Goal: Information Seeking & Learning: Find specific page/section

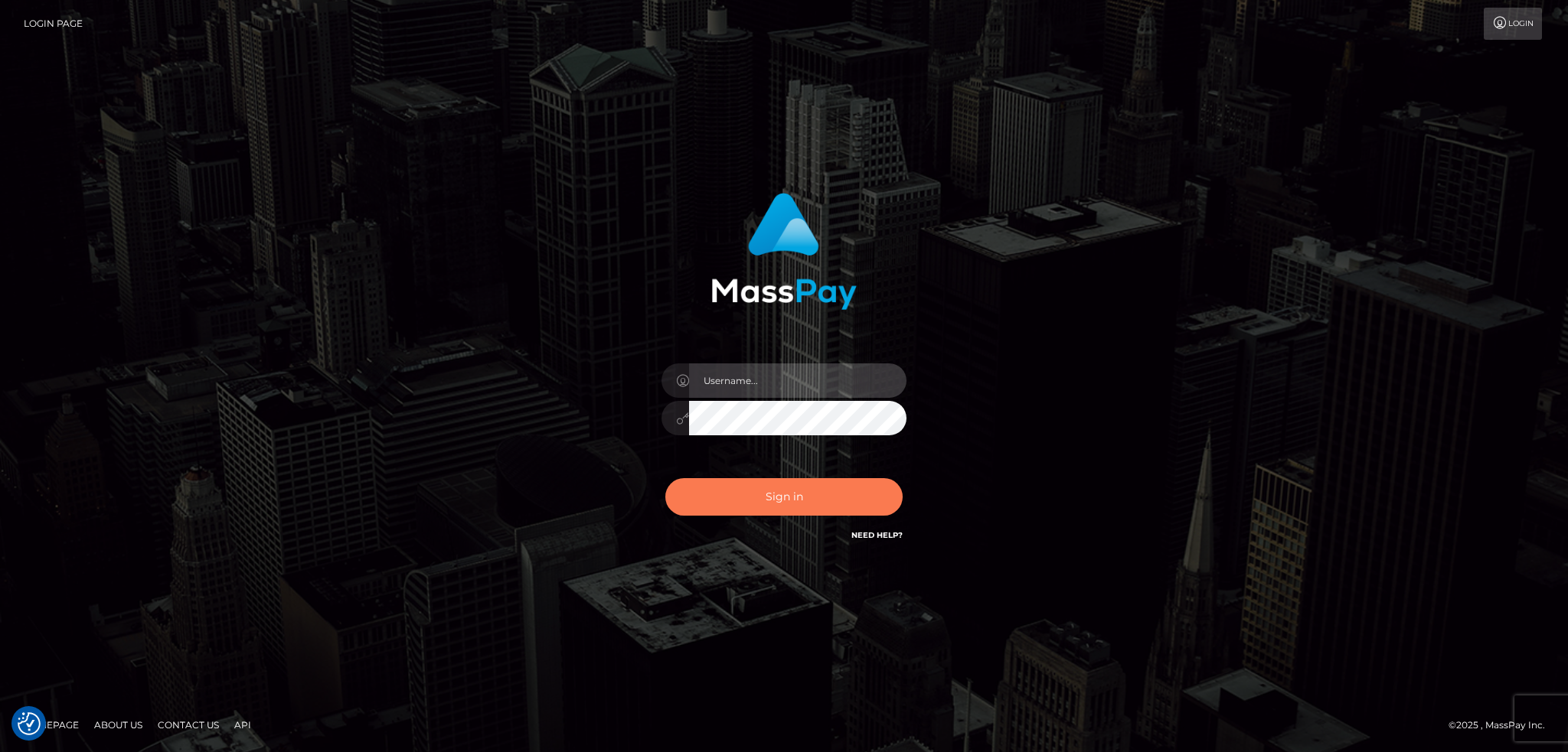
type input "alexstef"
click at [815, 492] on button "Sign in" at bounding box center [784, 497] width 238 height 38
type input "alexstef"
click at [815, 492] on button "Sign in" at bounding box center [784, 497] width 238 height 38
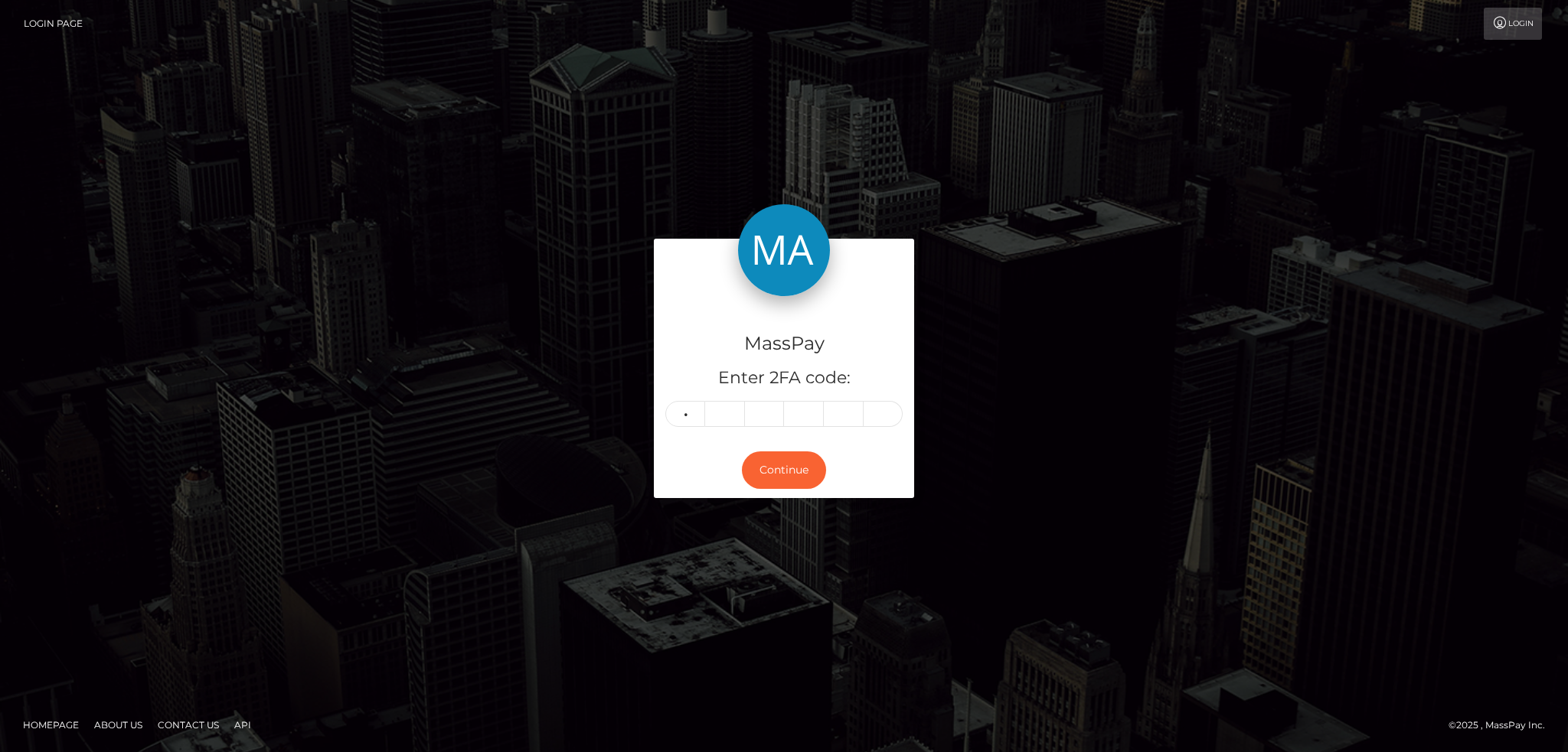
type input "8"
type input "7"
type input "6"
type input "8"
type input "3"
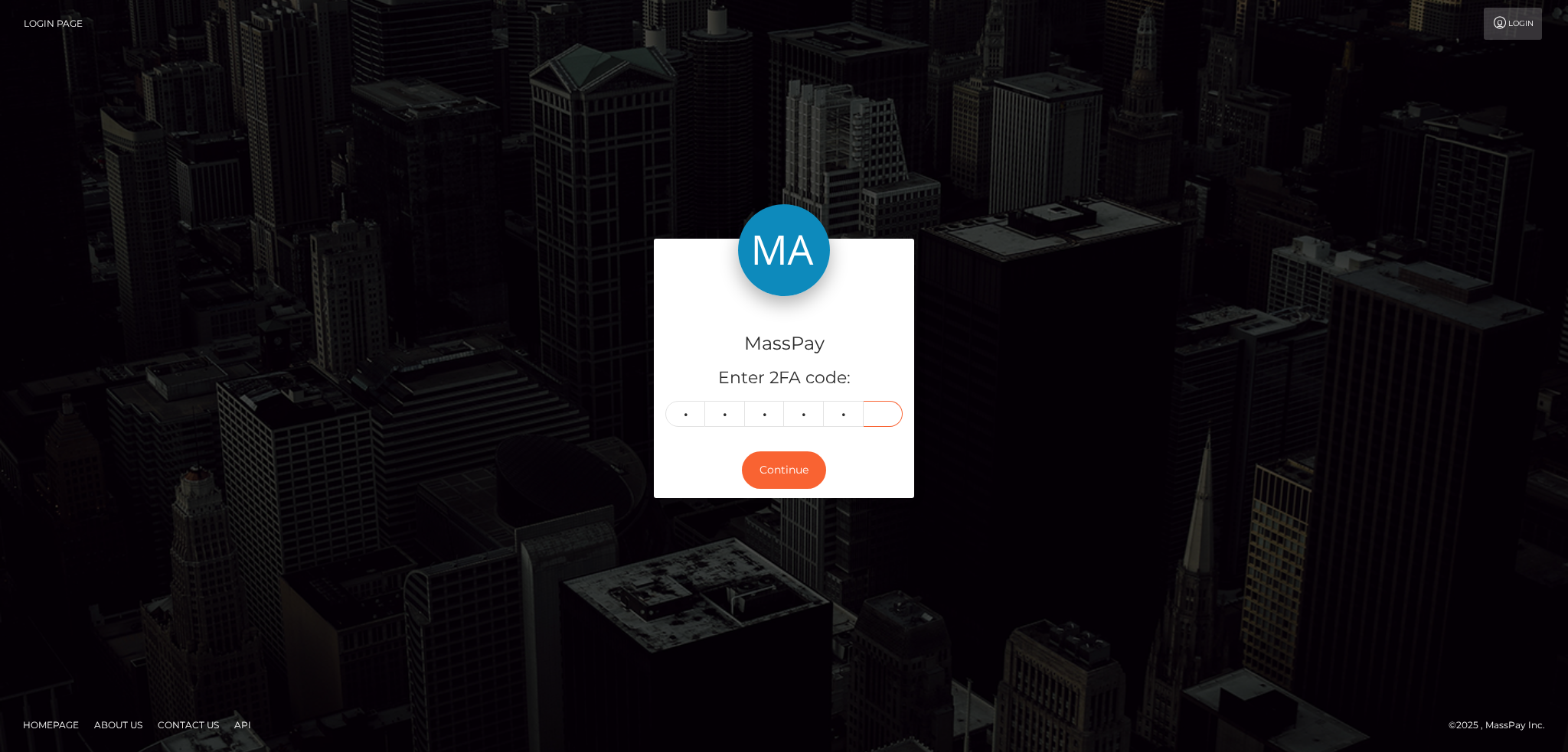
type input "8"
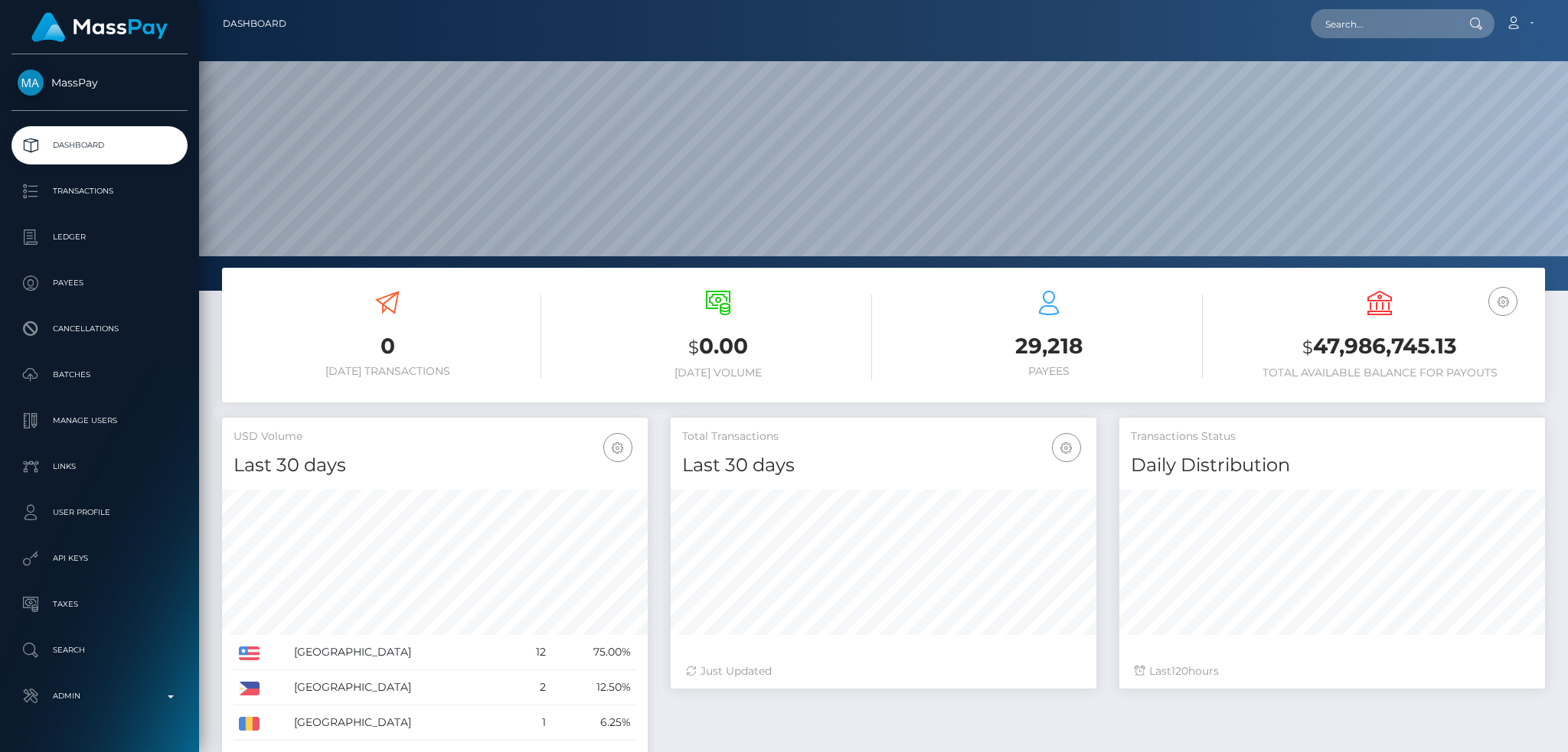
scroll to position [272, 425]
click at [1326, 20] on input "text" at bounding box center [1382, 24] width 144 height 29
paste input "226244741"
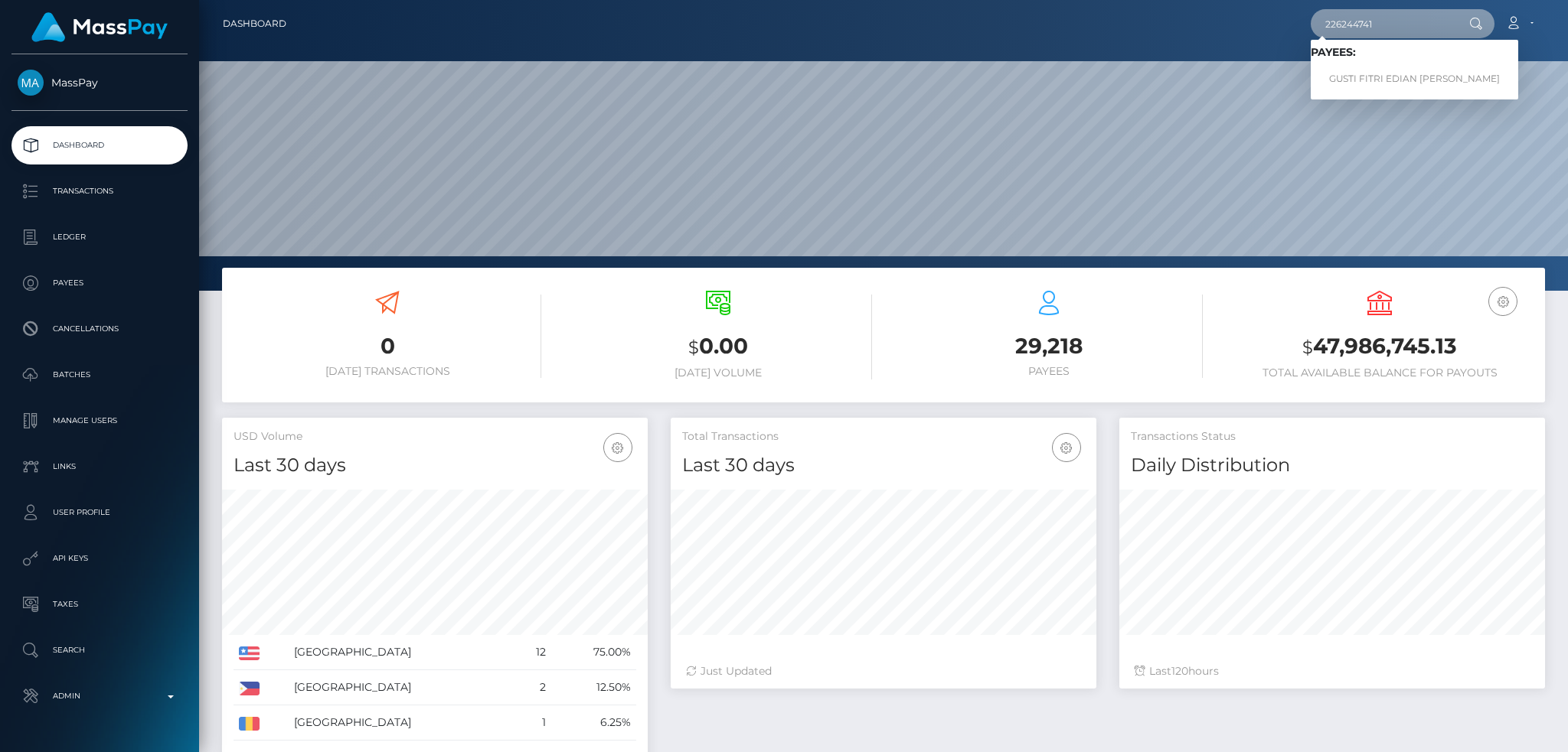
click at [1401, 24] on input "226244741" at bounding box center [1382, 24] width 144 height 29
paste input "spree-1708663"
type input "spree-1708663"
click at [1388, 81] on link "CINDY RENEE GEORGE" at bounding box center [1371, 79] width 122 height 28
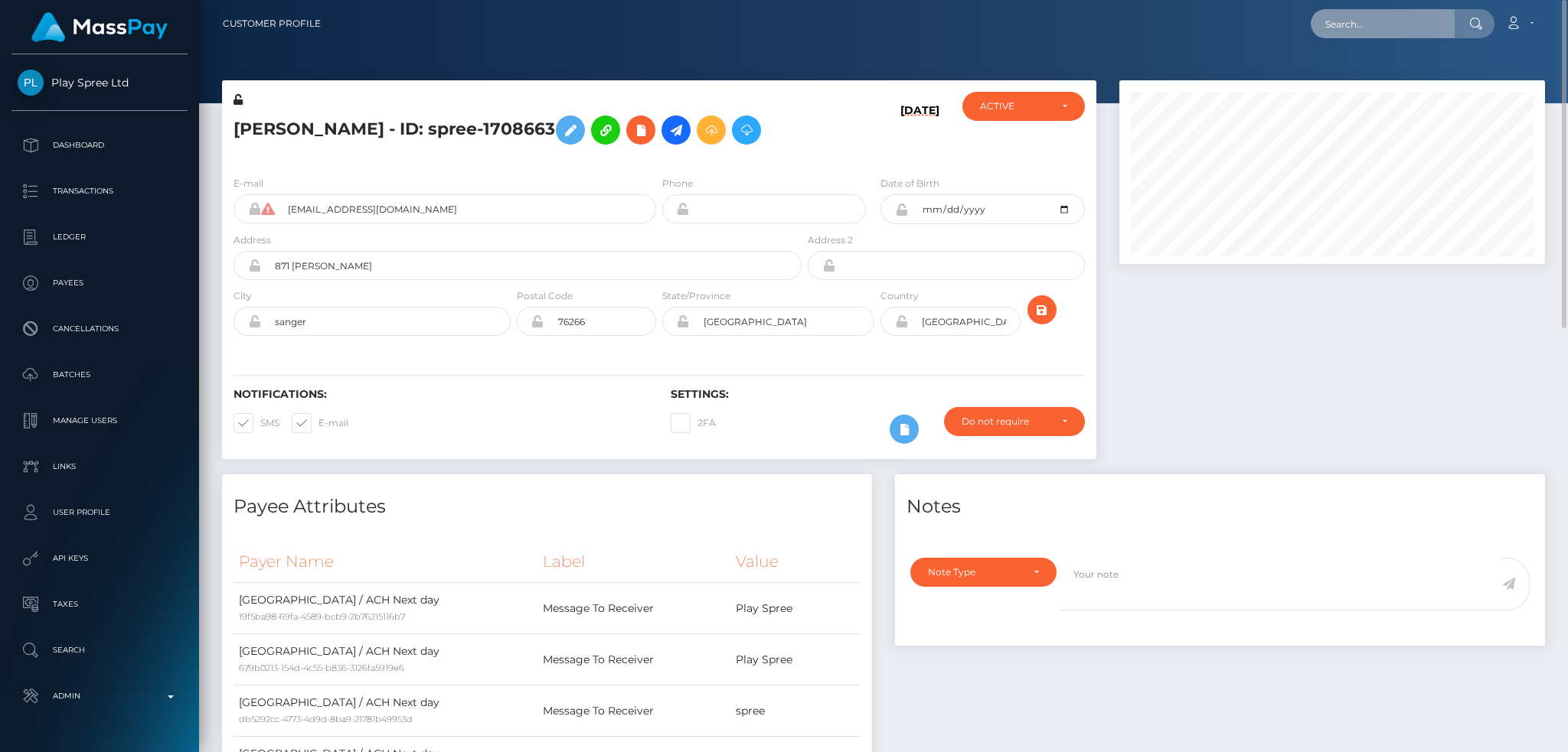
click at [1388, 31] on input "text" at bounding box center [1382, 24] width 144 height 29
paste input "poact_VzJ3WgnfL8yF"
paste input "F"
type input "poact_VzJ3WgnfL8yF"
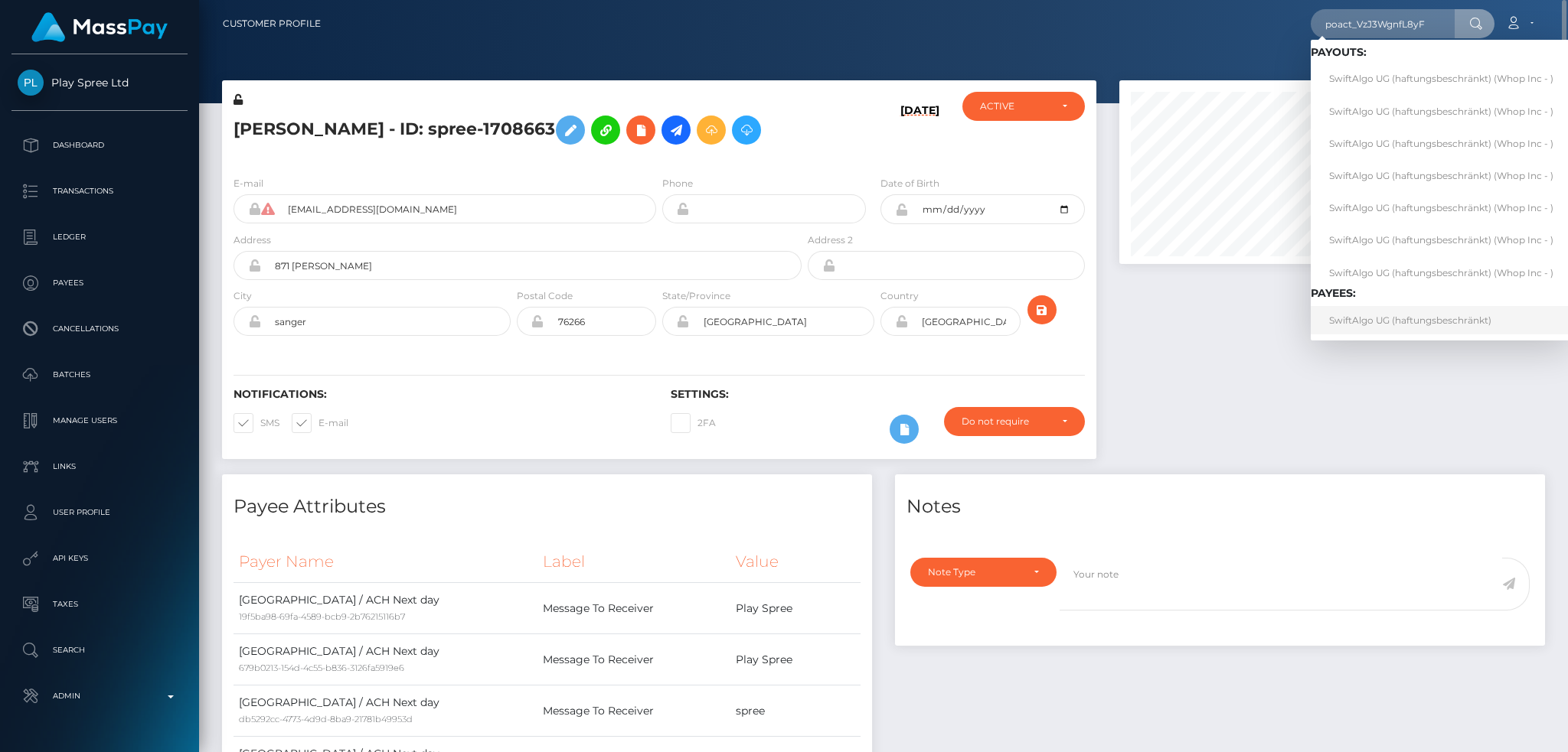
click at [1430, 323] on link "SwiftAlgo UG (haftungsbeschränkt)" at bounding box center [1440, 320] width 261 height 28
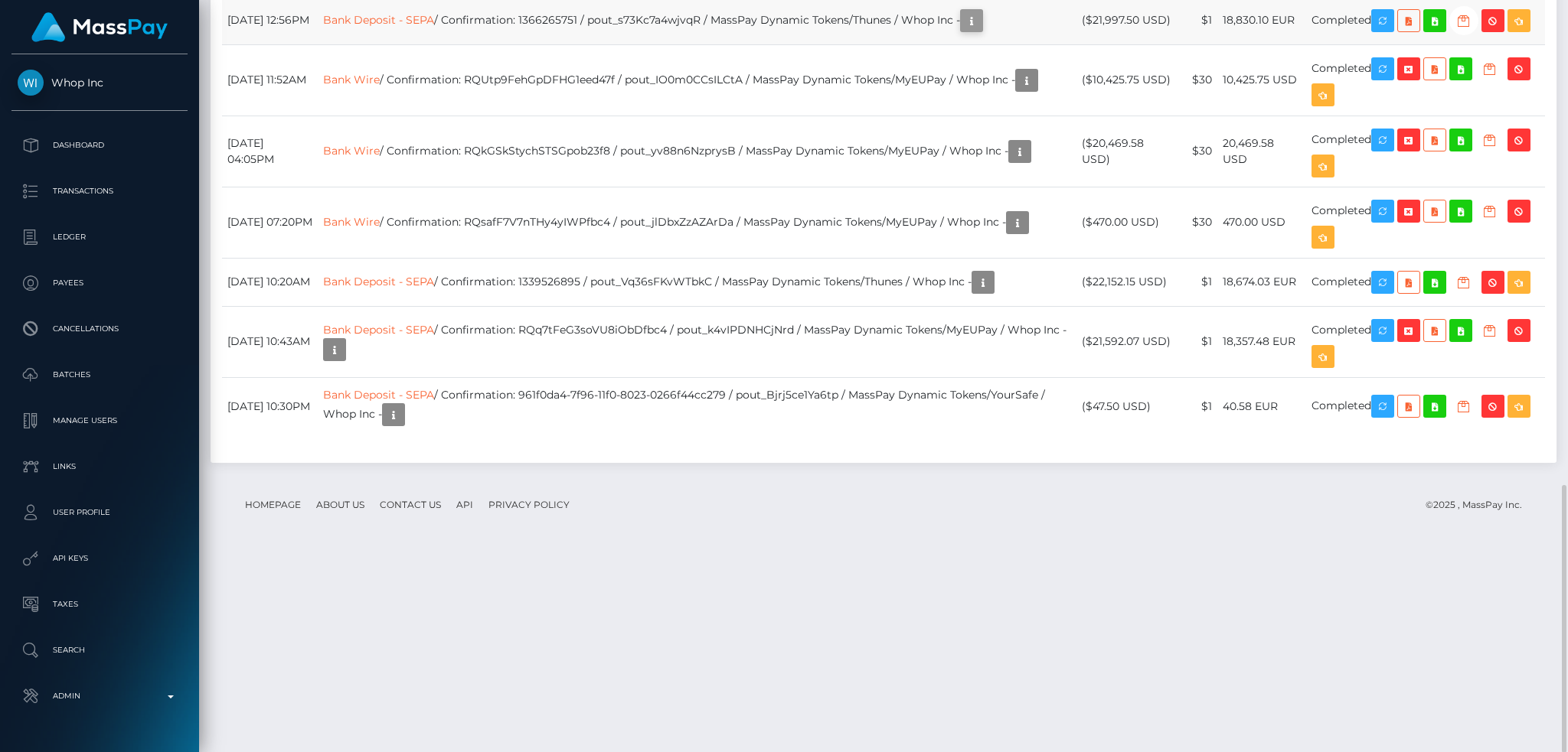
scroll to position [183, 425]
click at [980, 31] on icon "button" at bounding box center [971, 21] width 18 height 19
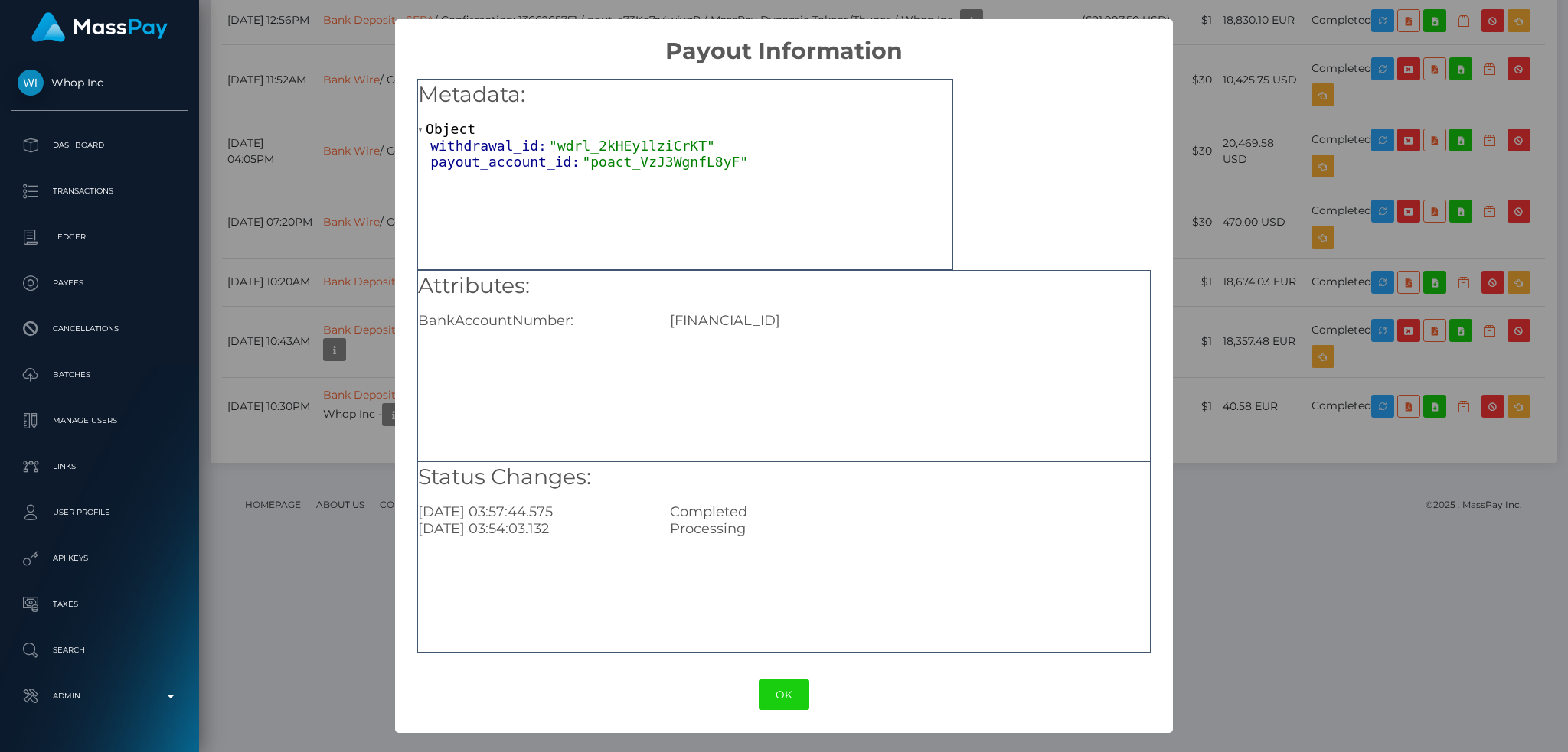
click at [1195, 121] on div "× Payout Information Metadata: Object withdrawal_id: "wdrl_2kHEy1lziCrKT" payou…" at bounding box center [784, 376] width 1568 height 752
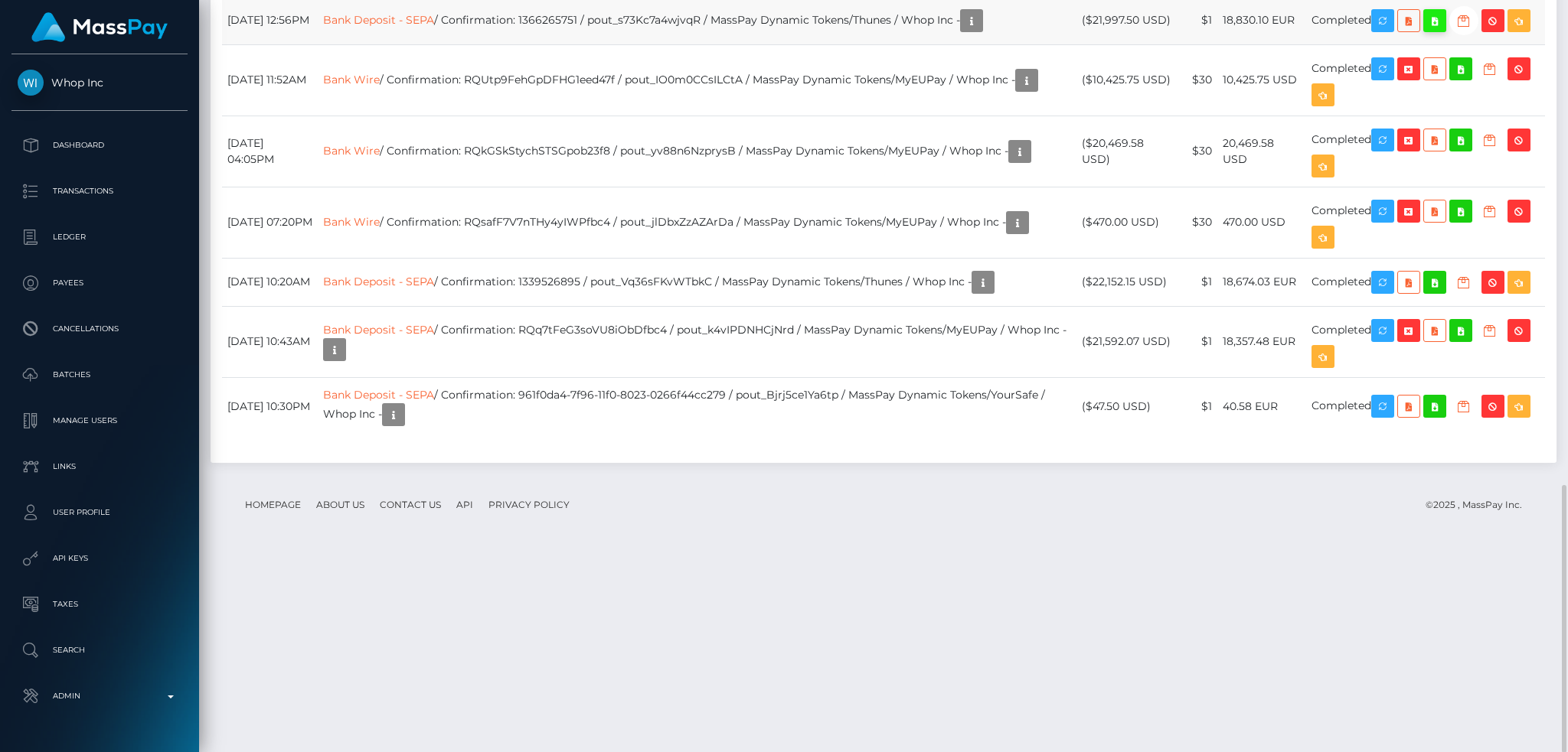
click at [1444, 31] on icon at bounding box center [1434, 21] width 18 height 19
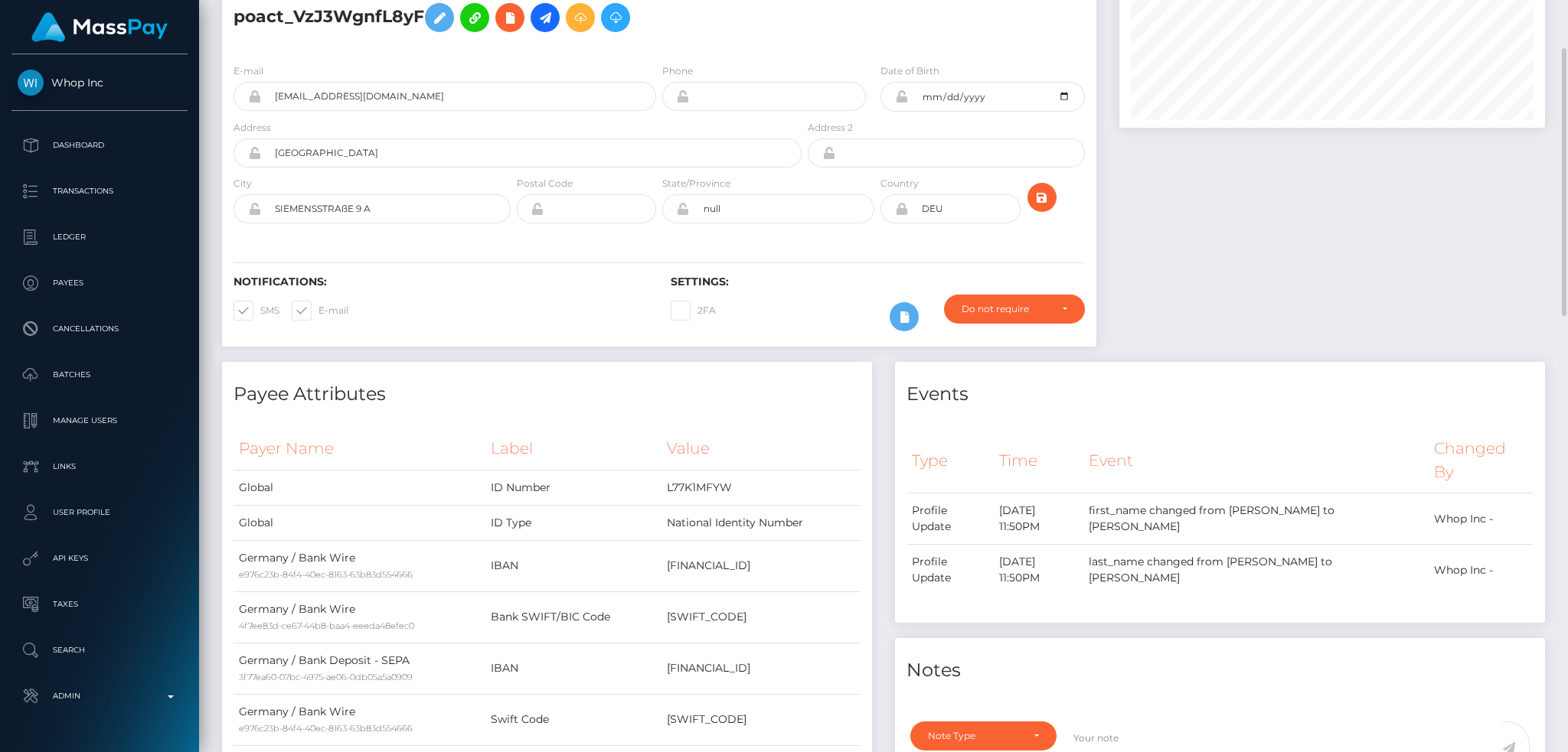
scroll to position [0, 0]
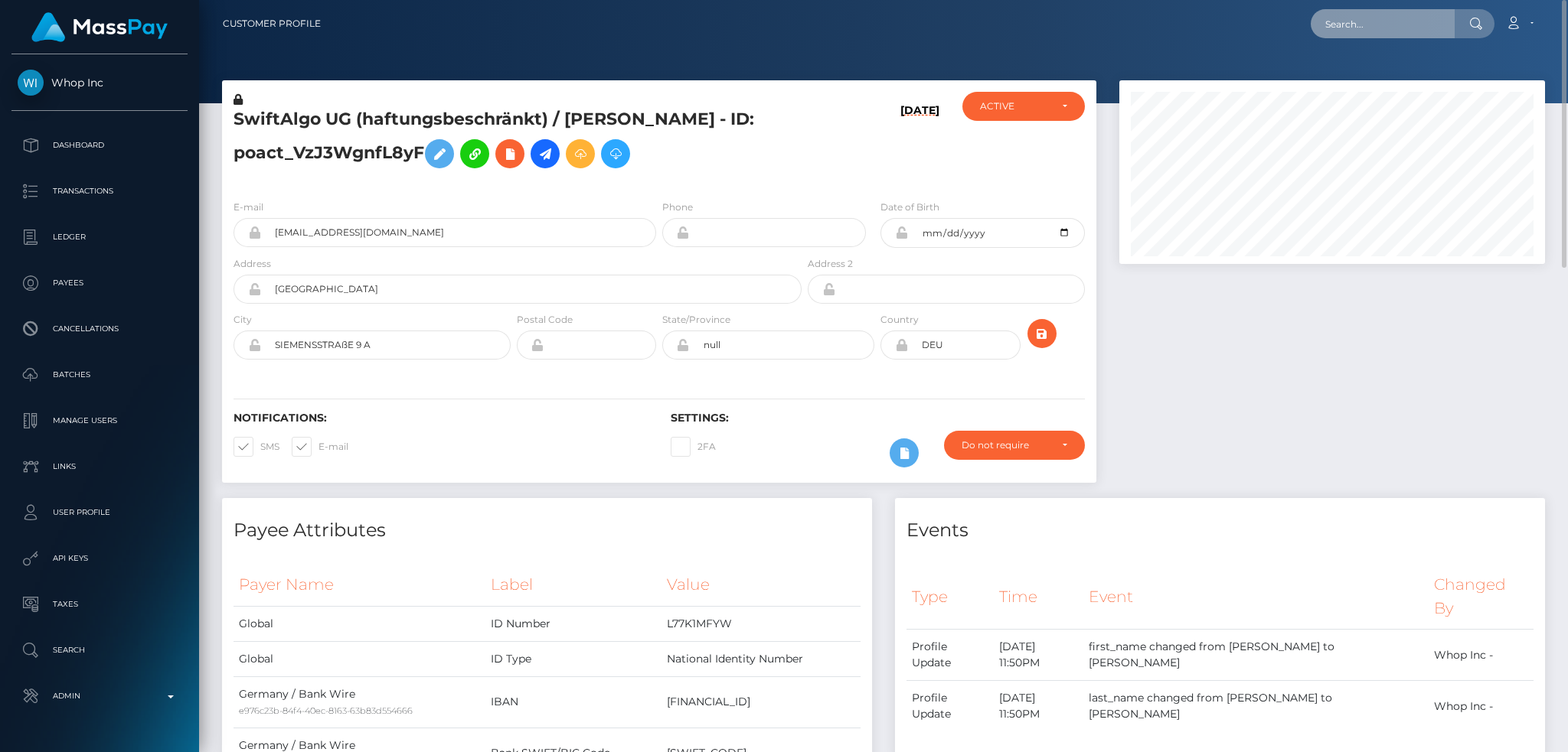
click at [1419, 26] on input "text" at bounding box center [1382, 24] width 144 height 29
paste input "9894241a-0d1d-435e-89be-f67d5390f1bb"
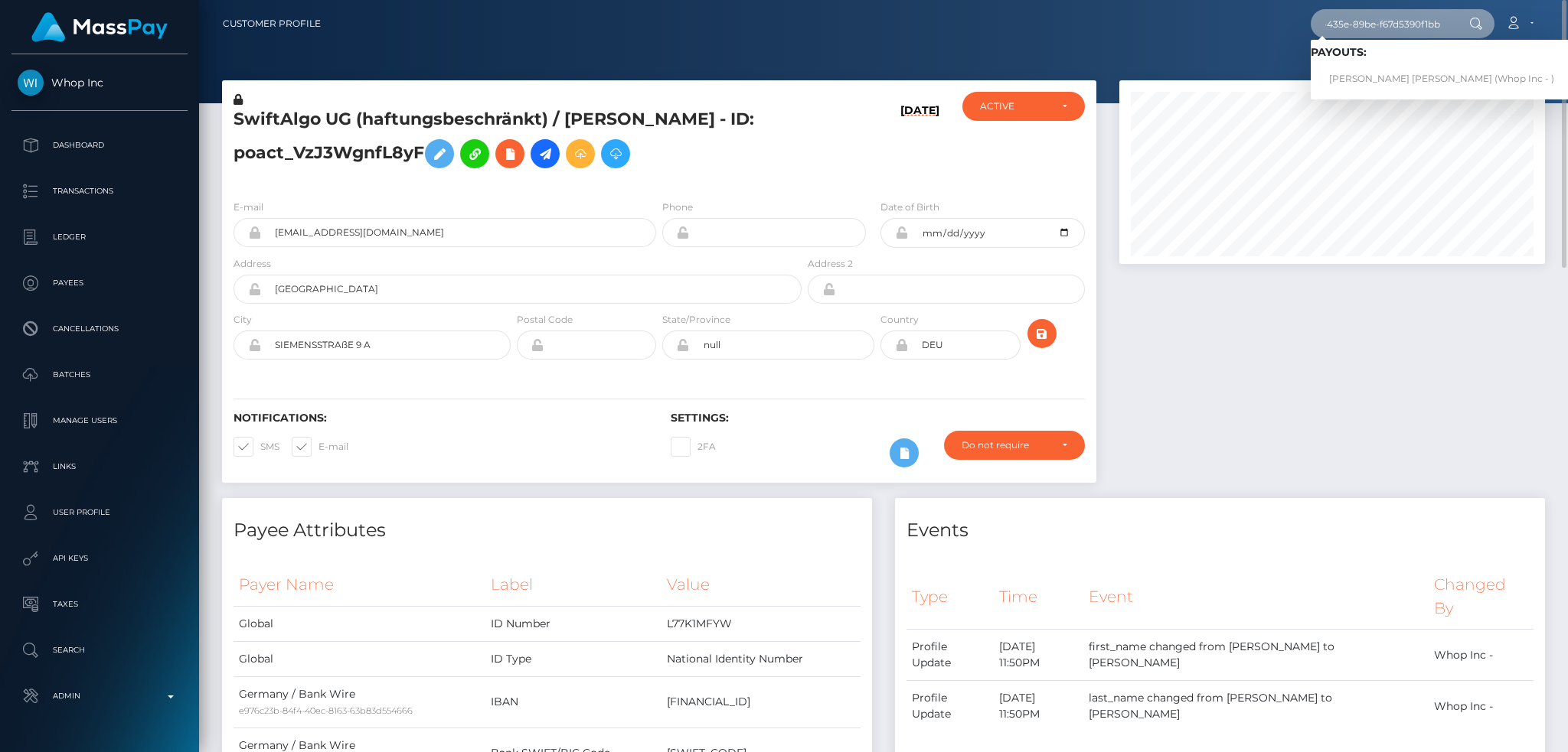
type input "9894241a-0d1d-435e-89be-f67d5390f1bb"
click at [1382, 77] on link "Wilson Guthrie Matthews Howden (Whop Inc - )" at bounding box center [1441, 79] width 262 height 28
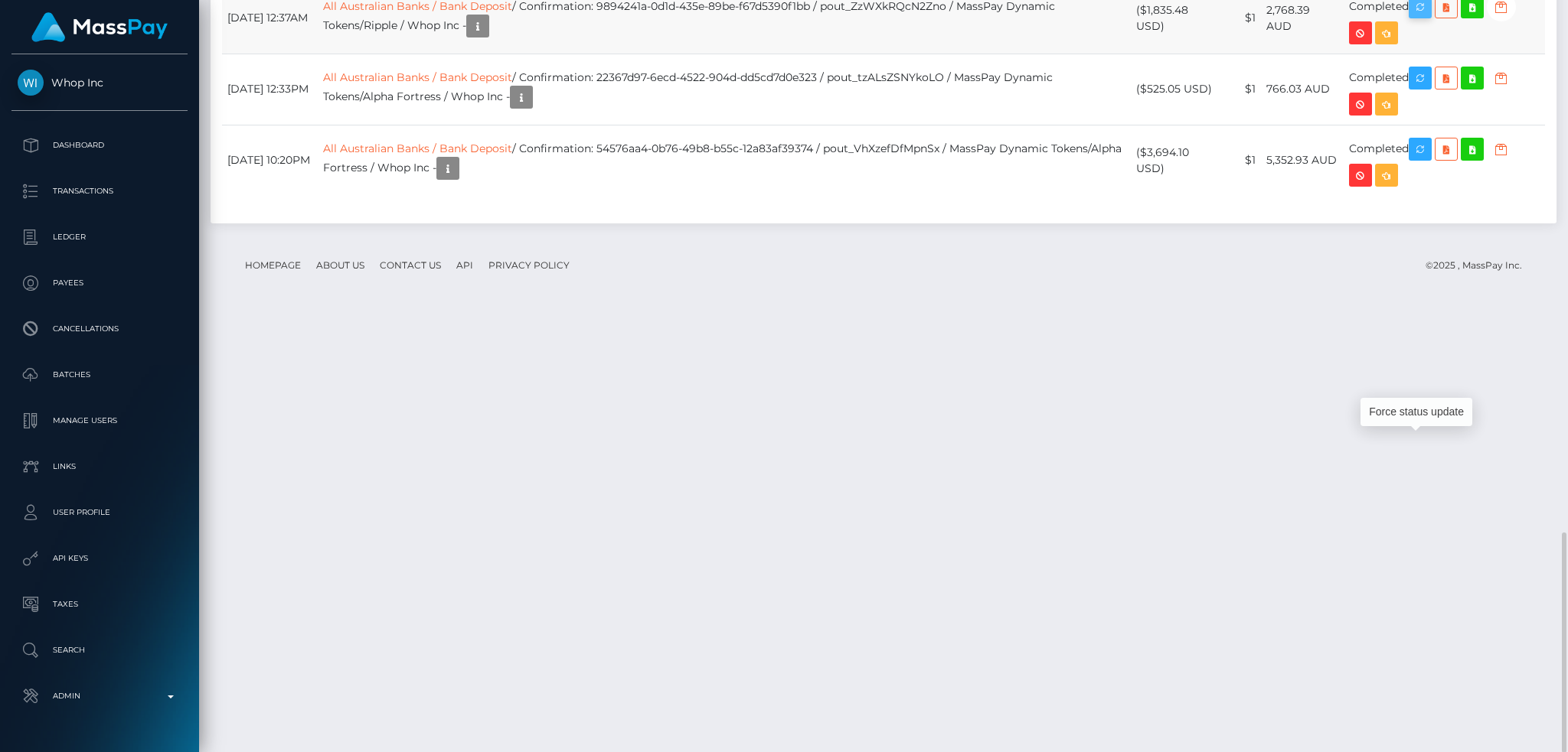
scroll to position [183, 425]
click at [1426, 17] on icon "button" at bounding box center [1419, 7] width 18 height 19
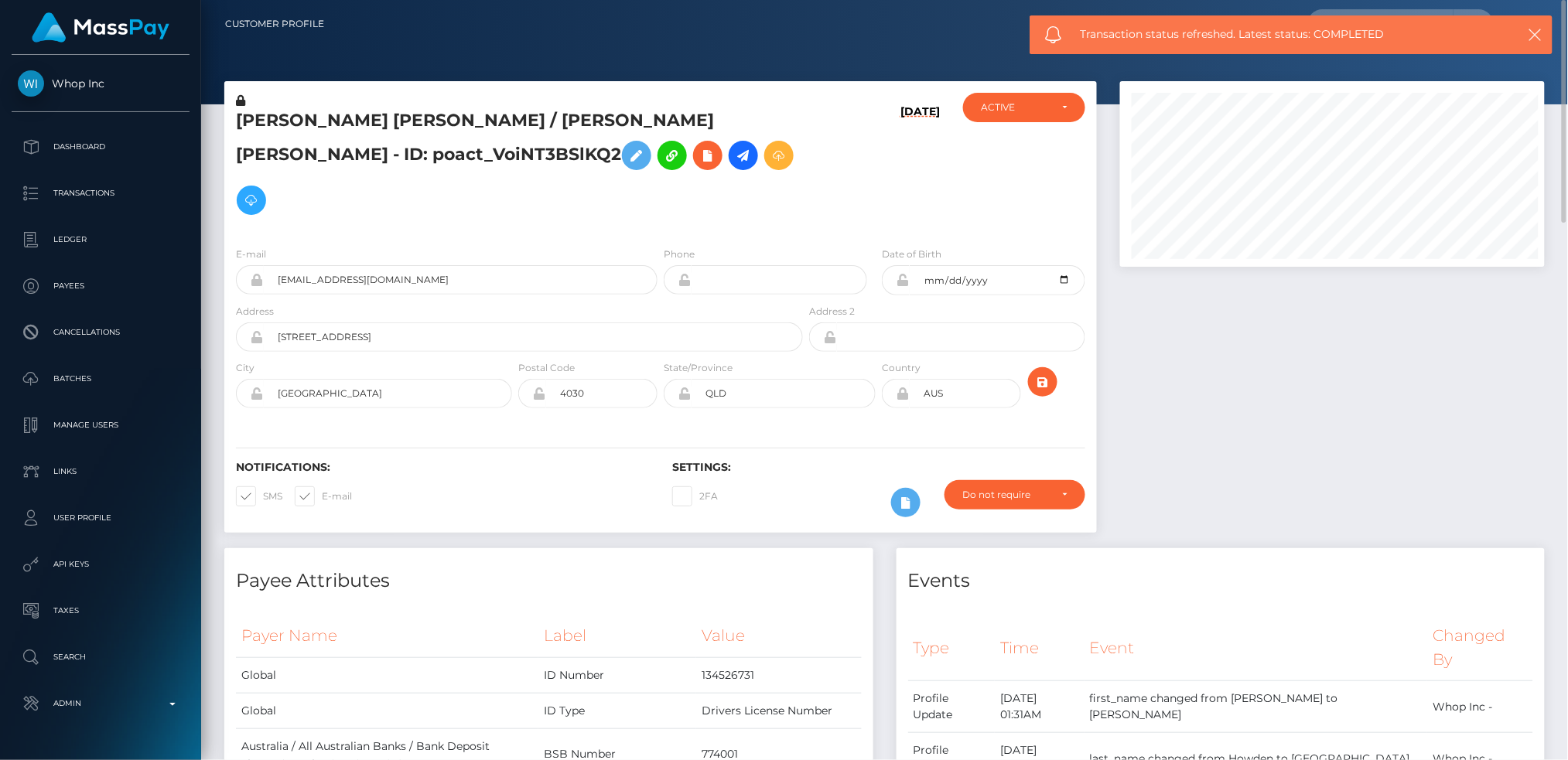
scroll to position [773265, 773190]
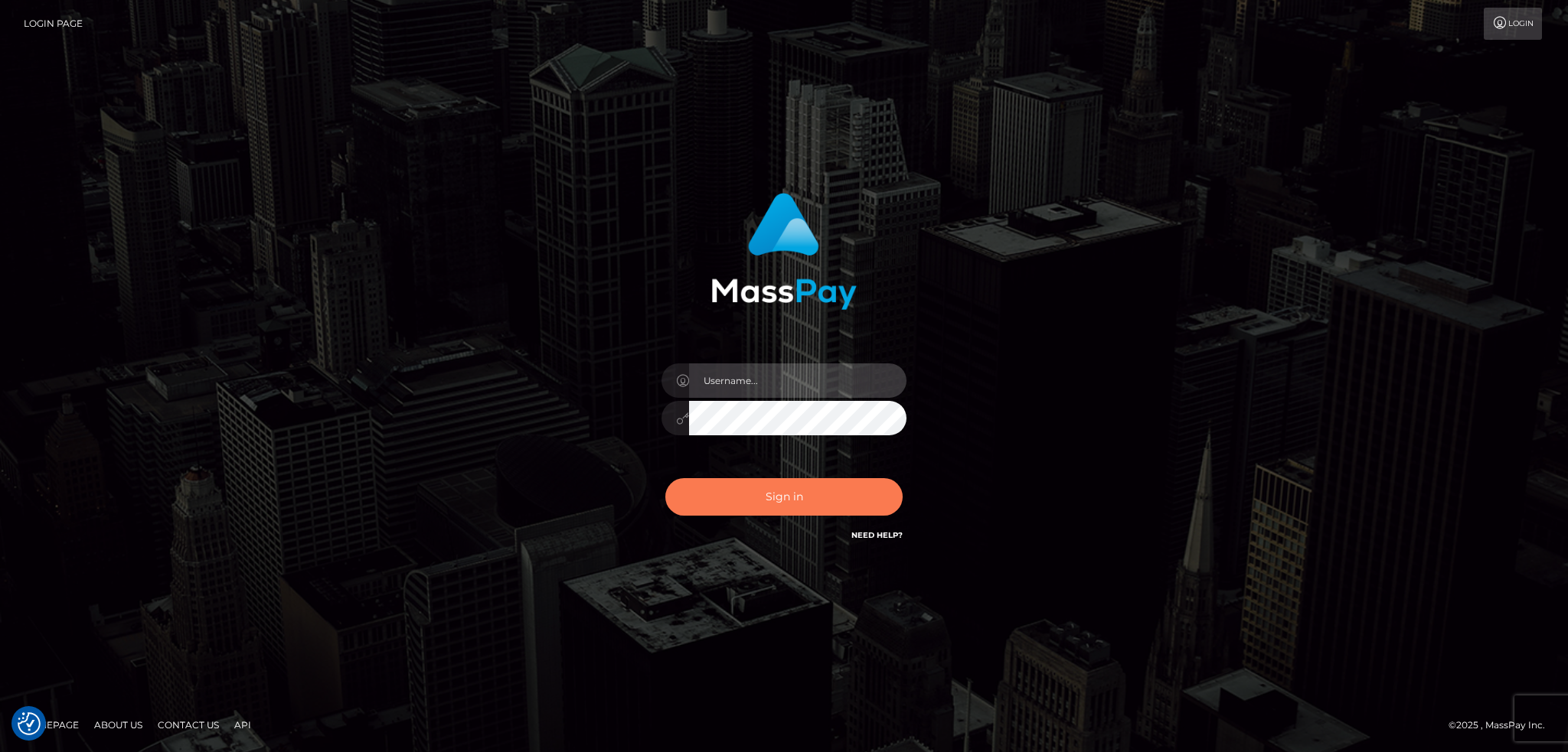
type input "alexstef"
click at [839, 480] on button "Sign in" at bounding box center [784, 497] width 238 height 38
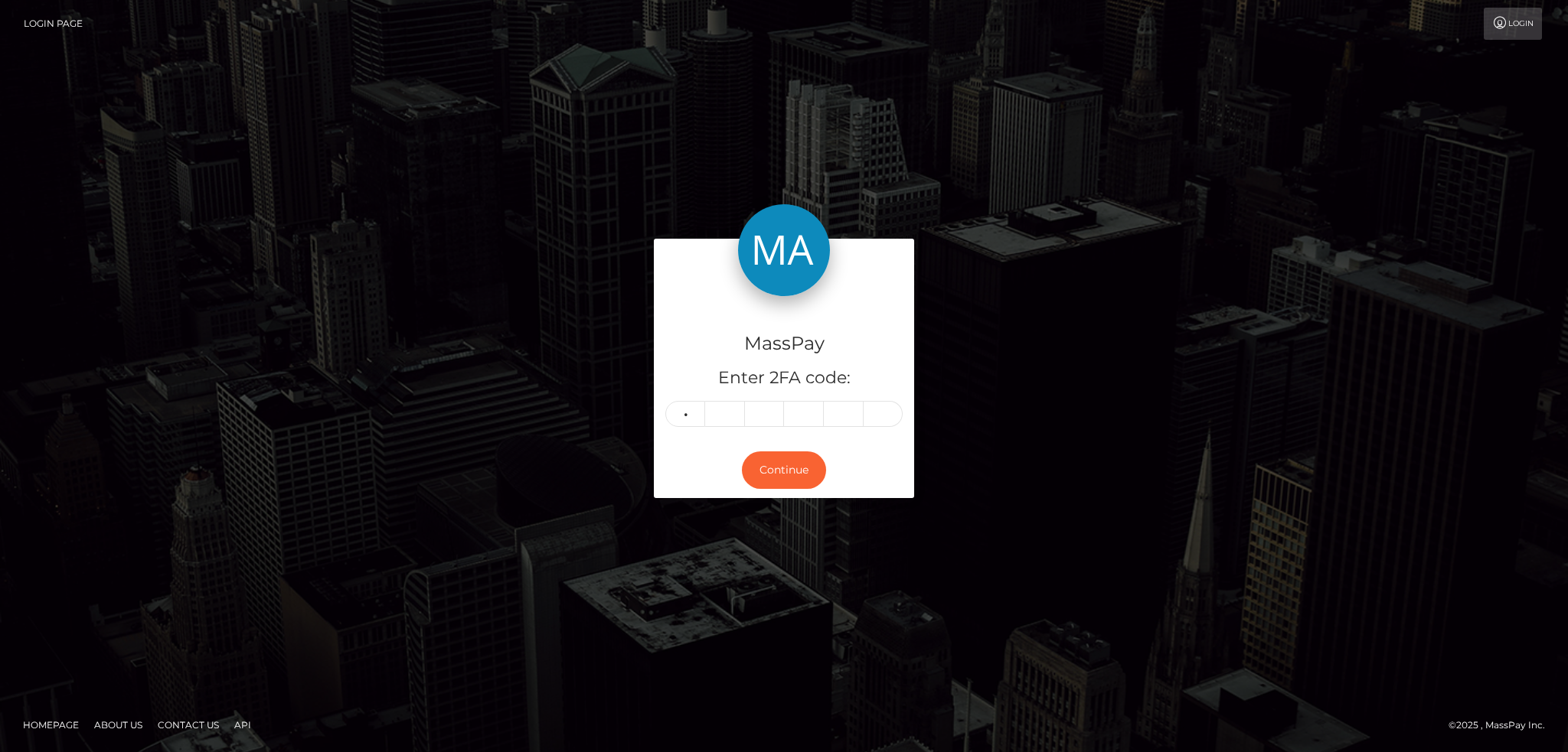
type input "4"
type input "1"
type input "9"
type input "2"
type input "7"
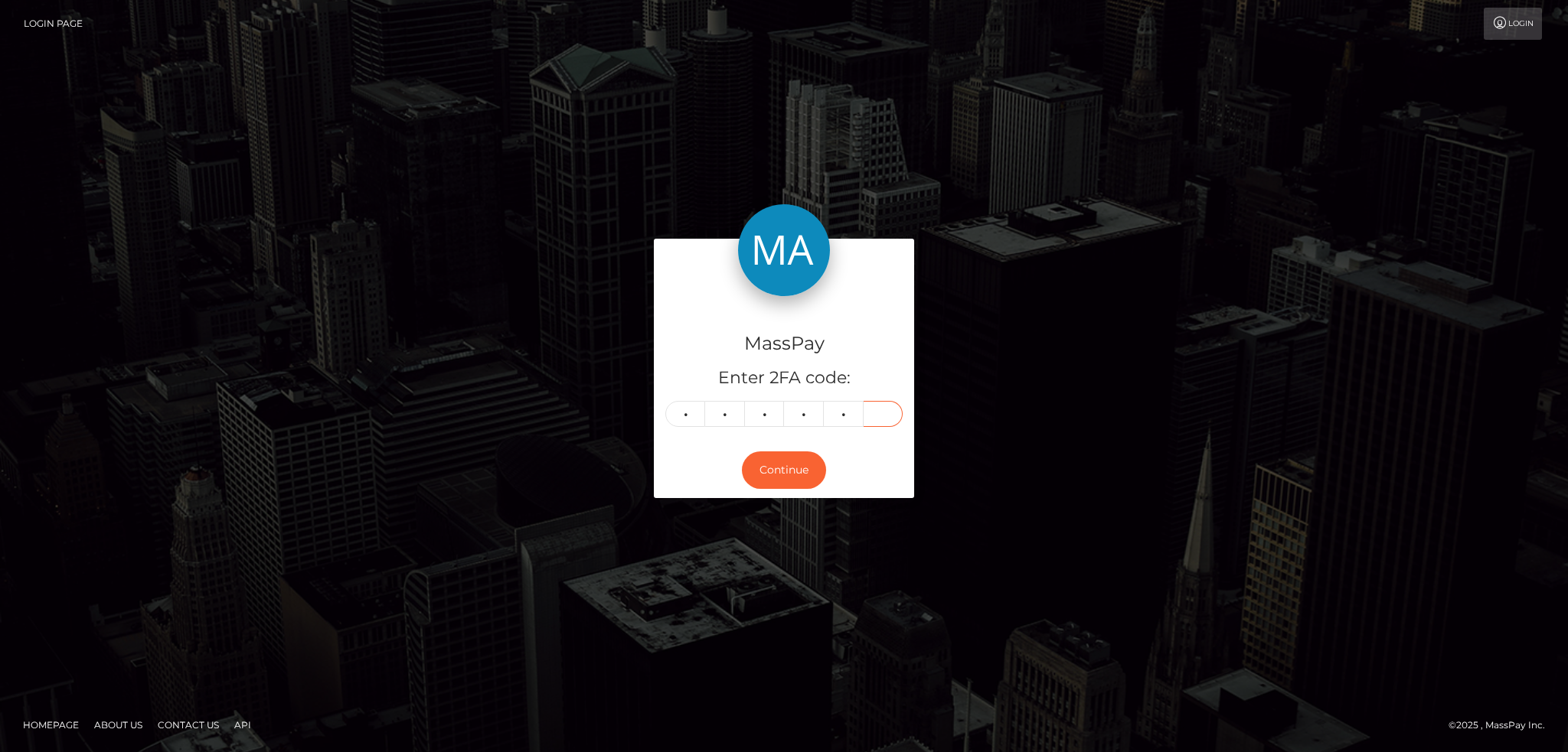
type input "7"
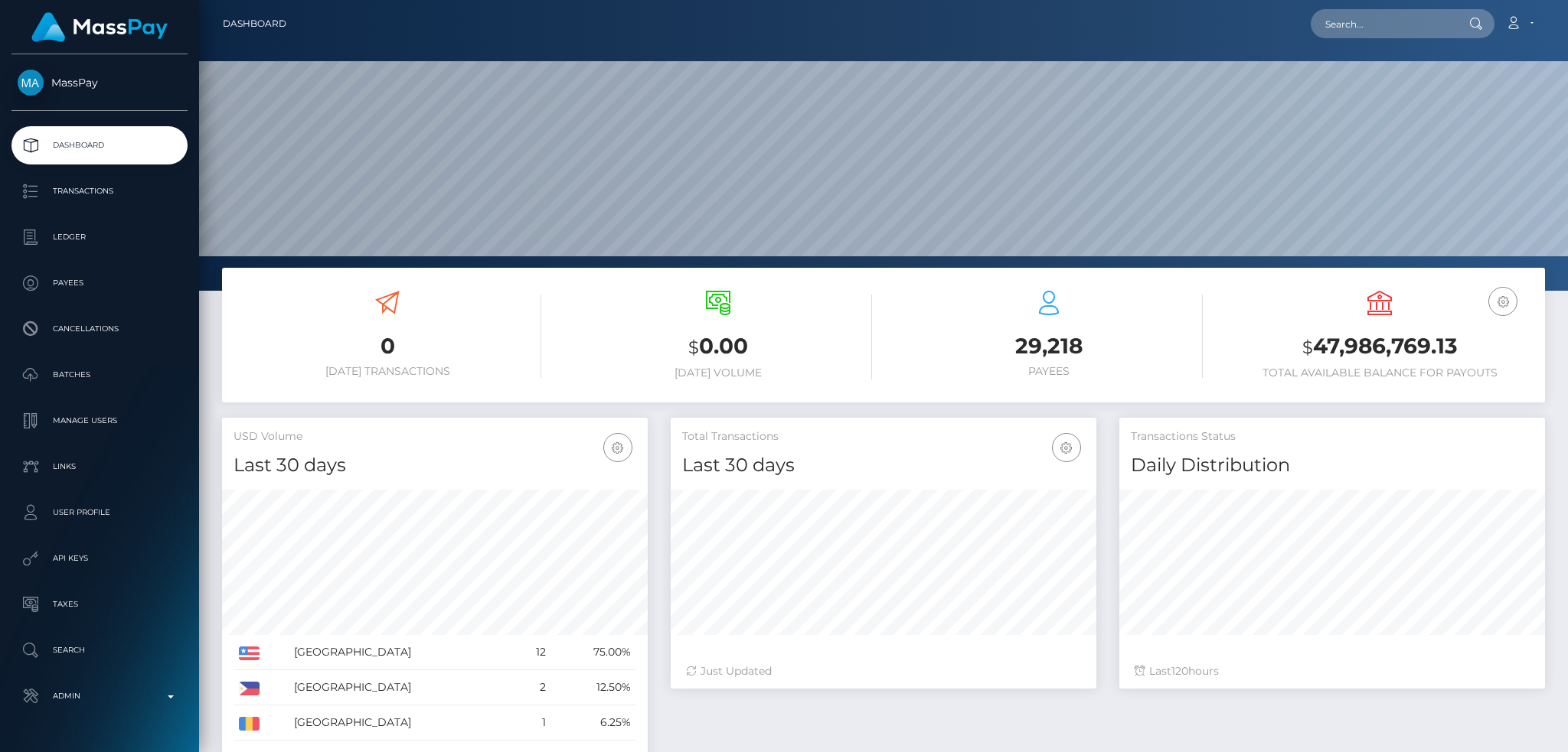
scroll to position [272, 425]
click at [1392, 22] on input "text" at bounding box center [1382, 24] width 144 height 29
paste input "poact_8pgZpy9OfMC2"
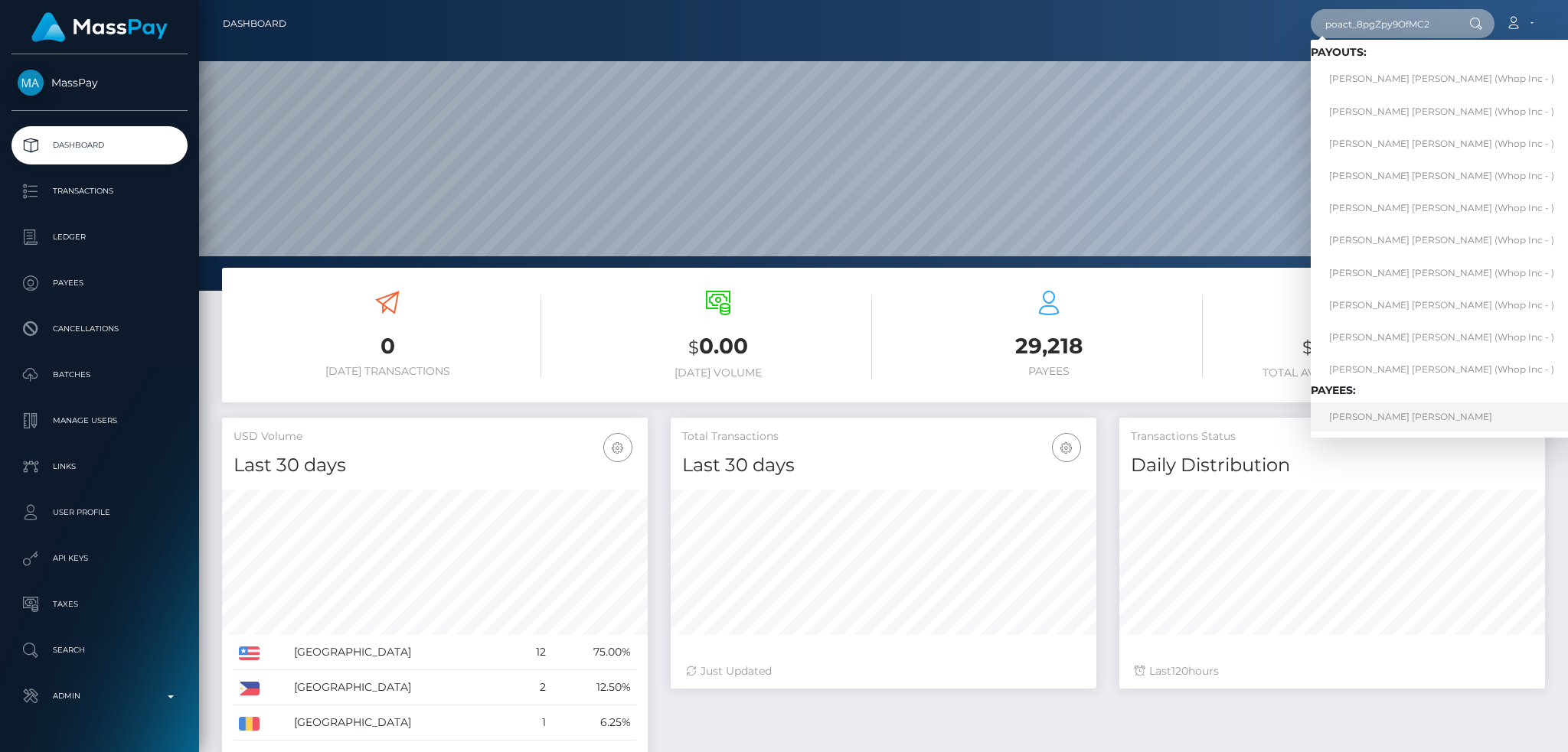
type input "poact_8pgZpy9OfMC2"
click at [1426, 417] on link "SOLOMON LAVALLION COLE" at bounding box center [1441, 417] width 262 height 28
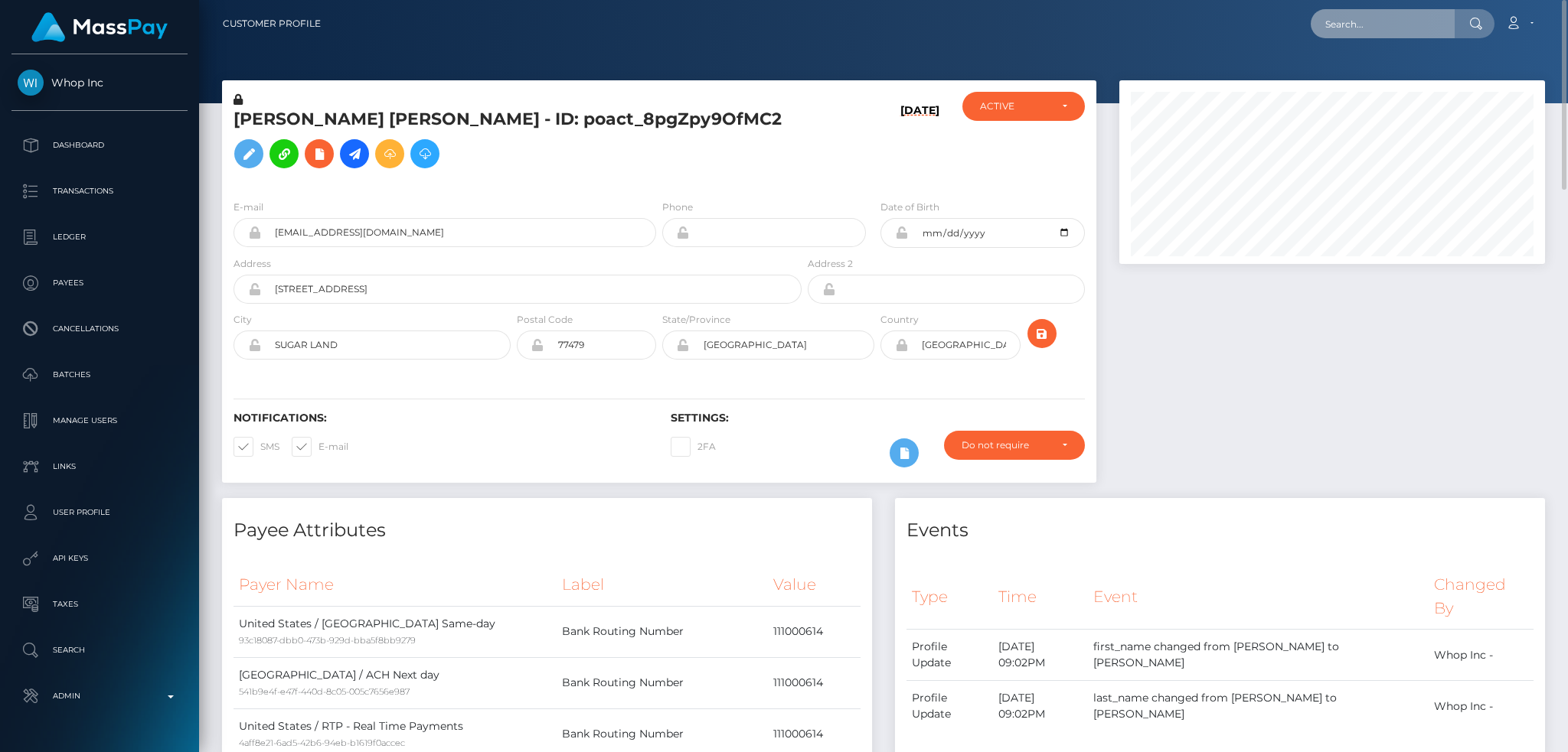
click at [1375, 29] on input "text" at bounding box center [1382, 24] width 144 height 29
paste input "pout_y0vgGOkQm8aE4"
type input "pout_y0vgGOkQm8aE4"
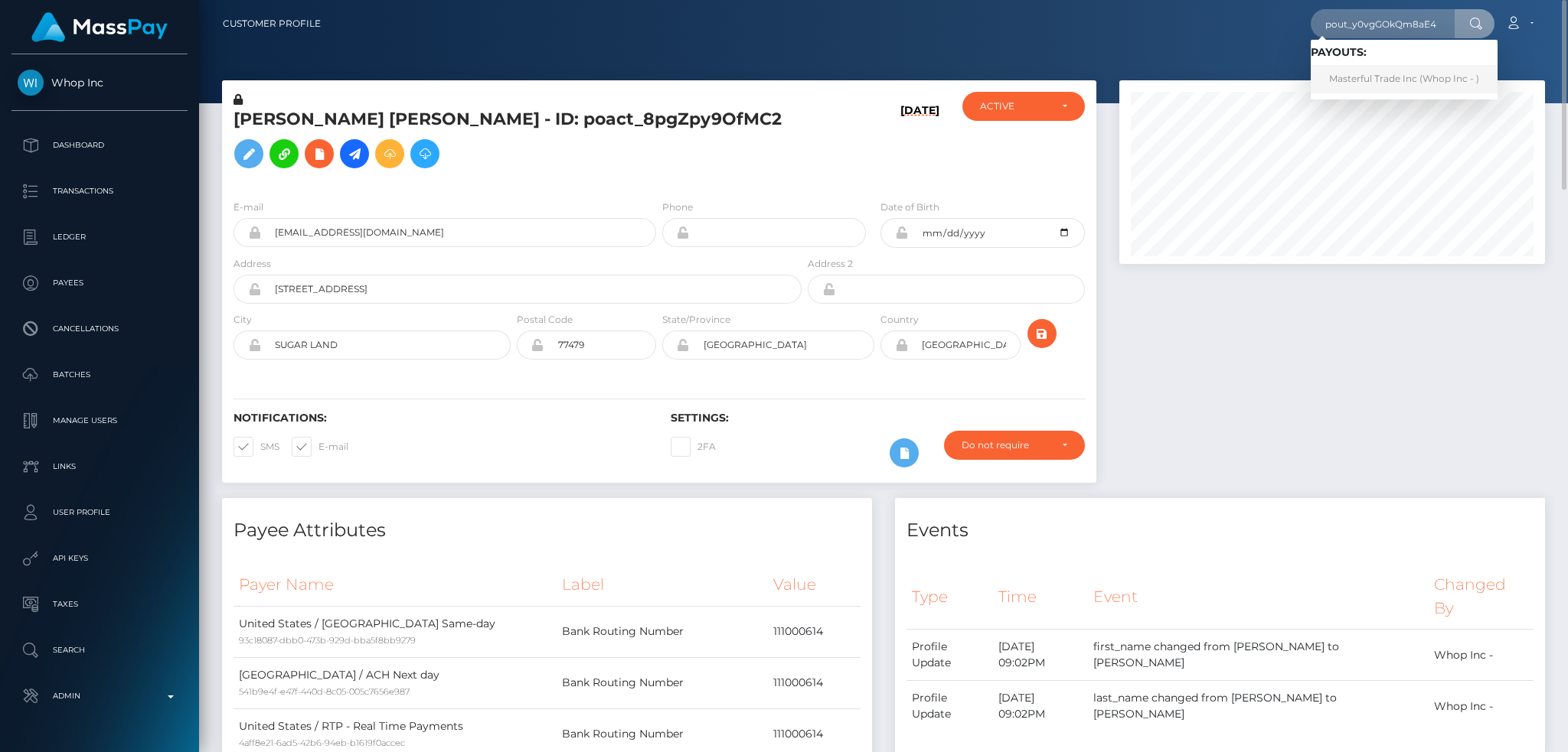
drag, startPoint x: 1376, startPoint y: 84, endPoint x: 1363, endPoint y: 86, distance: 13.2
click at [1376, 84] on link "Masterful Trade Inc (Whop Inc - )" at bounding box center [1404, 79] width 187 height 28
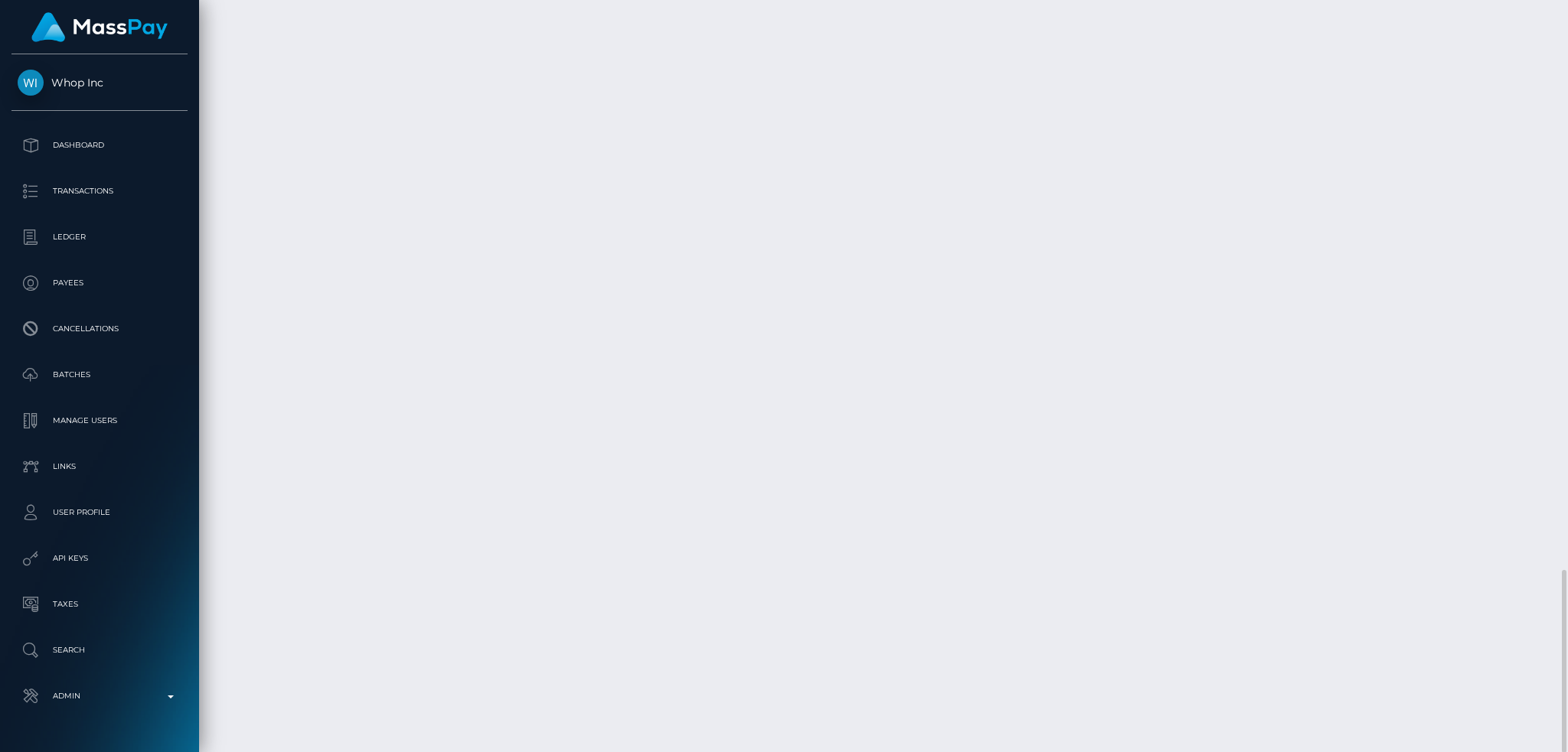
scroll to position [183, 425]
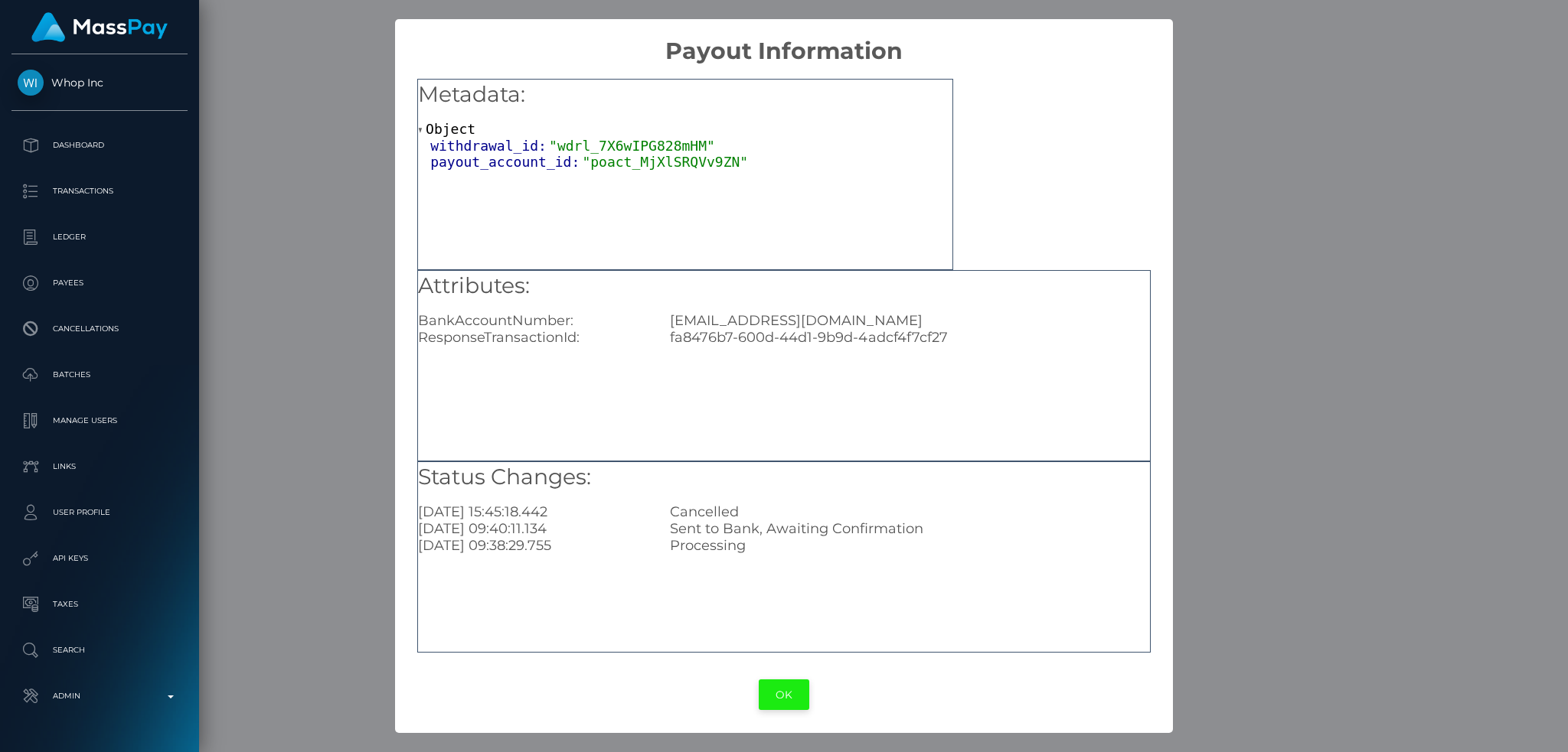
click at [795, 703] on button "OK" at bounding box center [784, 695] width 51 height 31
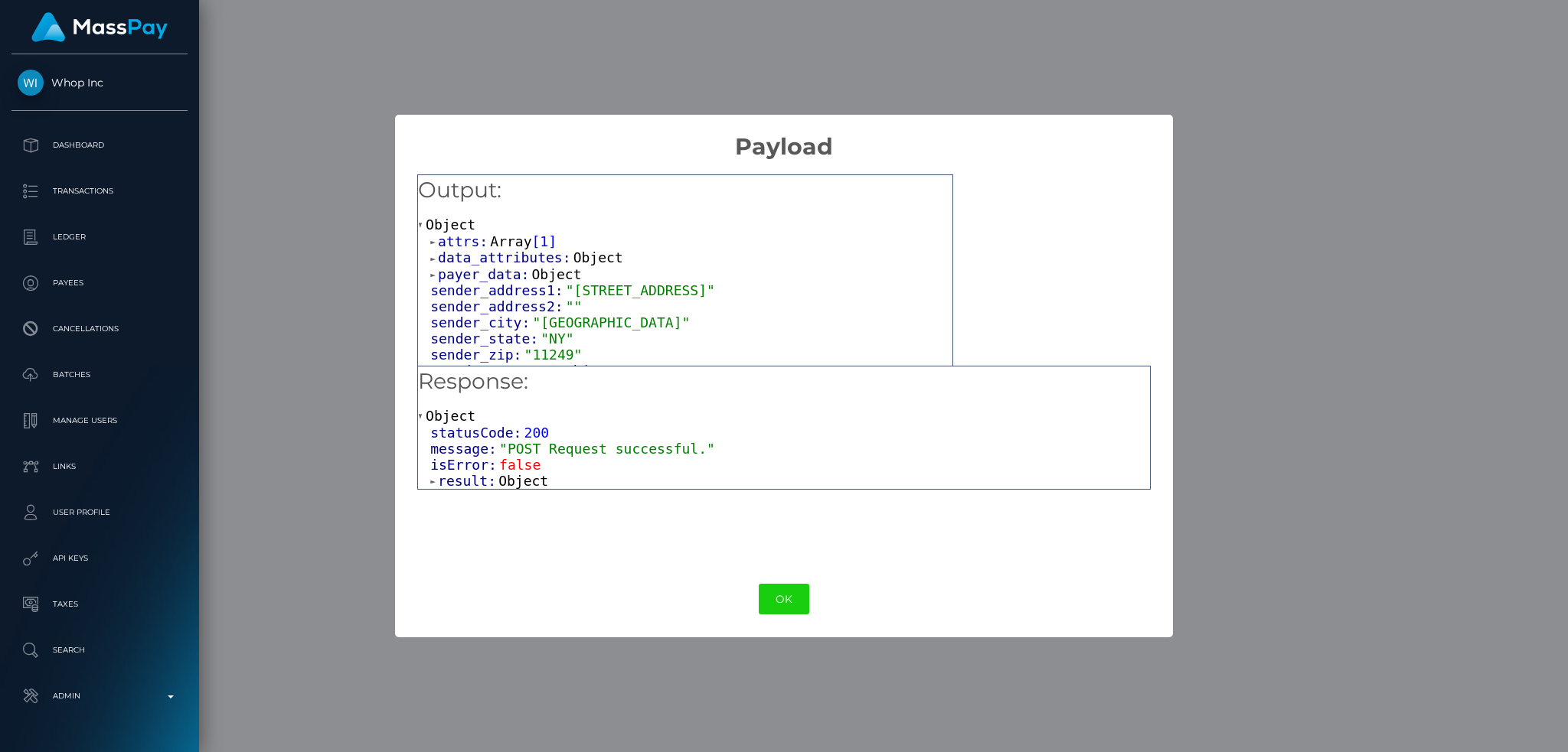
click at [512, 475] on span "Object" at bounding box center [522, 481] width 50 height 16
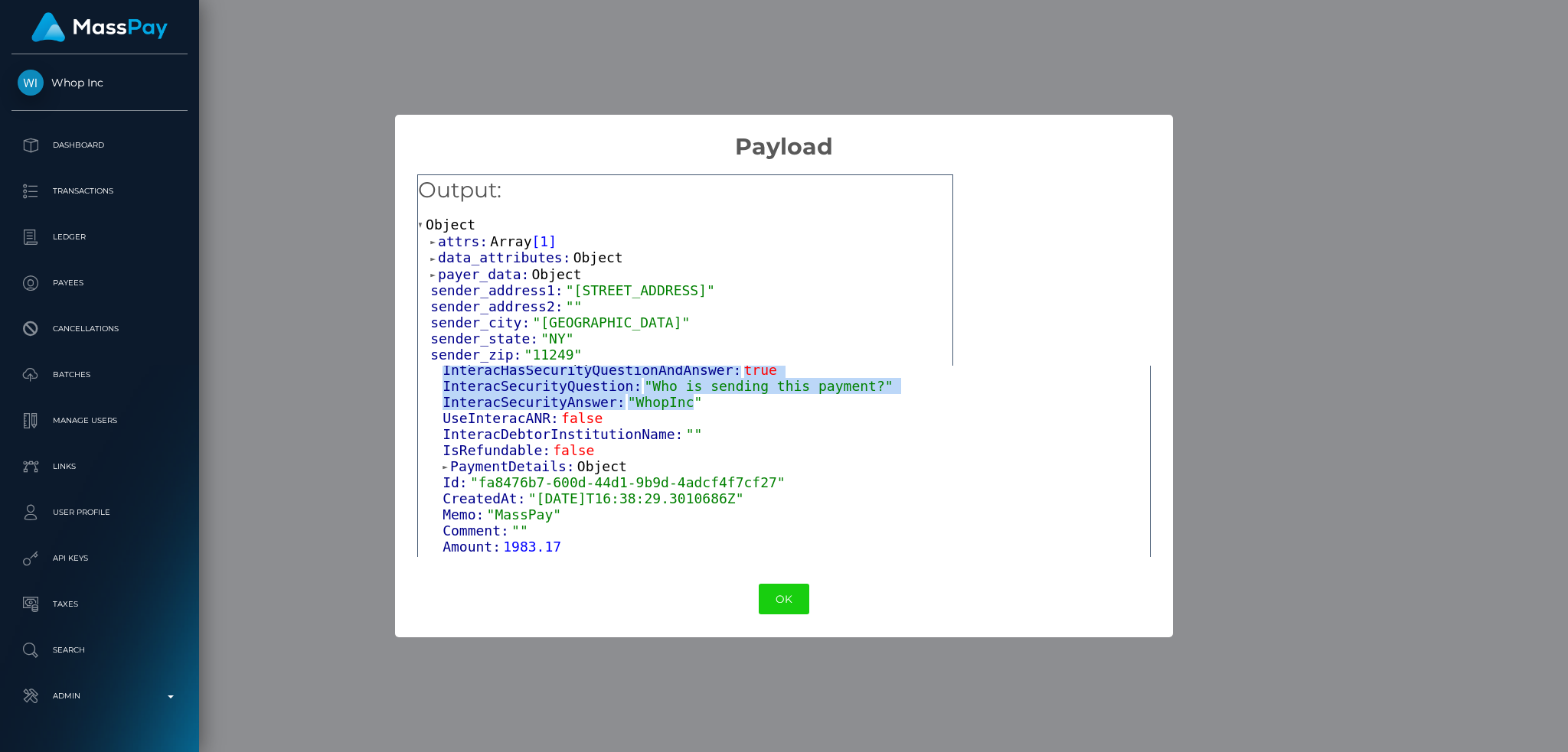
scroll to position [39, 0]
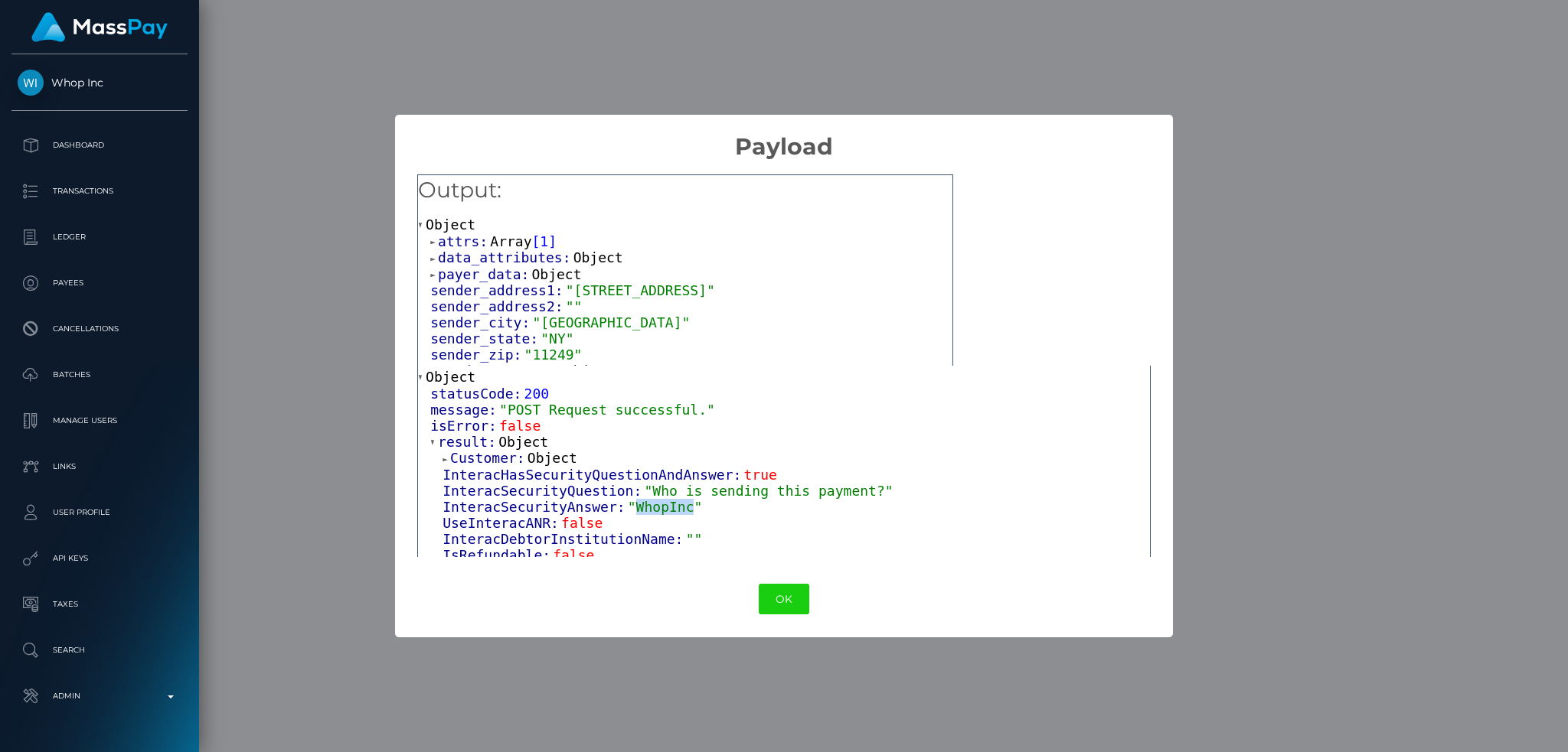
drag, startPoint x: 668, startPoint y: 553, endPoint x: 619, endPoint y: 512, distance: 63.9
click at [628, 512] on span ""WhopInc"" at bounding box center [666, 507] width 75 height 16
copy span "WhopInc"
click at [1295, 417] on div "× Payload Output: Object attrs: Array [ 1 ] data_attributes: Object payer_data:…" at bounding box center [784, 376] width 1568 height 752
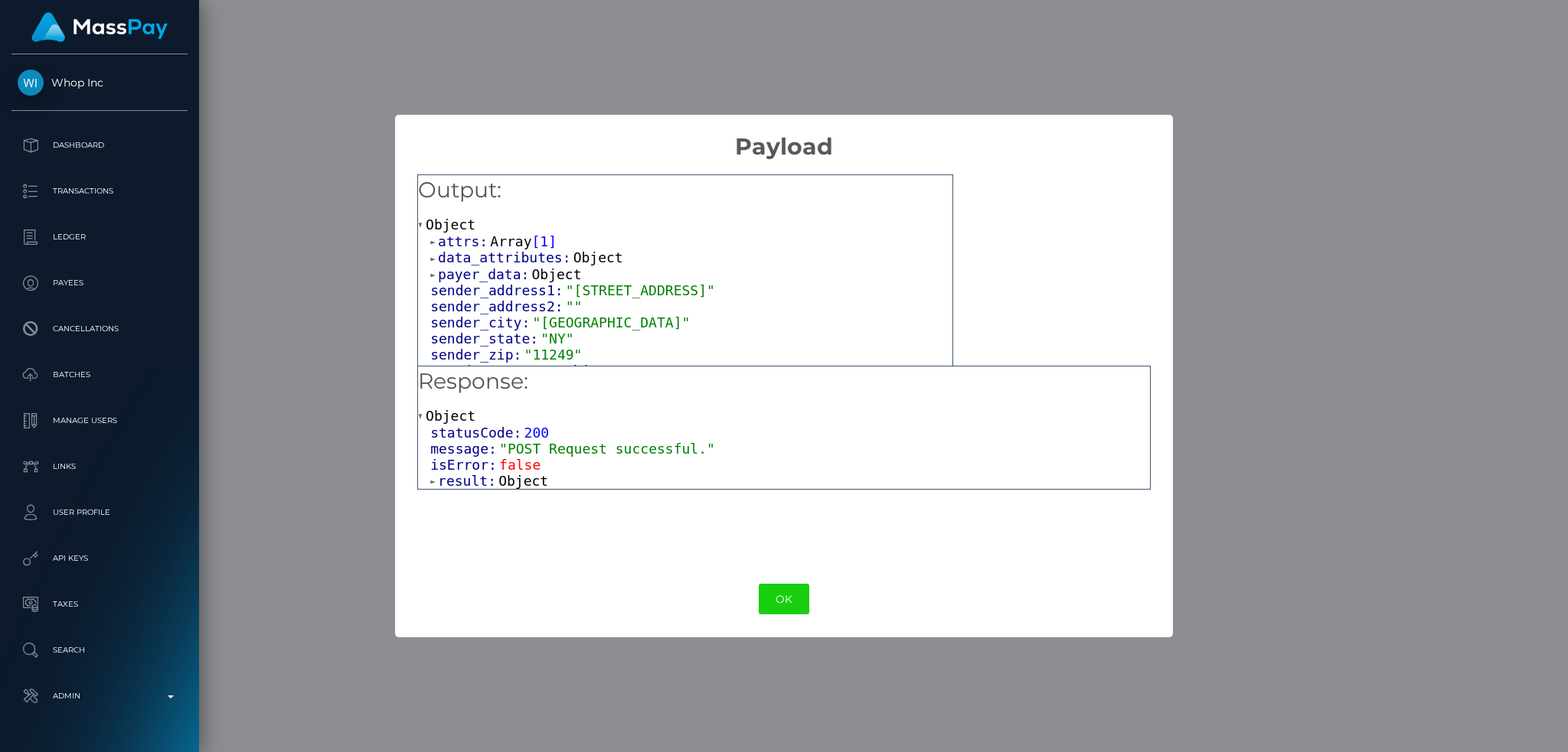
click at [517, 486] on span "Object" at bounding box center [522, 481] width 50 height 16
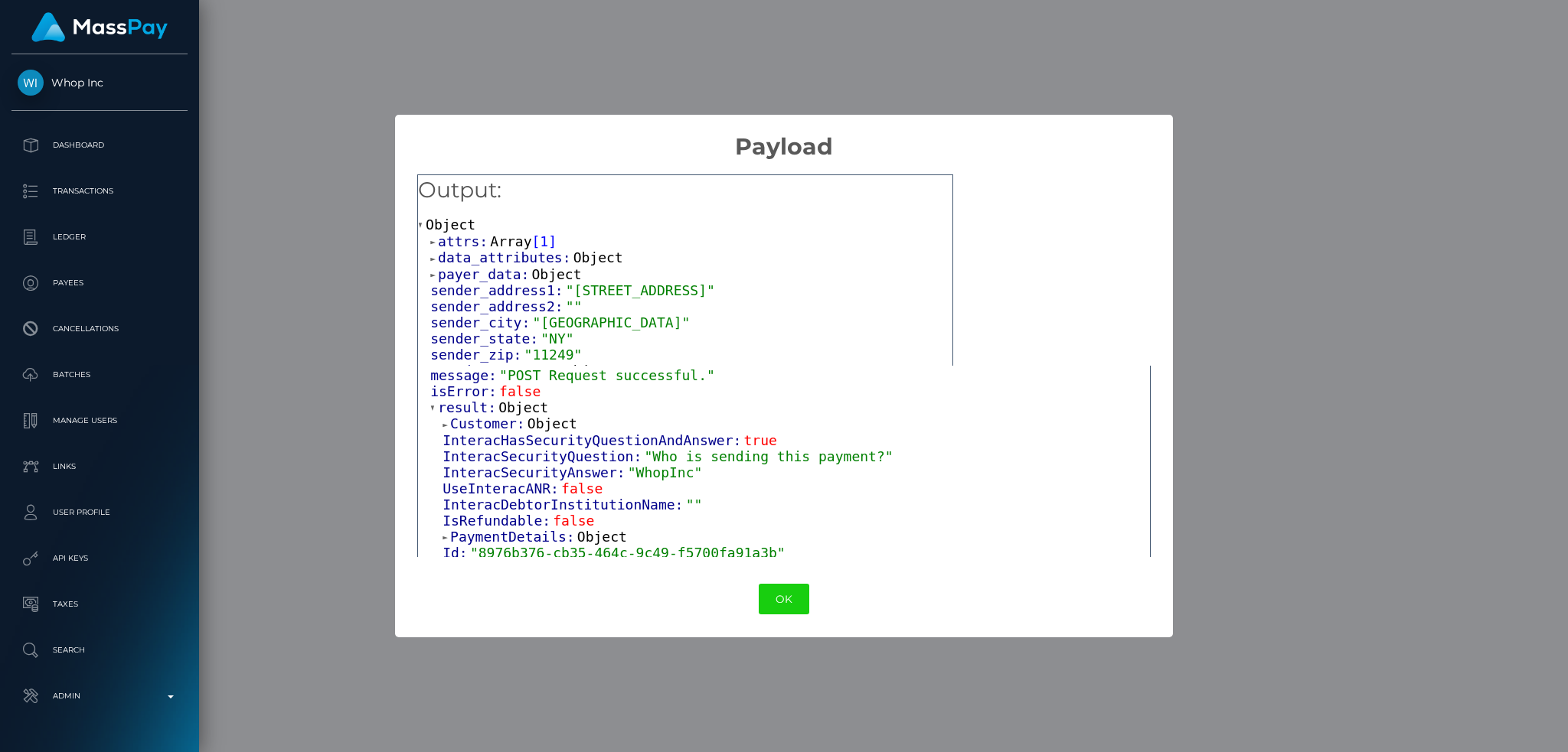
scroll to position [102, 0]
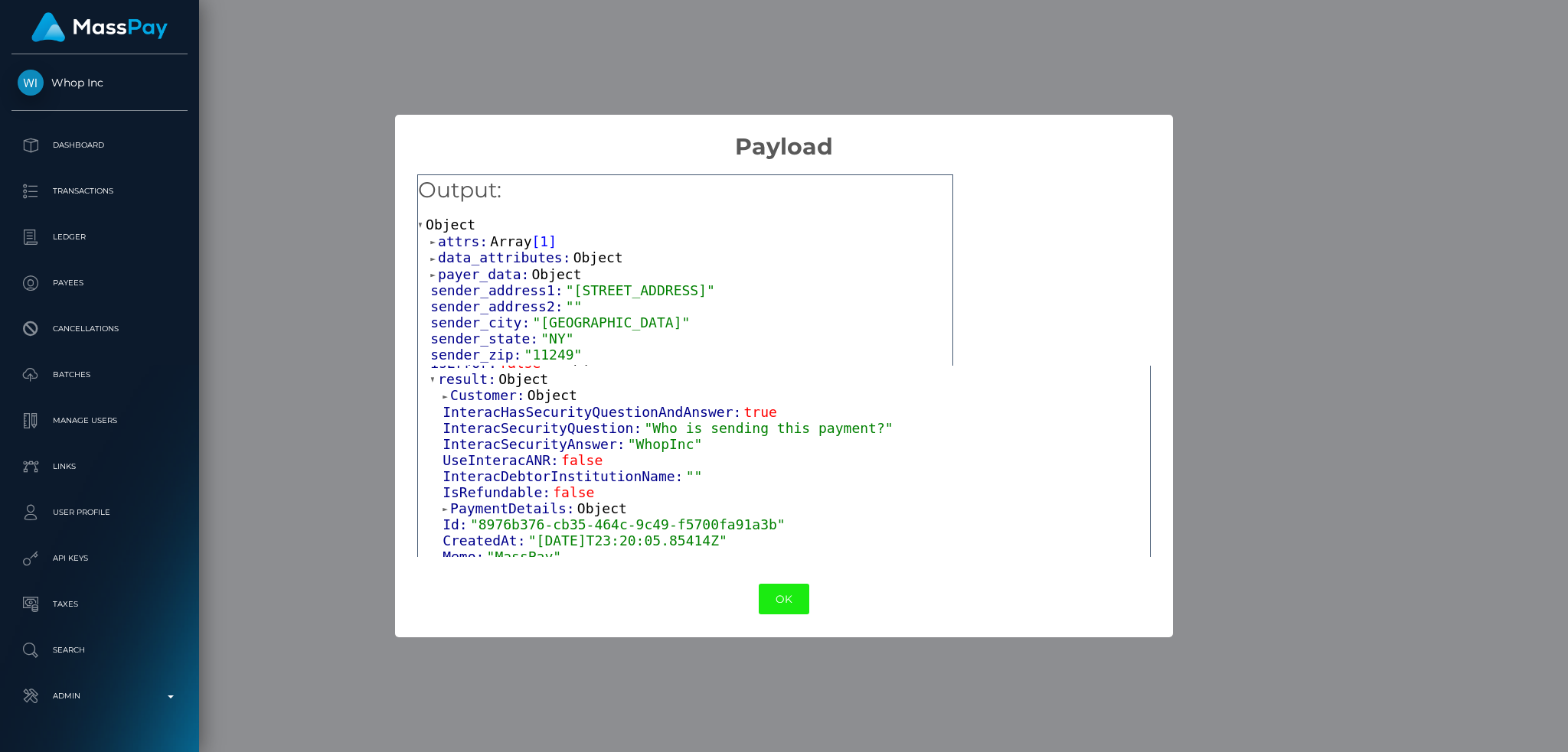
click at [792, 600] on button "OK" at bounding box center [784, 600] width 51 height 31
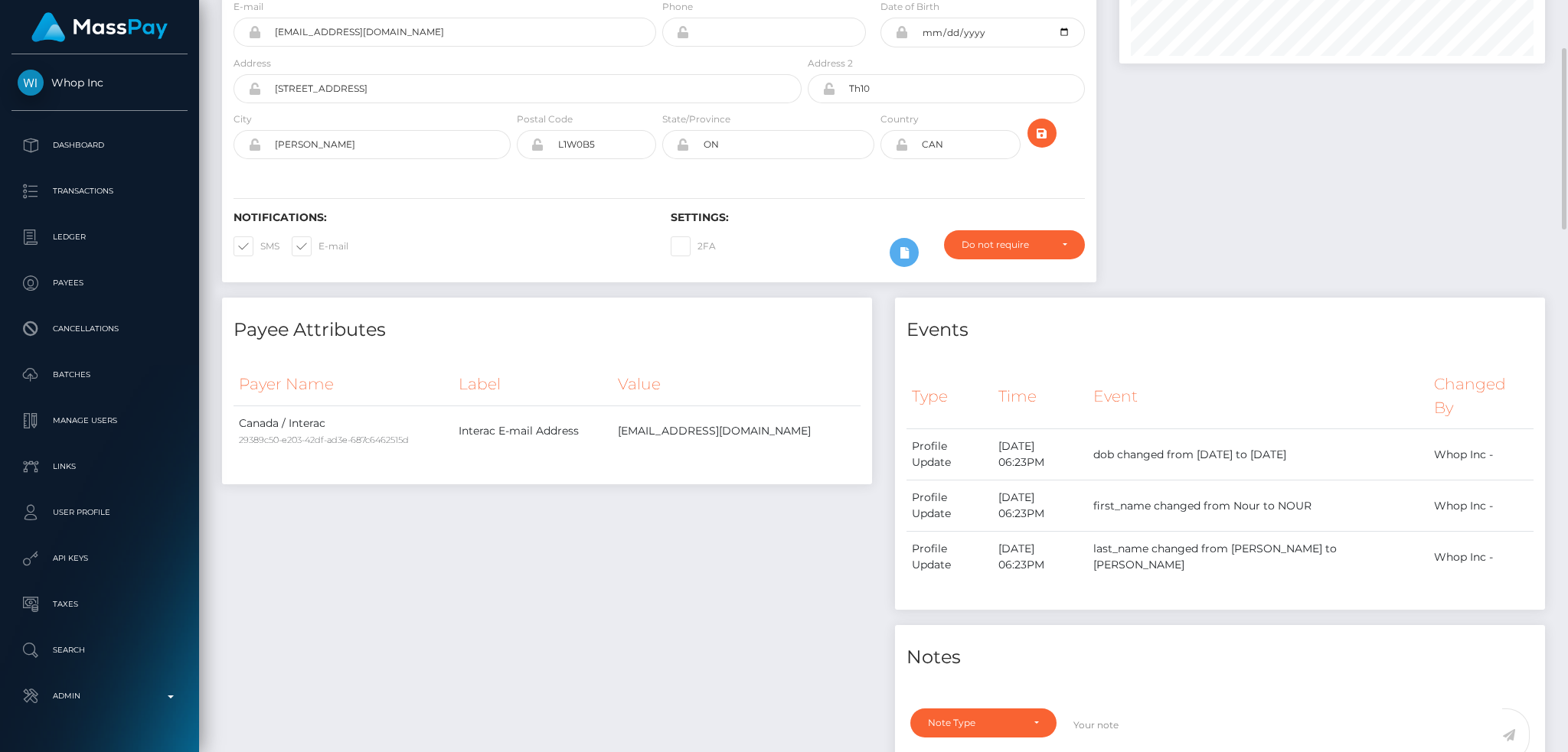
scroll to position [0, 0]
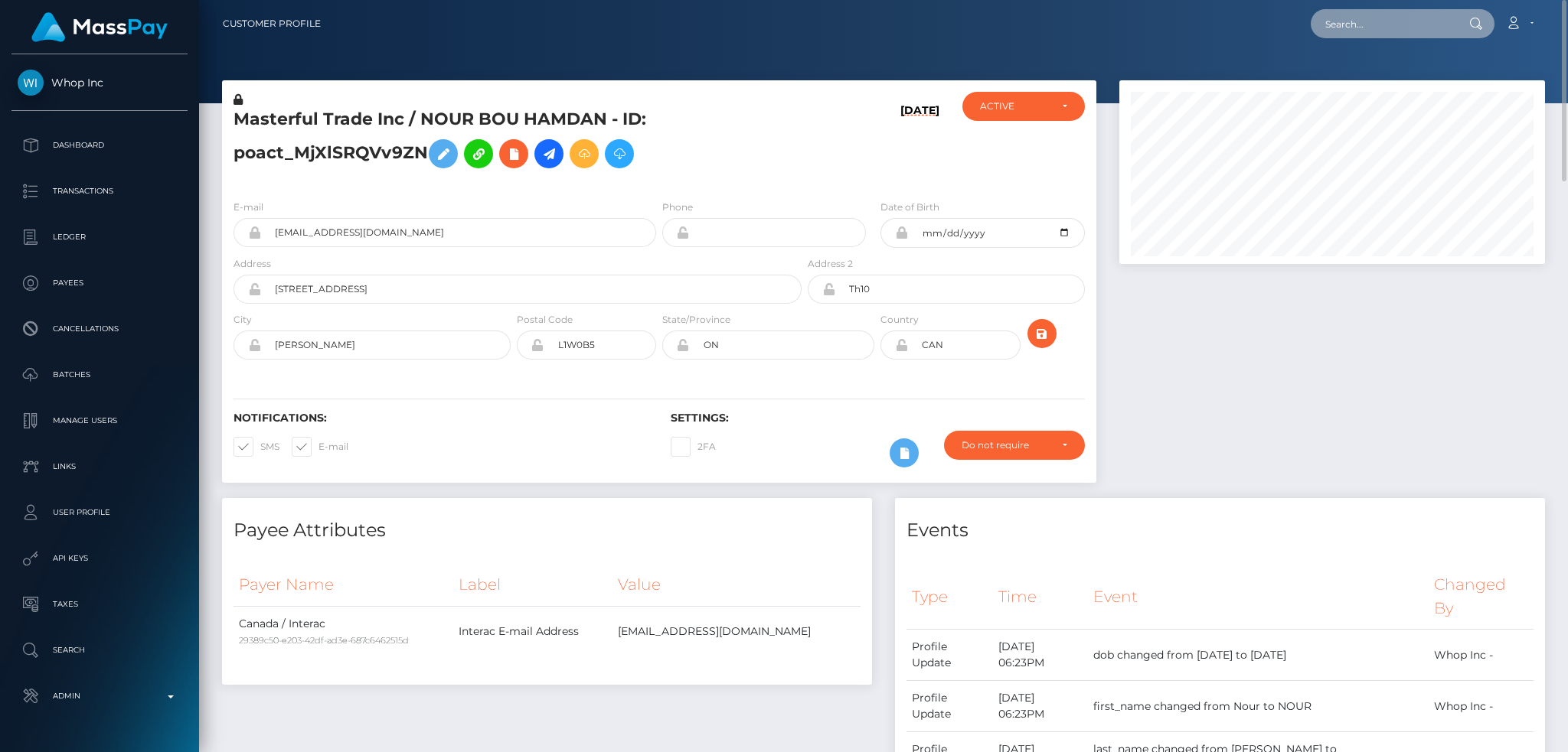
click at [1390, 22] on input "text" at bounding box center [1382, 24] width 144 height 29
paste input "RQe4HIUlHr703K47cm447e"
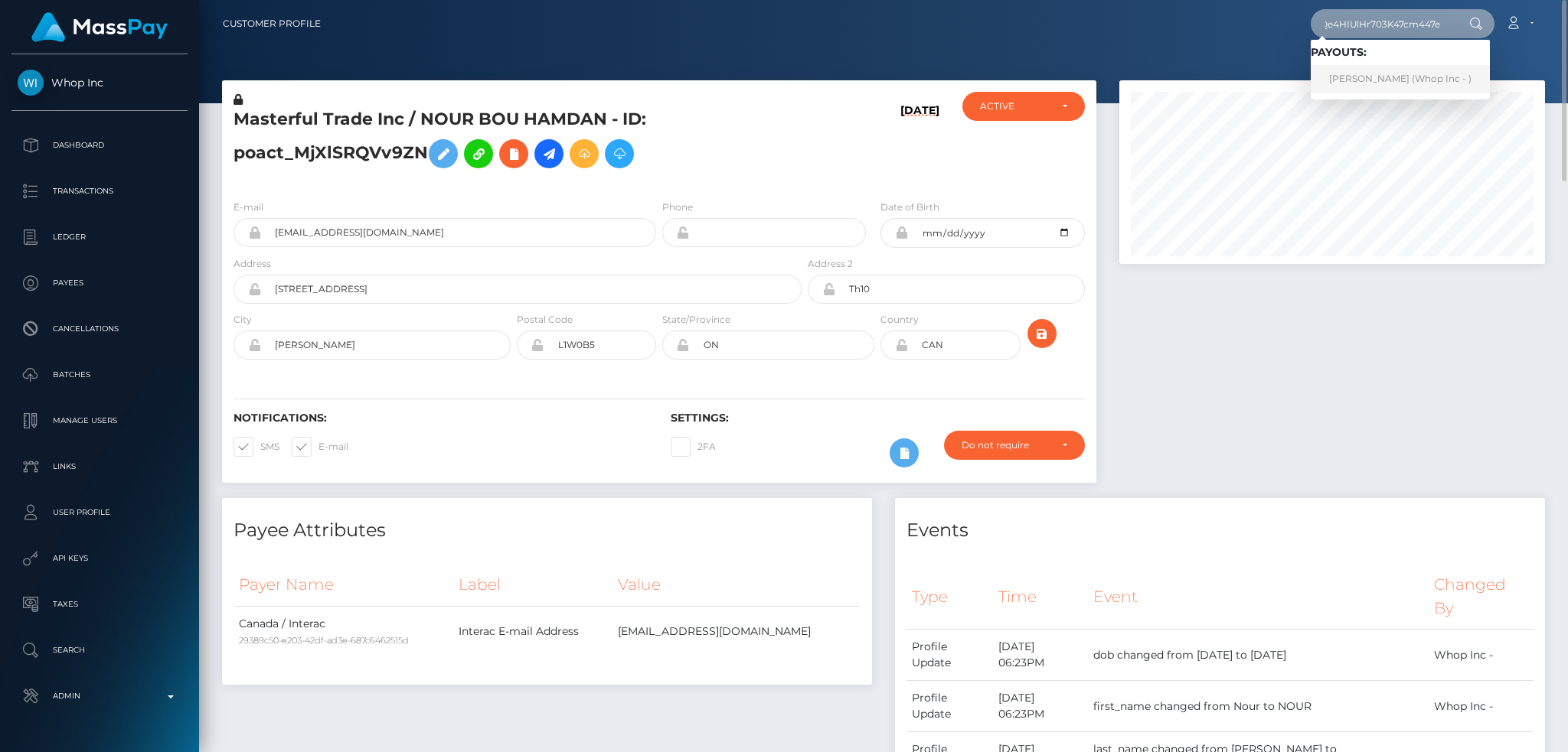
type input "RQe4HIUlHr703K47cm447e"
click at [1364, 78] on link "MISS NABI SILPRATHEEP (Whop Inc - )" at bounding box center [1399, 79] width 179 height 28
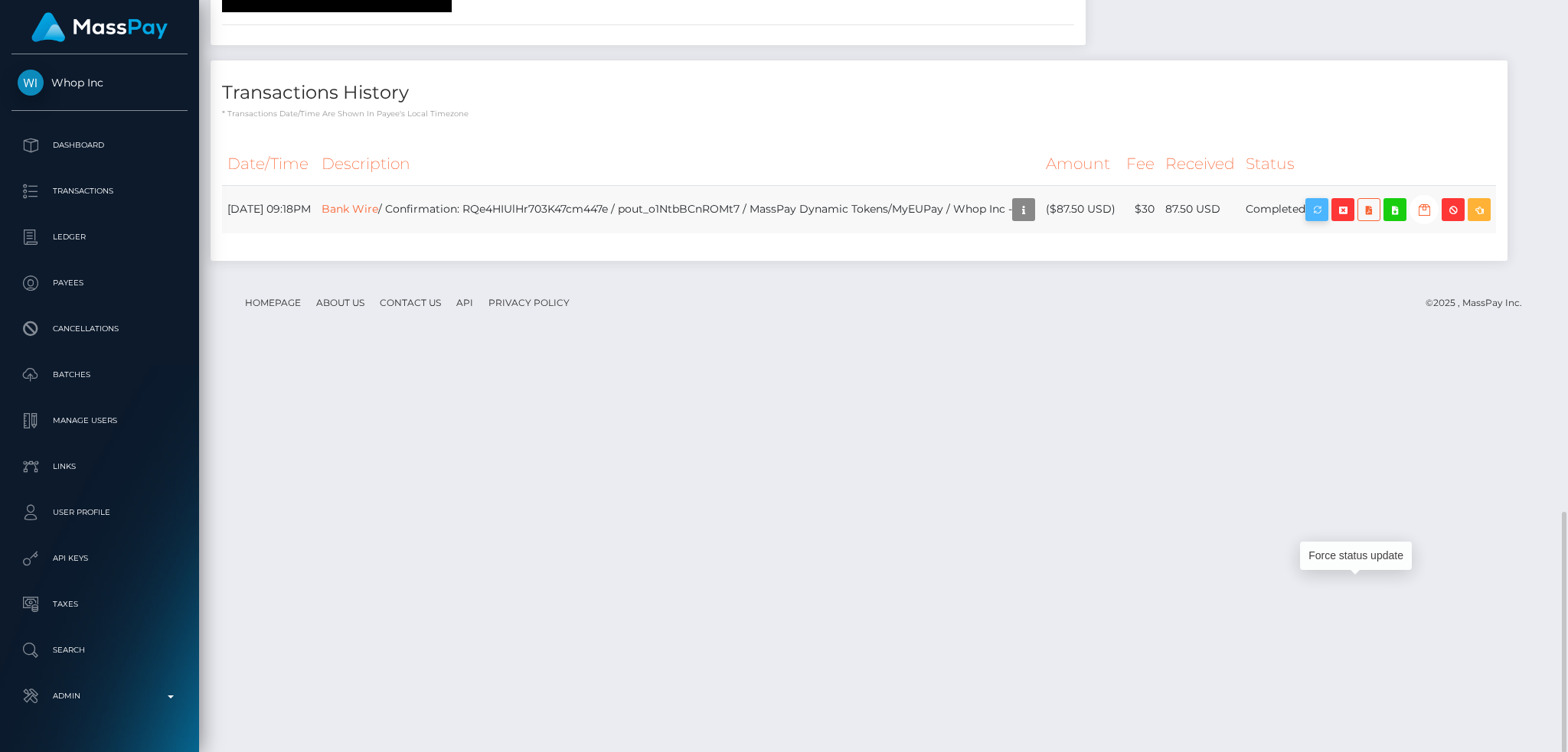
scroll to position [183, 425]
click at [1326, 219] on icon "button" at bounding box center [1316, 210] width 18 height 19
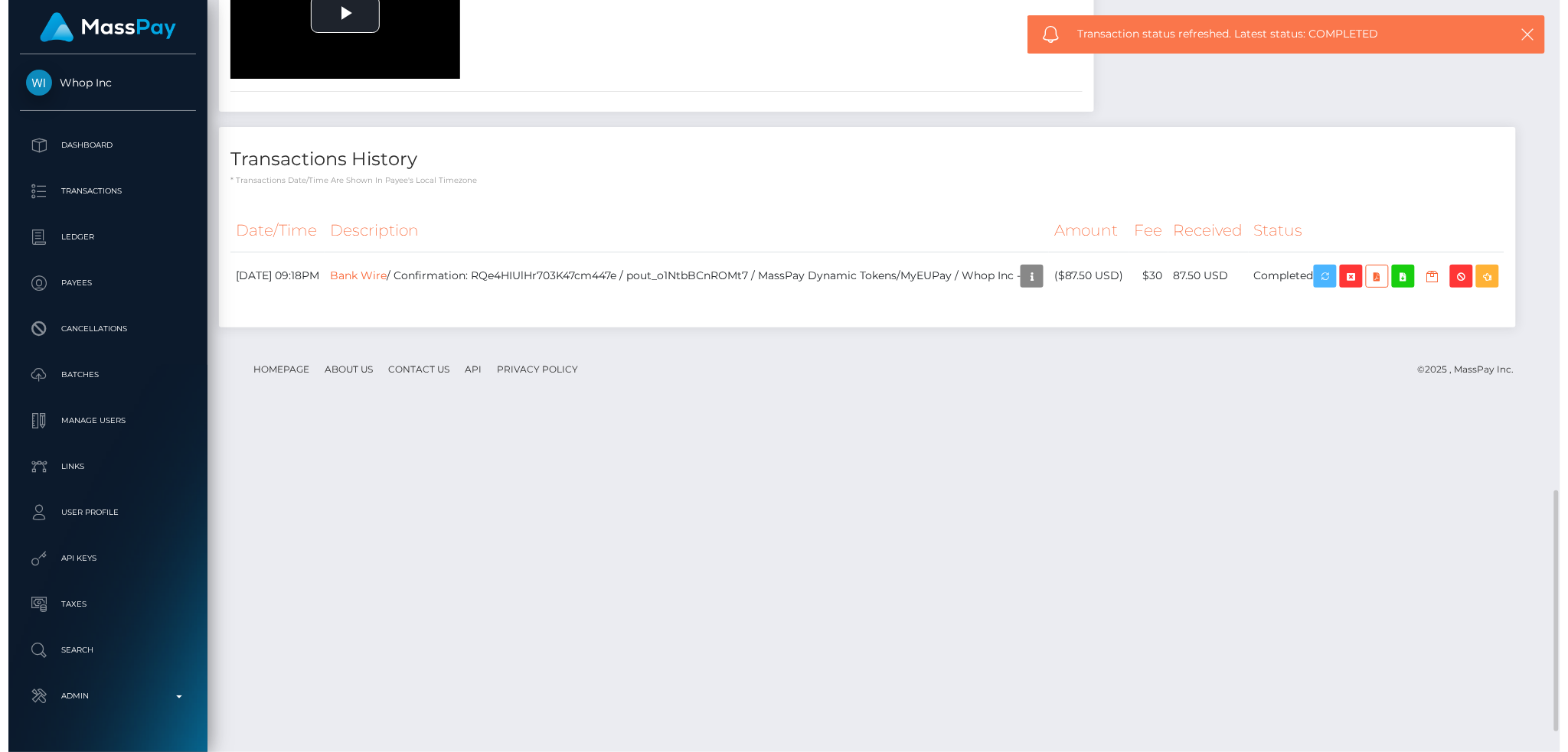
scroll to position [1597, 0]
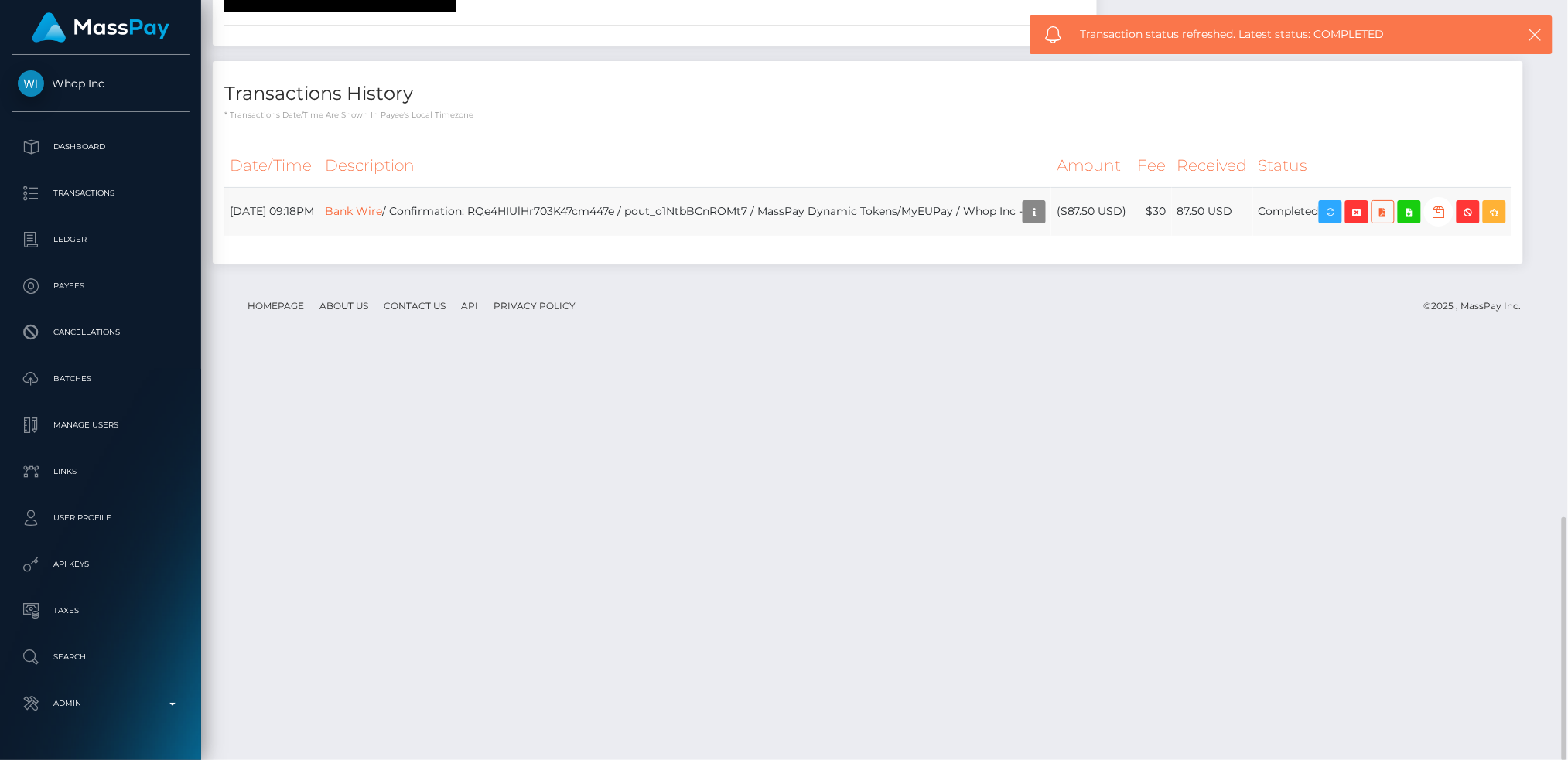
click at [603, 236] on td "Bank Wire / Confirmation: RQe4HIUlHr703K47cm447e / pout_o1NtbBCnROMt7 / MassPay…" at bounding box center [685, 211] width 732 height 49
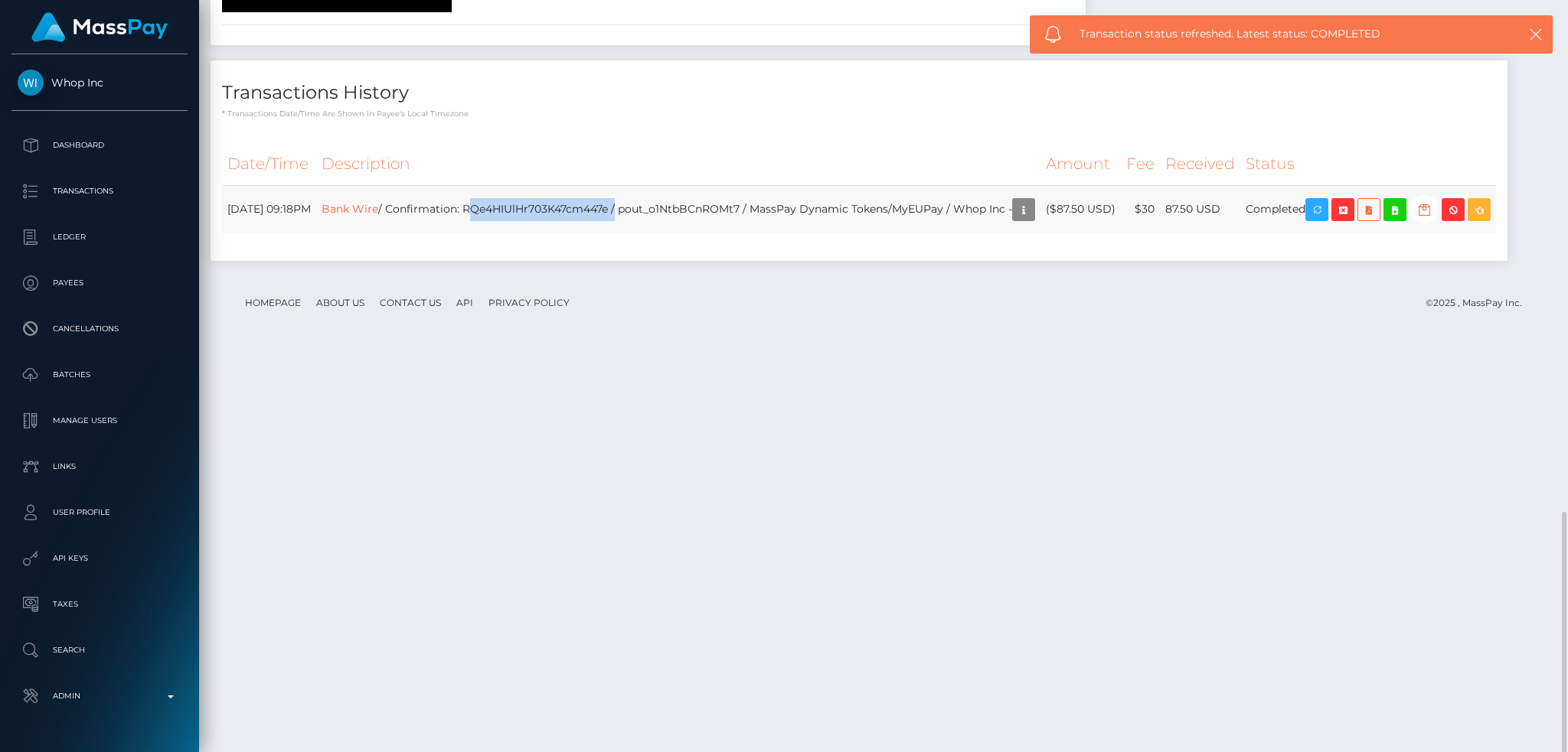
click at [597, 233] on td "Bank Wire / Confirmation: RQe4HIUlHr703K47cm447e / pout_o1NtbBCnROMt7 / MassPay…" at bounding box center [678, 209] width 724 height 48
copy td "RQe4HIUlHr703K47cm447e"
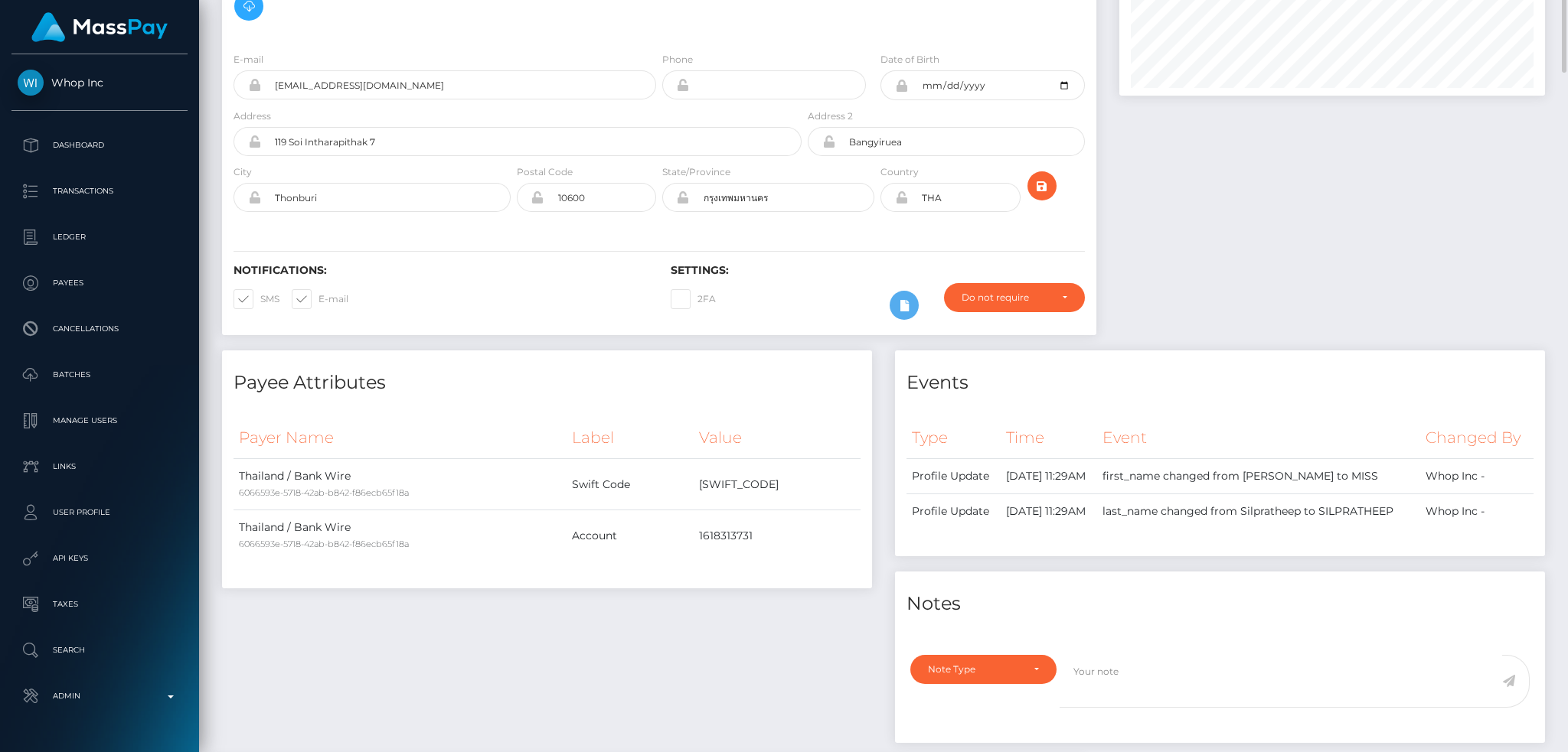
scroll to position [0, 0]
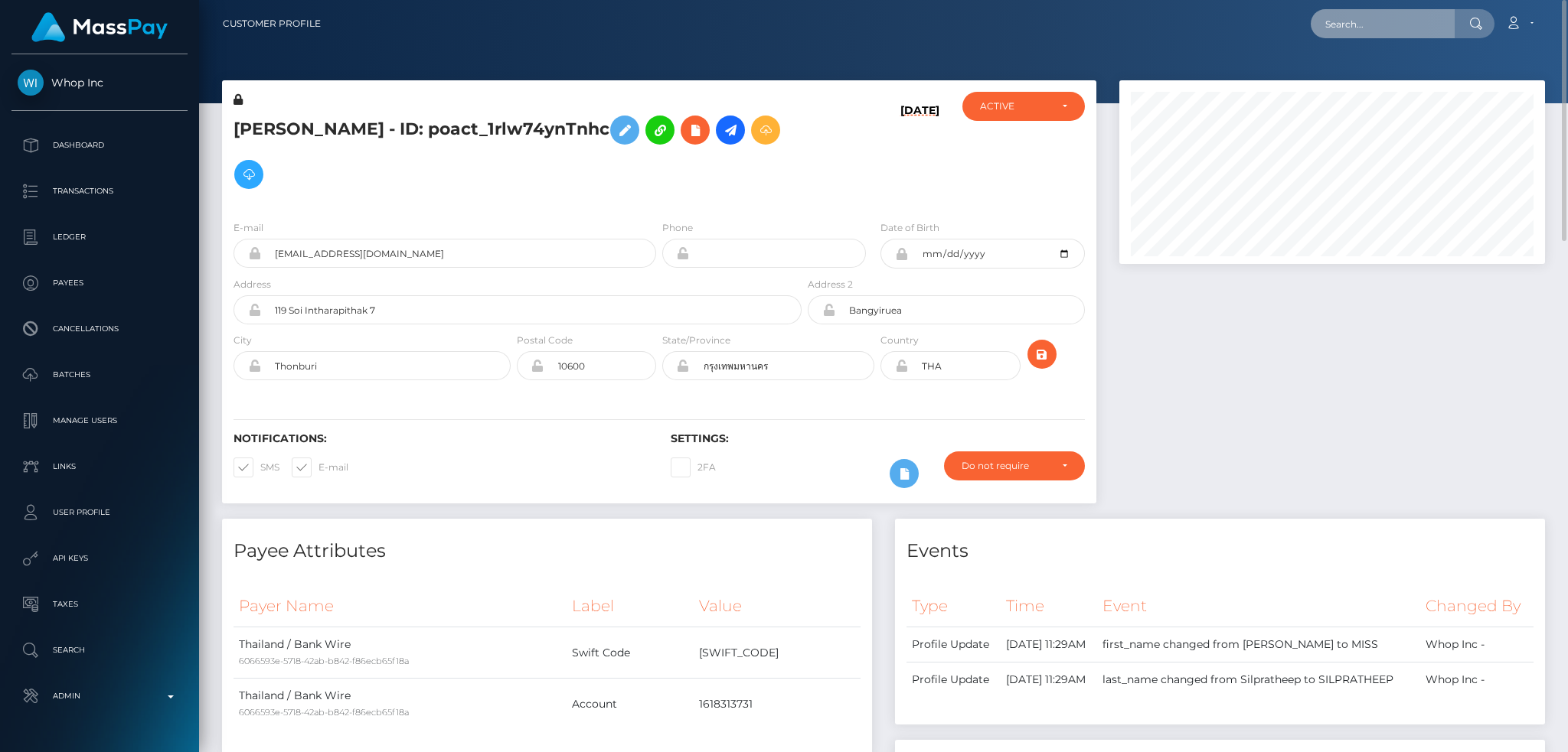
click at [1386, 23] on input "text" at bounding box center [1382, 24] width 144 height 29
paste input "poact_0qVaI70JfI5Z"
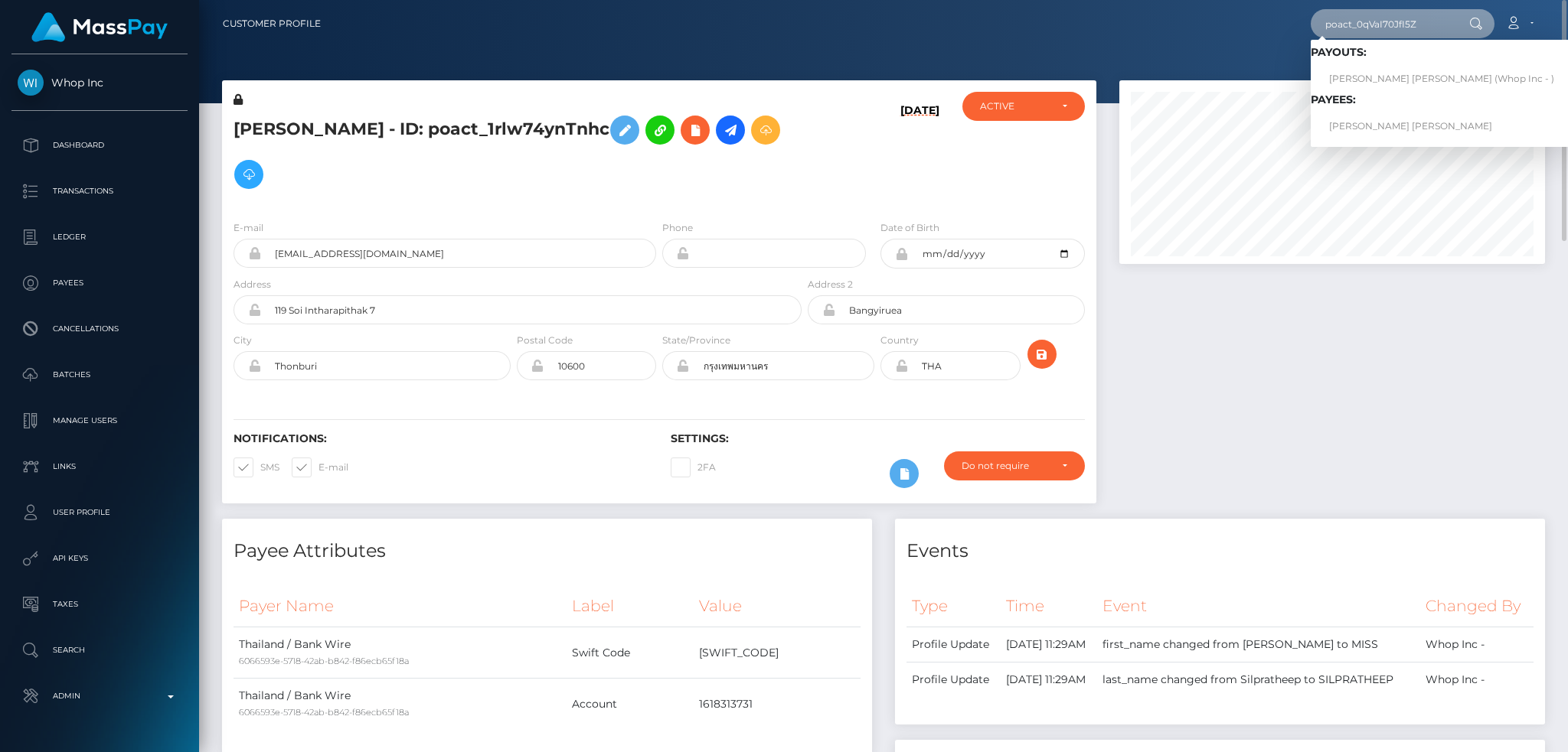
click at [1371, 26] on input "poact_0qVaI70JfI5Z" at bounding box center [1382, 24] width 144 height 29
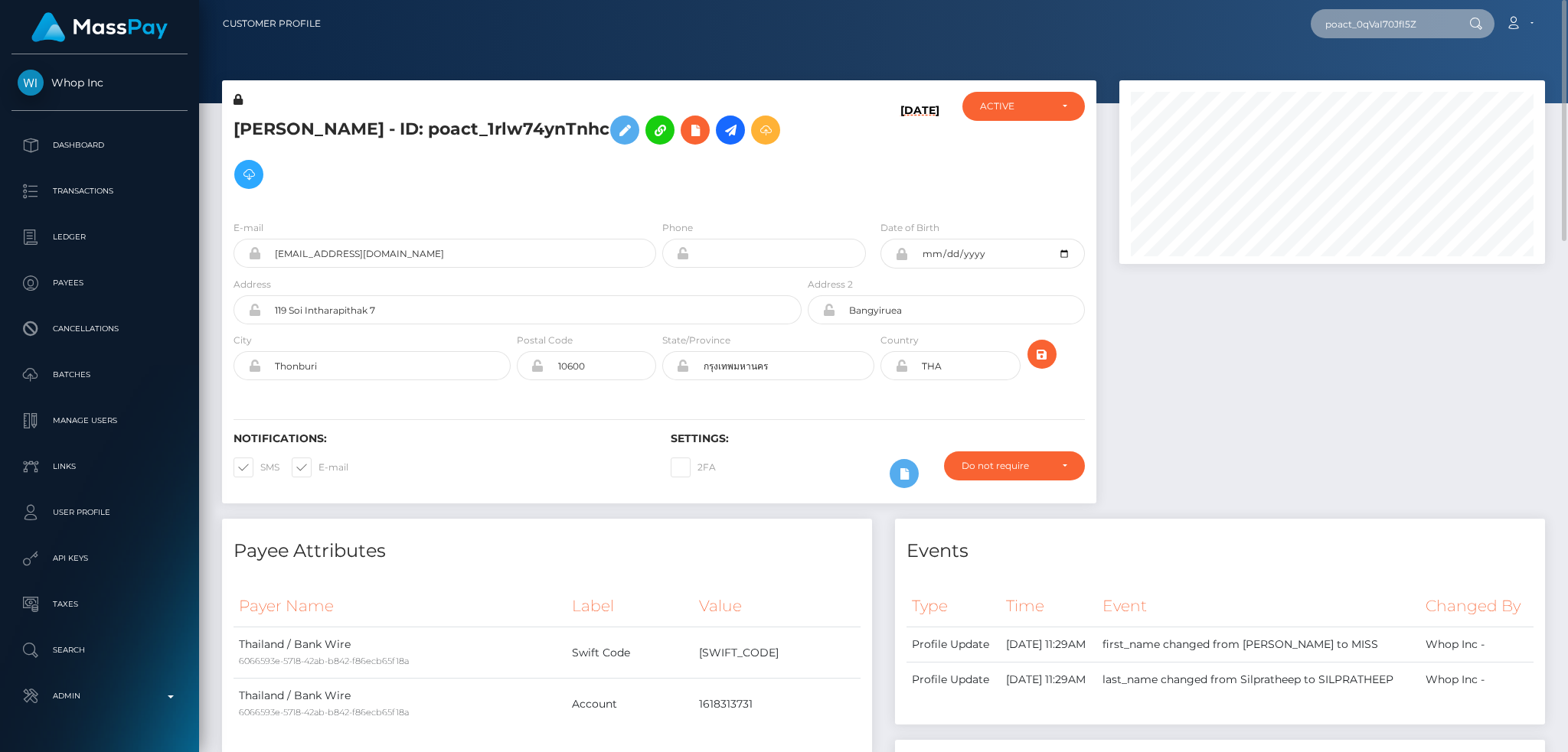
paste input "portz01@gmail.com"
click at [1366, 28] on input "pportz01@gmail.com" at bounding box center [1382, 24] width 144 height 29
paste input "oact_JBZoKNujumoX"
type input "poact_JBZoKNujumoX"
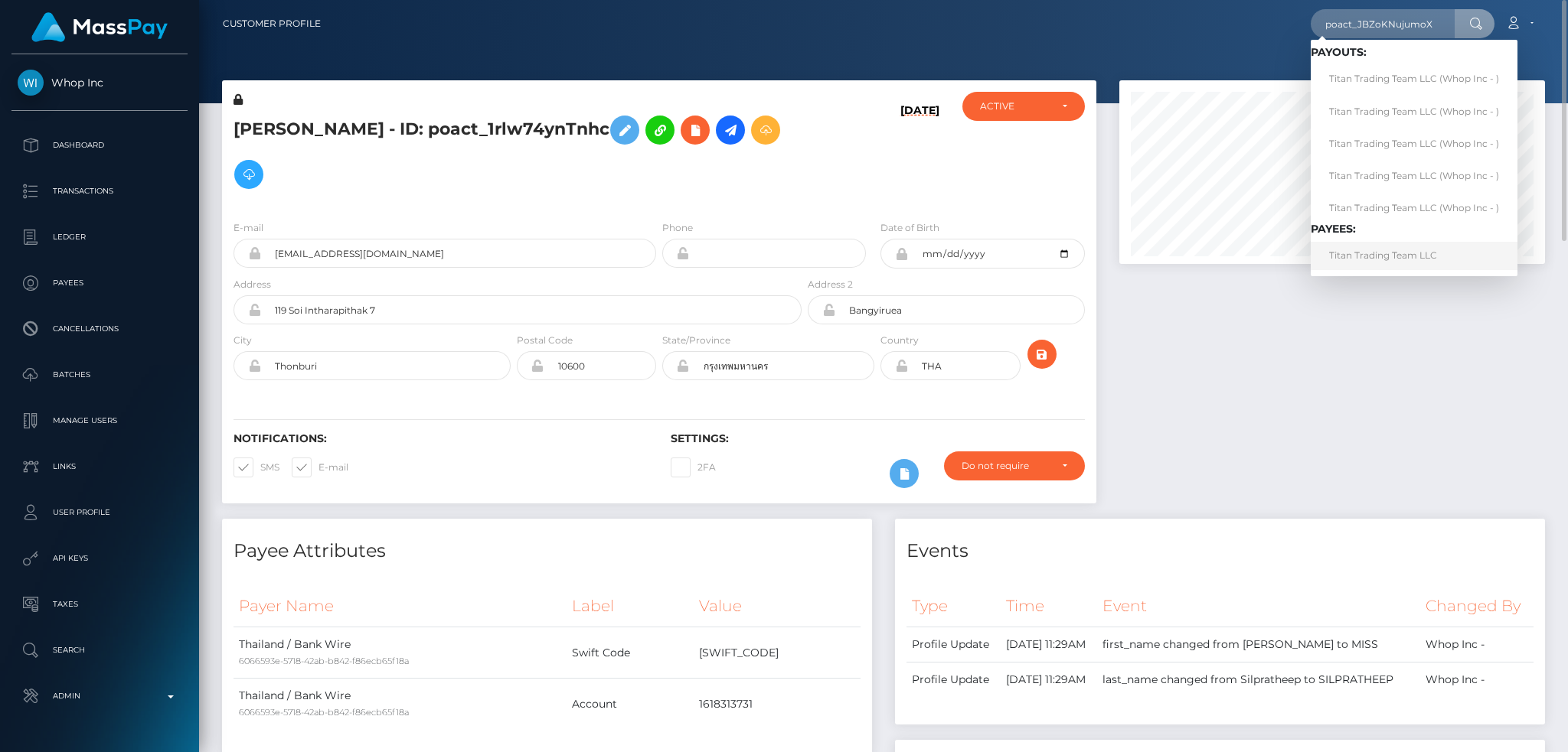
click at [1386, 259] on link "Titan Trading Team LLC" at bounding box center [1413, 256] width 207 height 28
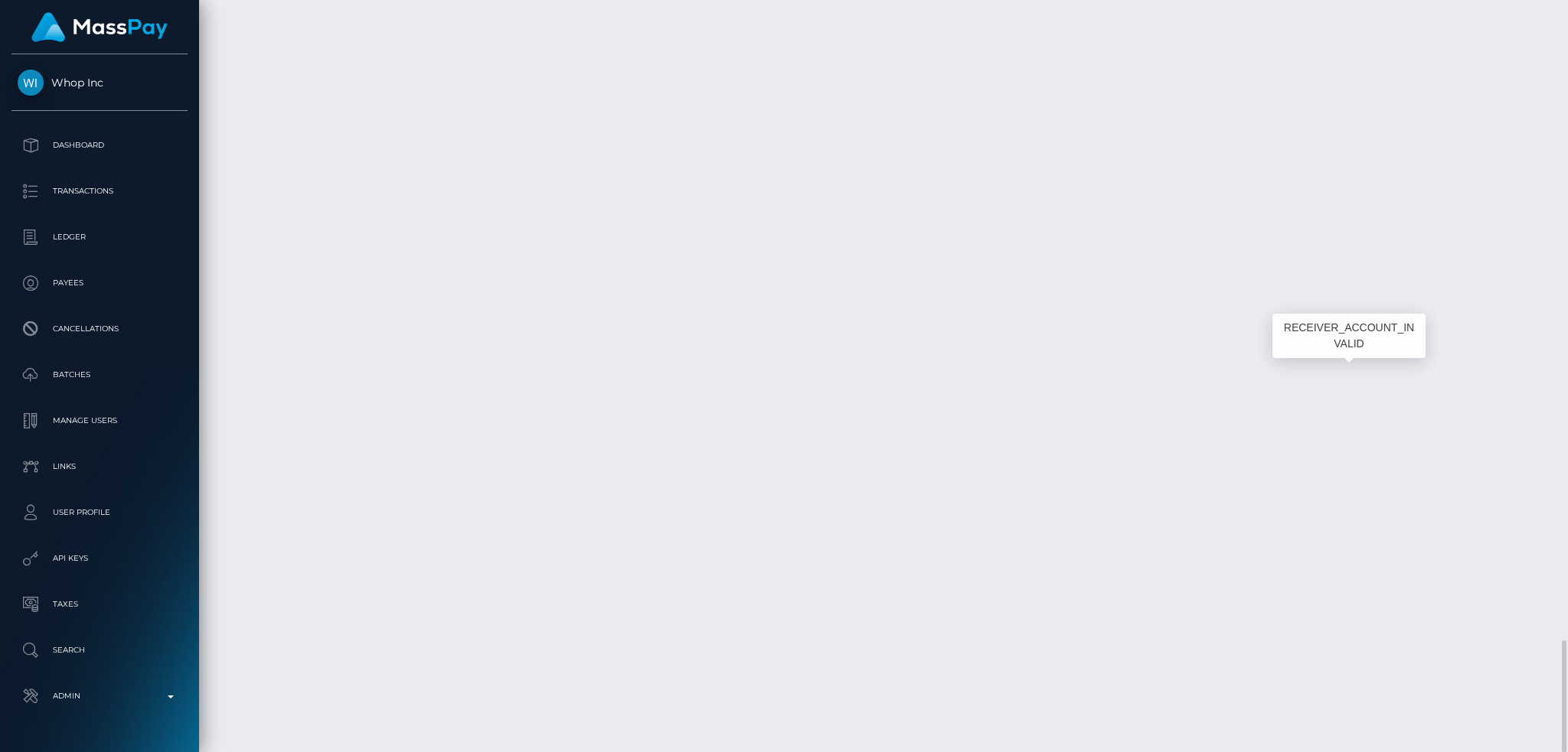
scroll to position [183, 425]
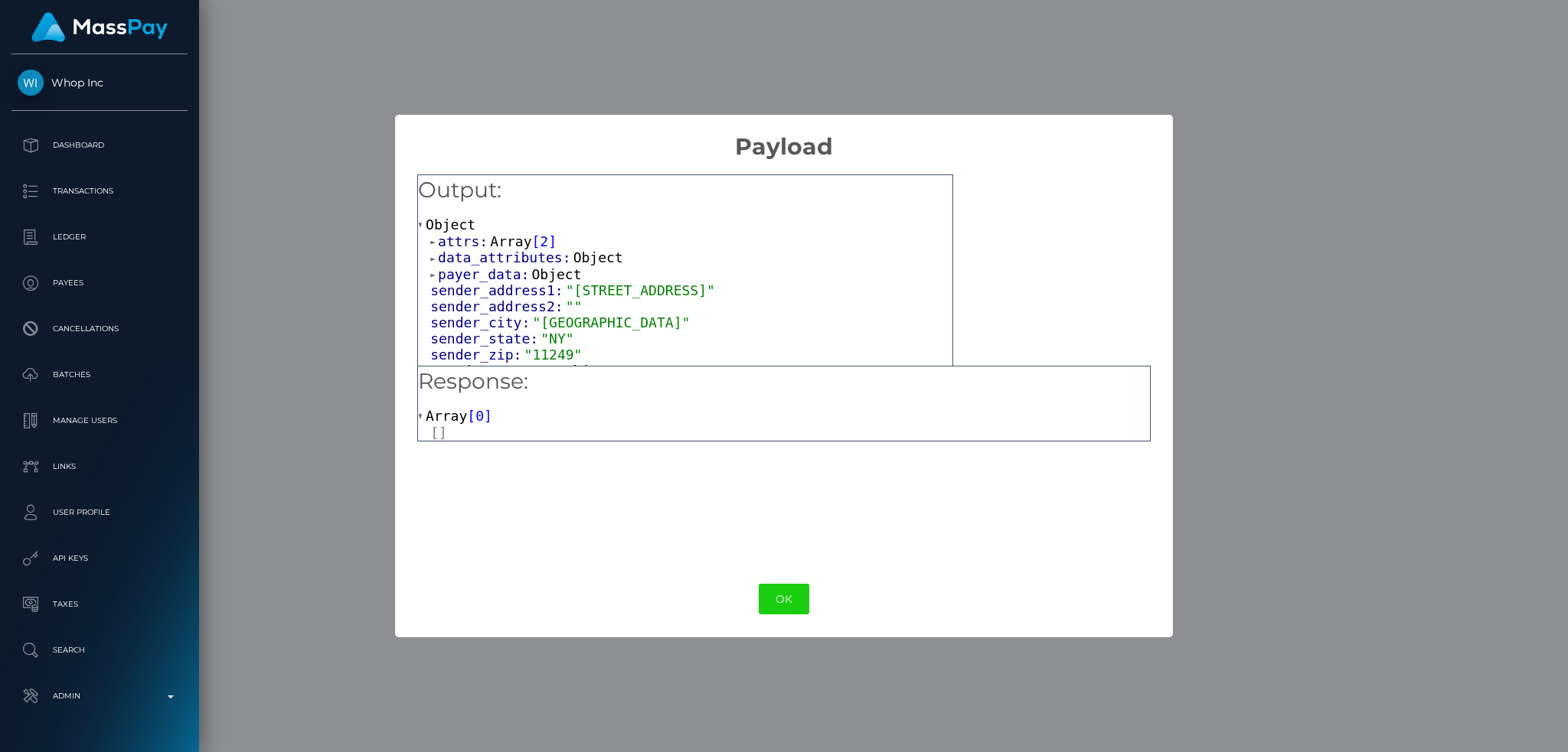
click at [507, 243] on span "Array" at bounding box center [510, 241] width 41 height 16
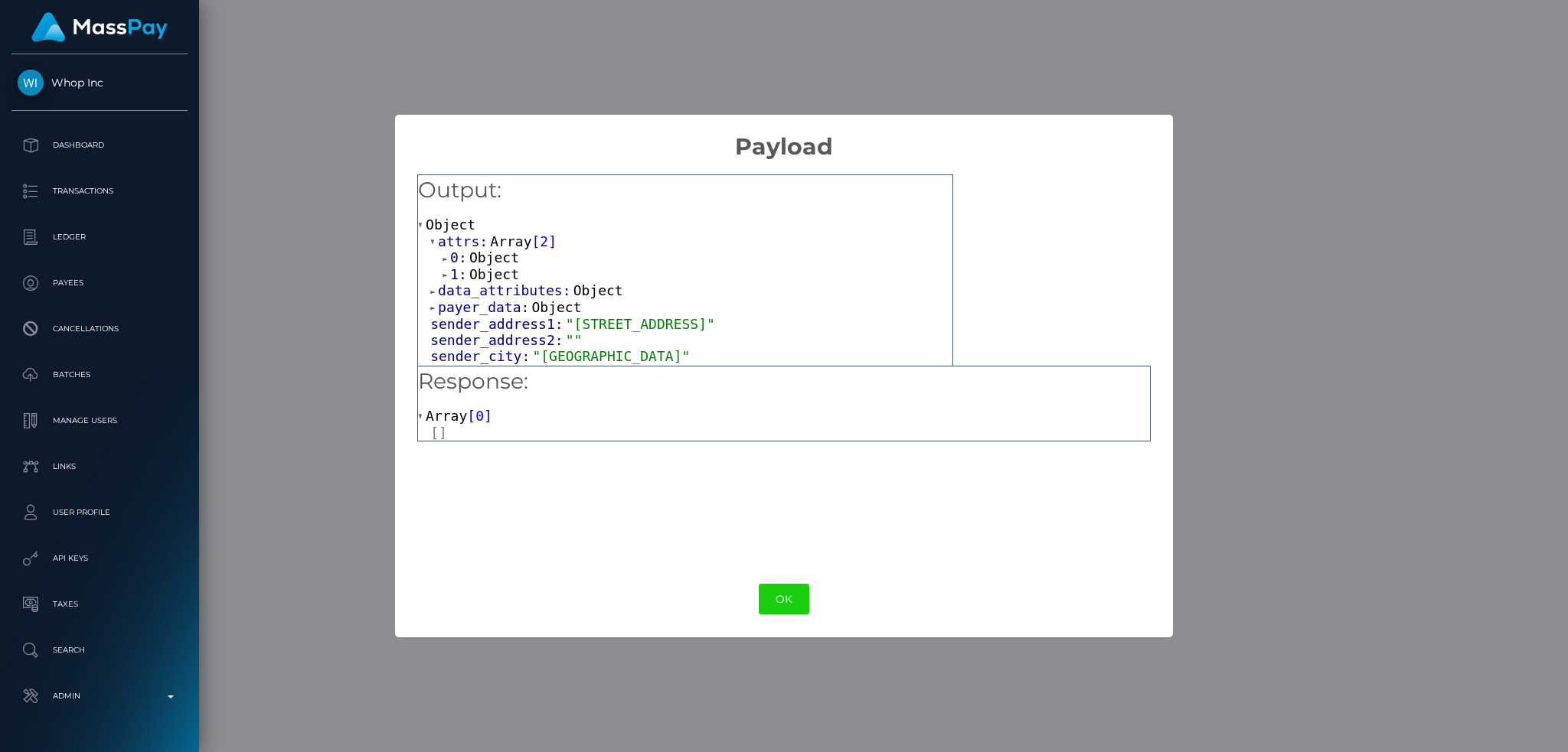
click at [503, 259] on span "Object" at bounding box center [494, 258] width 50 height 16
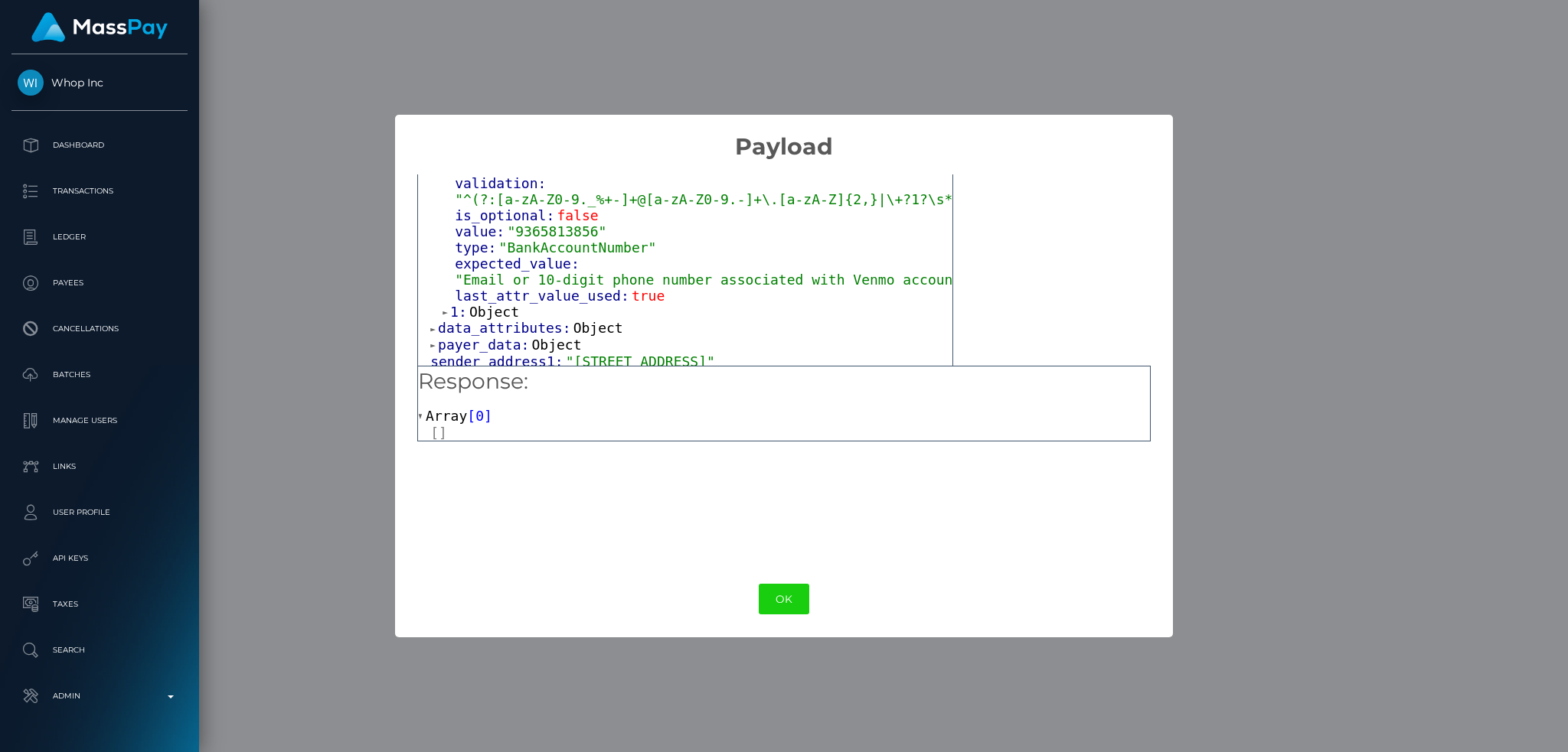
scroll to position [204, 0]
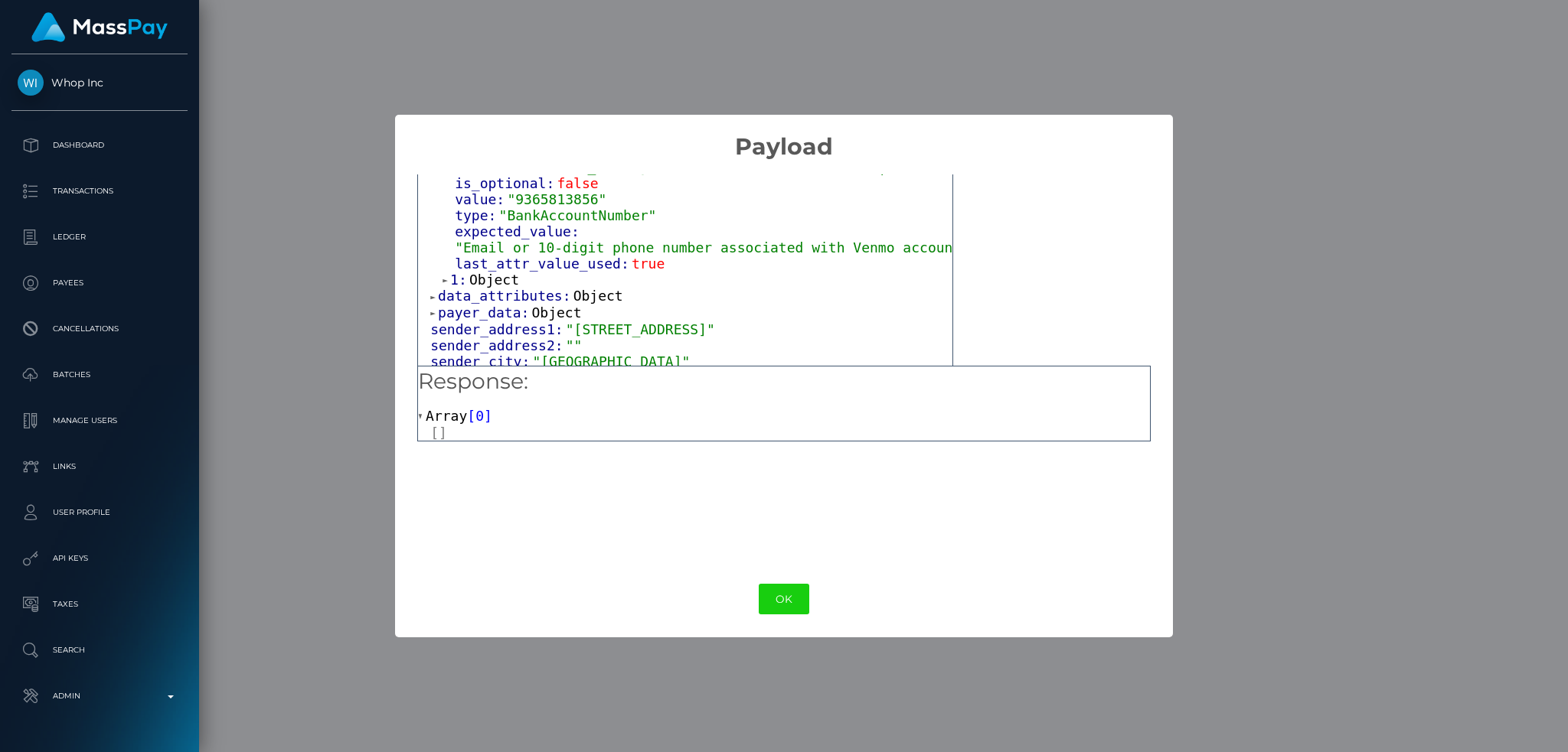
click at [501, 272] on span "Object" at bounding box center [494, 279] width 50 height 16
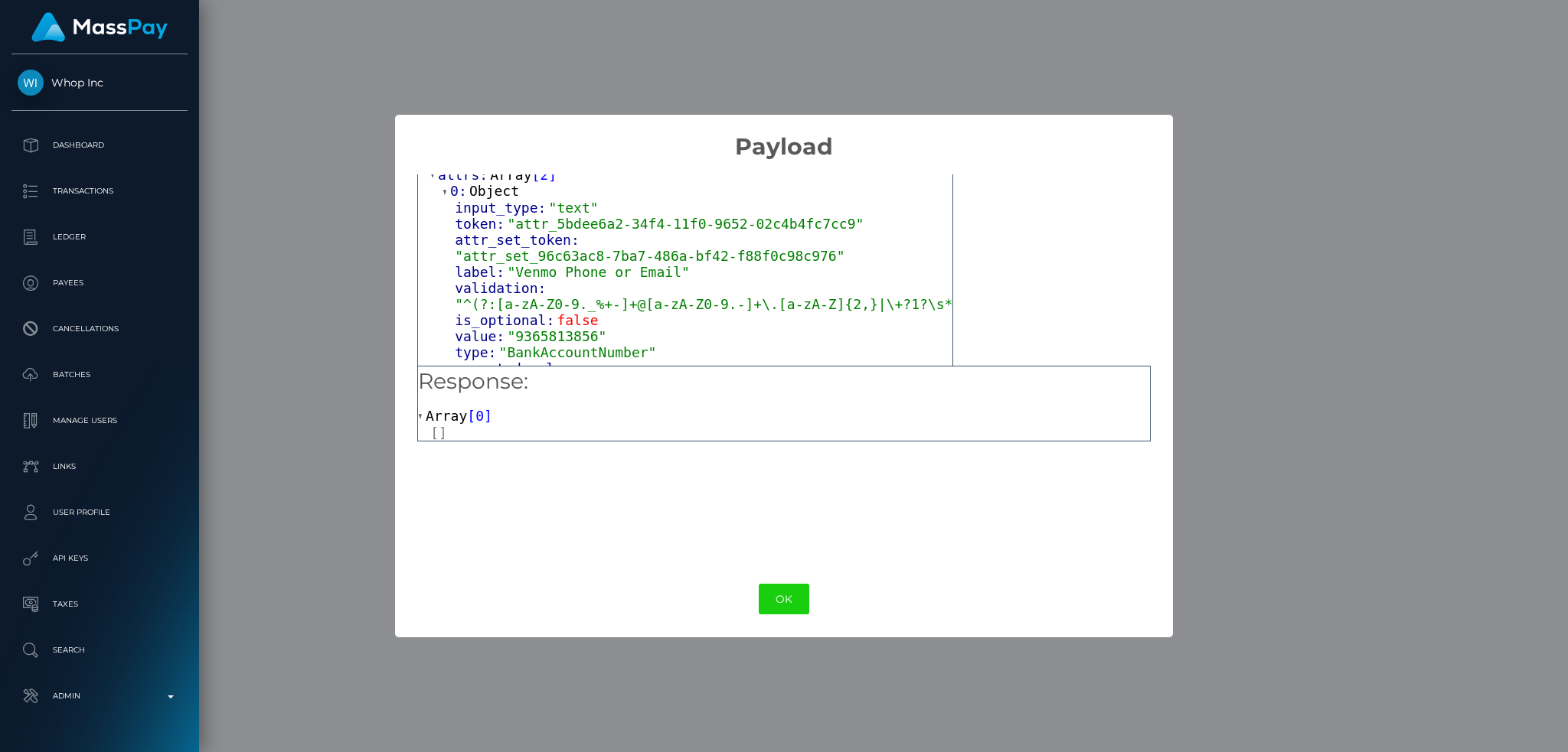
scroll to position [102, 0]
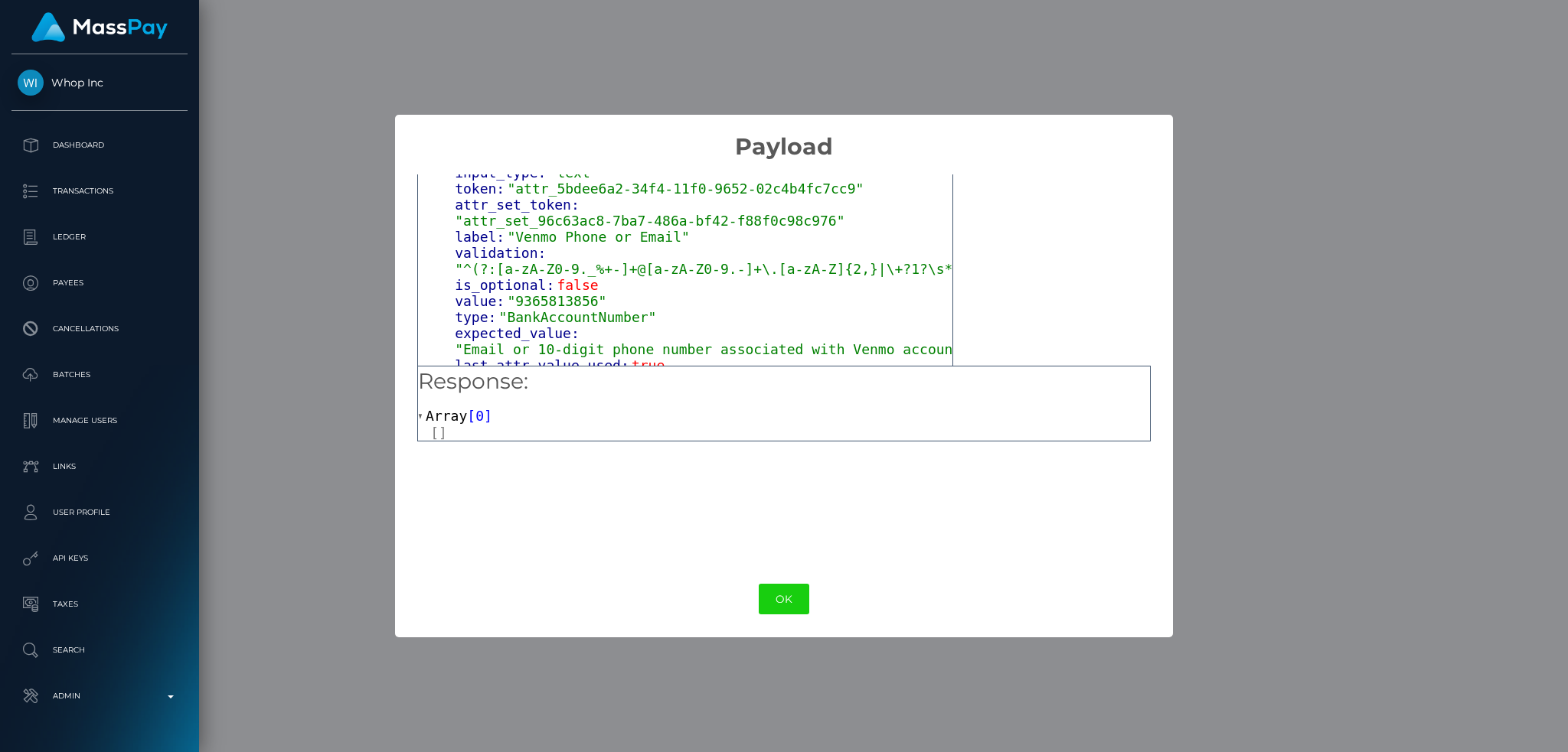
drag, startPoint x: 1321, startPoint y: 170, endPoint x: 1253, endPoint y: 207, distance: 77.4
click at [1323, 170] on div "× Payload Output: Object attrs: Array [ 2 ] 0: Object input_type: "text" token:…" at bounding box center [784, 376] width 1568 height 752
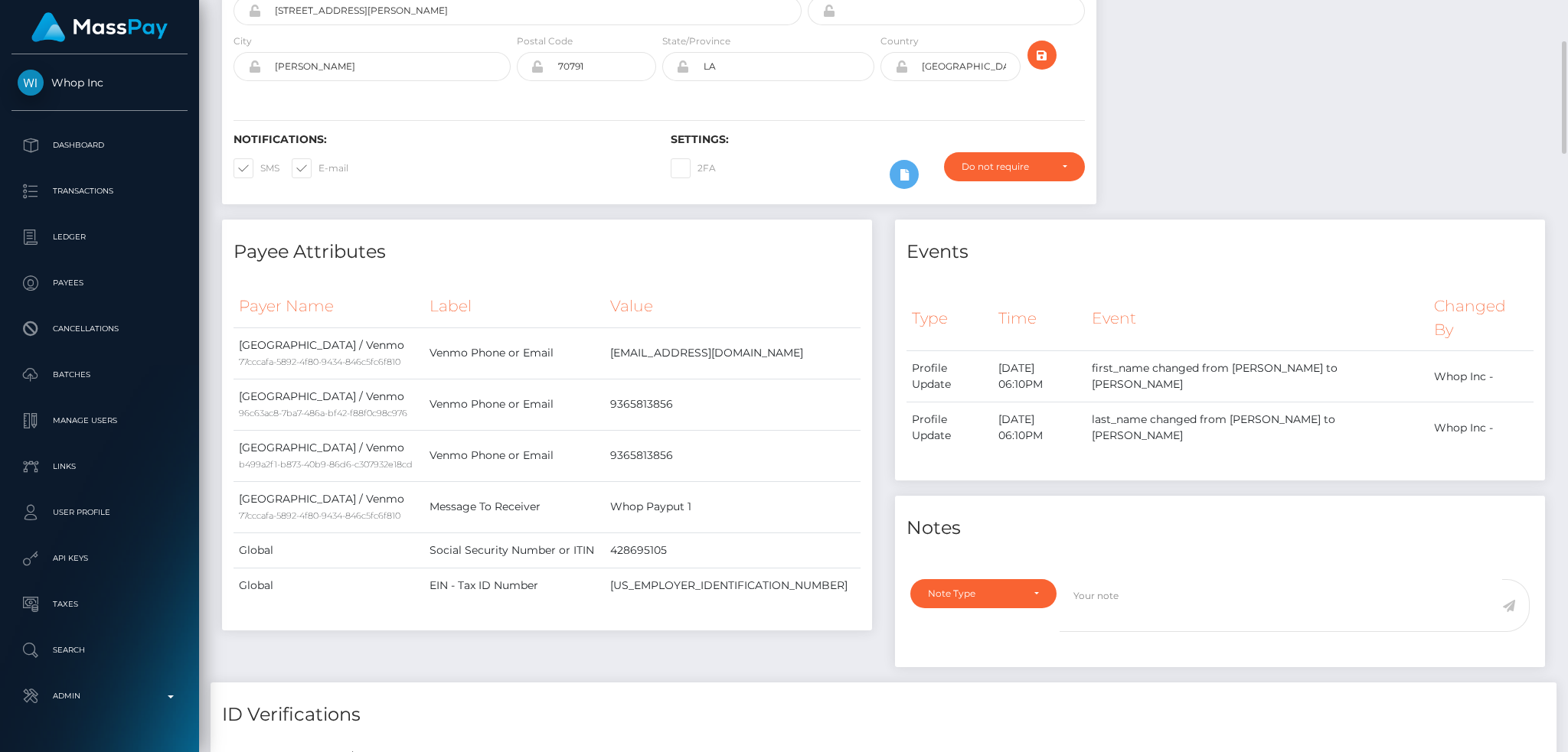
scroll to position [176, 0]
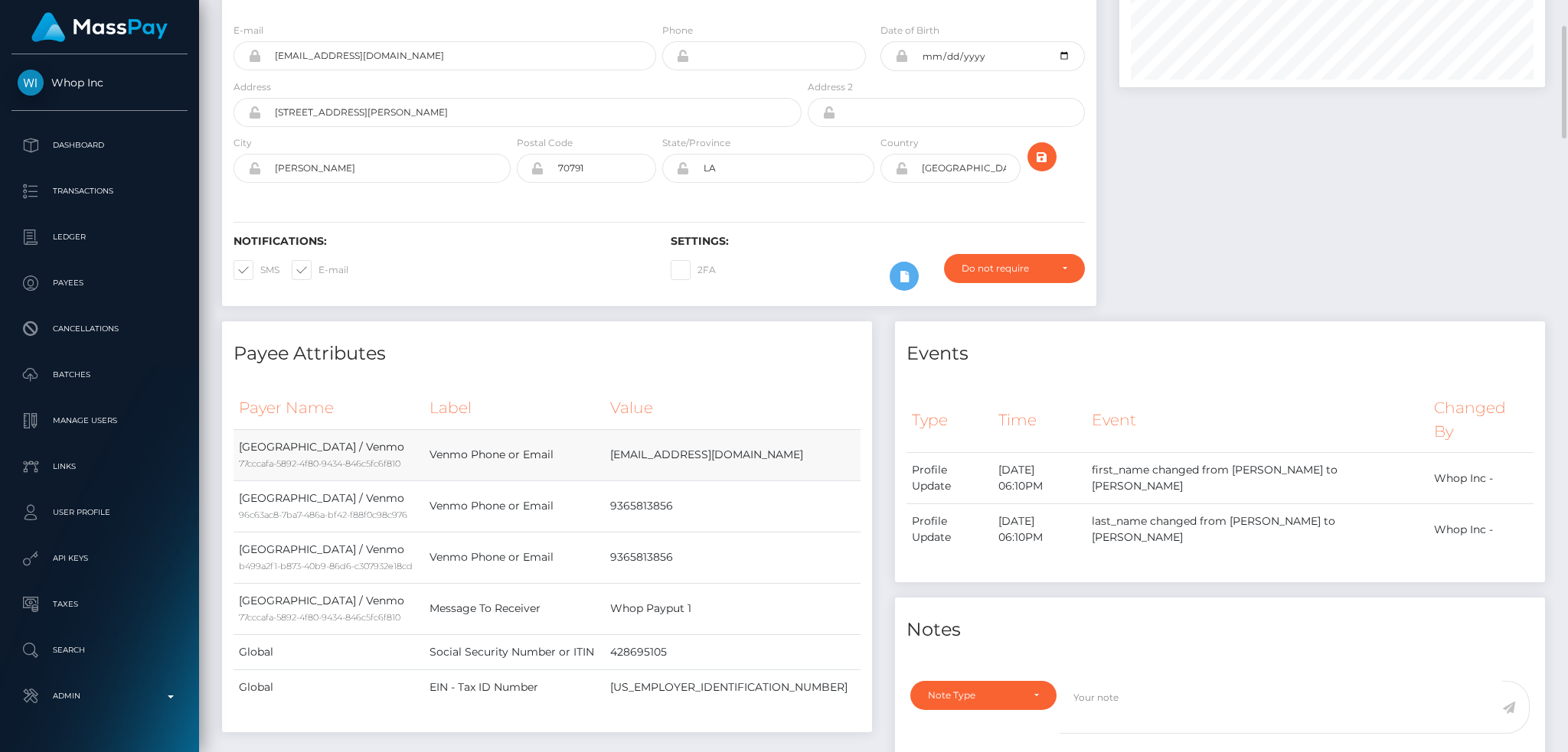
click at [756, 452] on td "Paulportz@titantradingtean.com" at bounding box center [732, 455] width 256 height 52
copy tbody "Paulportz@titantradingtean.com"
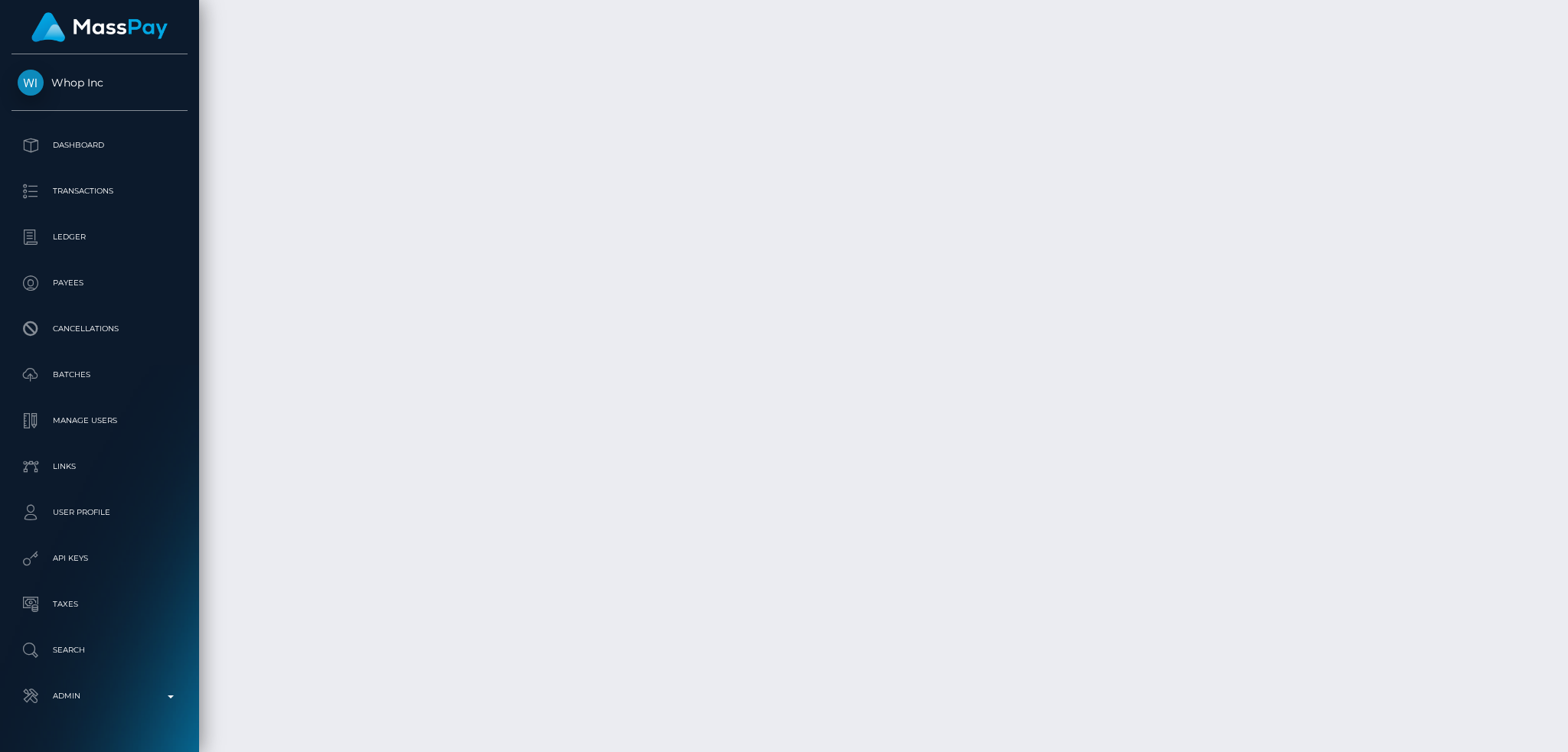
scroll to position [4258, 0]
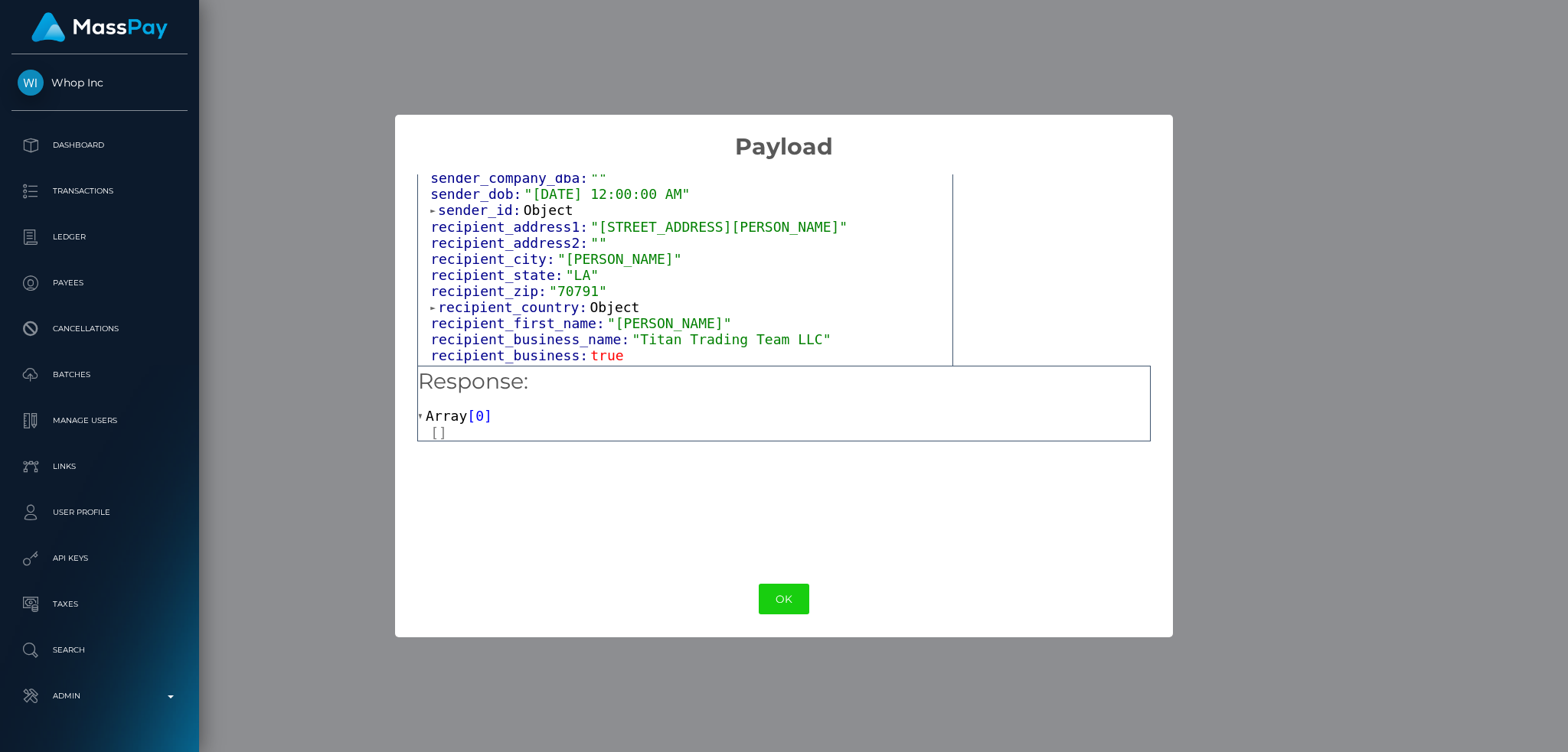
scroll to position [408, 0]
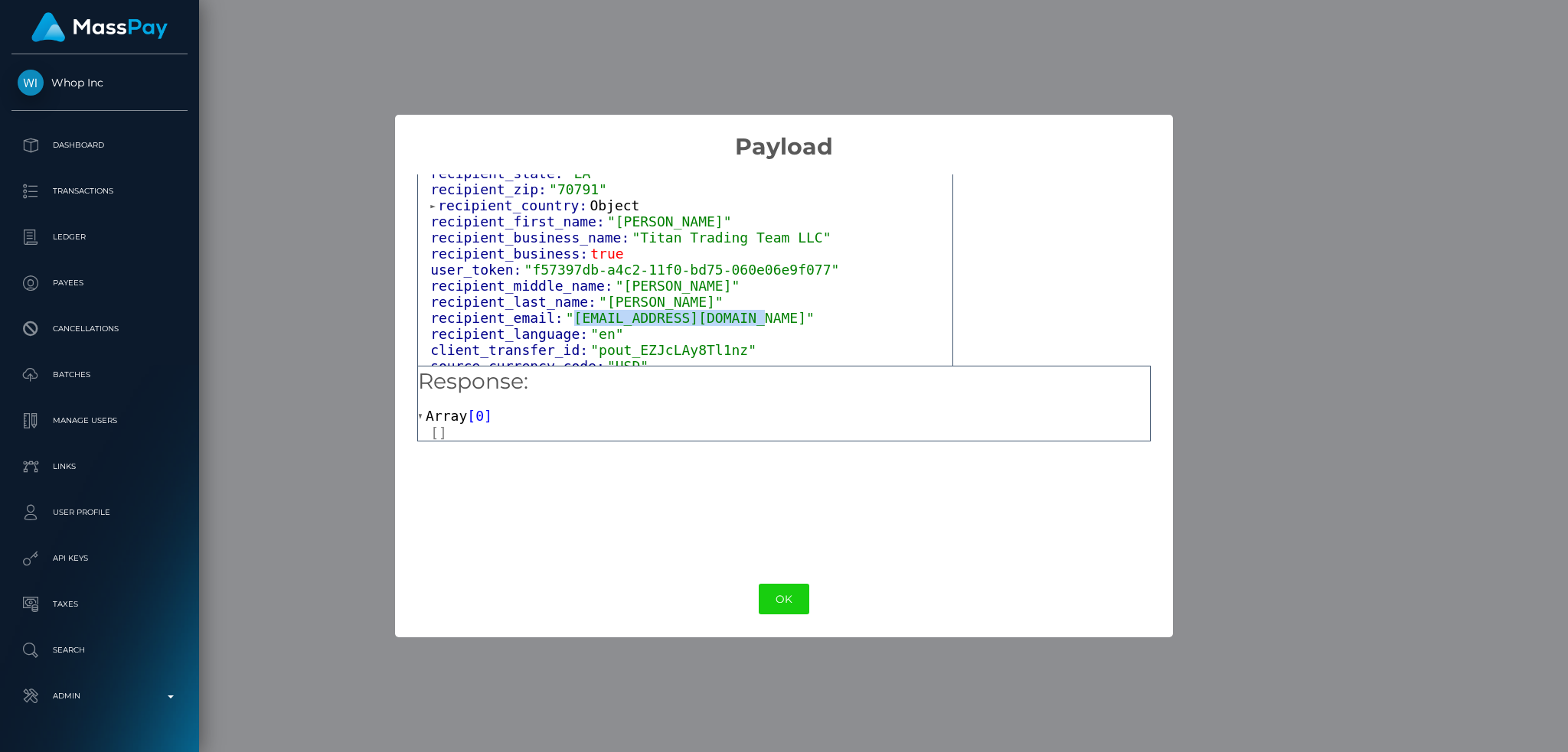
drag, startPoint x: 733, startPoint y: 328, endPoint x: 561, endPoint y: 332, distance: 172.0
click at [566, 326] on span ""[EMAIL_ADDRESS][DOMAIN_NAME]"" at bounding box center [690, 318] width 249 height 16
copy span "[EMAIL_ADDRESS][DOMAIN_NAME]"
click at [817, 60] on div "× Payload Output: Object attrs: Array [ 2 ] data_attributes: Object payer_data:…" at bounding box center [784, 376] width 1568 height 752
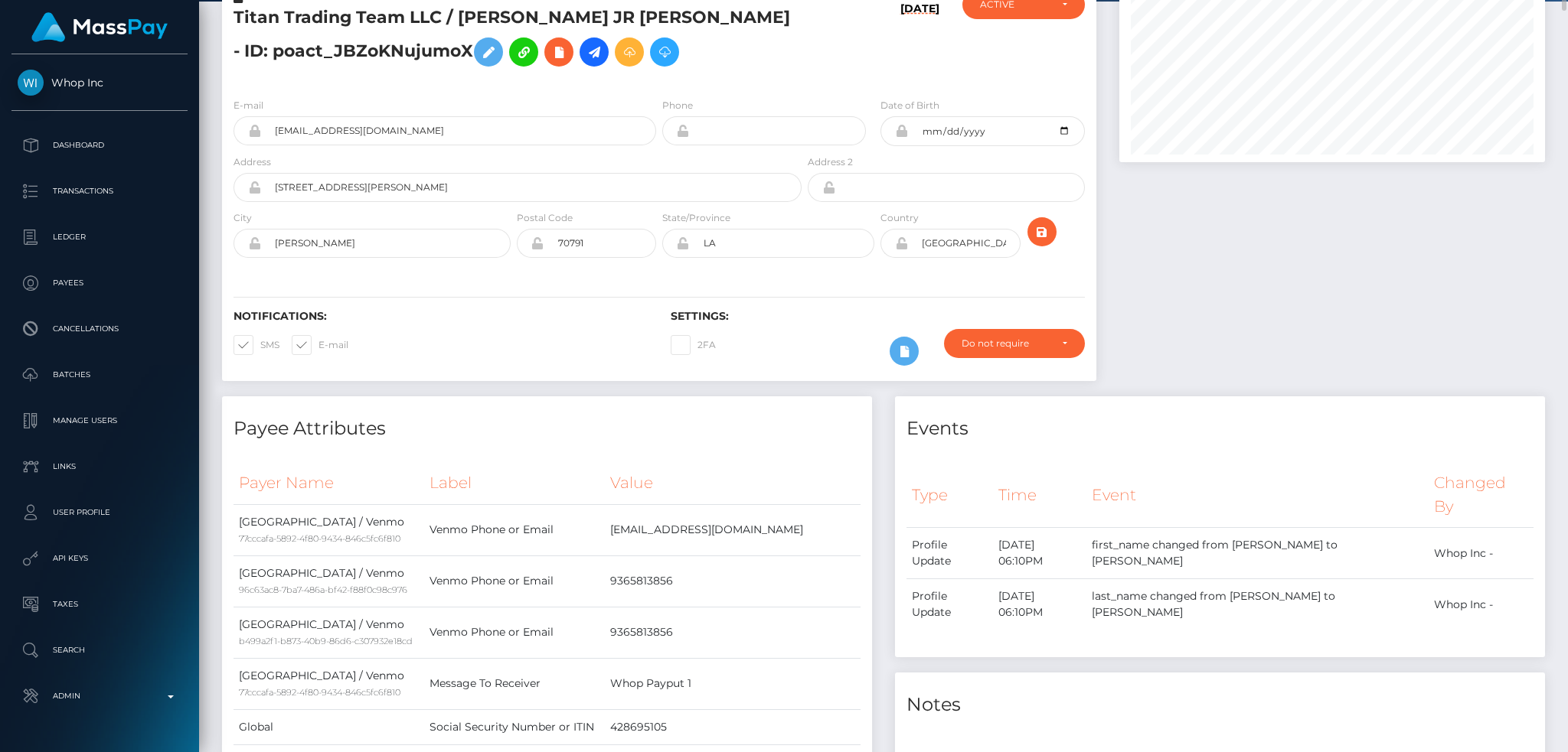
scroll to position [0, 0]
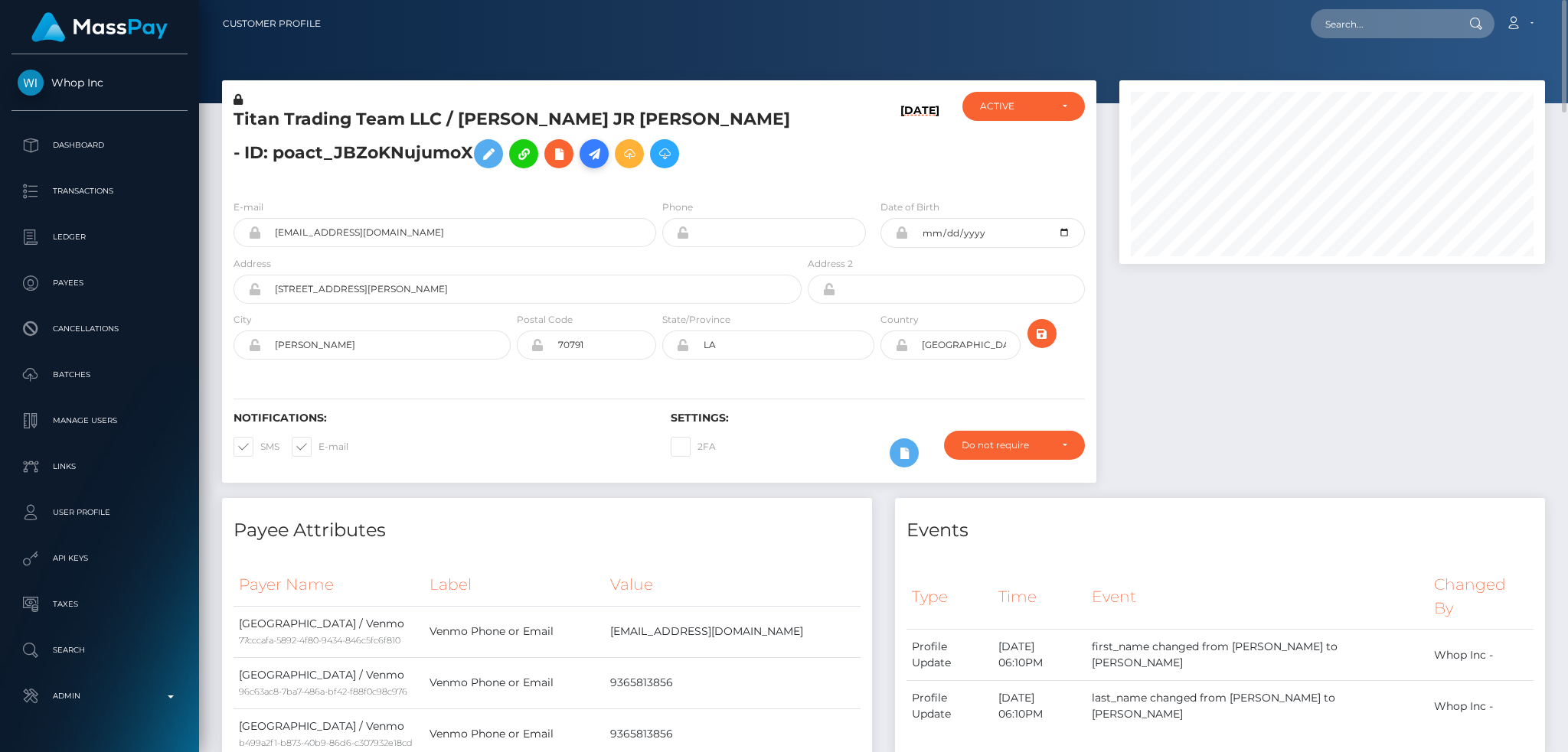
click at [584, 160] on icon at bounding box center [593, 155] width 18 height 19
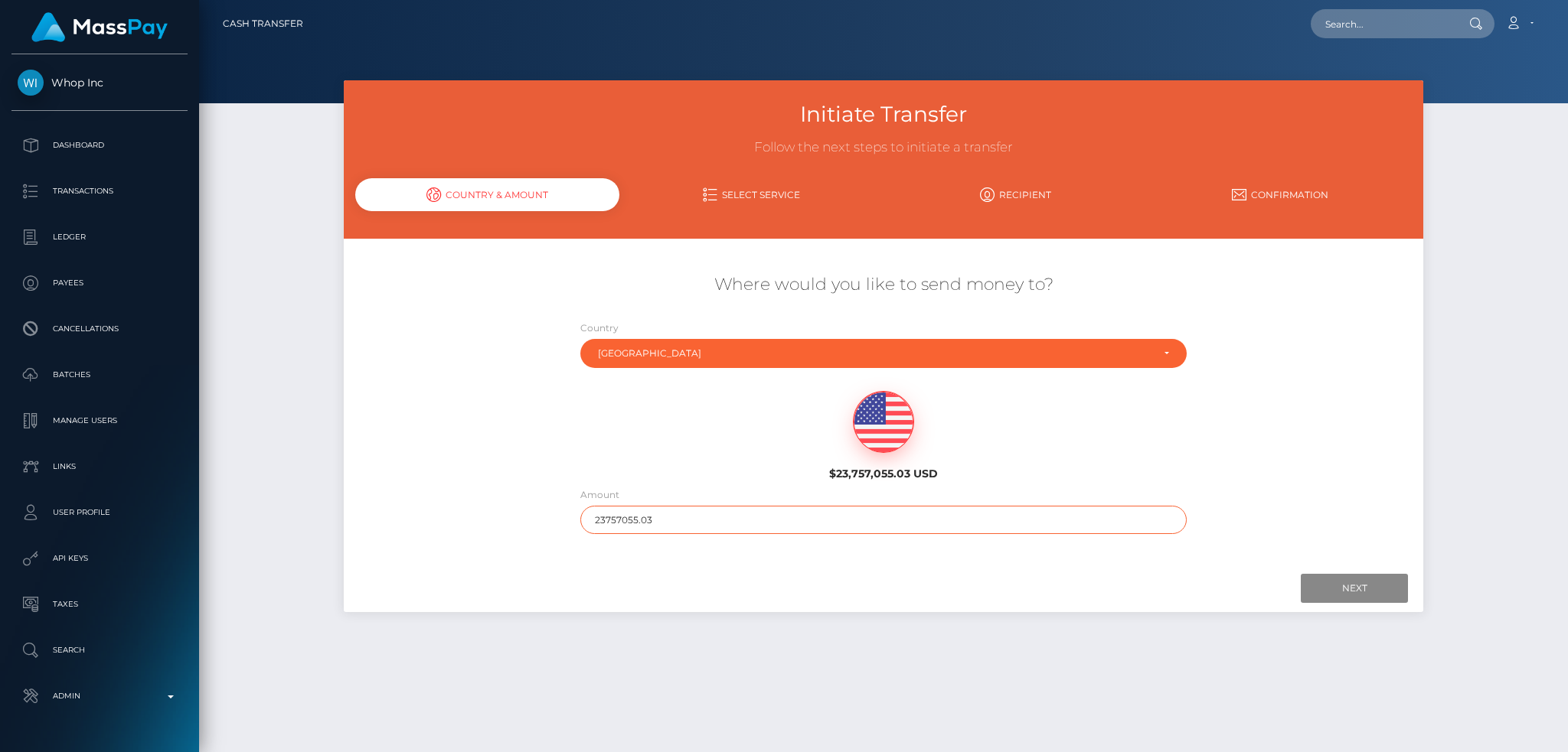
drag, startPoint x: 705, startPoint y: 520, endPoint x: 531, endPoint y: 519, distance: 174.0
click at [531, 519] on div "Where would you like to send money to? Country Abkhazia [GEOGRAPHIC_DATA] [GEOG…" at bounding box center [882, 404] width 1079 height 276
type input "200"
click at [1357, 590] on input "Next" at bounding box center [1354, 588] width 107 height 29
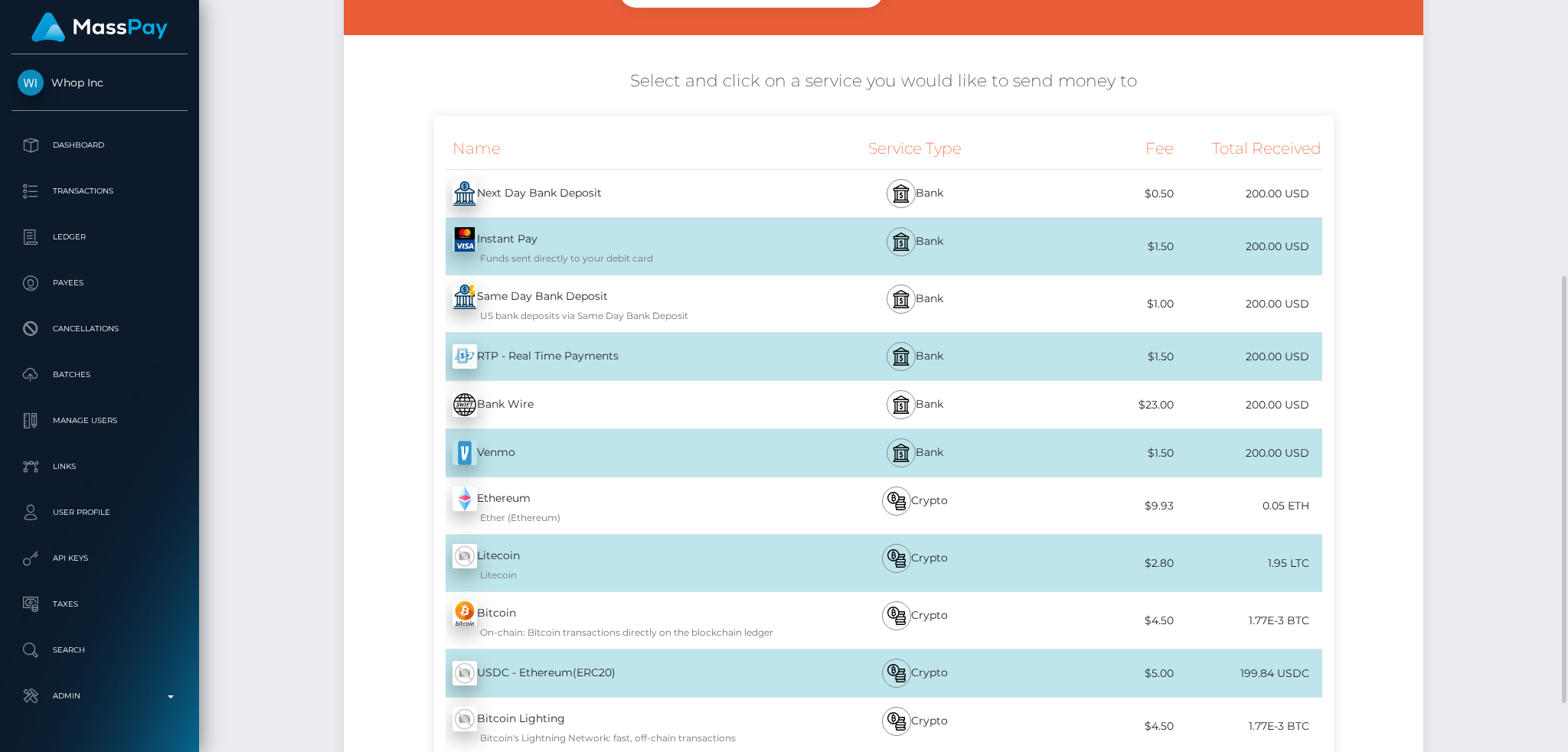
scroll to position [306, 0]
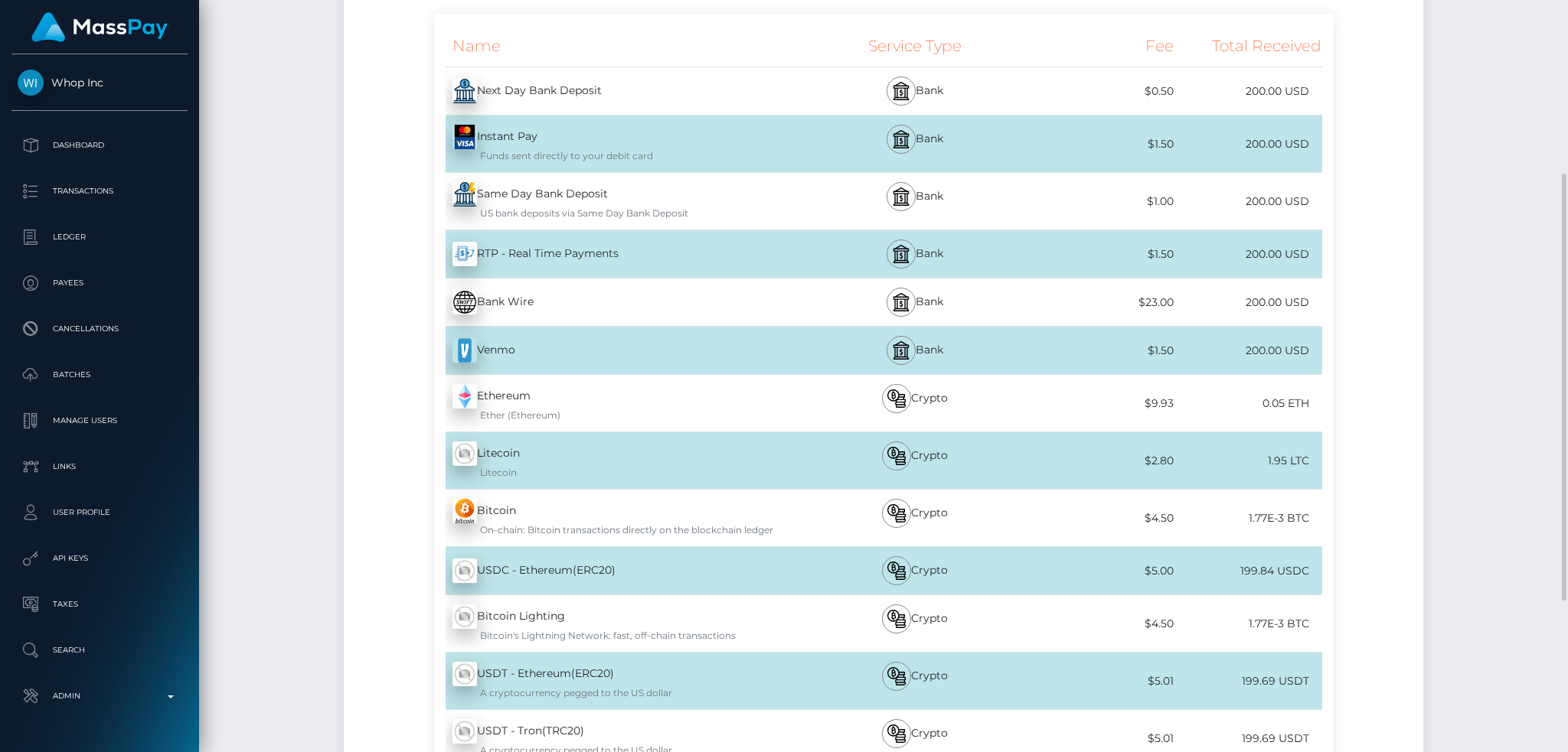
click at [534, 355] on div "Venmo - USD" at bounding box center [618, 350] width 370 height 43
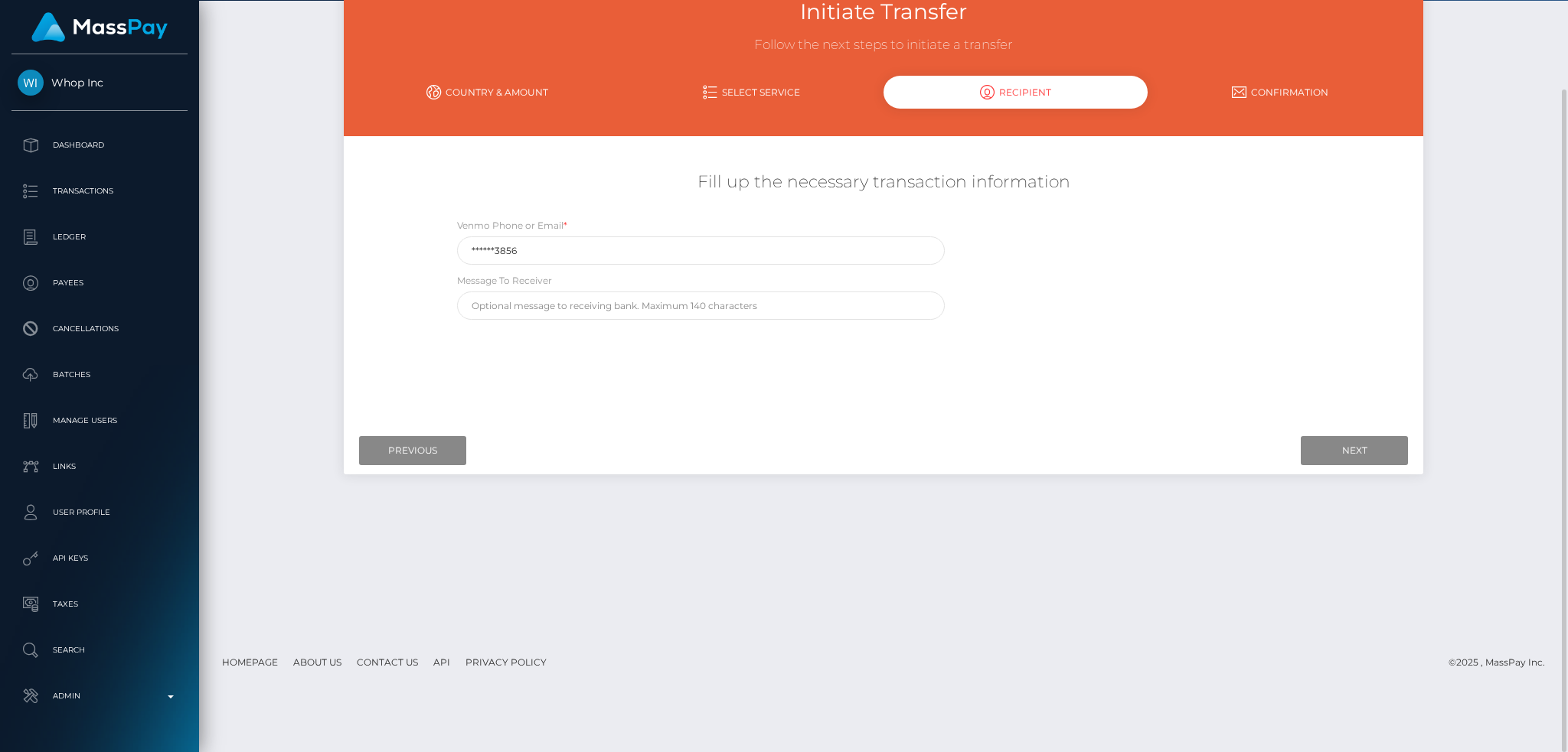
scroll to position [102, 0]
click at [423, 455] on input "Previous" at bounding box center [412, 451] width 107 height 29
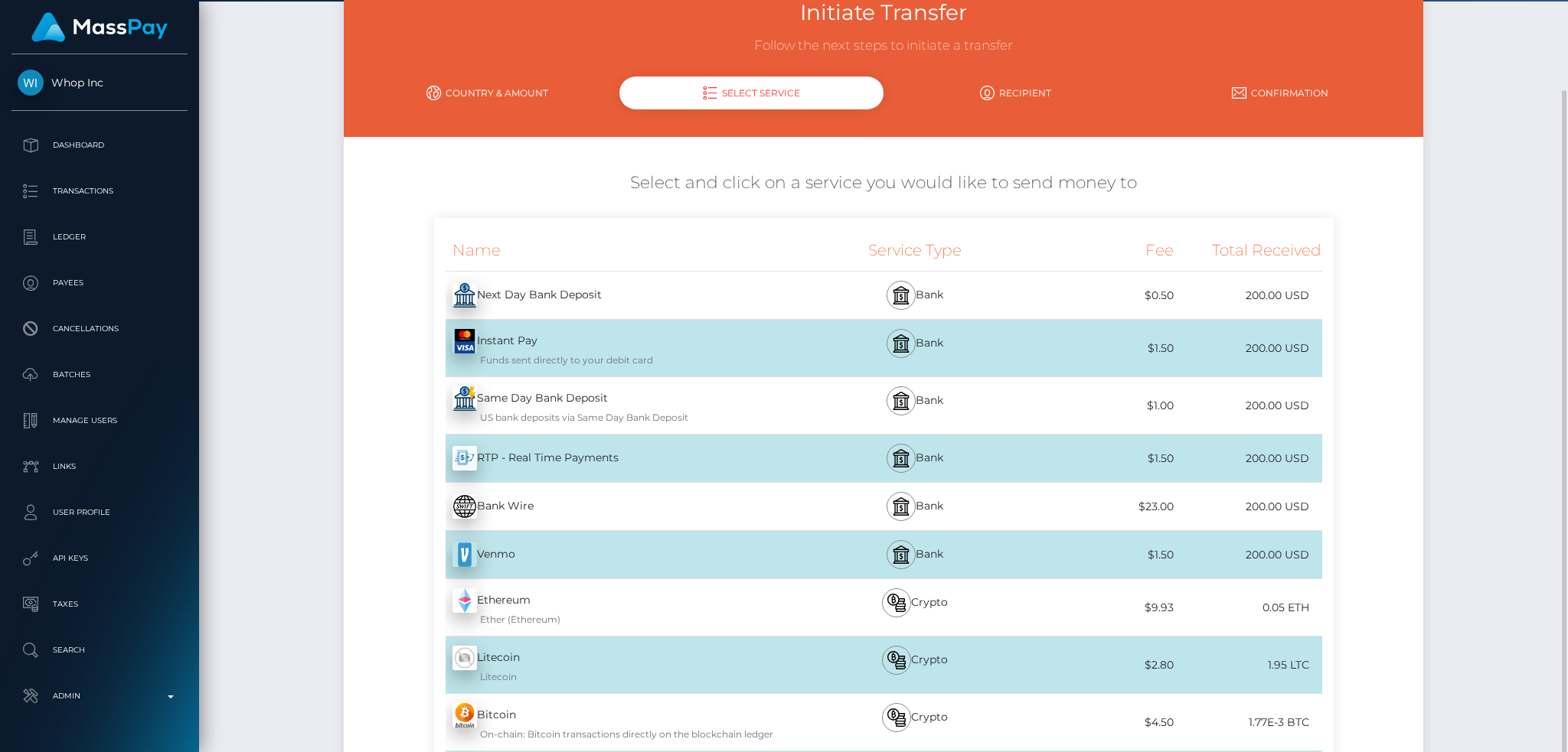
scroll to position [574, 0]
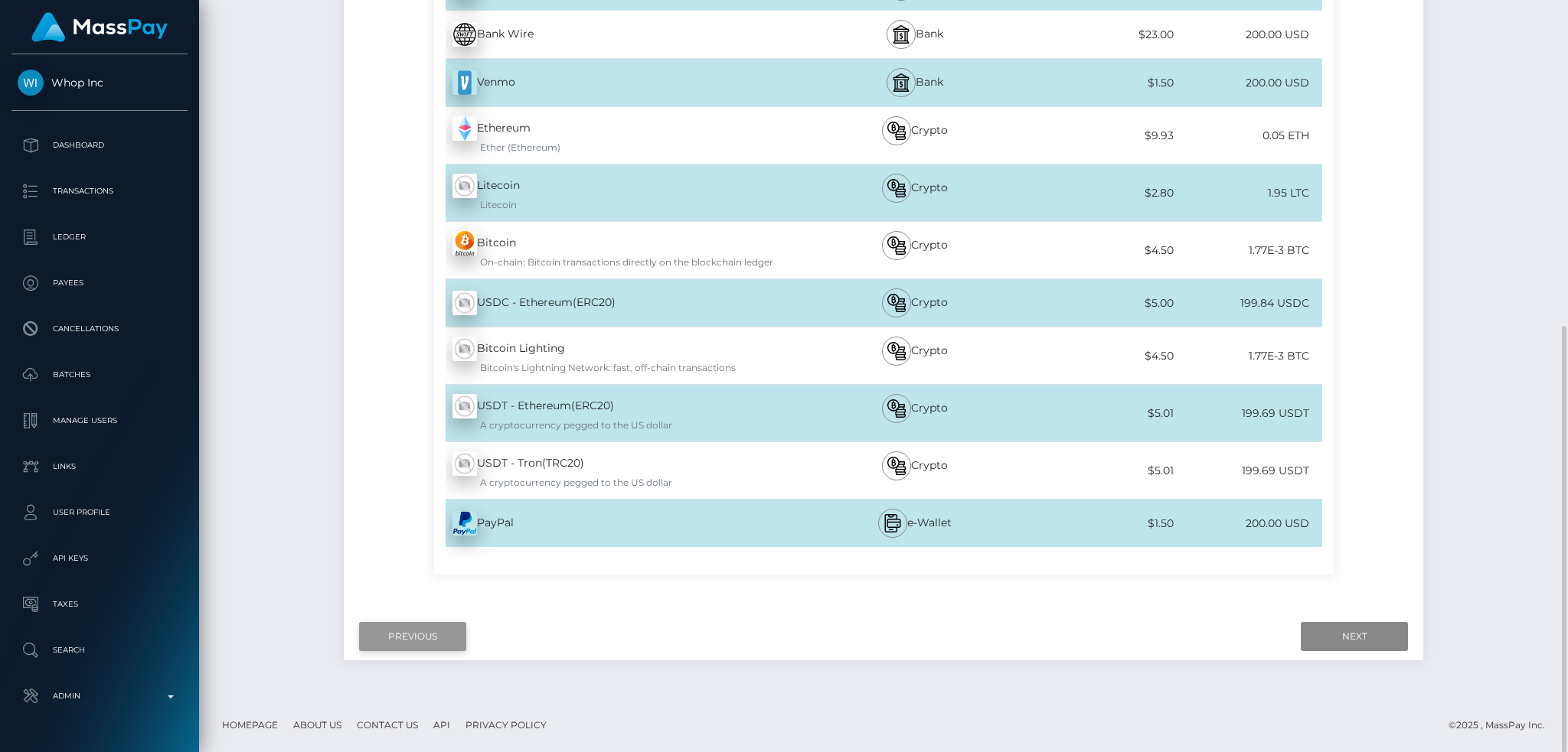
click at [404, 634] on input "Previous" at bounding box center [412, 636] width 107 height 29
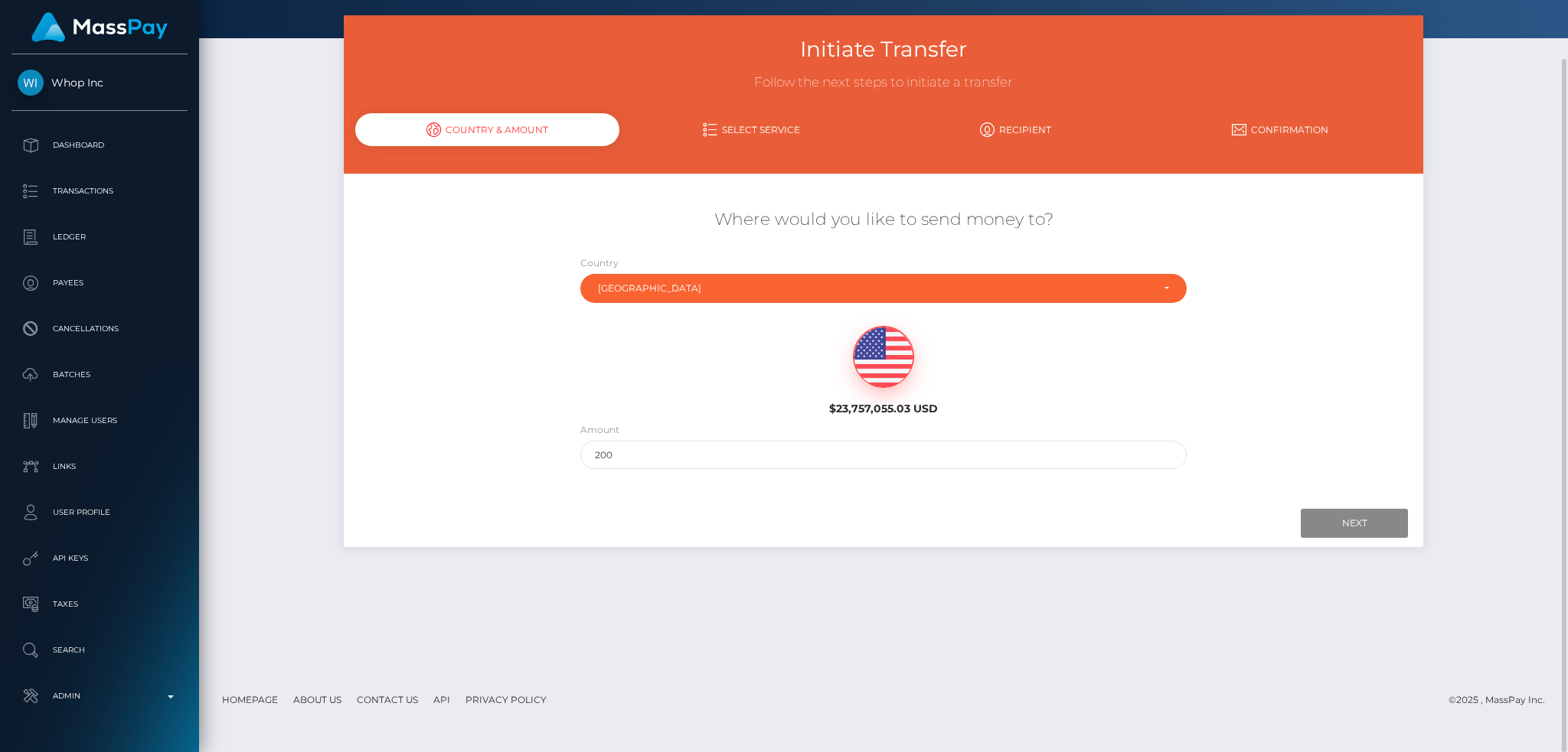
scroll to position [0, 0]
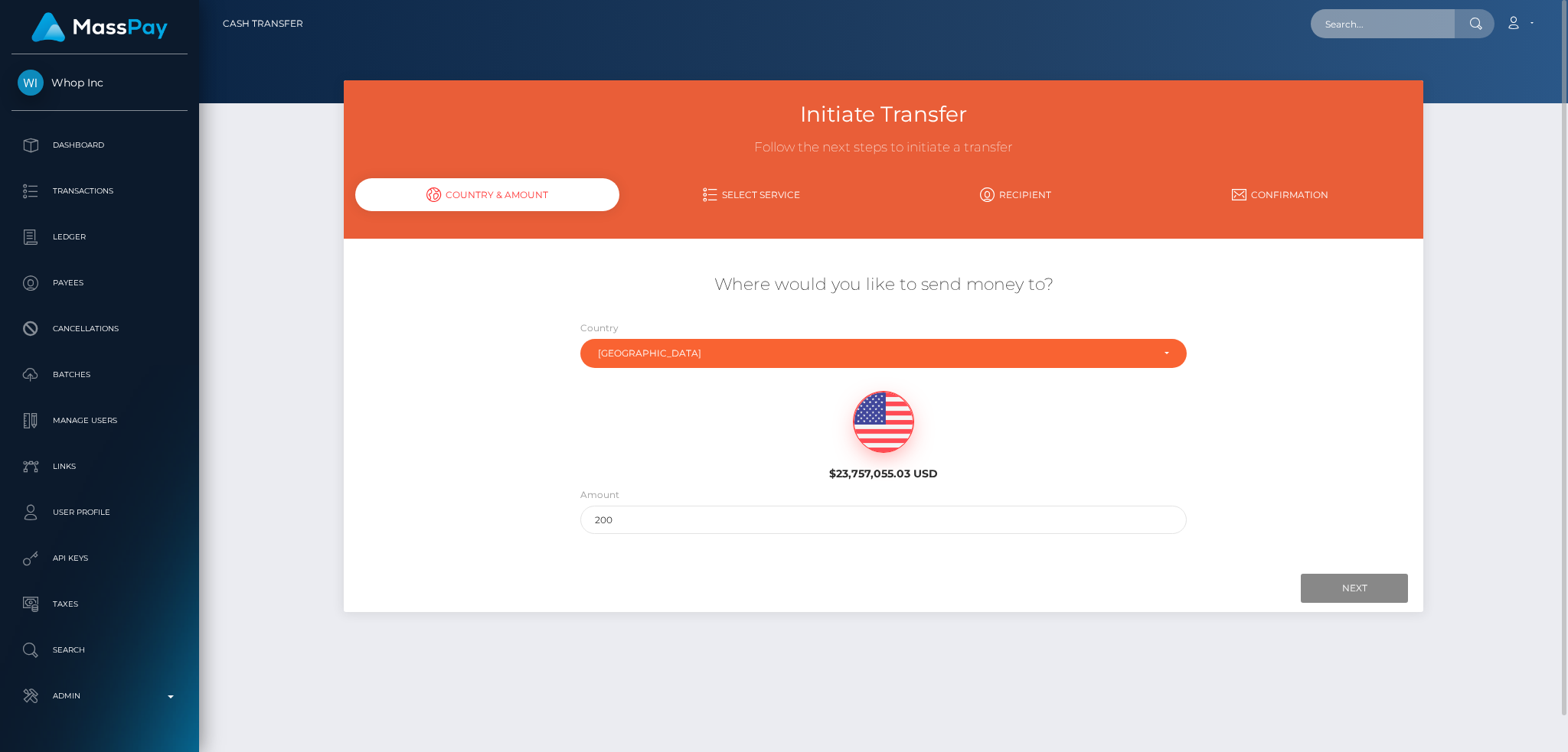
click at [1352, 25] on input "text" at bounding box center [1382, 24] width 144 height 29
paste input "[EMAIL_ADDRESS][DOMAIN_NAME]"
type input "[EMAIL_ADDRESS][DOMAIN_NAME]"
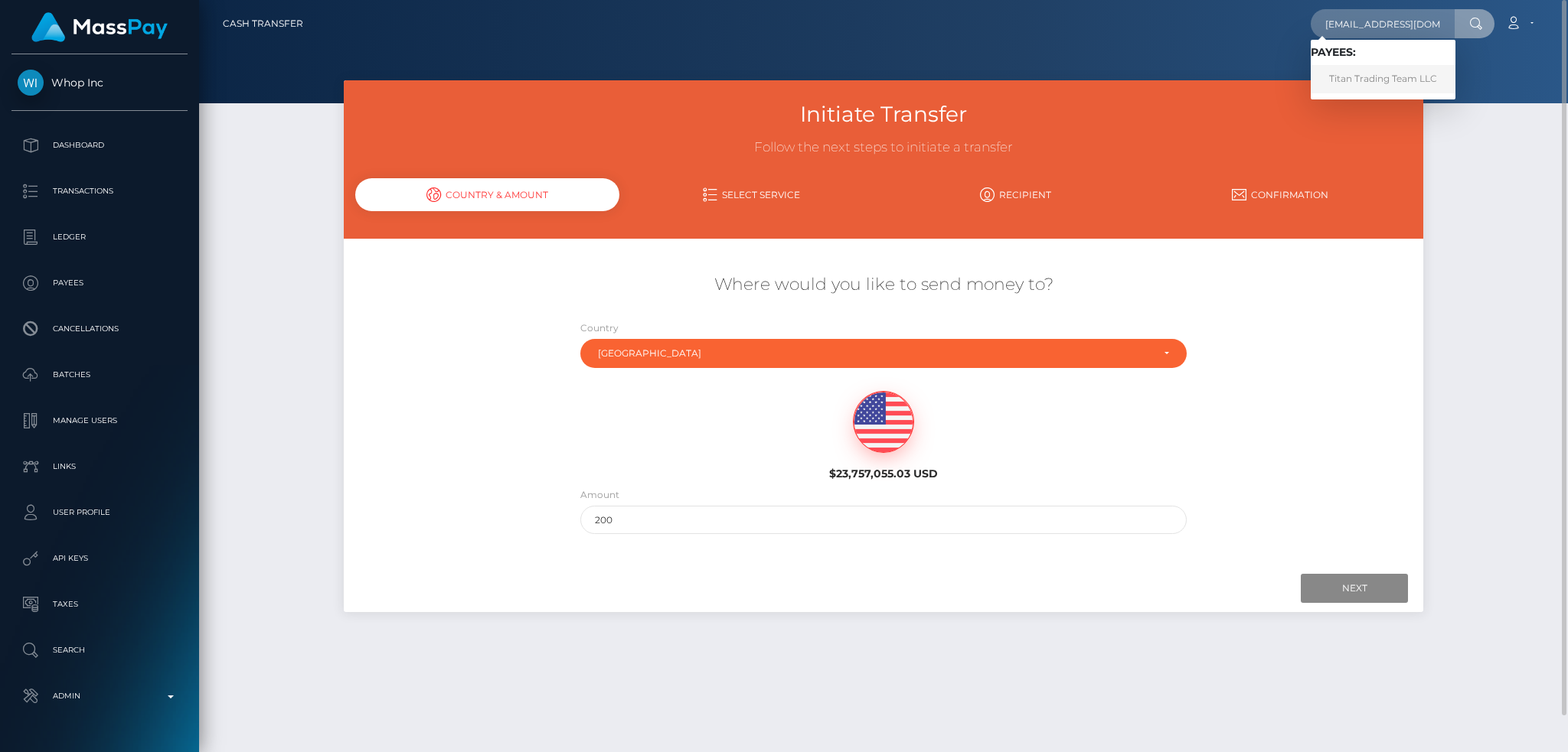
click at [1391, 81] on link "Titan Trading Team LLC" at bounding box center [1383, 79] width 145 height 28
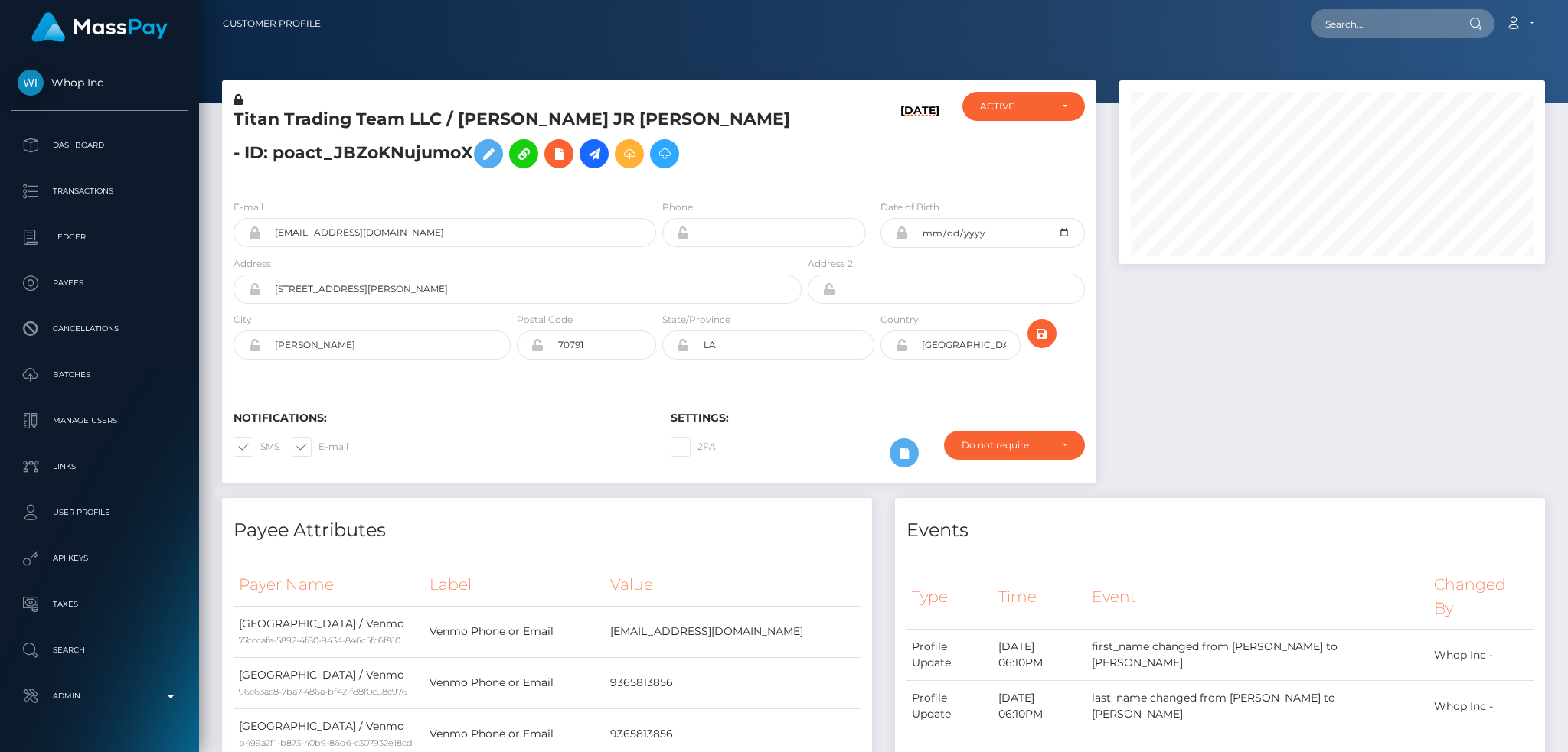
scroll to position [183, 425]
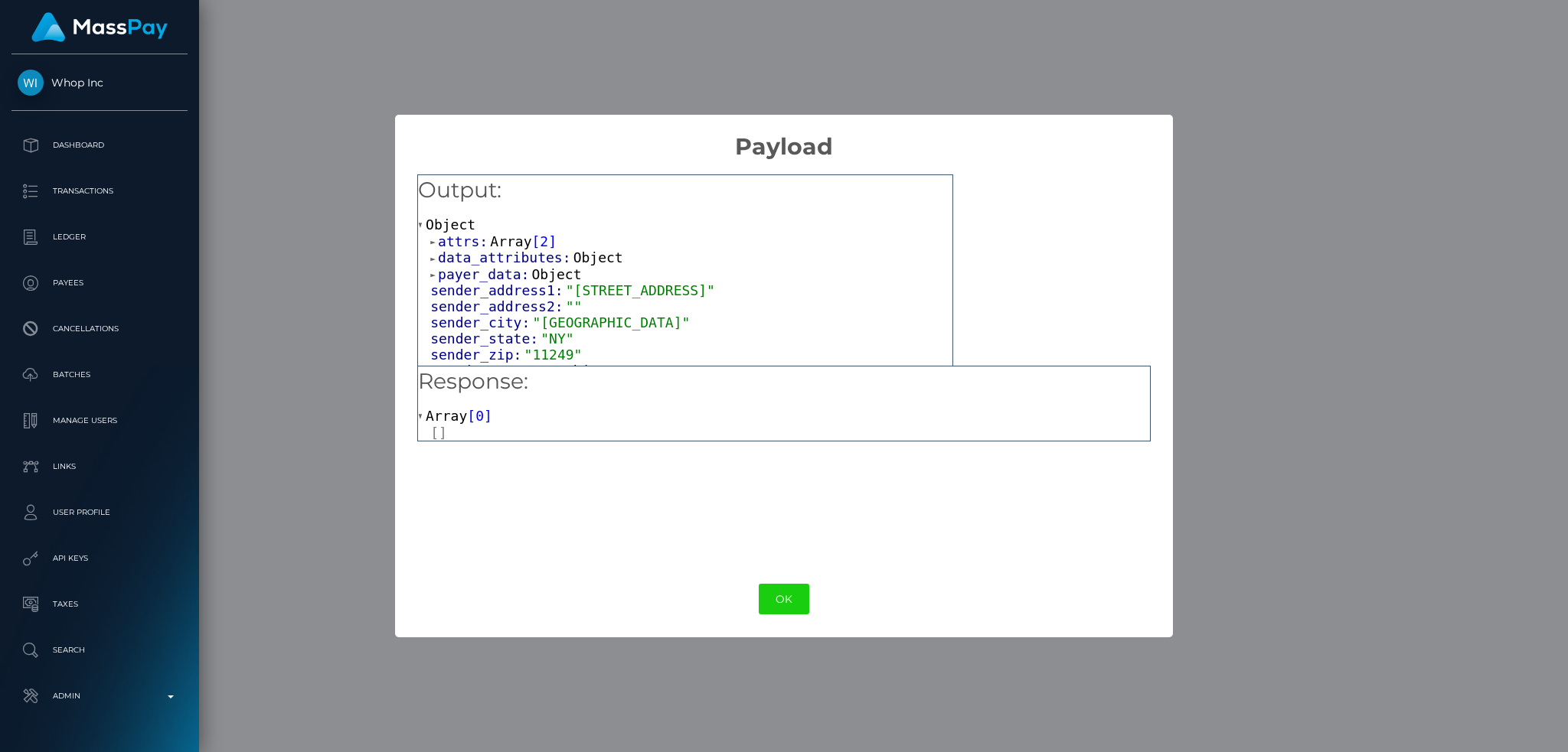
click at [494, 243] on span "Array" at bounding box center [510, 241] width 41 height 16
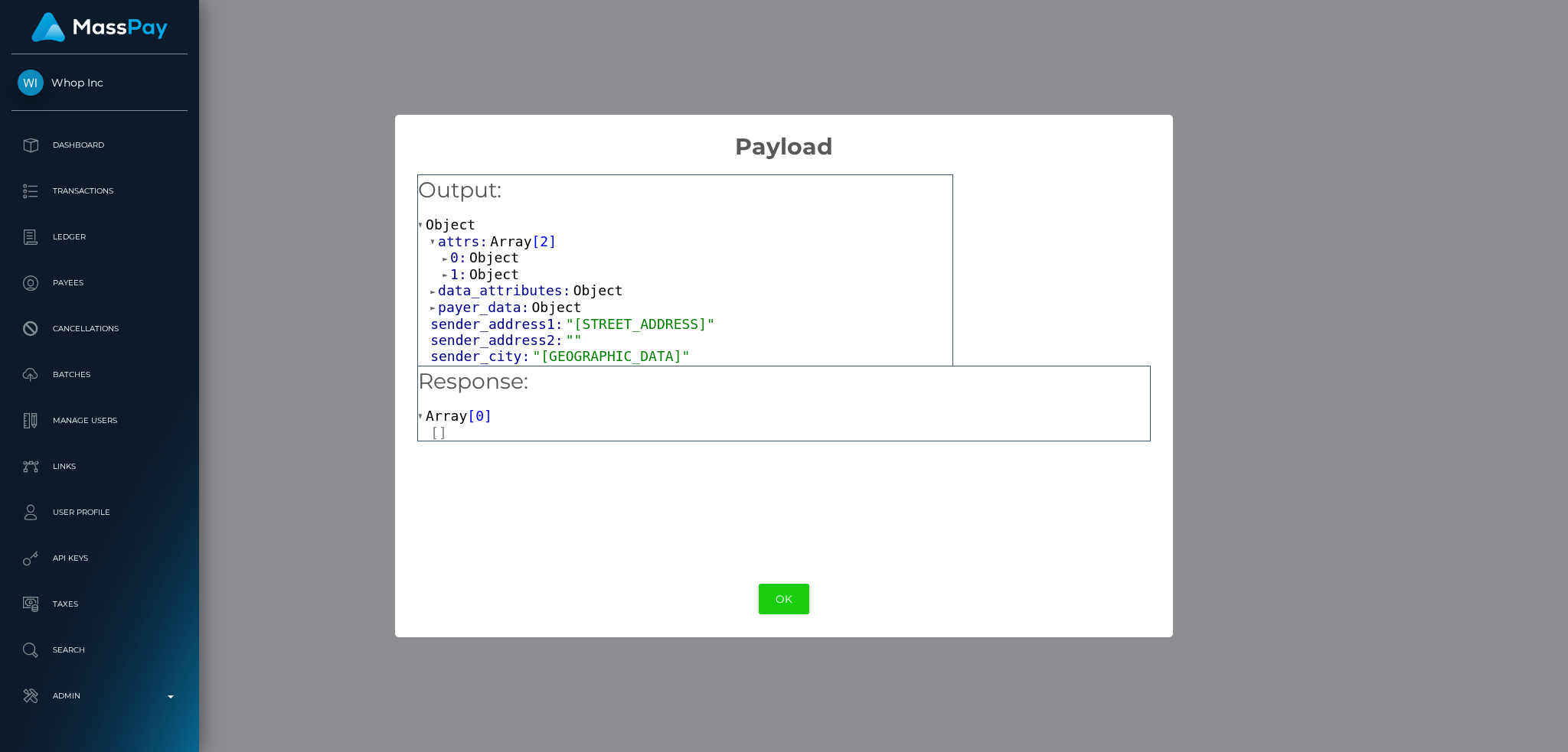
click at [502, 260] on span "Object" at bounding box center [494, 258] width 50 height 16
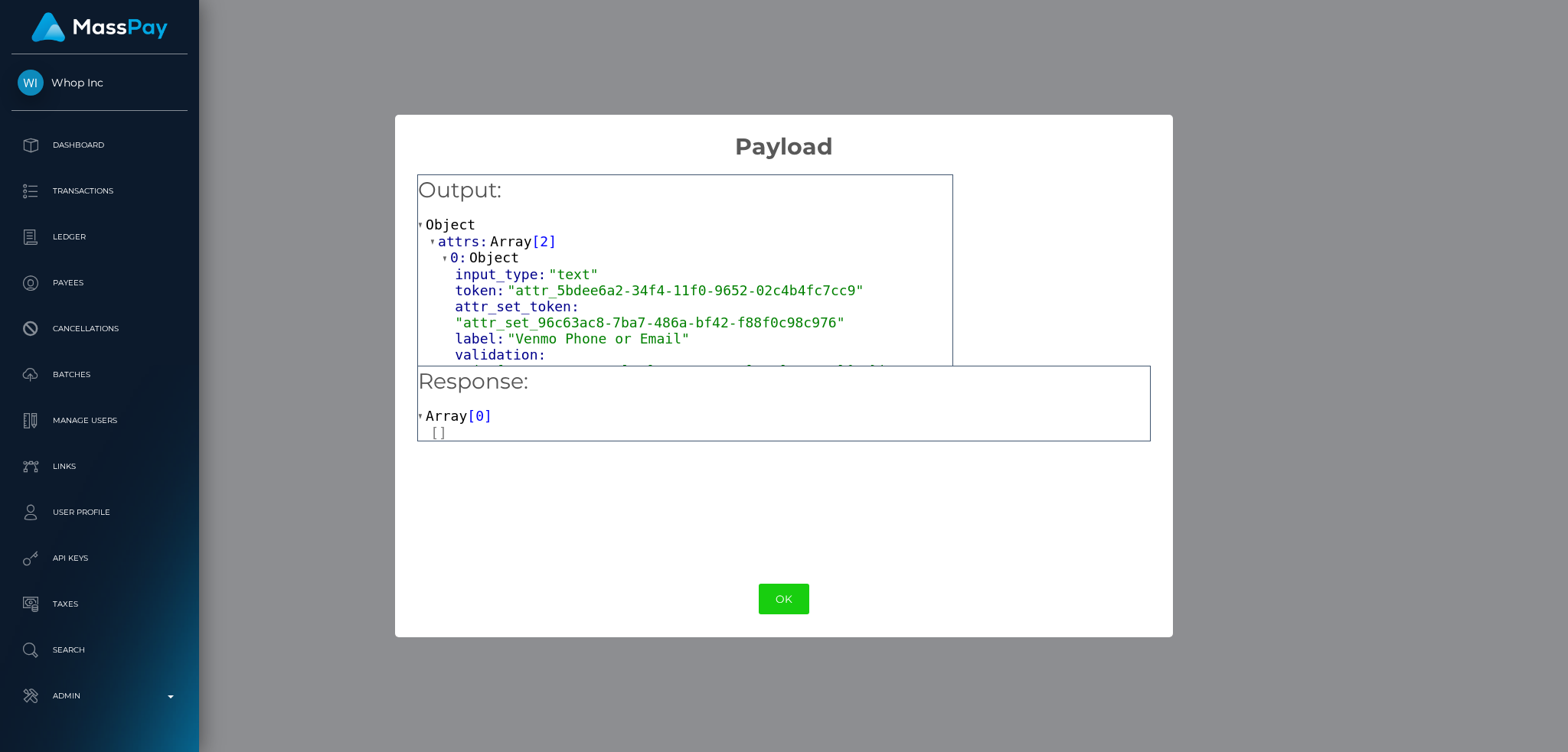
scroll to position [102, 0]
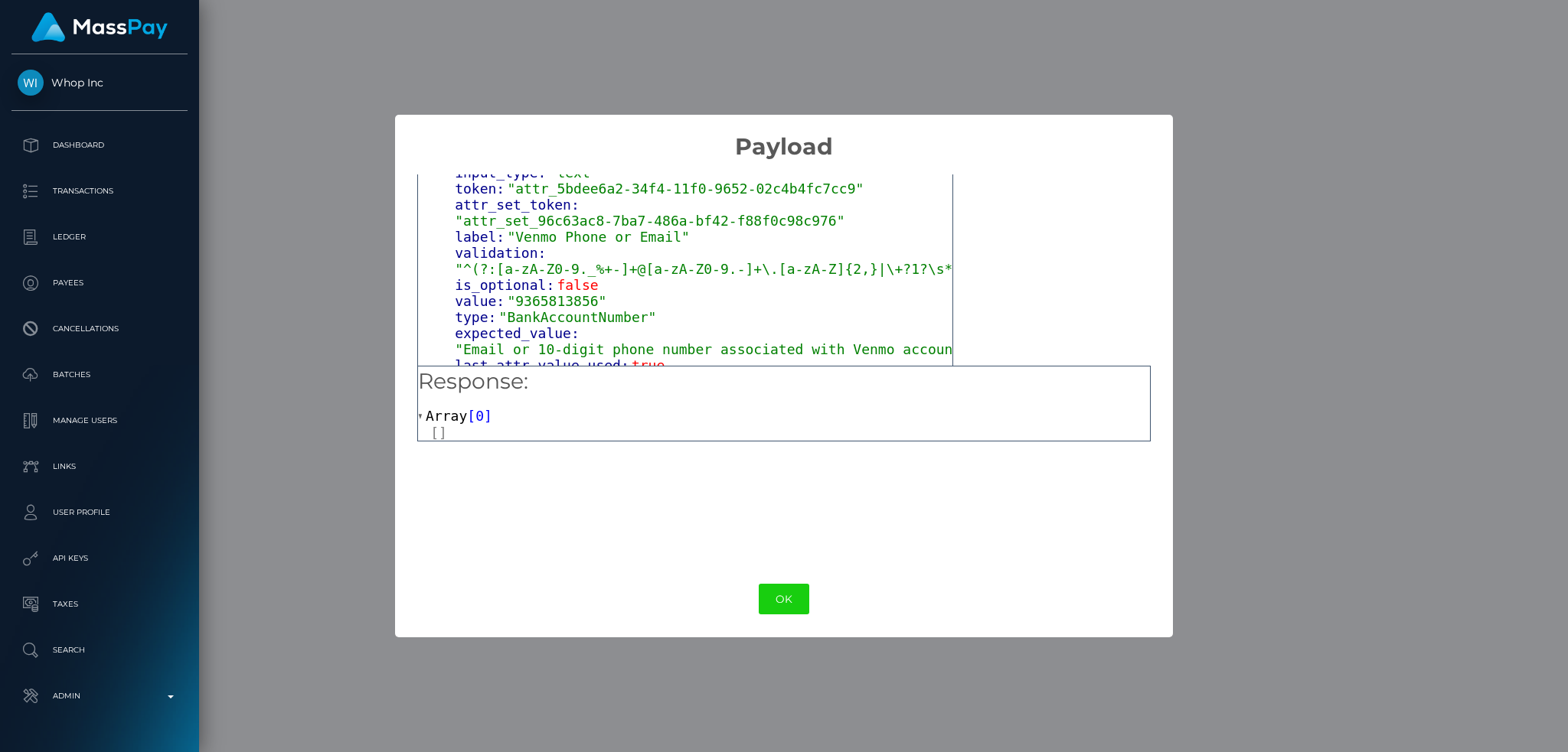
click at [549, 293] on span ""9365813856"" at bounding box center [556, 301] width 100 height 16
copy span "9365813856"
click at [1230, 158] on div "× Payload Output: Object attrs: Array [ 2 ] 0: Object input_type: "text" token:…" at bounding box center [784, 376] width 1568 height 752
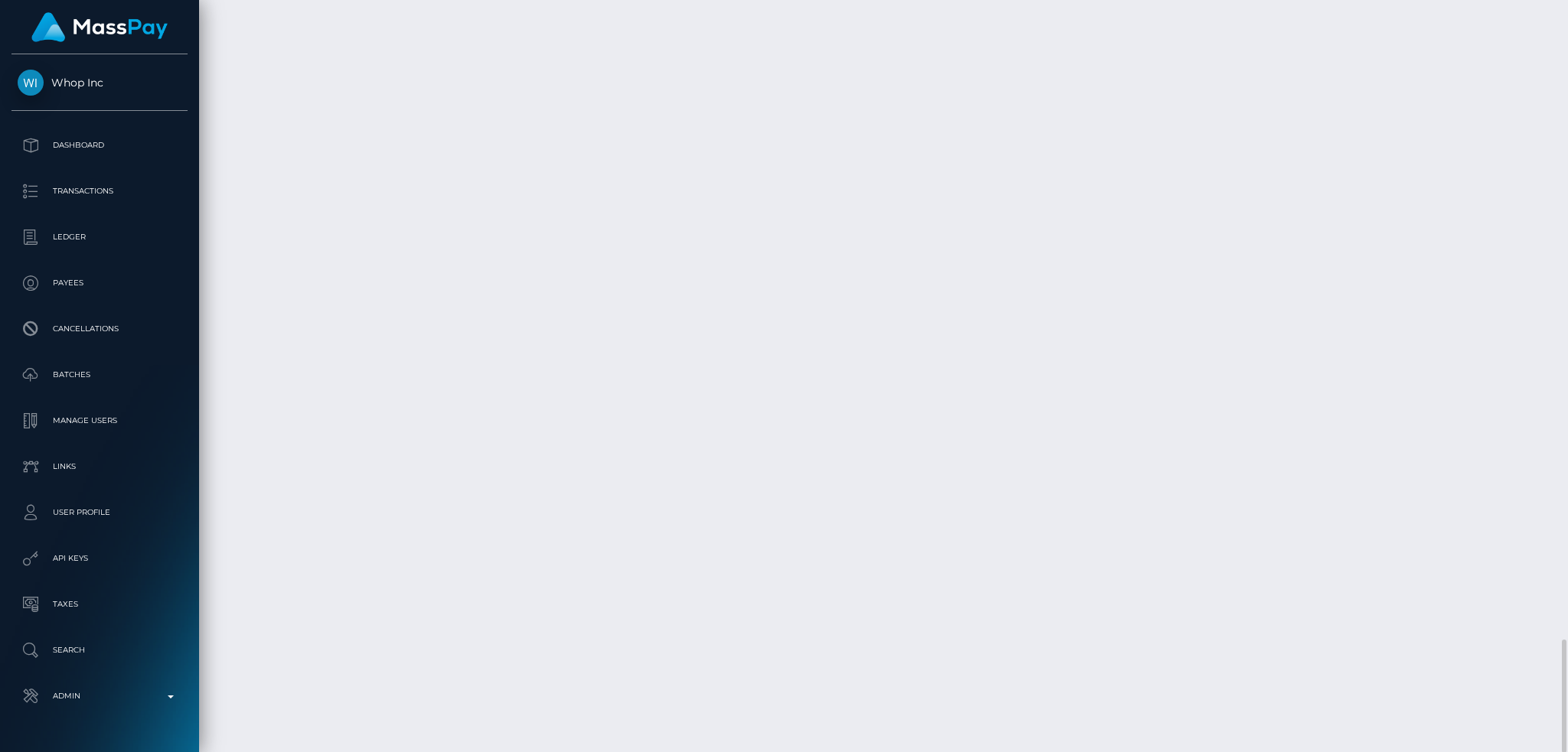
scroll to position [183, 425]
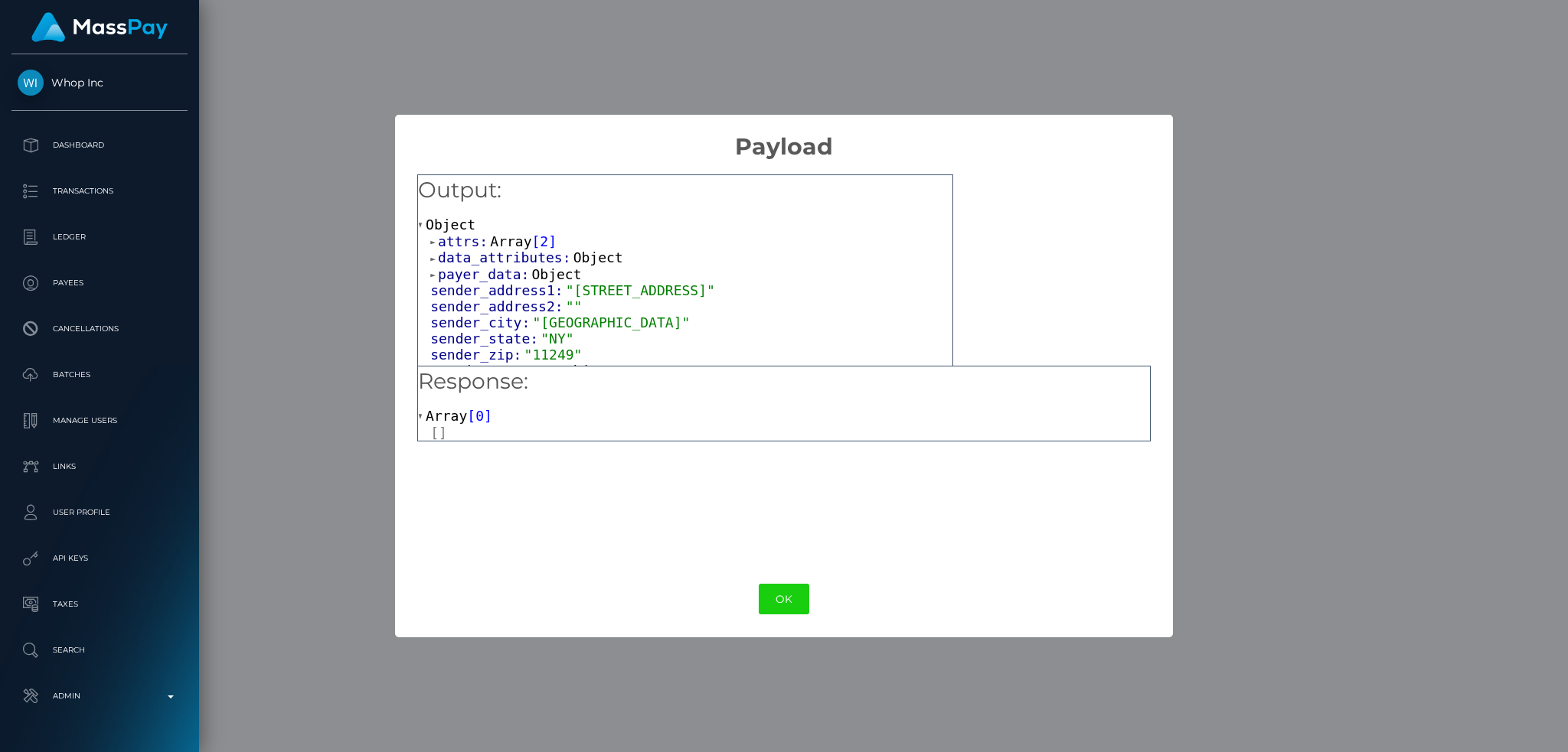
click at [482, 236] on span "attrs:" at bounding box center [464, 241] width 52 height 16
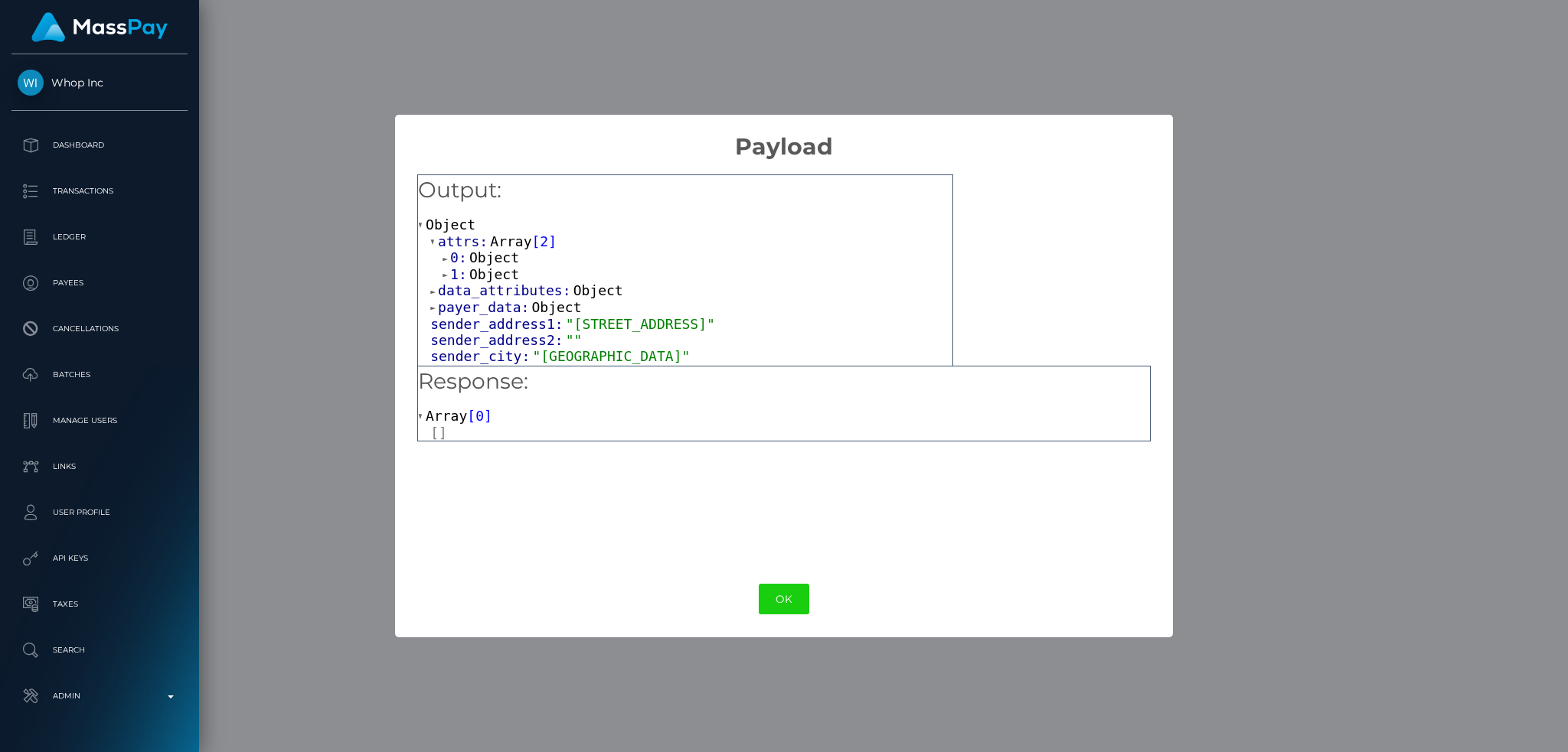
click at [500, 257] on span "Object" at bounding box center [494, 258] width 50 height 16
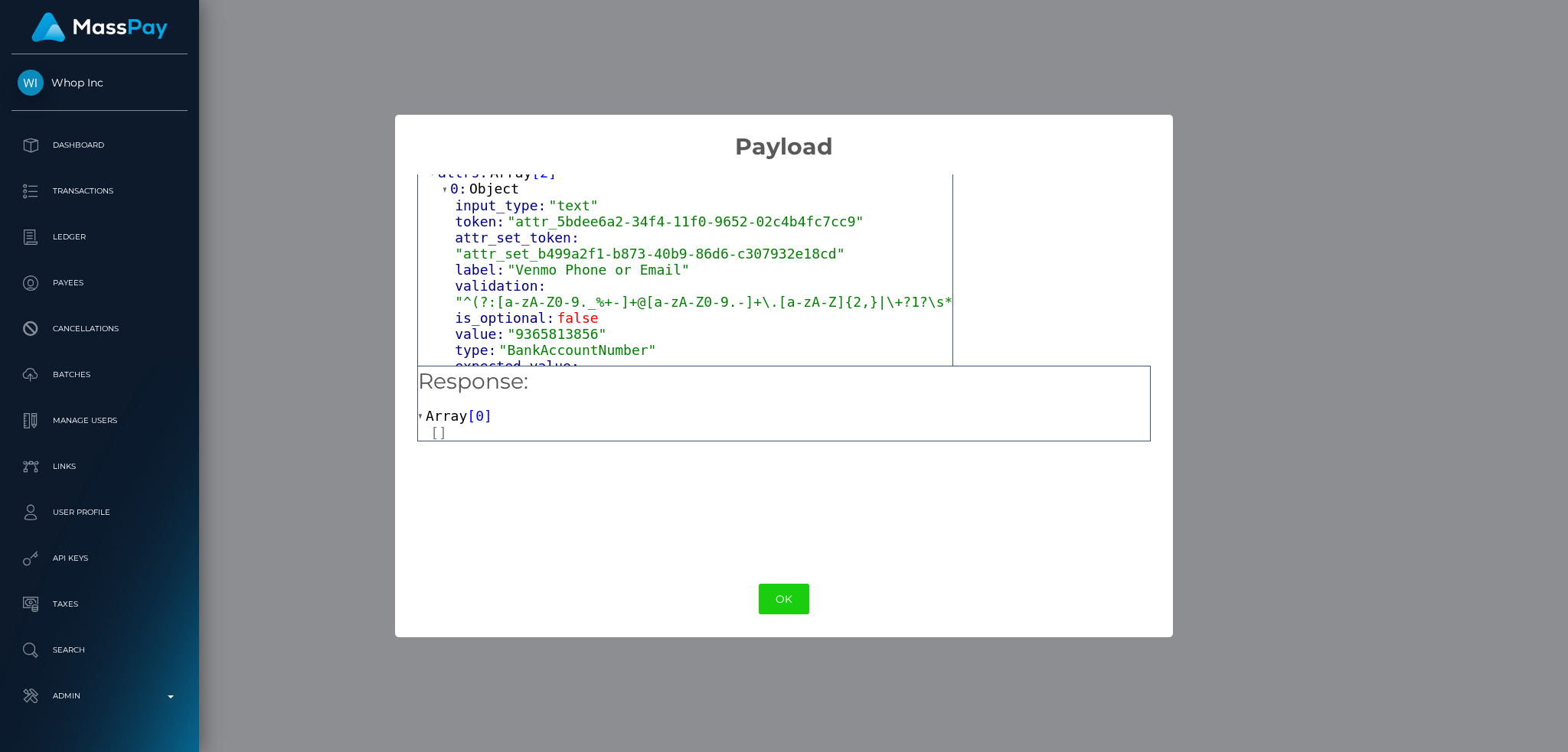
scroll to position [102, 0]
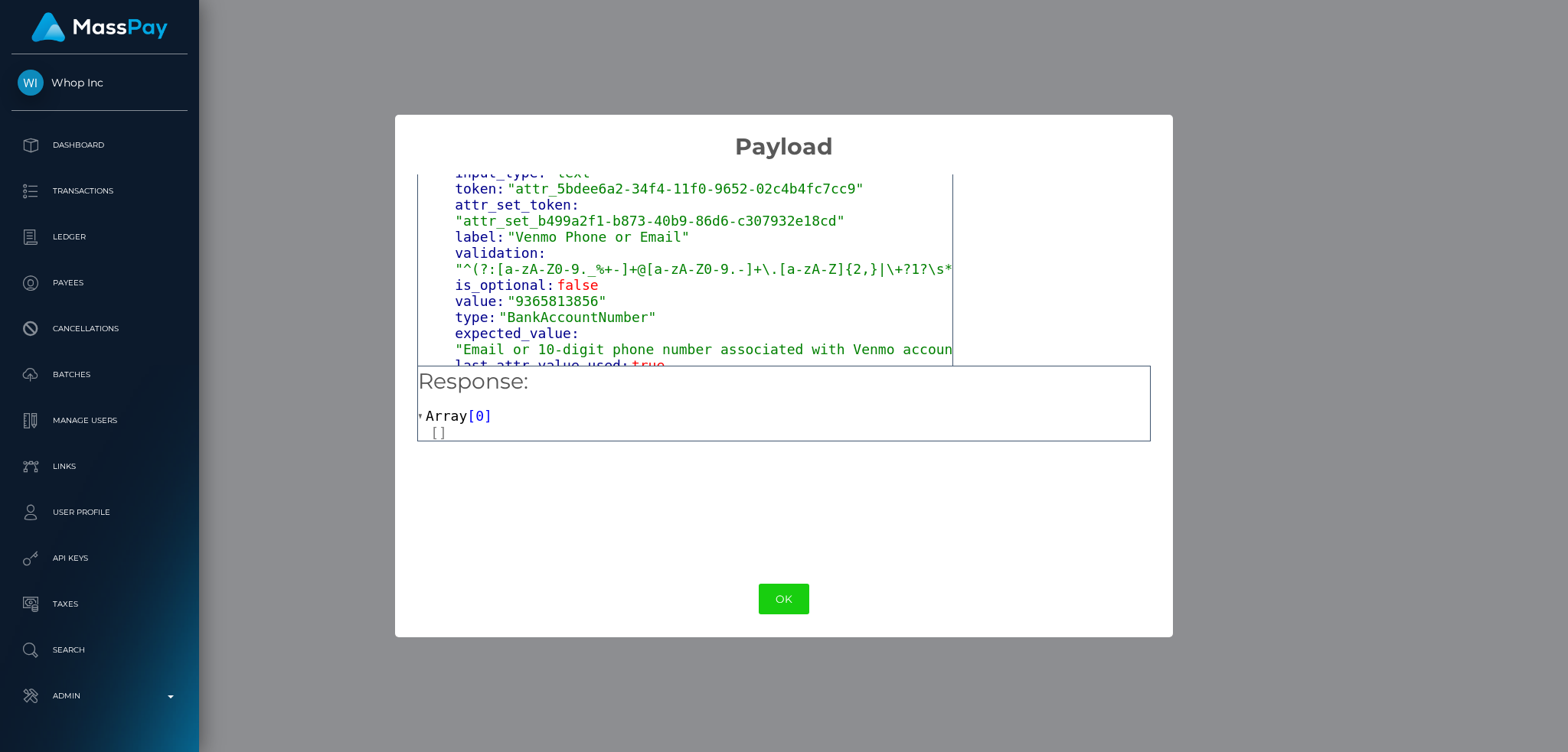
click at [357, 250] on div "× Payload Output: Object attrs: Array [ 2 ] 0: Object input_type: "text" token:…" at bounding box center [784, 376] width 1568 height 752
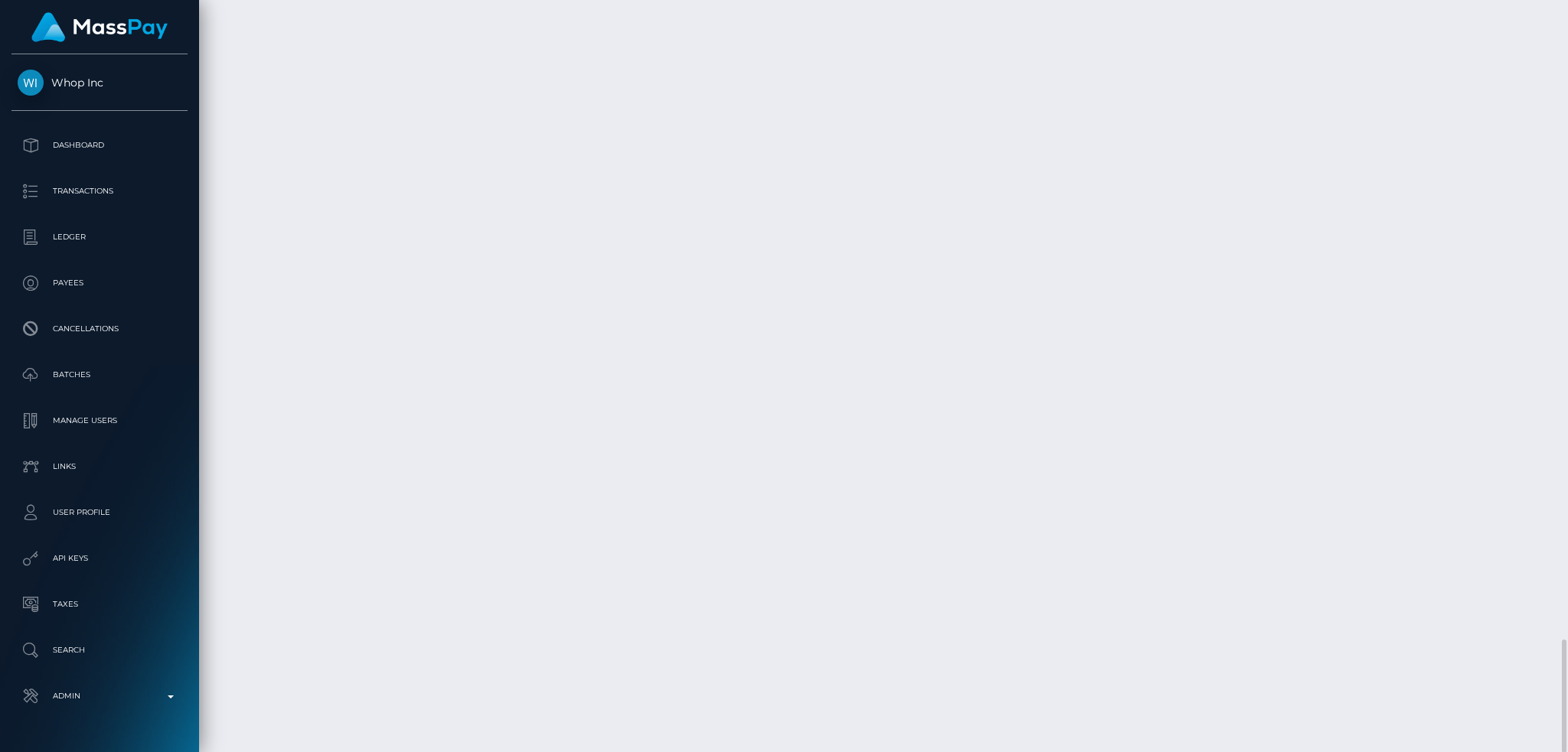
scroll to position [183, 425]
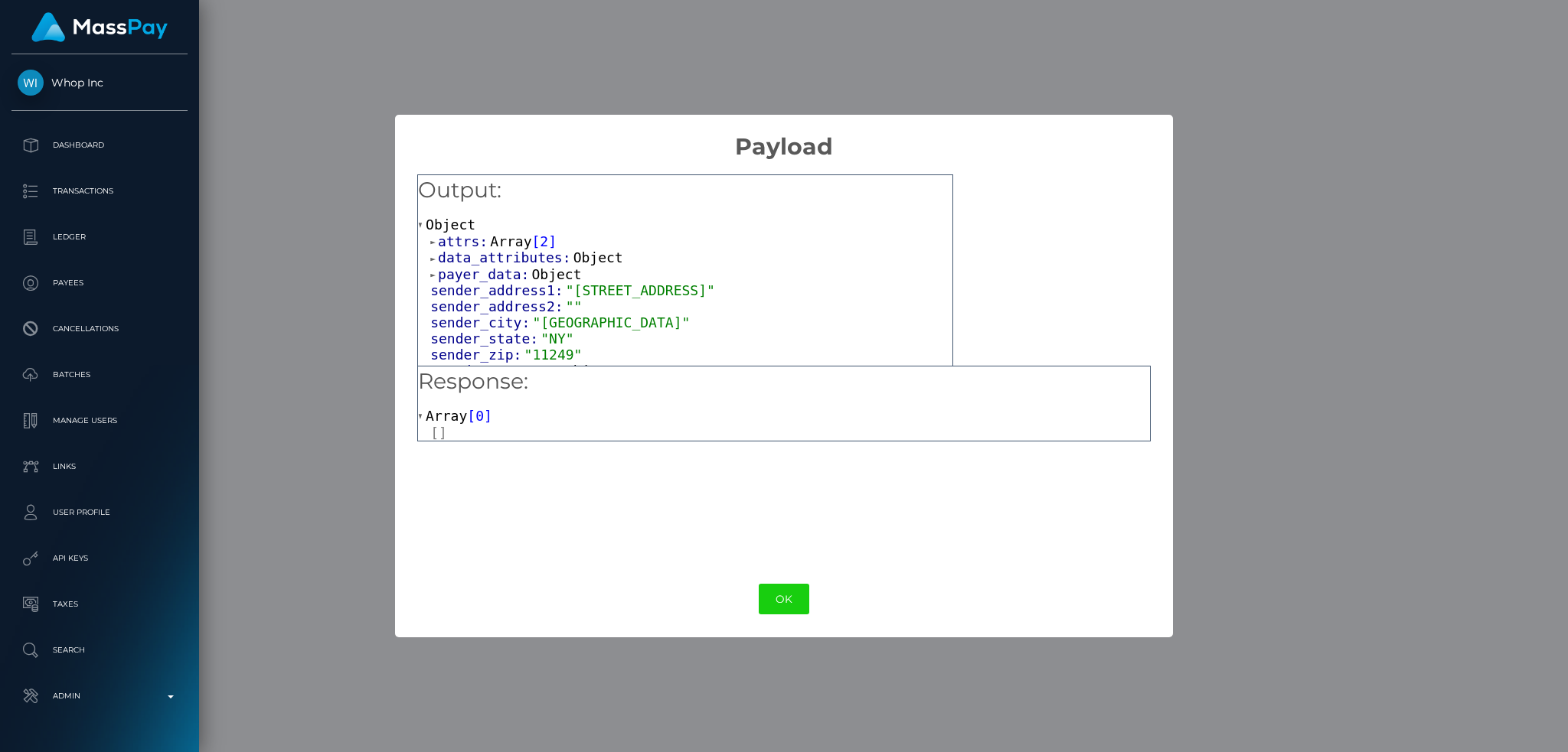
click at [498, 240] on span "Array" at bounding box center [510, 241] width 41 height 16
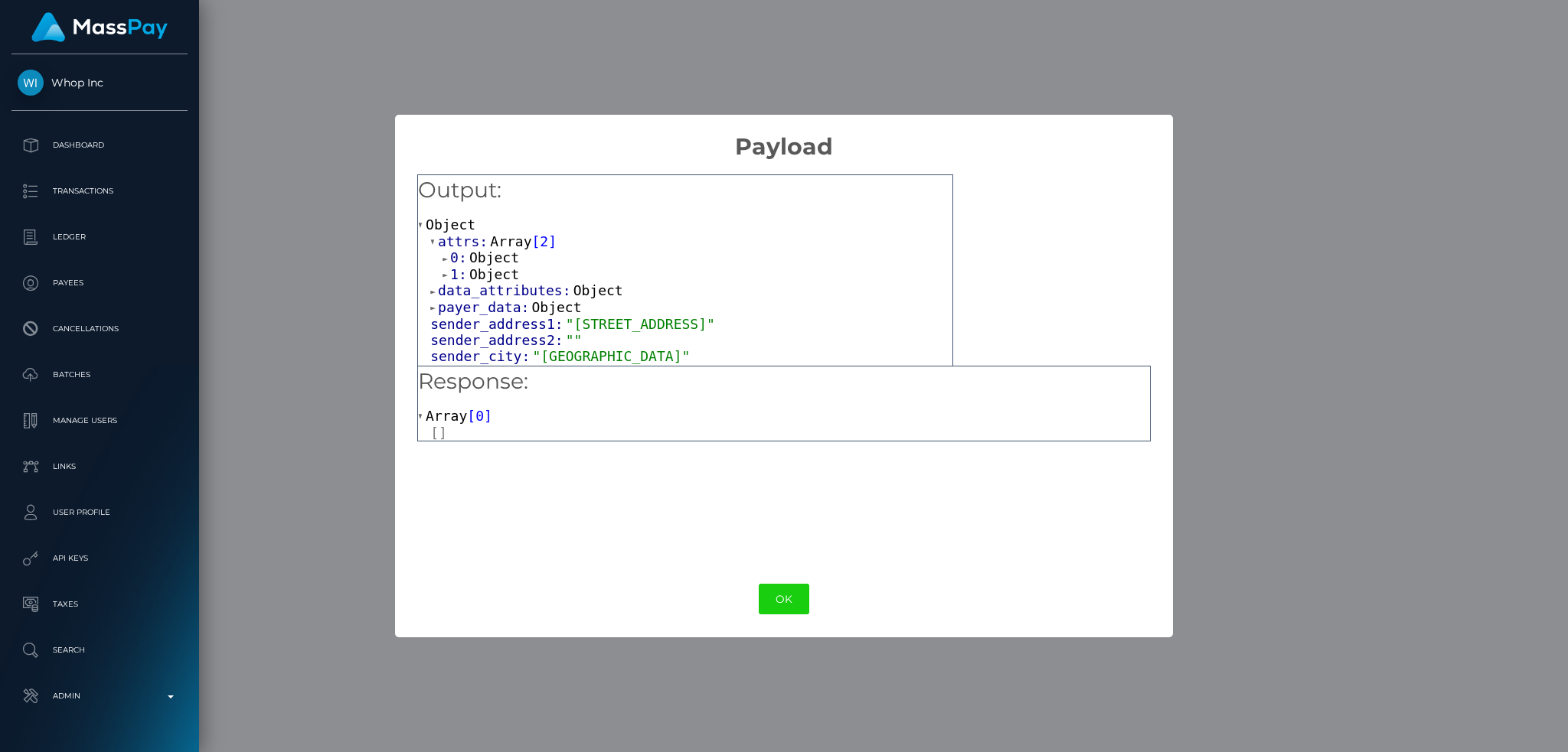
click at [488, 260] on span "Object" at bounding box center [494, 258] width 50 height 16
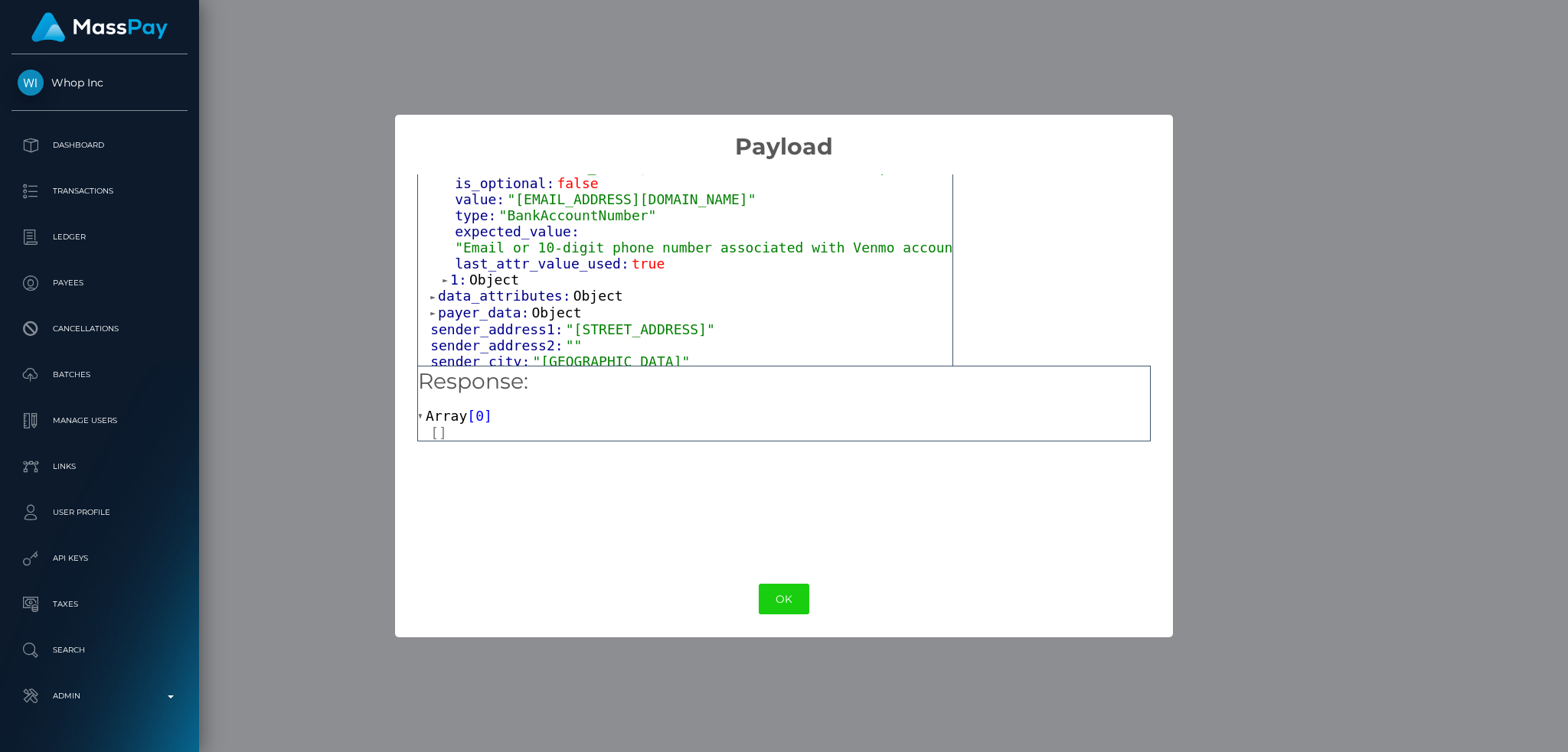
scroll to position [102, 0]
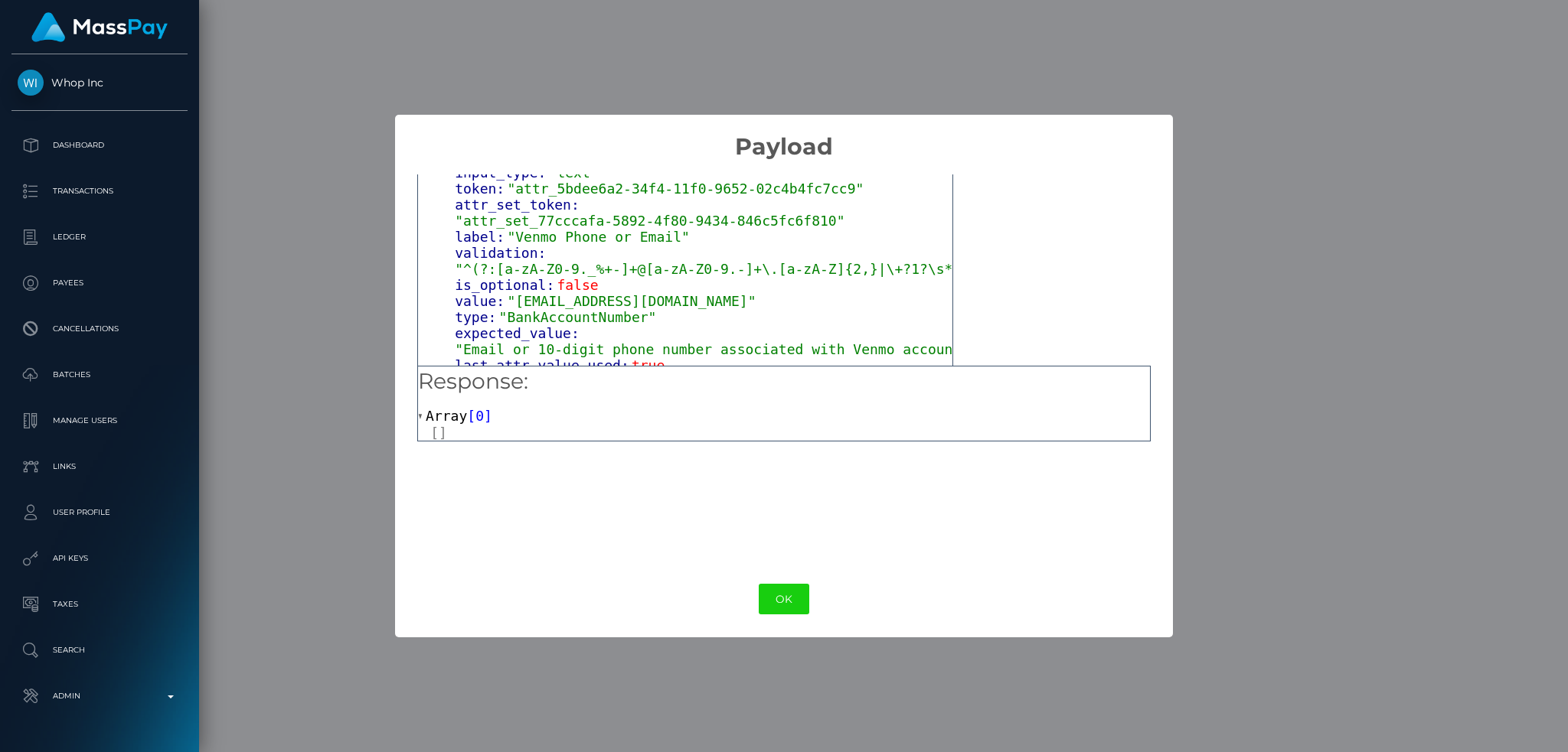
drag, startPoint x: 735, startPoint y: 285, endPoint x: 508, endPoint y: 288, distance: 227.0
click at [508, 293] on span ""Paulportz@titantradingtean.com"" at bounding box center [631, 301] width 249 height 16
copy span "Paulportz@titantradingtean.com"
click at [776, 590] on button "OK" at bounding box center [784, 600] width 51 height 31
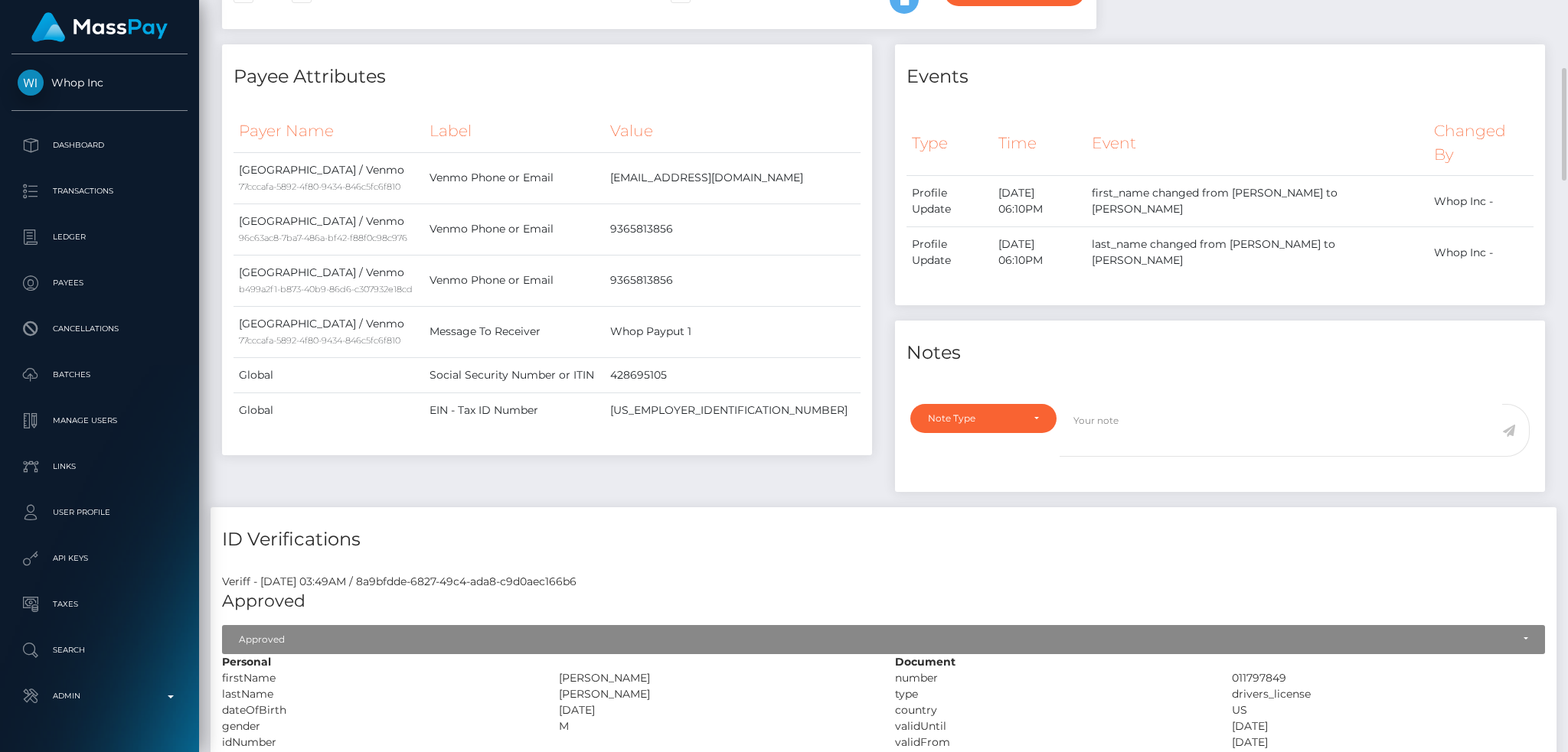
scroll to position [0, 0]
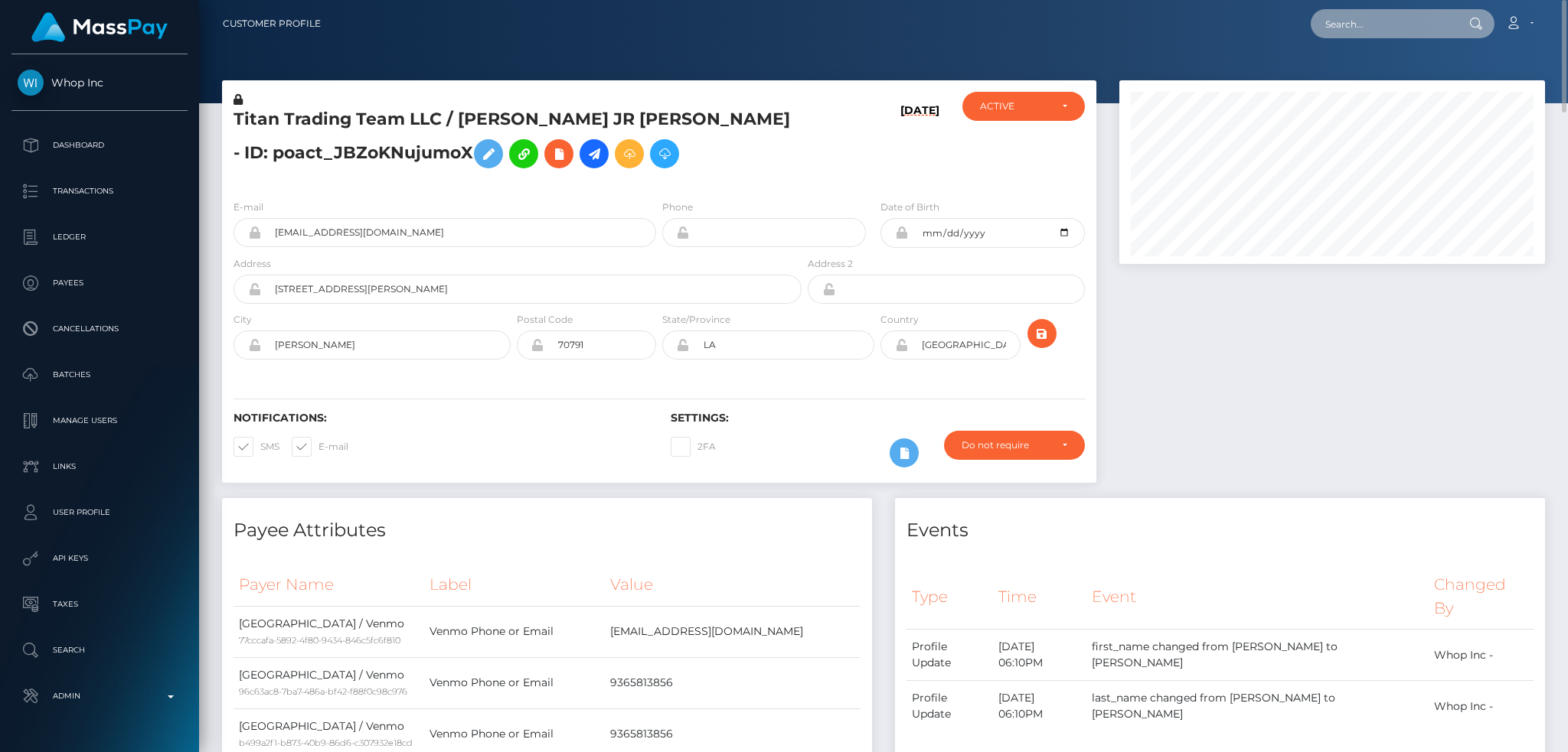
drag, startPoint x: 1371, startPoint y: 28, endPoint x: 1287, endPoint y: 27, distance: 84.0
click at [1371, 28] on input "text" at bounding box center [1382, 24] width 144 height 29
paste input "1366050516"
type input "1366050516"
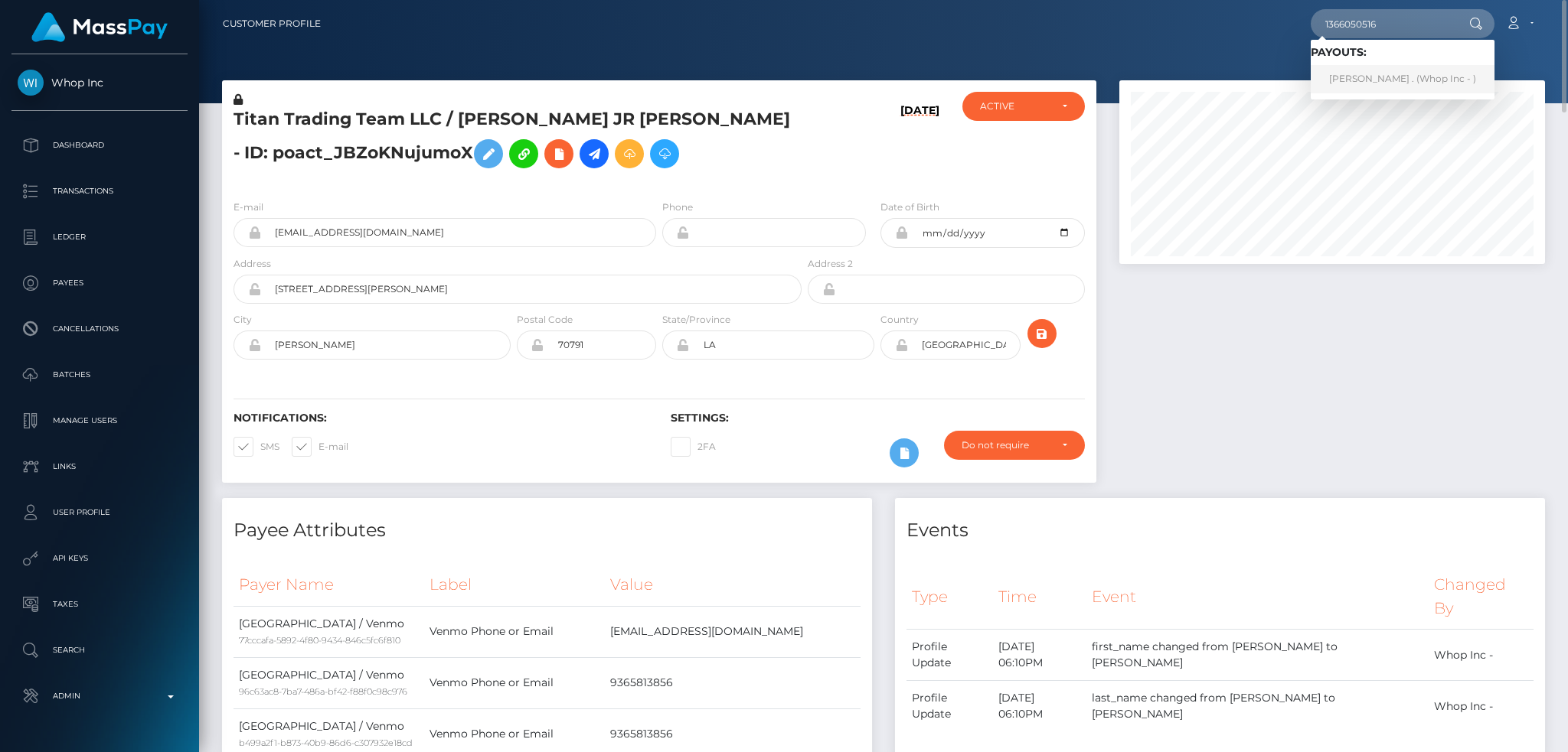
click at [1401, 71] on link "PARVEEN . (Whop Inc - )" at bounding box center [1402, 79] width 183 height 28
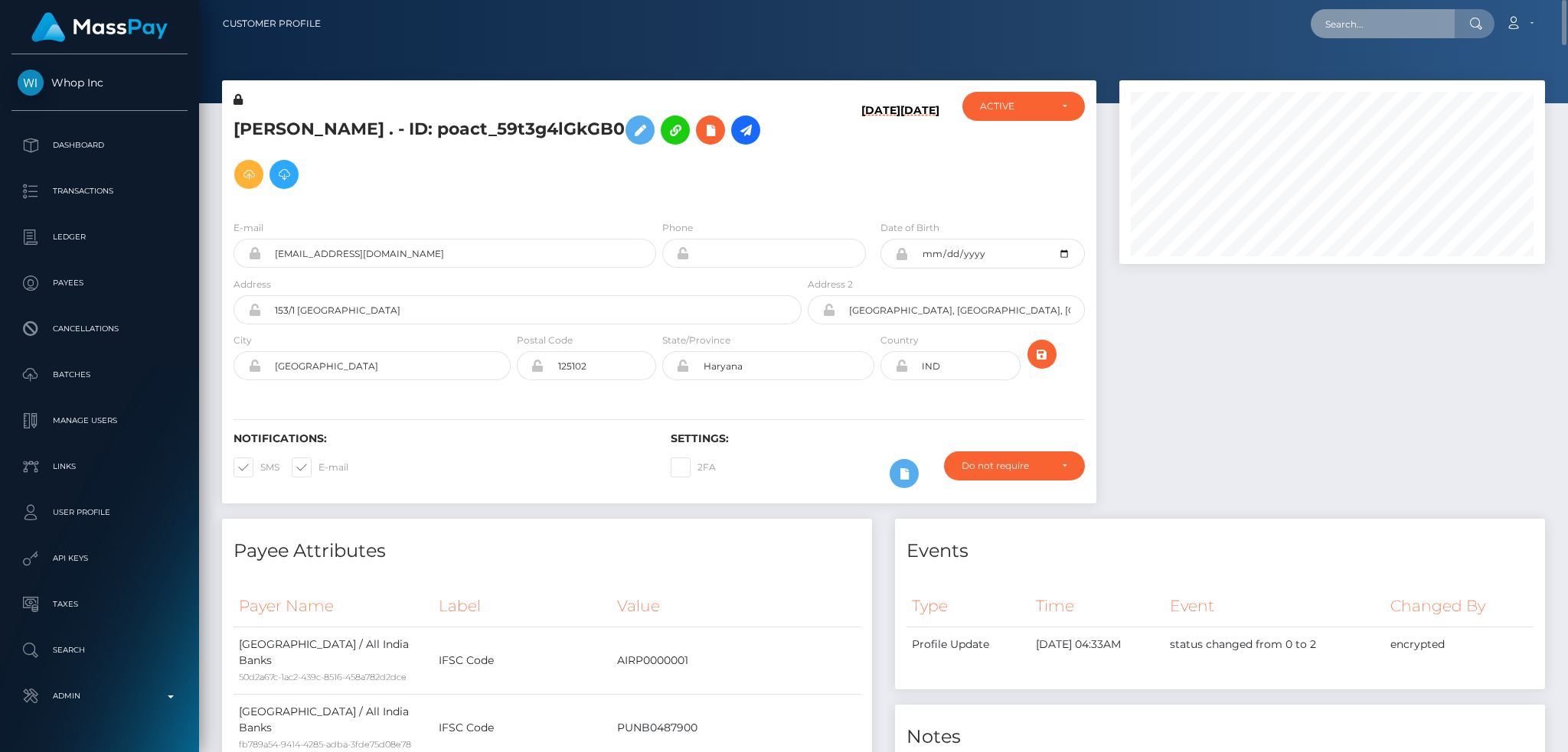
click at [1388, 28] on input "text" at bounding box center [1382, 24] width 144 height 29
paste input "1ca370c2475342f5a67b9f1179e42220"
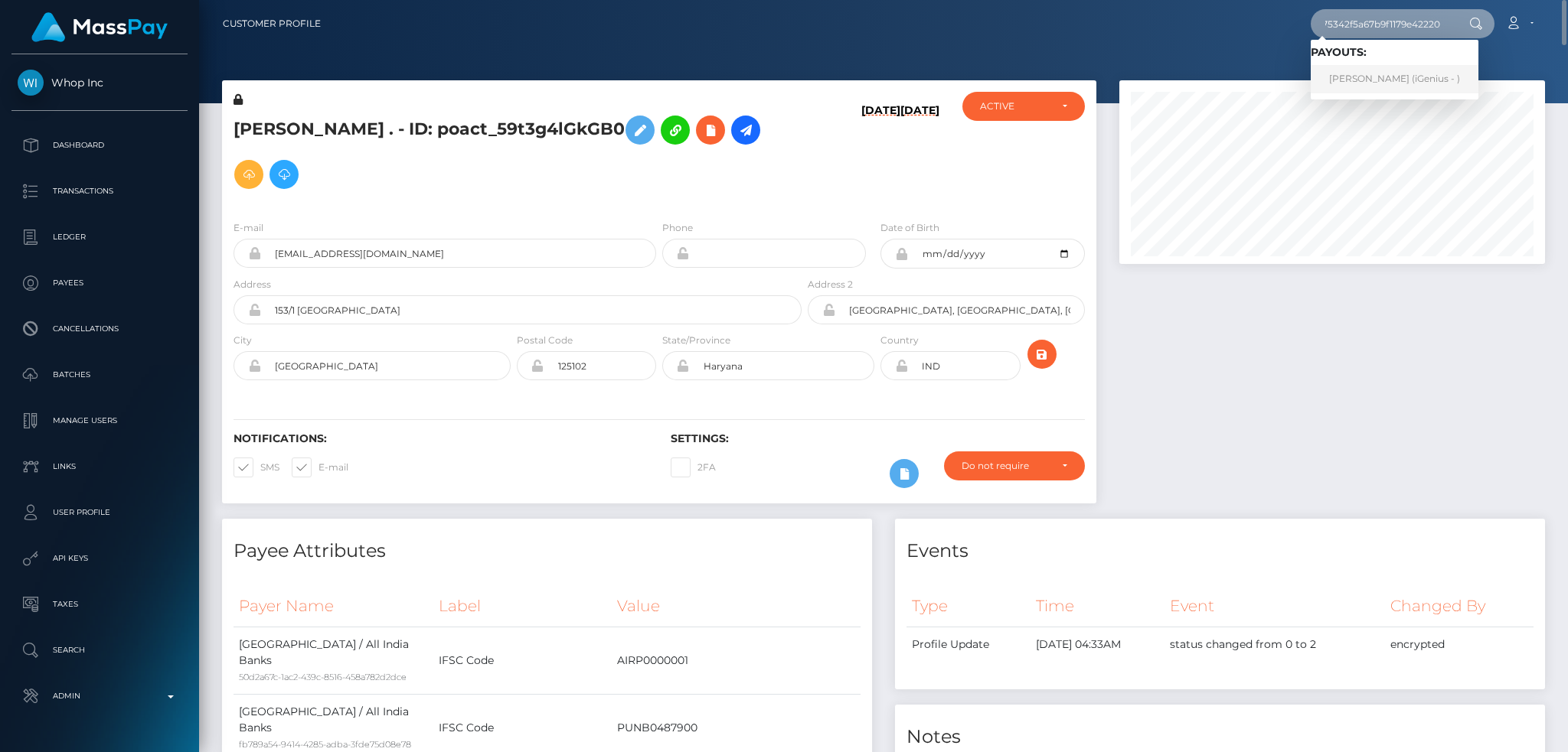
type input "1ca370c2475342f5a67b9f1179e42220"
click at [1413, 79] on link "Lena Irsic (iGenius - )" at bounding box center [1394, 79] width 168 height 28
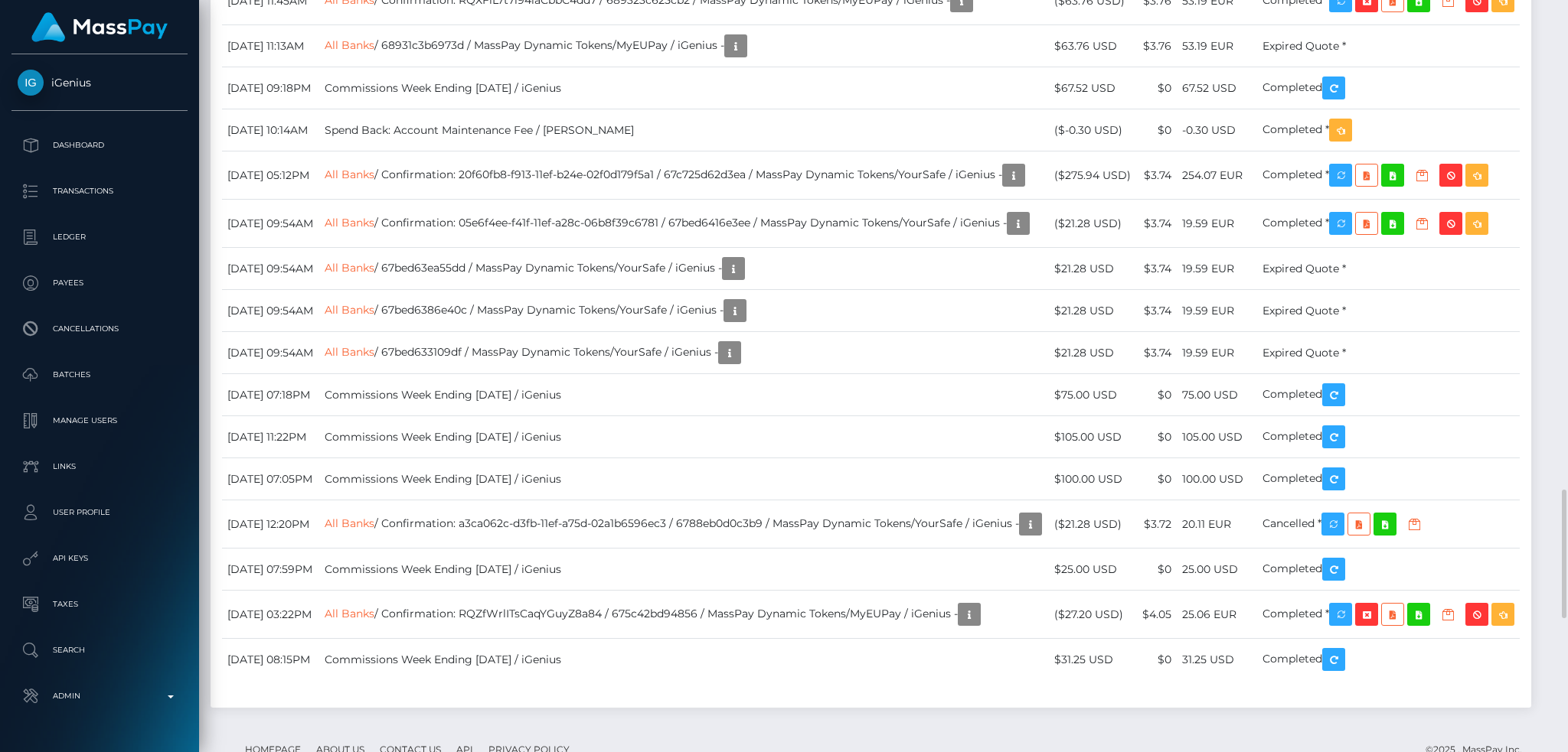
scroll to position [2653, 0]
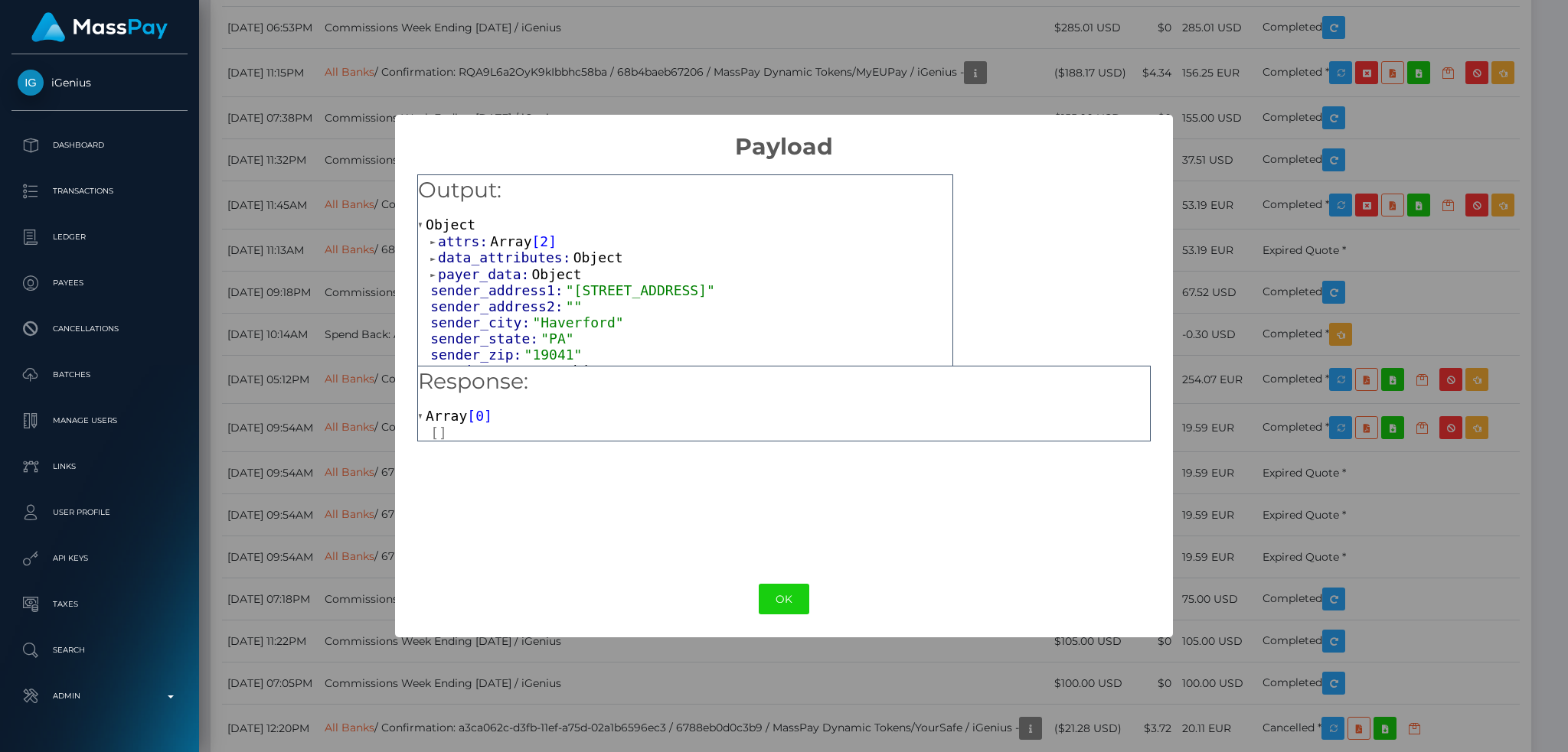
click at [475, 235] on span "attrs:" at bounding box center [464, 241] width 52 height 16
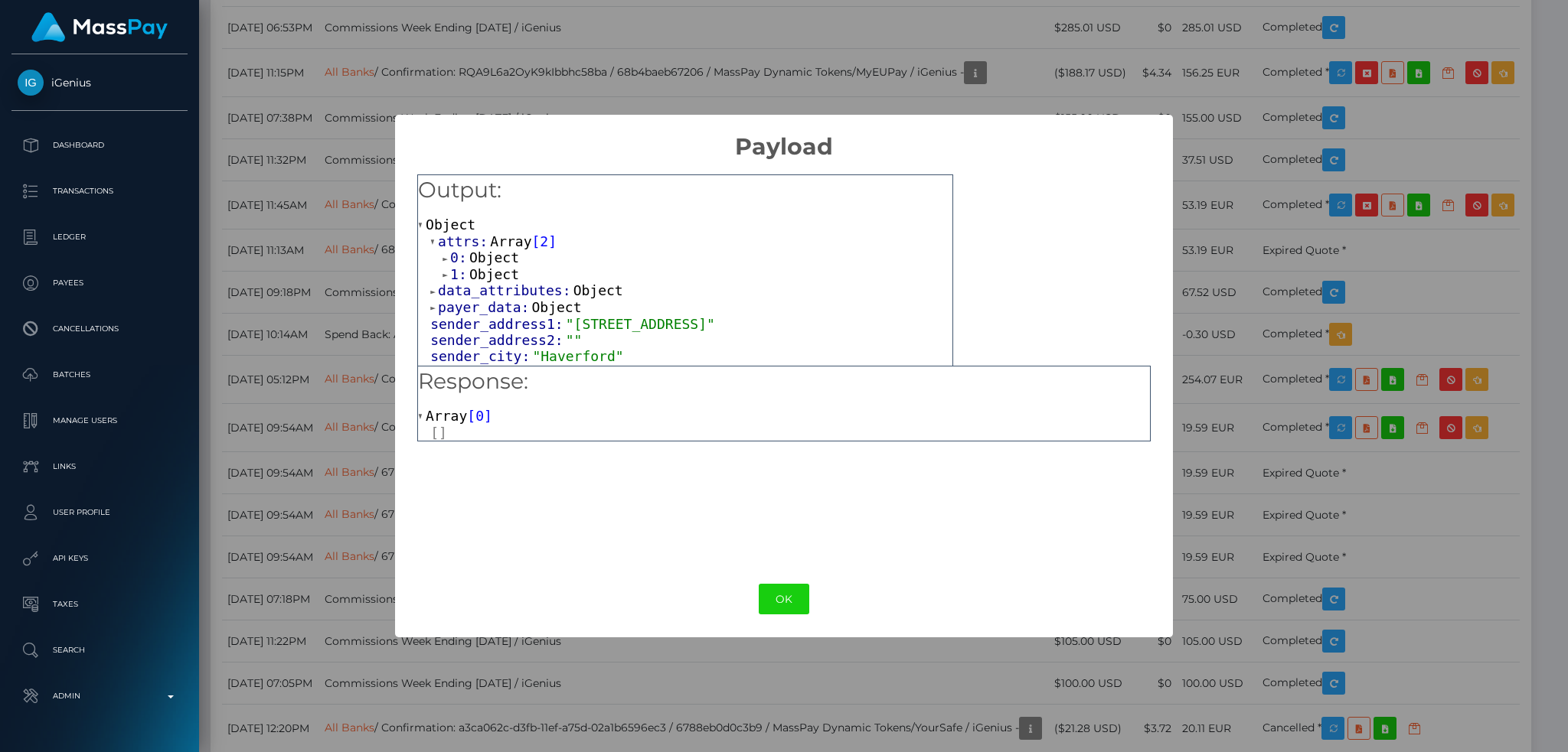
click at [499, 261] on span "Object" at bounding box center [494, 258] width 50 height 16
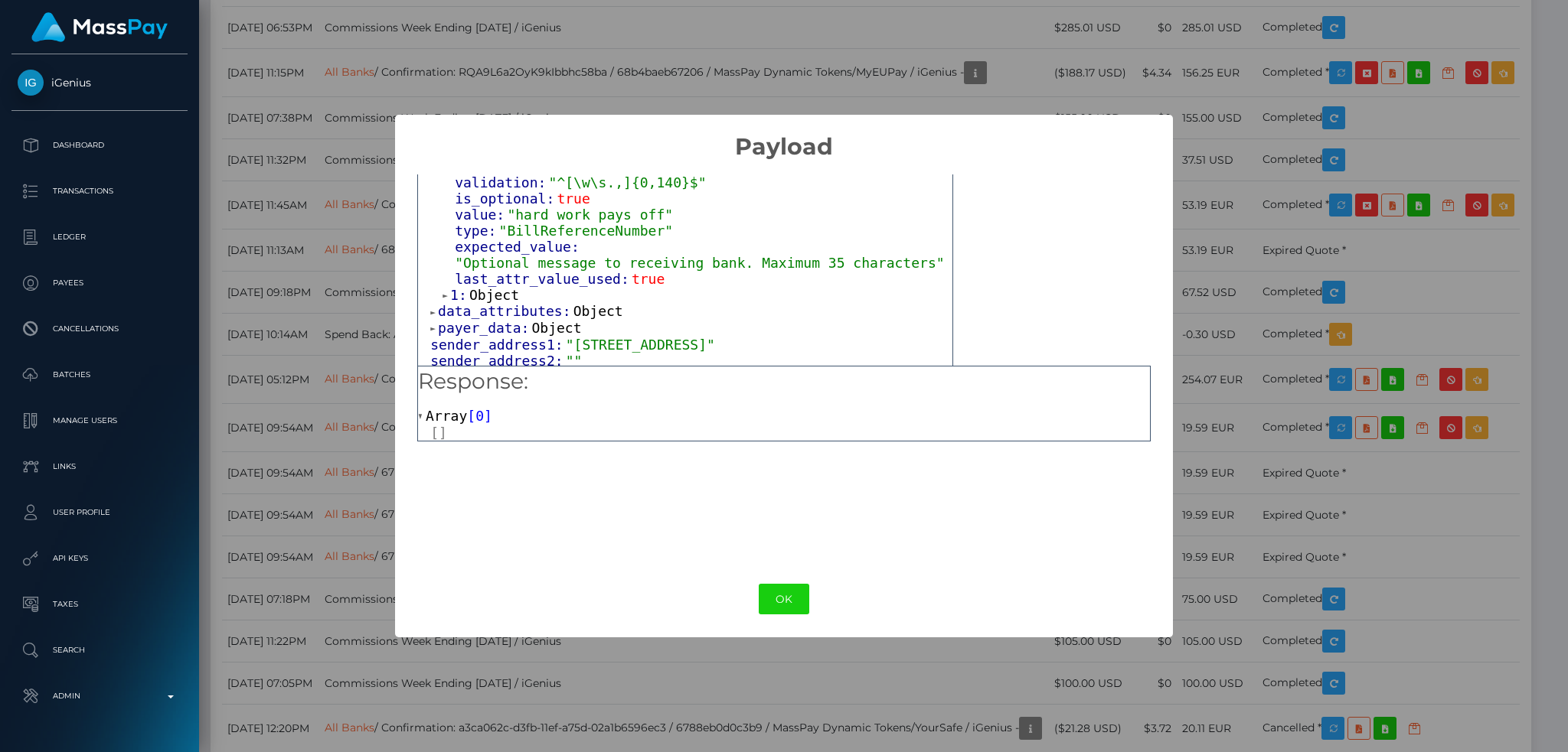
scroll to position [204, 0]
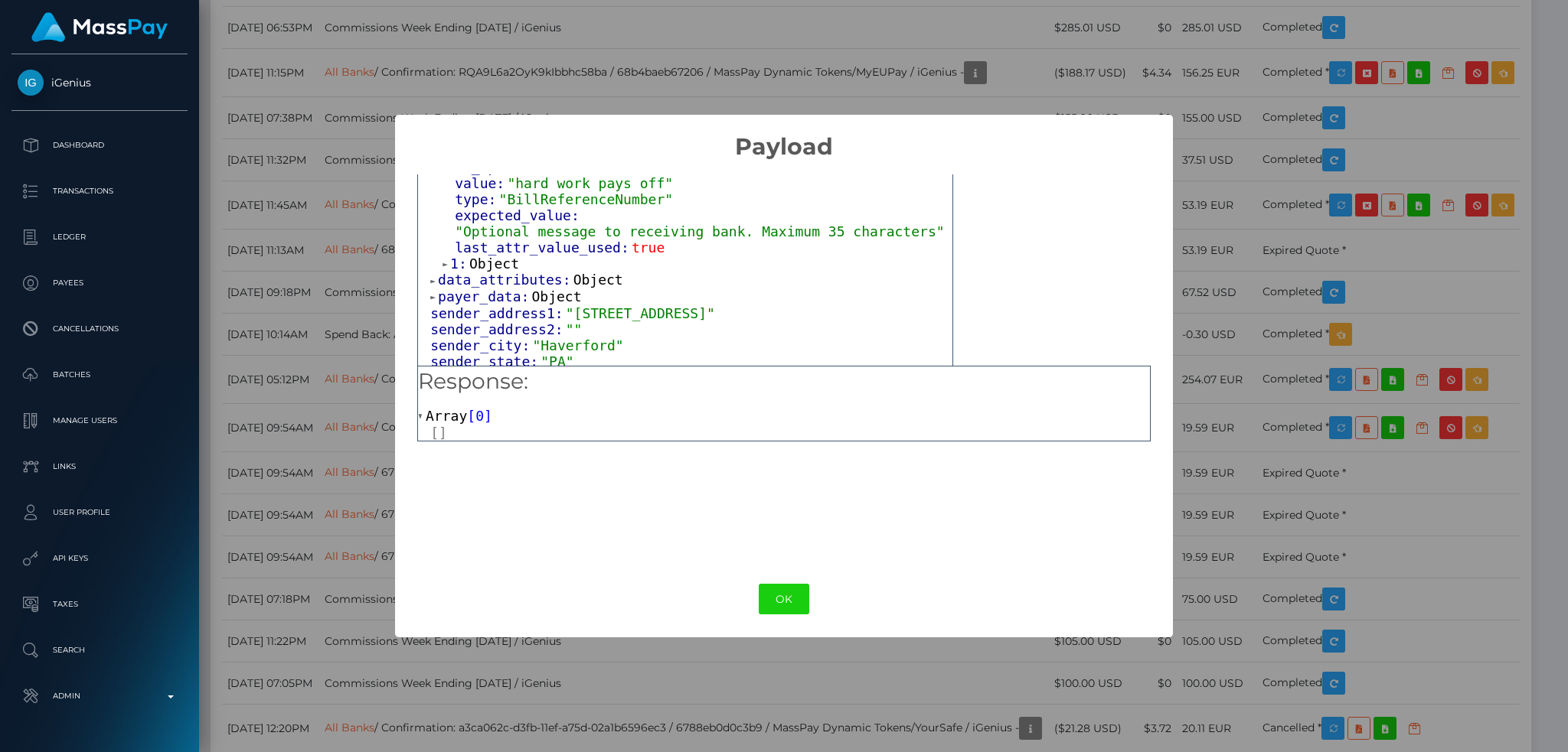
click at [499, 256] on span "Object" at bounding box center [494, 264] width 50 height 16
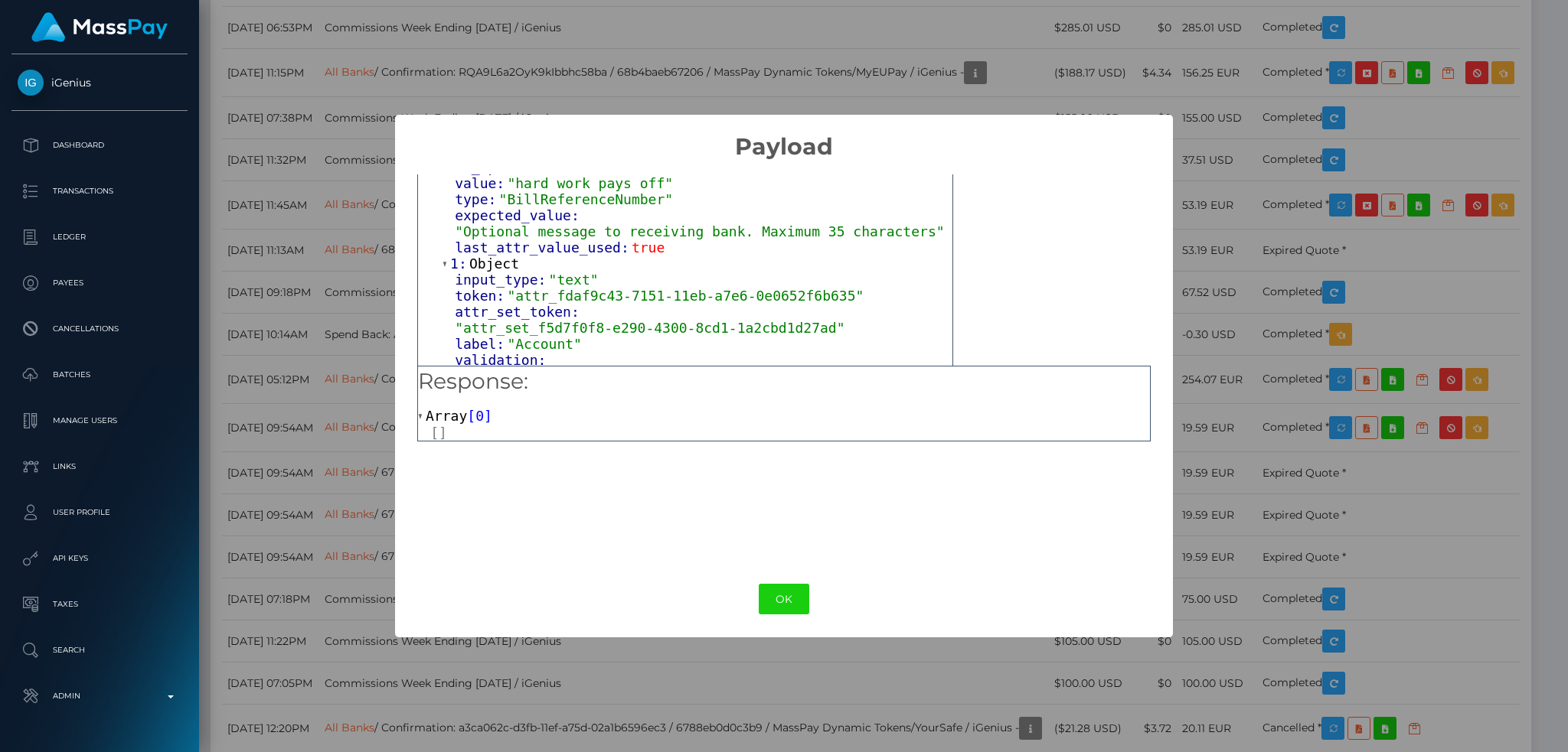
scroll to position [306, 0]
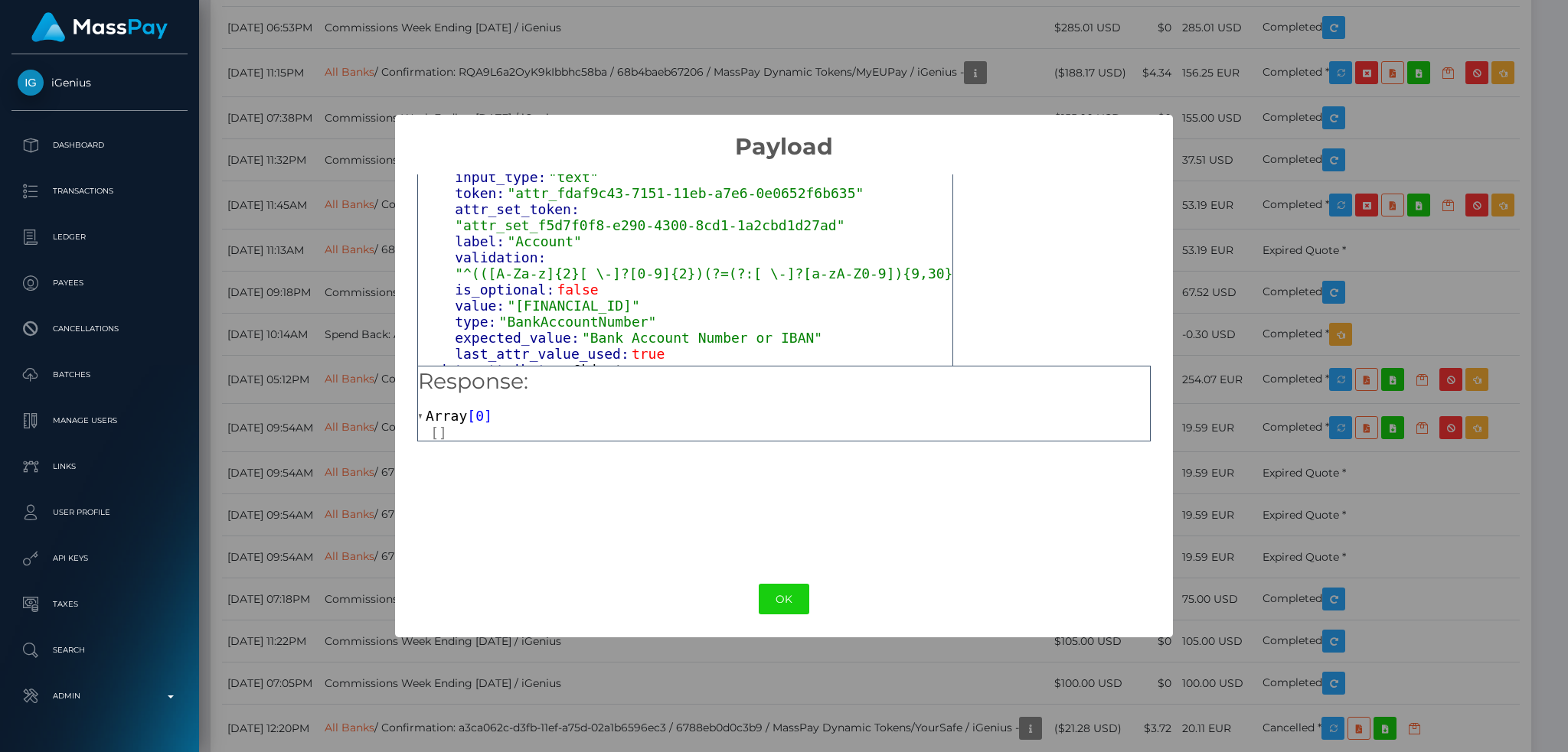
click at [696, 298] on div "value: "SI56 0400 1008 0410 467"" at bounding box center [703, 306] width 498 height 16
drag, startPoint x: 592, startPoint y: 287, endPoint x: 446, endPoint y: 279, distance: 146.2
click at [446, 279] on div "input_type: "text" token: "attr_fdaf9c43-7151-11eb-a7e6-0e0652f6b635" attr_set_…" at bounding box center [697, 266] width 510 height 193
click at [705, 298] on div "value: "SI56 0400 1008 0410 467"" at bounding box center [703, 306] width 498 height 16
drag, startPoint x: 698, startPoint y: 275, endPoint x: 452, endPoint y: 276, distance: 246.0
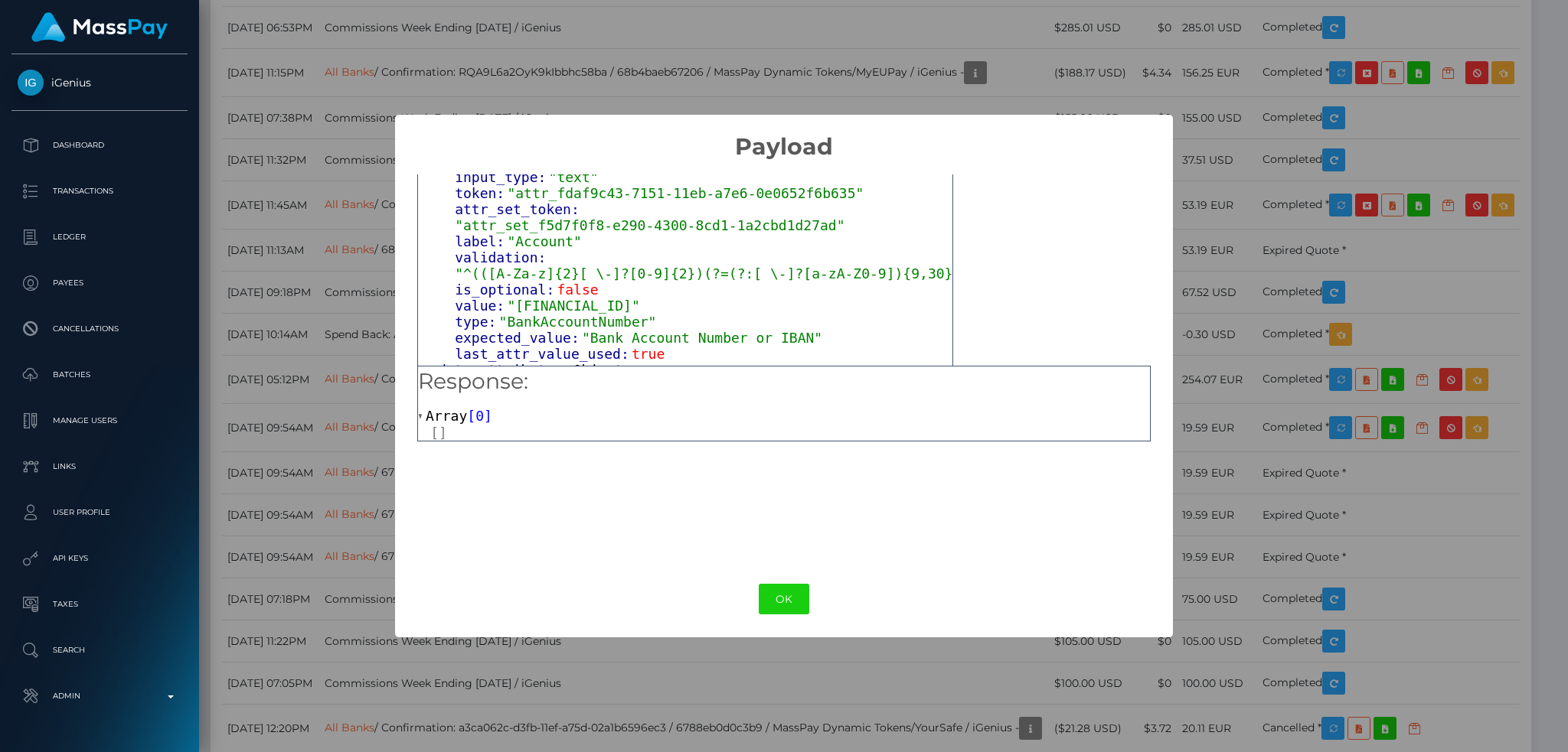
click at [452, 276] on div "input_type: "text" token: "attr_fdaf9c43-7151-11eb-a7e6-0e0652f6b635" attr_set_…" at bounding box center [697, 266] width 510 height 193
copy span "value: "SI56 0400 1008 0410 467""
click at [326, 286] on div "× Payload Output: Object attrs: Array [ 2 ] 0: Object input_type: "text" token:…" at bounding box center [784, 376] width 1568 height 752
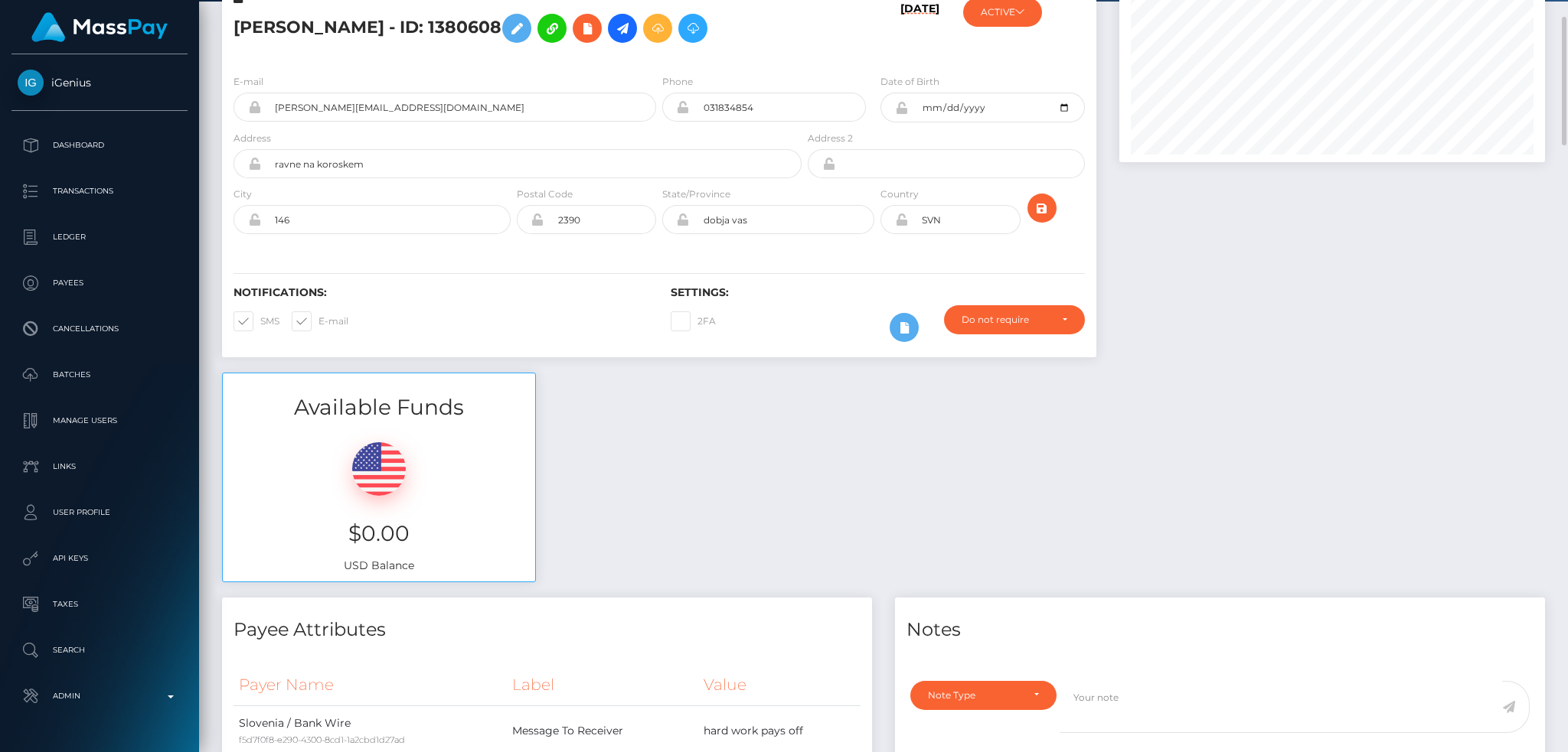
scroll to position [0, 0]
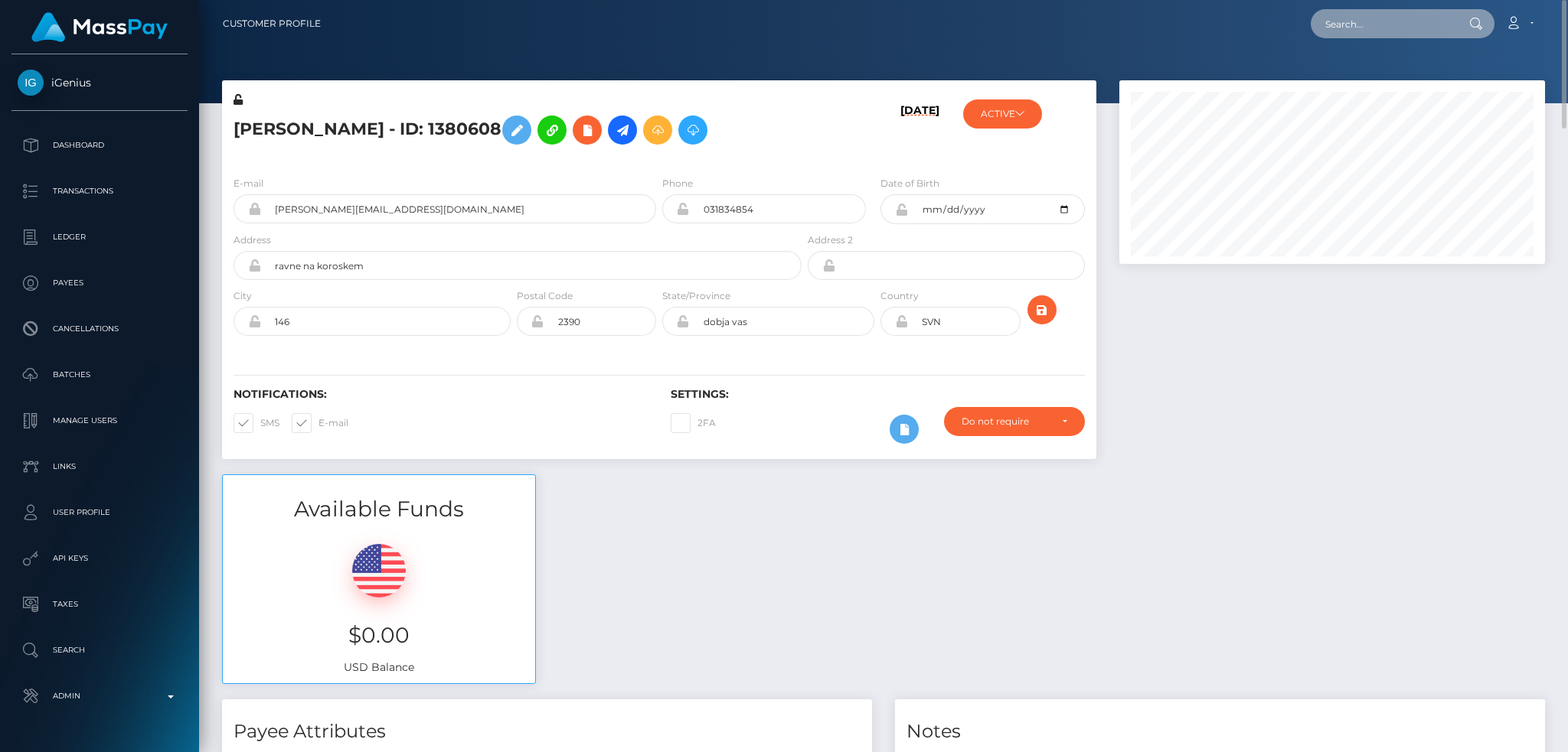
click at [1385, 22] on input "text" at bounding box center [1382, 24] width 144 height 29
paste input "juliajakubczyk123@gmail.com"
type input "juliajakubczyk123@gmail.com"
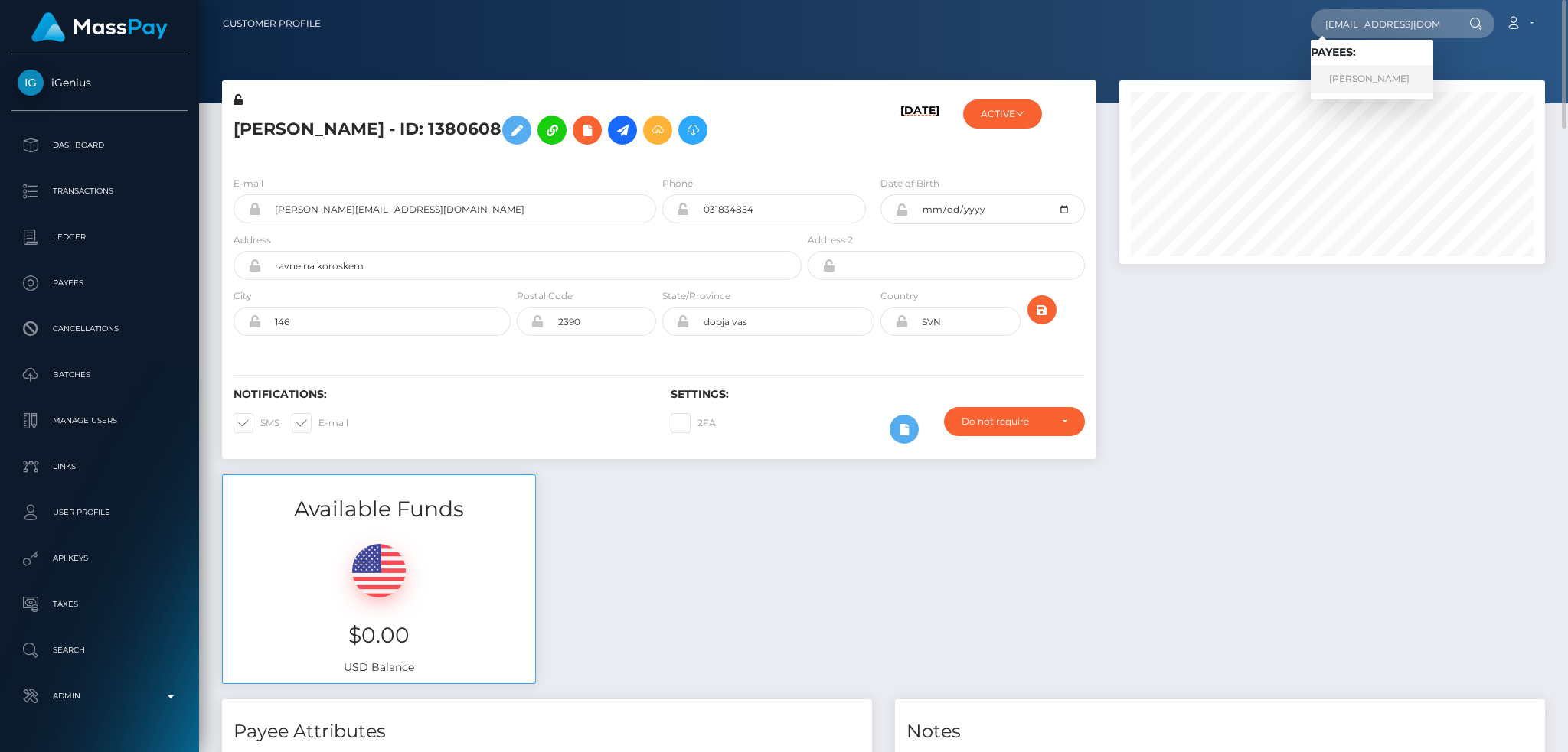
click at [1367, 79] on link "Julia Jakubczyk" at bounding box center [1371, 79] width 122 height 28
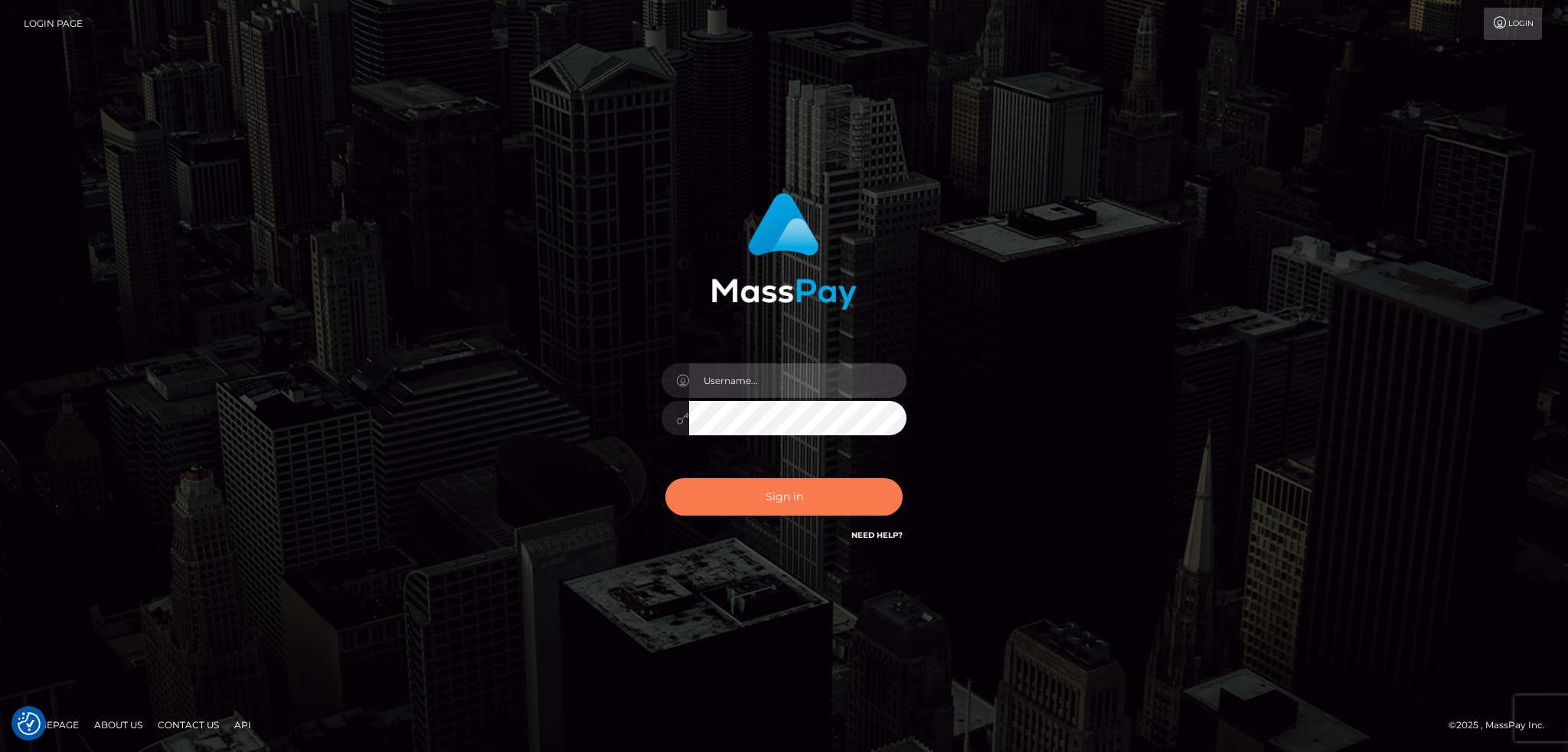
type input "alexstef"
click at [801, 493] on button "Sign in" at bounding box center [784, 497] width 238 height 38
type input "alexstef"
click at [801, 493] on button "Sign in" at bounding box center [784, 497] width 238 height 38
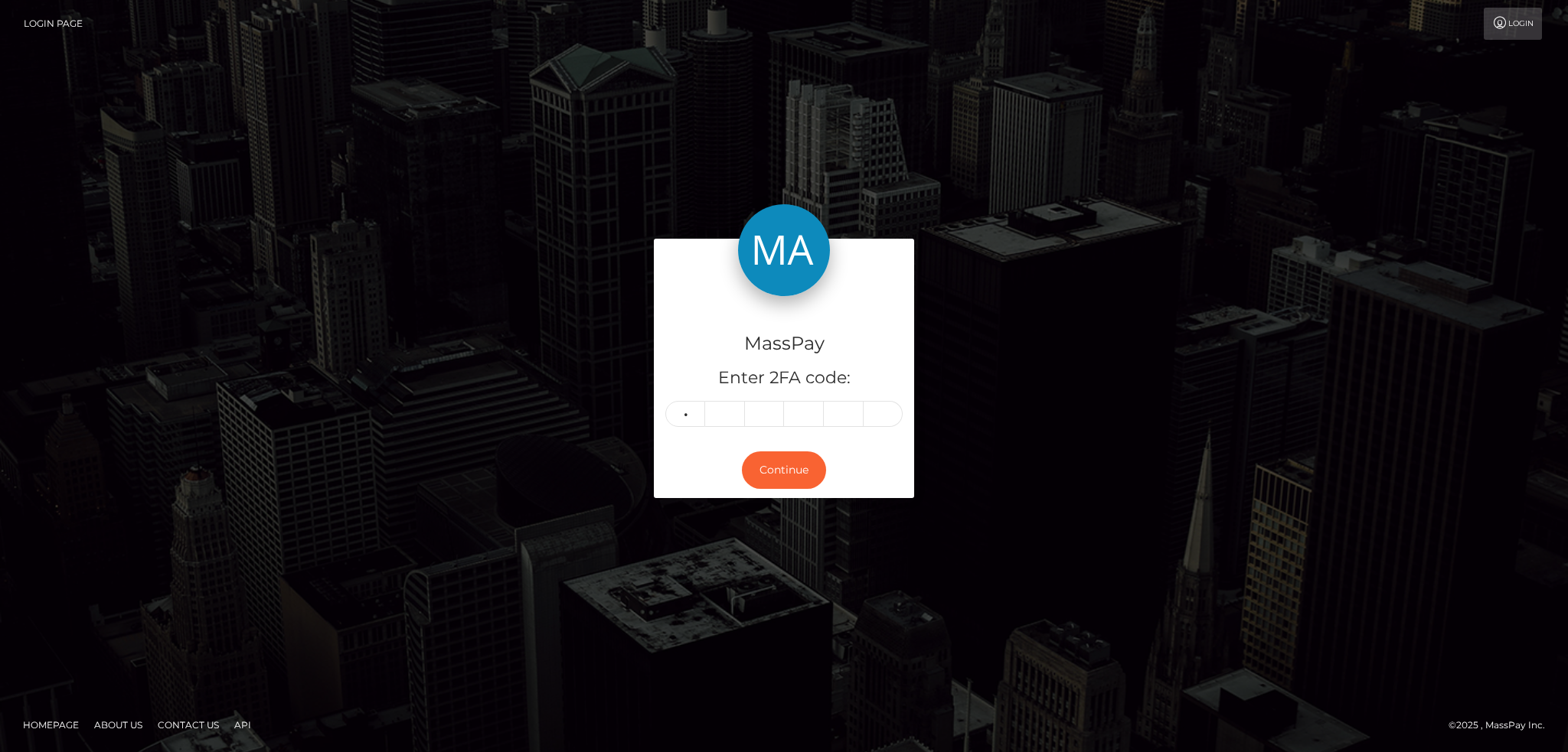
type input "4"
type input "6"
type input "2"
type input "7"
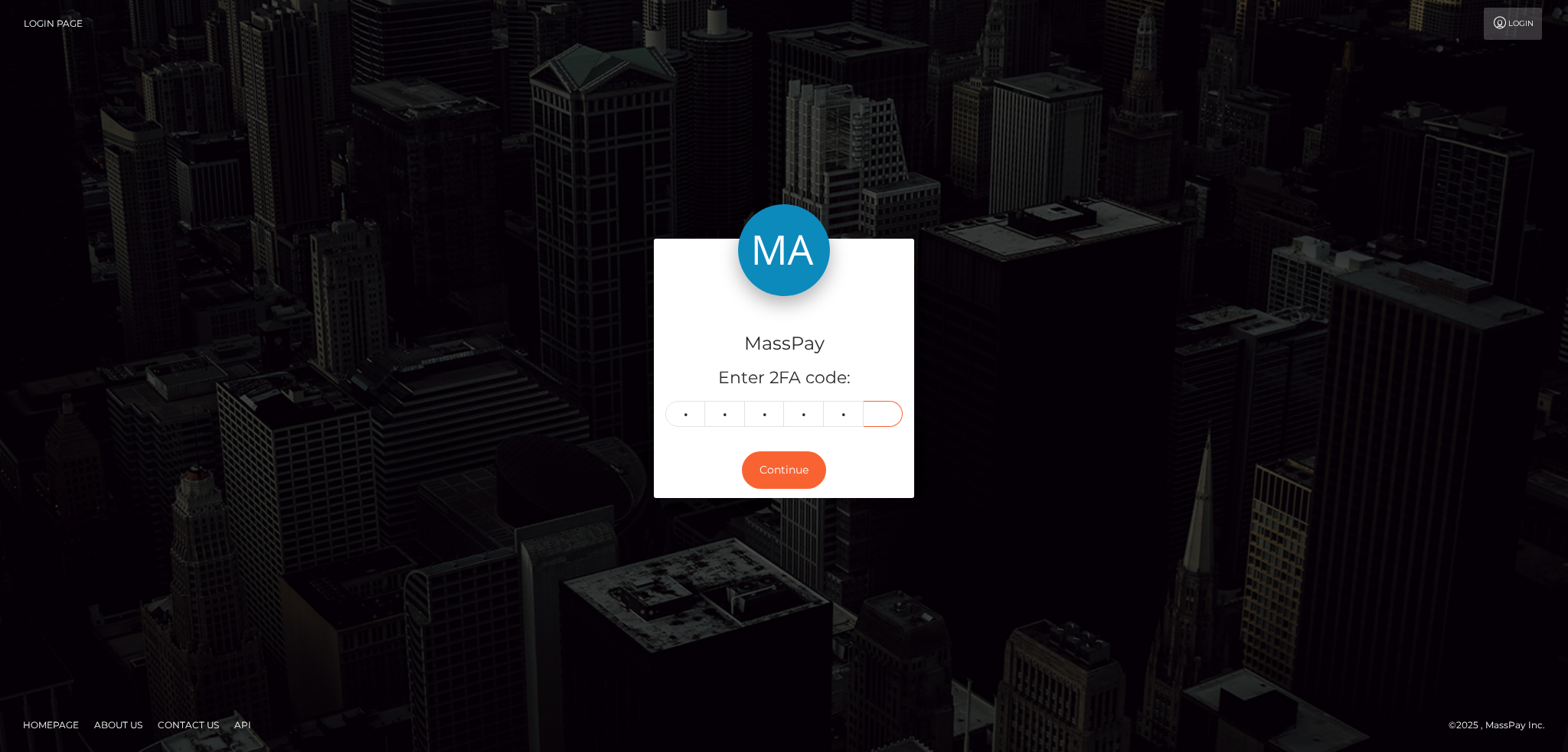
type input "5"
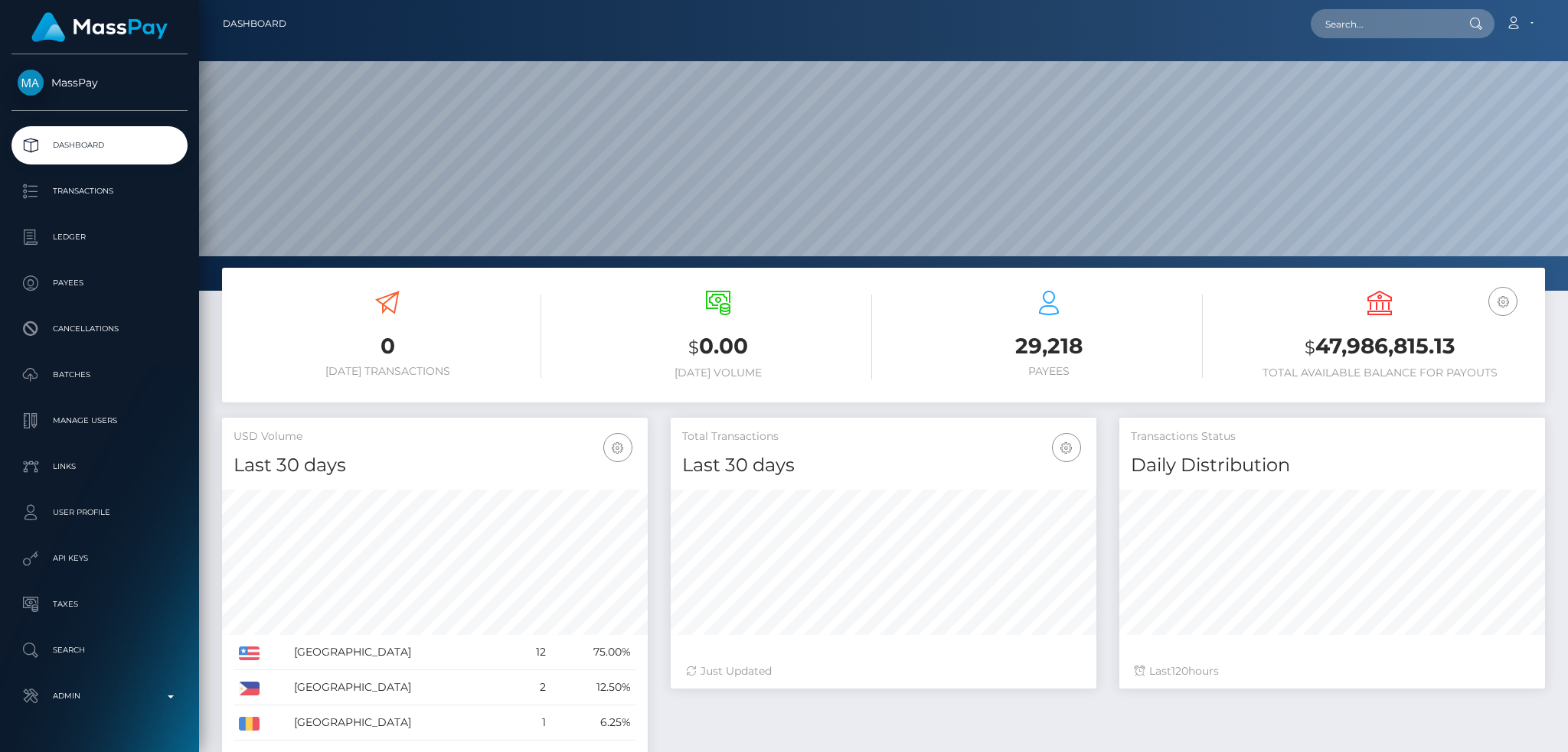
scroll to position [272, 425]
click at [1339, 20] on input "text" at bounding box center [1382, 24] width 144 height 29
paste input "A38A52A8A85611F0BD75060E06E9F077"
click at [1385, 24] on input "A38A52A8A85611F0BD75060E06E9F077" at bounding box center [1382, 24] width 144 height 29
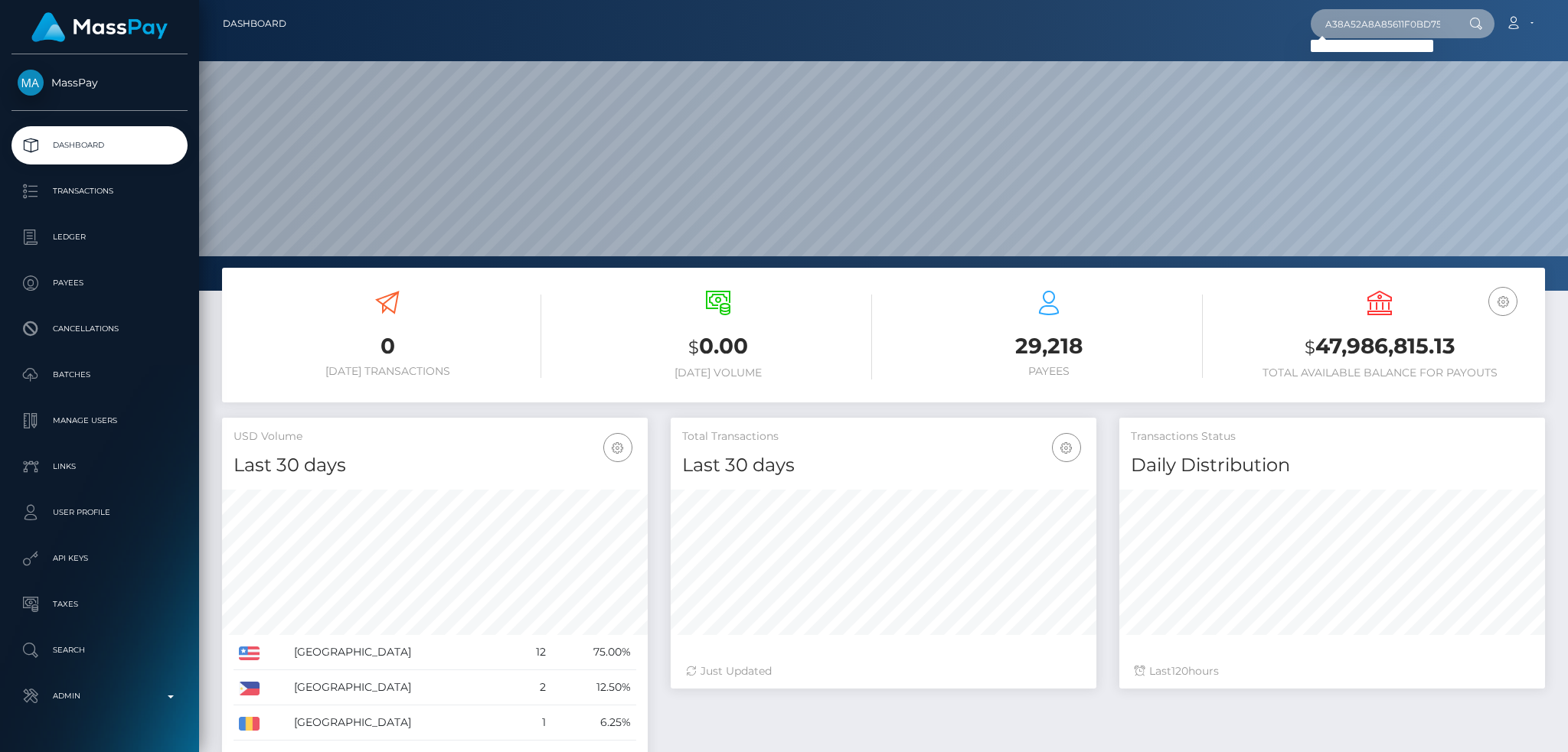
paste input "833037679133216768_6"
type input "833037679133216768_6"
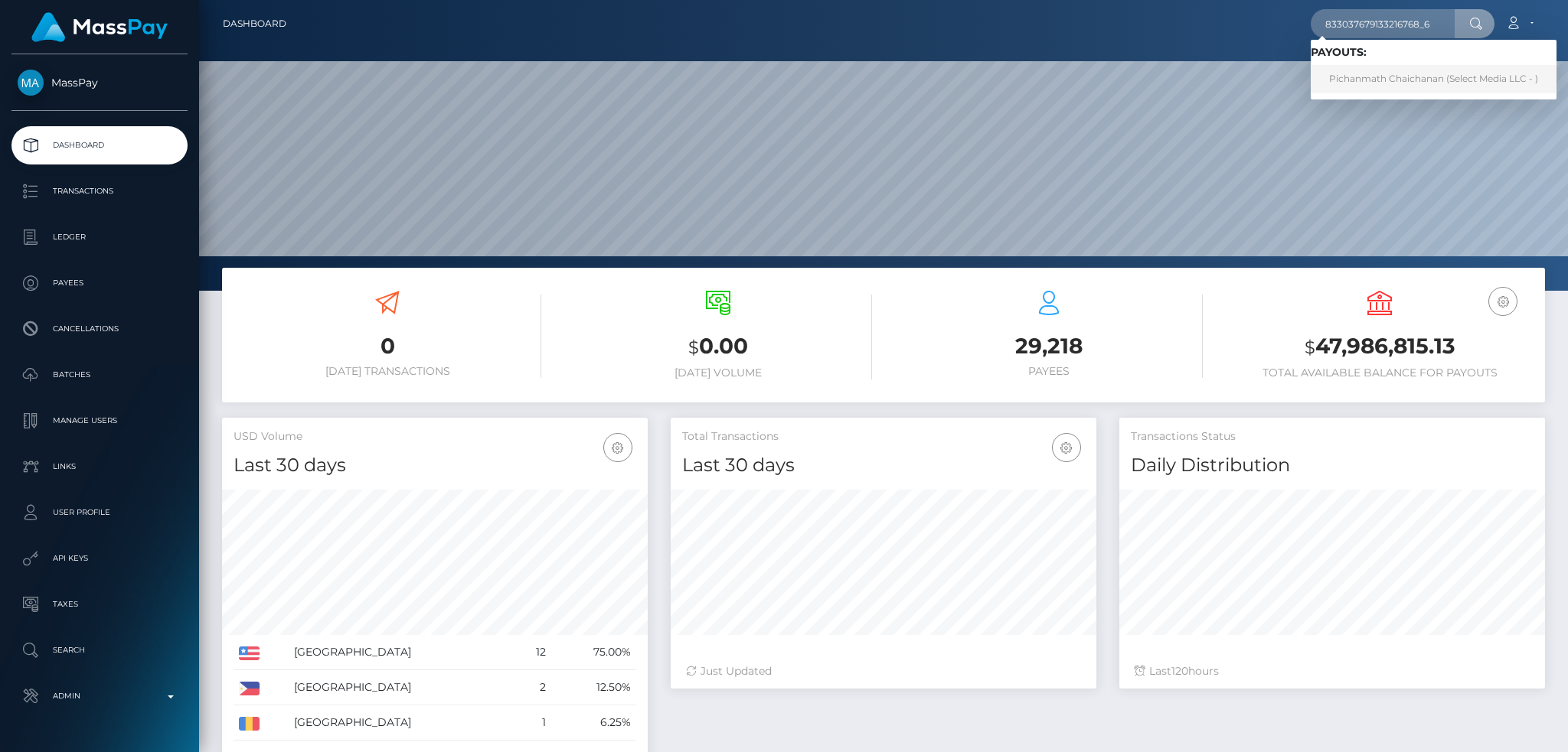
click at [1352, 72] on link "Pichanmath Chaichanan (Select Media LLC - )" at bounding box center [1433, 79] width 245 height 28
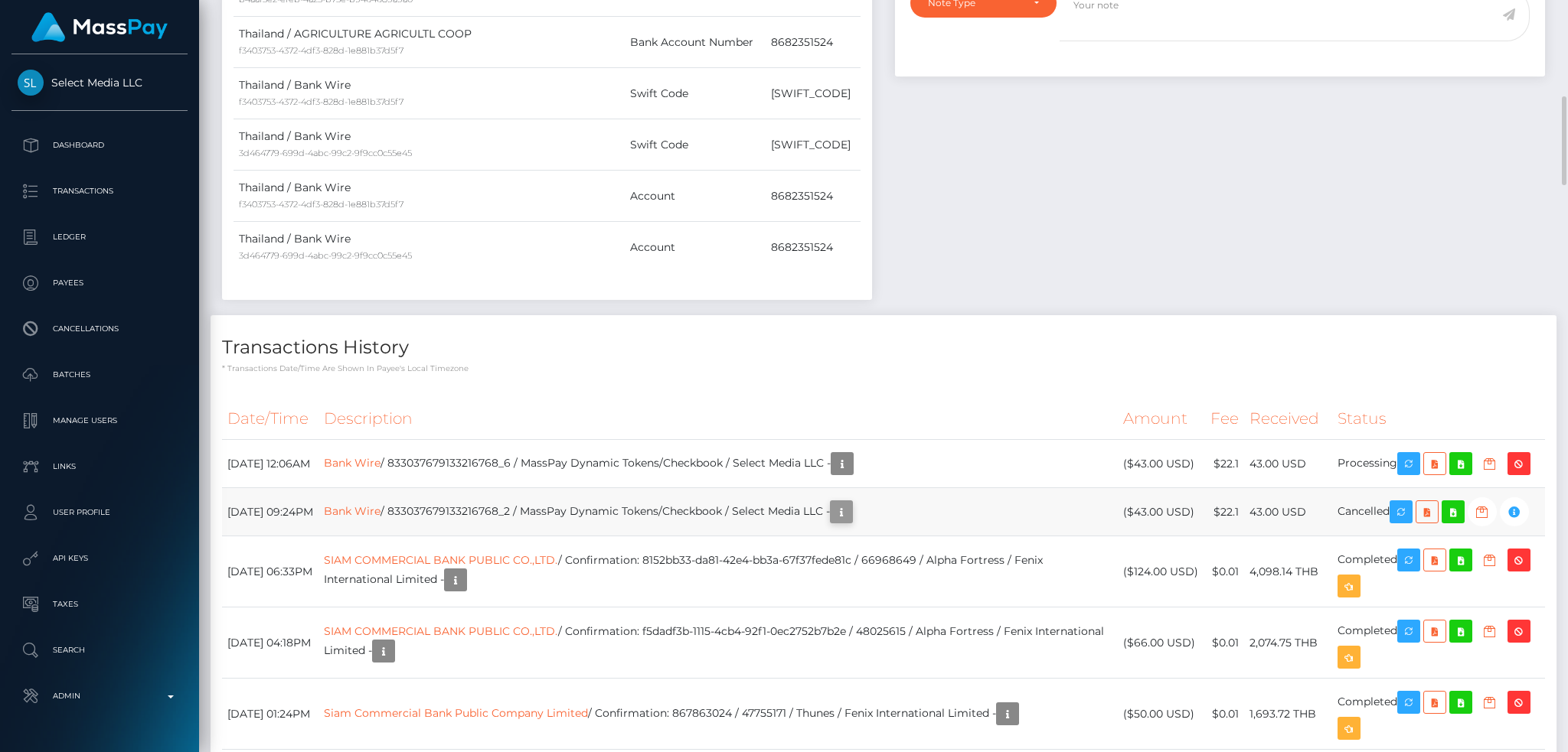
scroll to position [183, 425]
click at [380, 465] on link "Bank Wire" at bounding box center [352, 463] width 57 height 14
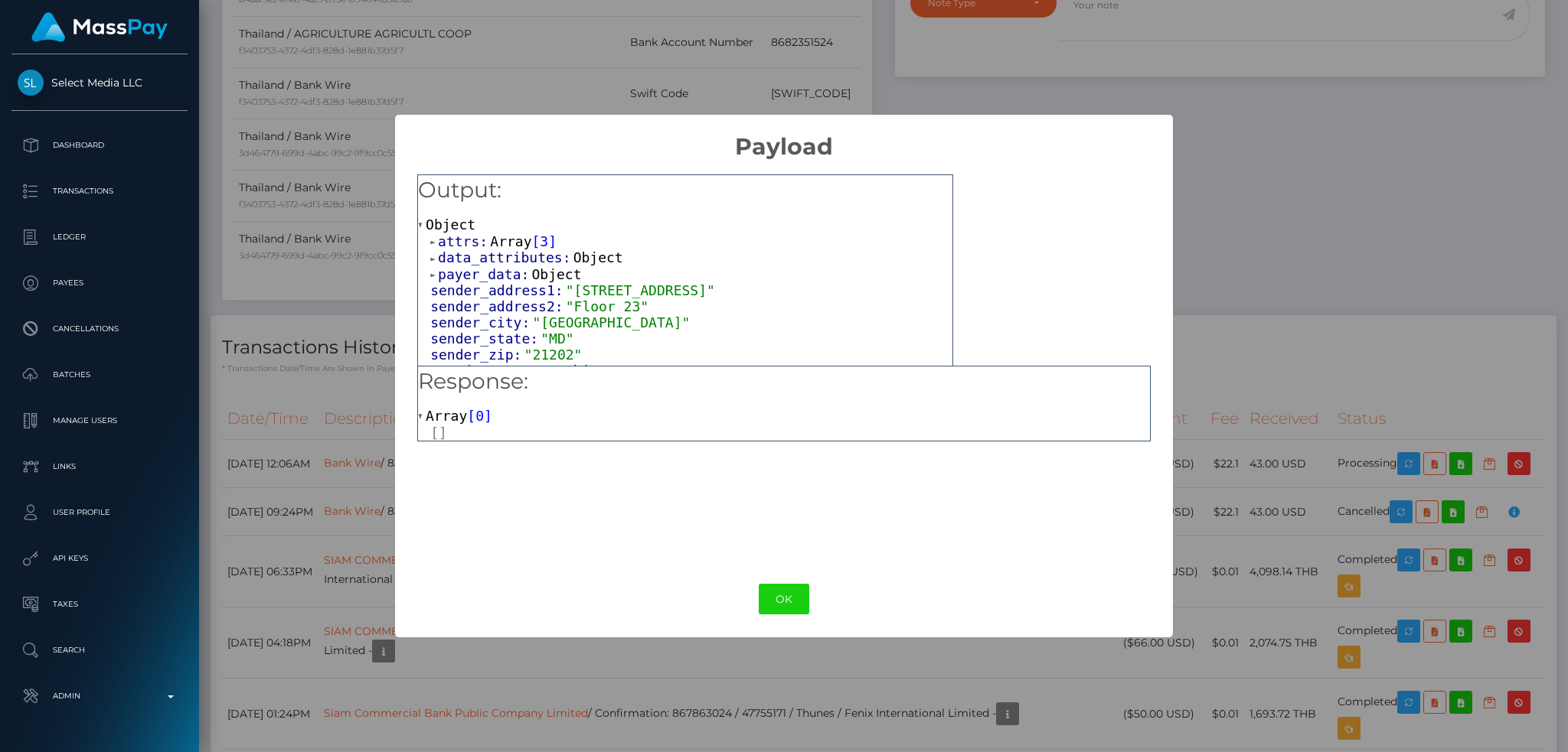
click at [1355, 264] on div "× Payload Output: Object attrs: Array [ 3 ] data_attributes: Object payer_data:…" at bounding box center [784, 376] width 1568 height 752
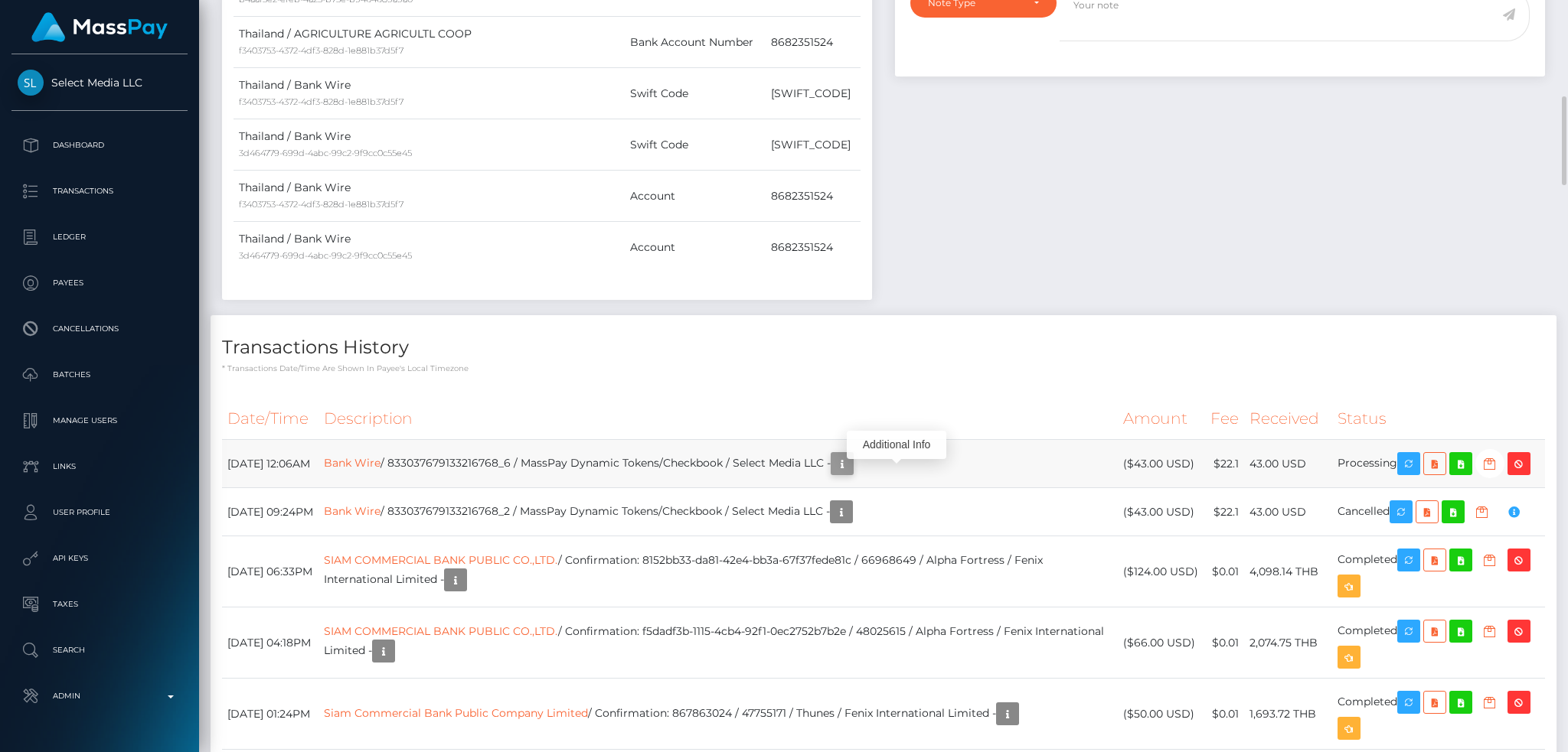
click at [897, 459] on body "Select Media LLC Dashboard Transactions Ledger Payees Cancellations" at bounding box center [784, 376] width 1568 height 752
click at [851, 467] on icon "button" at bounding box center [841, 464] width 18 height 19
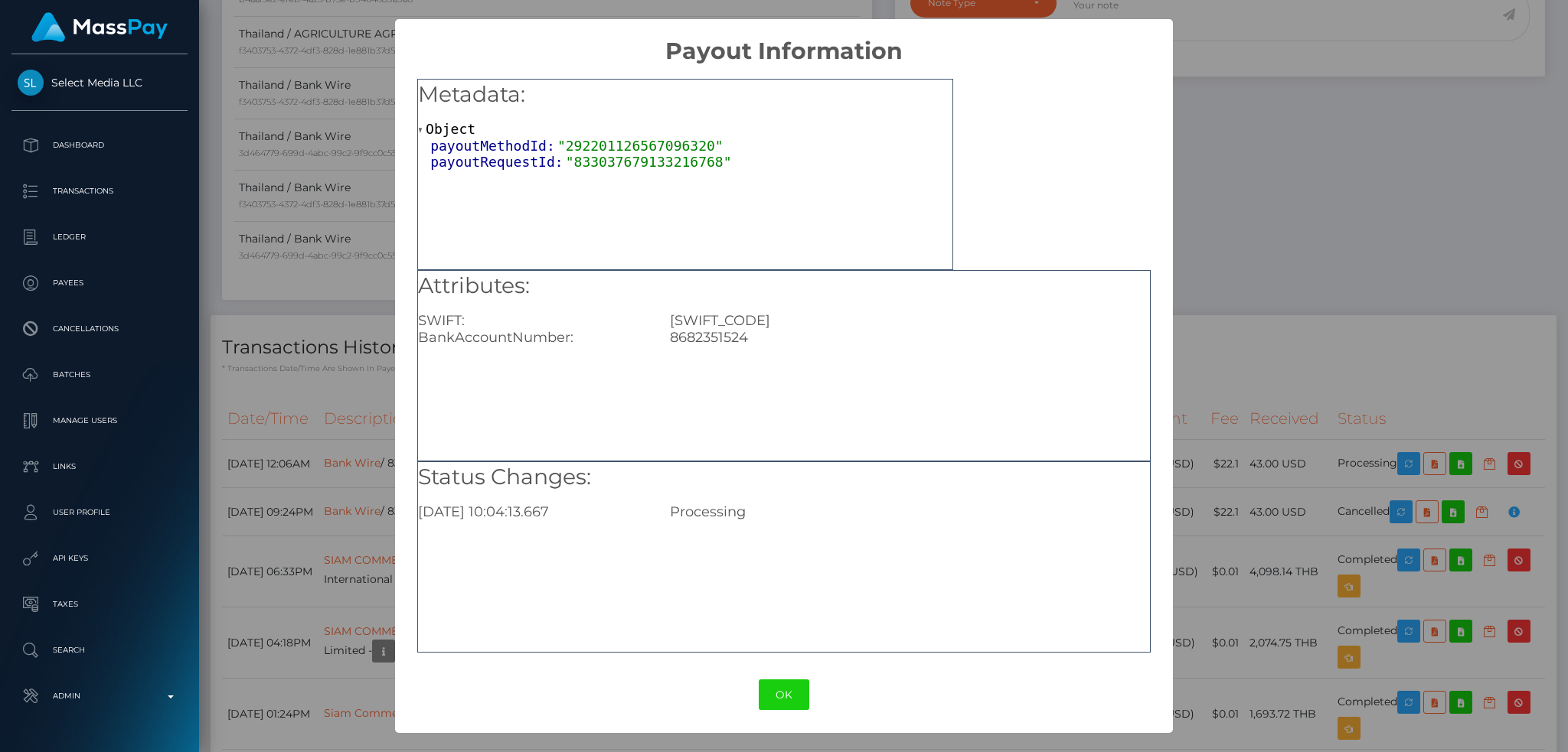
click at [1292, 307] on div "× Payout Information Metadata: Object payoutMethodId: "292201126567096320" payo…" at bounding box center [784, 376] width 1568 height 752
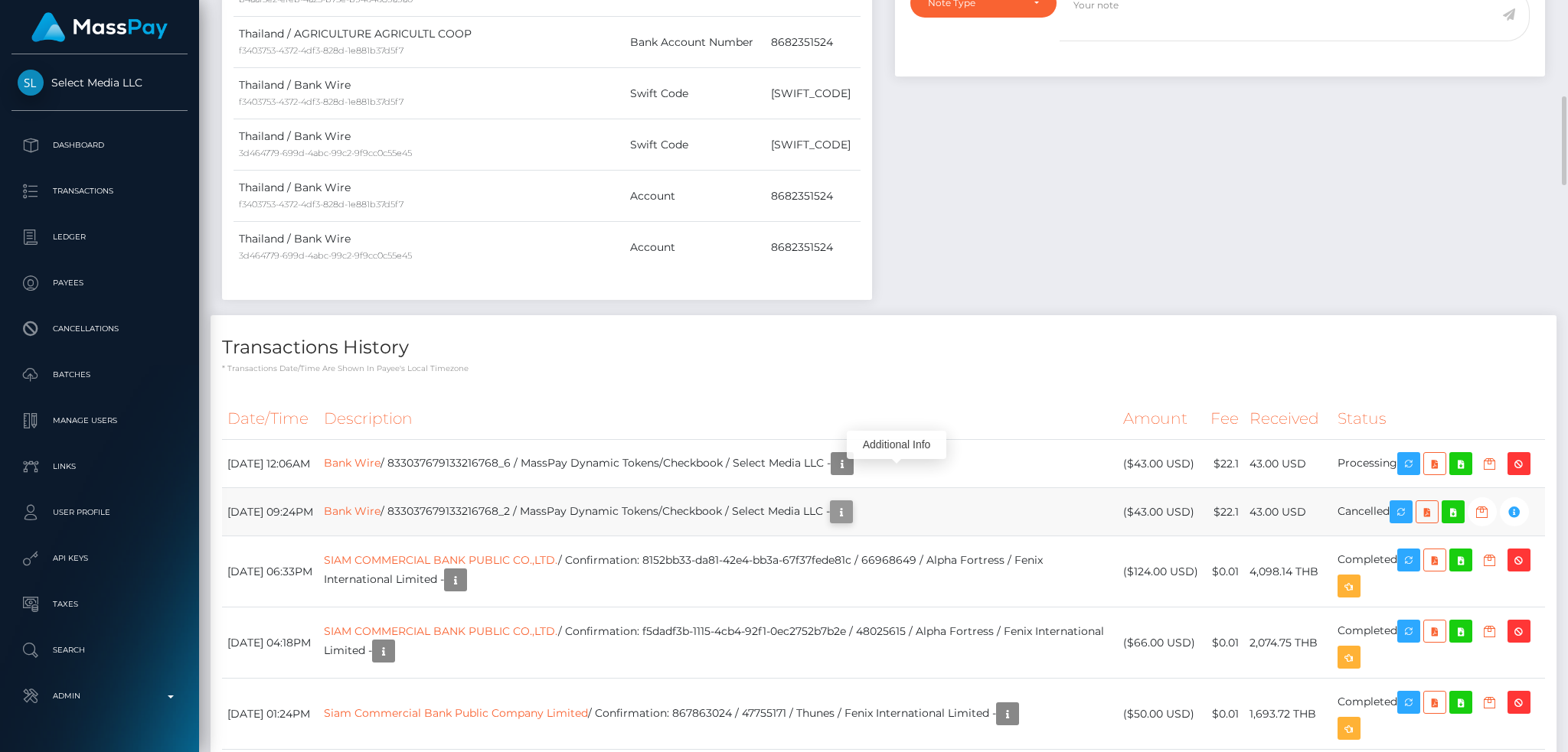
click at [901, 512] on div "Additional Info" at bounding box center [896, 519] width 100 height 28
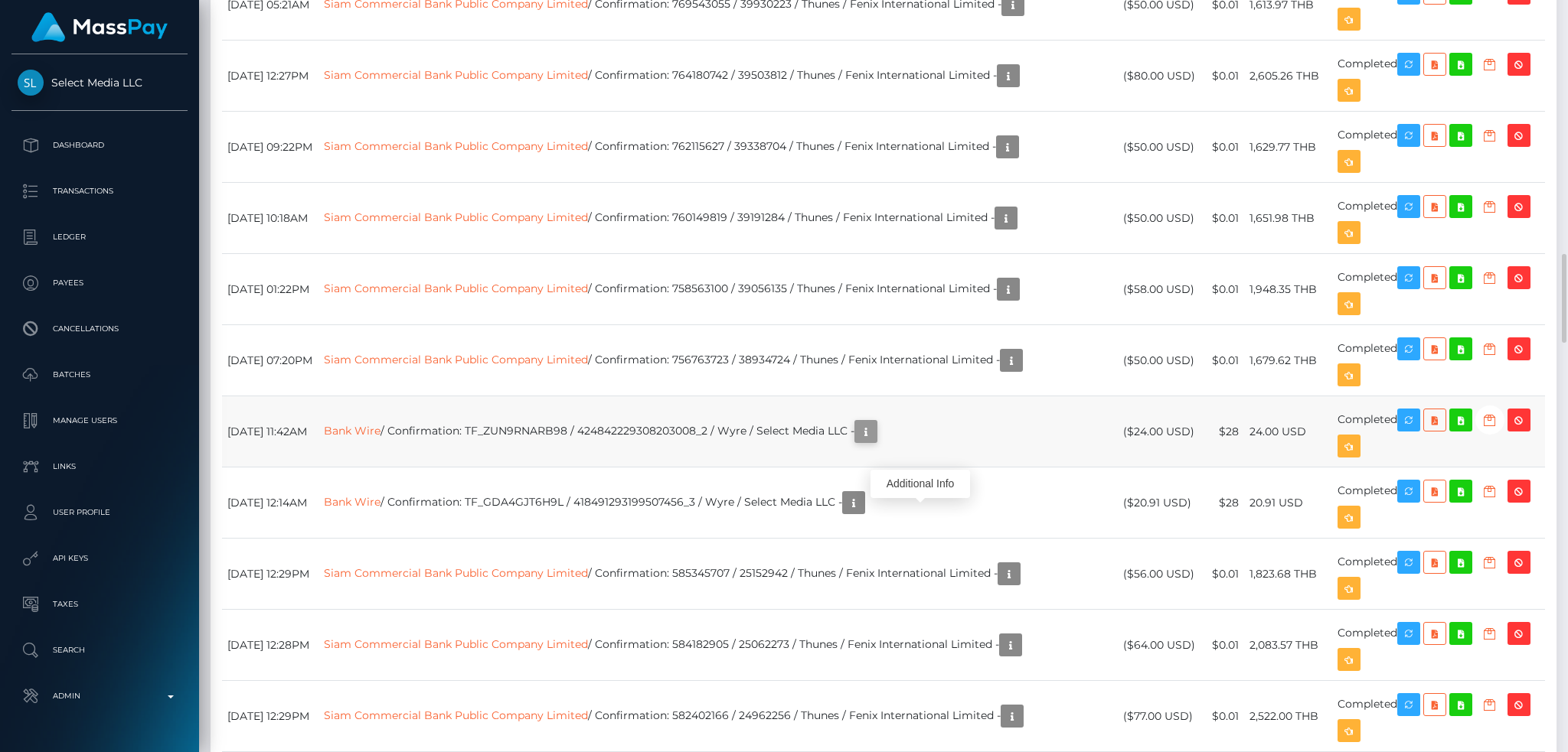
click at [875, 432] on icon "button" at bounding box center [866, 432] width 18 height 19
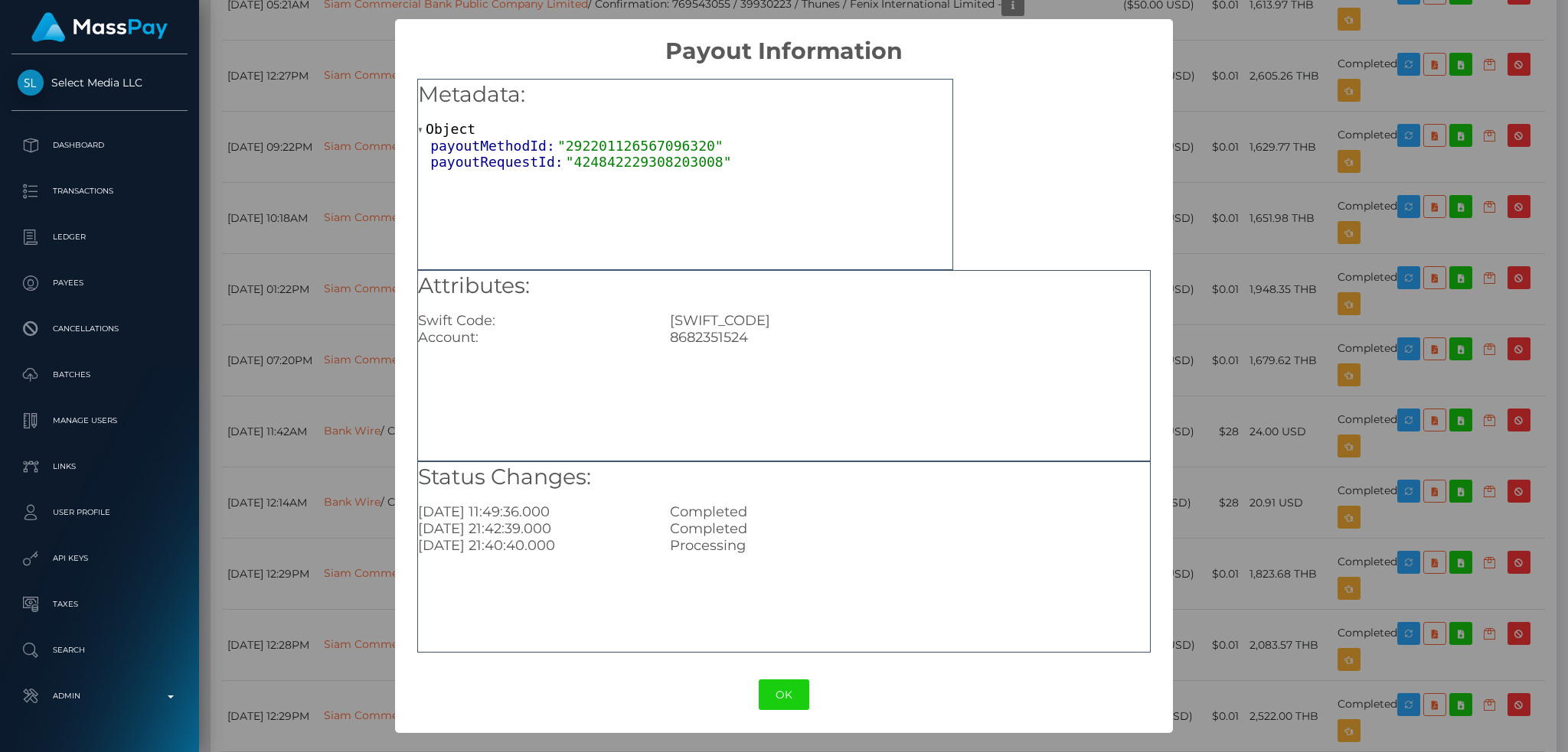
click at [738, 333] on div "8682351524" at bounding box center [910, 337] width 503 height 17
copy div "8682351524"
click at [342, 414] on div "× Payout Information Metadata: Object payoutMethodId: "292201126567096320" payo…" at bounding box center [784, 376] width 1568 height 752
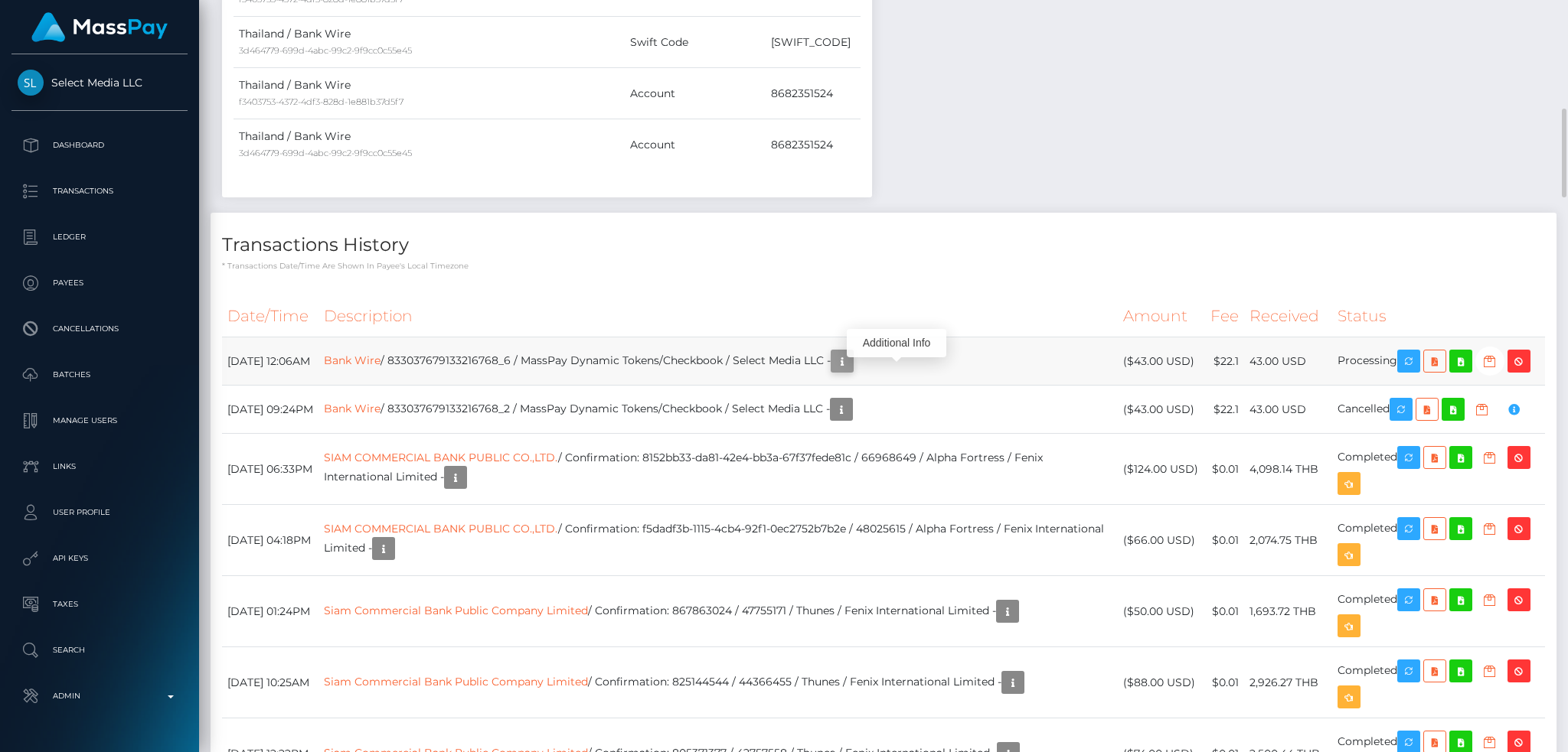
click at [851, 371] on icon "button" at bounding box center [841, 362] width 18 height 19
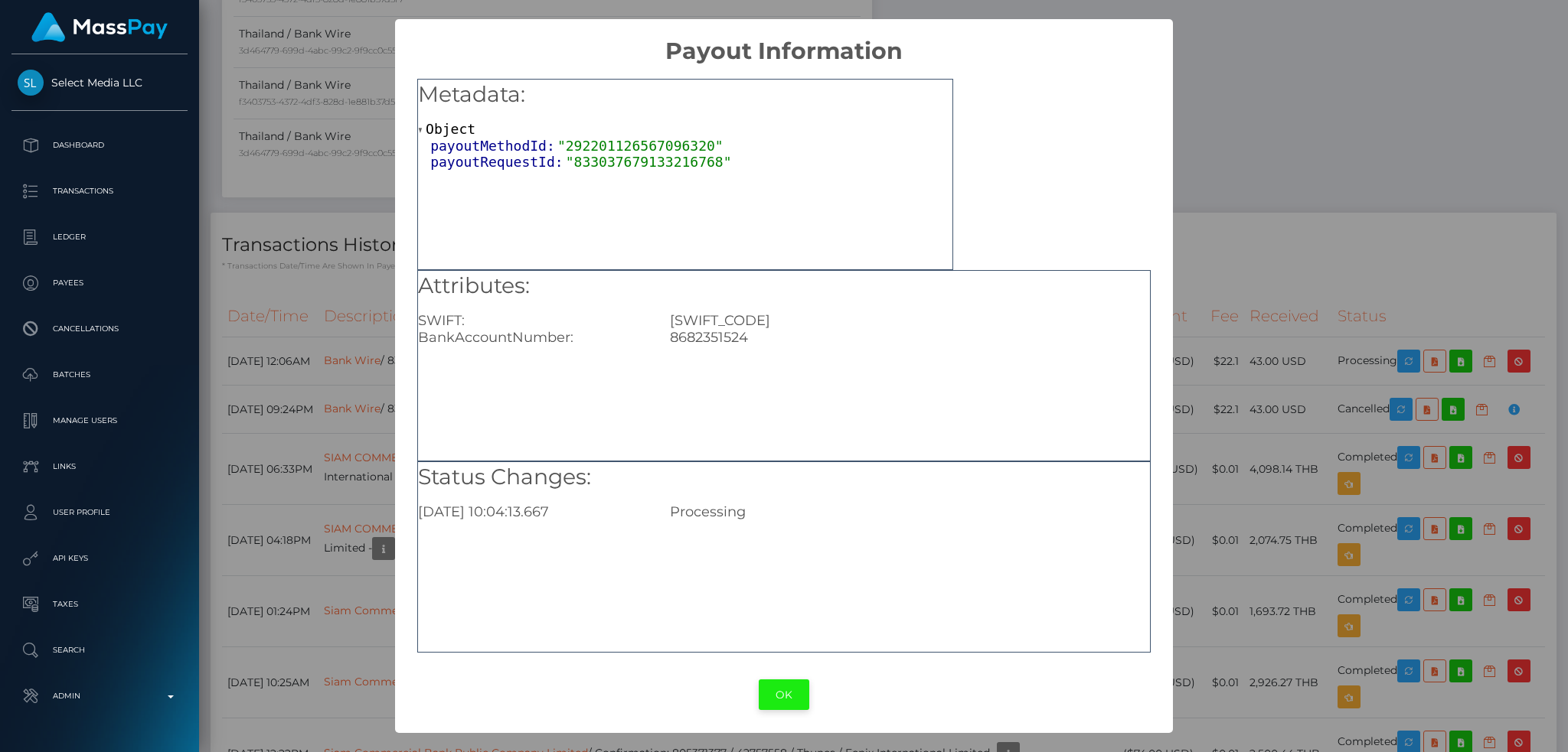
click at [789, 689] on button "OK" at bounding box center [784, 695] width 51 height 31
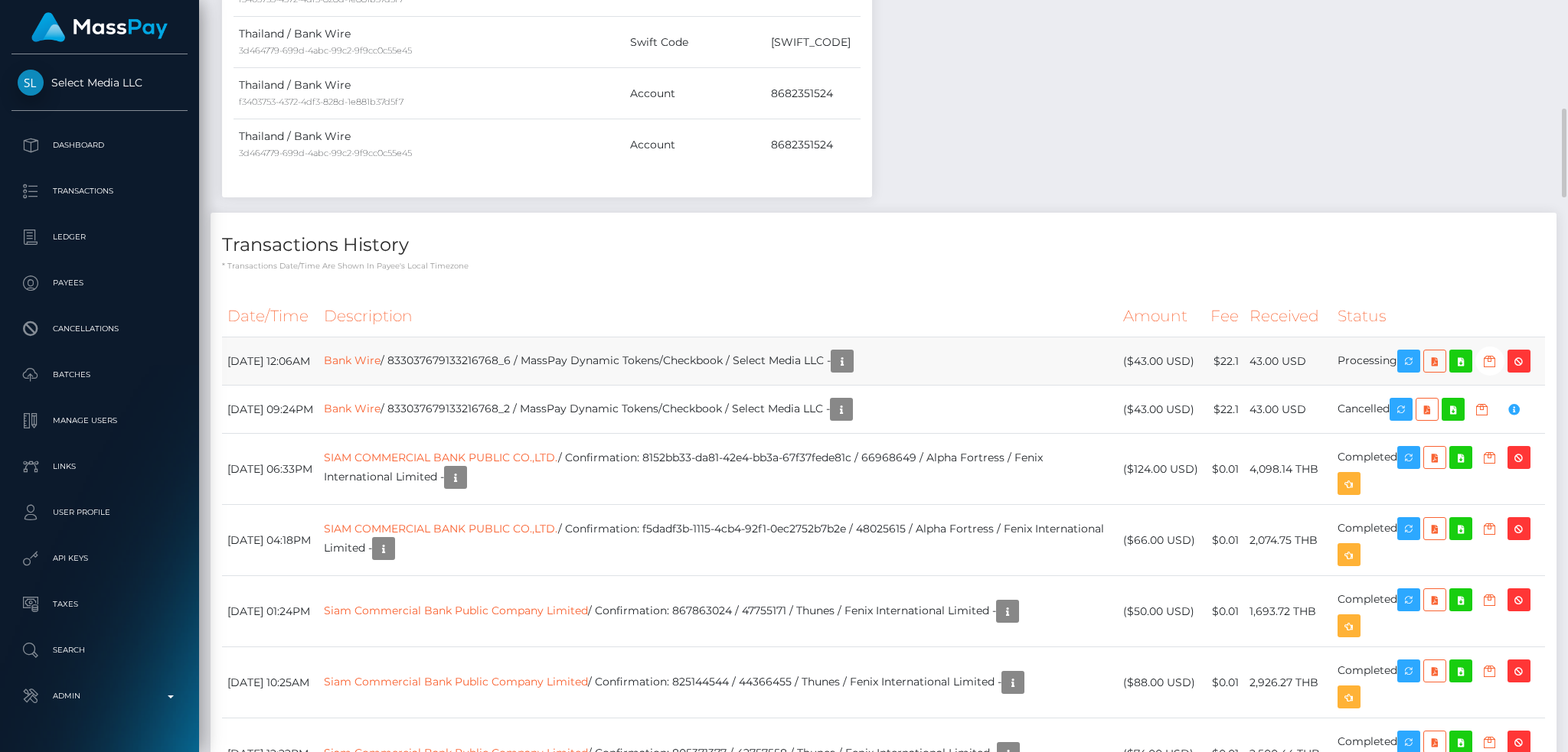
click at [522, 367] on td "Bank Wire / 833037679133216768_6 / MassPay Dynamic Tokens/Checkbook / Select Me…" at bounding box center [718, 361] width 799 height 48
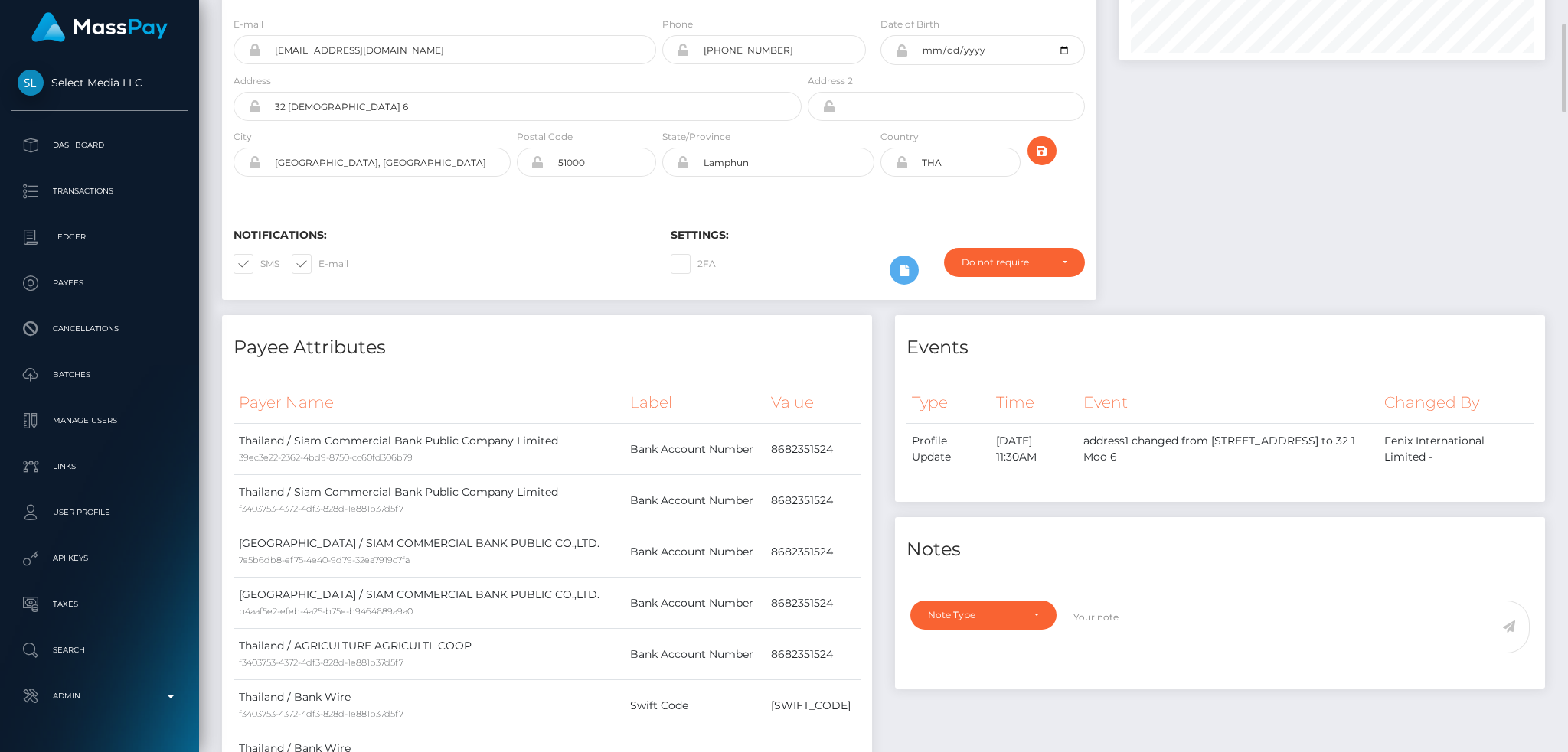
scroll to position [0, 0]
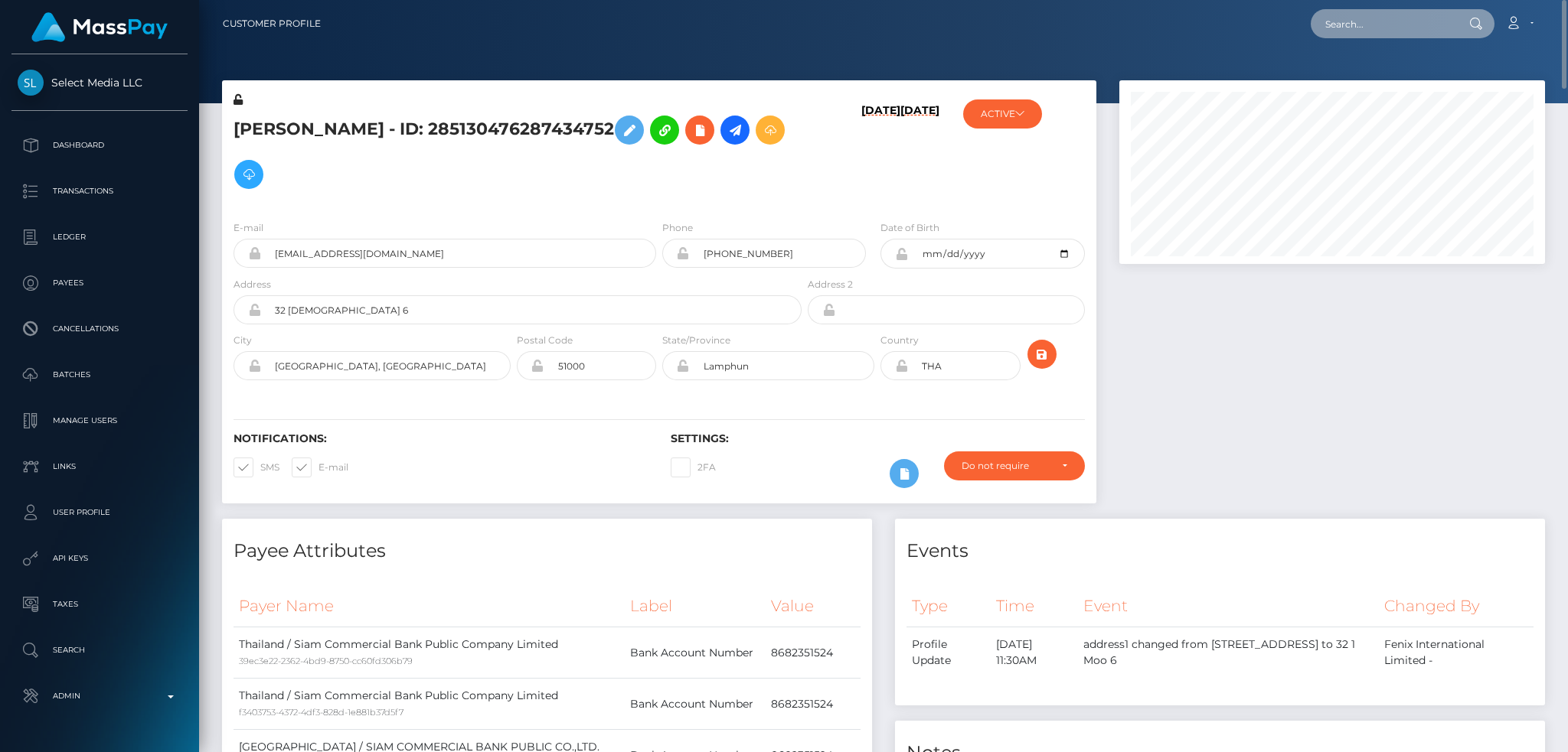
click at [1368, 28] on input "text" at bounding box center [1382, 24] width 144 height 29
paste input "xreganmatthewsx@gmail.com"
type input "xreganmatthewsx@gmail.com"
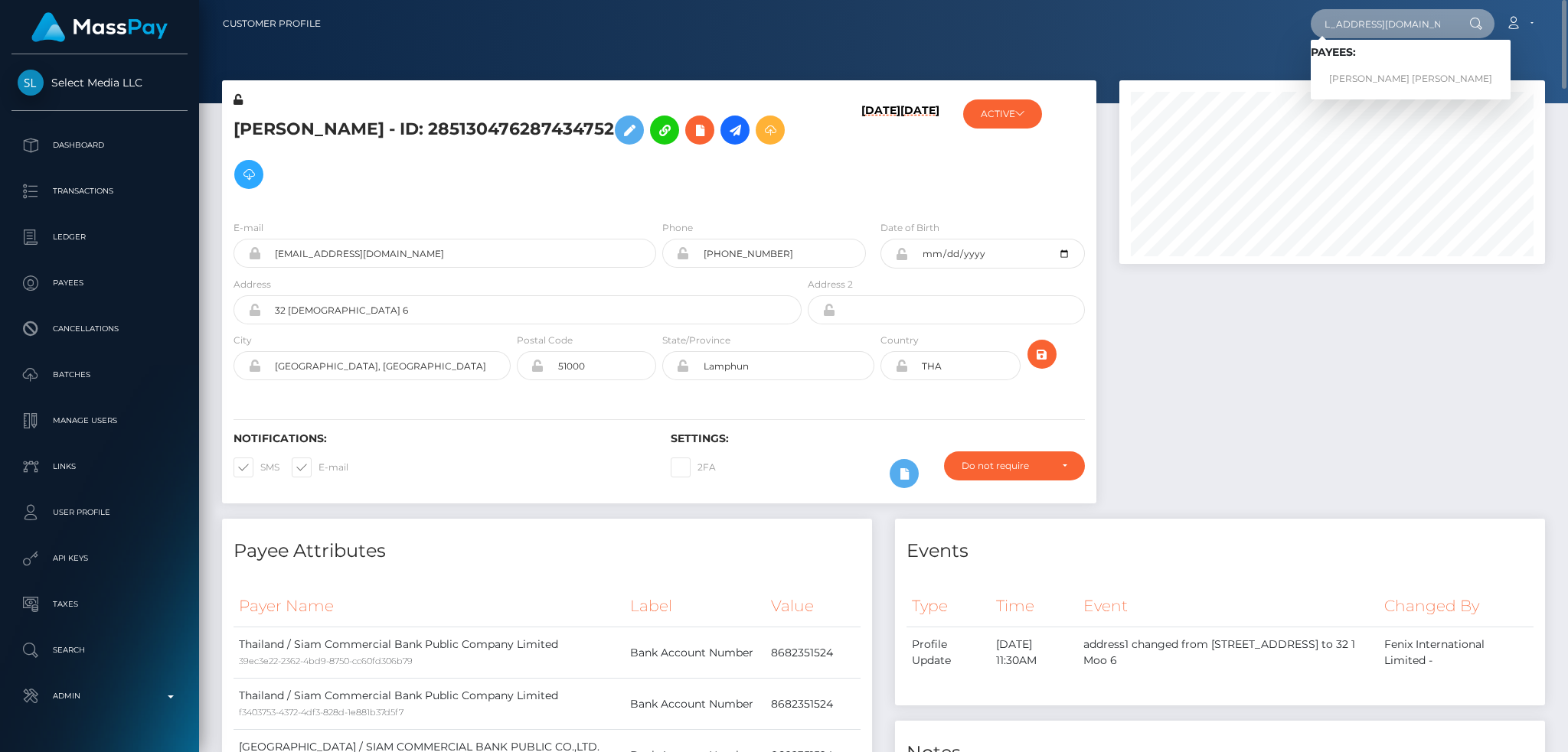
scroll to position [0, 0]
click at [1376, 85] on link "REGAN JAMES MATTHEWS" at bounding box center [1410, 79] width 200 height 28
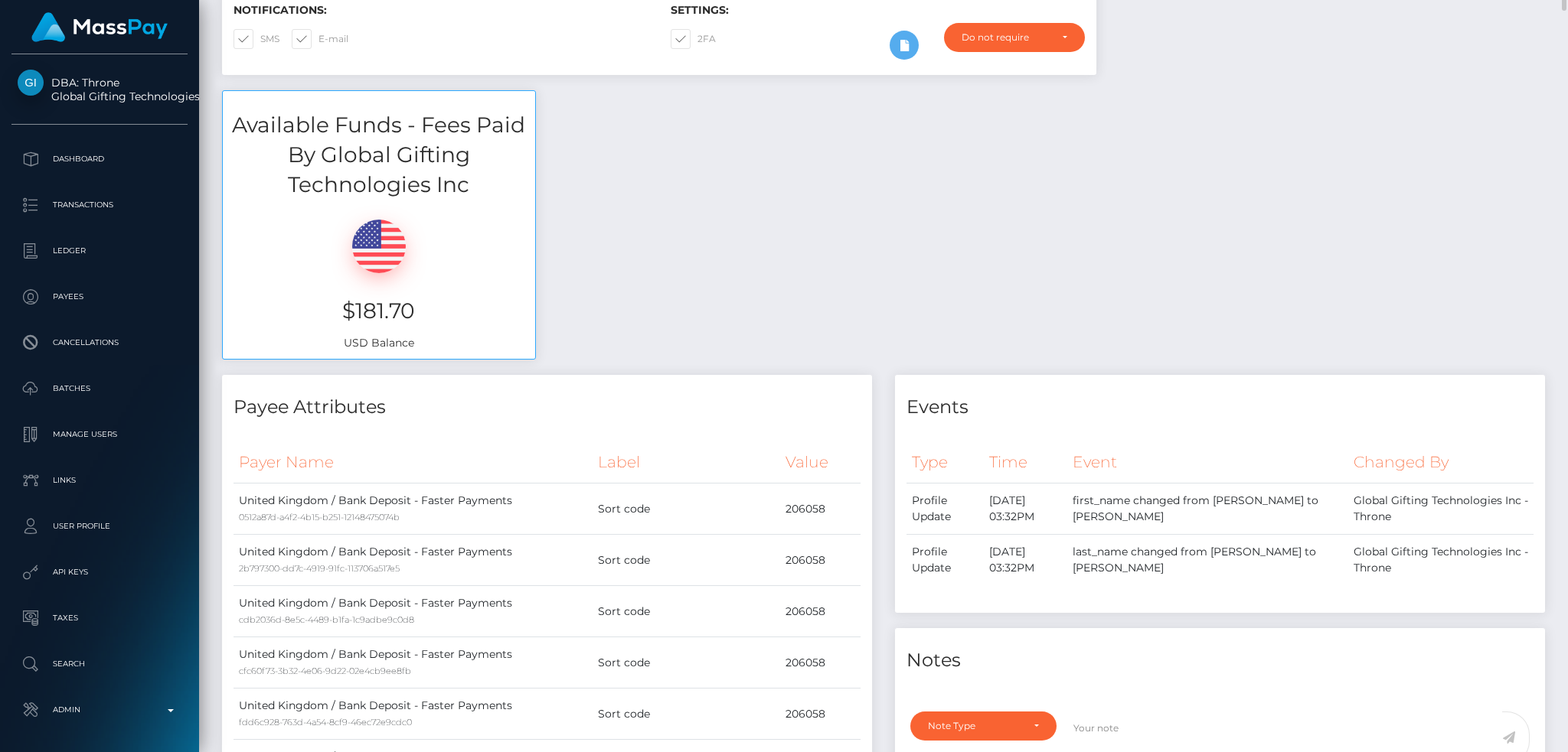
scroll to position [204, 0]
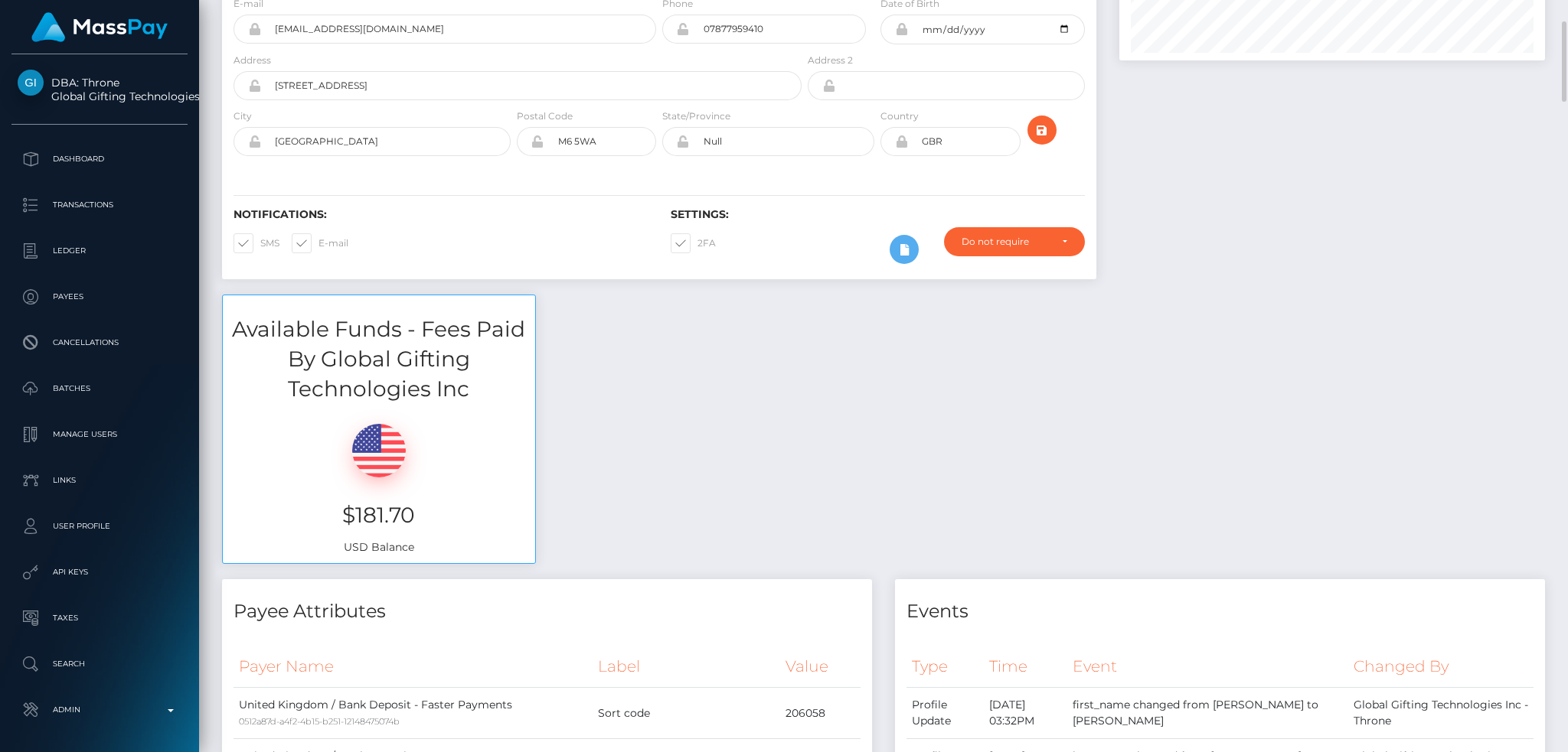
click at [697, 246] on span at bounding box center [697, 243] width 0 height 11
click at [697, 244] on input "2FA" at bounding box center [701, 238] width 10 height 10
checkbox input "false"
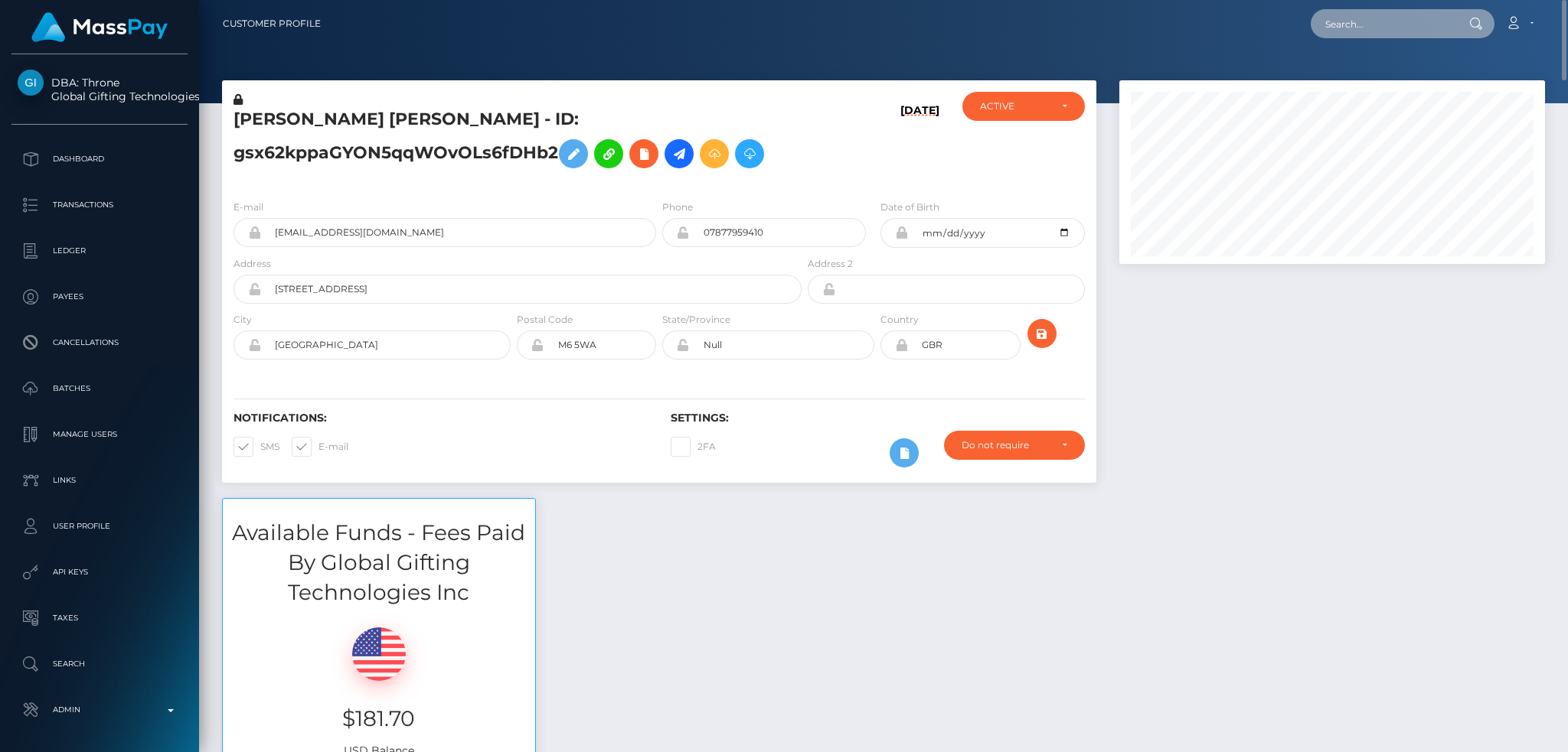
click at [1370, 15] on input "text" at bounding box center [1382, 24] width 144 height 29
paste input "833309472330903552_6"
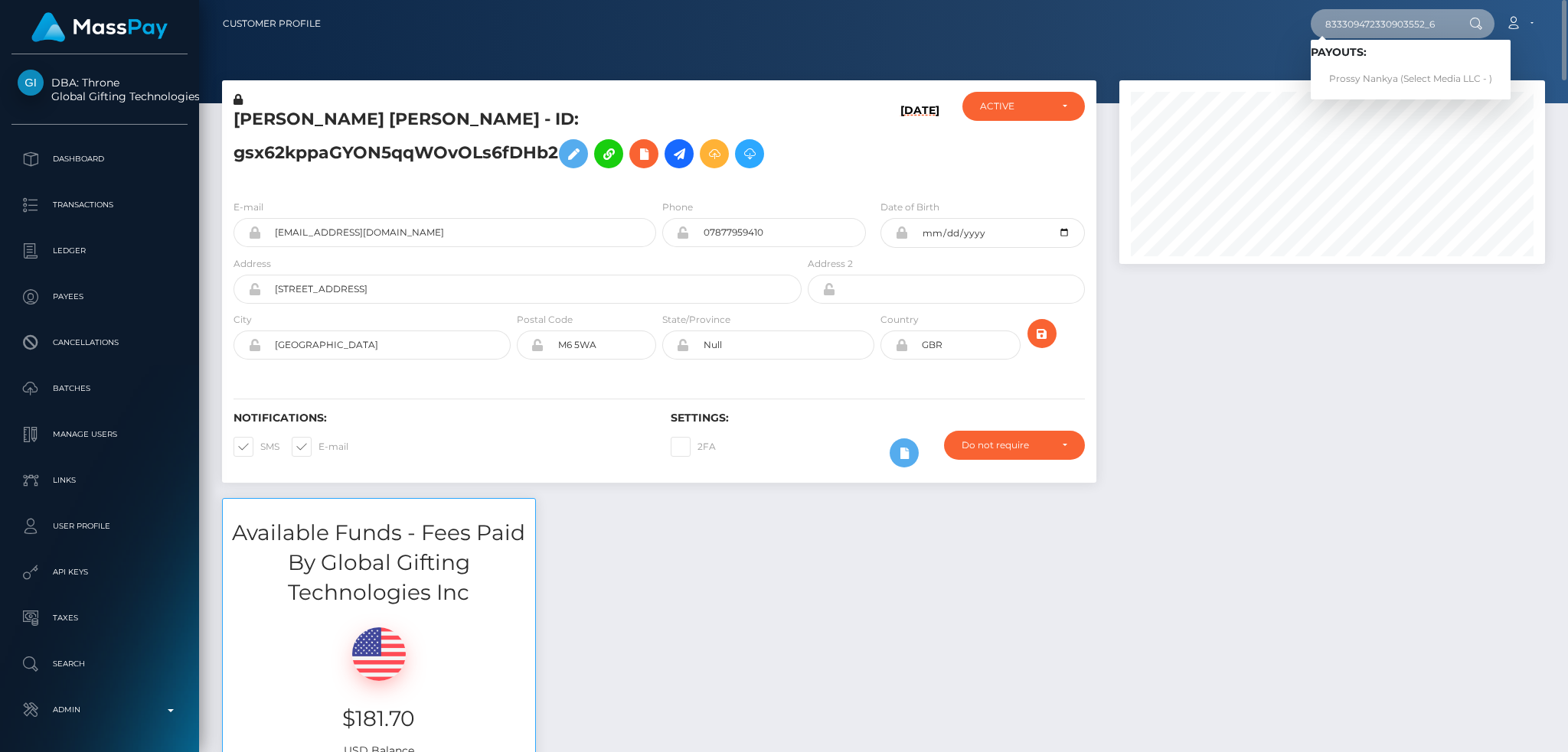
type input "833309472330903552_6"
click at [1366, 77] on link "Prossy Nankya (Select Media LLC - )" at bounding box center [1410, 79] width 200 height 28
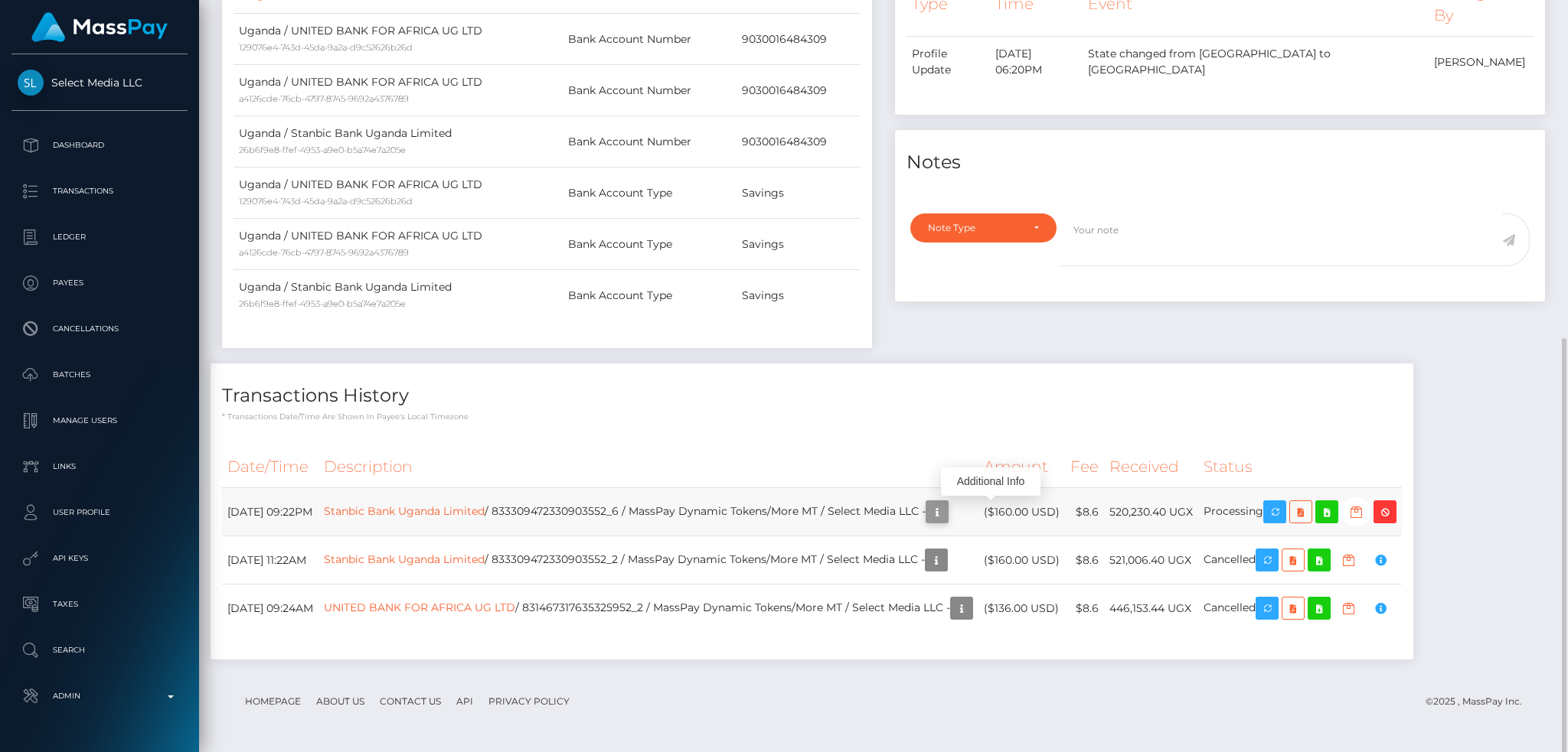
scroll to position [183, 425]
click at [485, 513] on link "Stanbic Bank Uganda Limited" at bounding box center [404, 511] width 161 height 14
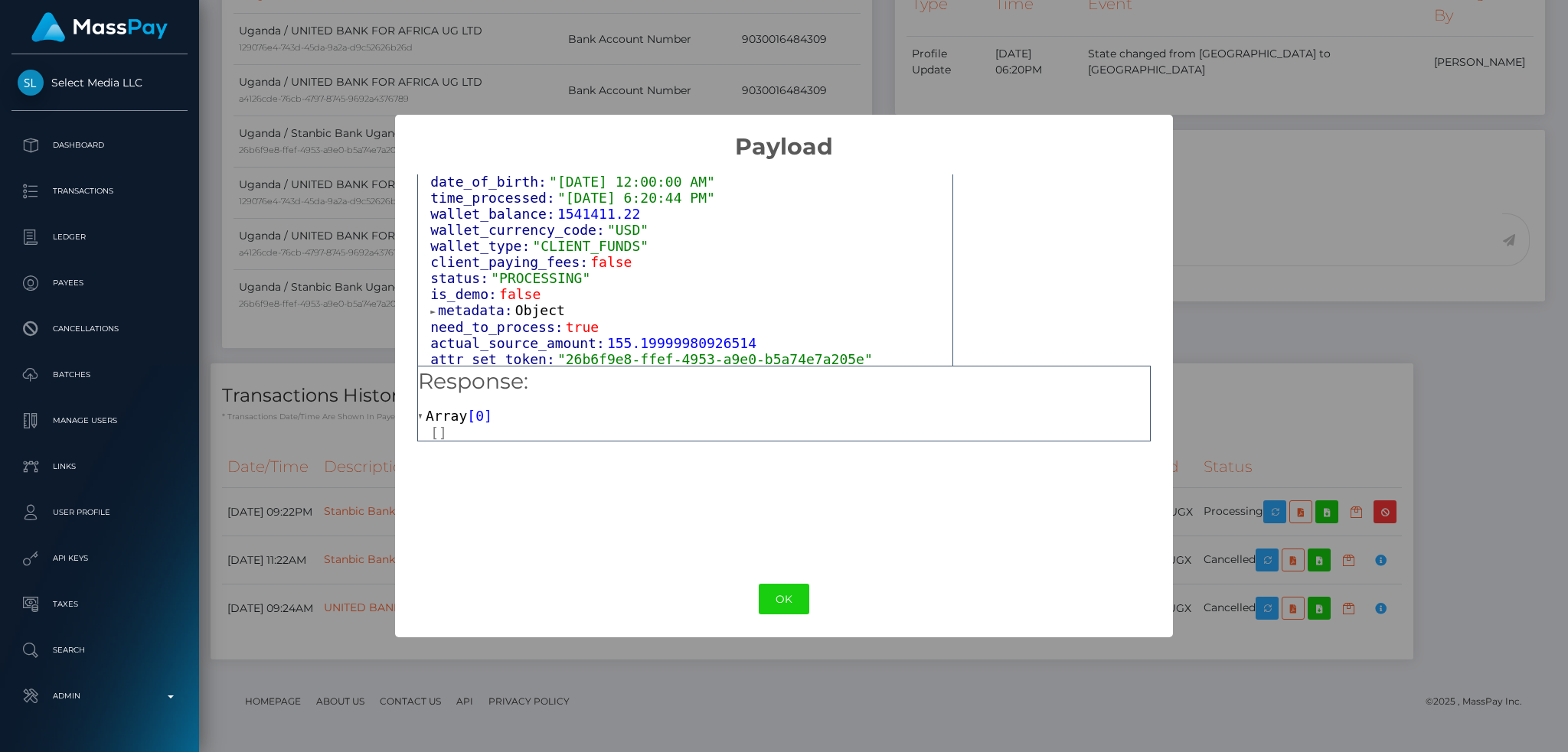
scroll to position [951, 0]
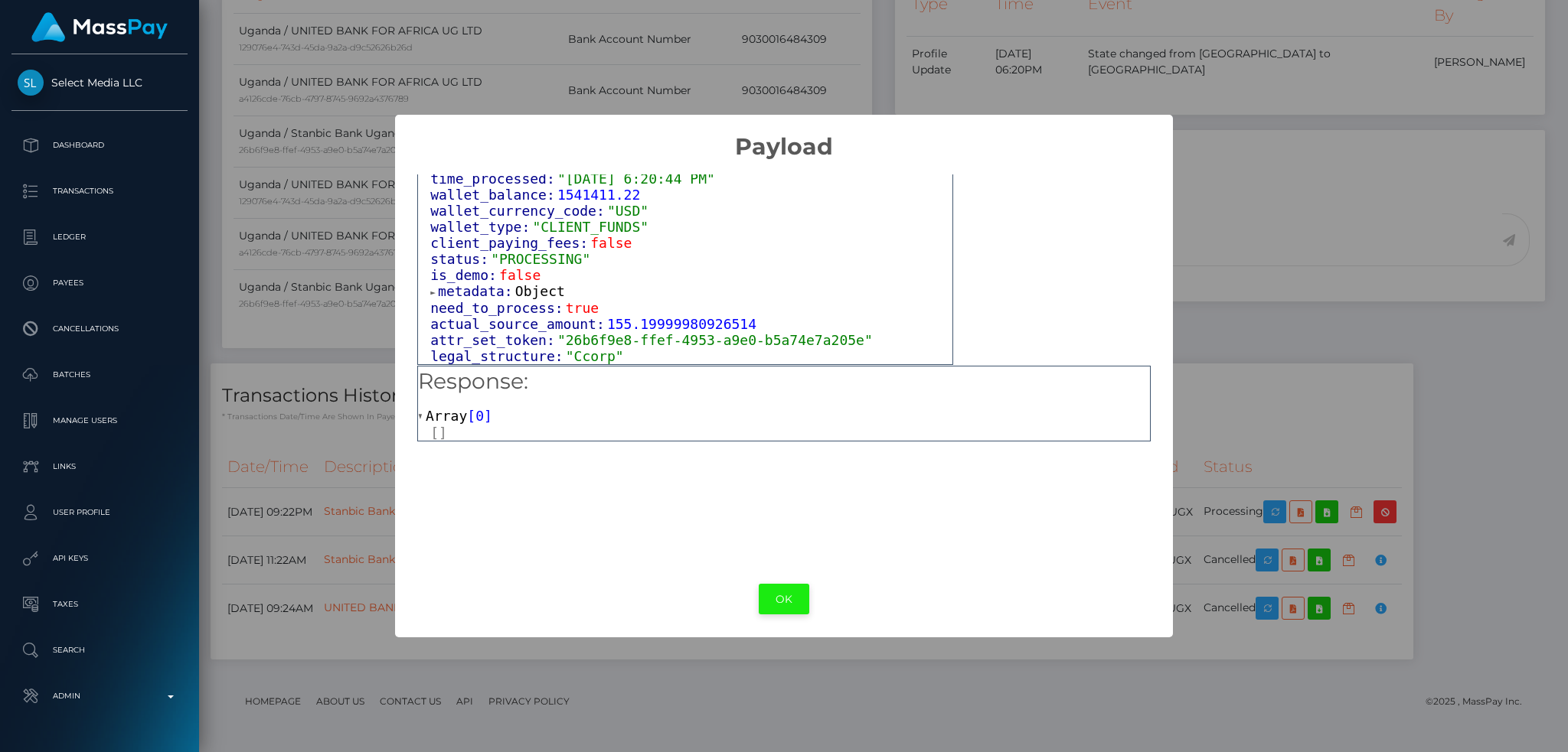
click at [777, 597] on button "OK" at bounding box center [784, 600] width 51 height 31
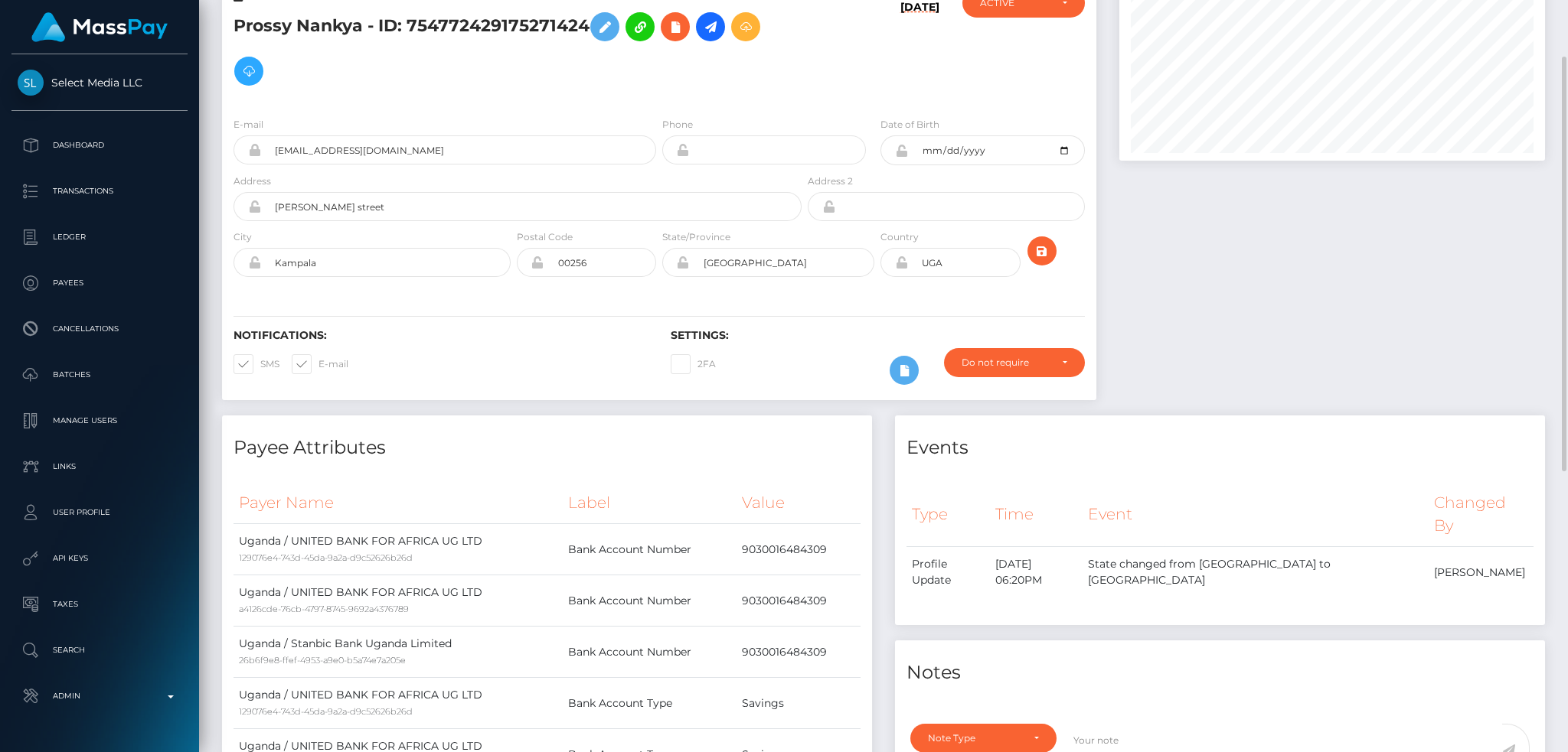
scroll to position [0, 0]
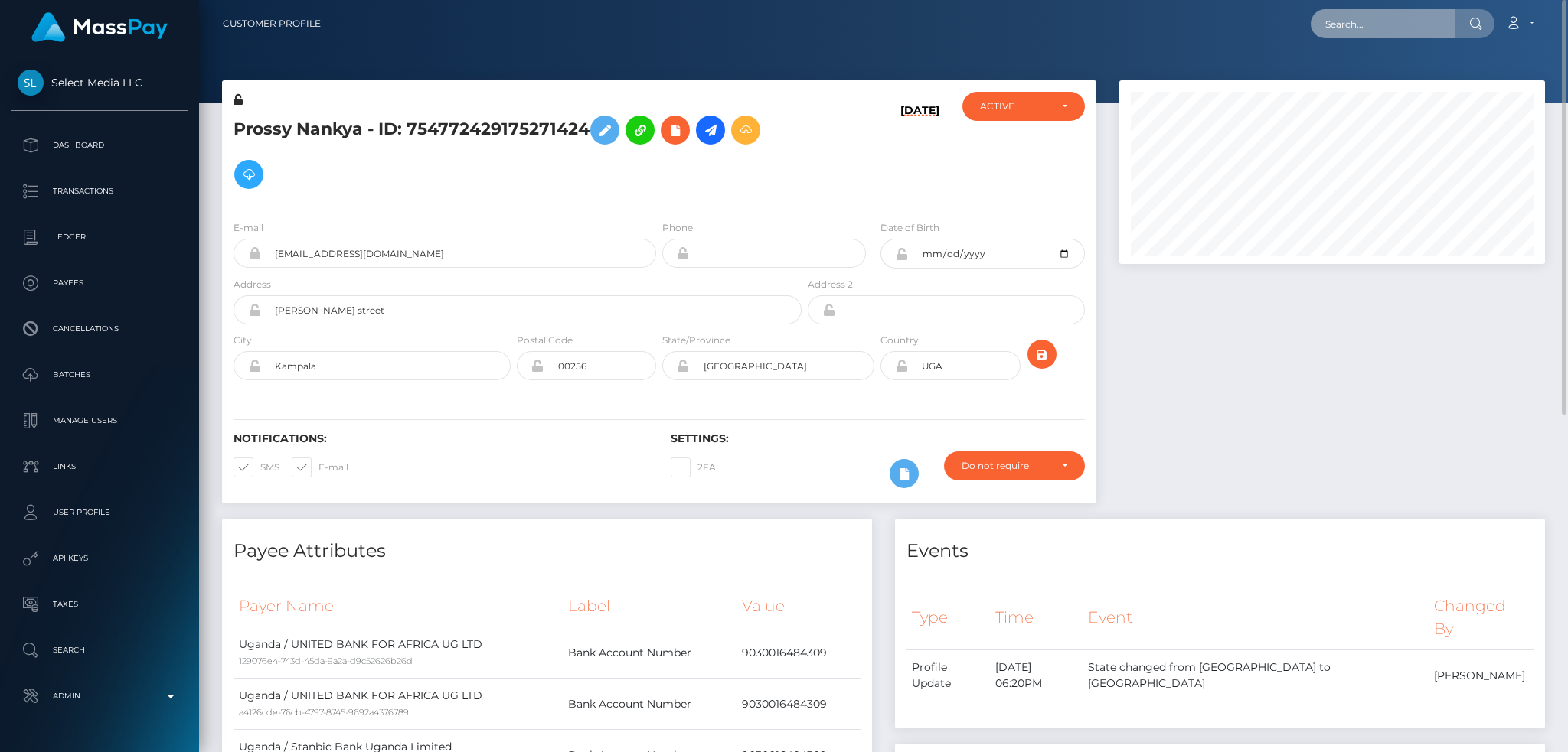
click at [1403, 22] on input "text" at bounding box center [1382, 24] width 144 height 29
paste input "833898357867950080_2"
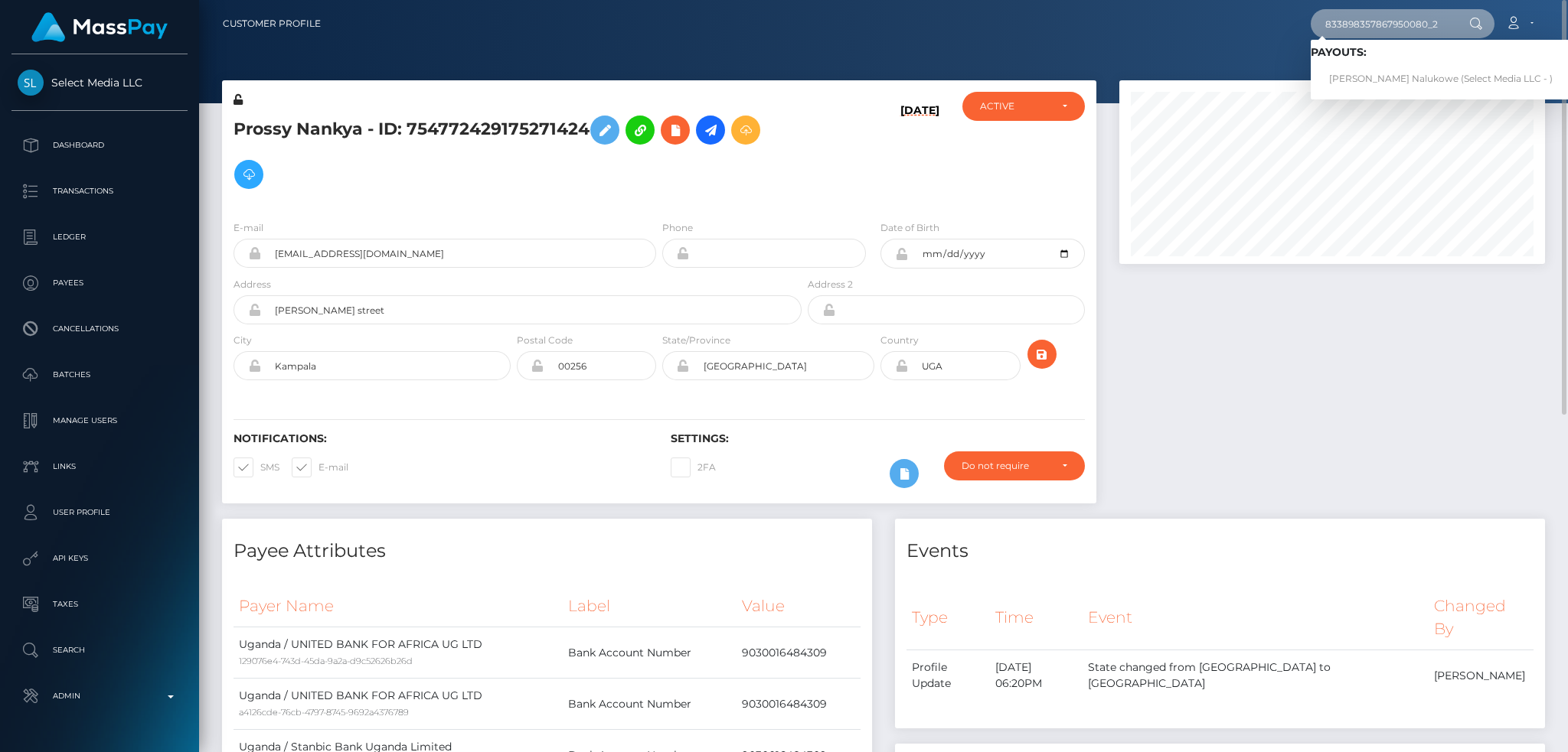
type input "833898357867950080_2"
click at [1388, 79] on link "Daisy Namugawe Nalukowe (Select Media LLC - )" at bounding box center [1440, 79] width 260 height 28
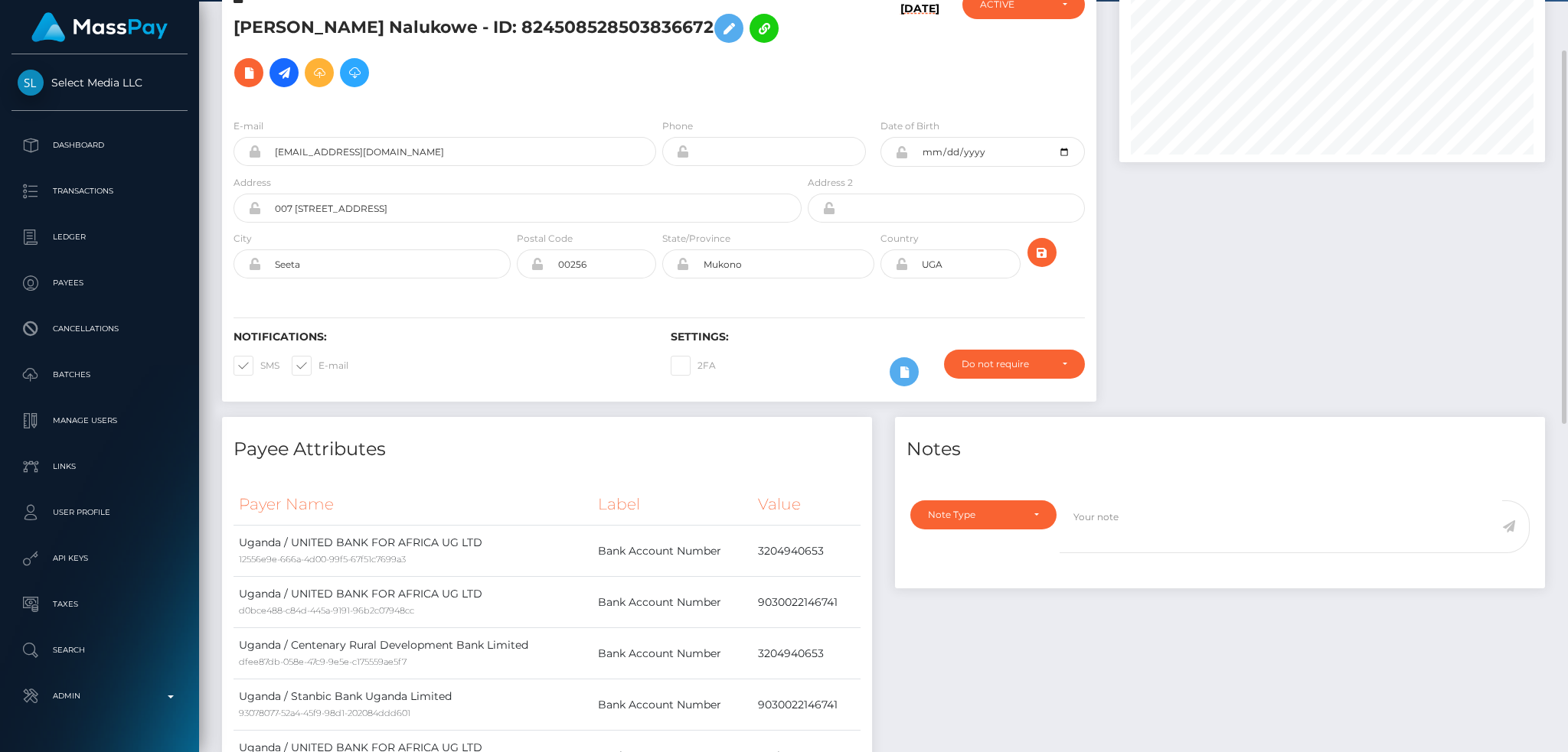
scroll to position [764, 0]
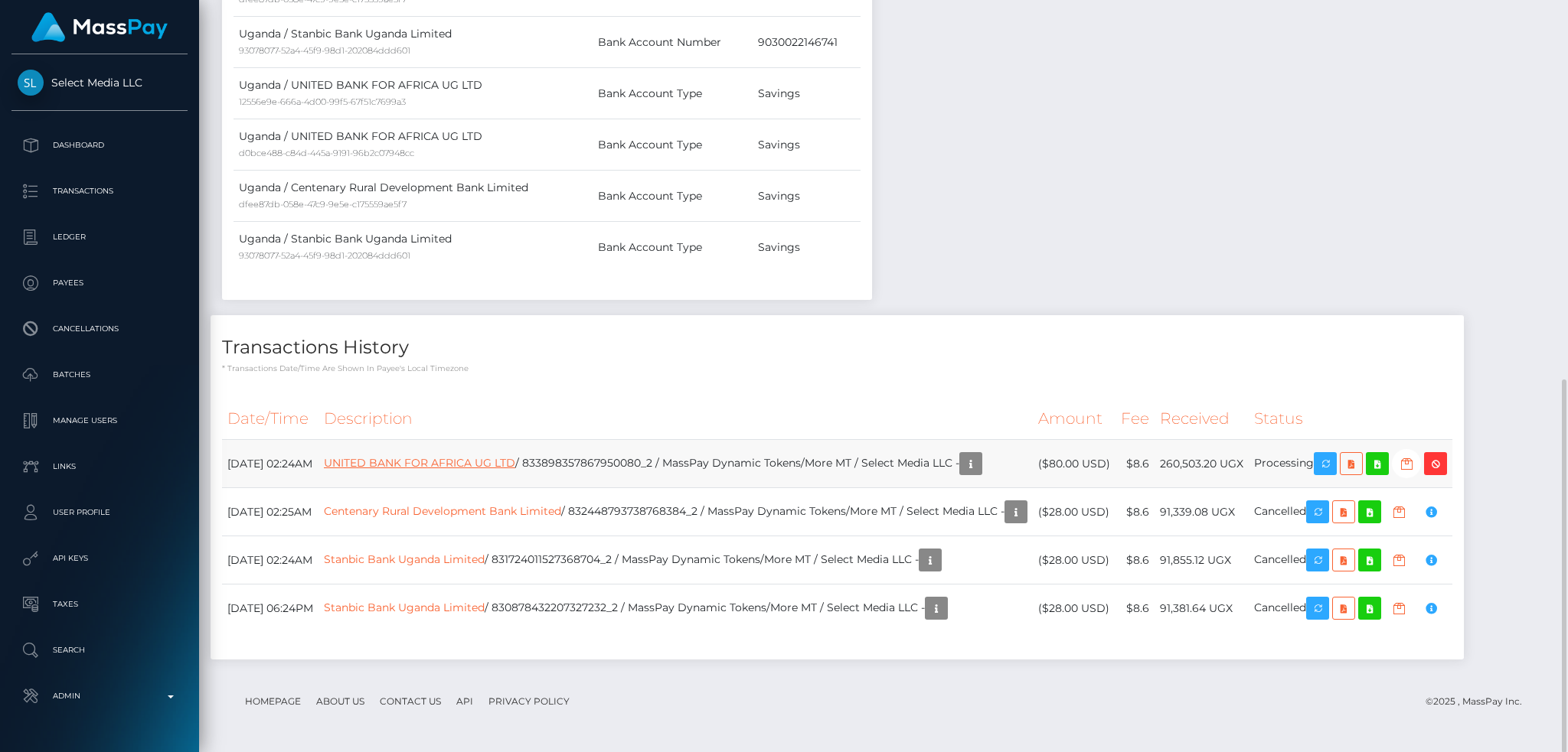
click at [513, 465] on link "UNITED BANK FOR AFRICA UG LTD" at bounding box center [419, 463] width 191 height 14
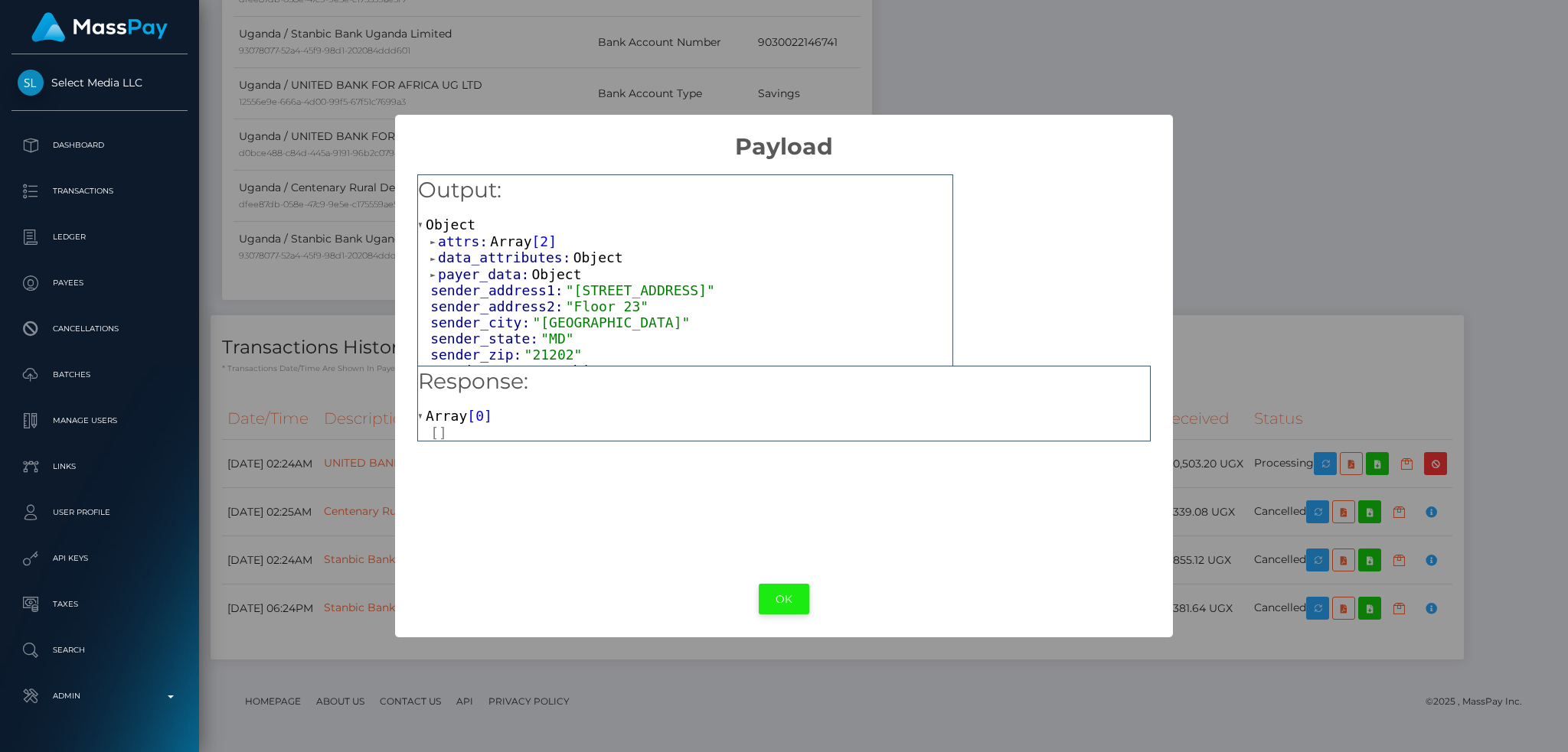
click at [770, 598] on button "OK" at bounding box center [784, 600] width 51 height 31
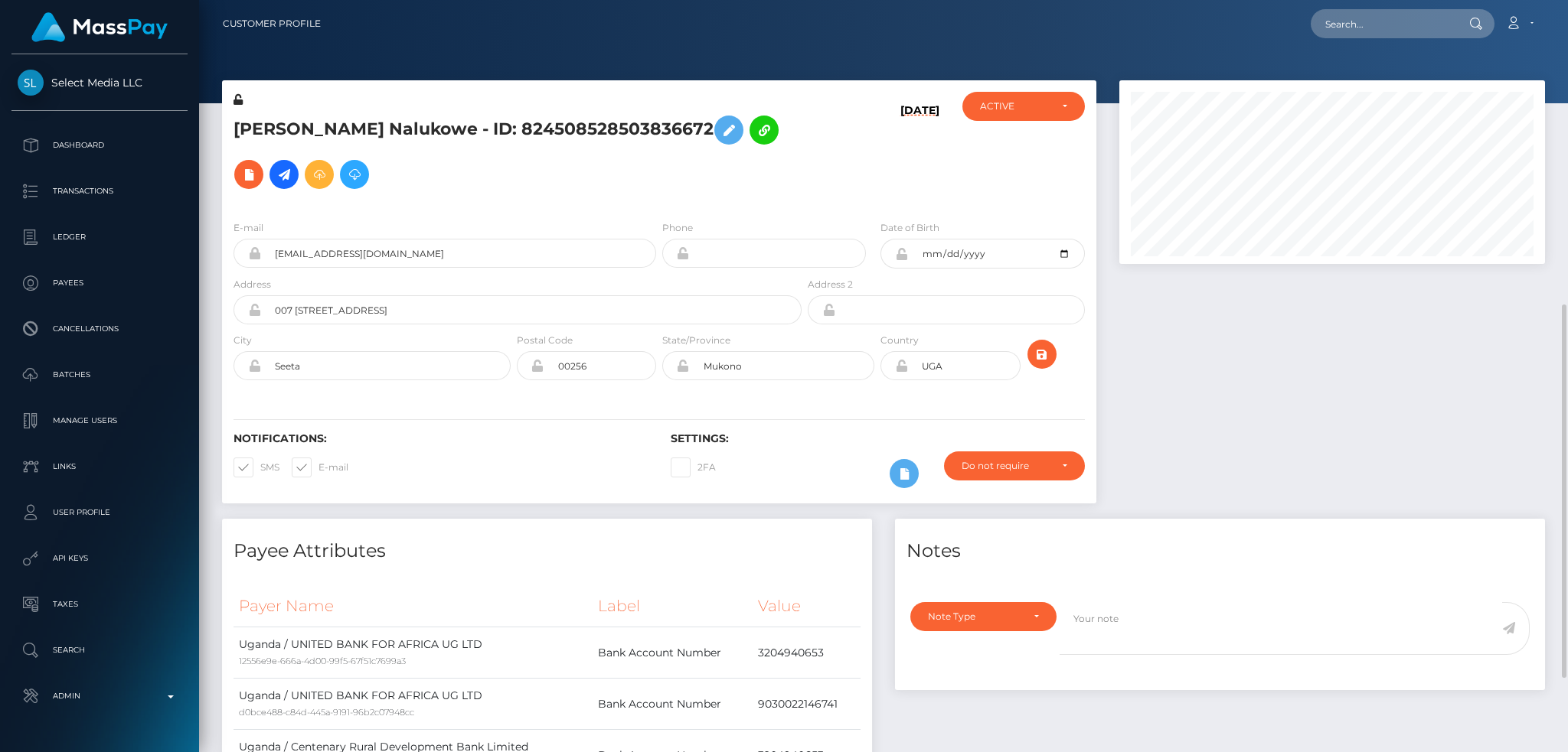
scroll to position [714, 0]
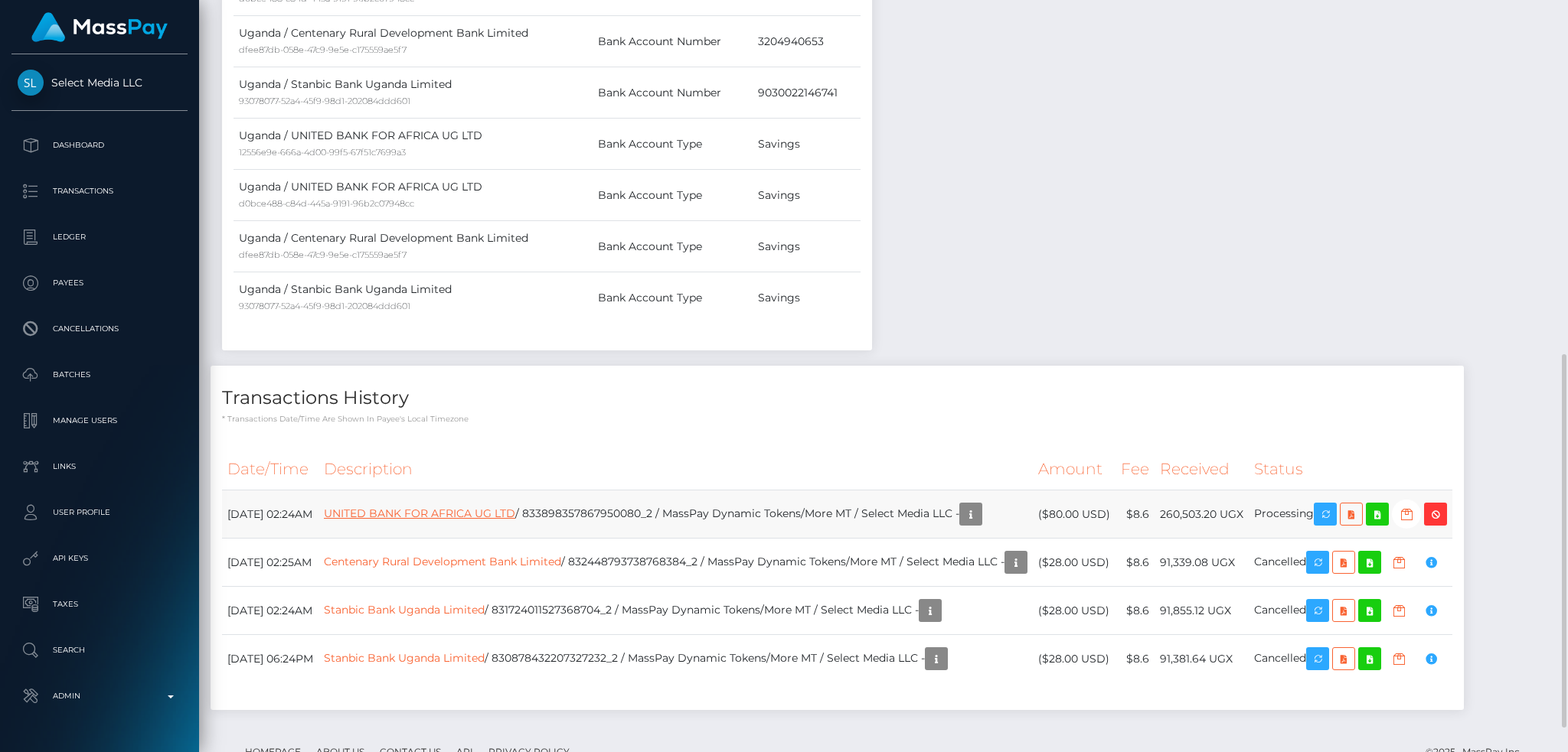
click at [515, 509] on link "UNITED BANK FOR AFRICA UG LTD" at bounding box center [419, 514] width 191 height 14
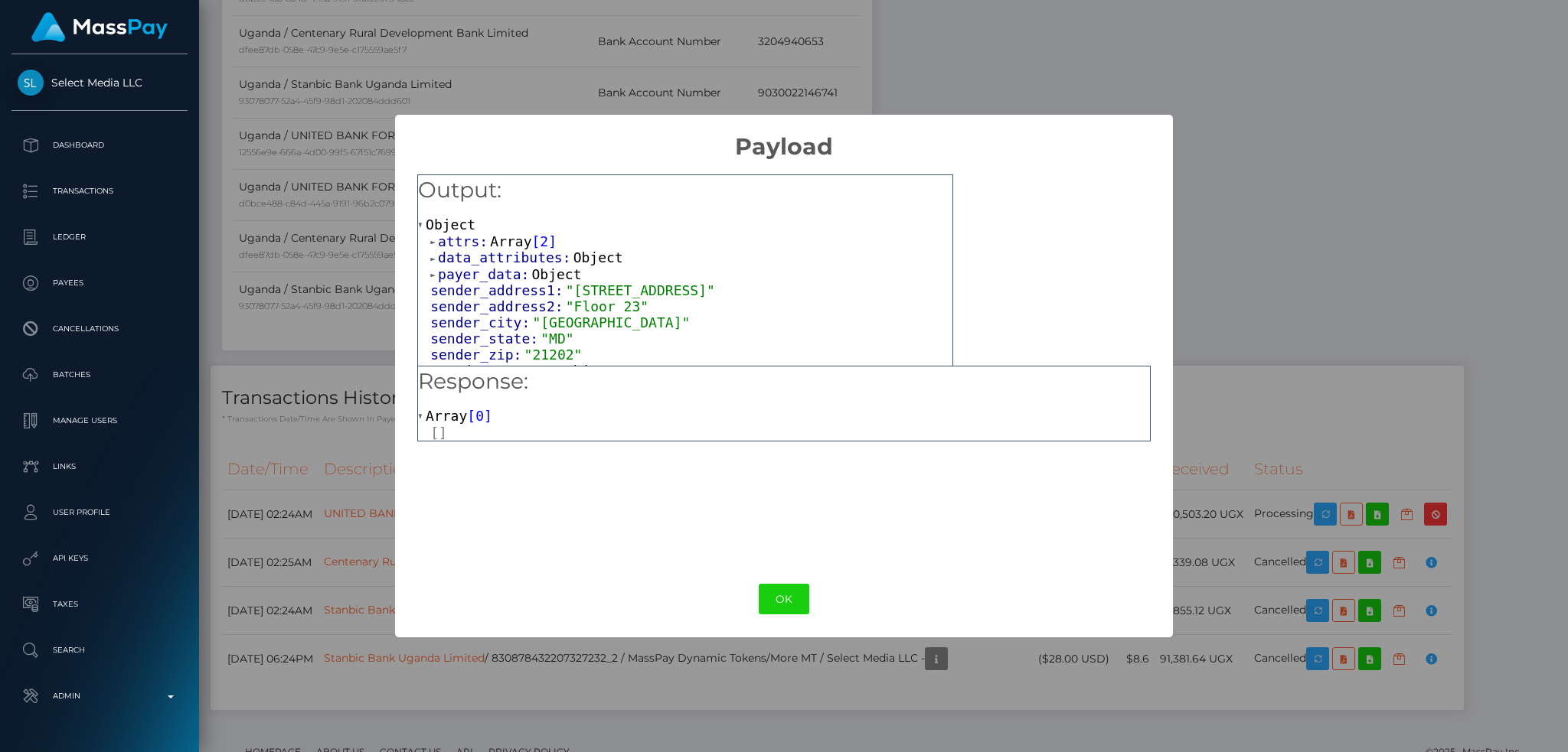
click at [506, 243] on span "Array" at bounding box center [510, 241] width 41 height 16
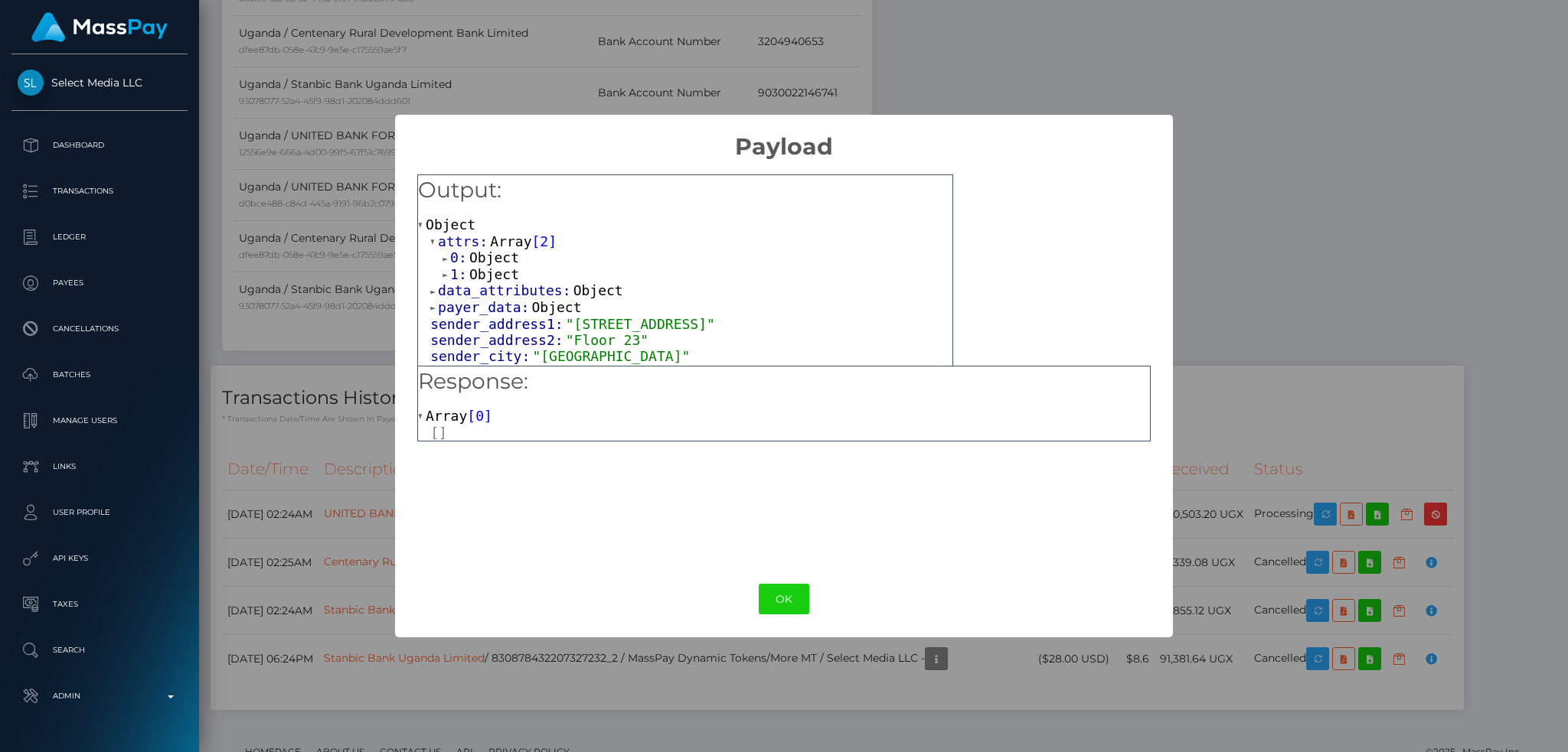
click at [492, 262] on span "Object" at bounding box center [494, 258] width 50 height 16
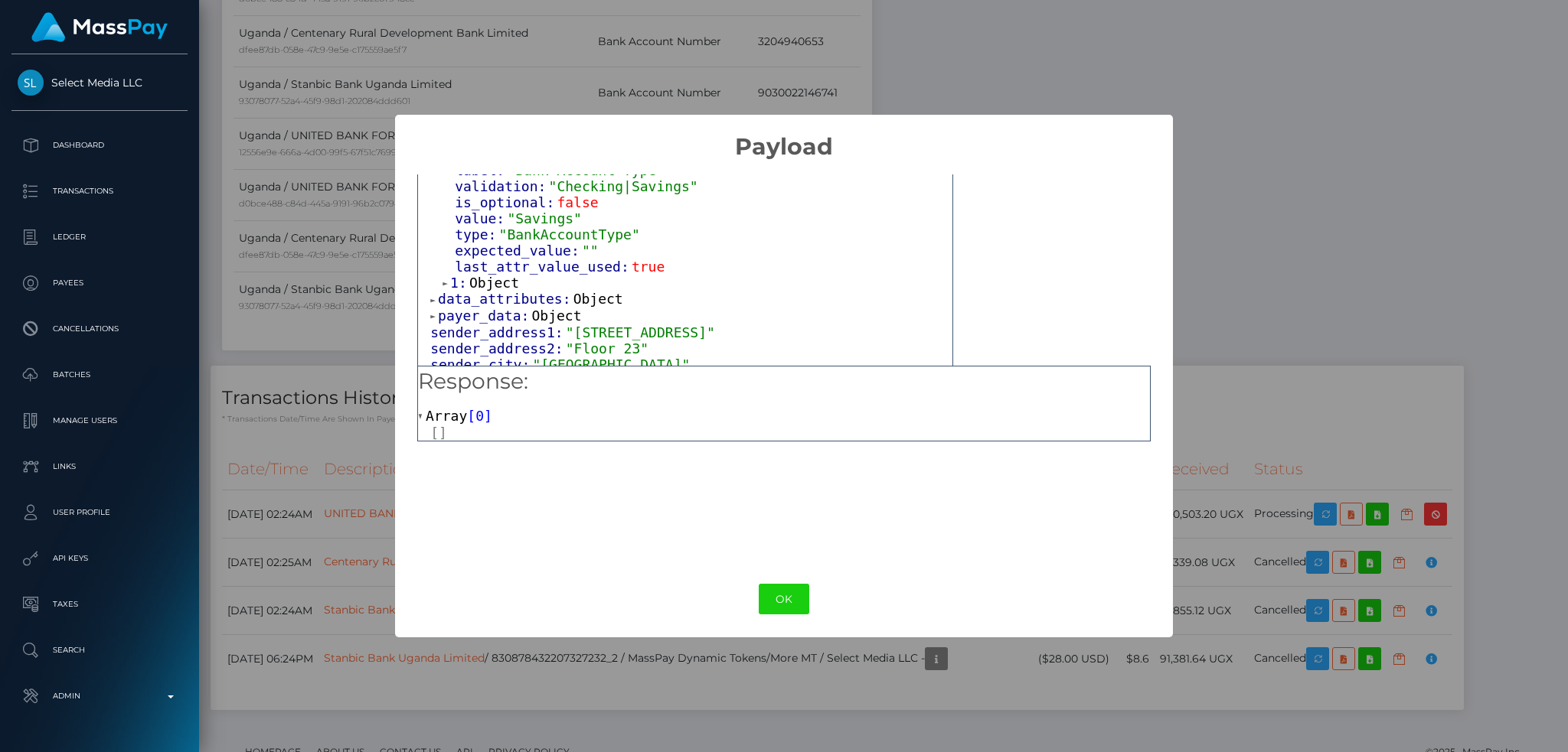
scroll to position [204, 0]
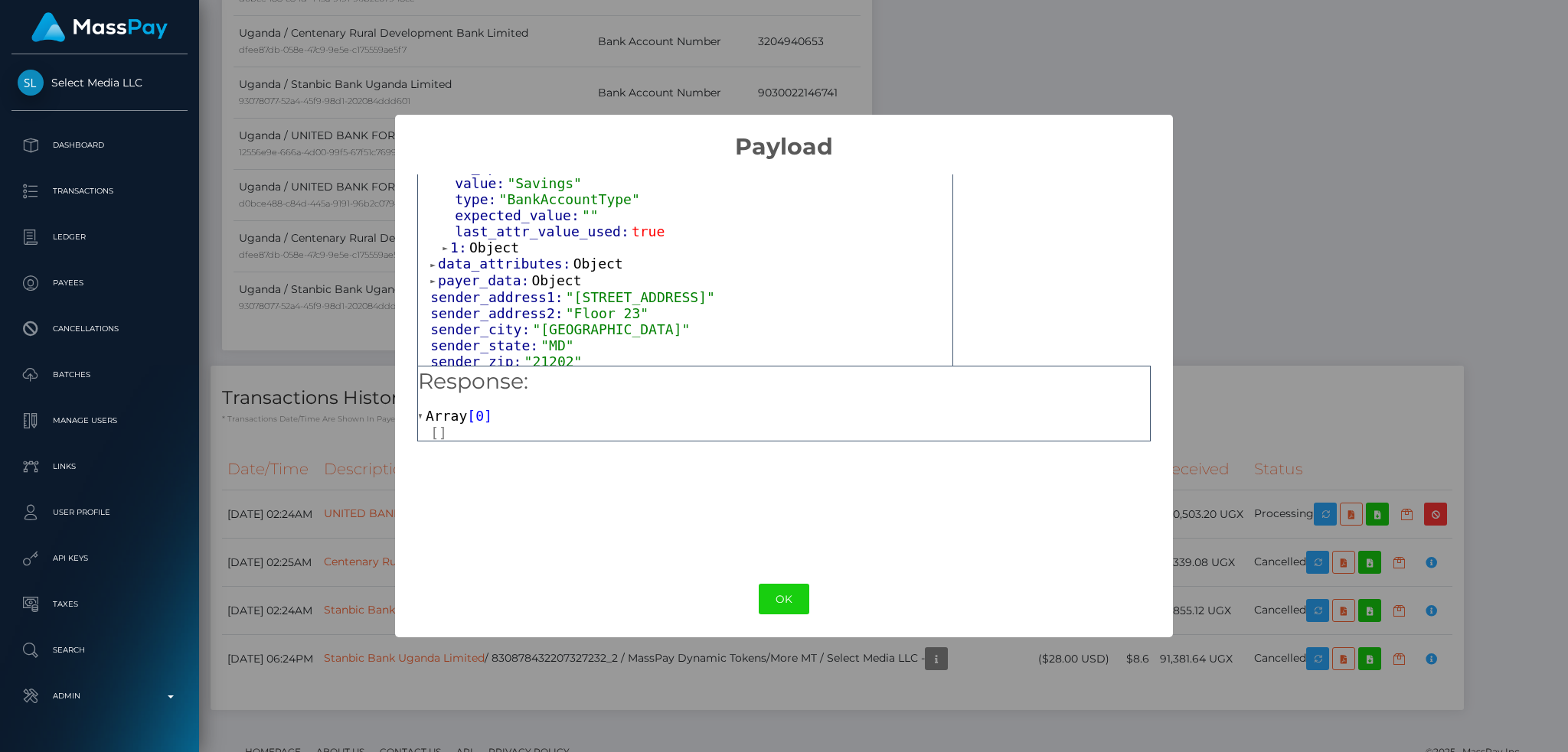
click at [487, 239] on span "Object" at bounding box center [494, 247] width 50 height 16
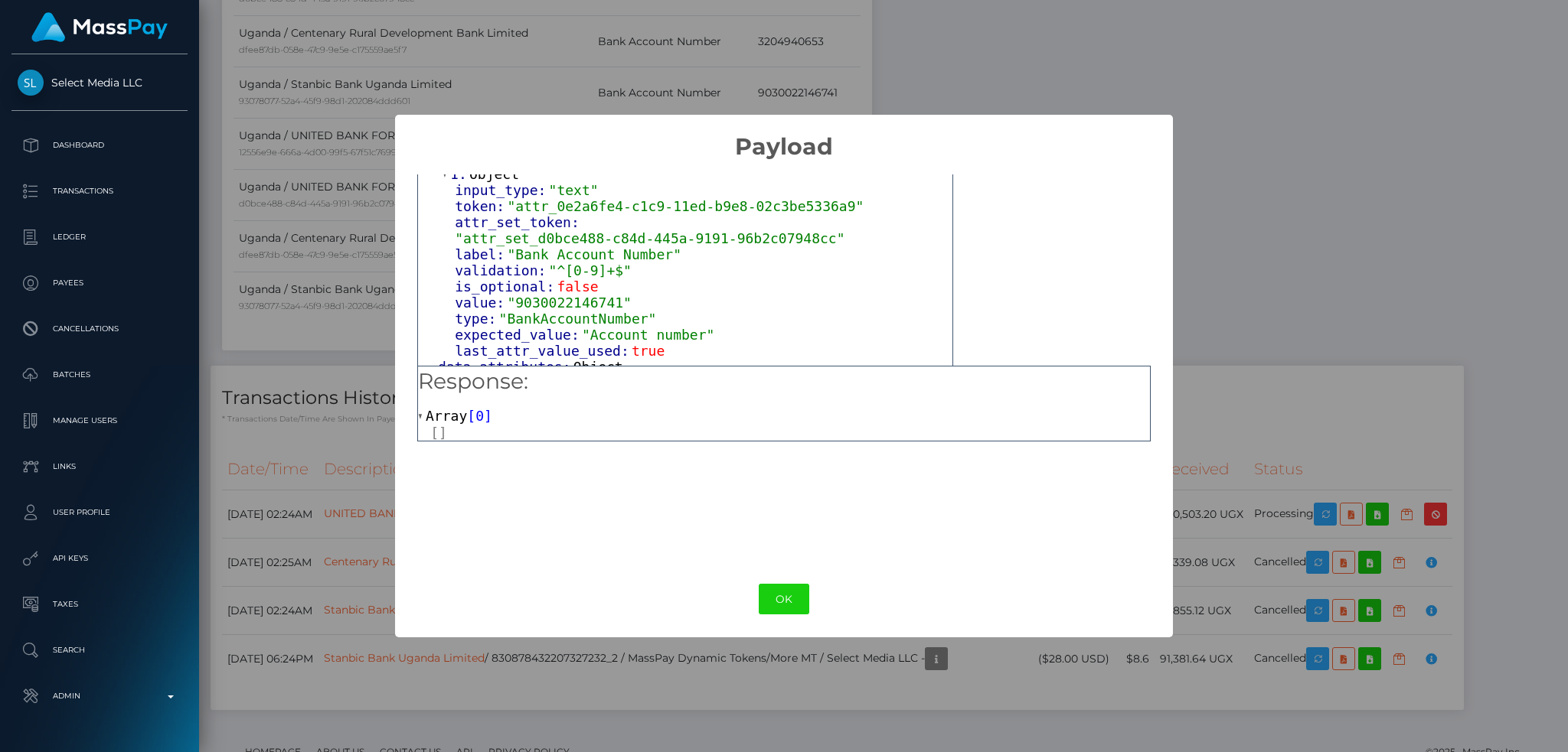
scroll to position [306, 0]
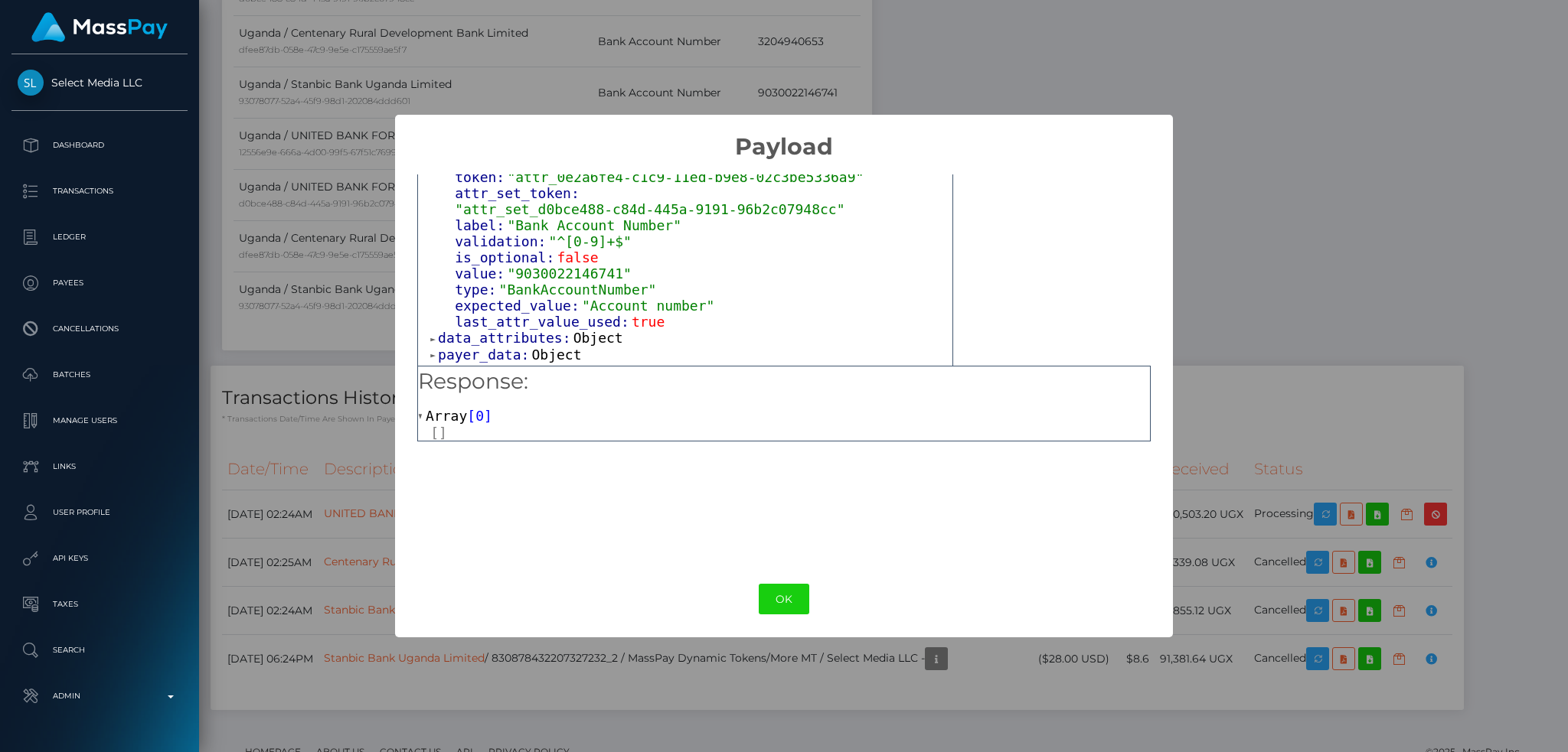
click at [583, 330] on span "Object" at bounding box center [597, 338] width 50 height 16
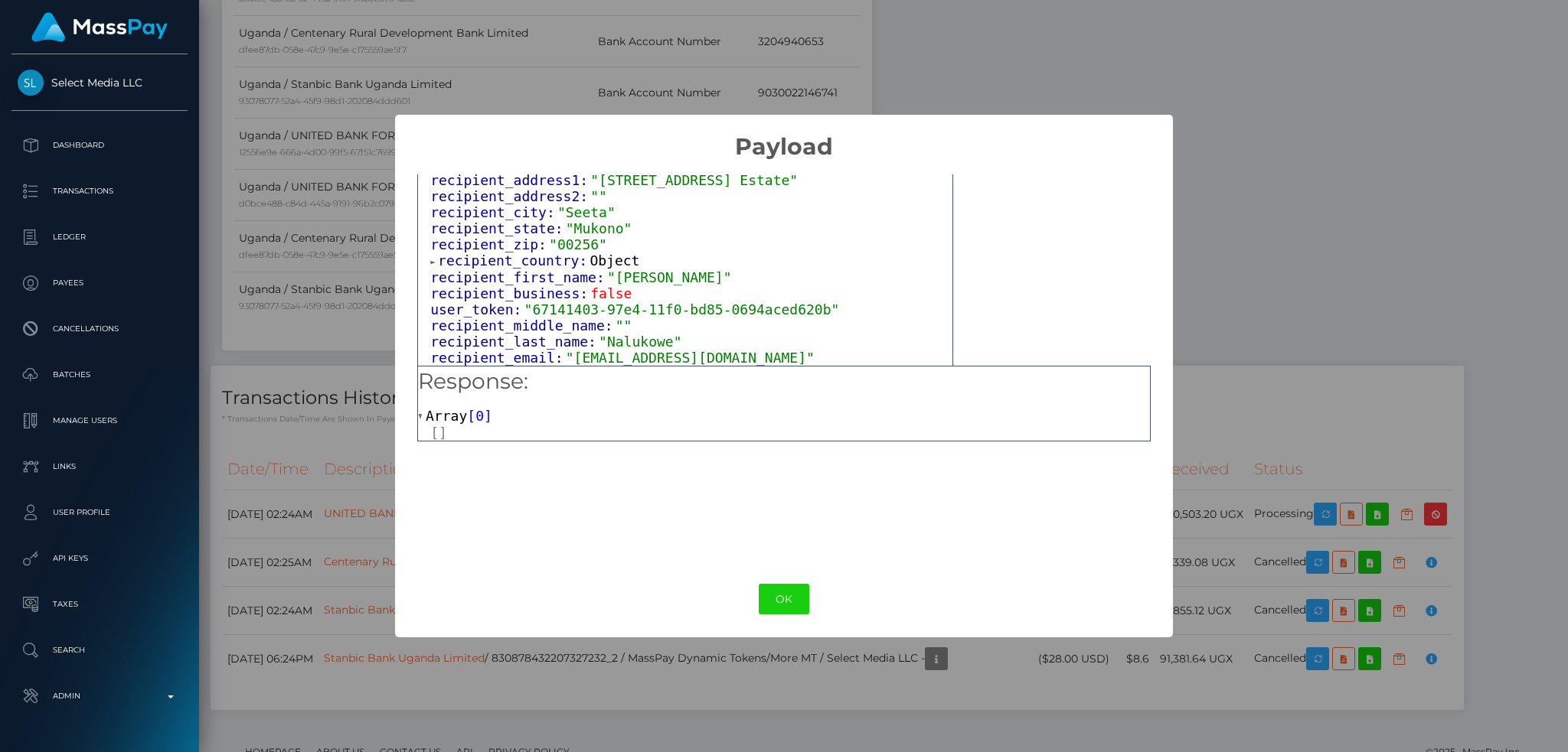
scroll to position [918, 0]
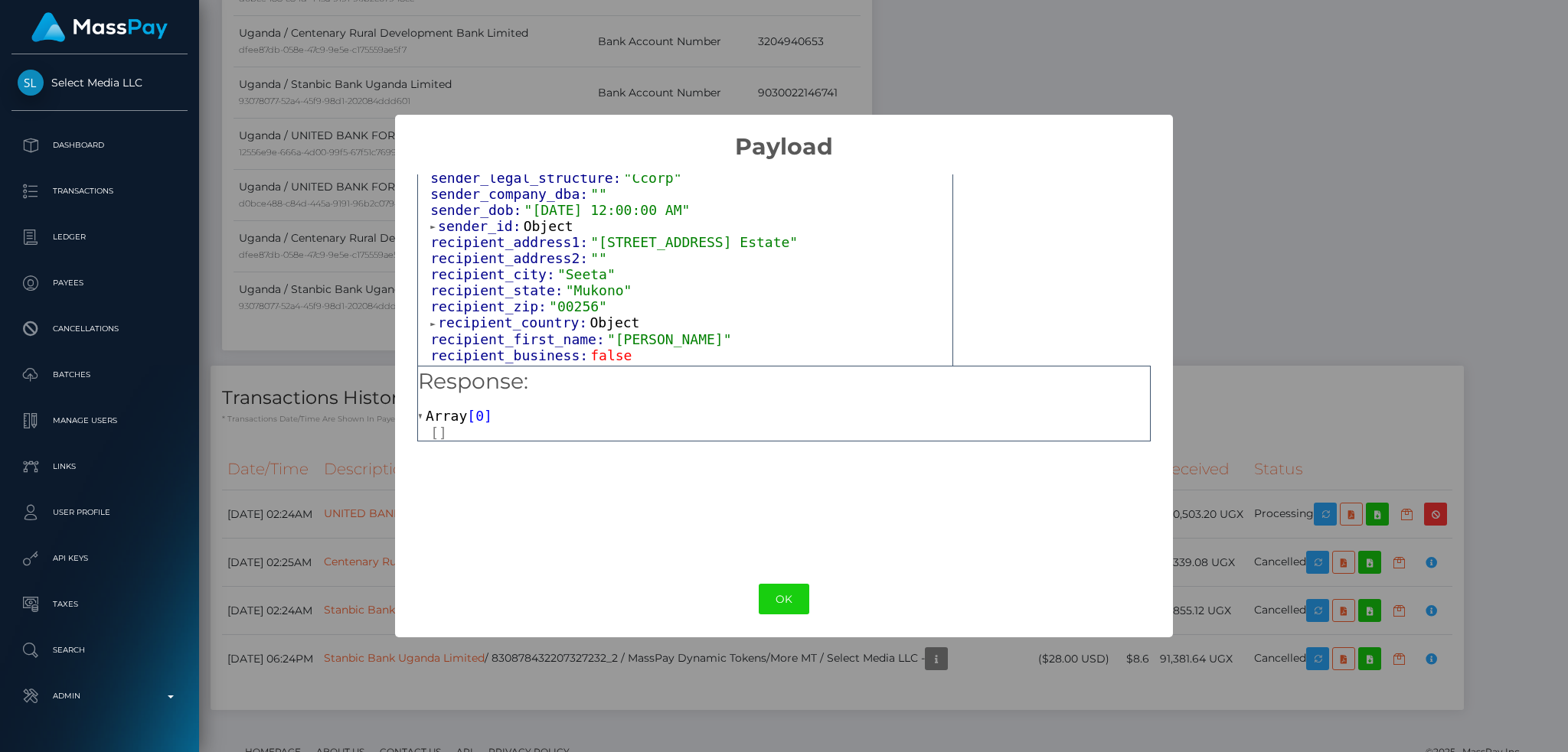
click at [601, 314] on span "Object" at bounding box center [614, 322] width 50 height 16
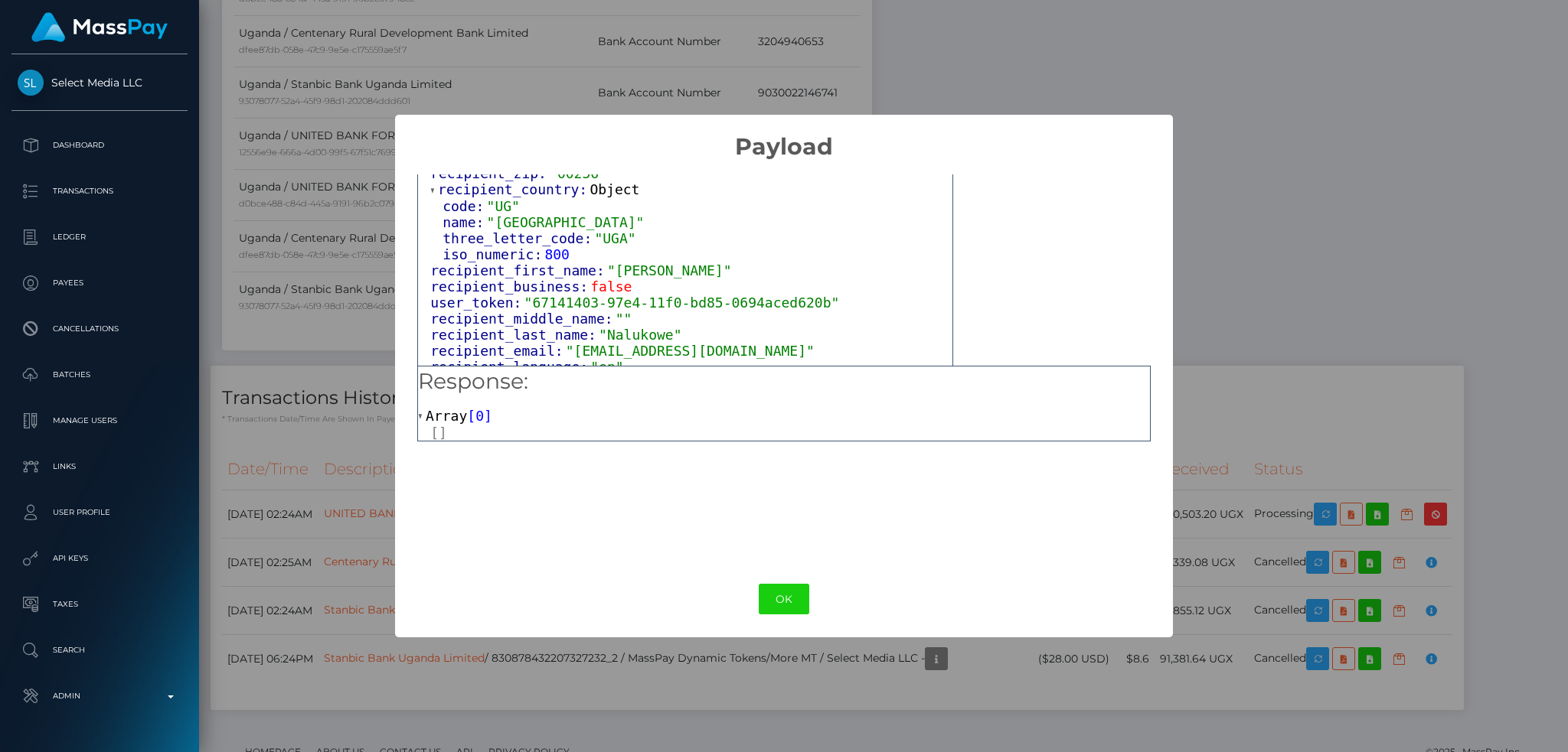
scroll to position [1020, 0]
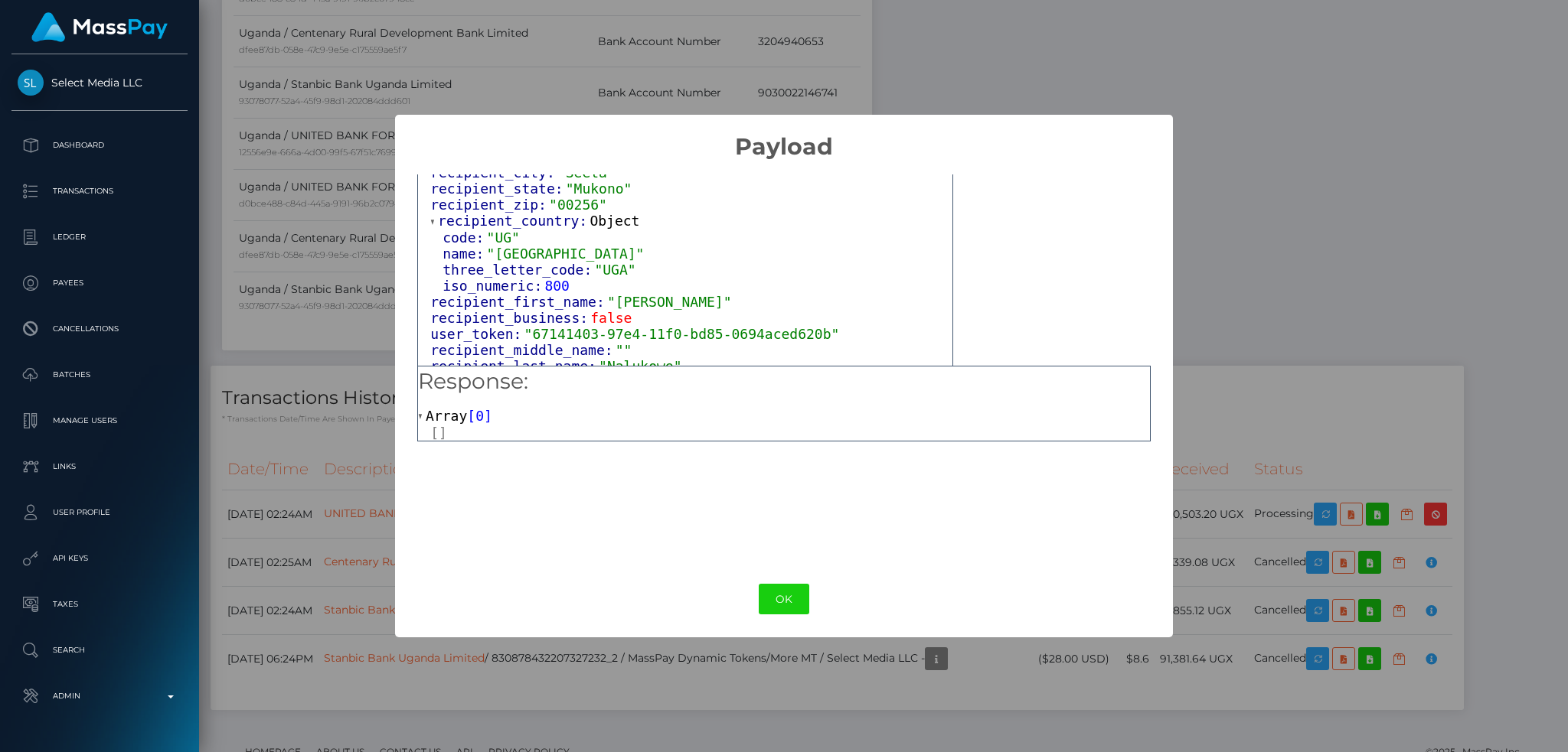
click at [1335, 257] on div "× Payload Output: Object attrs: Array [ 2 ] 0: Object input_type: "options" tok…" at bounding box center [784, 376] width 1568 height 752
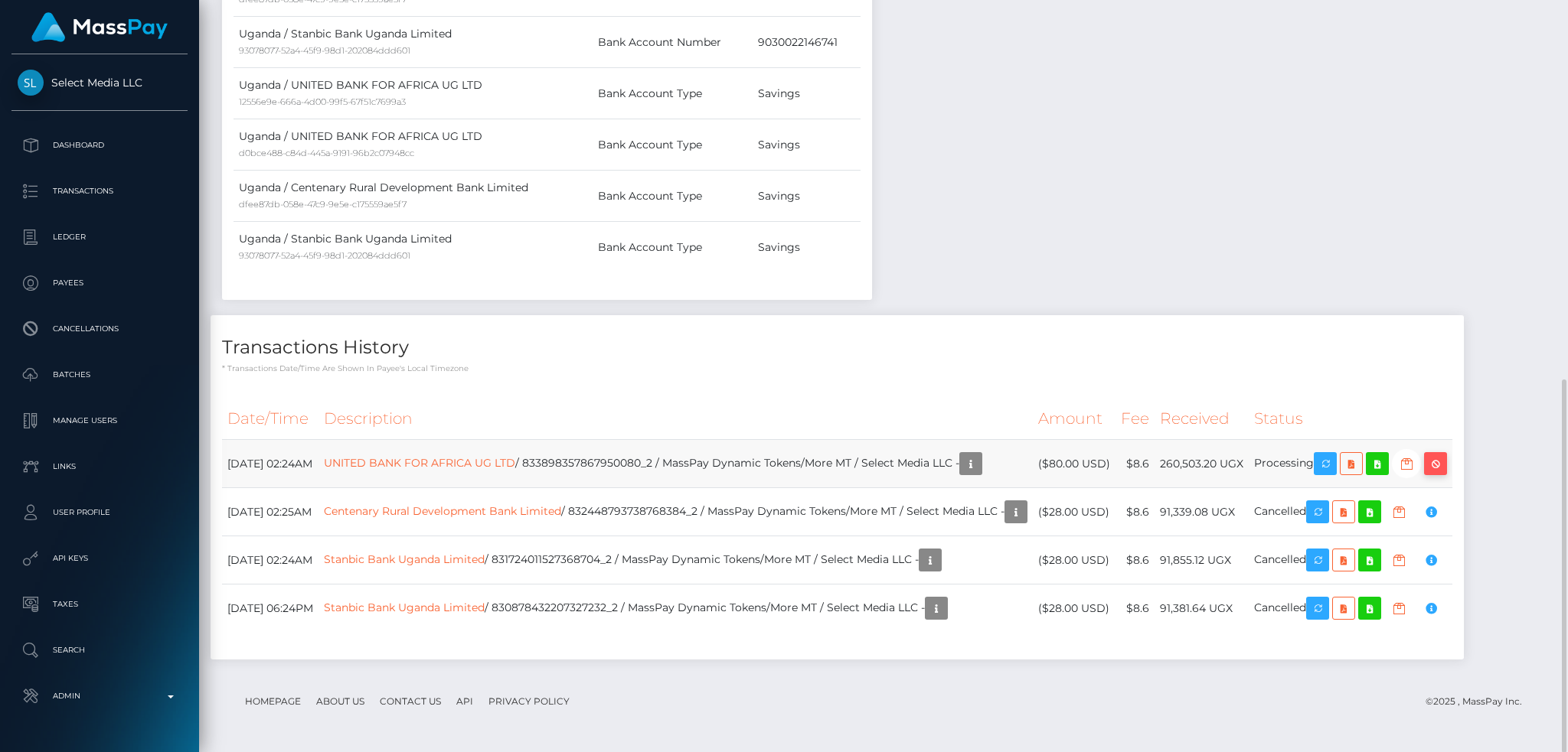
scroll to position [183, 425]
click at [1444, 471] on icon "button" at bounding box center [1434, 464] width 18 height 19
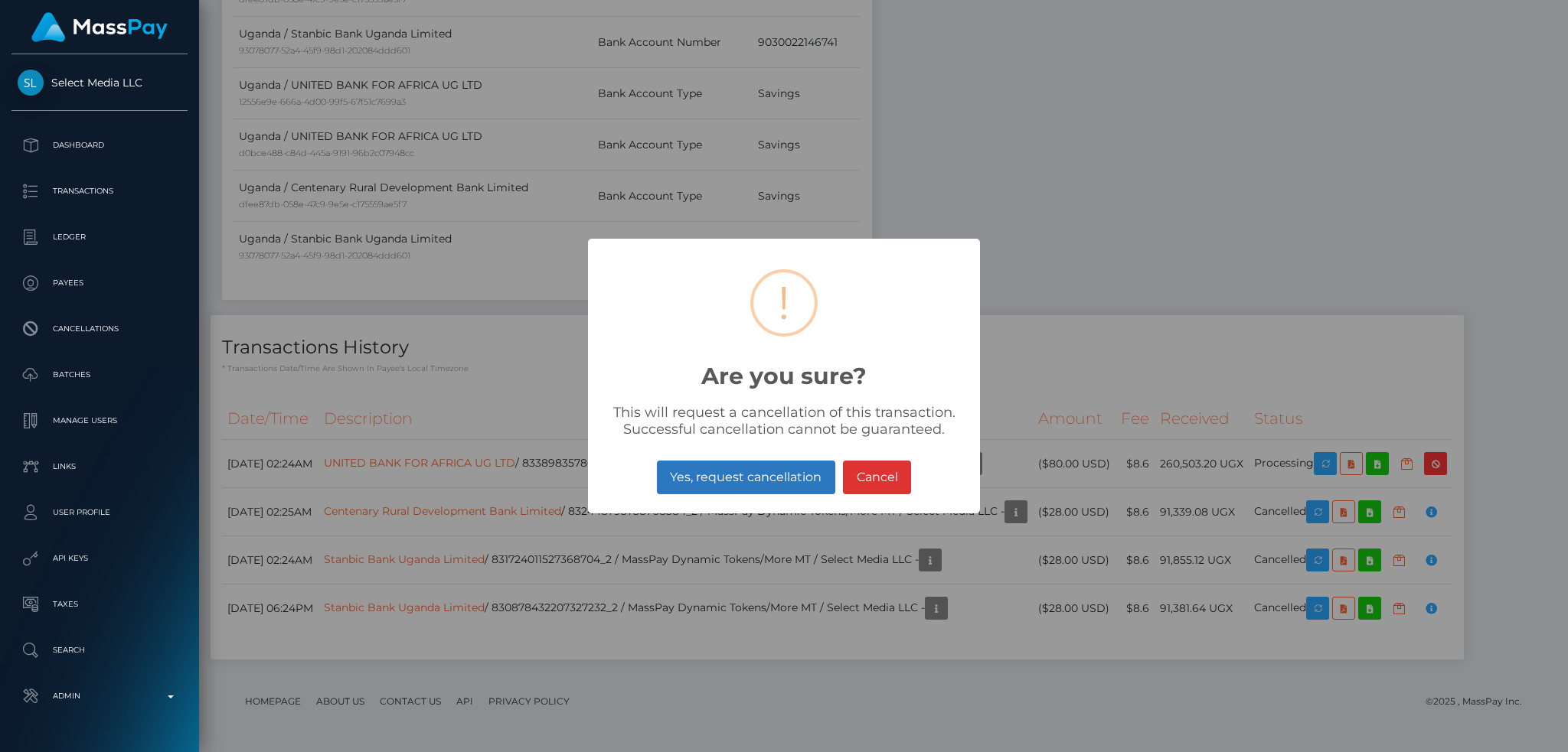
click at [791, 477] on button "Yes, request cancellation" at bounding box center [746, 477] width 178 height 34
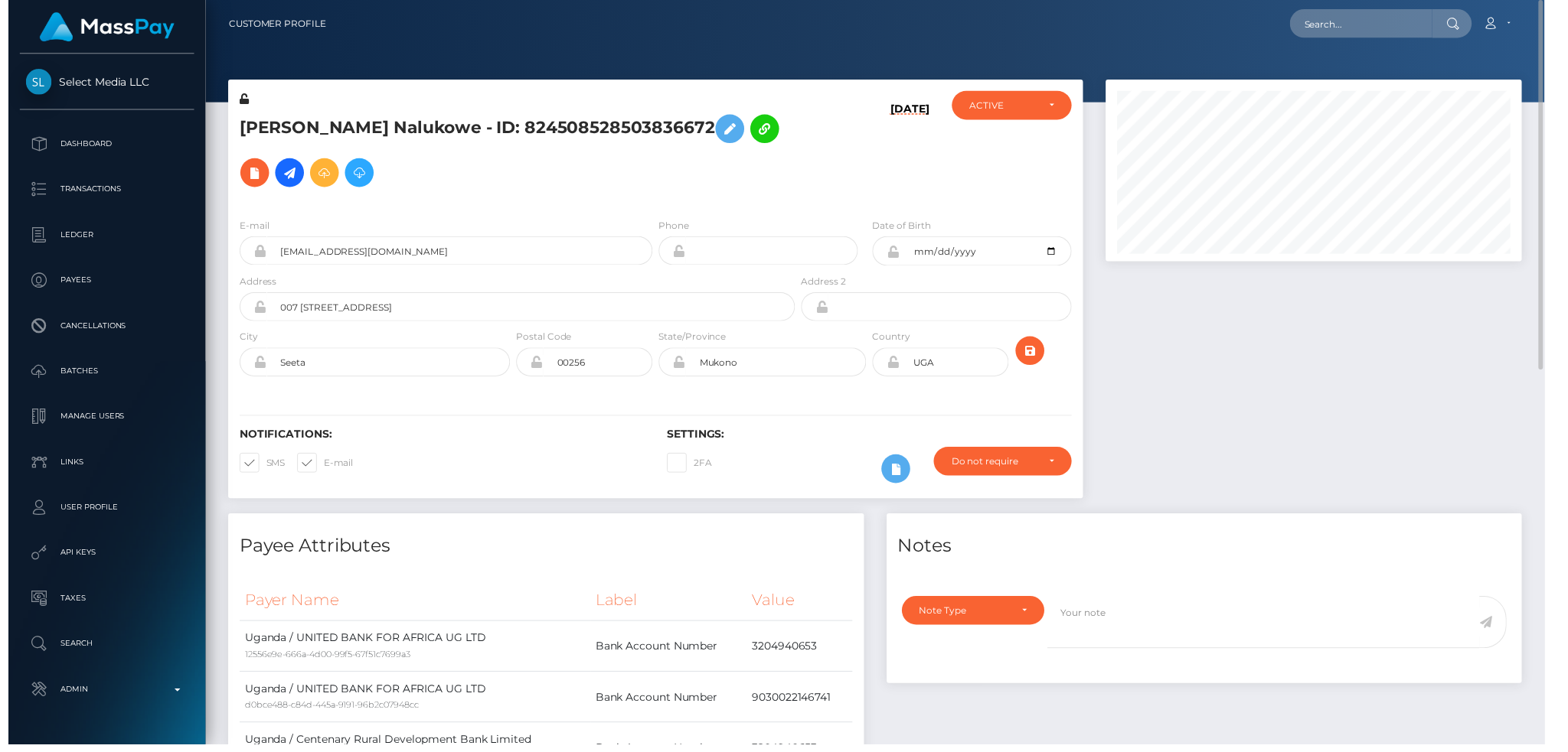
scroll to position [765126, 765006]
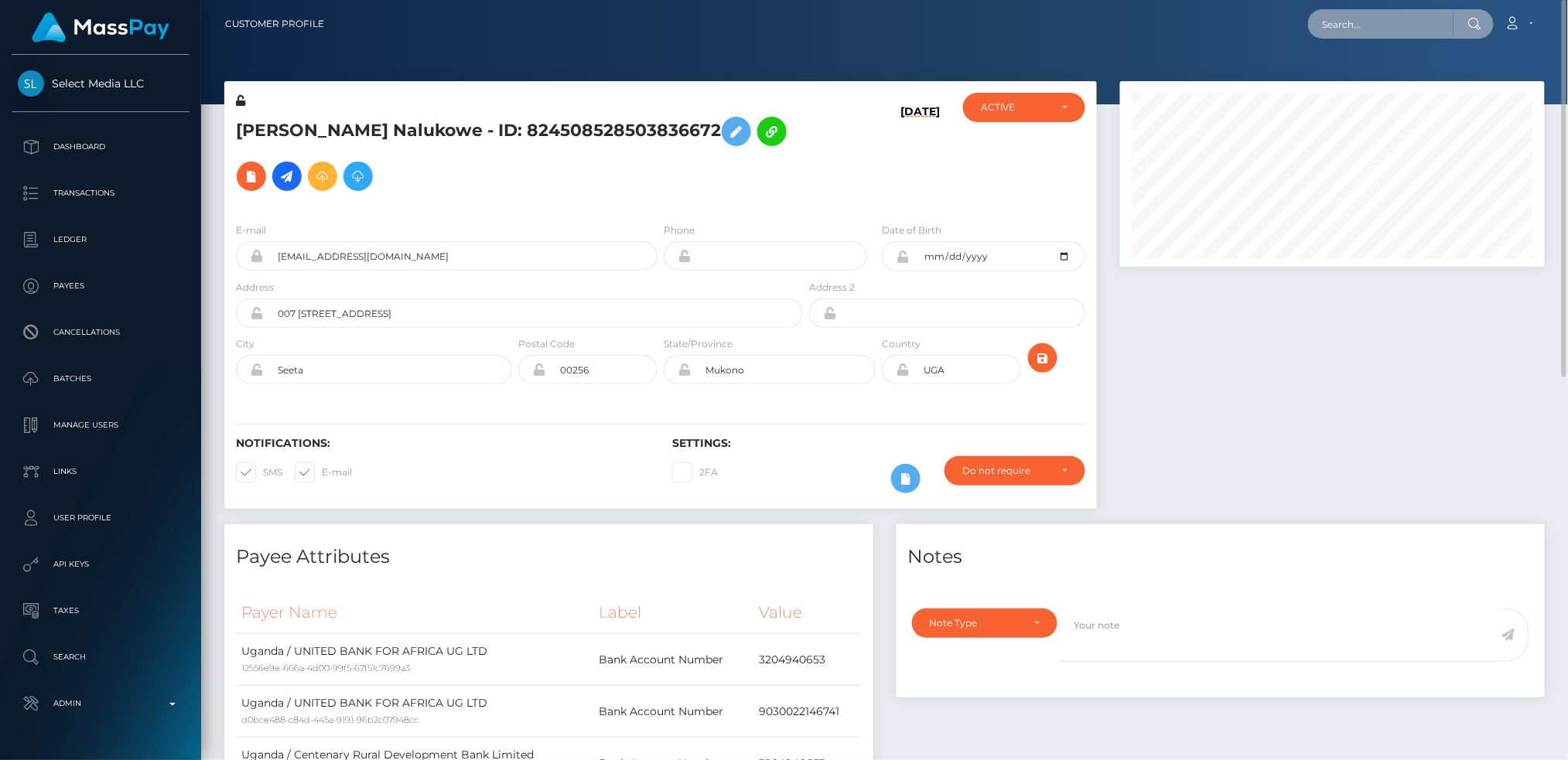
click at [1351, 29] on input "text" at bounding box center [1381, 24] width 146 height 29
paste input "78470097"
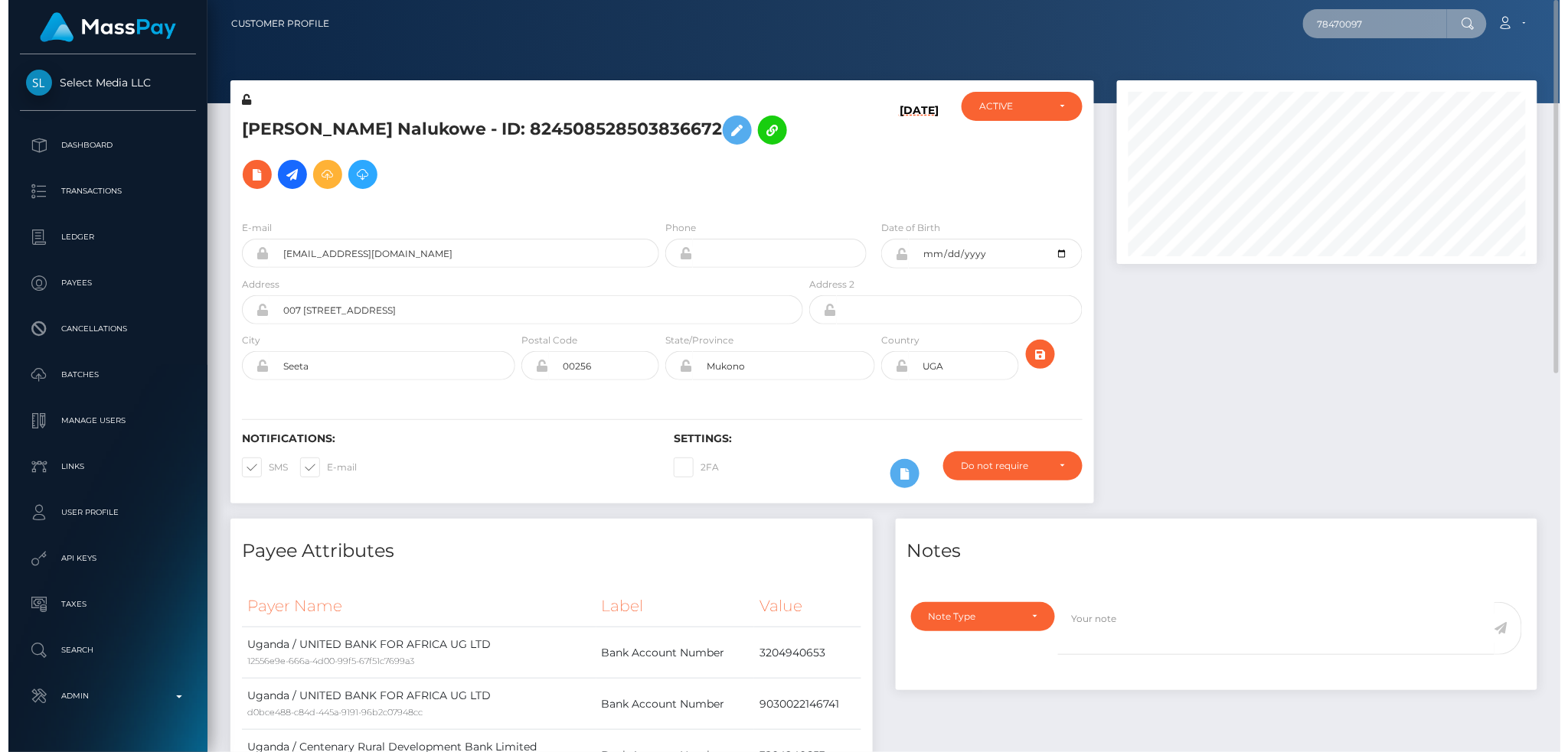
scroll to position [183, 425]
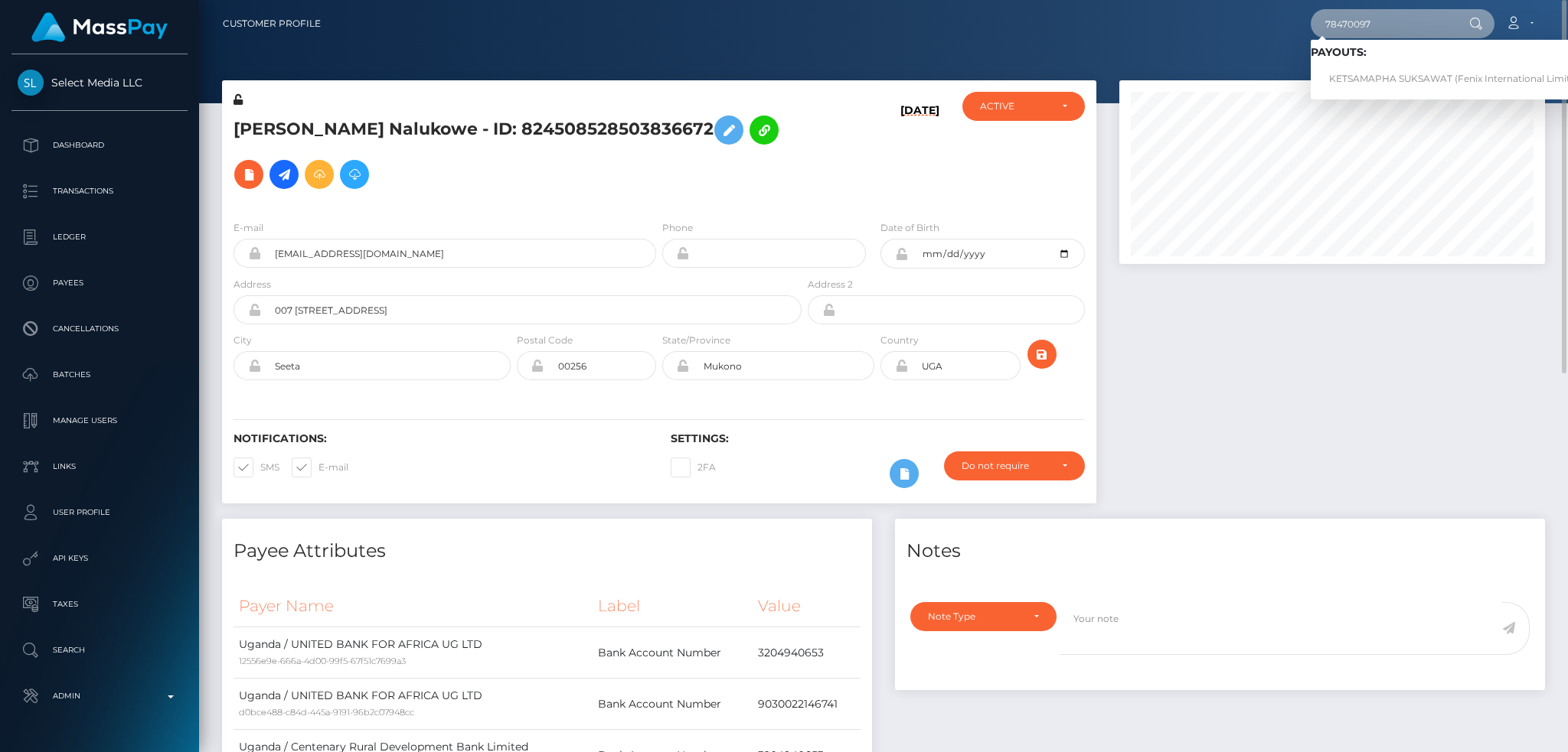
type input "78470097"
click at [1380, 74] on link "KETSAMAPHA SUKSAWAT (Fenix International Limited - )" at bounding box center [1461, 79] width 300 height 28
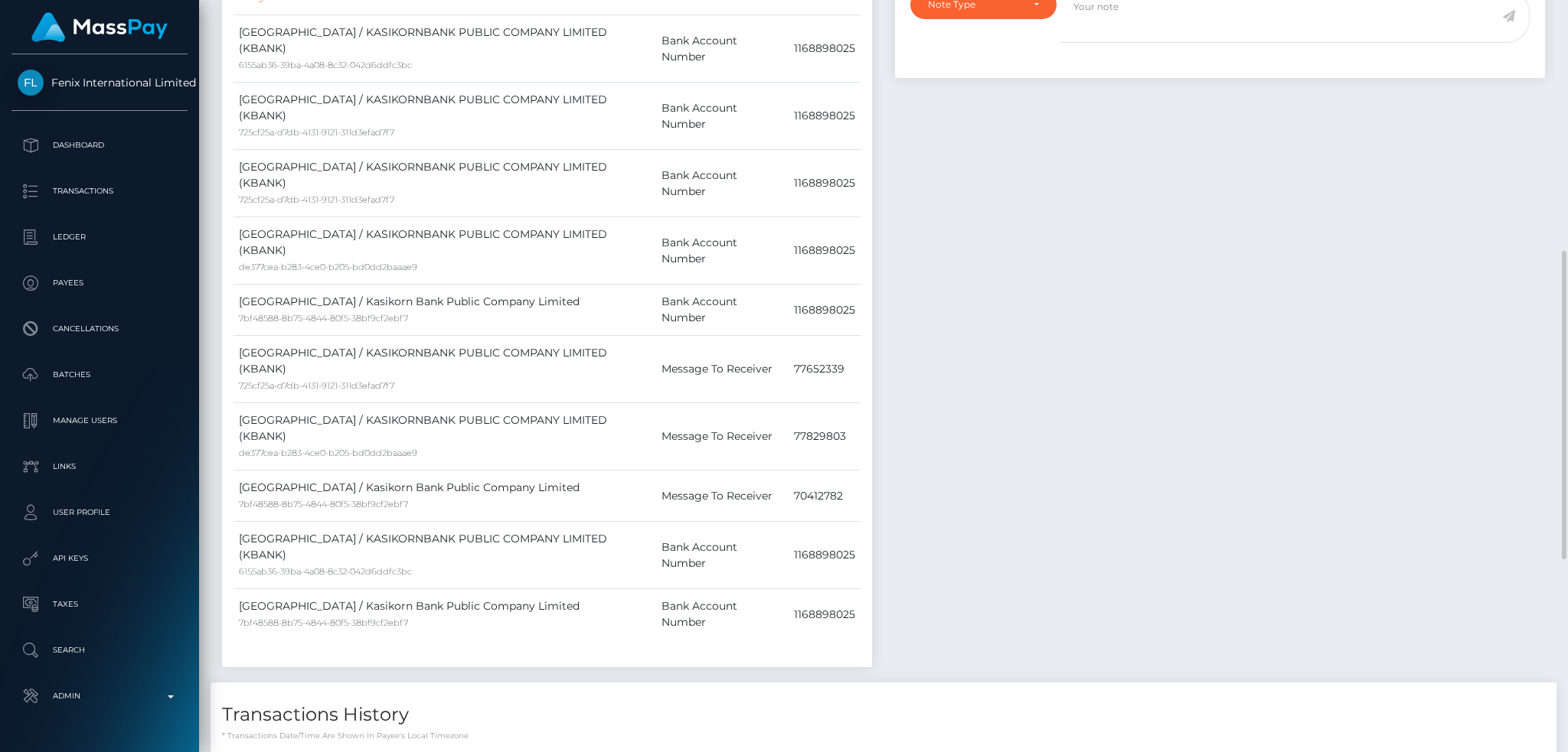
scroll to position [1081, 0]
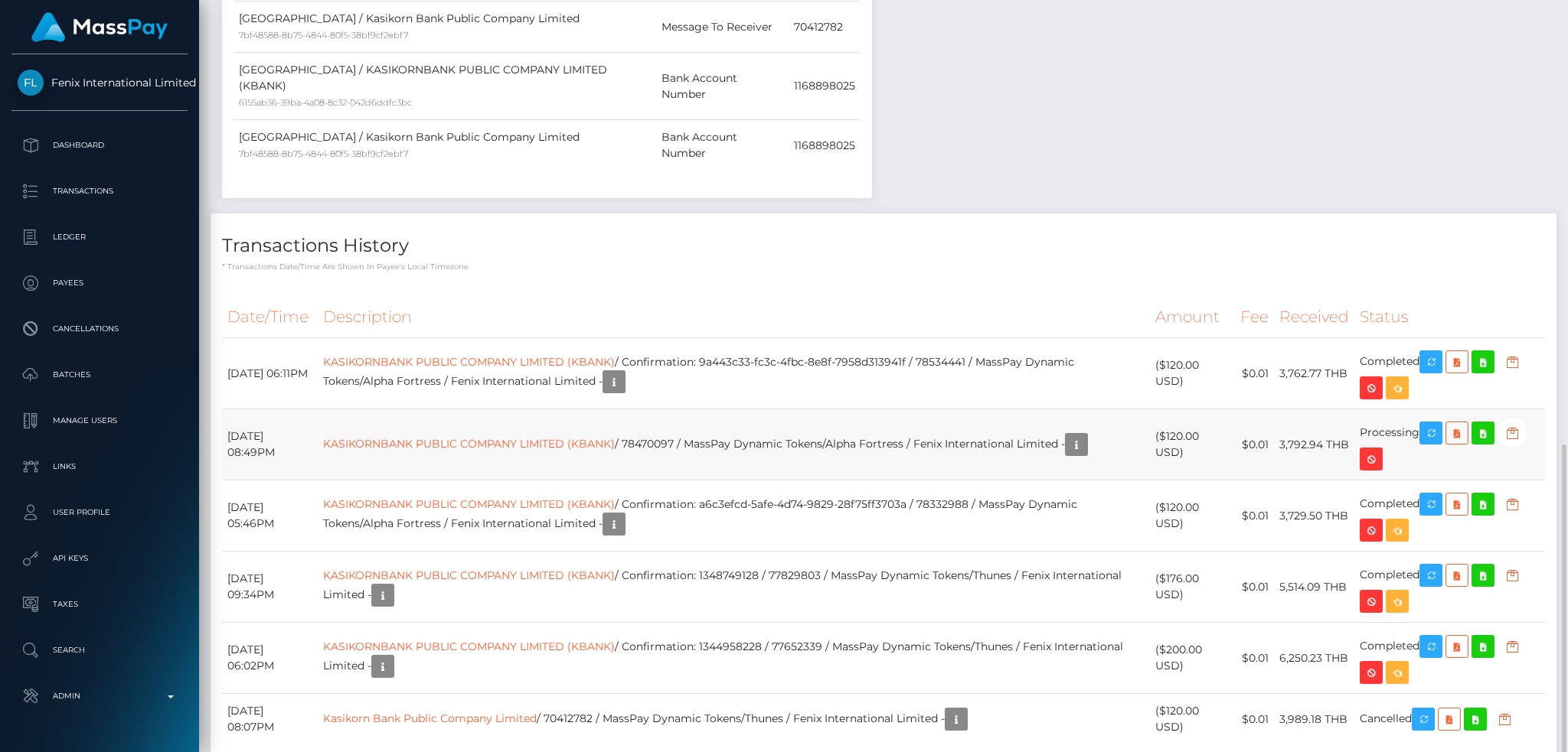
click at [1024, 410] on td "KASIKORNBANK PUBLIC COMPANY LIMITED (KBANK) / 78470097 / MassPay Dynamic Tokens…" at bounding box center [734, 445] width 832 height 71
click at [1437, 424] on icon "button" at bounding box center [1430, 433] width 18 height 19
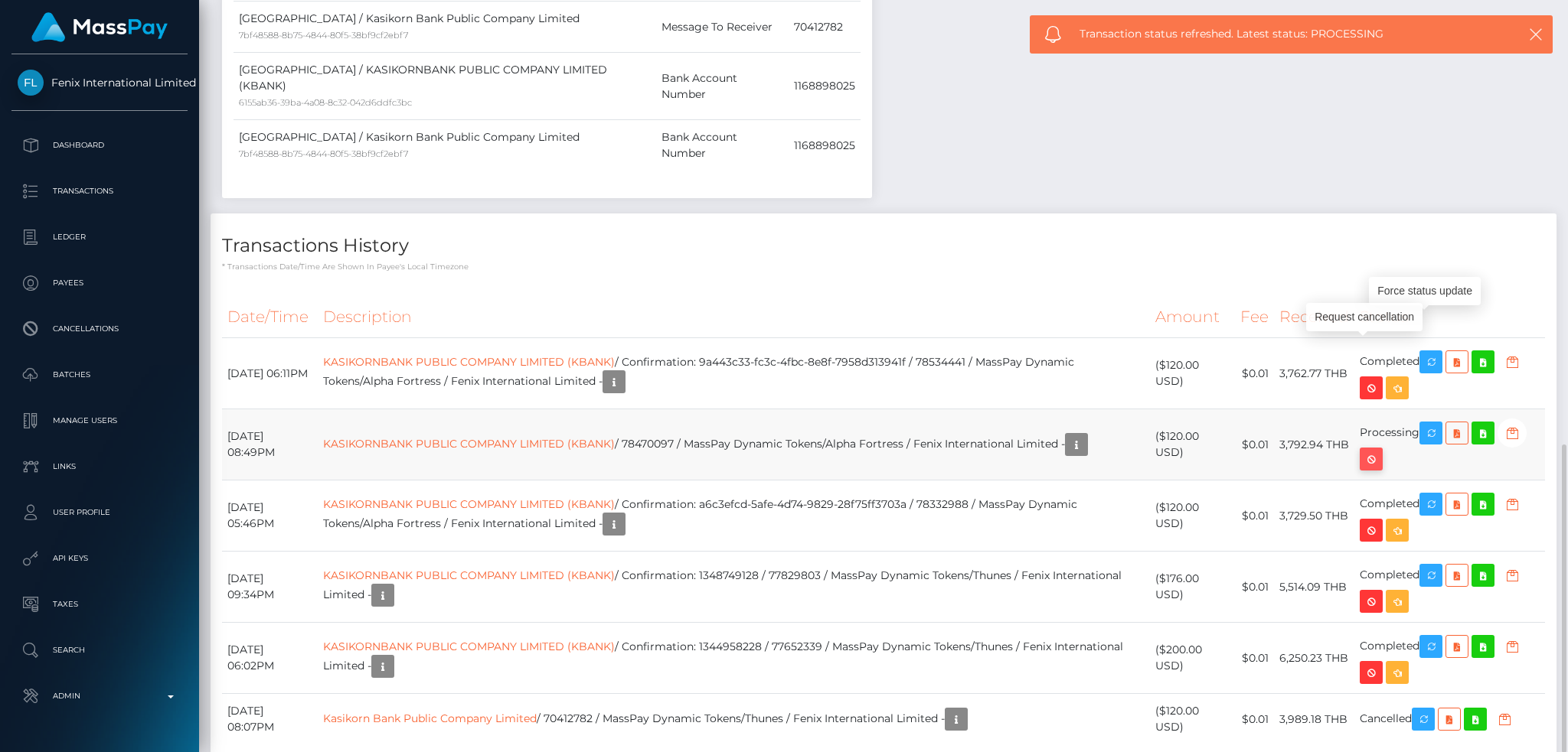
click at [1377, 450] on icon "button" at bounding box center [1371, 459] width 18 height 19
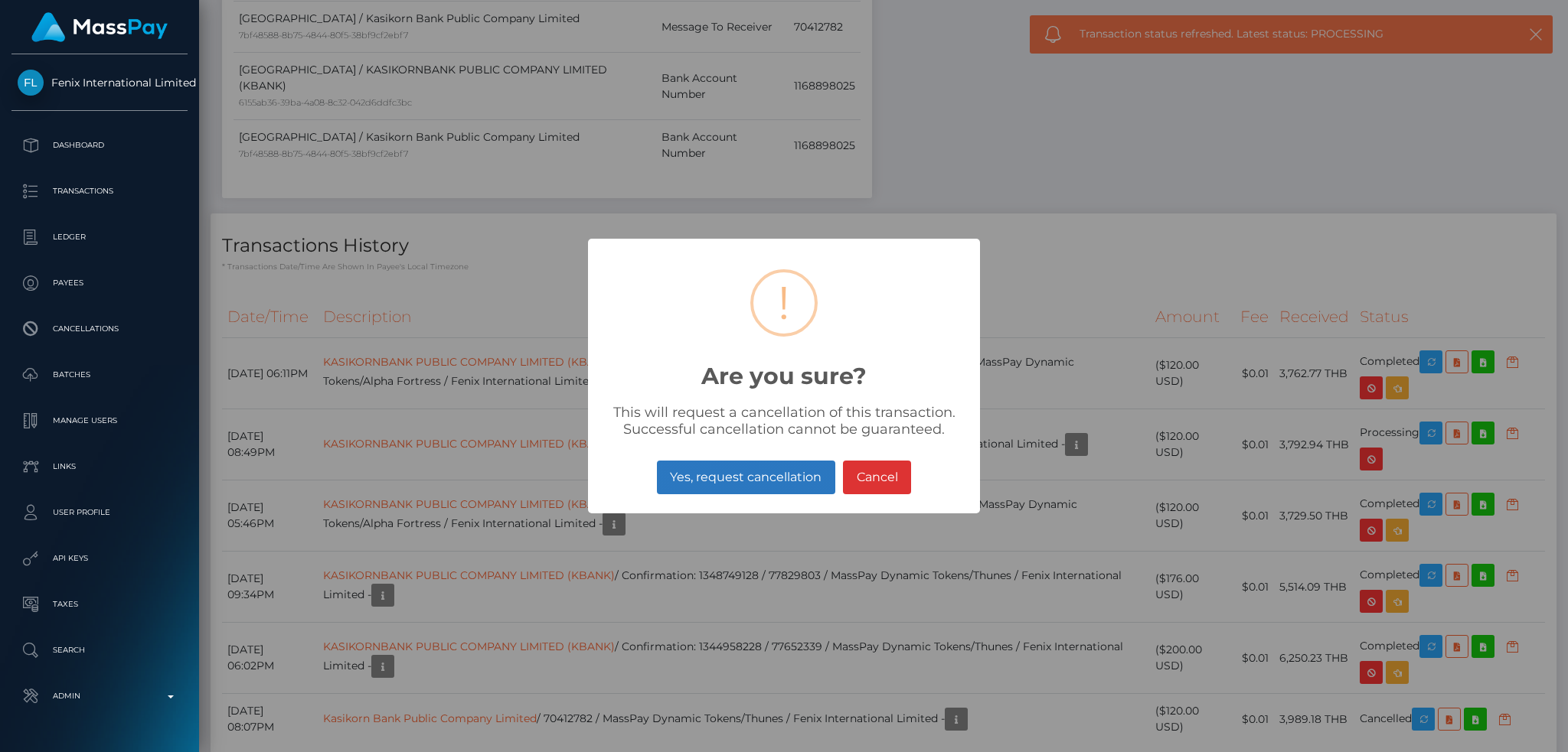
click at [763, 473] on button "Yes, request cancellation" at bounding box center [746, 477] width 178 height 34
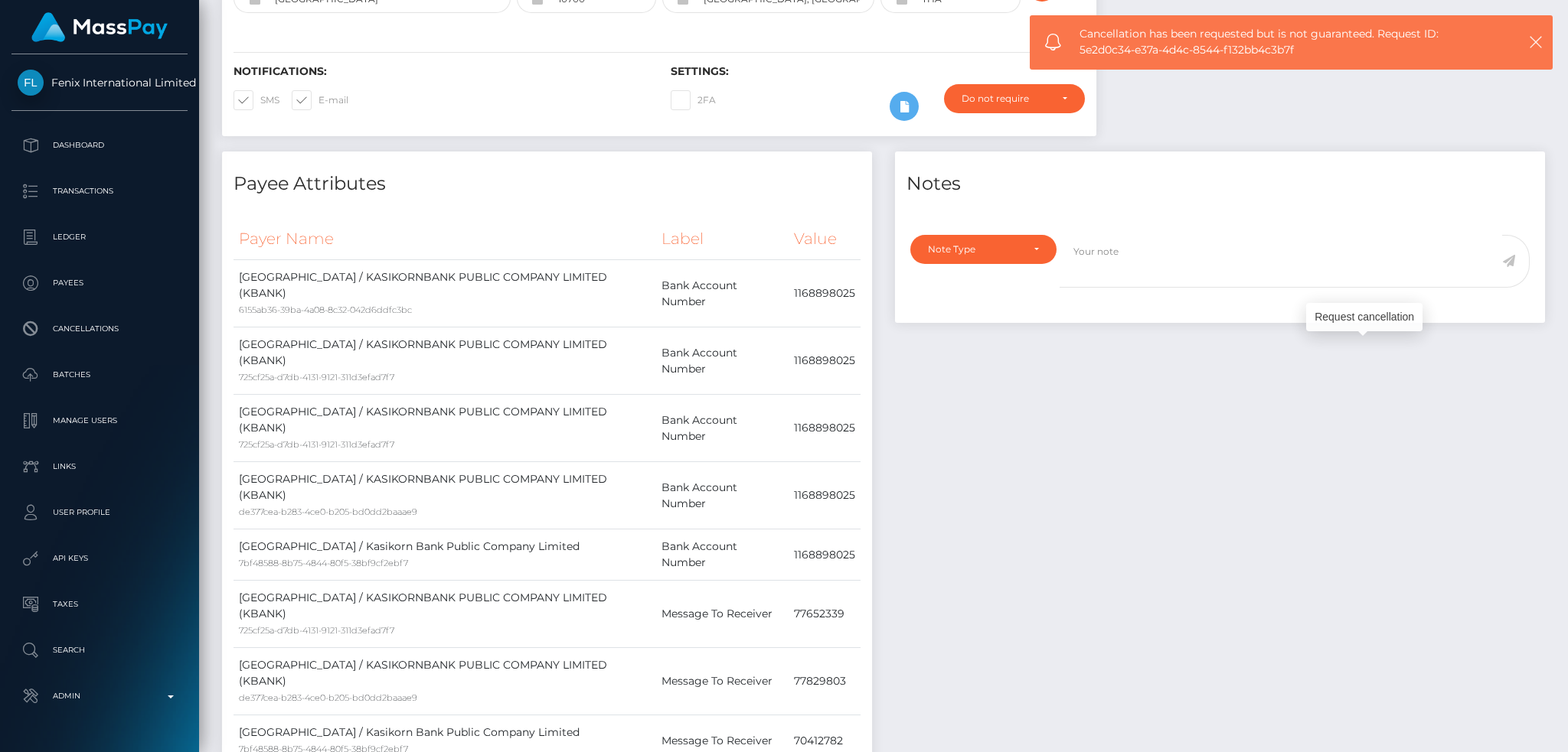
scroll to position [0, 0]
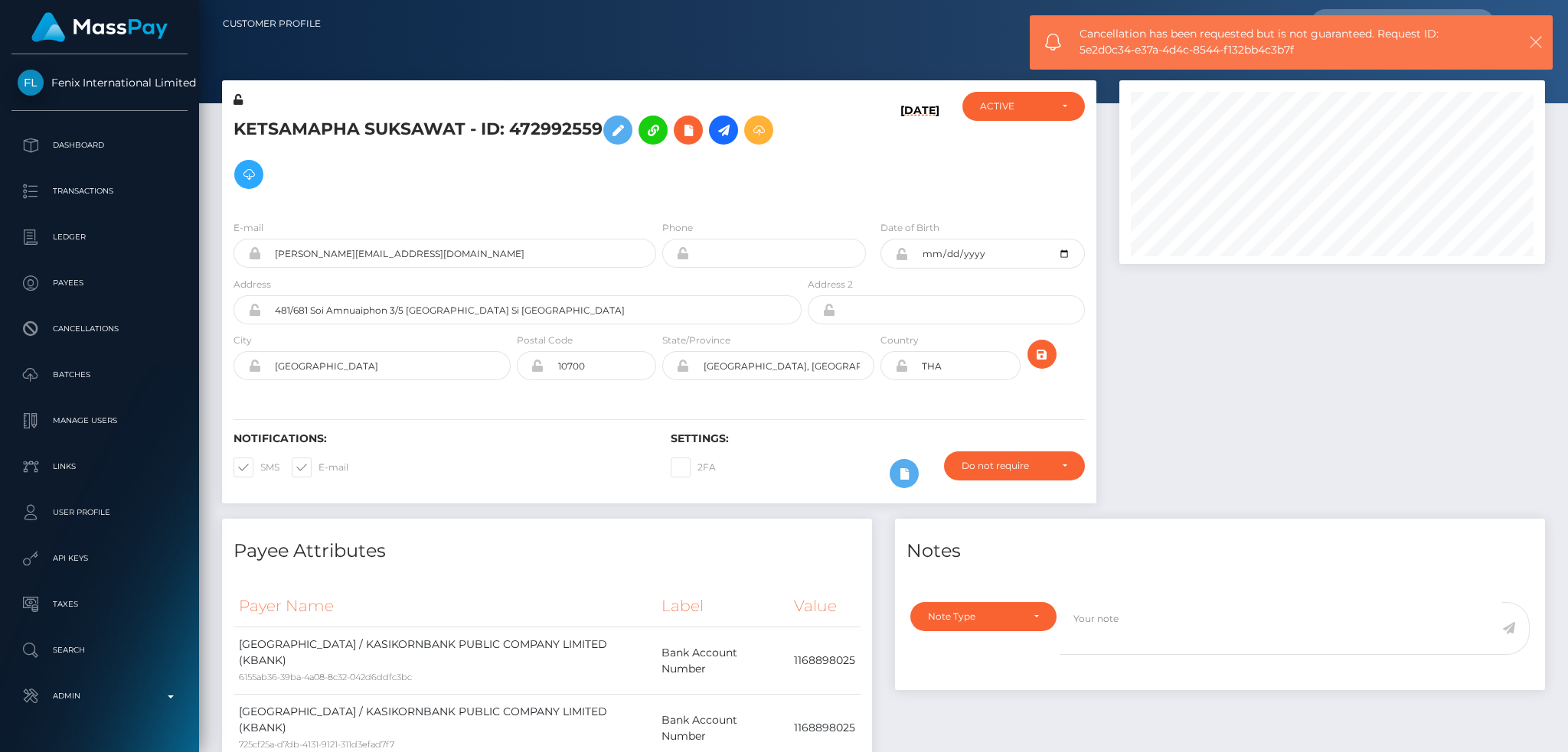
click at [1538, 37] on icon "button" at bounding box center [1536, 42] width 16 height 16
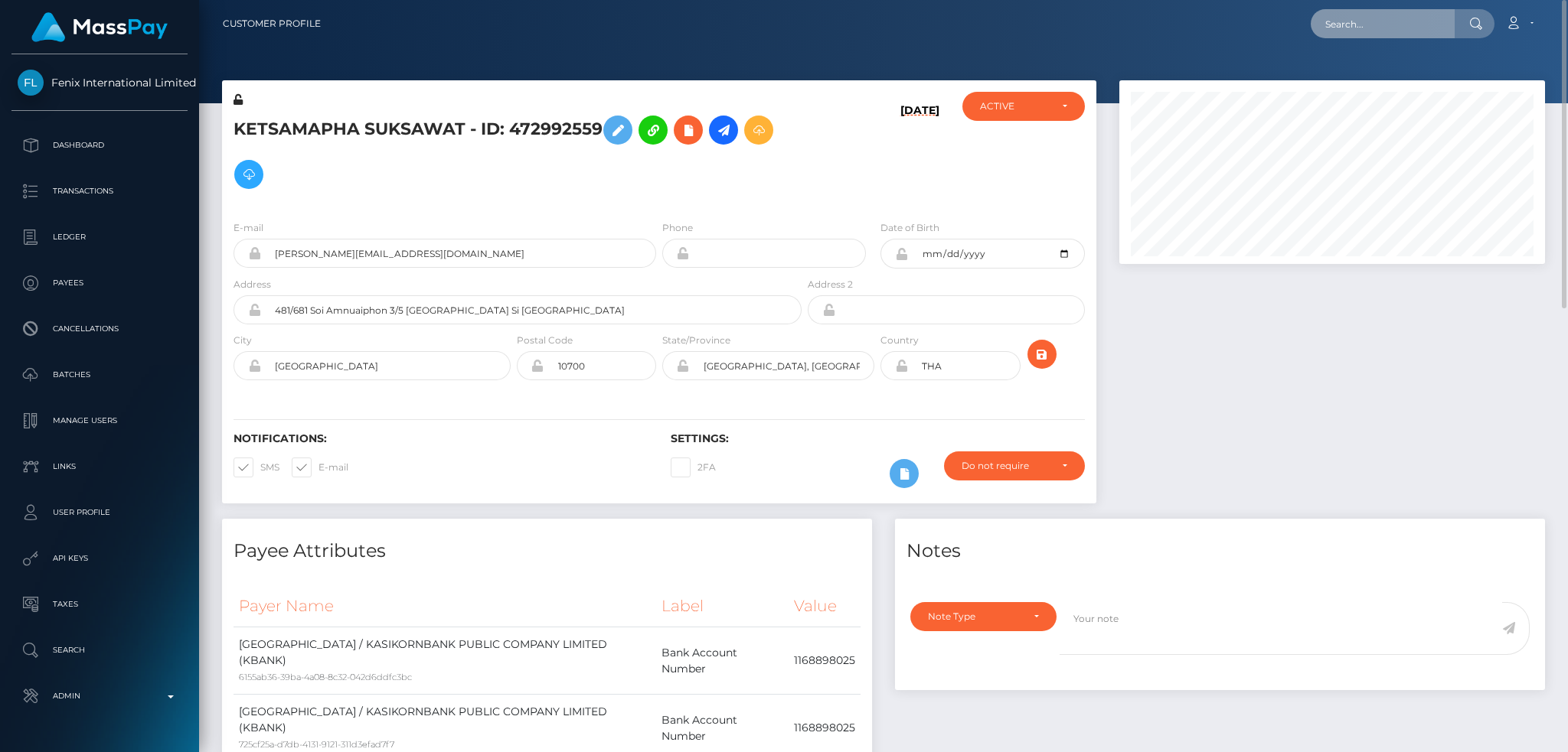
click at [1419, 22] on input "text" at bounding box center [1382, 24] width 144 height 29
paste input "78461674"
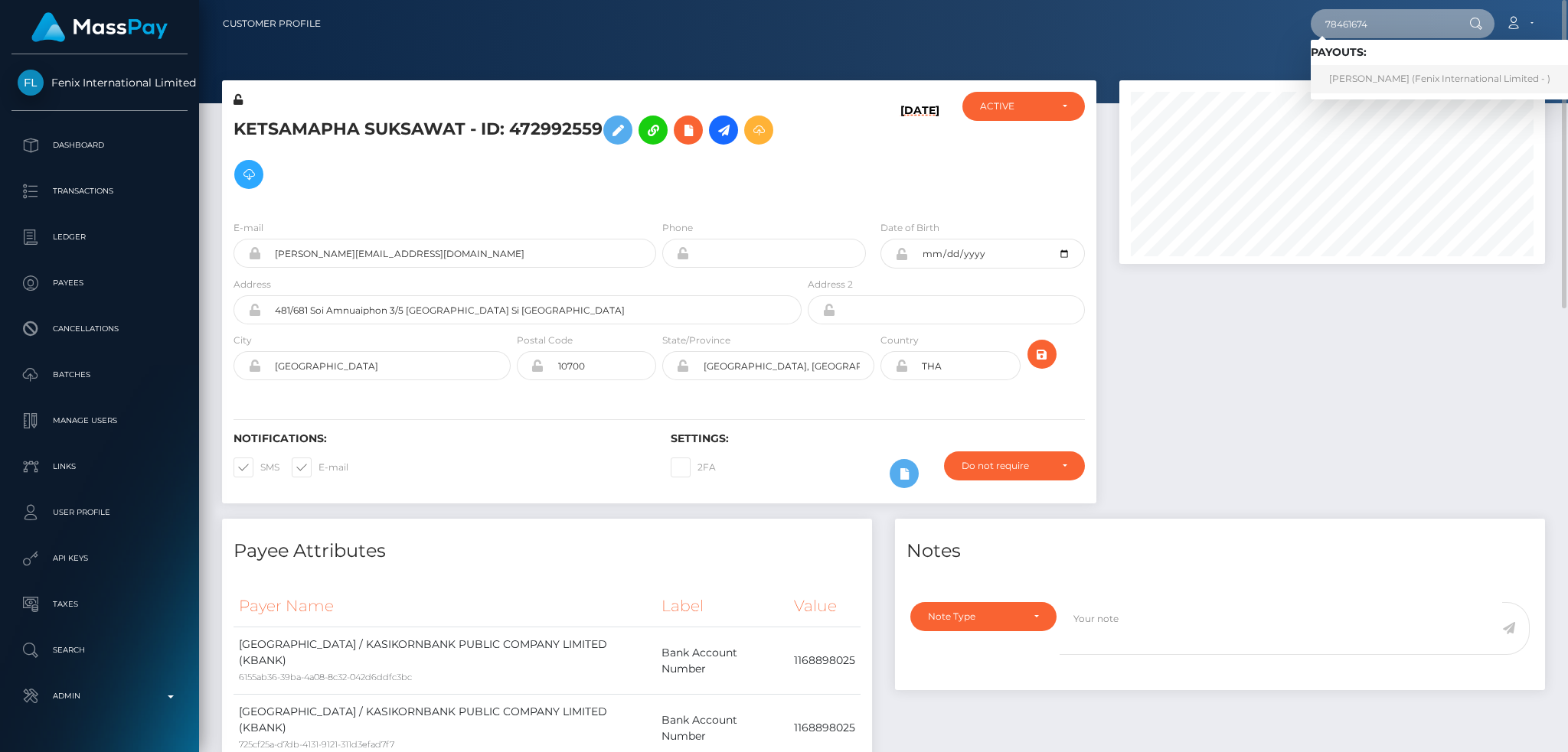
type input "78461674"
click at [1378, 80] on link "TANYALAK PUNNGAM (Fenix International Limited - )" at bounding box center [1439, 79] width 258 height 28
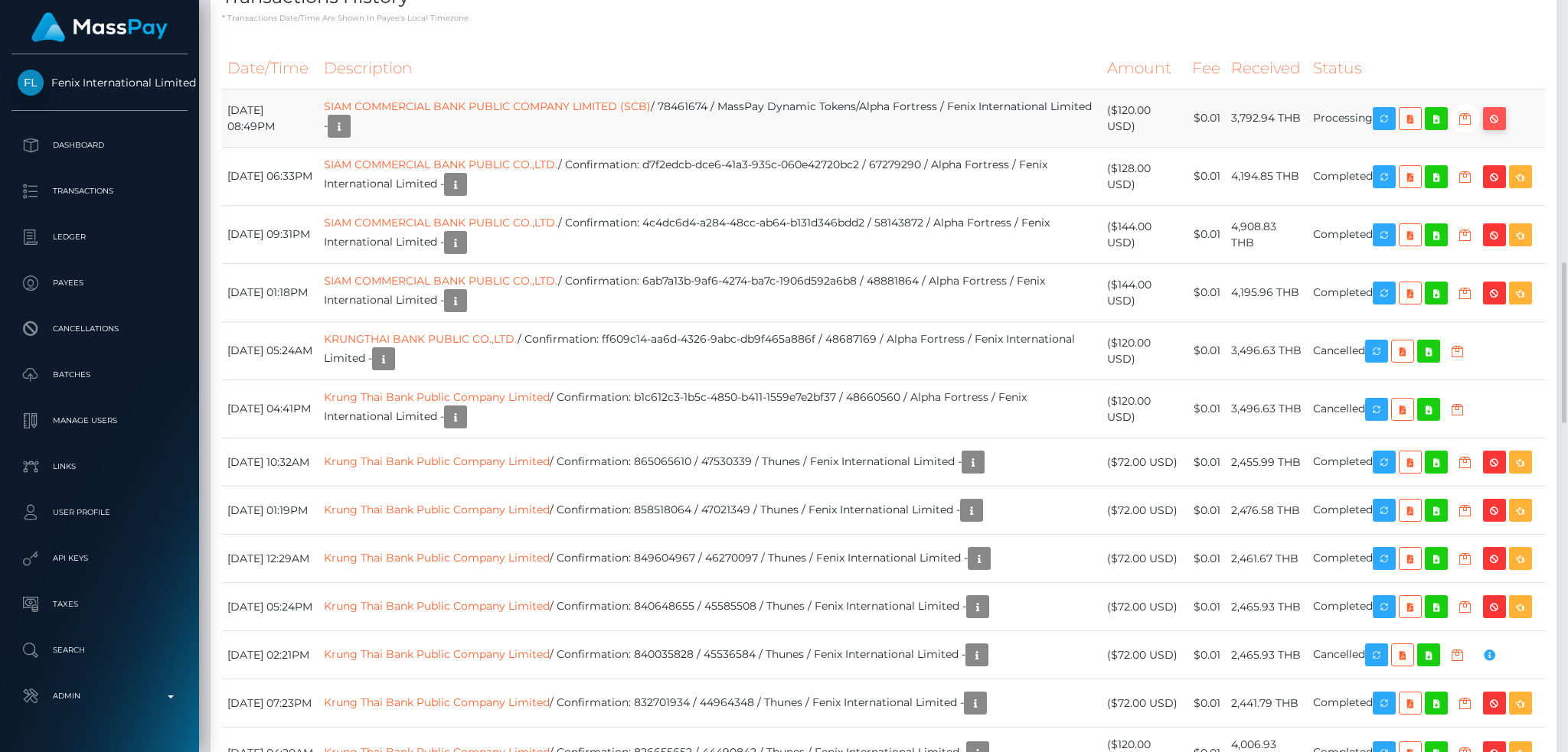
scroll to position [183, 425]
click at [1501, 121] on icon "button" at bounding box center [1494, 119] width 18 height 19
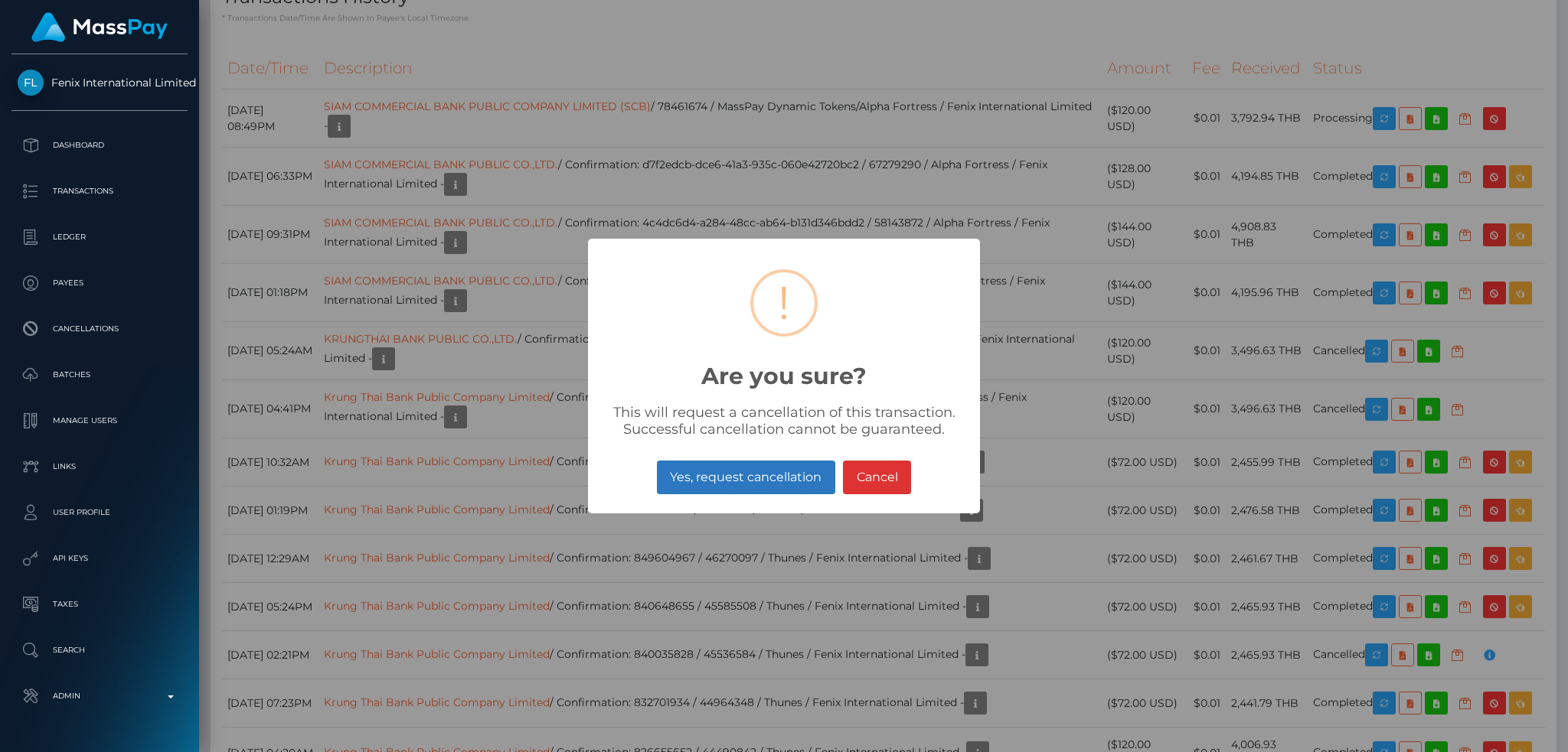
click at [769, 474] on button "Yes, request cancellation" at bounding box center [746, 477] width 178 height 34
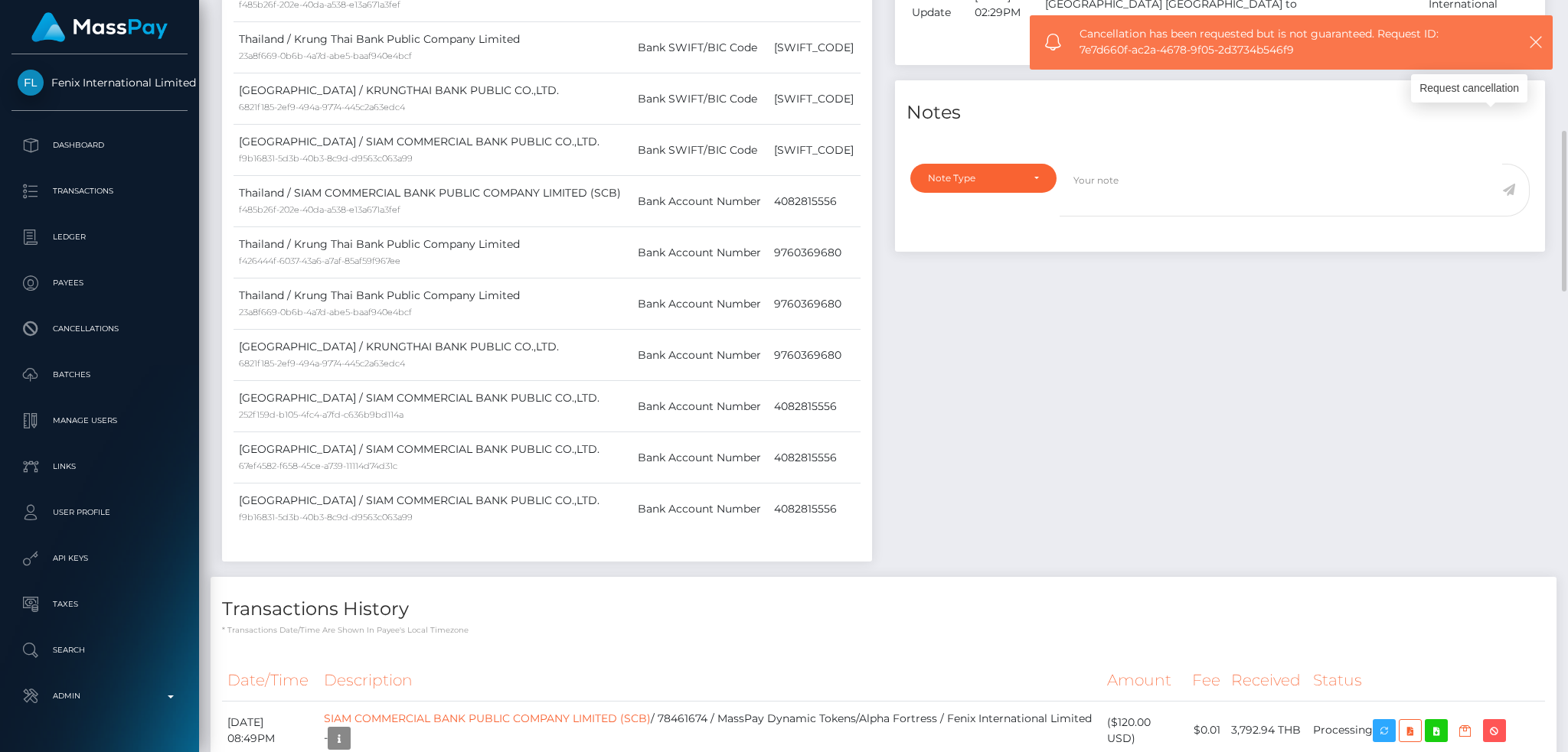
scroll to position [0, 0]
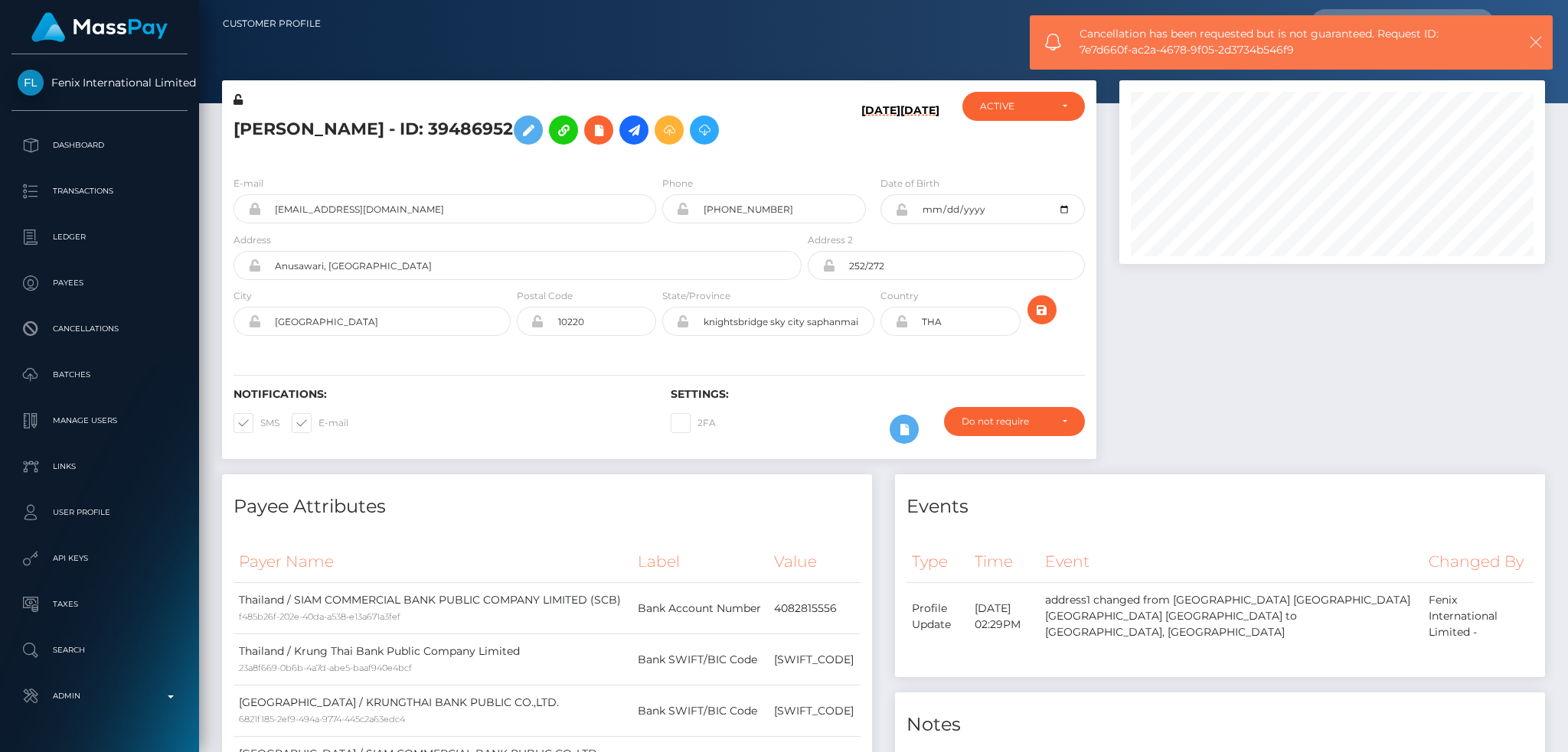
click at [1538, 49] on icon "button" at bounding box center [1536, 42] width 16 height 16
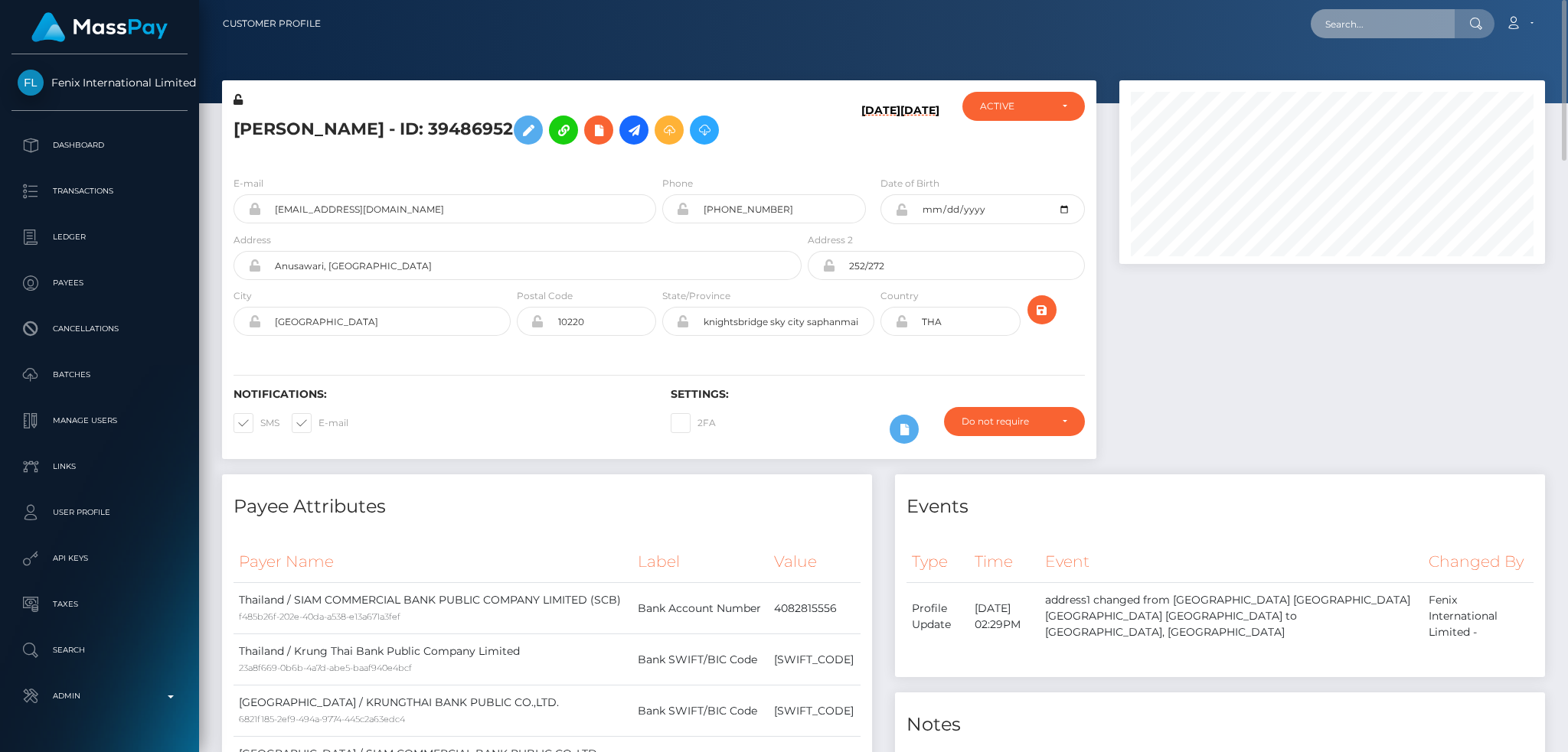
click at [1374, 29] on input "text" at bounding box center [1382, 24] width 144 height 29
paste input "78526518"
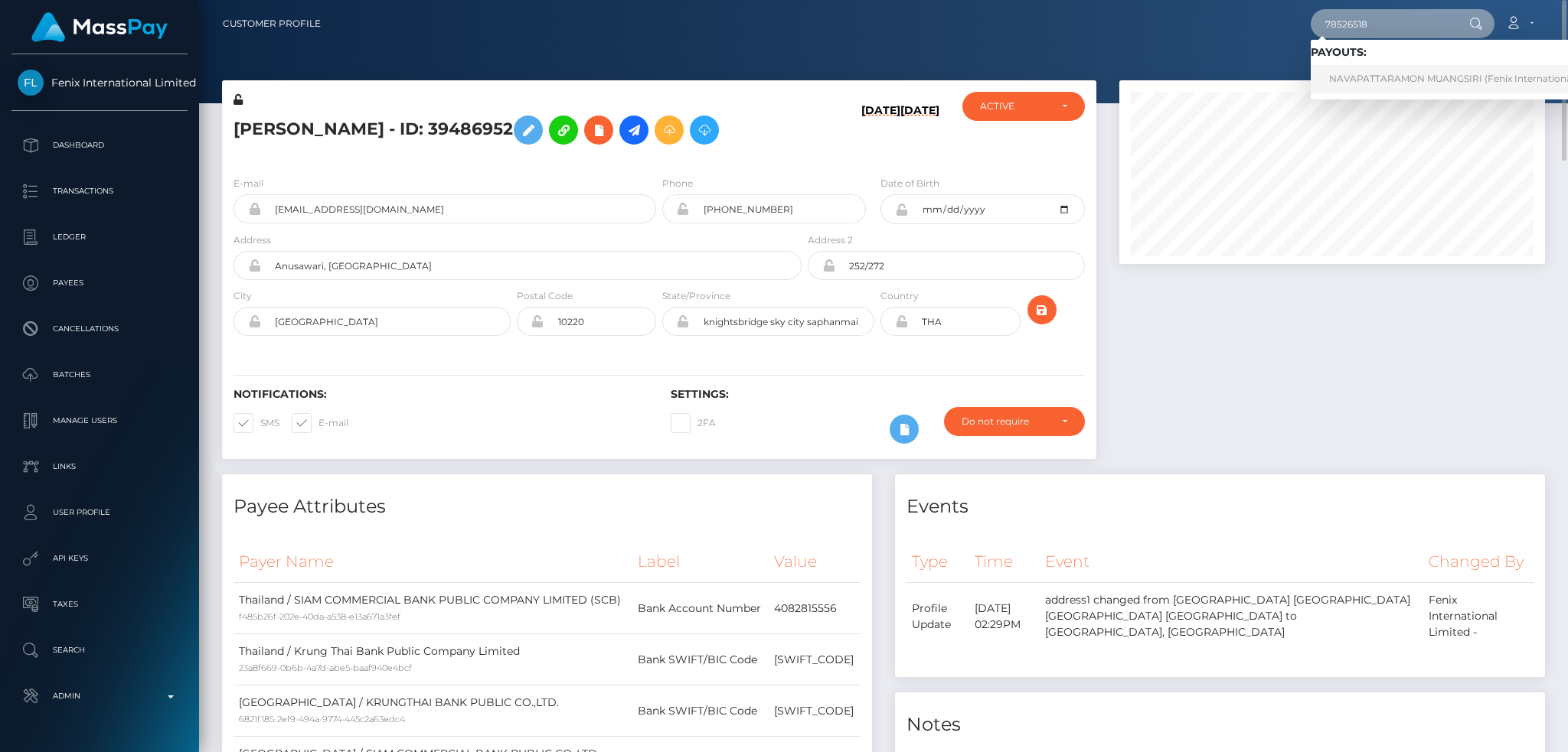
type input "78526518"
click at [1374, 77] on link "NAVAPATTARAMON MUANGSIRI (Fenix International Limited - )" at bounding box center [1475, 79] width 331 height 28
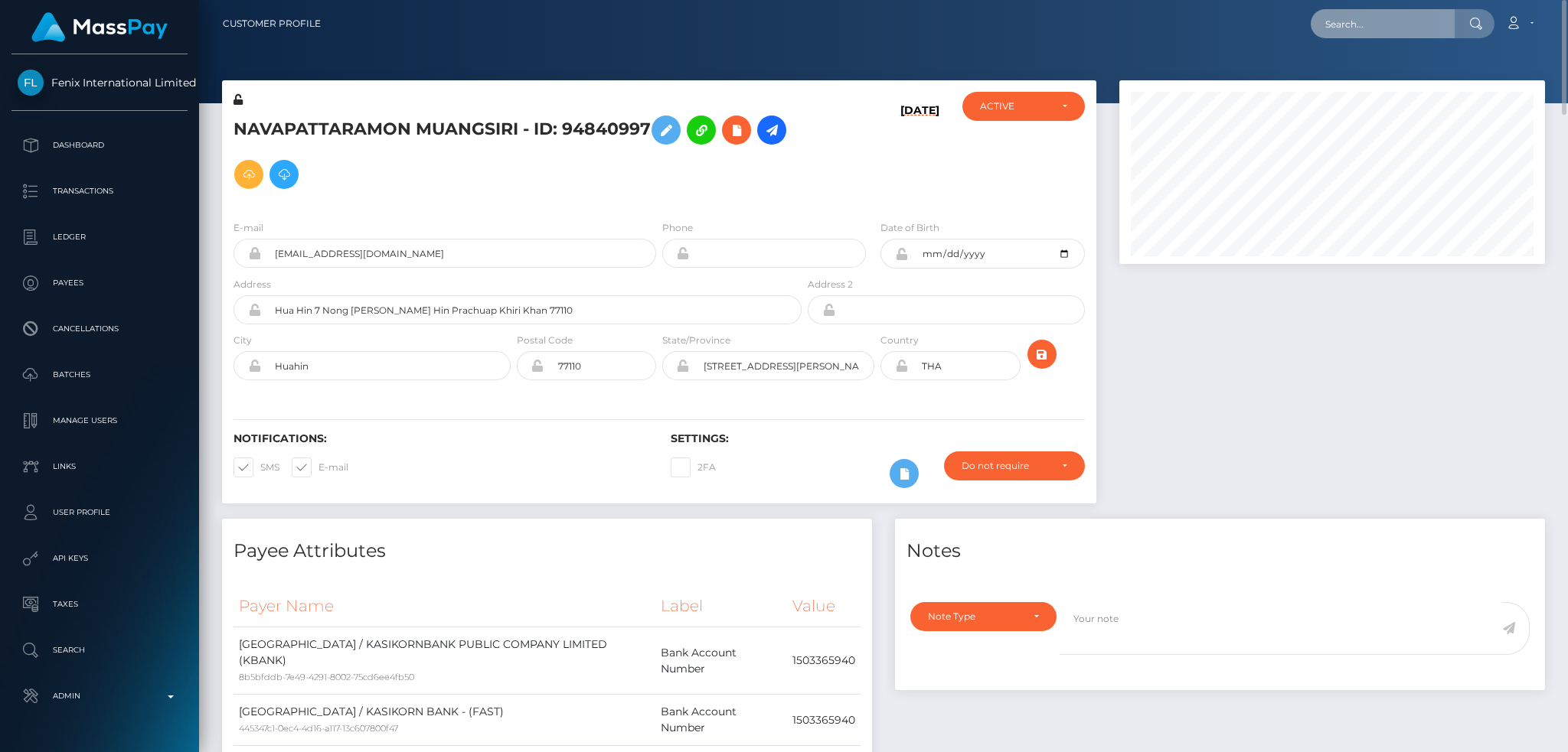
click at [1385, 16] on input "text" at bounding box center [1382, 24] width 144 height 29
paste input "78590411"
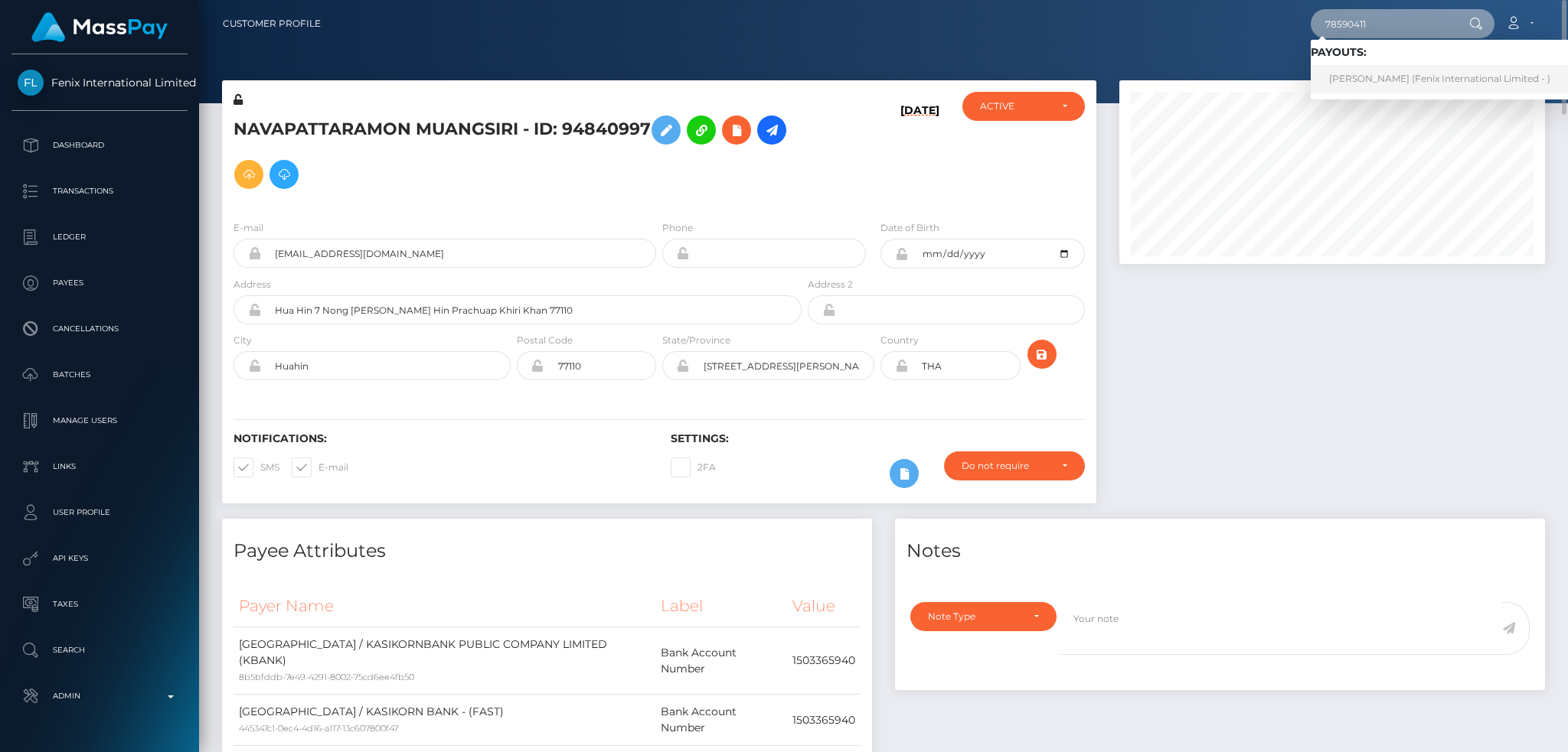
type input "78590411"
click at [1382, 78] on link "ANDILE KHUMALO (Fenix International Limited - )" at bounding box center [1439, 79] width 258 height 28
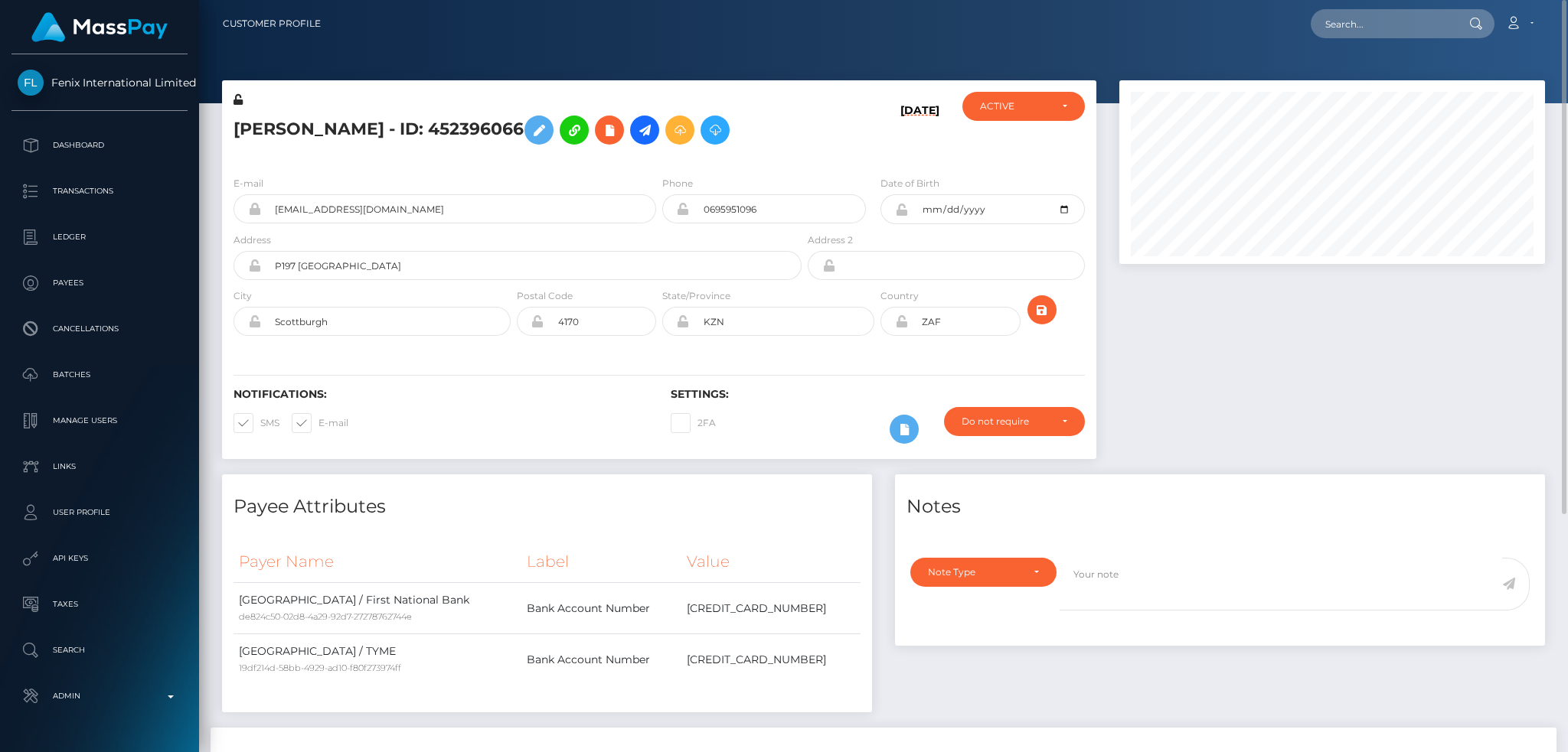
drag, startPoint x: 1392, startPoint y: 40, endPoint x: 1385, endPoint y: 30, distance: 12.2
click at [1392, 39] on nav "Customer Profile Loading... Loading... Account" at bounding box center [883, 24] width 1369 height 47
click at [1384, 27] on input "text" at bounding box center [1382, 24] width 144 height 29
paste input "ef1d6b9e-5d63-4f52-860e-93fbc97261df"
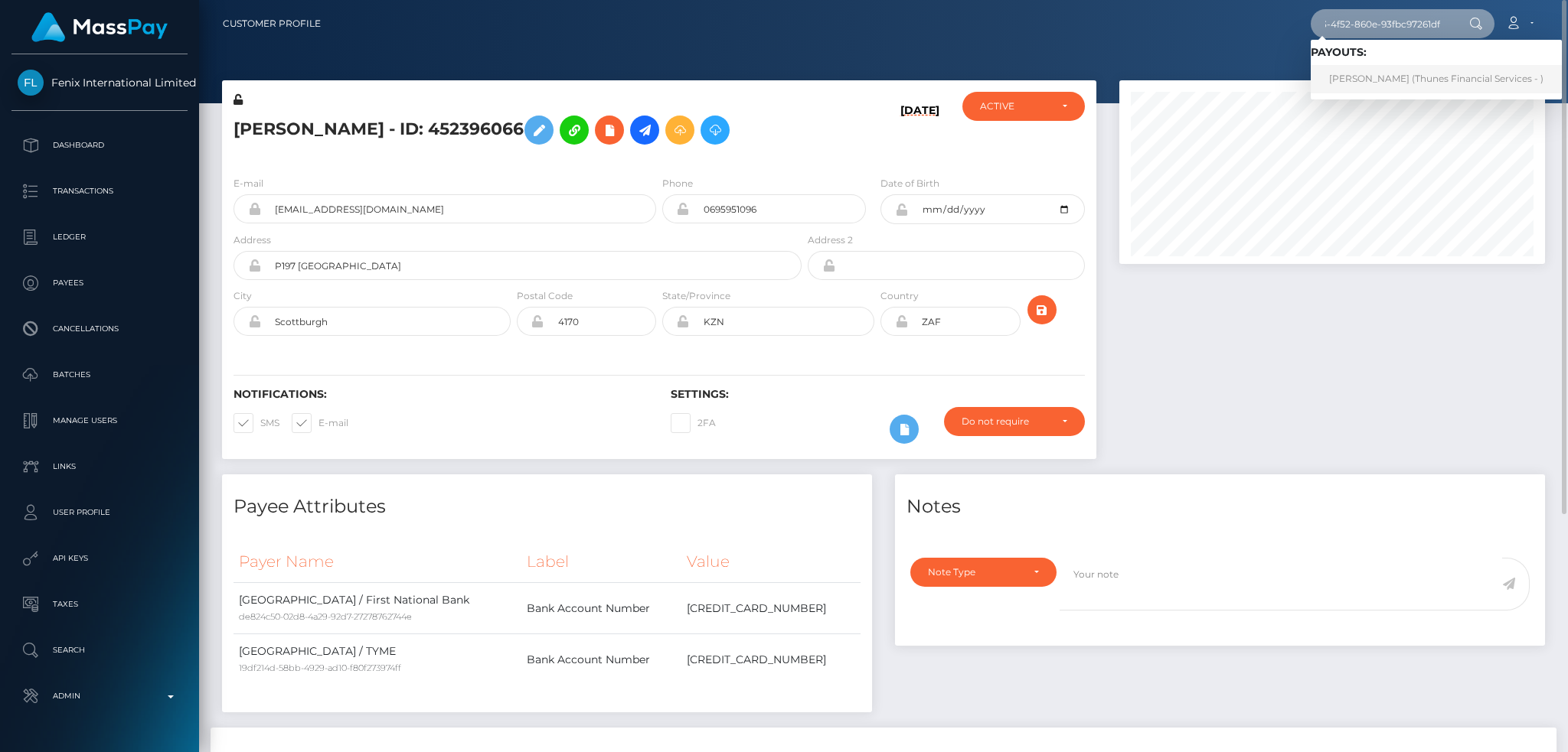
type input "ef1d6b9e-5d63-4f52-860e-93fbc97261df"
click at [1398, 73] on link "Pedro Luis Resende Costa (Thunes Financial Services - )" at bounding box center [1435, 79] width 251 height 28
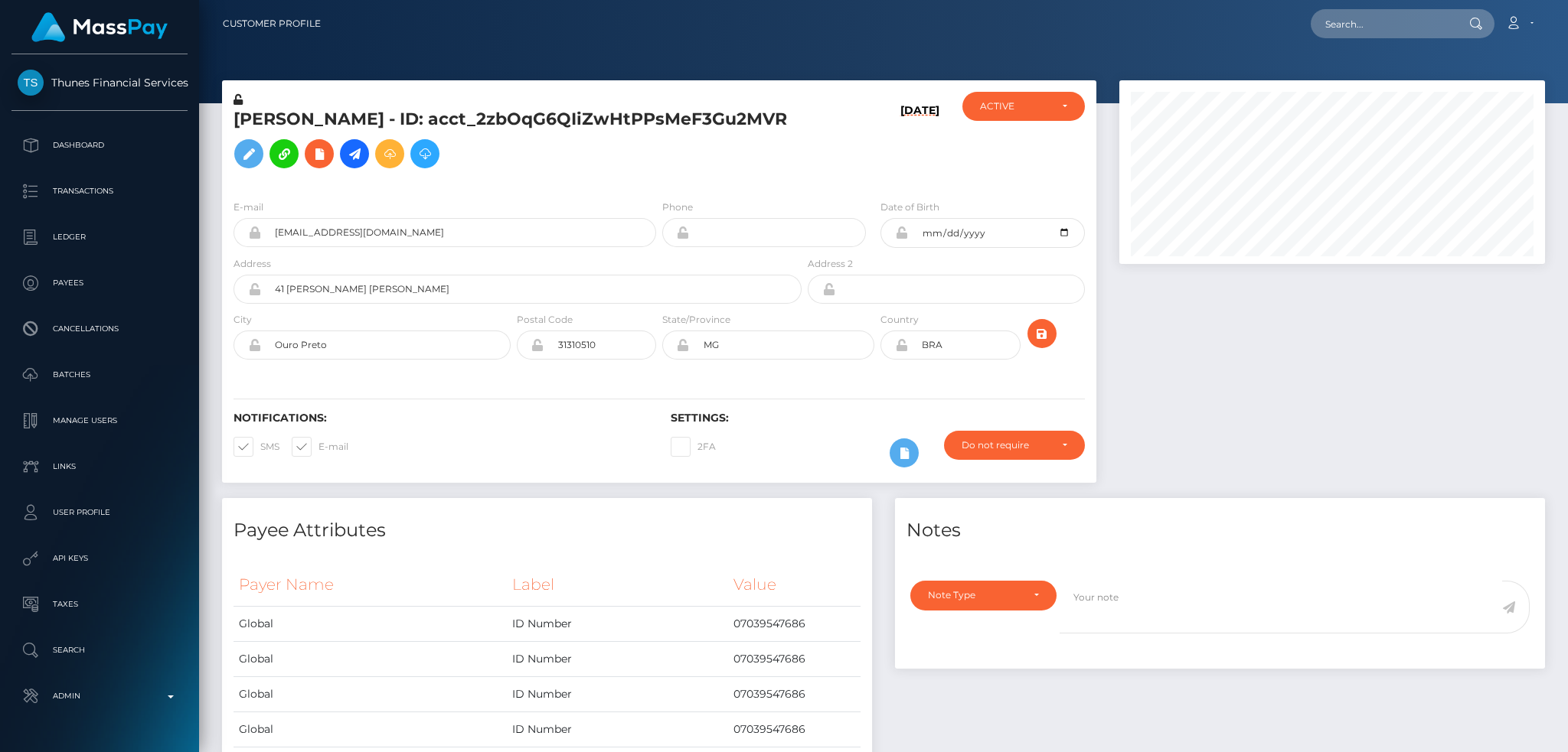
scroll to position [183, 425]
click at [1192, 391] on div at bounding box center [1331, 289] width 448 height 417
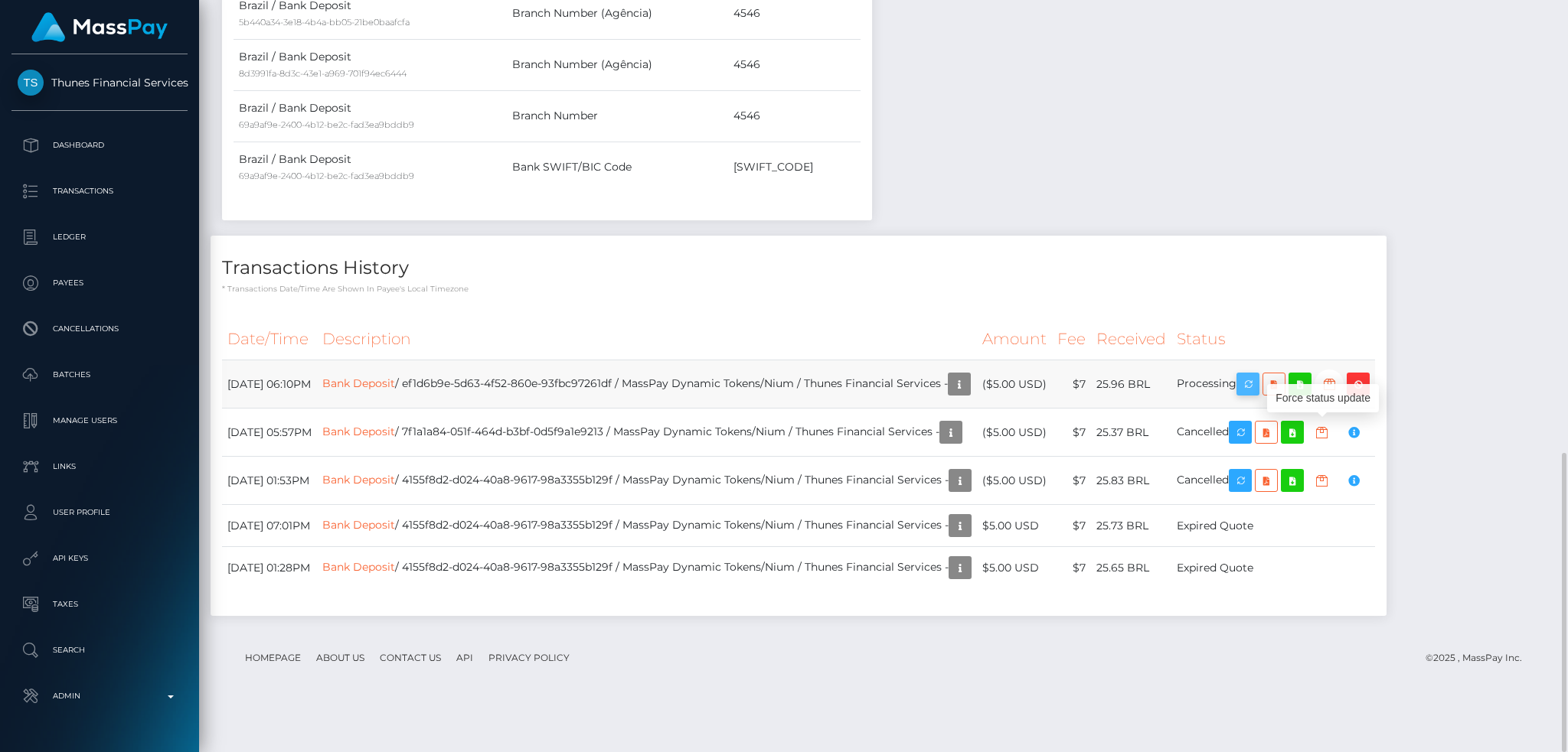
click at [1257, 394] on icon "button" at bounding box center [1247, 384] width 18 height 19
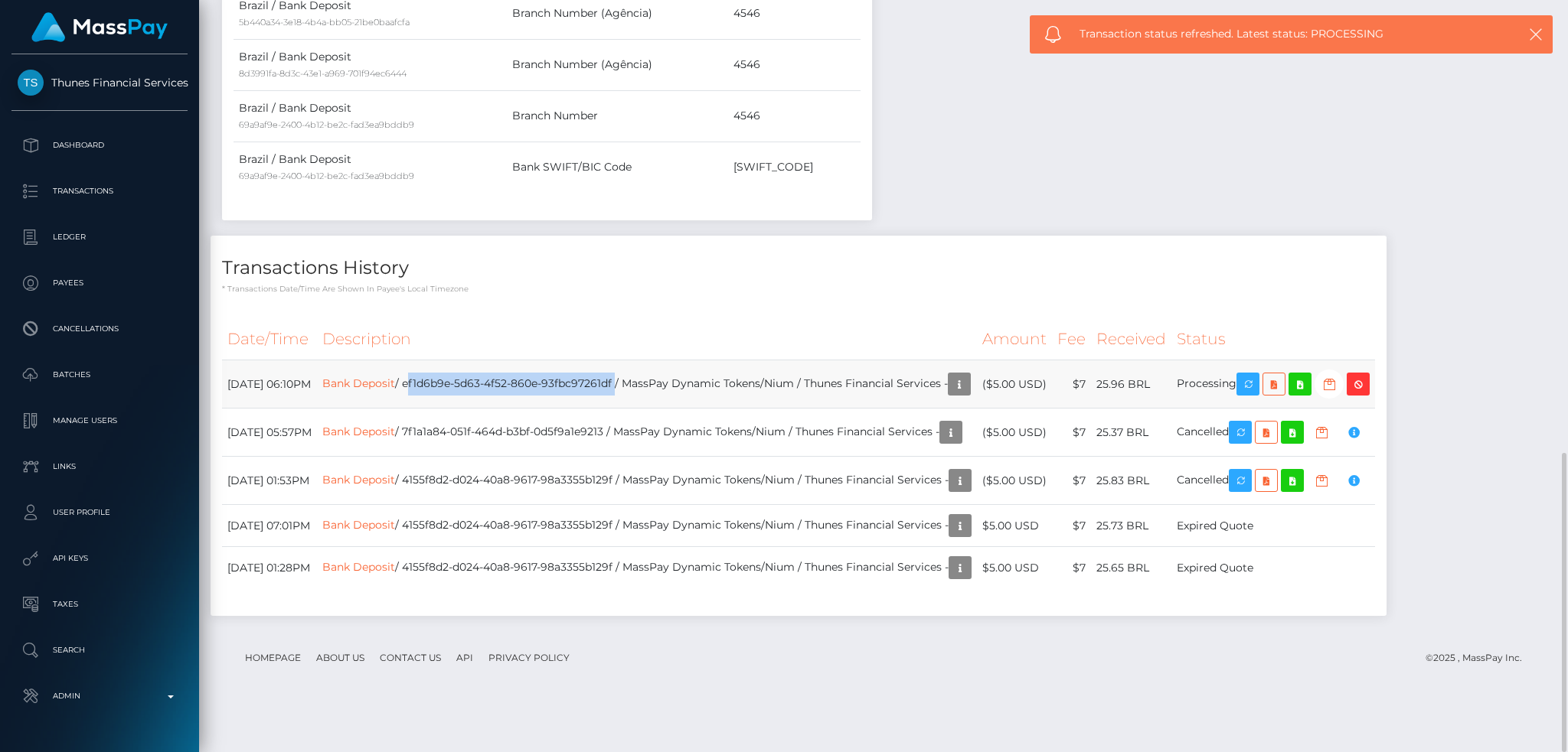
drag, startPoint x: 684, startPoint y: 429, endPoint x: 474, endPoint y: 430, distance: 210.0
click at [474, 409] on td "Bank Deposit / ef1d6b9e-5d63-4f52-860e-93fbc97261df / MassPay Dynamic Tokens/Ni…" at bounding box center [646, 384] width 660 height 48
copy td "ef1d6b9e-5d63-4f52-860e-93fbc97261df"
click at [770, 361] on th "Description" at bounding box center [646, 340] width 660 height 42
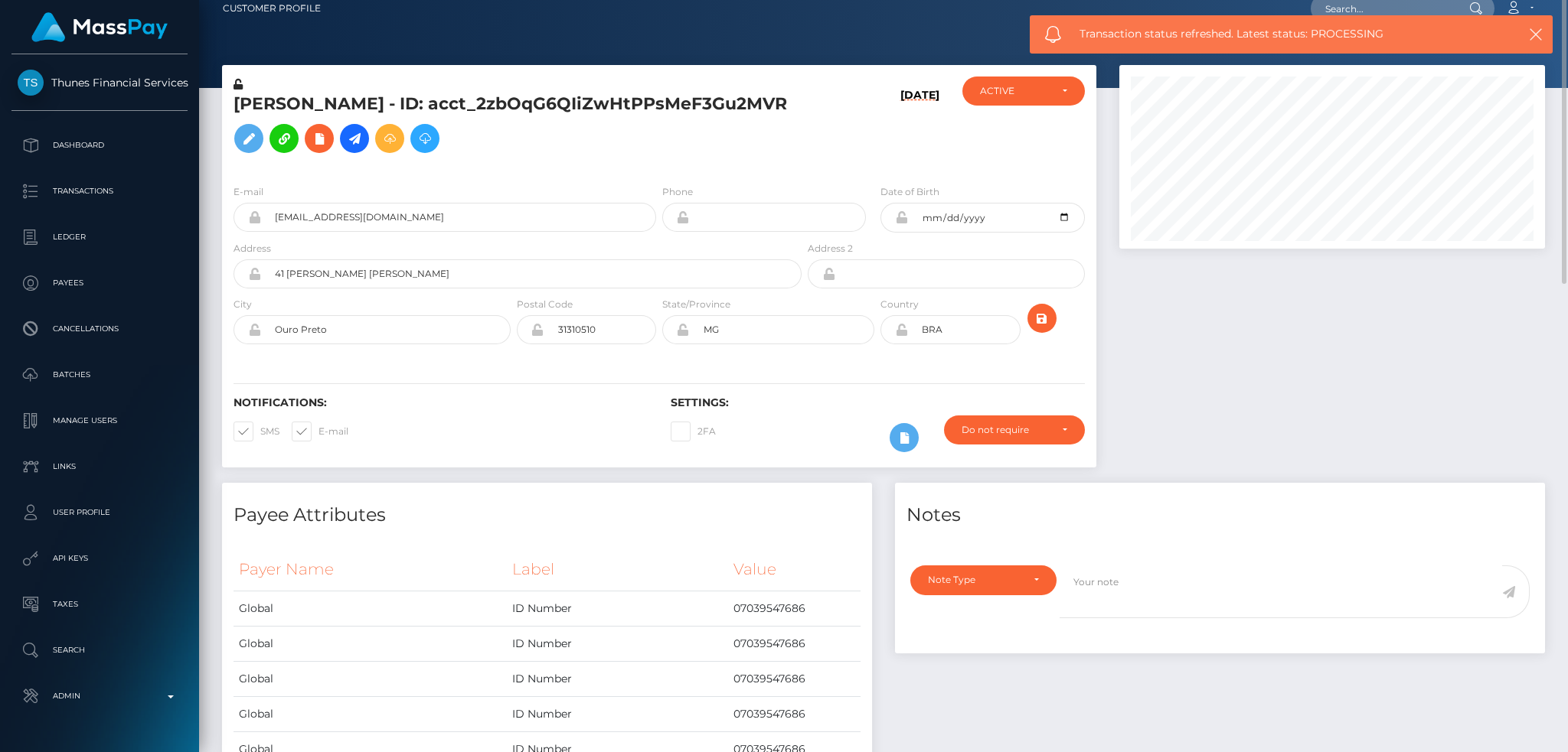
scroll to position [0, 0]
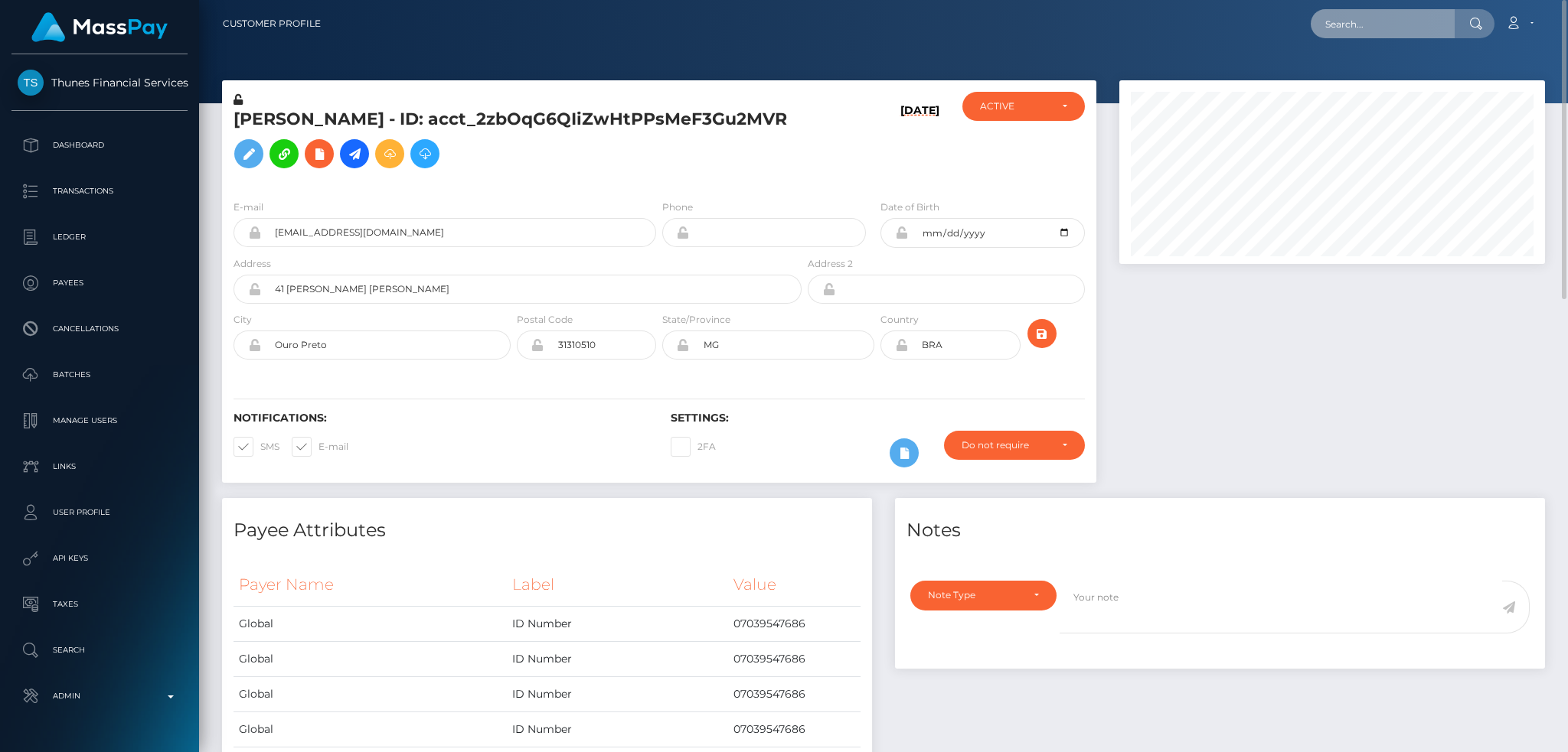
click at [1353, 26] on input "text" at bounding box center [1382, 24] width 144 height 29
paste input "6599f234-a45b-46e5-80c6-9ffa89623163,2025-10-13"
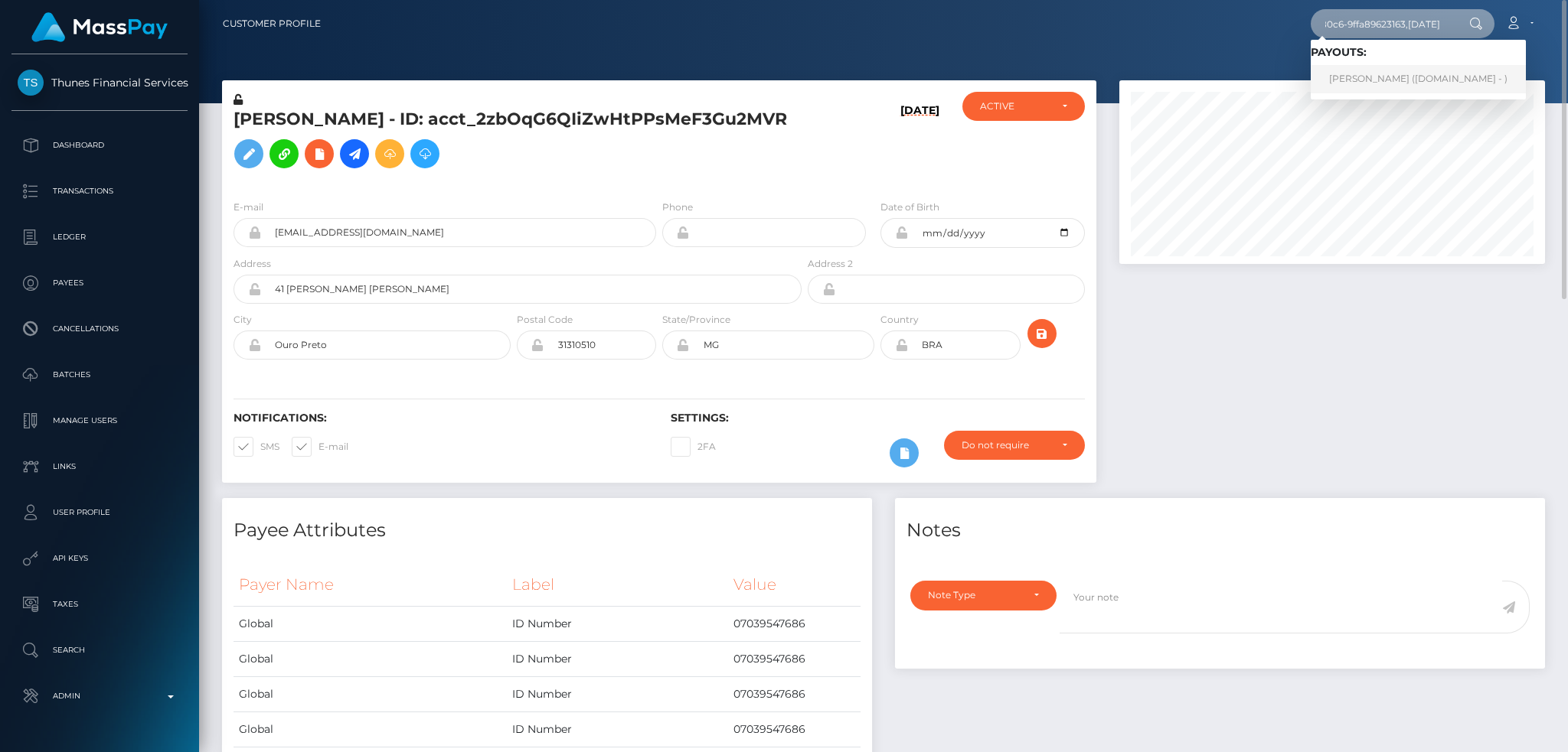
type input "6599f234-a45b-46e5-80c6-9ffa89623163,2025-10-13"
click at [1430, 75] on link "CHRISTOPHER ANTHONY CHERRY (Unlockt.me - )" at bounding box center [1418, 79] width 215 height 28
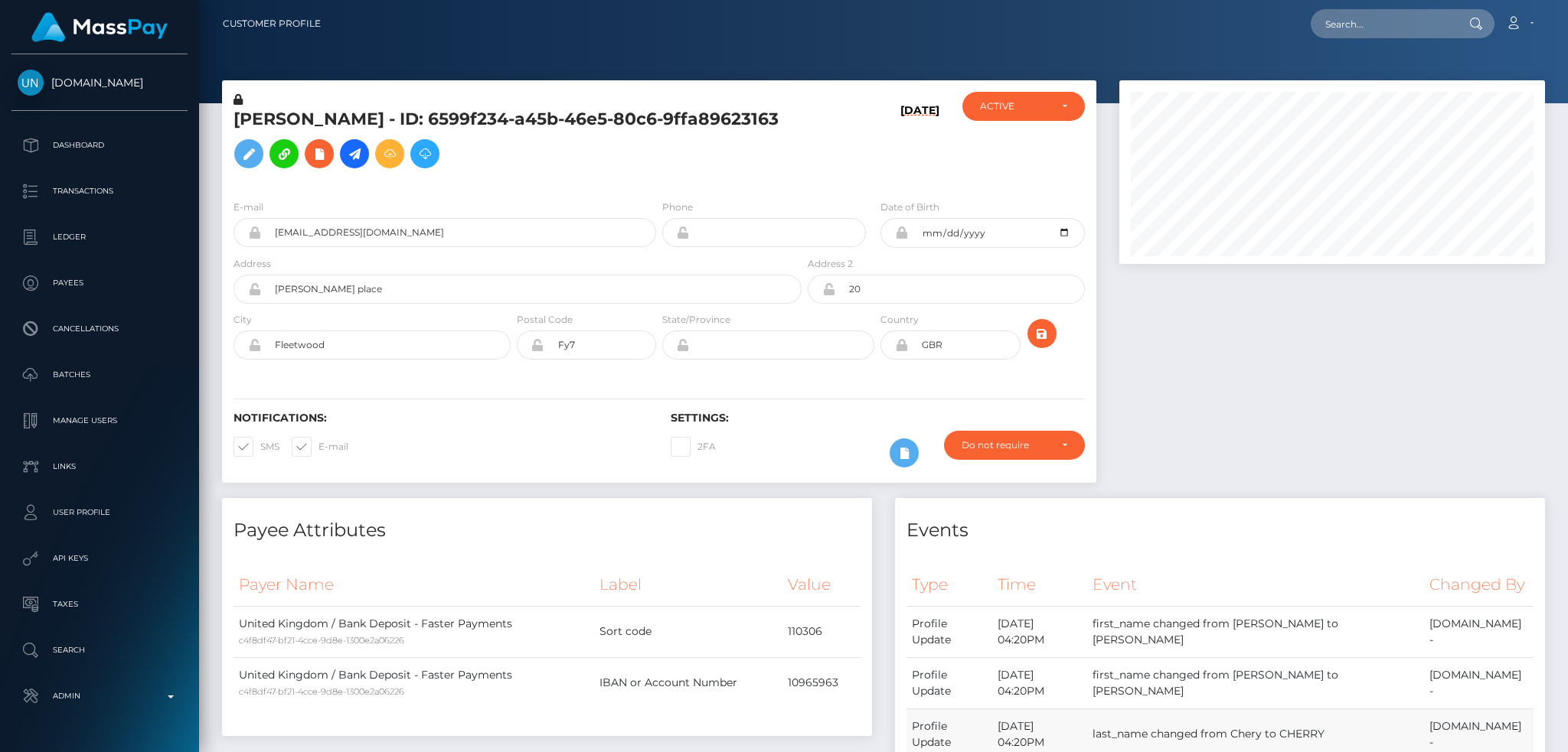
scroll to position [183, 425]
click at [1241, 358] on div at bounding box center [1331, 289] width 448 height 417
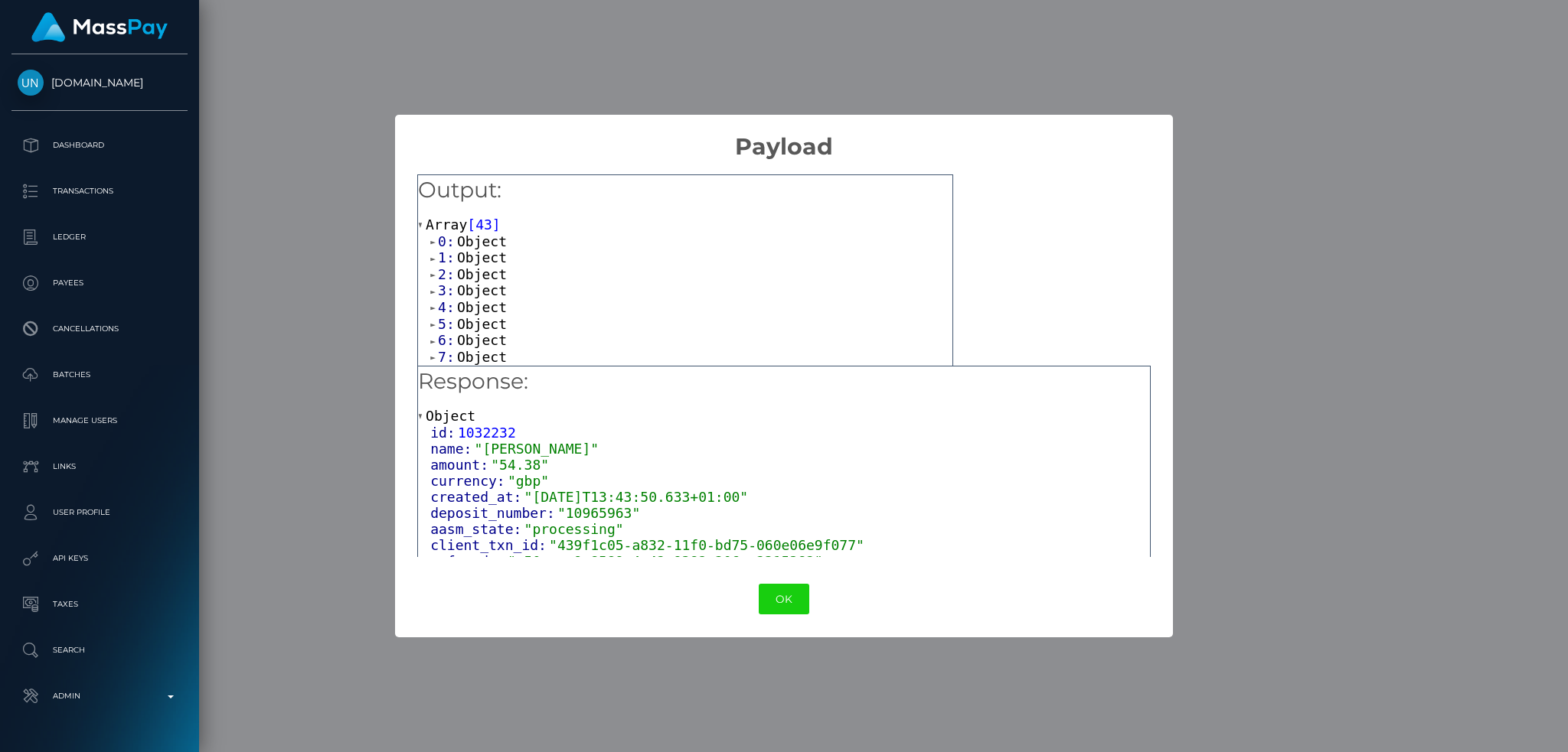
click at [486, 245] on span "Object" at bounding box center [481, 241] width 50 height 16
click at [476, 295] on span "Object" at bounding box center [481, 289] width 50 height 16
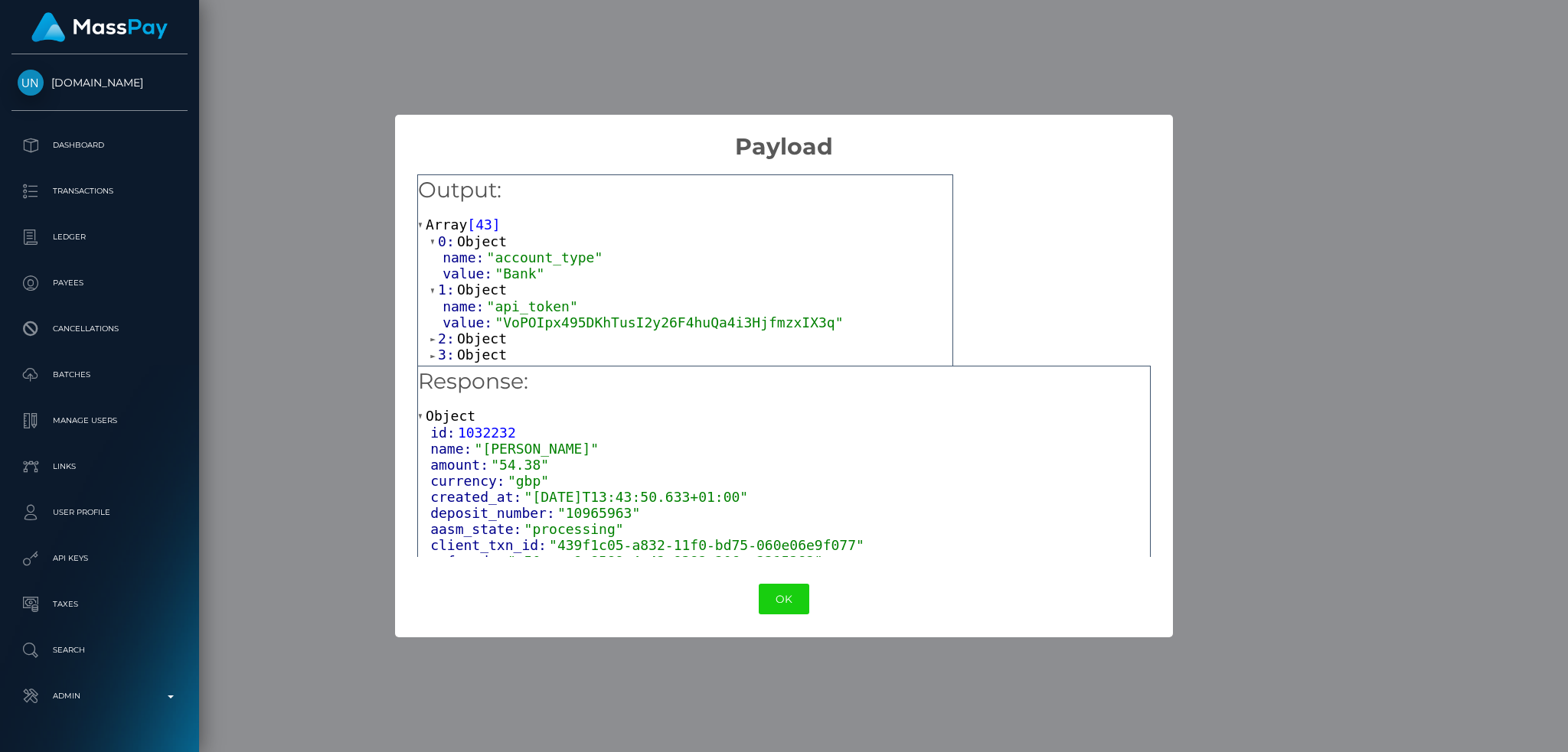
scroll to position [102, 0]
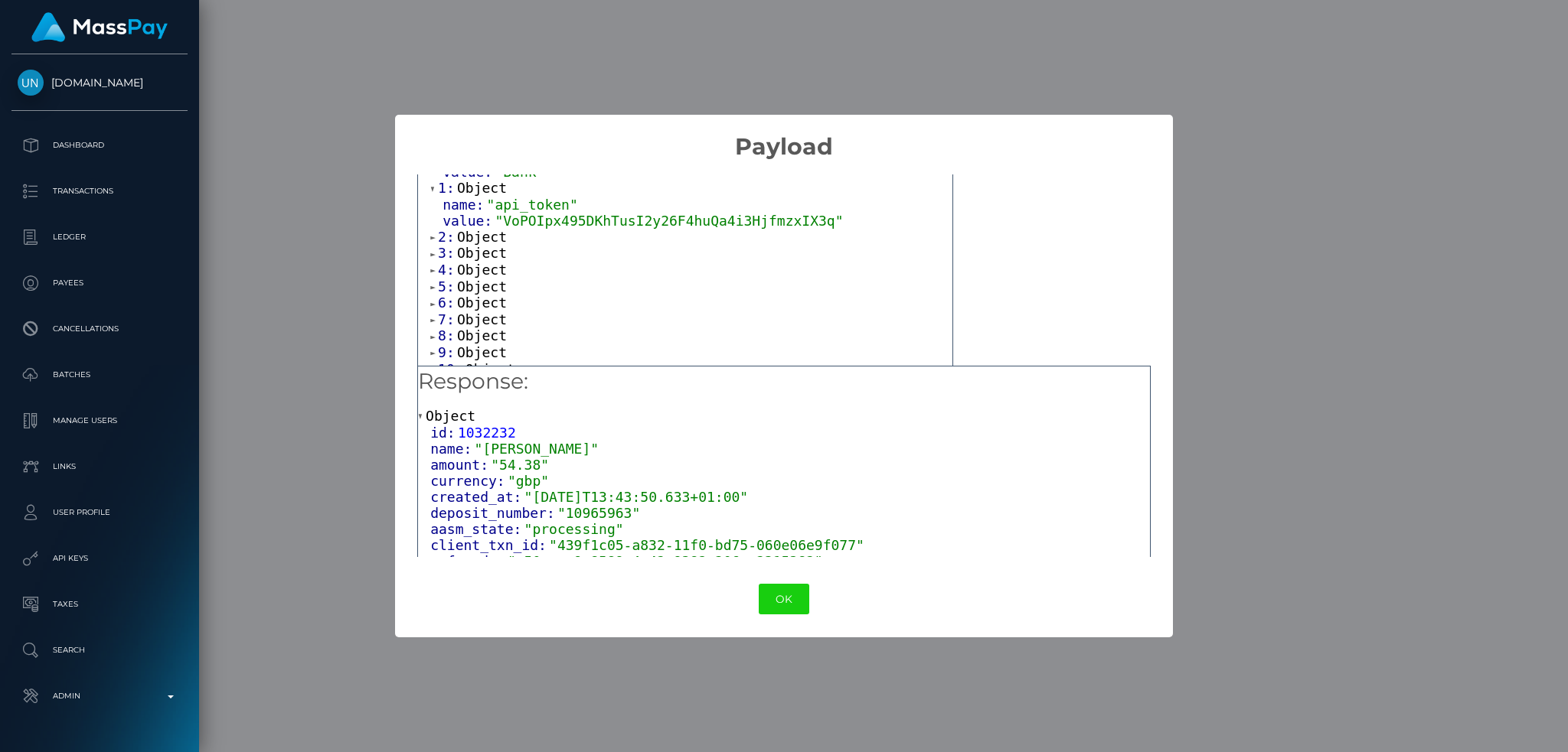
click at [483, 243] on span "Object" at bounding box center [481, 237] width 50 height 16
click at [481, 286] on span "Object" at bounding box center [481, 285] width 50 height 16
click at [479, 337] on span "Object" at bounding box center [481, 334] width 50 height 16
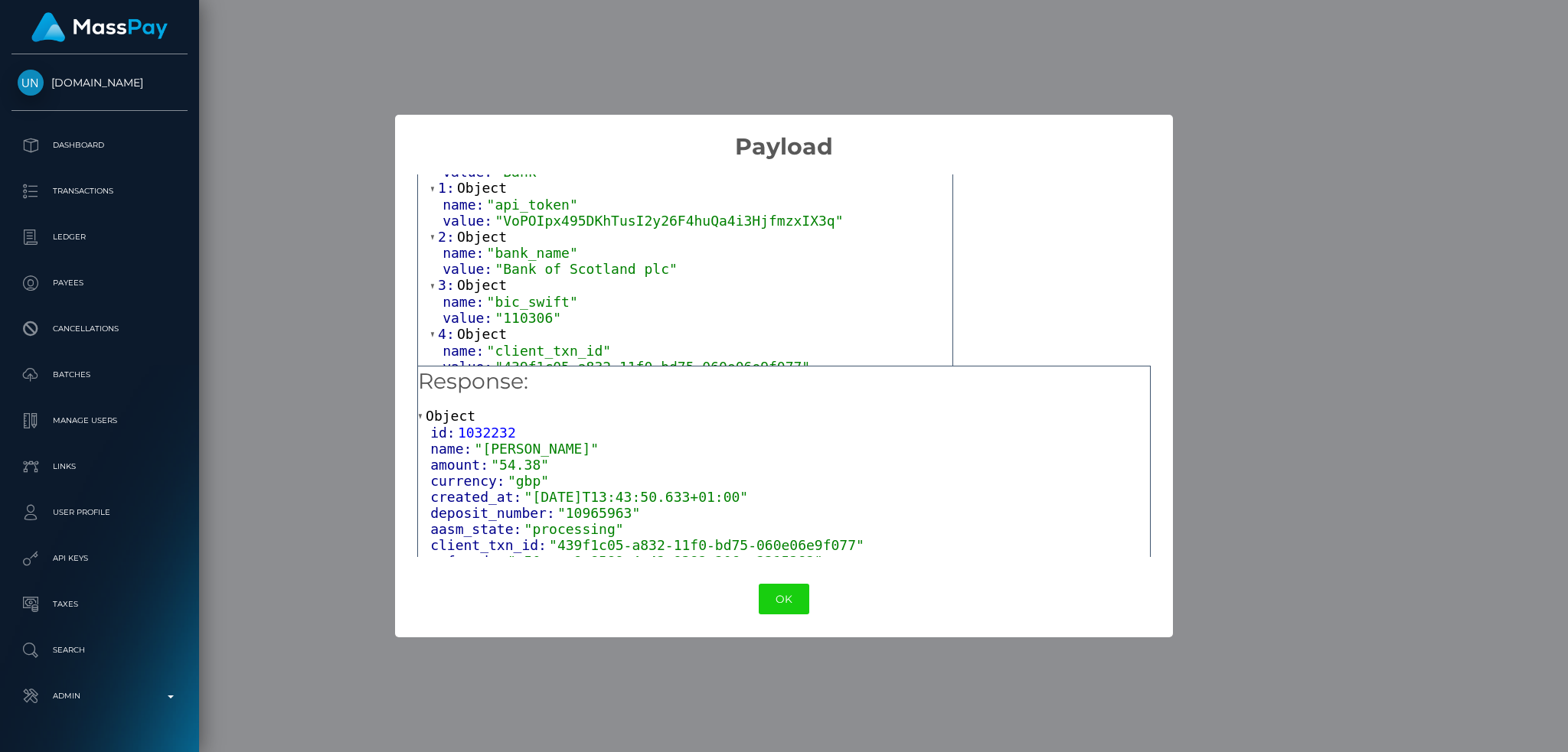
scroll to position [204, 0]
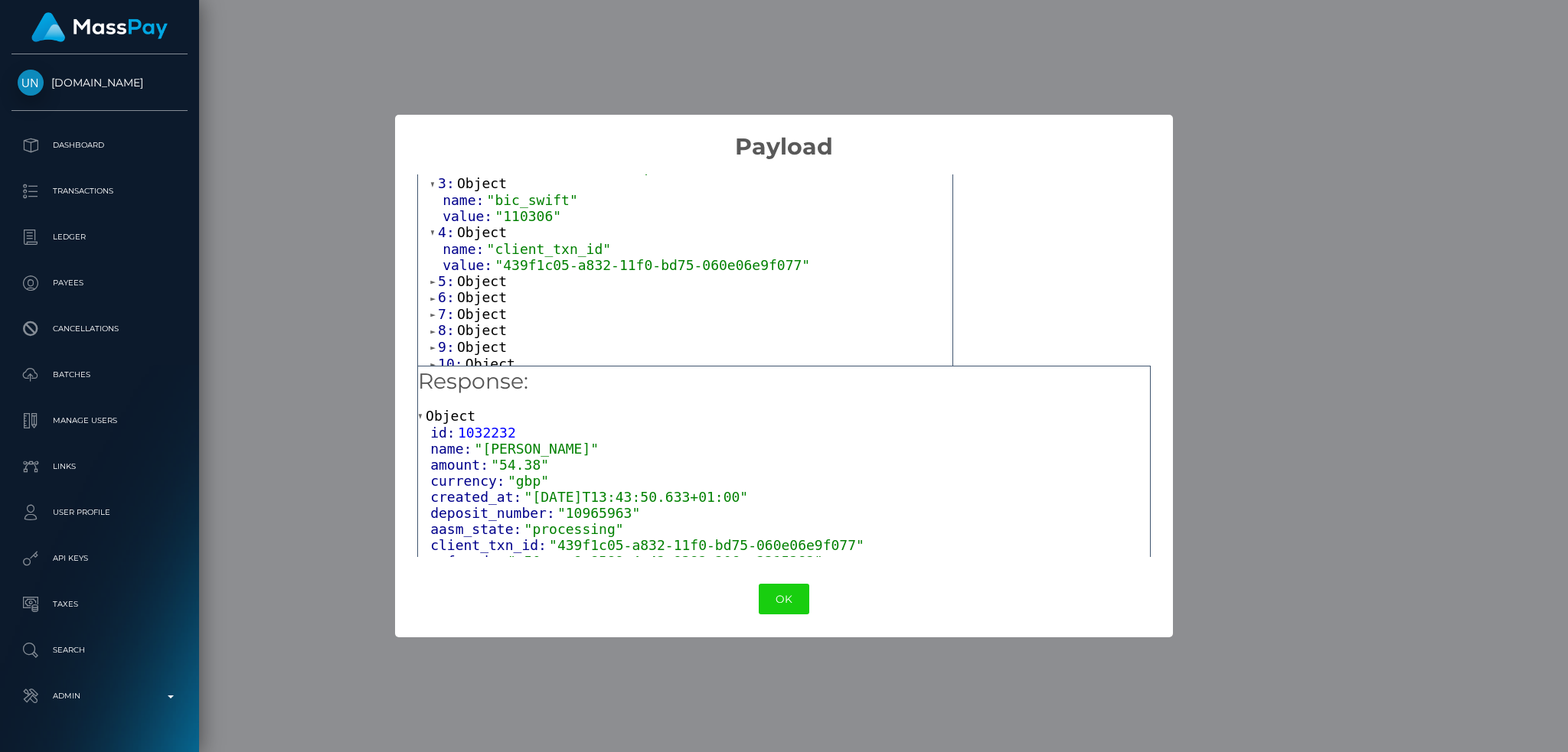
click at [486, 285] on span "Object" at bounding box center [481, 281] width 50 height 16
click at [472, 336] on span "Object" at bounding box center [481, 329] width 50 height 16
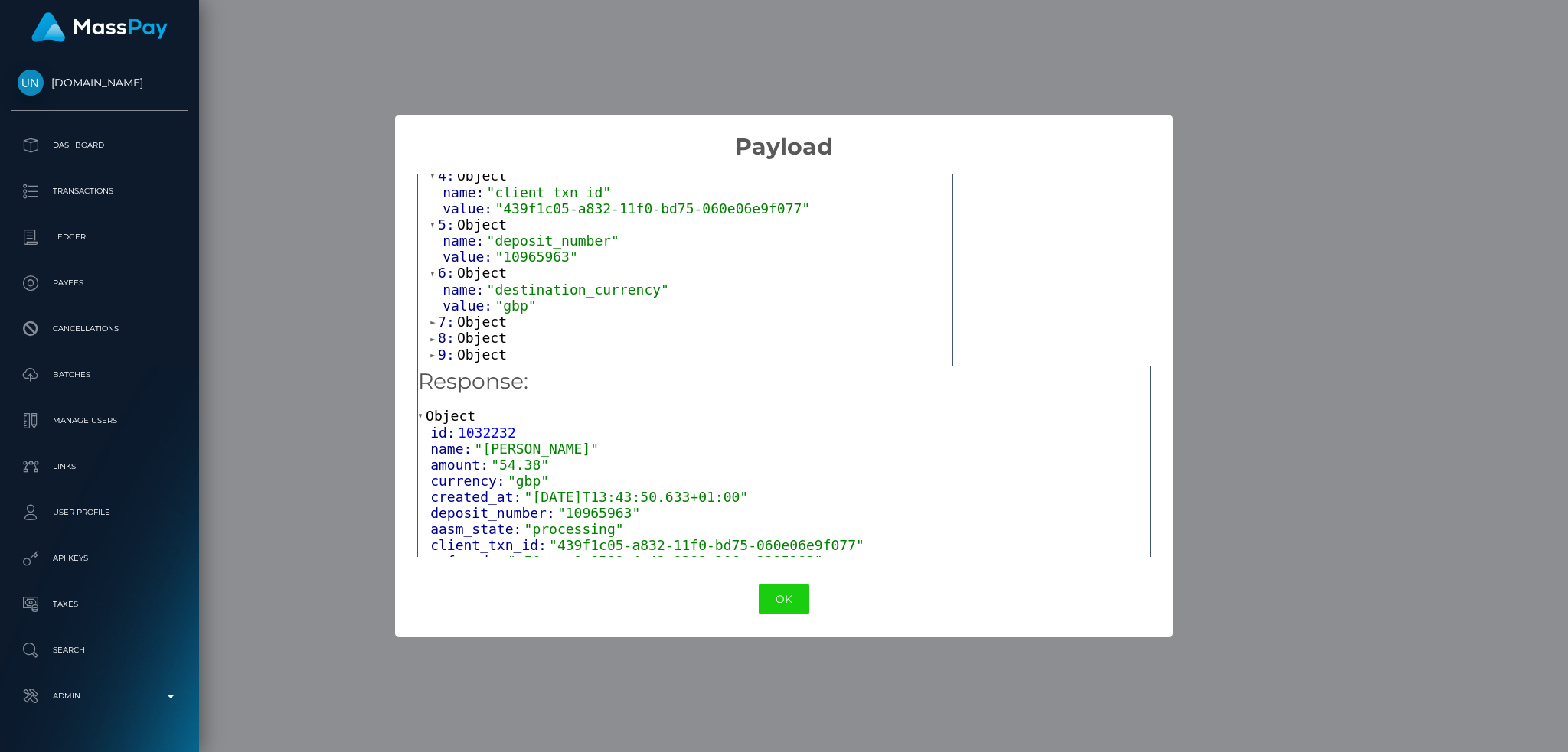
scroll to position [306, 0]
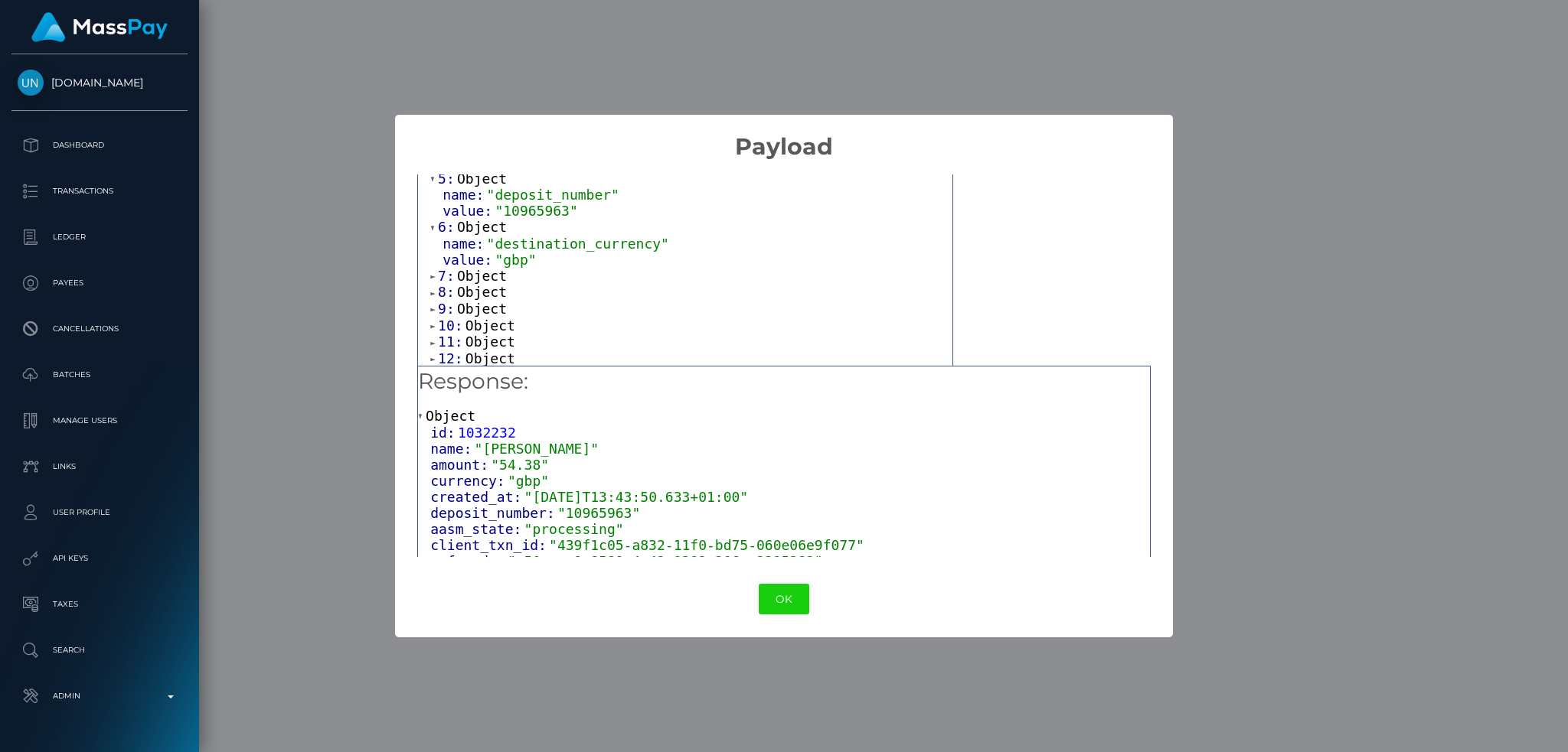
click at [480, 283] on span "Object" at bounding box center [481, 276] width 50 height 16
click at [474, 332] on span "Object" at bounding box center [481, 324] width 50 height 16
click at [480, 276] on span "Object" at bounding box center [481, 271] width 50 height 16
click at [486, 328] on span "Object" at bounding box center [490, 321] width 50 height 16
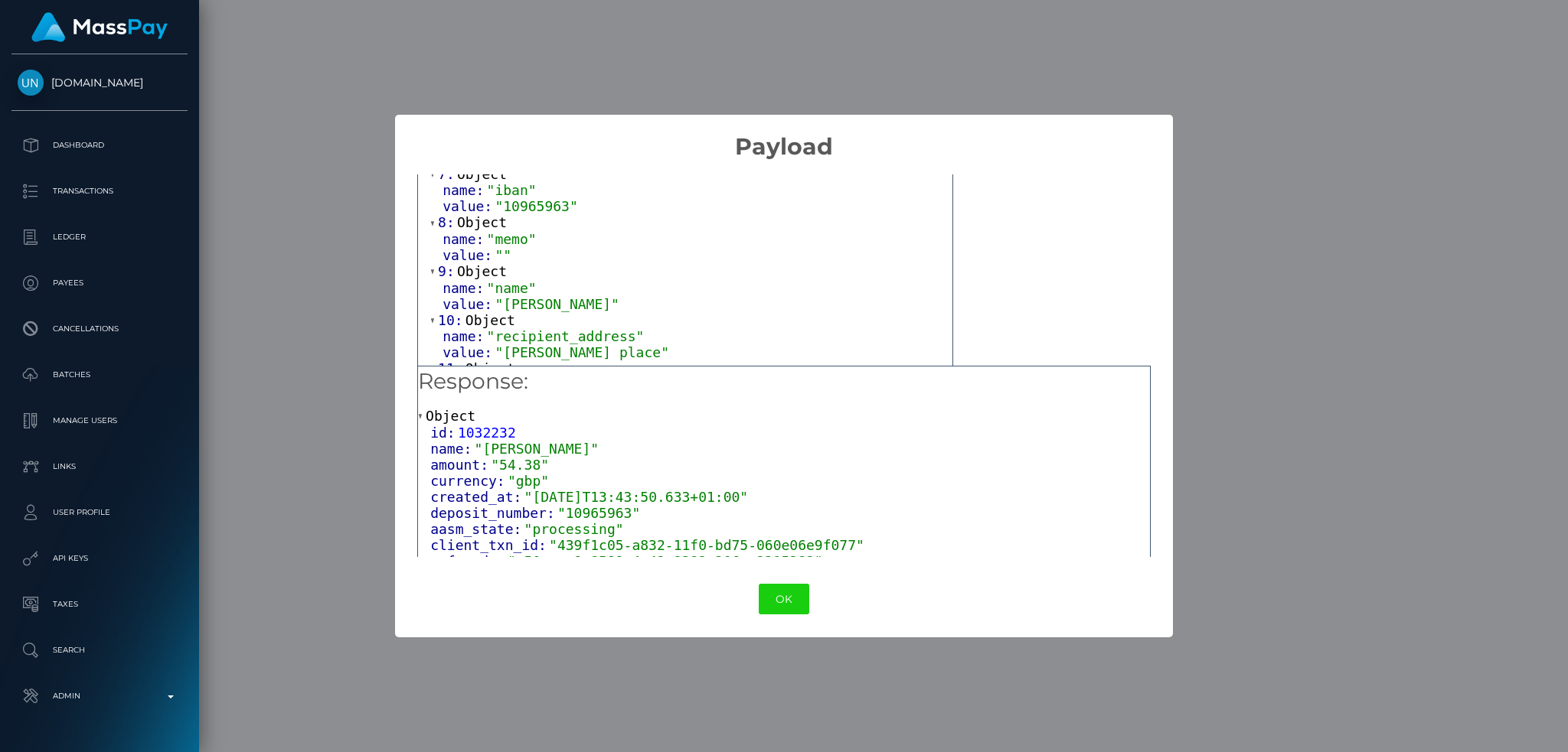
scroll to position [510, 0]
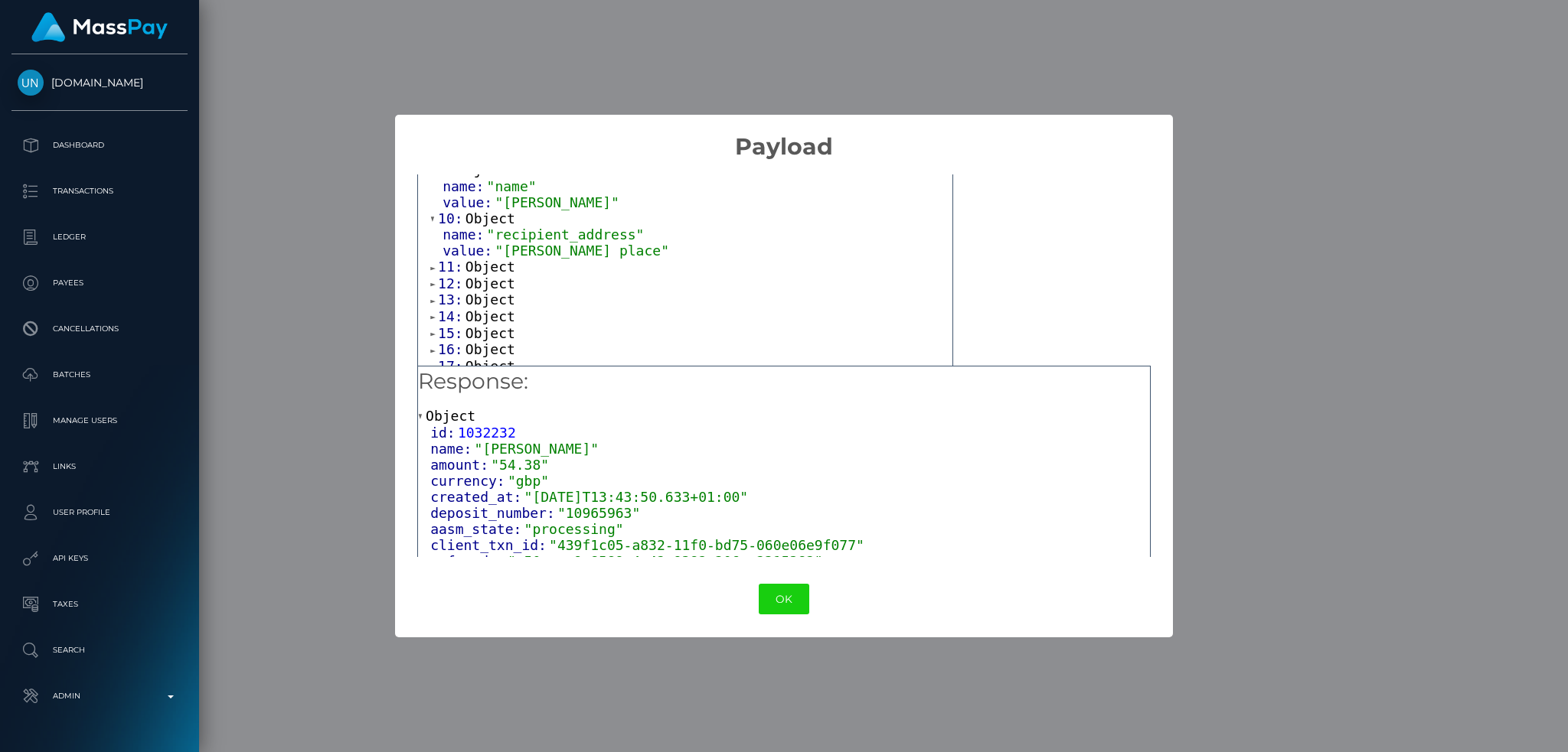
click at [493, 275] on span "Object" at bounding box center [490, 266] width 50 height 16
click at [484, 324] on span "Object" at bounding box center [490, 315] width 50 height 16
click at [791, 608] on button "OK" at bounding box center [784, 600] width 51 height 31
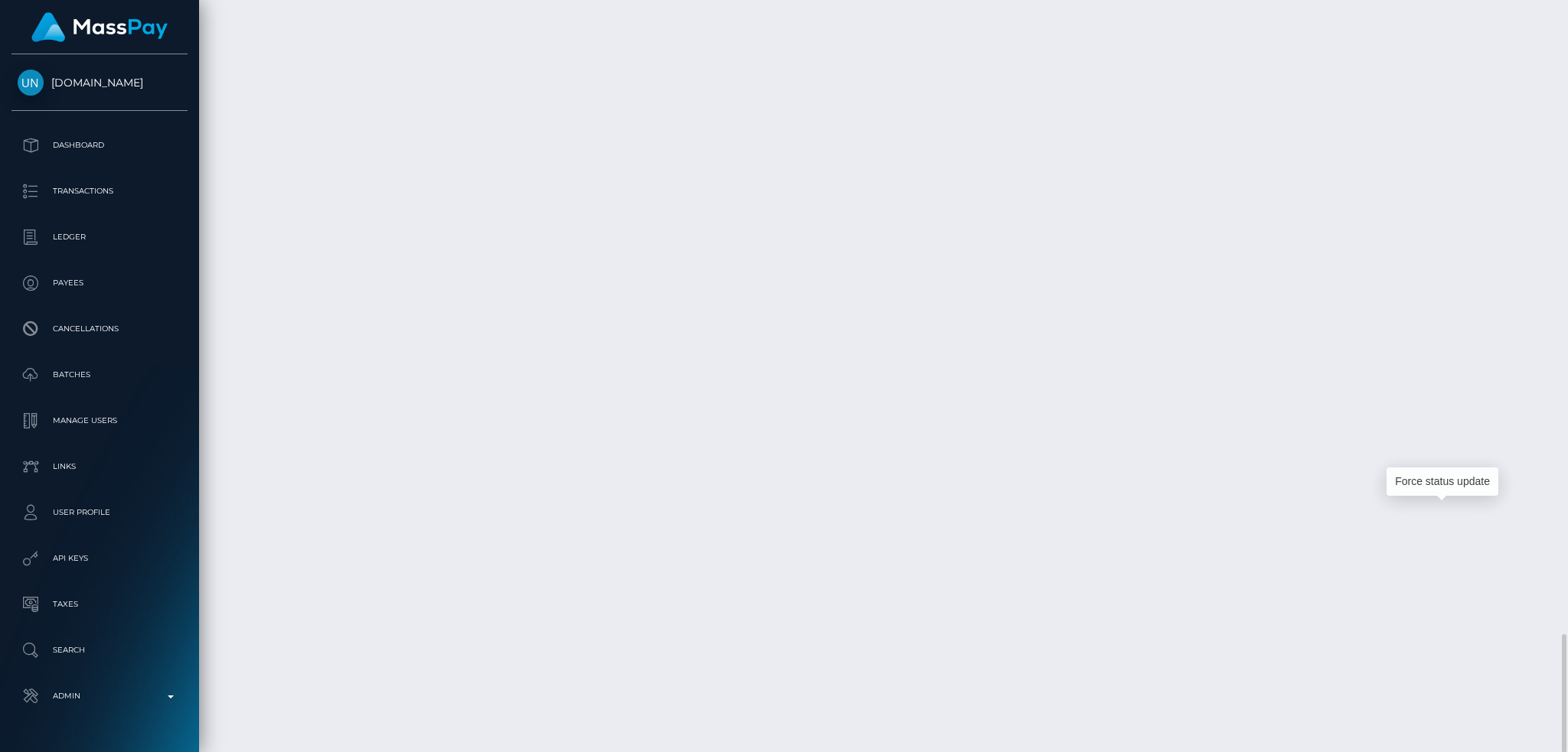
scroll to position [183, 425]
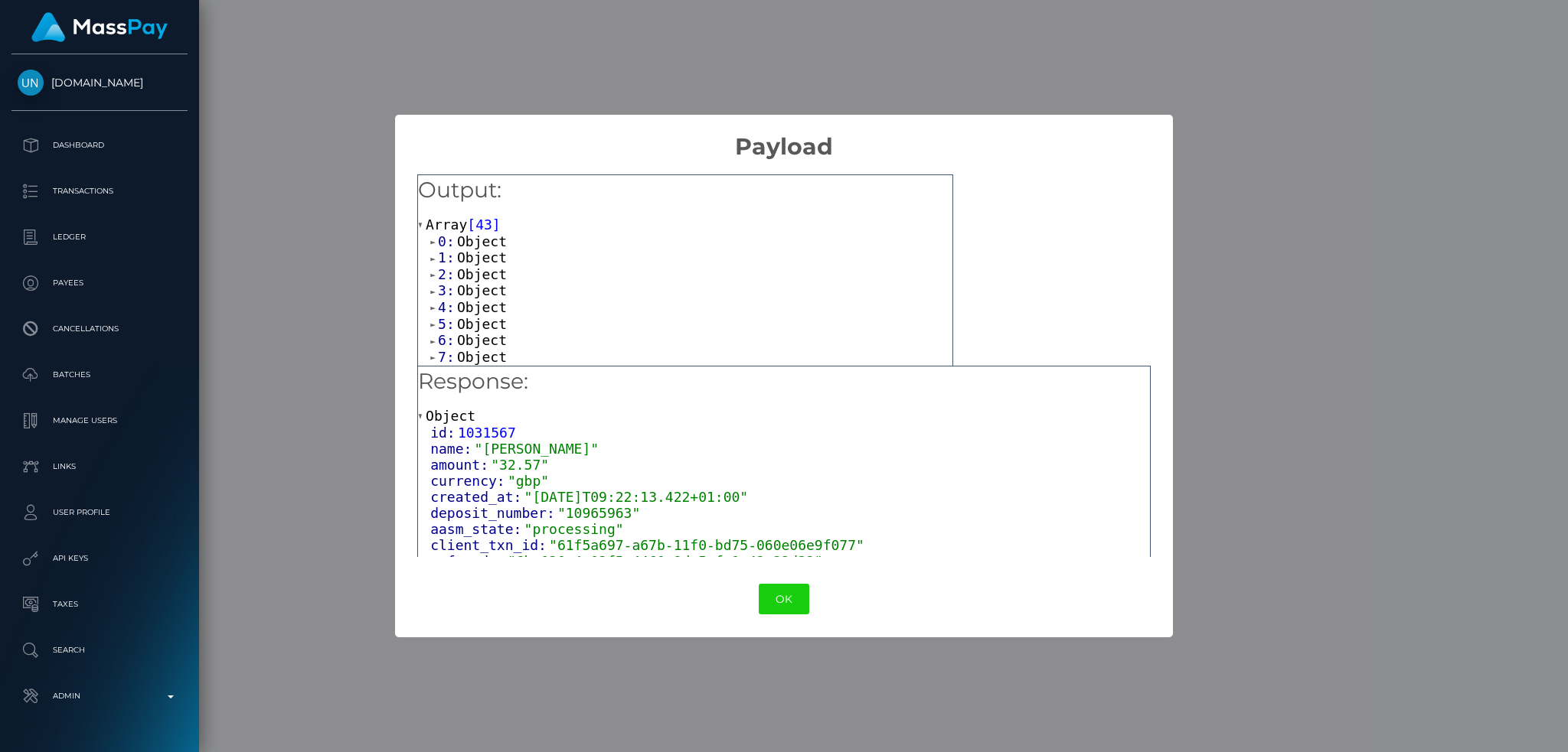
scroll to position [114, 0]
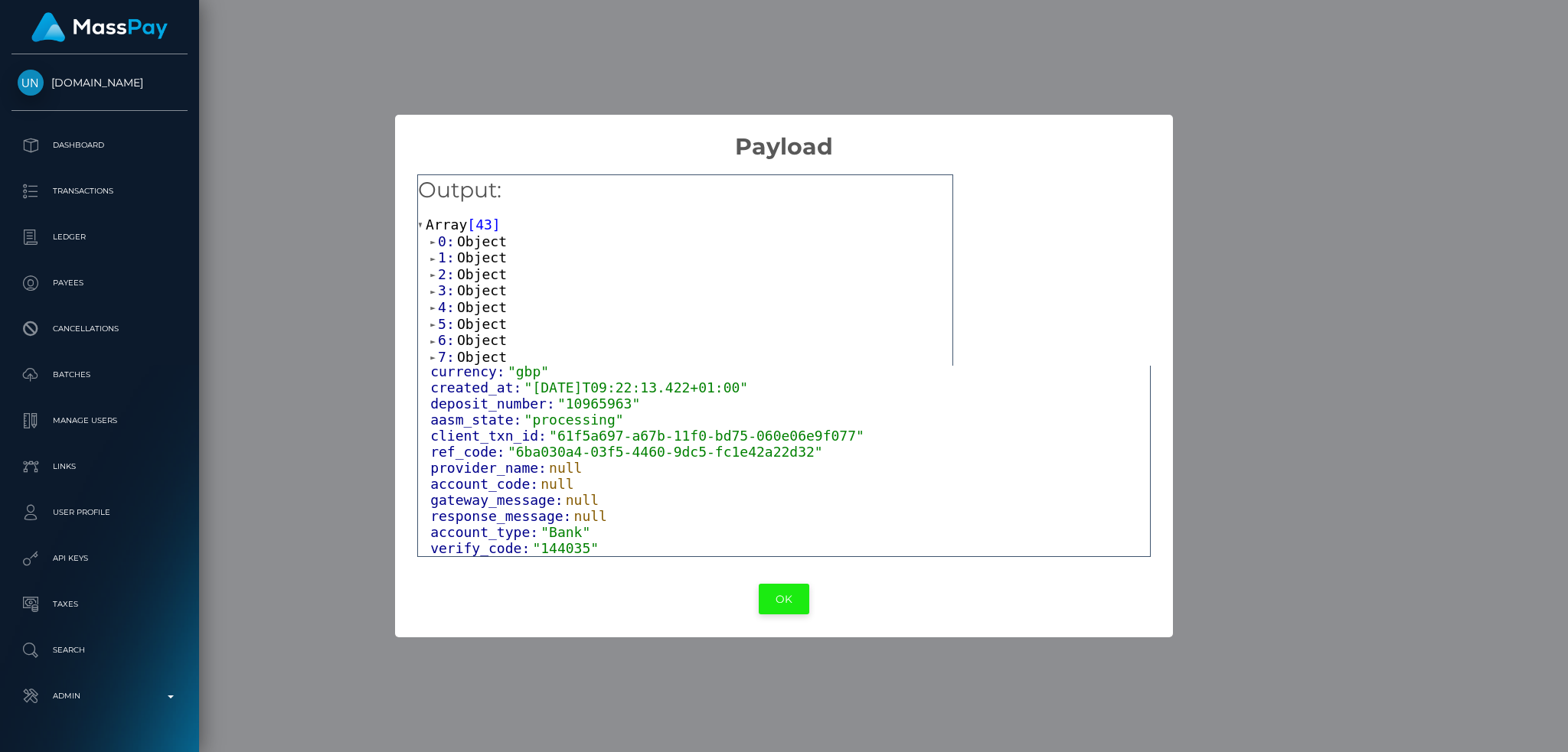
click at [793, 596] on button "OK" at bounding box center [784, 600] width 51 height 31
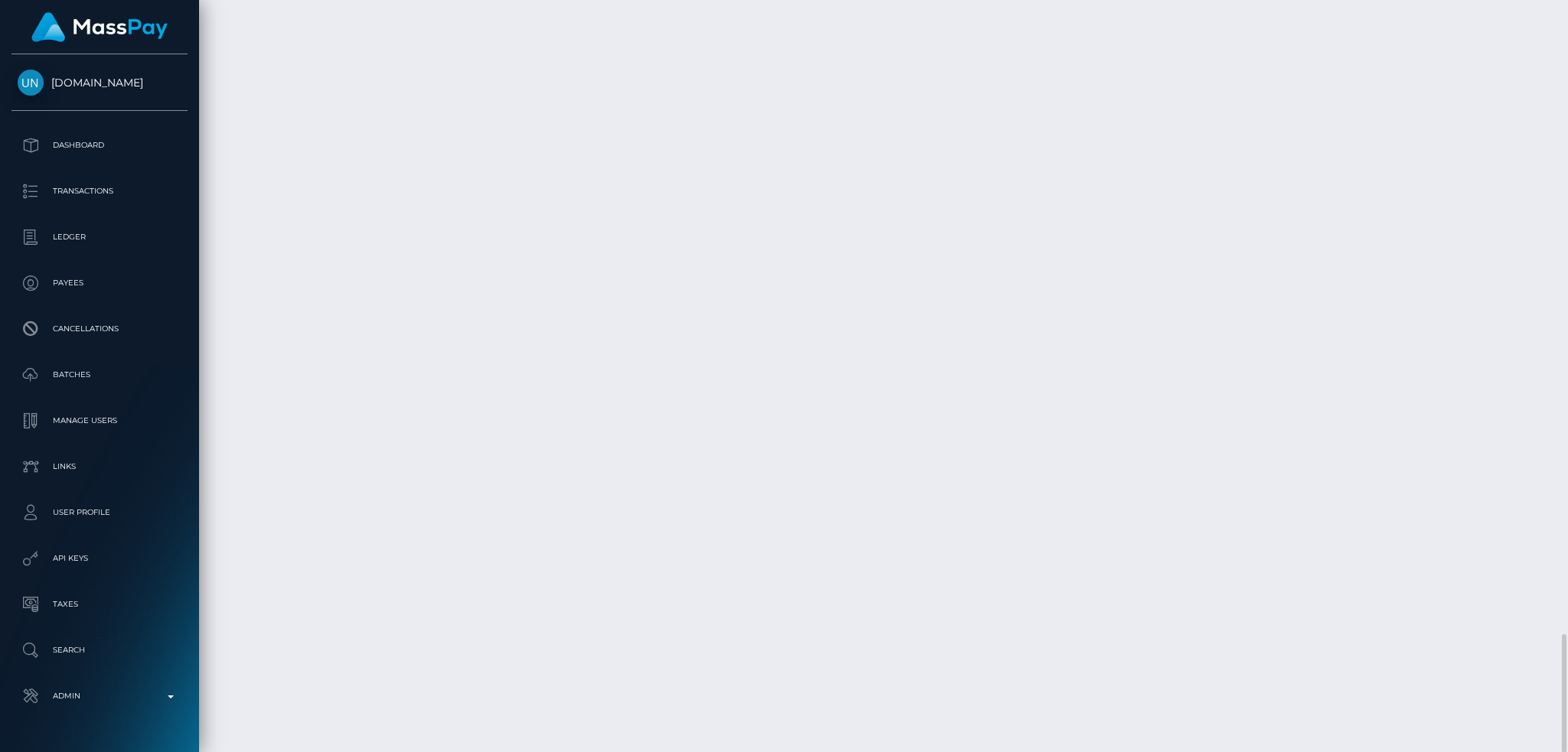
drag, startPoint x: 1104, startPoint y: 511, endPoint x: 838, endPoint y: 520, distance: 266.2
copy td "6599f234-a45b-46e5-80c6-9ffa89623163,2025-10-12"
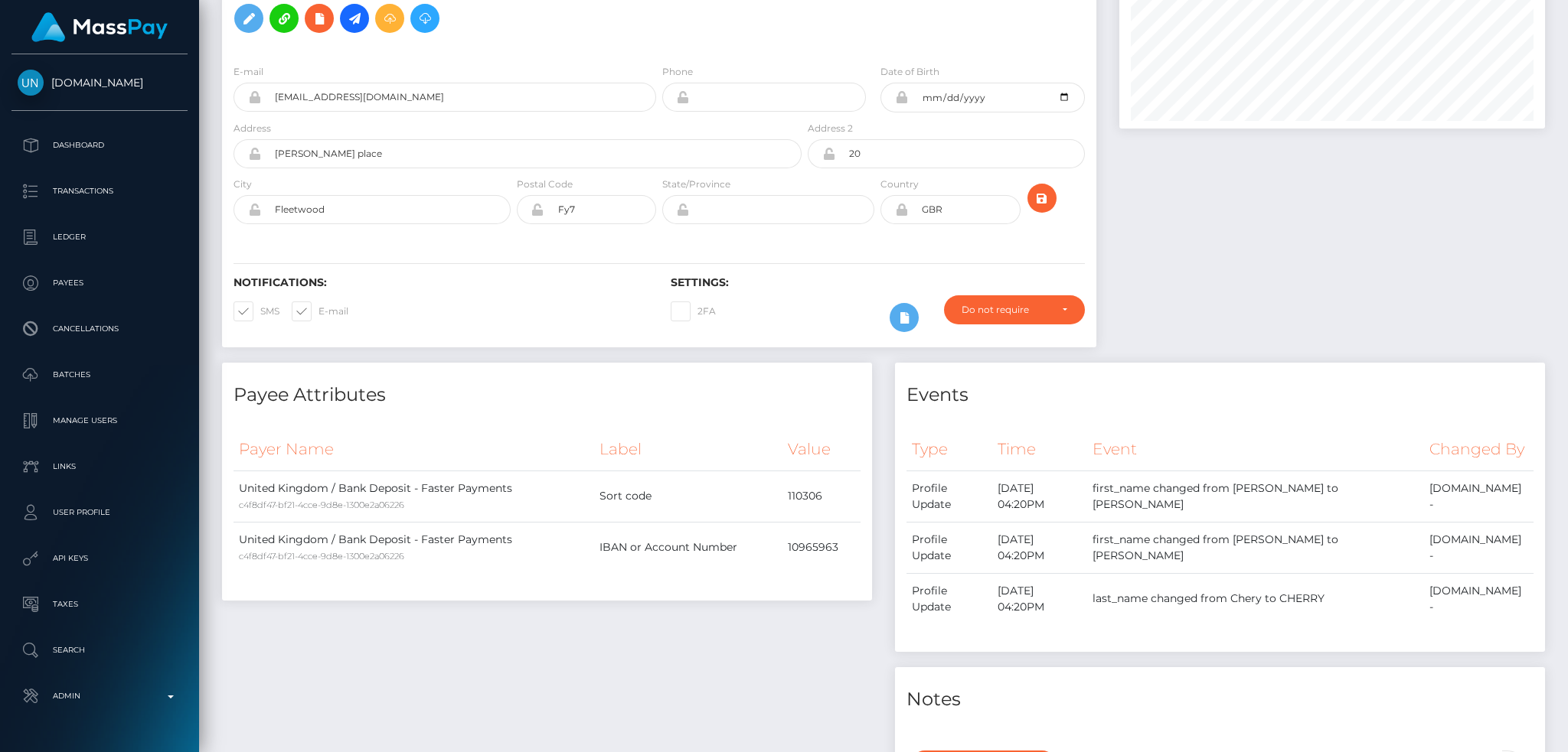
scroll to position [0, 0]
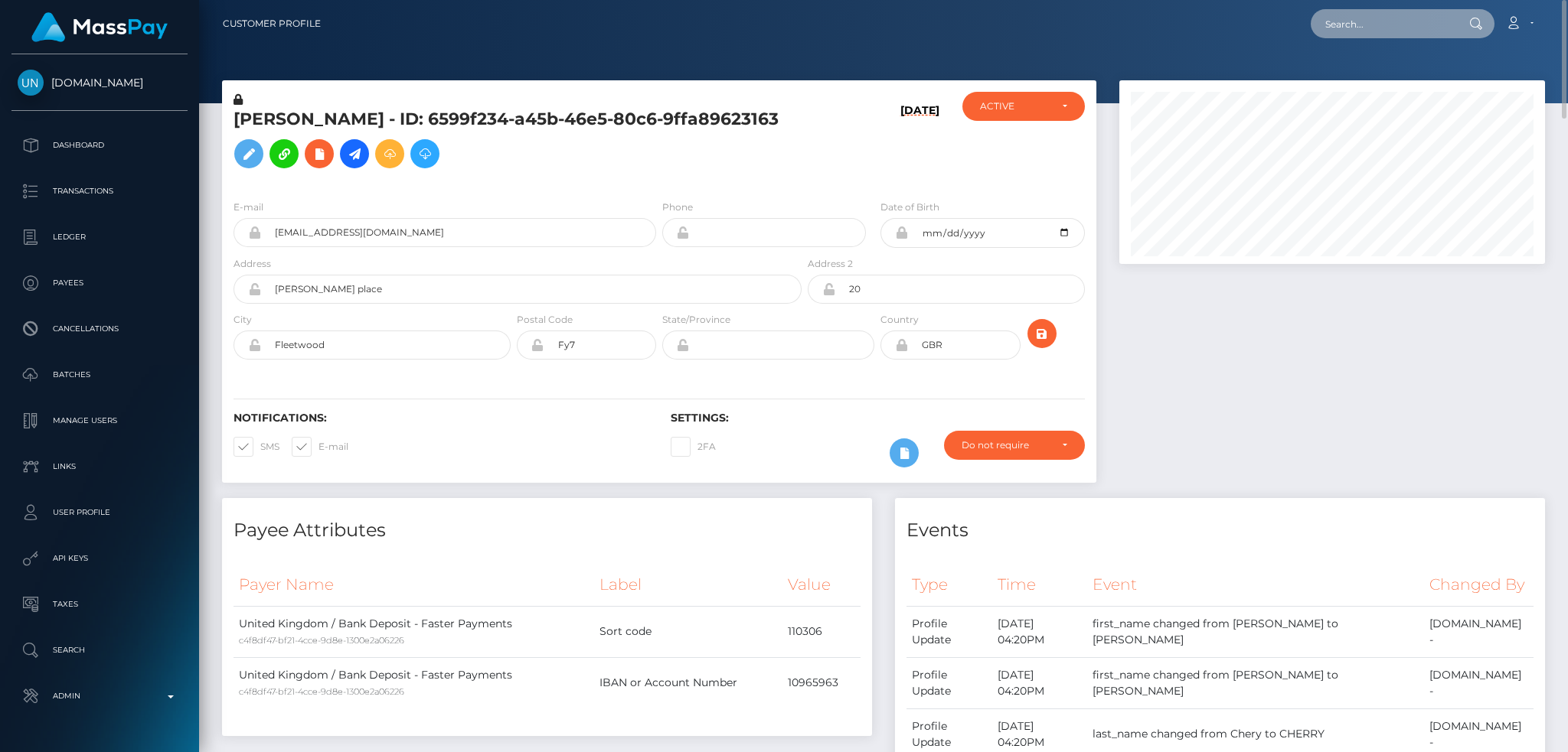
click at [1384, 27] on input "text" at bounding box center [1382, 24] width 144 height 29
paste input "pout_c21GRsCpZTGUJ"
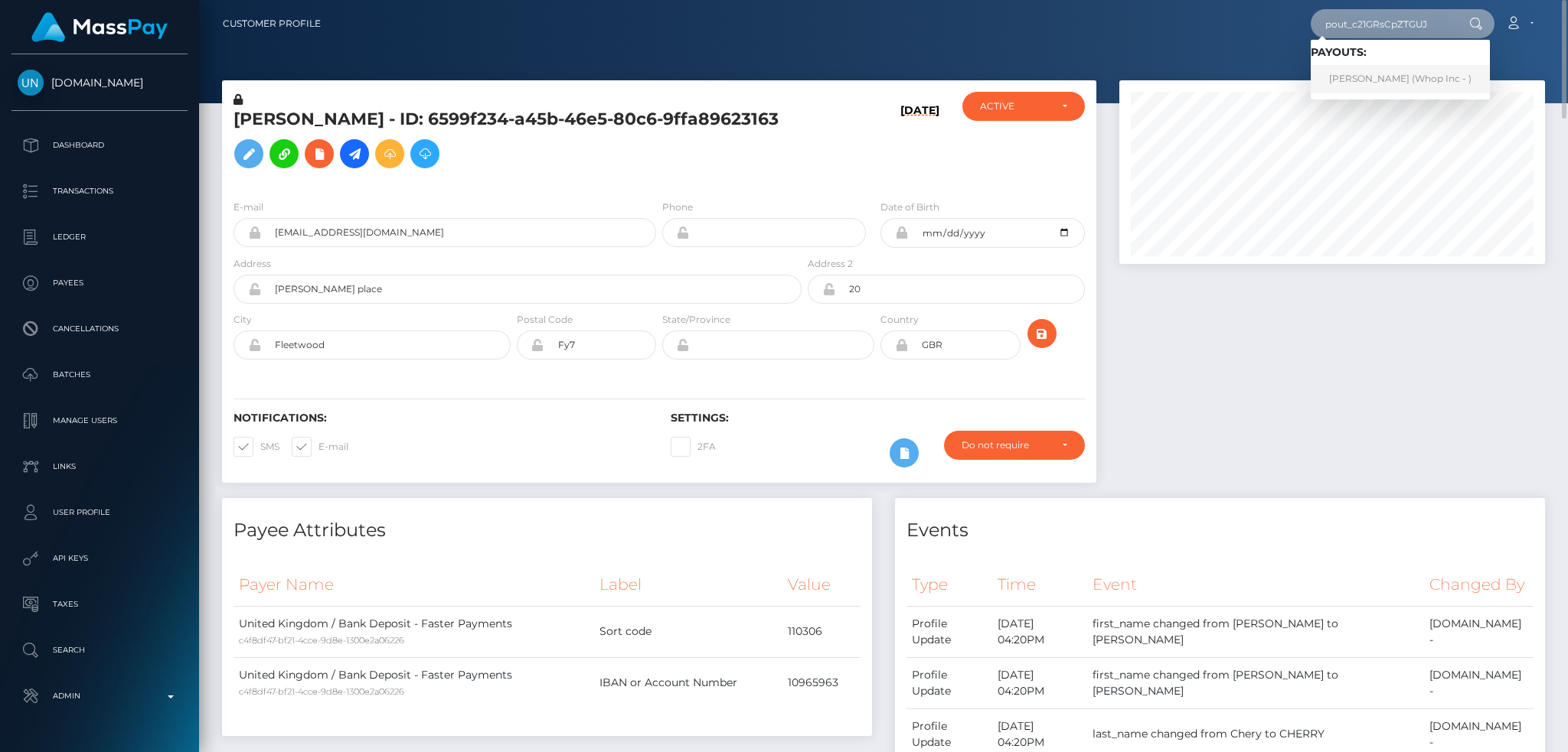
type input "pout_c21GRsCpZTGUJ"
click at [1410, 80] on link "ANAS Anas (Whop Inc - )" at bounding box center [1399, 79] width 179 height 28
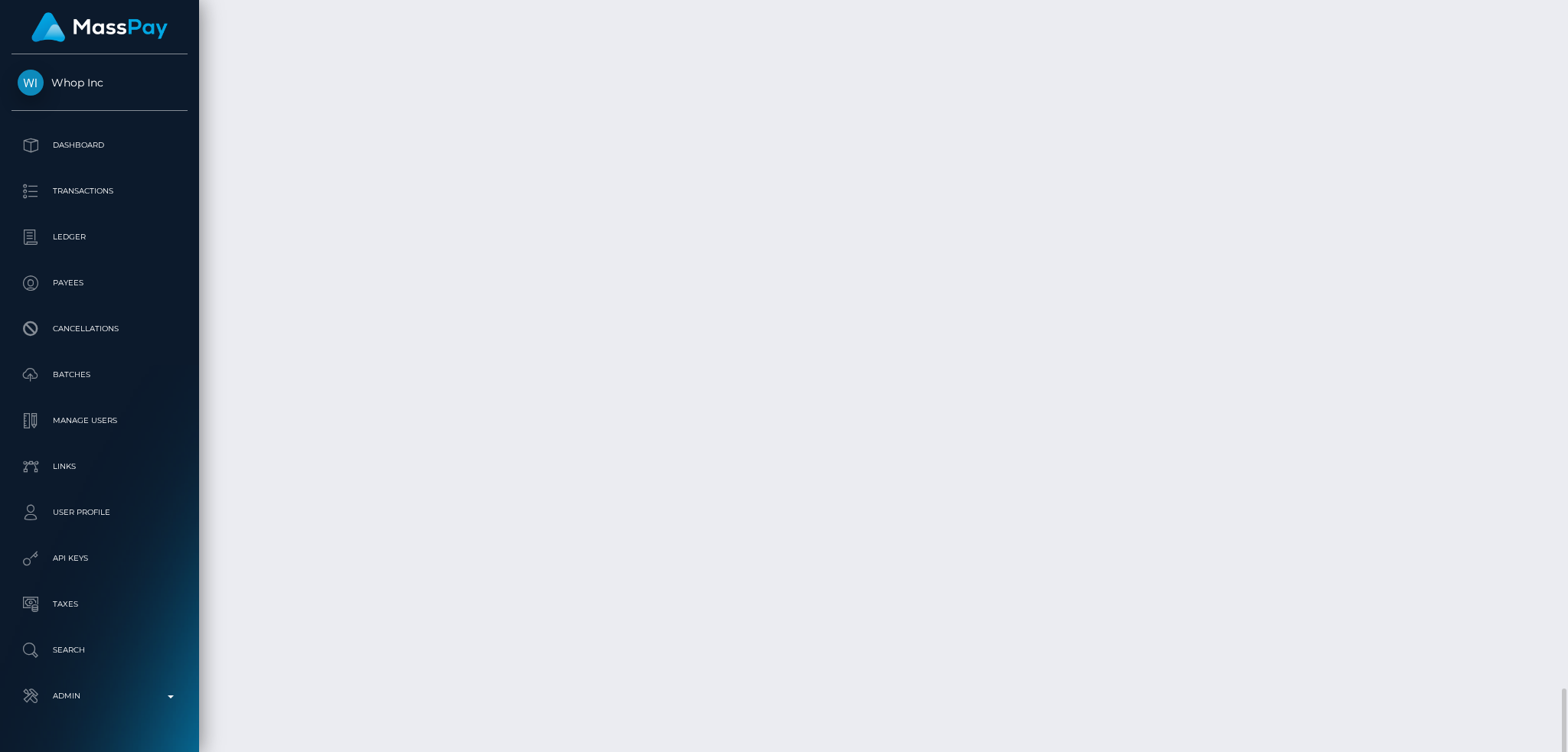
scroll to position [2653, 0]
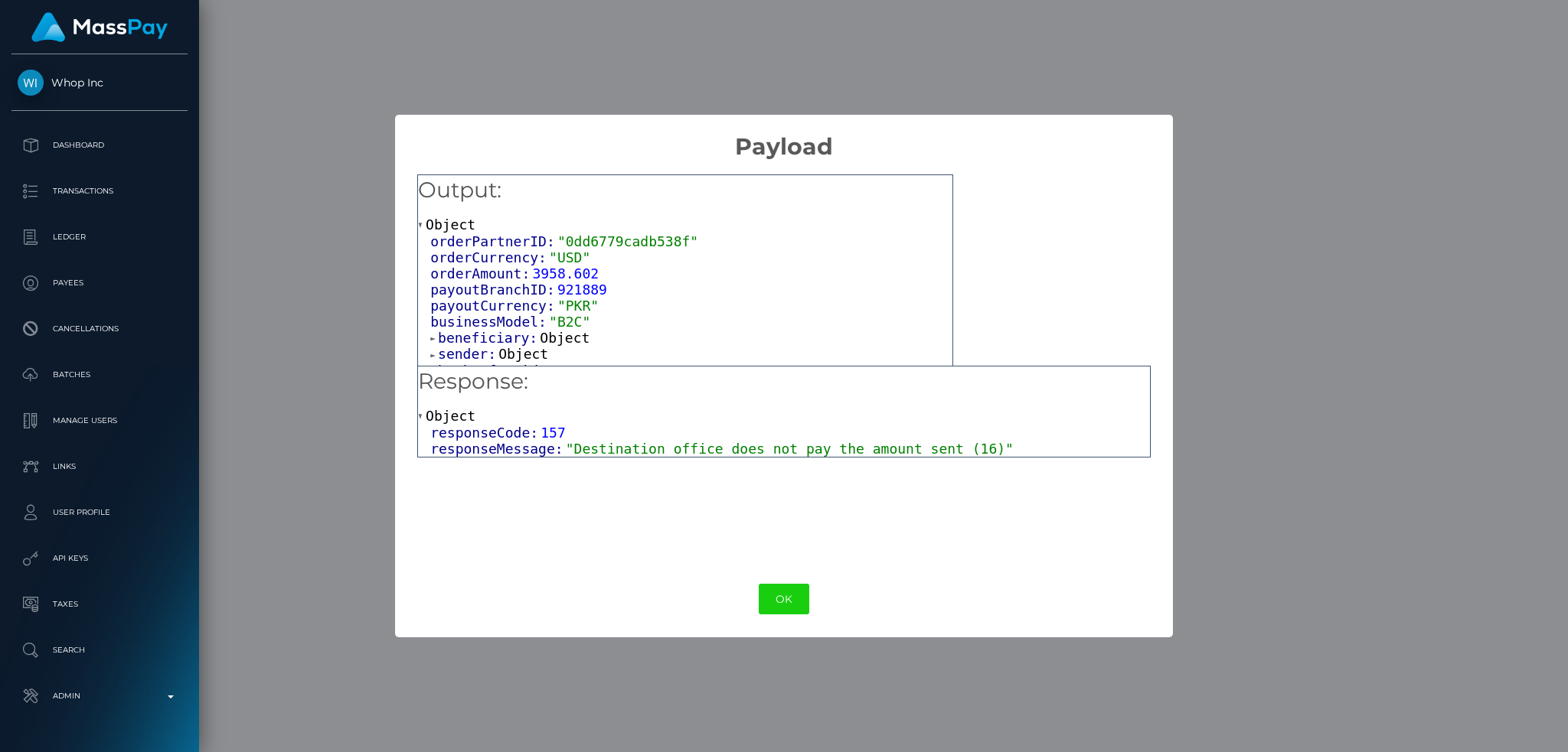
click at [782, 448] on span ""Destination office does not pay the amount sent (16)"" at bounding box center [790, 449] width 448 height 16
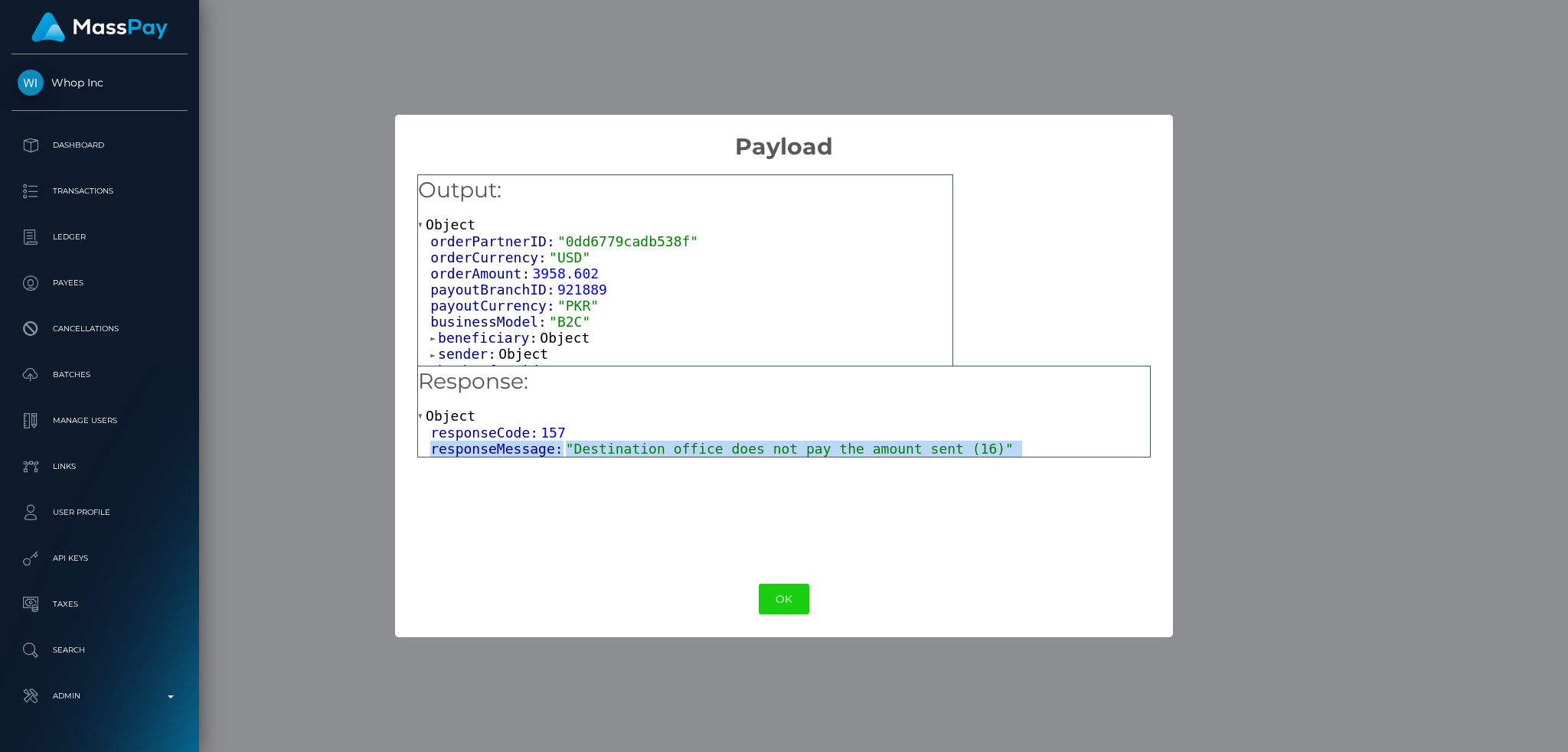
click at [782, 448] on span ""Destination office does not pay the amount sent (16)"" at bounding box center [790, 449] width 448 height 16
click at [794, 595] on button "OK" at bounding box center [784, 600] width 51 height 31
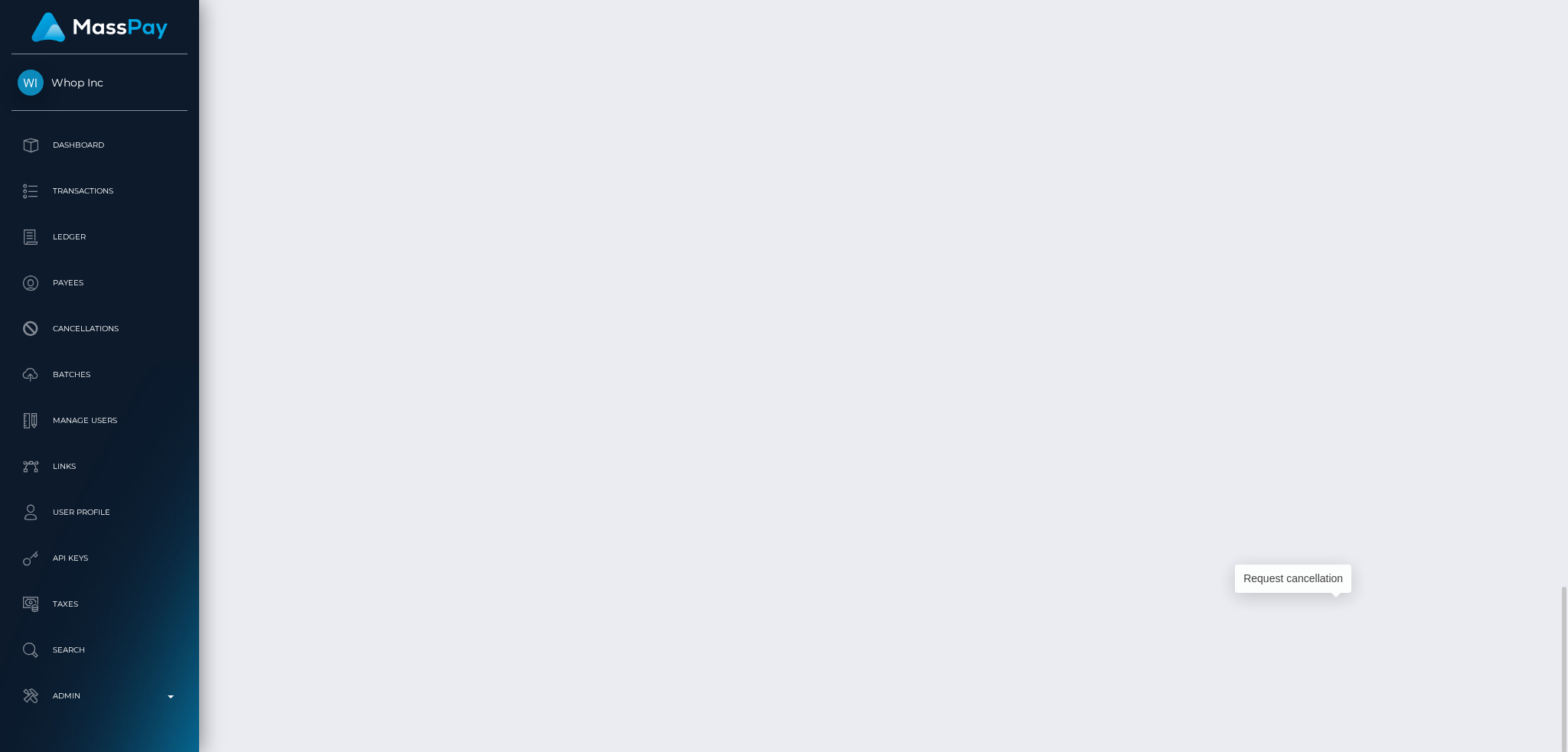
scroll to position [183, 425]
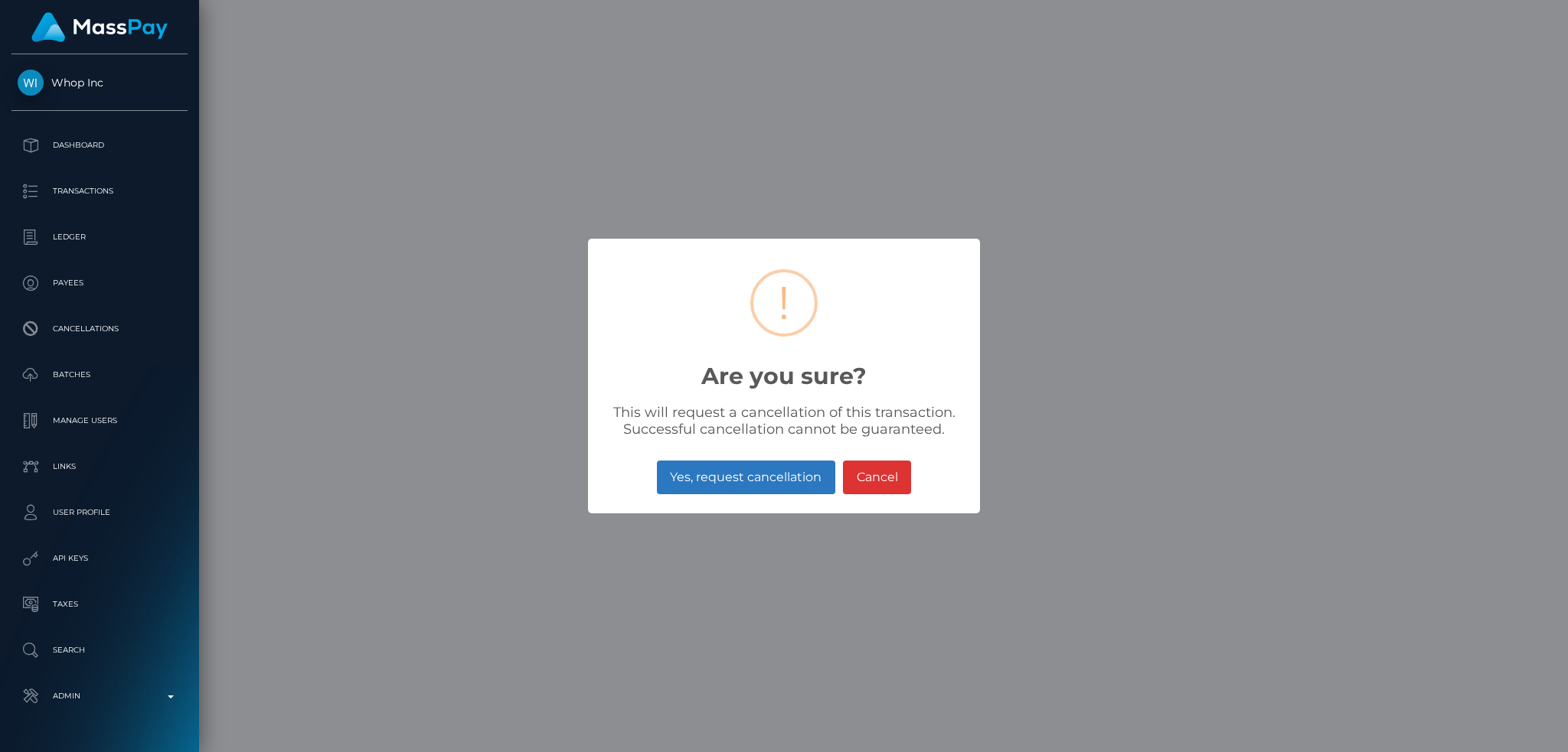
click at [739, 473] on button "Yes, request cancellation" at bounding box center [746, 477] width 178 height 34
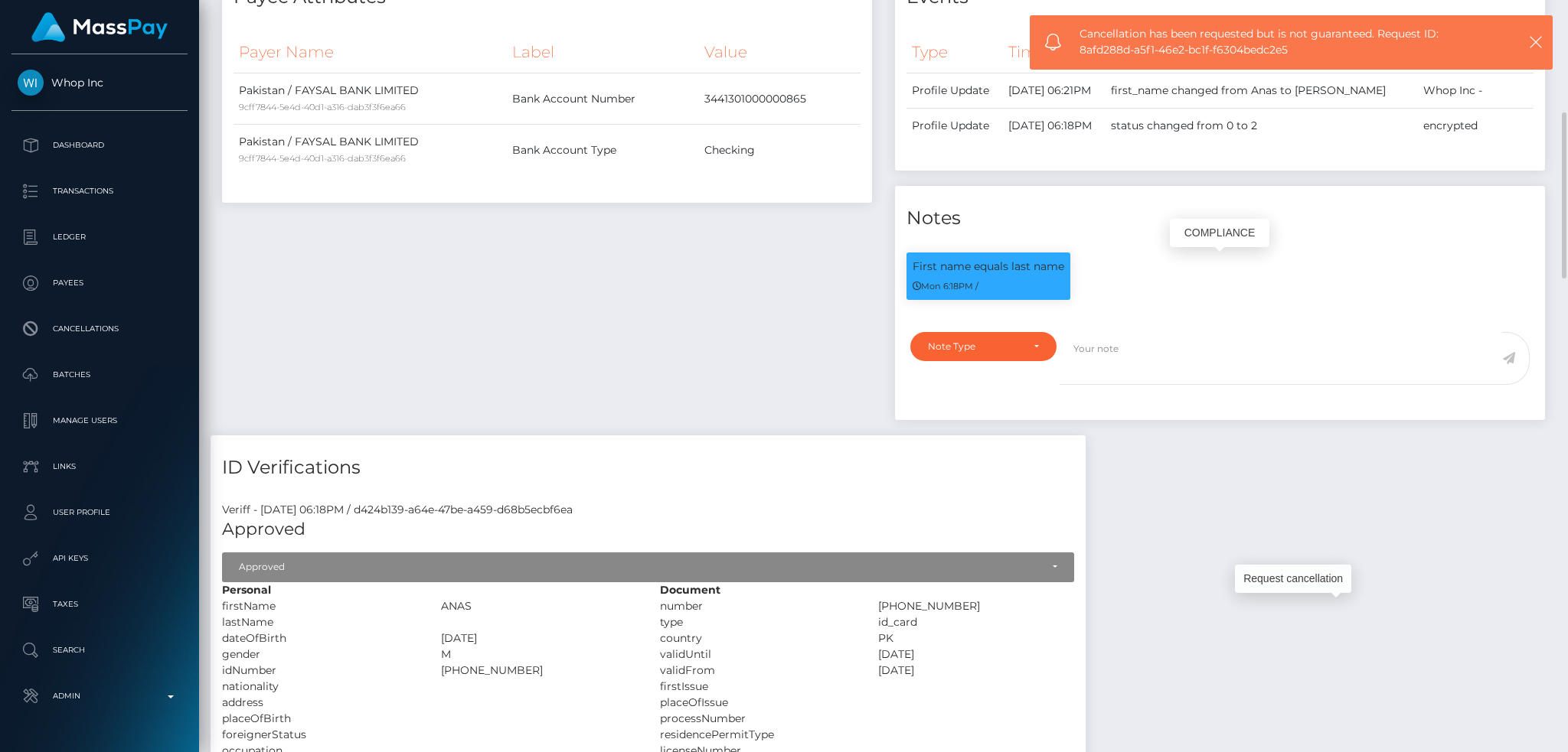
scroll to position [0, 0]
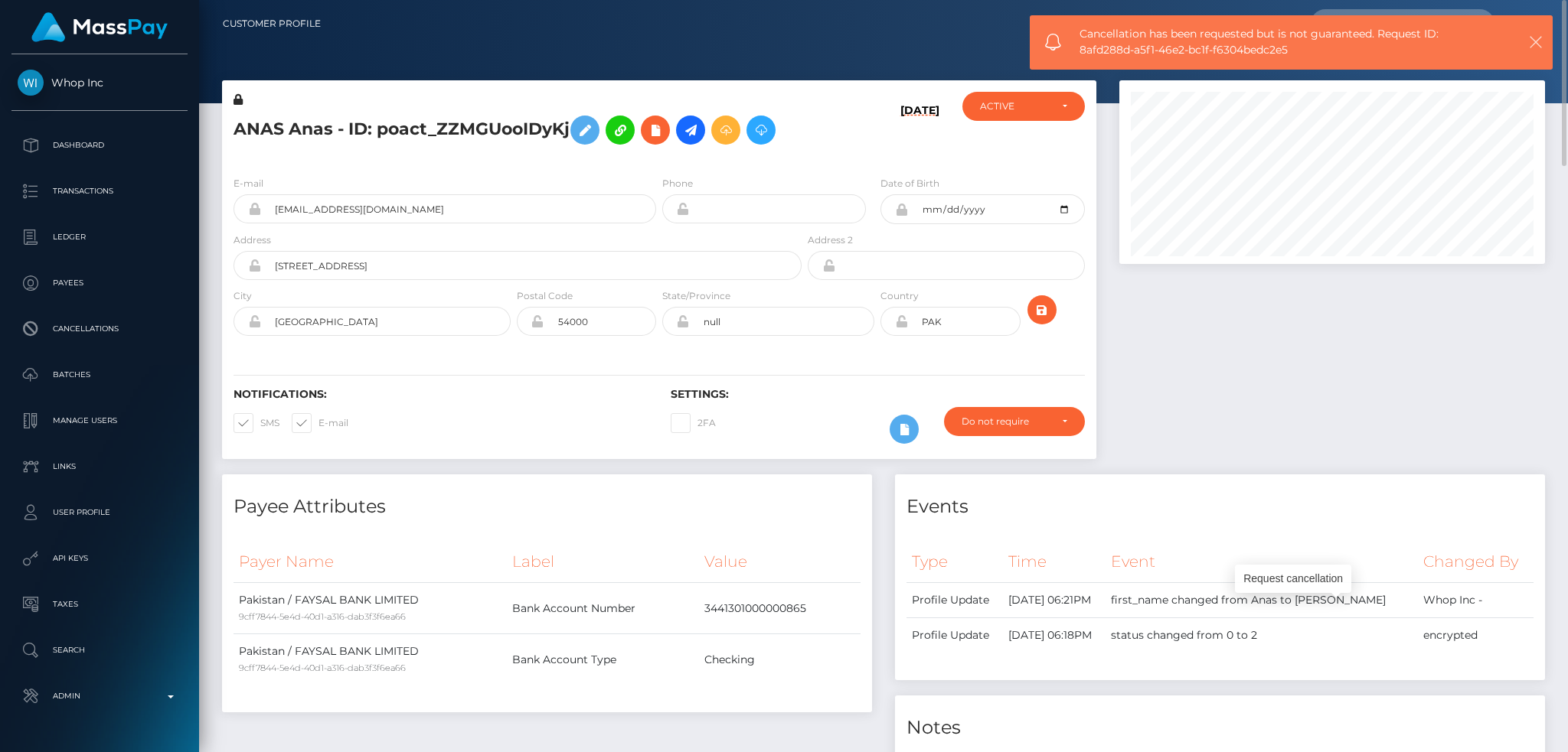
click at [1531, 41] on icon "button" at bounding box center [1536, 42] width 16 height 16
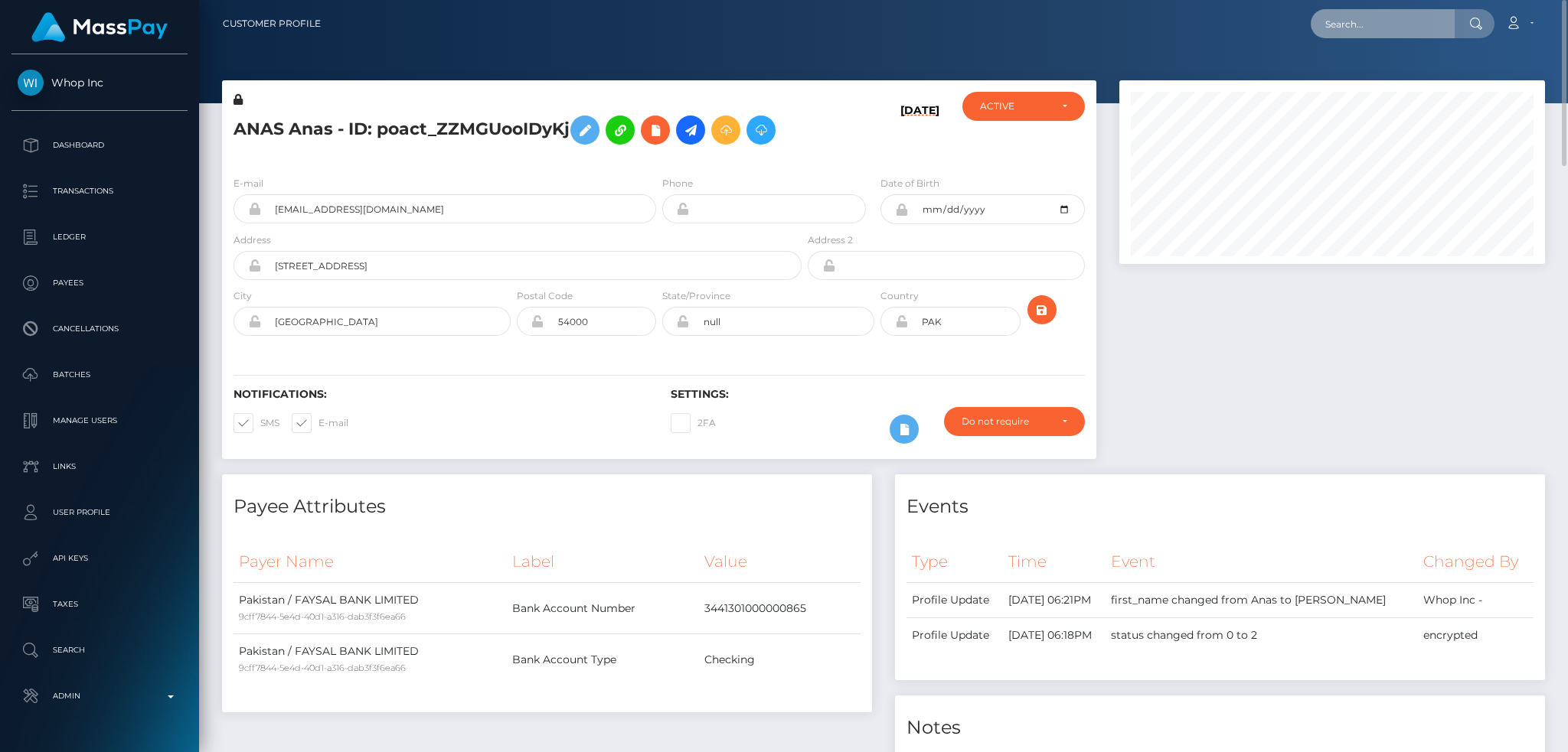
click at [1404, 27] on input "text" at bounding box center [1382, 24] width 144 height 29
paste input "pout_6s8HwR24FlEgi"
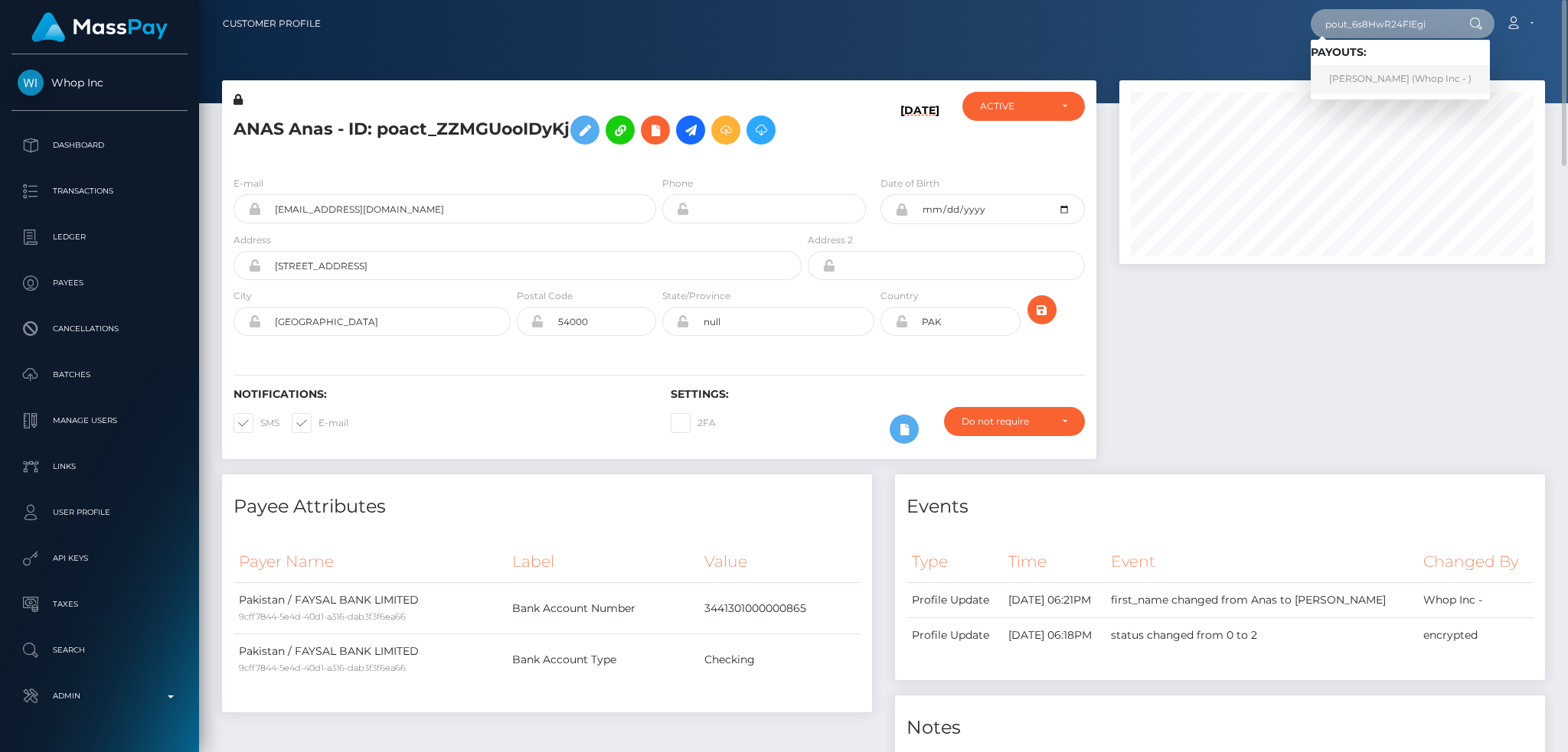
type input "pout_6s8HwR24FlEgi"
click at [1426, 67] on link "[PERSON_NAME] (Whop Inc - )" at bounding box center [1399, 79] width 179 height 28
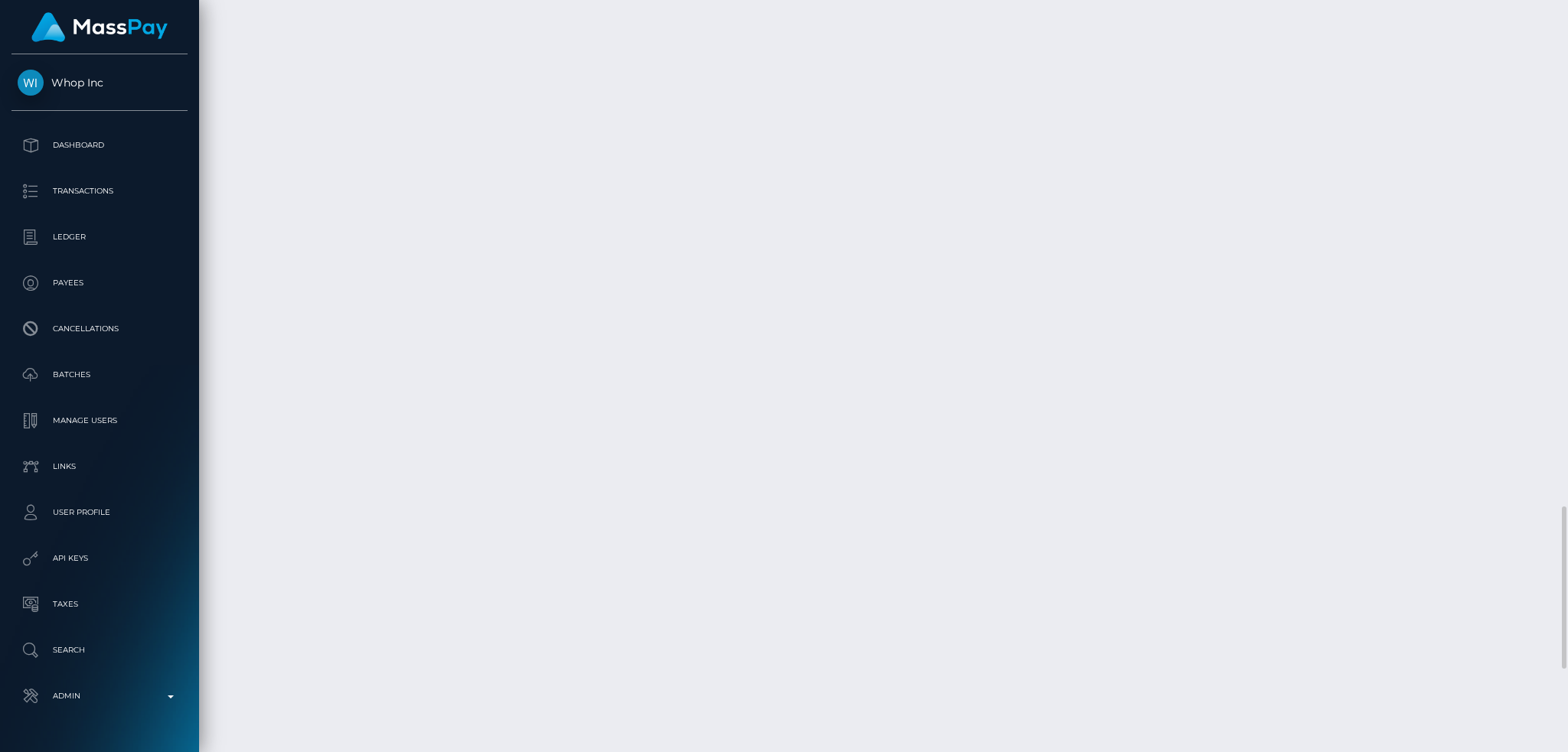
scroll to position [2734, 0]
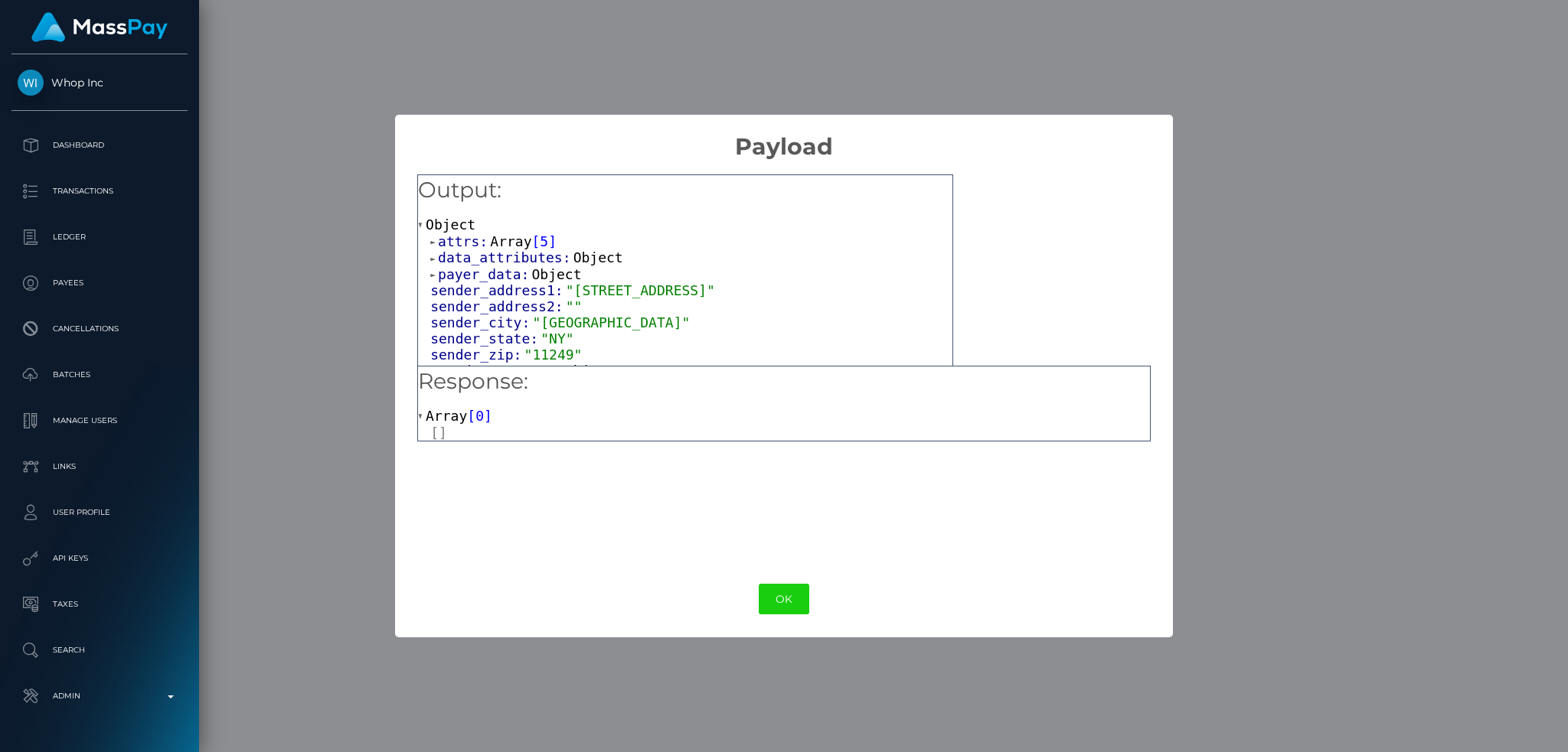
click at [782, 596] on button "OK" at bounding box center [784, 600] width 51 height 31
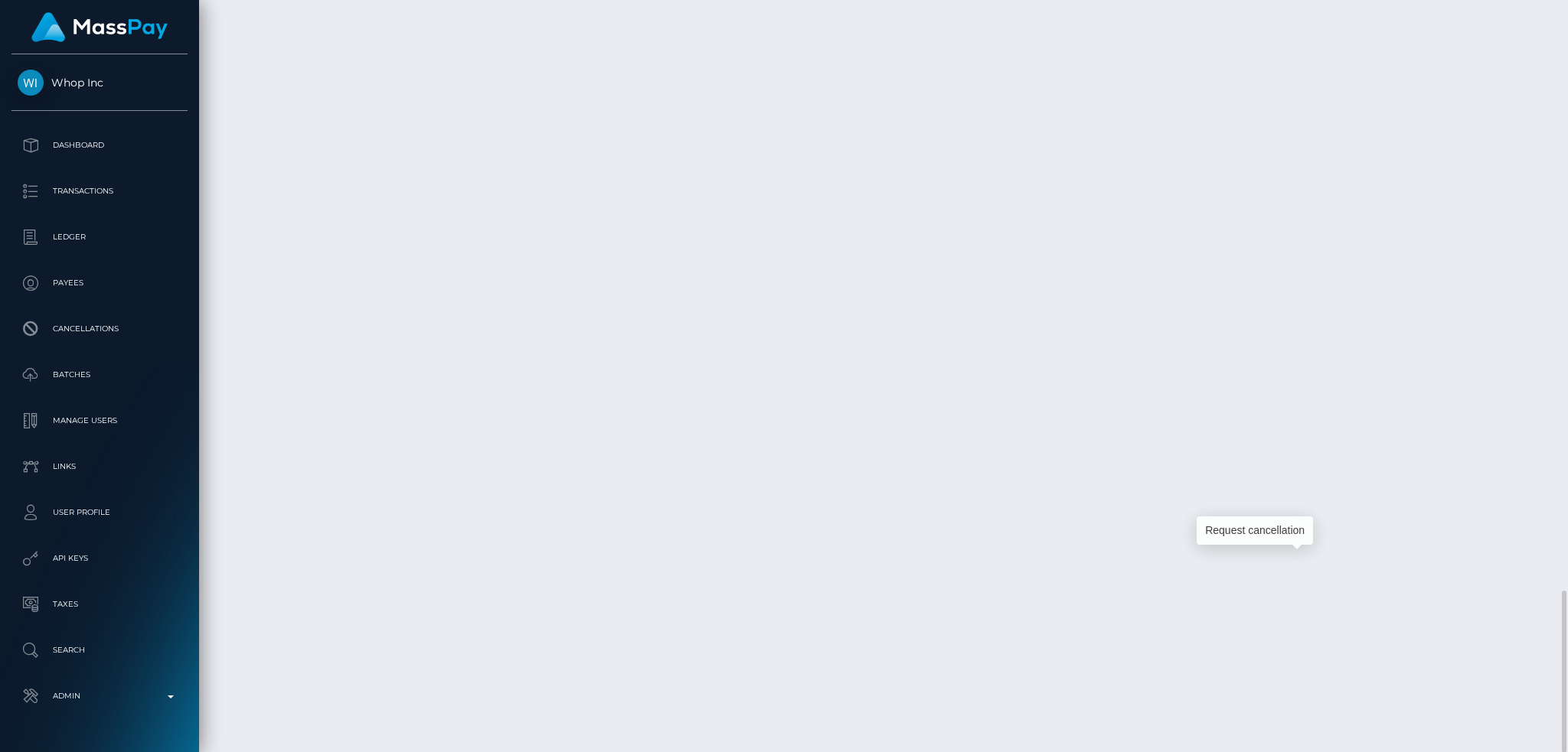
scroll to position [183, 425]
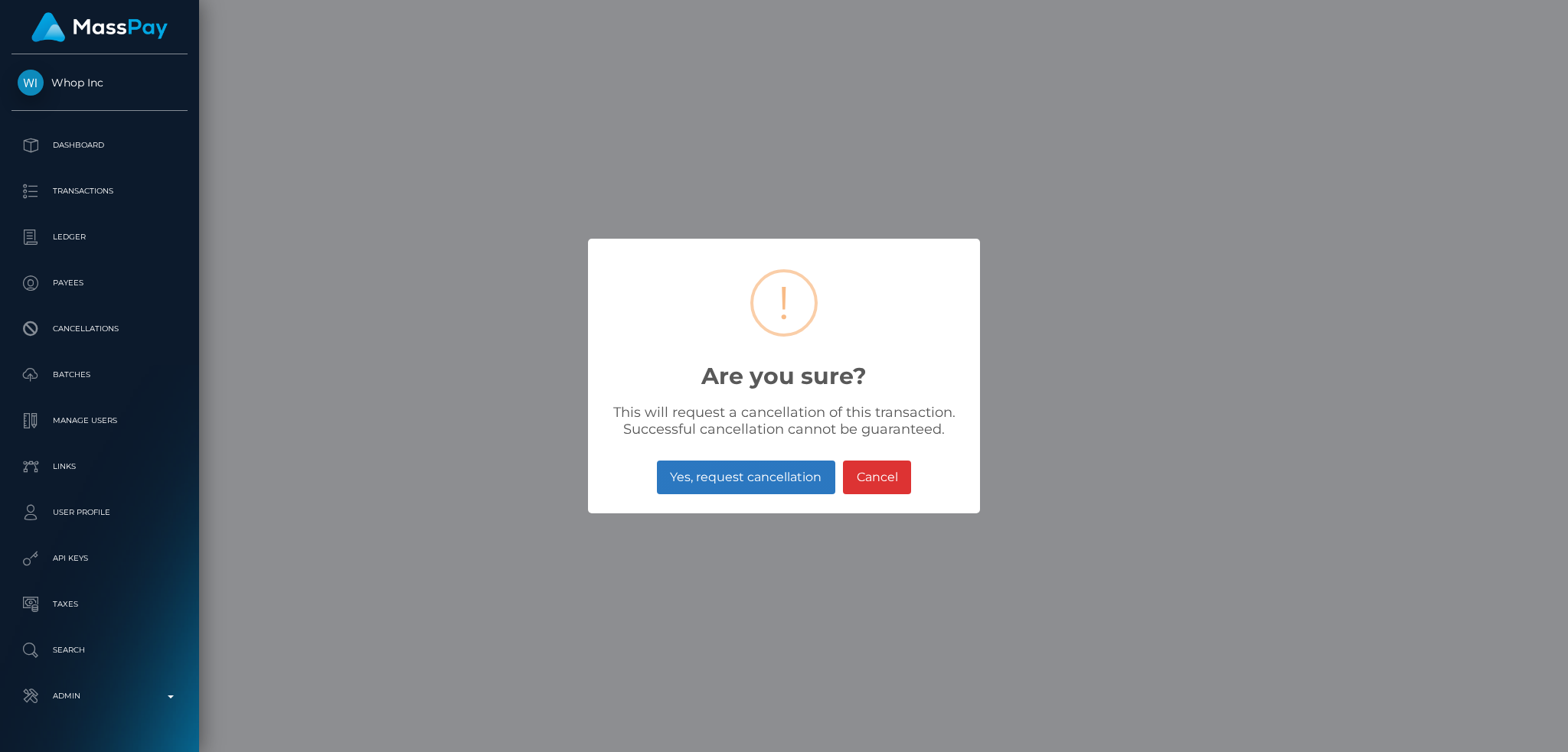
click at [743, 480] on button "Yes, request cancellation" at bounding box center [746, 477] width 178 height 34
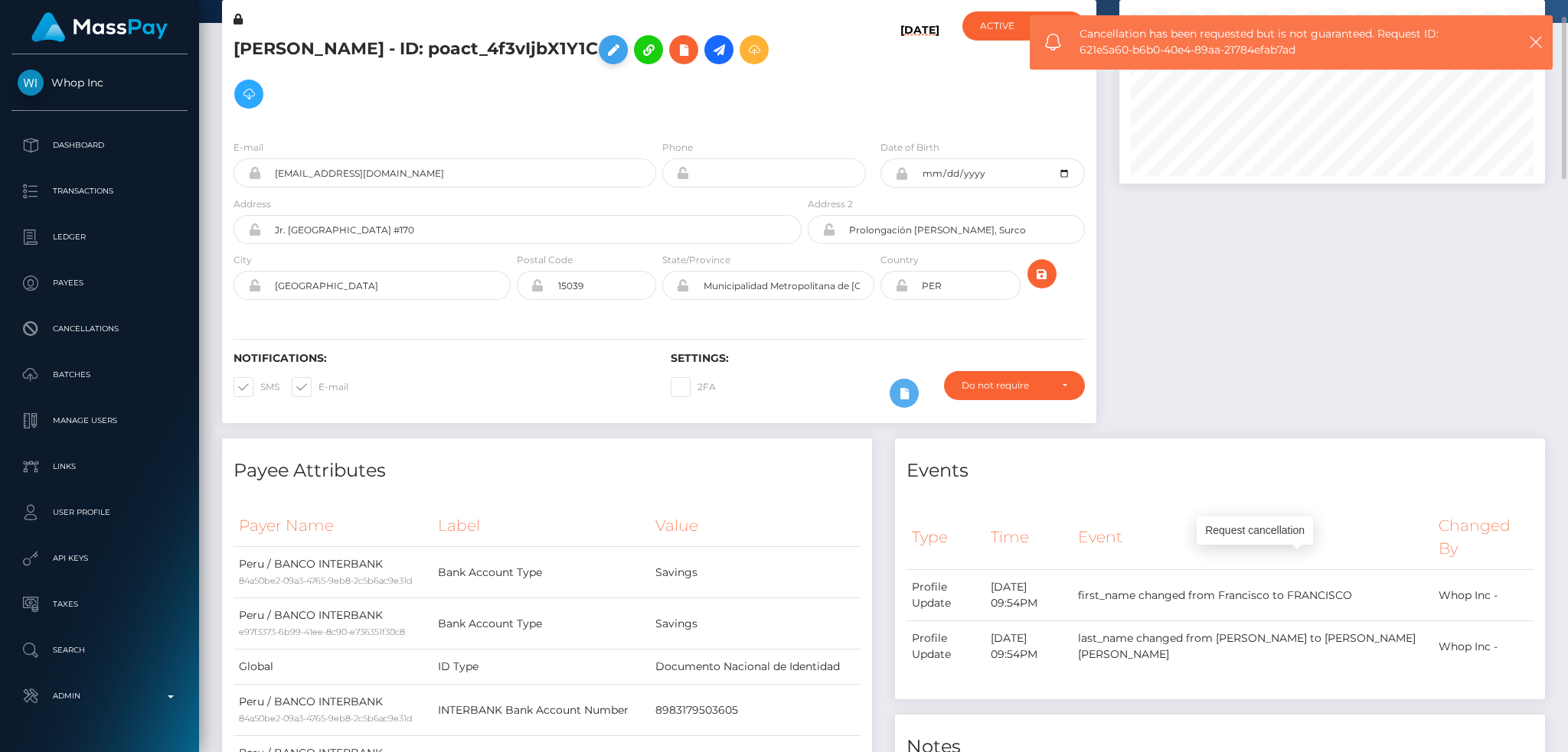
scroll to position [0, 0]
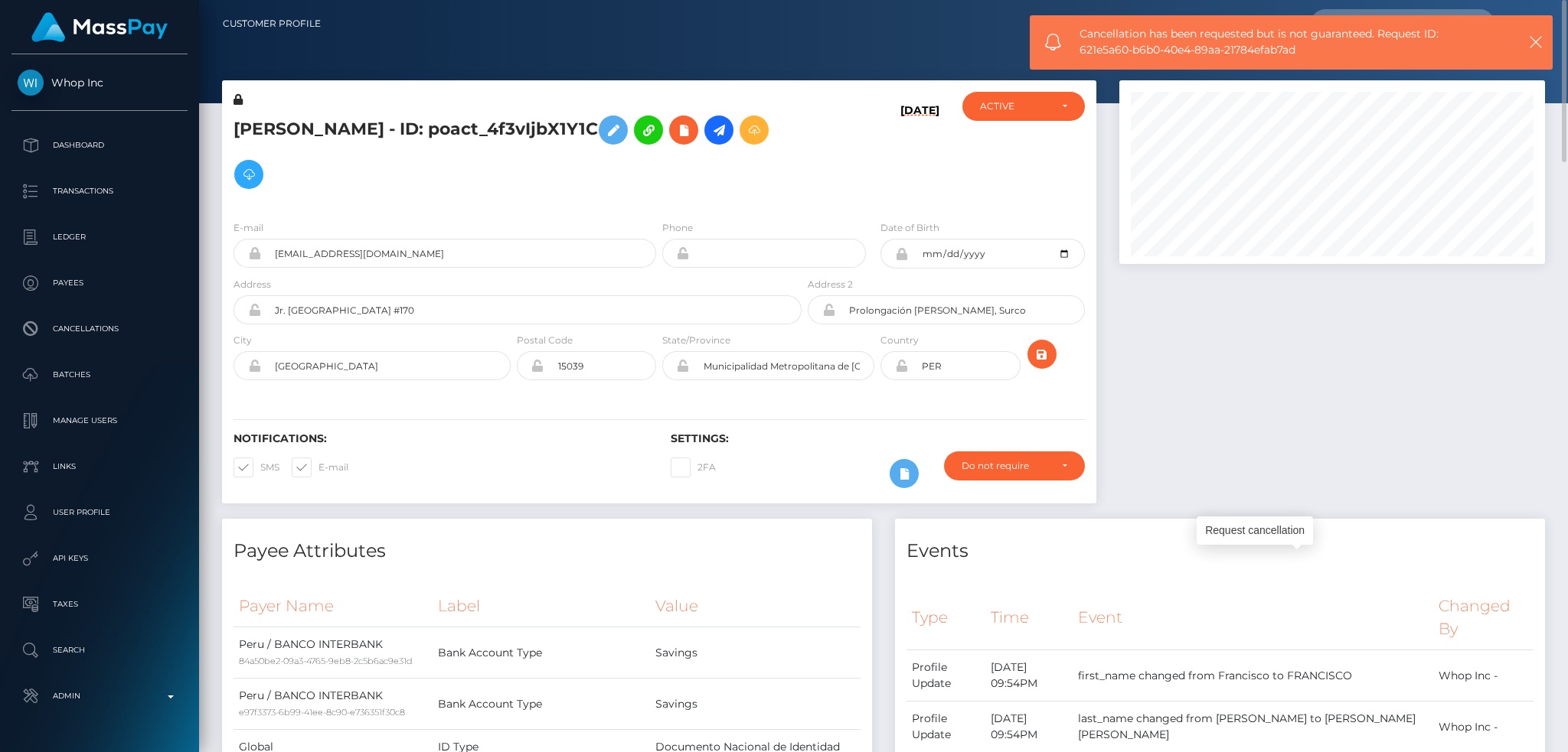
click at [348, 117] on h5 "FRANCISCO MARCELINO MURO AMPUERO - ID: poact_4f3vIjbX1Y1C" at bounding box center [513, 153] width 560 height 89
copy h5 "FRANCISCO MARCELINO MURO AMPUERO - ID: poact_4f3vIjbX1Y1C"
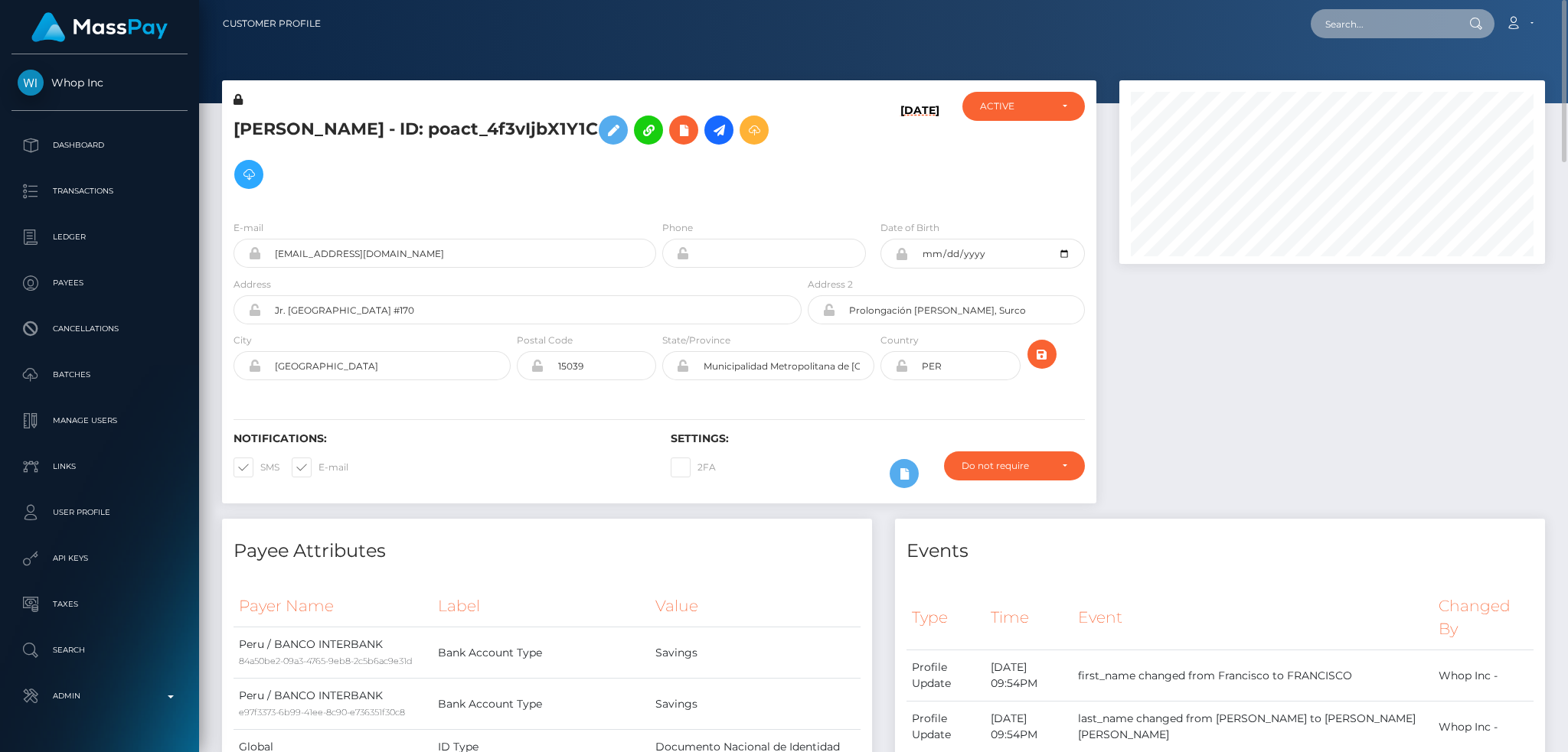
click at [1385, 27] on input "text" at bounding box center [1382, 24] width 144 height 29
paste input "pout_YbEOgCj67oE65"
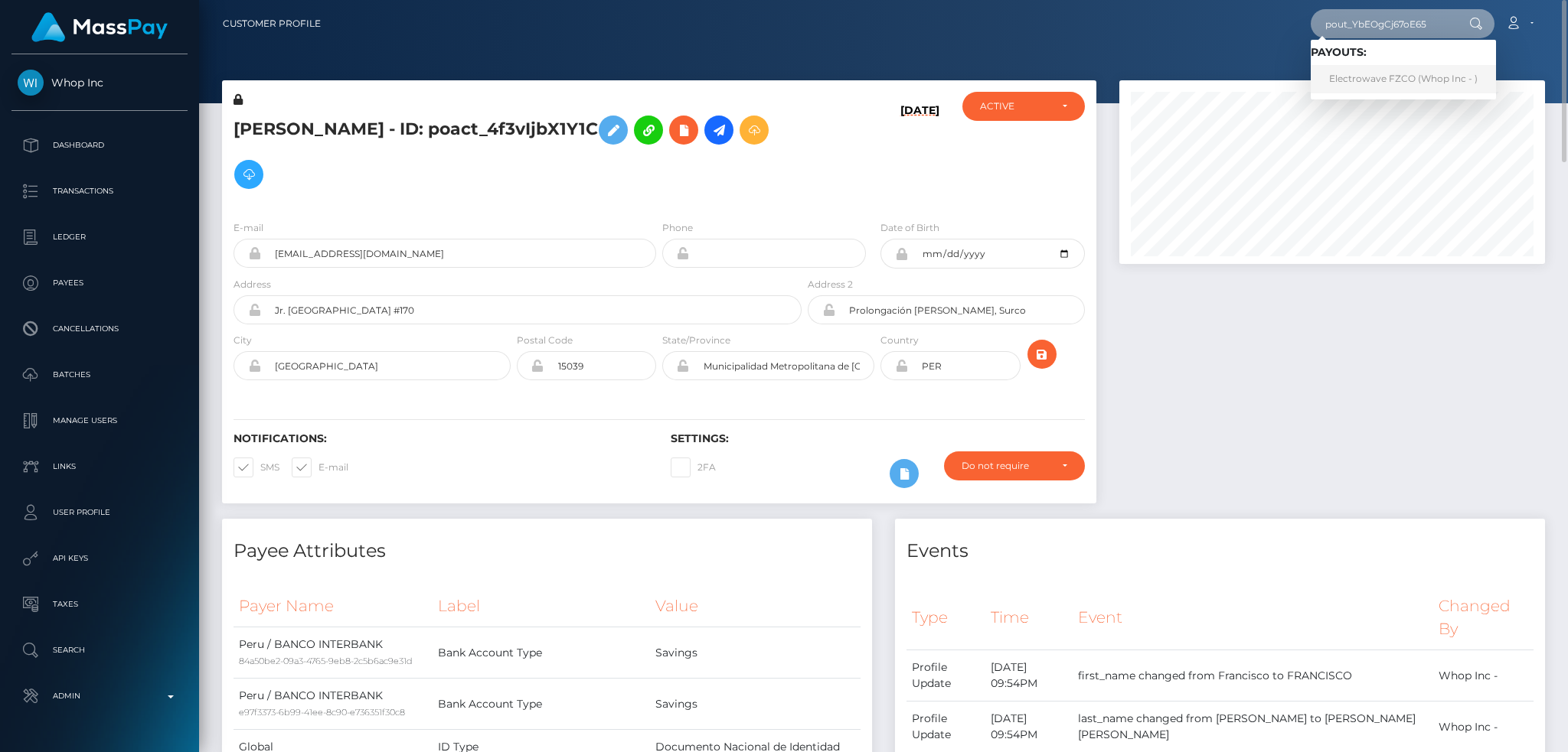
type input "pout_YbEOgCj67oE65"
click at [1408, 76] on link "Electrowave FZCO (Whop Inc - )" at bounding box center [1403, 79] width 185 height 28
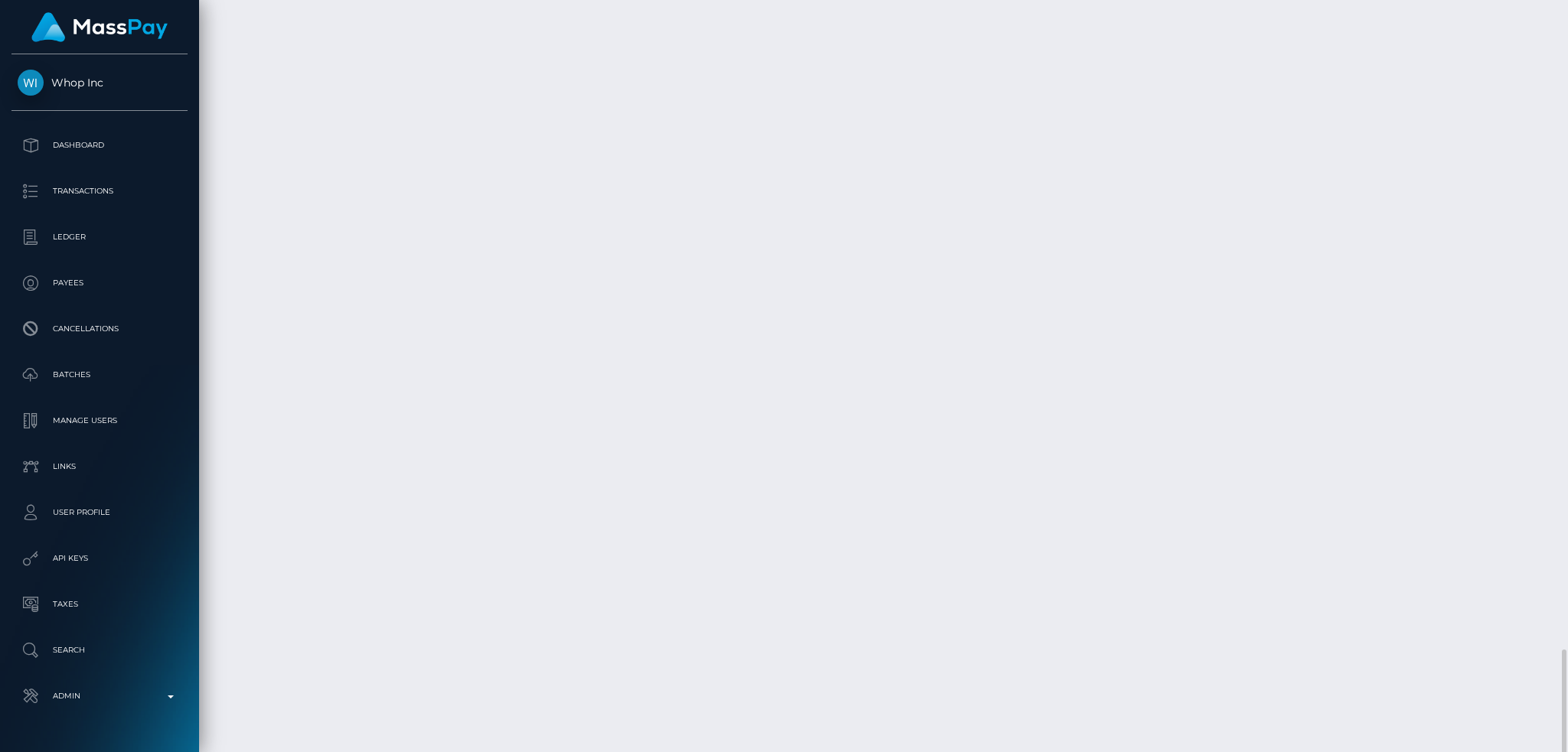
scroll to position [2613, 0]
drag, startPoint x: 653, startPoint y: 608, endPoint x: 518, endPoint y: 608, distance: 135.0
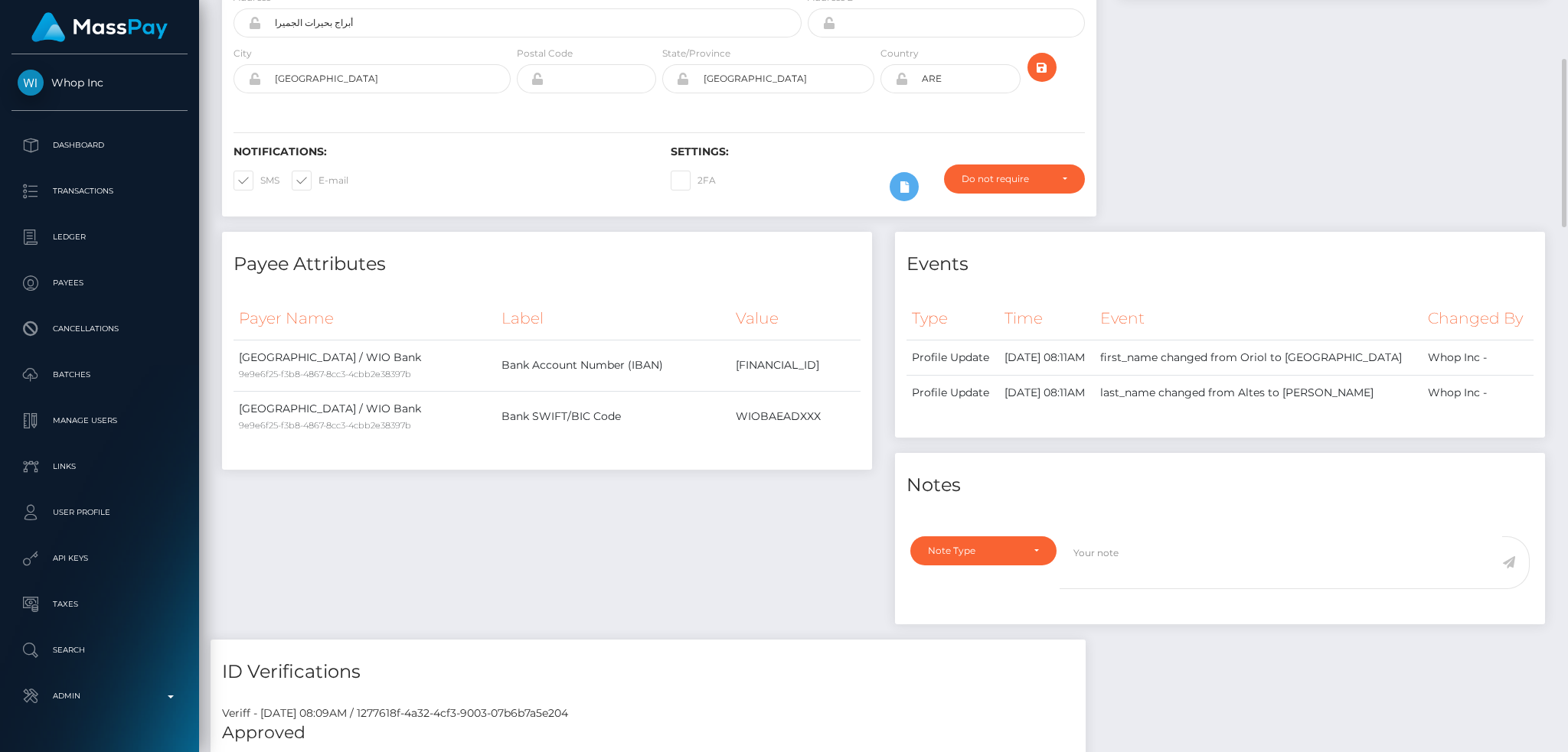
scroll to position [0, 0]
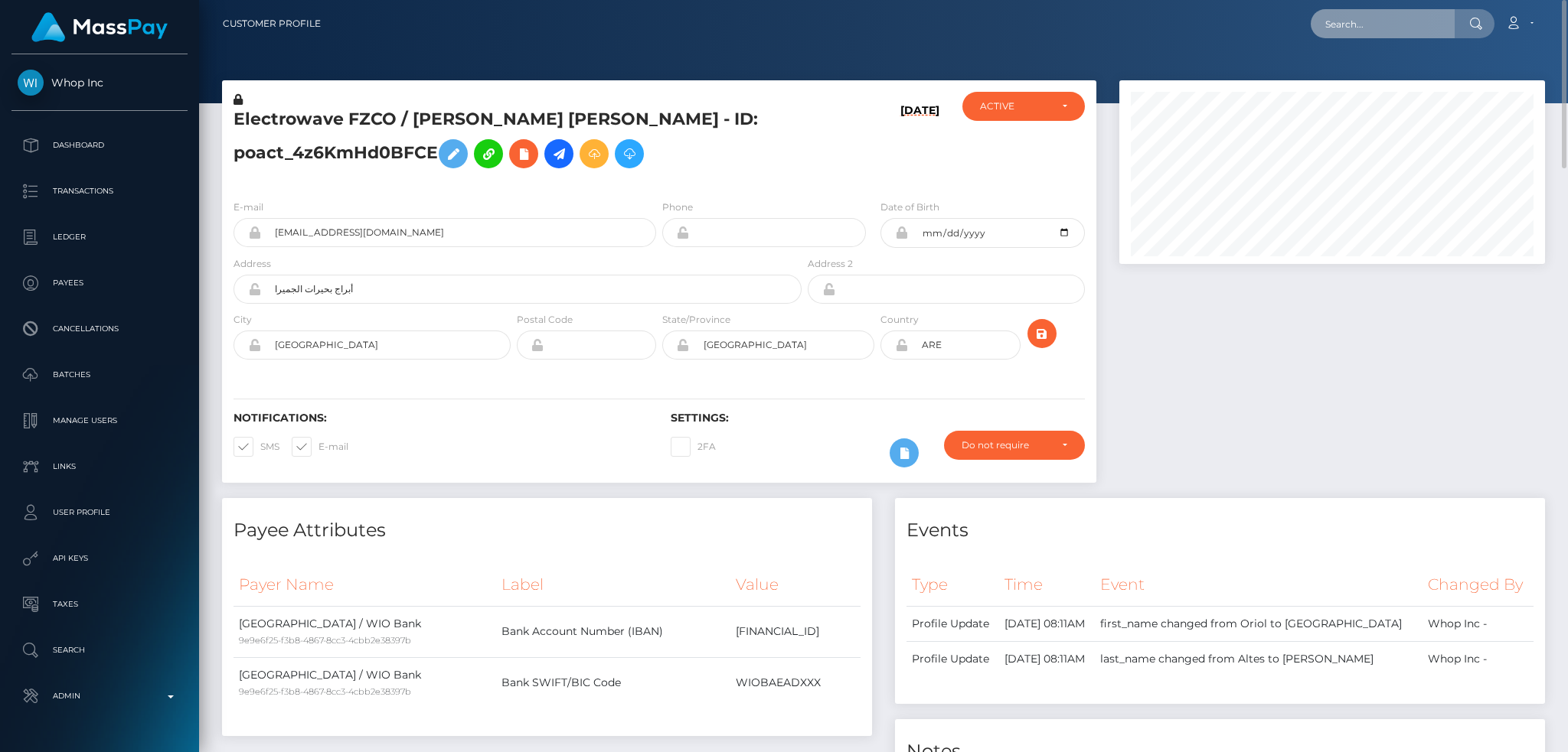
click at [1364, 22] on input "text" at bounding box center [1382, 24] width 144 height 29
paste input "pout_qlC0RuWIz0MVg"
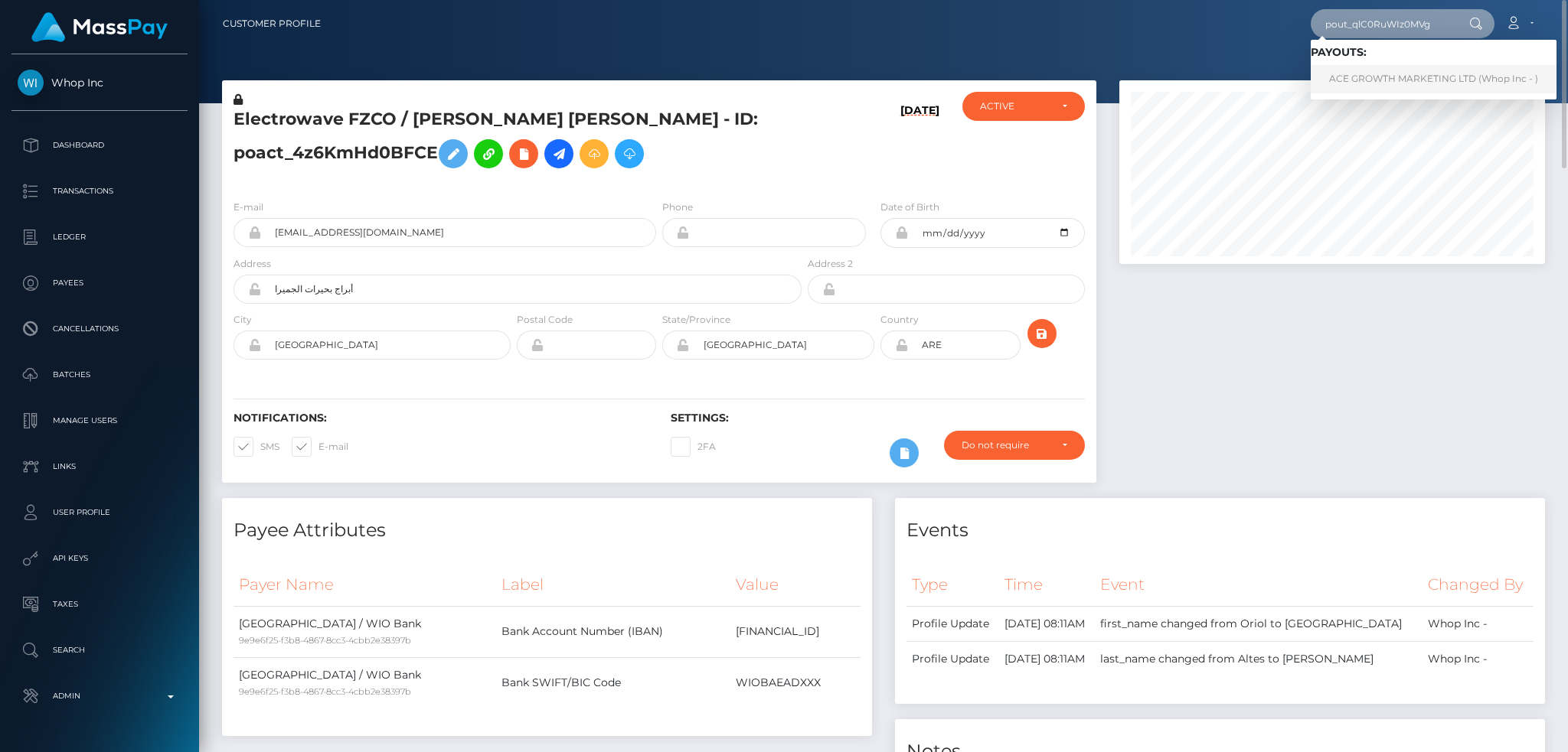
type input "pout_qlC0RuWIz0MVg"
click at [1363, 74] on link "ACE GROWTH MARKETING LTD (Whop Inc - )" at bounding box center [1433, 79] width 245 height 28
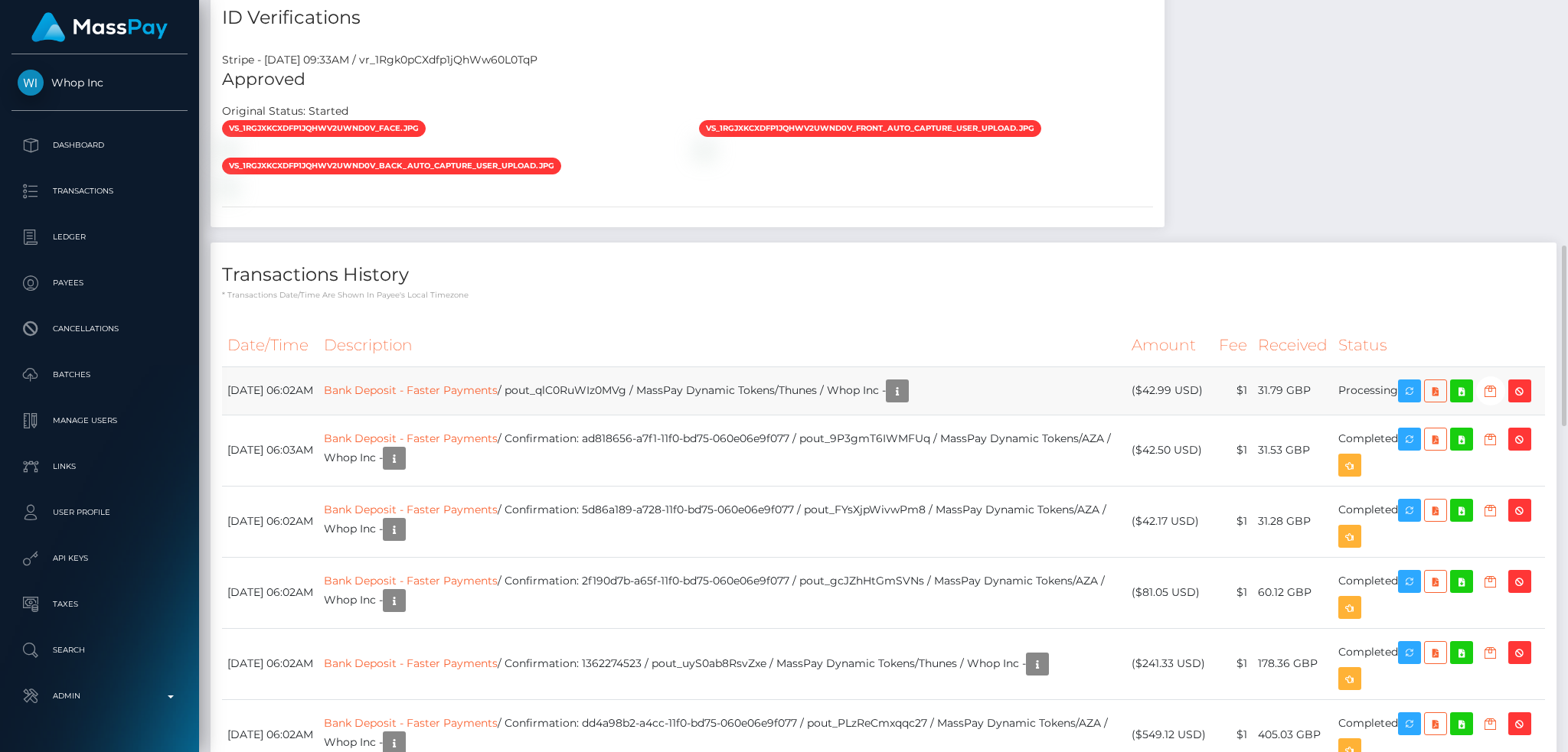
scroll to position [183, 425]
click at [294, 367] on td "[DATE] 06:02AM" at bounding box center [270, 390] width 96 height 48
click at [454, 383] on link "Bank Deposit - Faster Payments" at bounding box center [411, 390] width 174 height 14
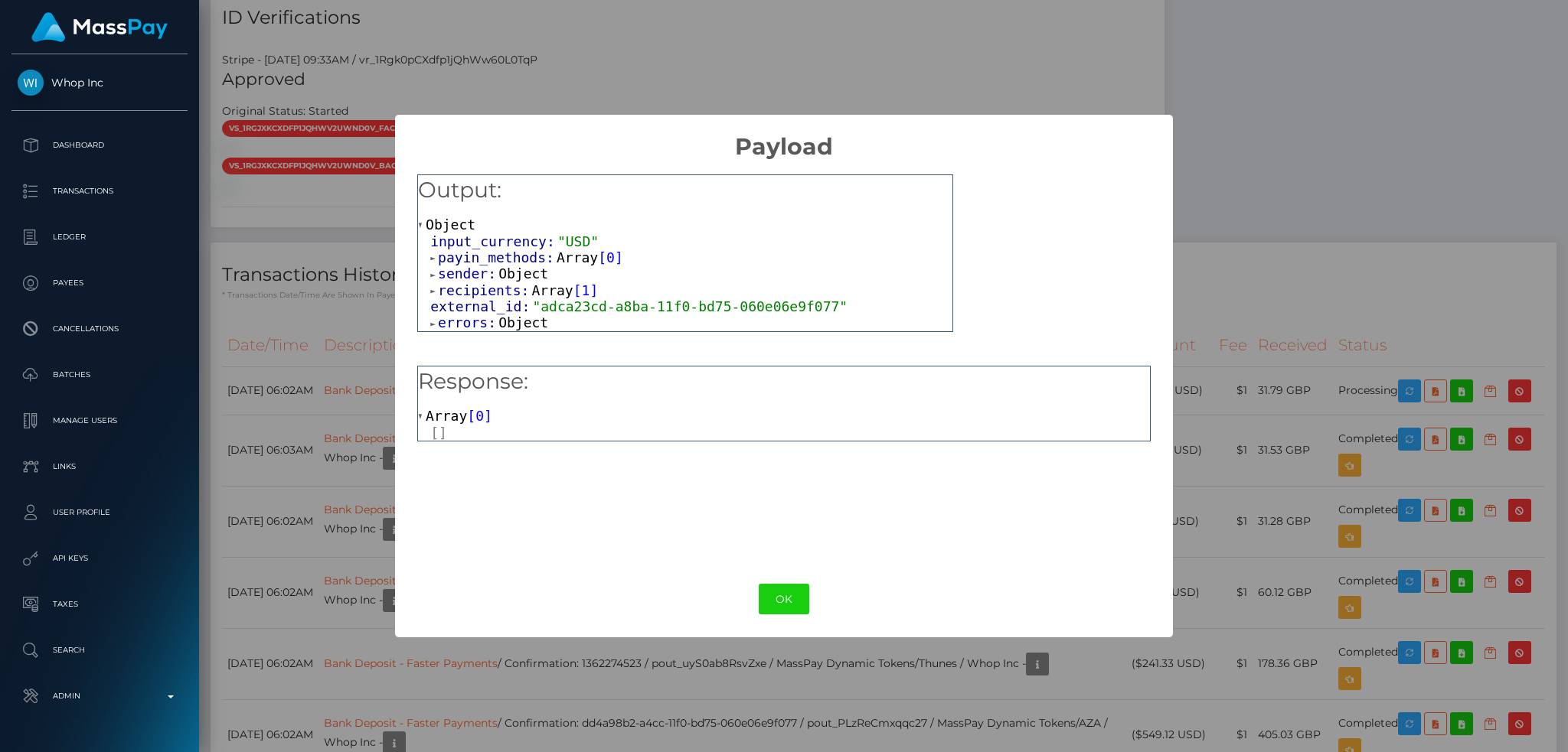
click at [506, 325] on span "Object" at bounding box center [522, 322] width 50 height 16
click at [780, 617] on div "OK No Cancel" at bounding box center [783, 599] width 777 height 46
click at [814, 576] on div "OK No Cancel" at bounding box center [783, 599] width 777 height 46
click at [790, 590] on button "OK" at bounding box center [784, 600] width 51 height 31
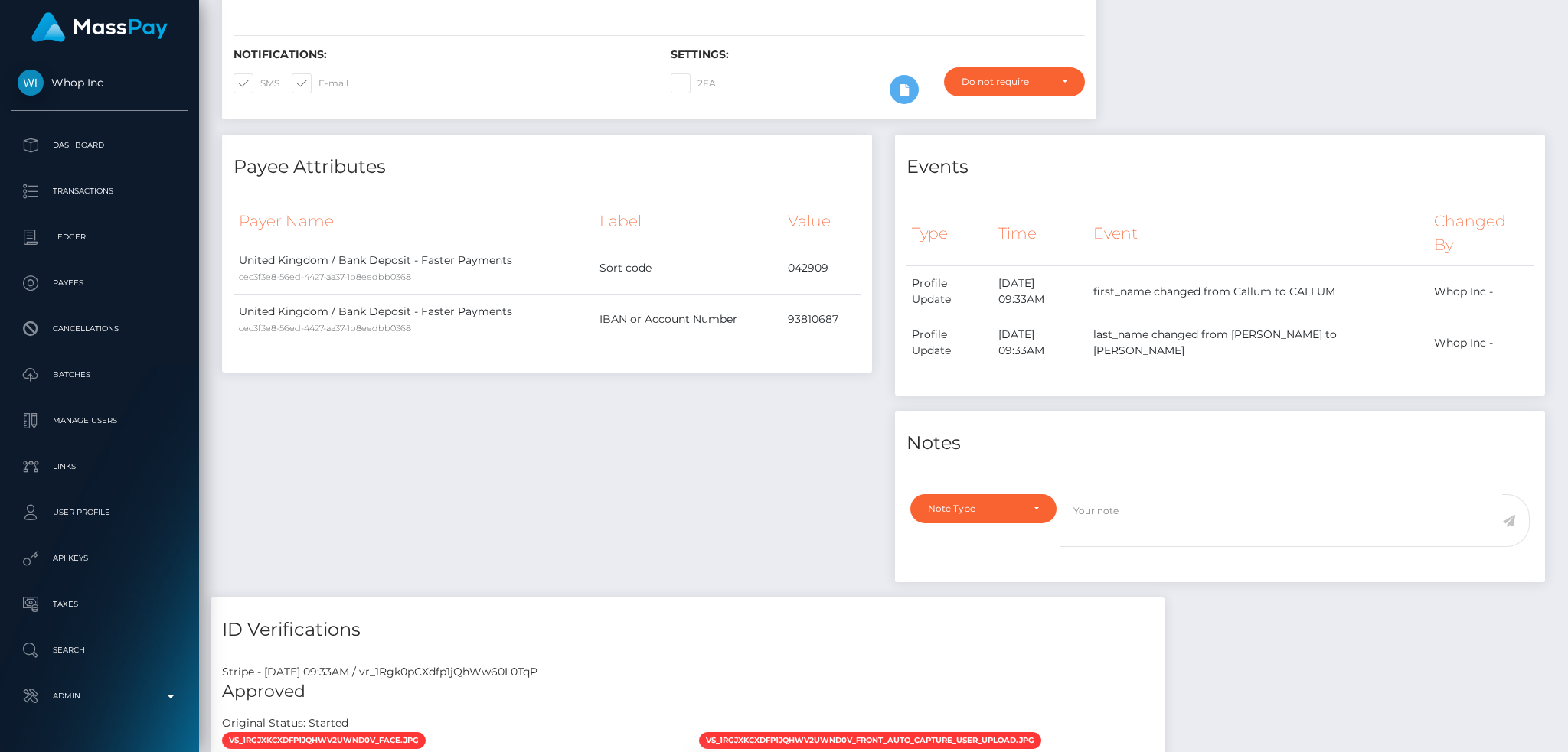
scroll to position [0, 0]
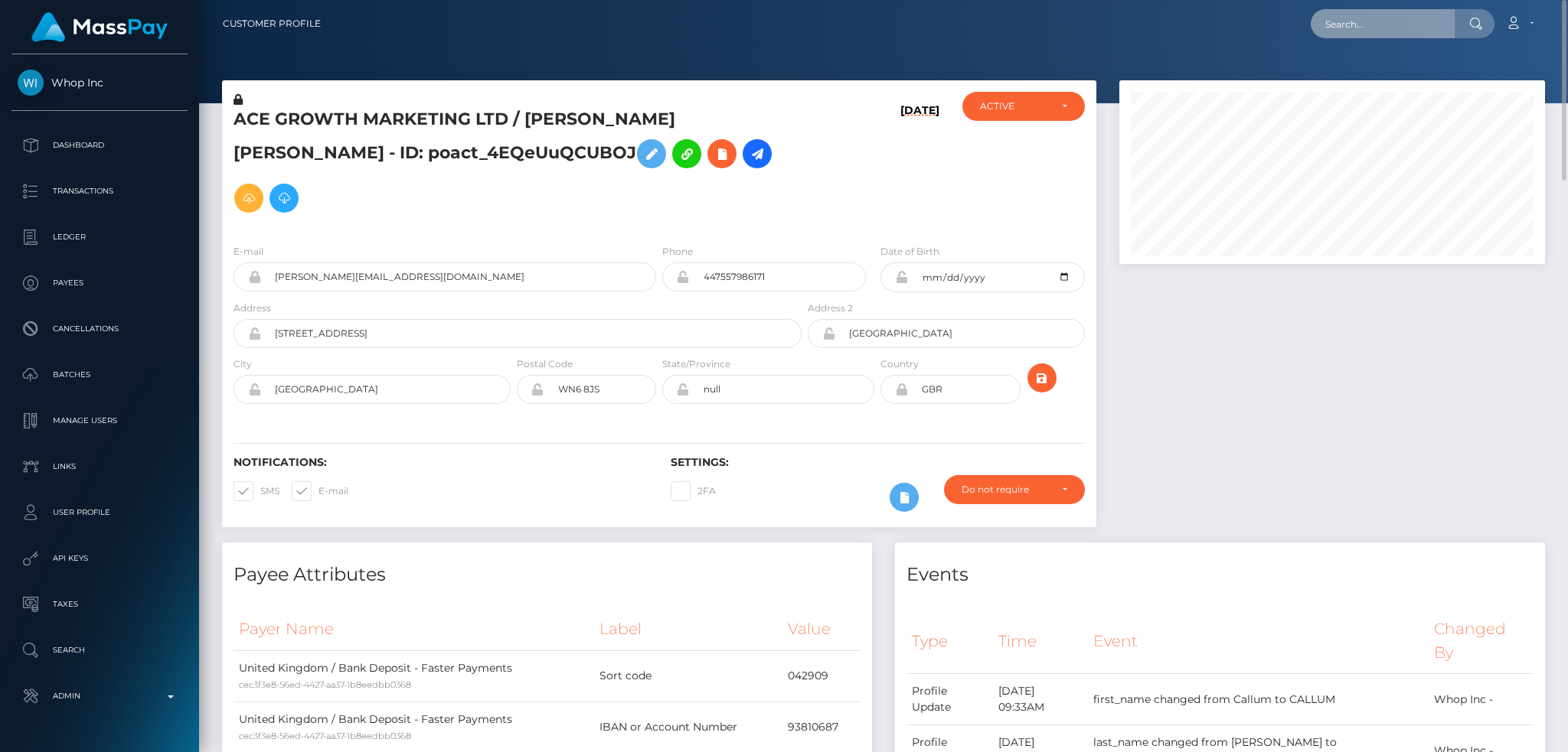
click at [1357, 24] on input "text" at bounding box center [1382, 24] width 144 height 29
paste input "pout_s060DLXLbiwLg"
type input "pout_s060DLXLbiwLg"
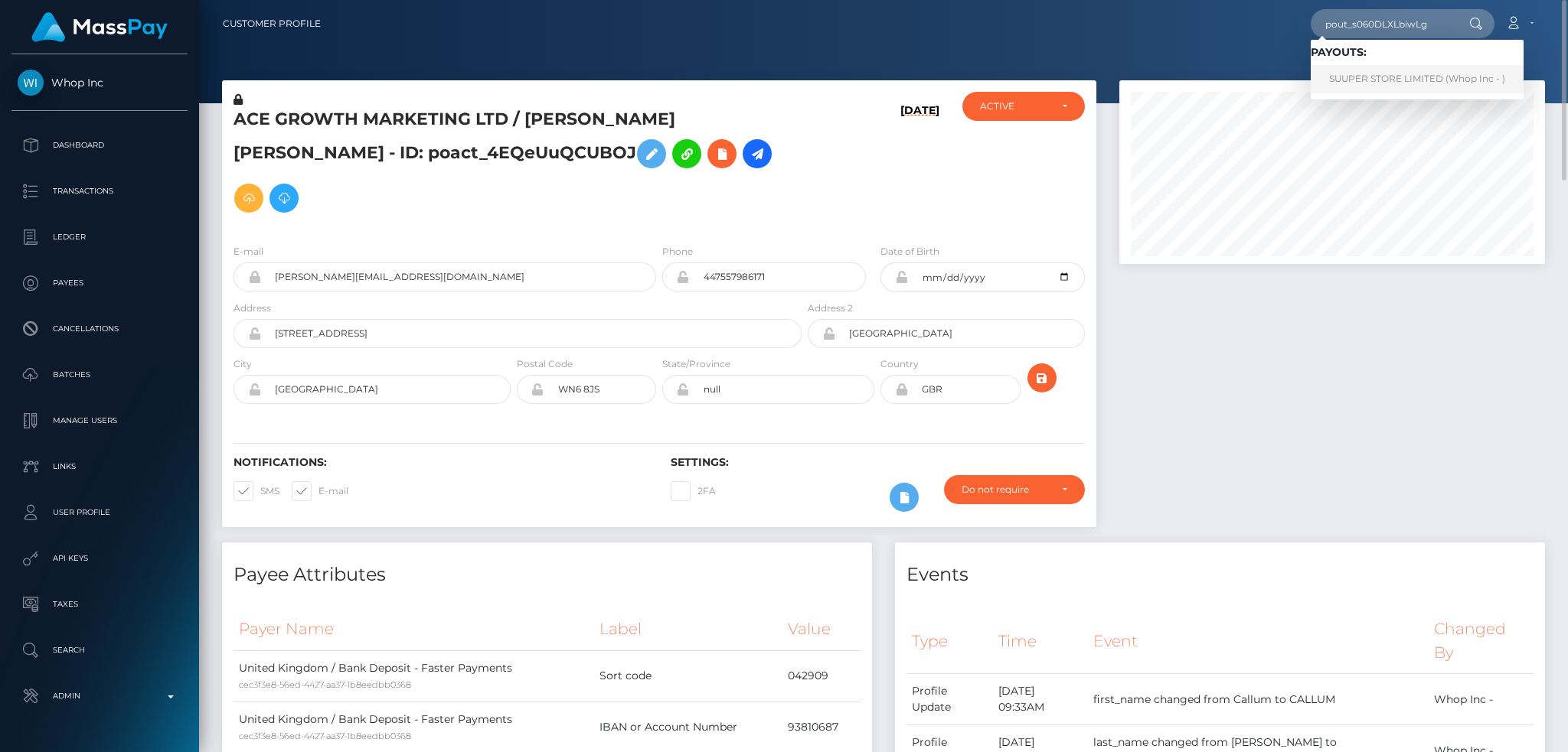
drag, startPoint x: 1361, startPoint y: 79, endPoint x: 1336, endPoint y: 88, distance: 26.6
click at [1361, 78] on link "SUUPER STORE LIMITED (Whop Inc - )" at bounding box center [1417, 79] width 213 height 28
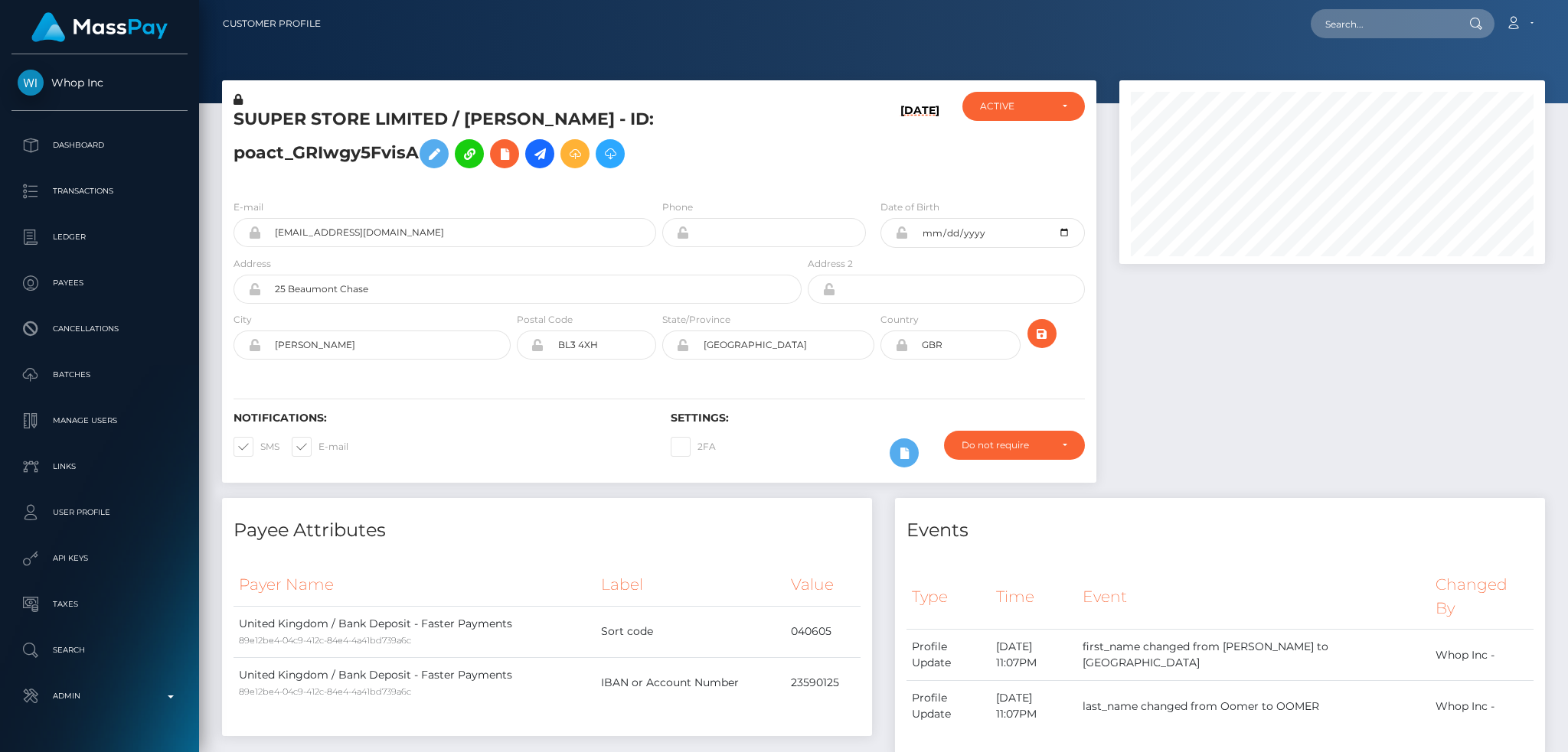
scroll to position [183, 425]
click at [1251, 431] on div at bounding box center [1331, 289] width 448 height 417
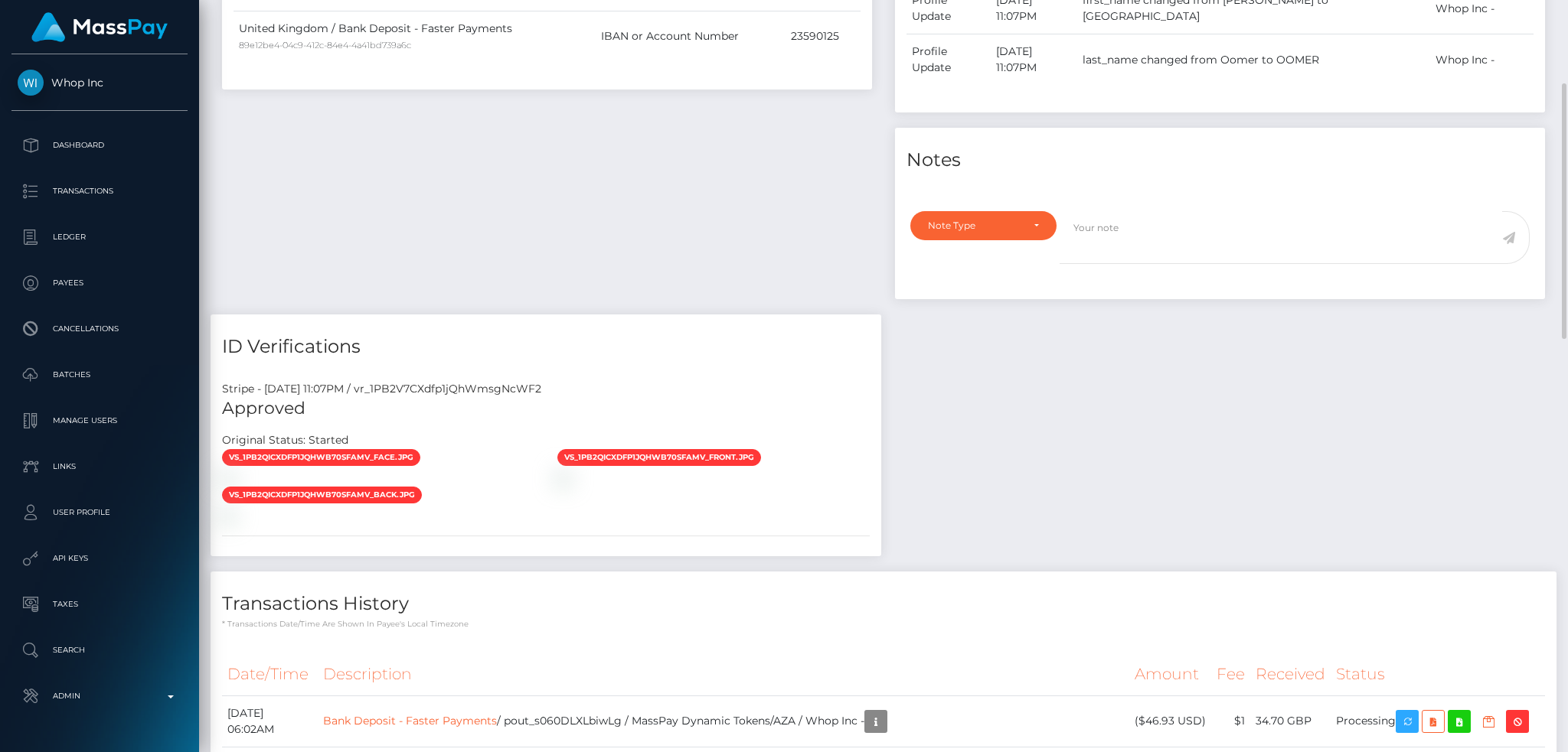
scroll to position [0, 0]
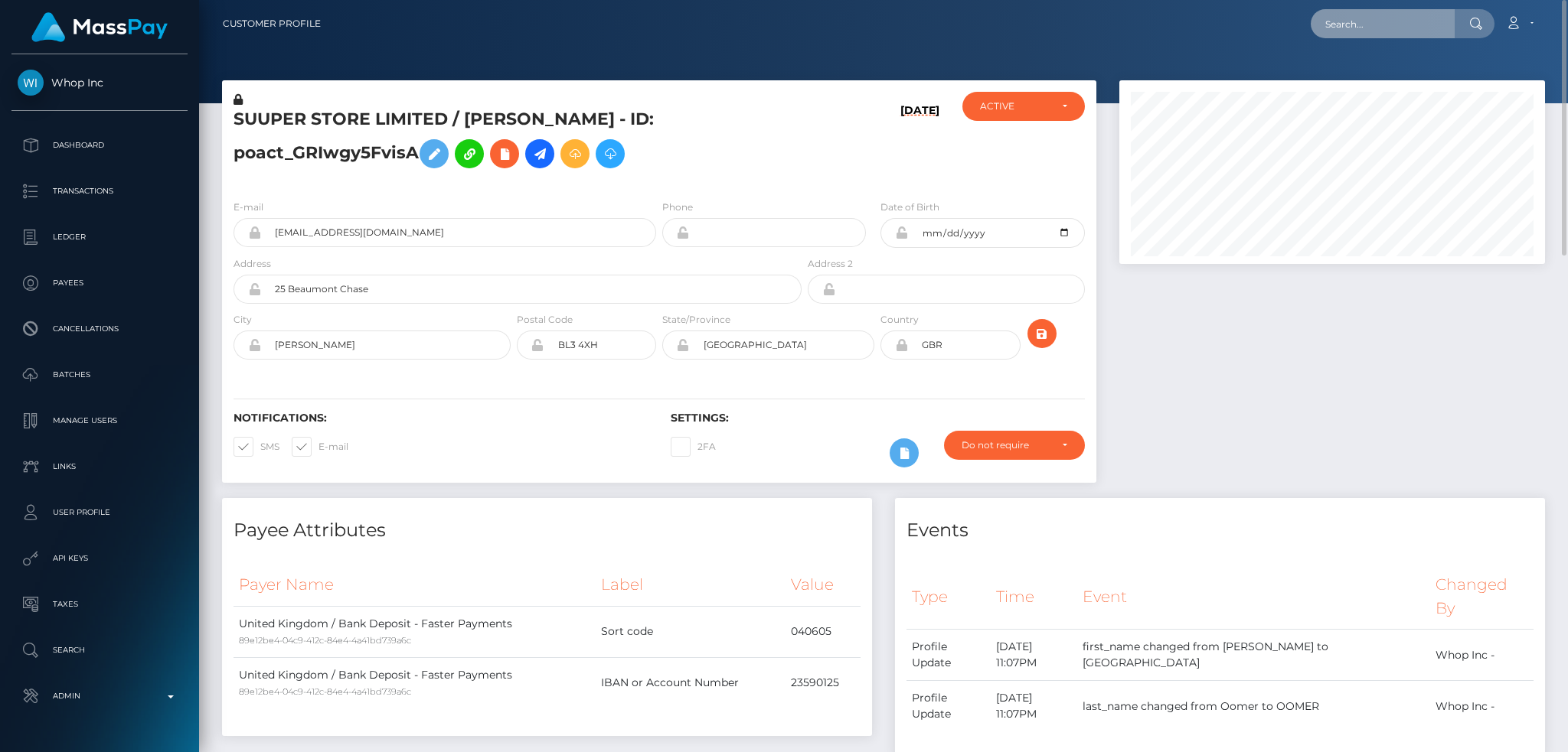
click at [1376, 22] on input "text" at bounding box center [1382, 24] width 144 height 29
paste input "pout_ItmWg5IHhgwoH"
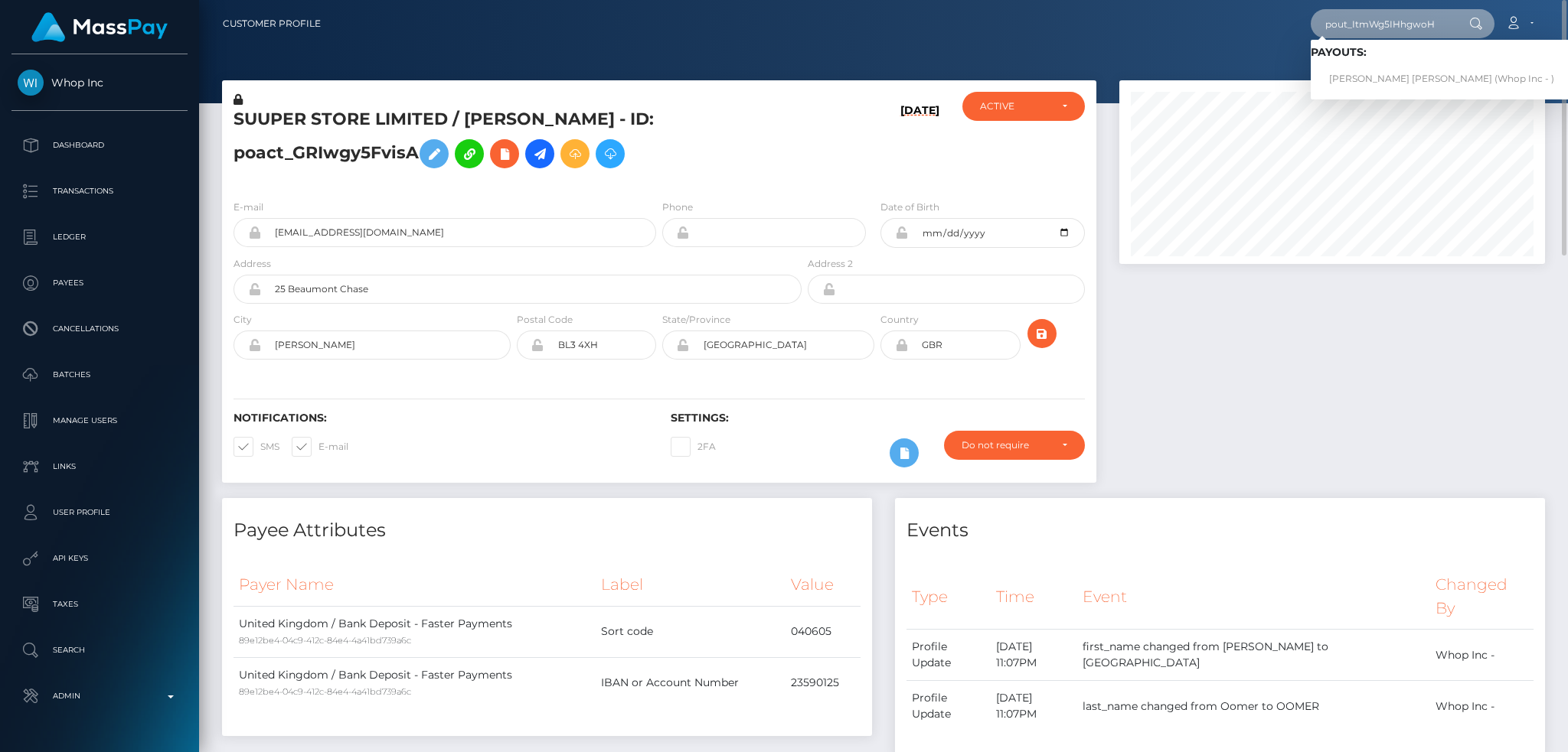
type input "pout_ItmWg5IHhgwoH"
click at [1364, 75] on link "NHẤT CAO MINH VU (Whop Inc - )" at bounding box center [1441, 79] width 262 height 28
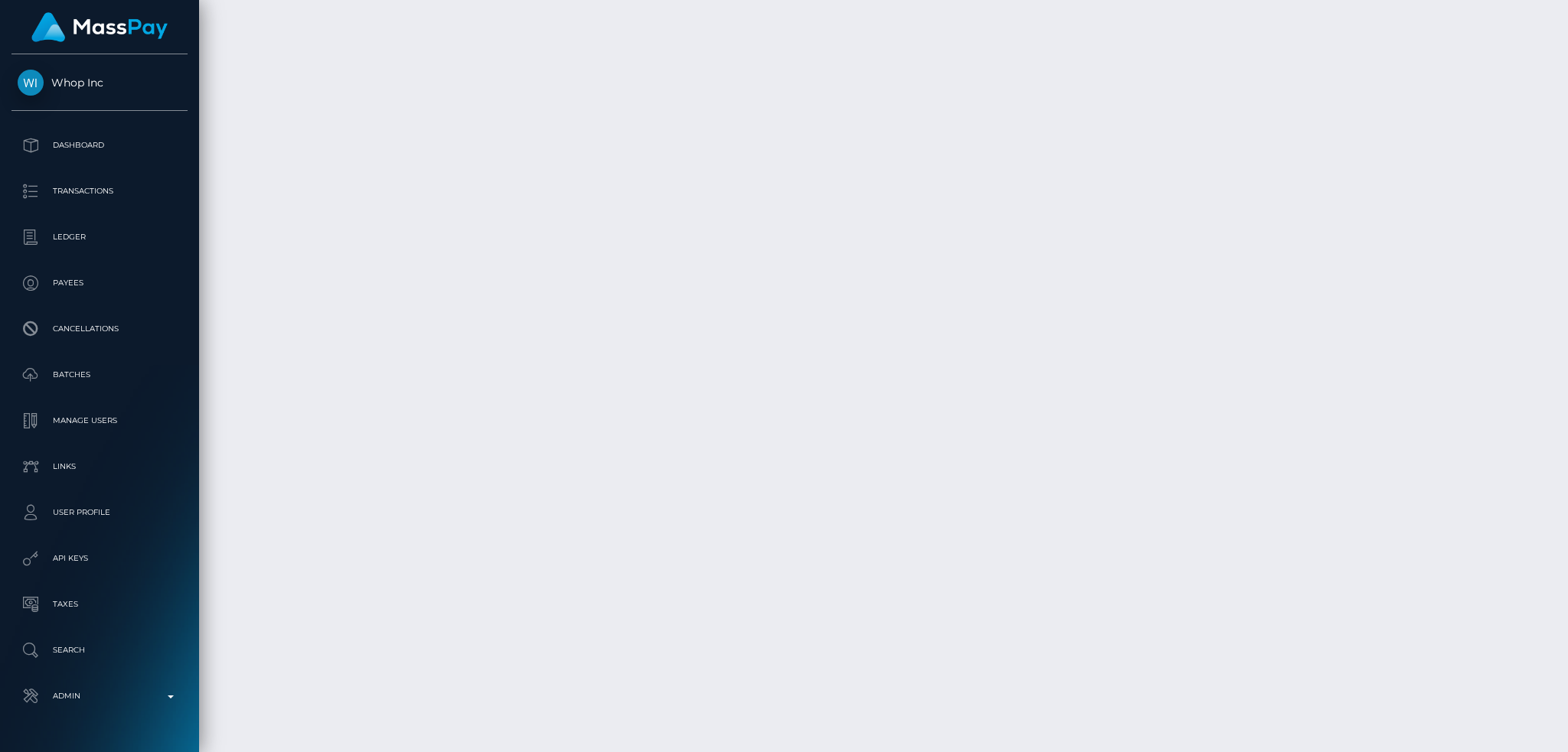
scroll to position [3352, 0]
copy td "pout_magtrvc7swcuS"
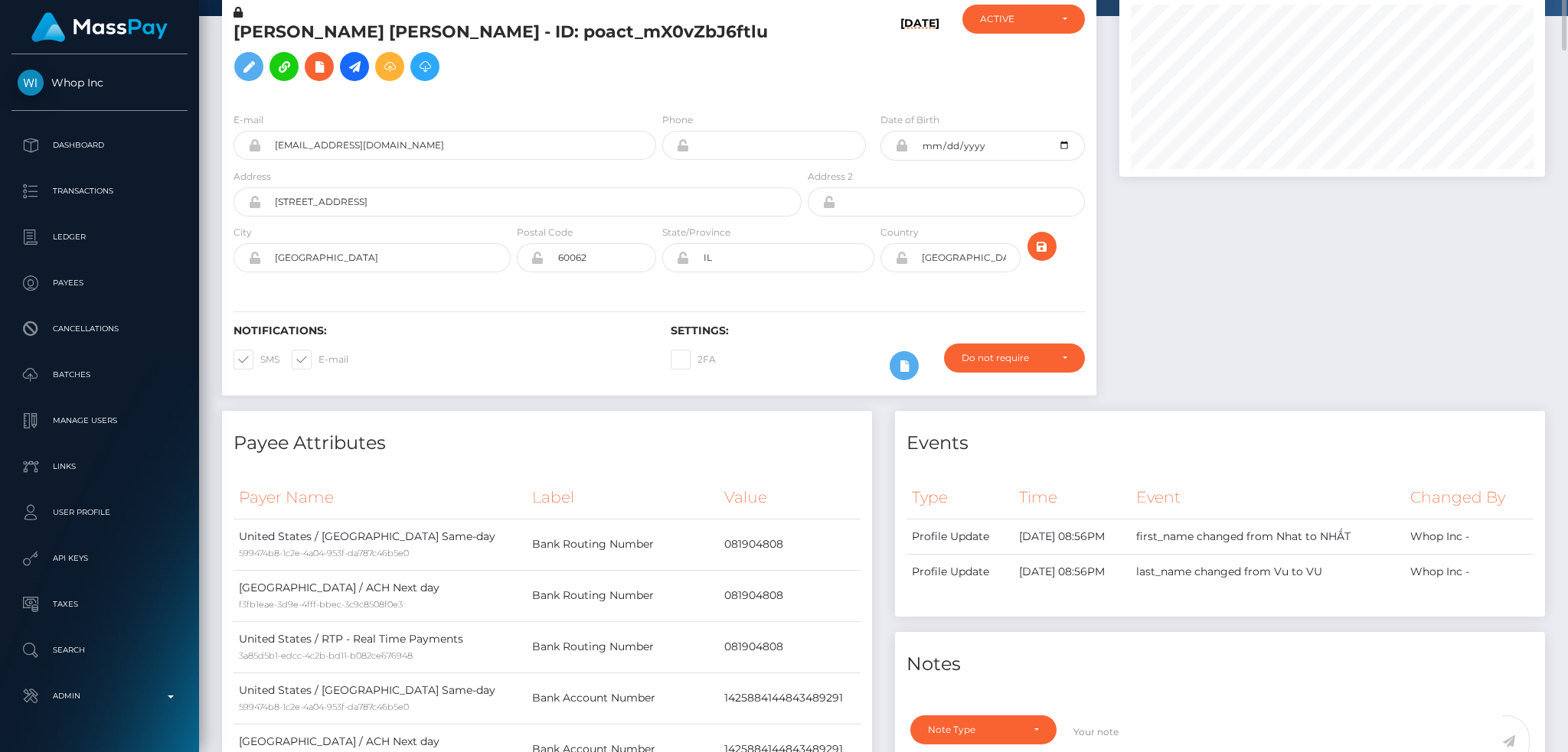
scroll to position [0, 0]
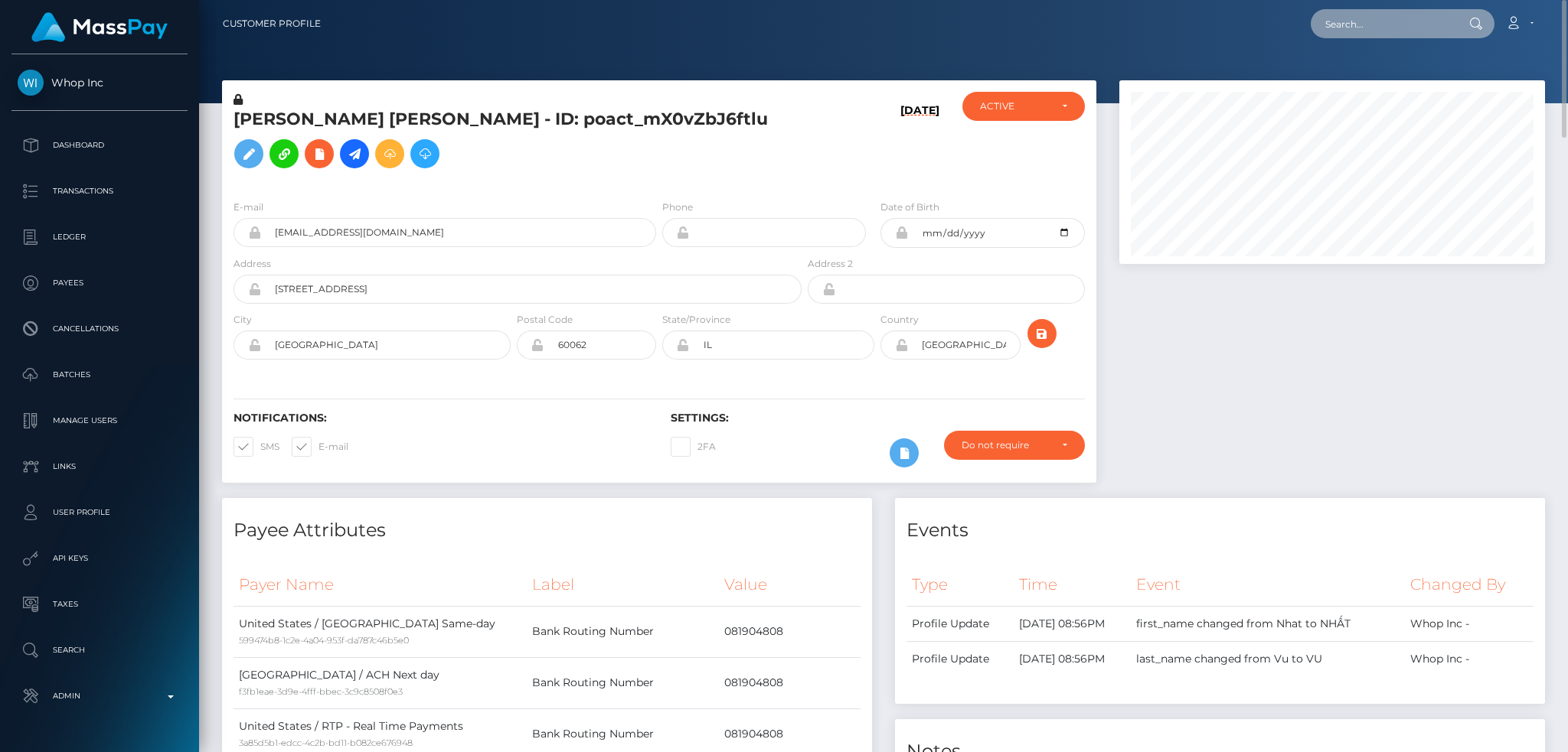
click at [1426, 29] on input "text" at bounding box center [1382, 24] width 144 height 29
paste input "pout_ZhQpiRa238cVB"
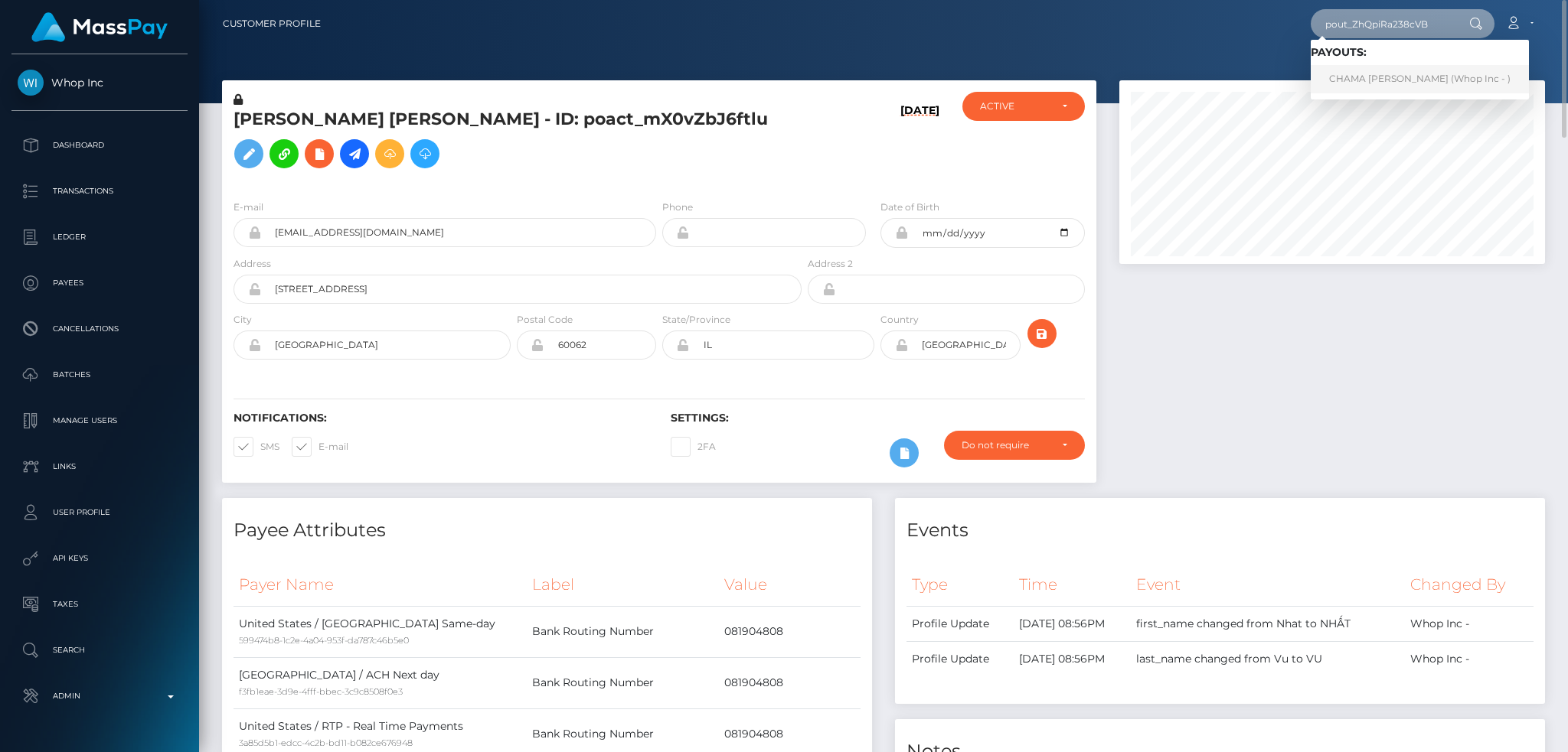
type input "pout_ZhQpiRa238cVB"
click at [1390, 72] on link "CHAMA BEATRICE KANTU (Whop Inc - )" at bounding box center [1419, 79] width 218 height 28
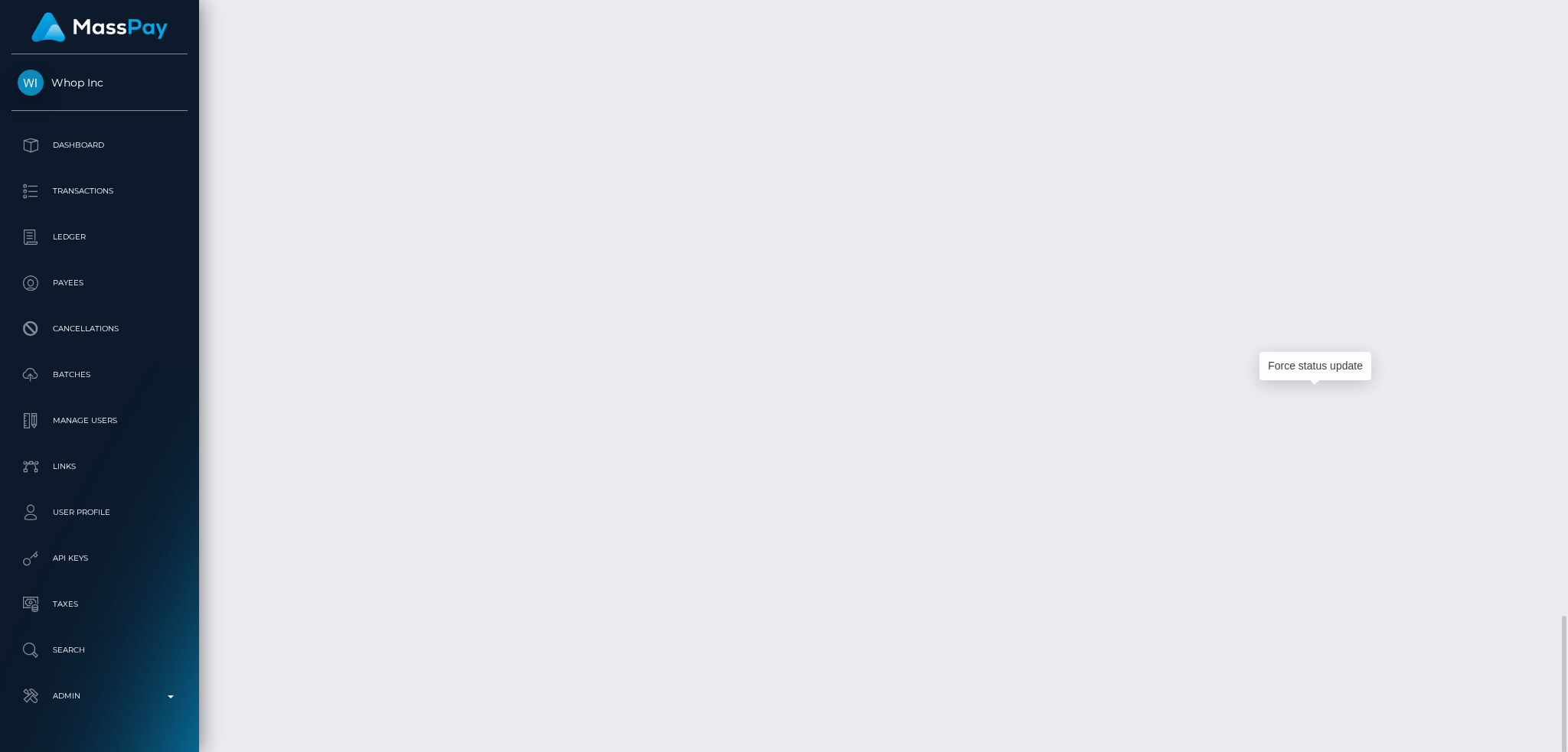
scroll to position [183, 425]
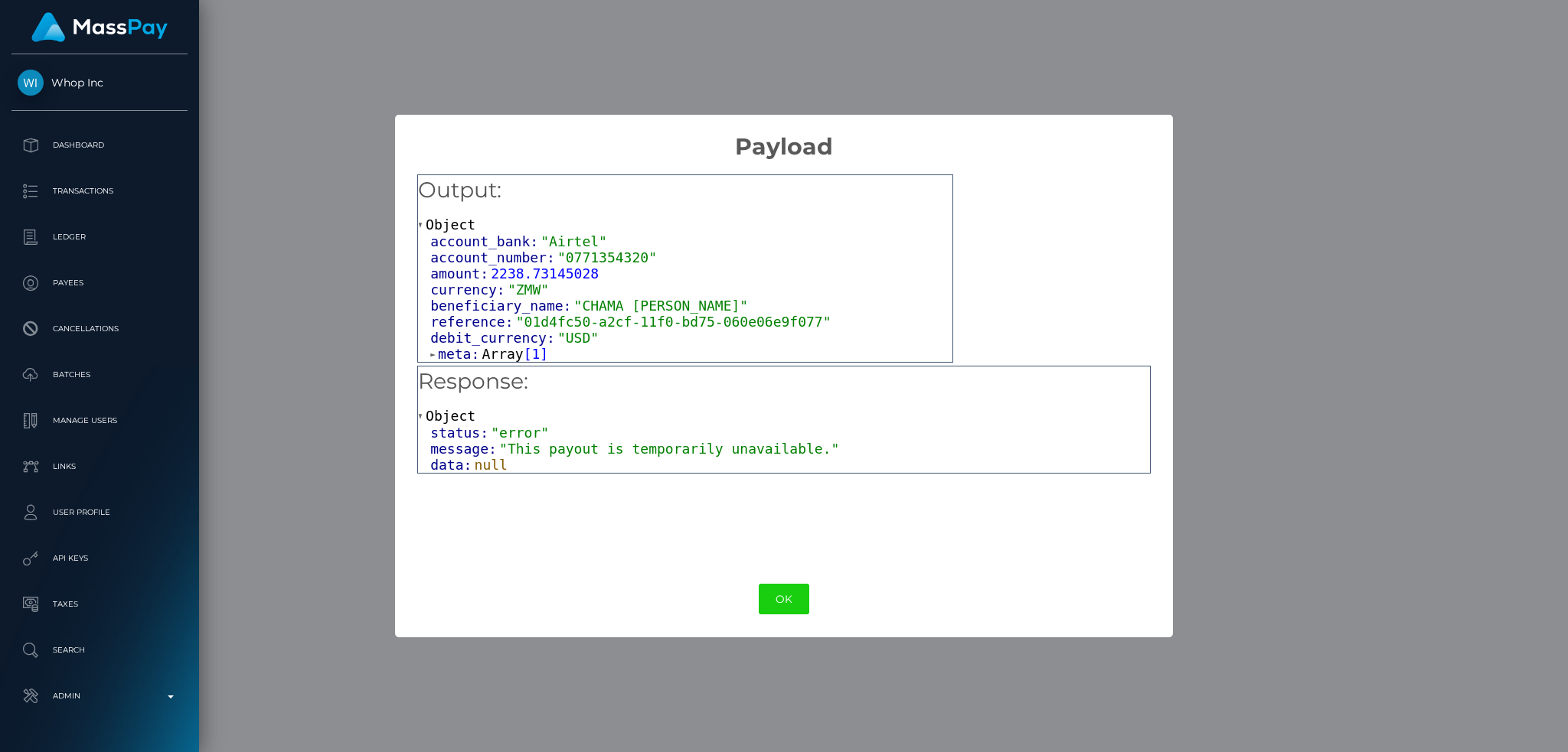
click at [1257, 293] on div "× Payload Output: Object account_bank: "Airtel" account_number: "0771354320" am…" at bounding box center [784, 376] width 1568 height 752
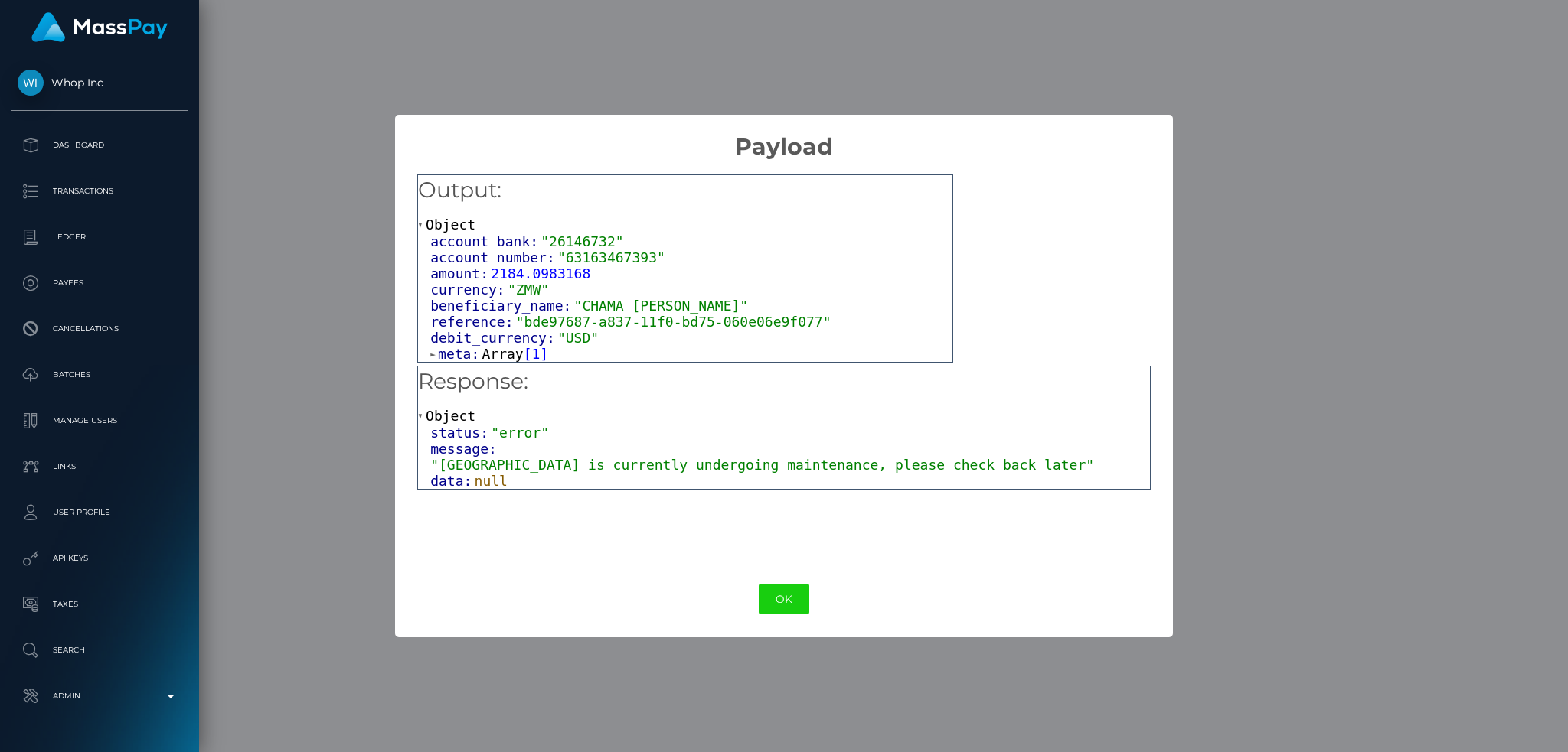
click at [1288, 231] on div "× Payload Output: Object account_bank: "26146732" account_number: "63163467393"…" at bounding box center [784, 376] width 1568 height 752
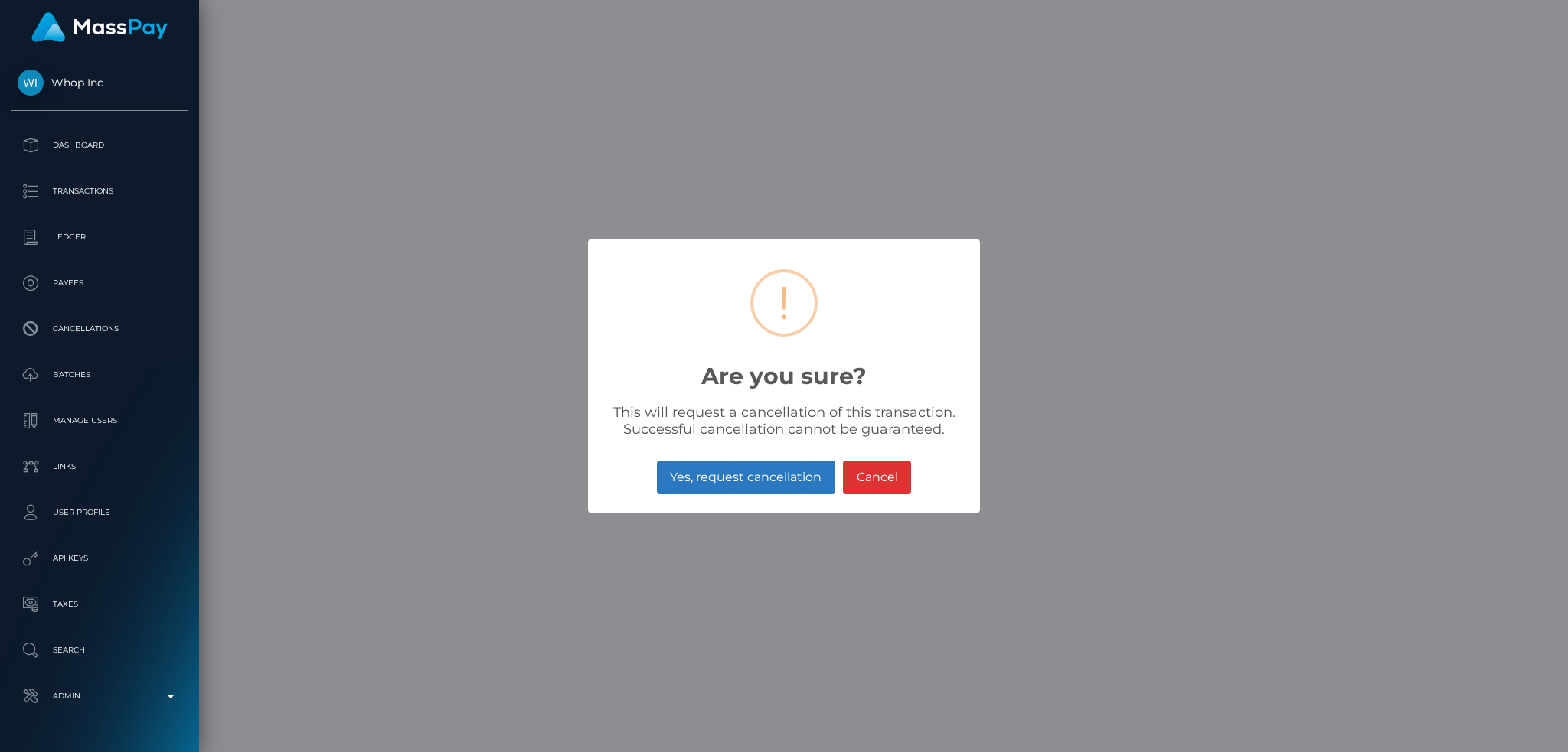
click at [787, 472] on button "Yes, request cancellation" at bounding box center [746, 477] width 178 height 34
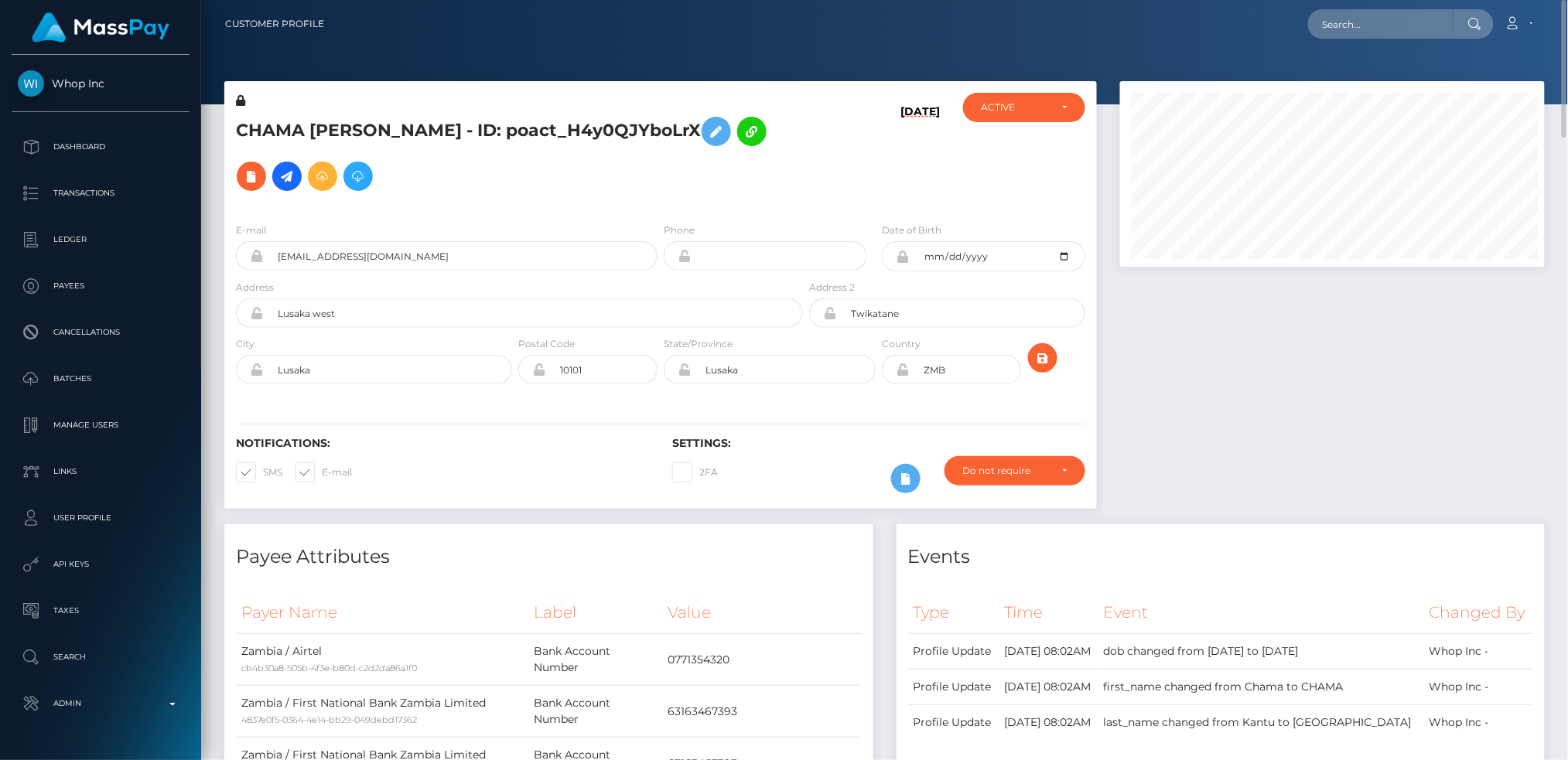
scroll to position [185, 425]
click at [1388, 28] on input "text" at bounding box center [1381, 24] width 146 height 29
paste input "poact_w0dPitda58fm"
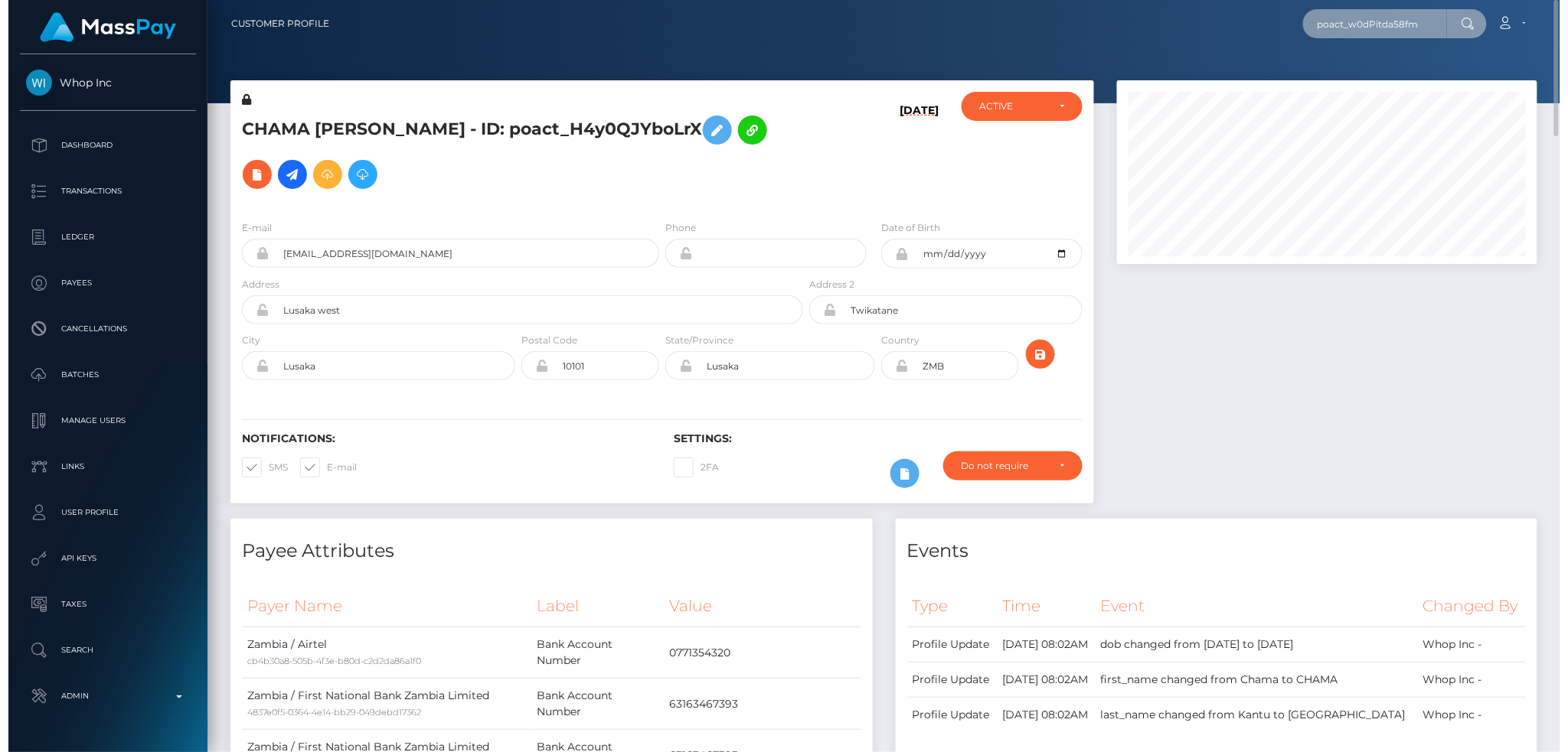
scroll to position [183, 425]
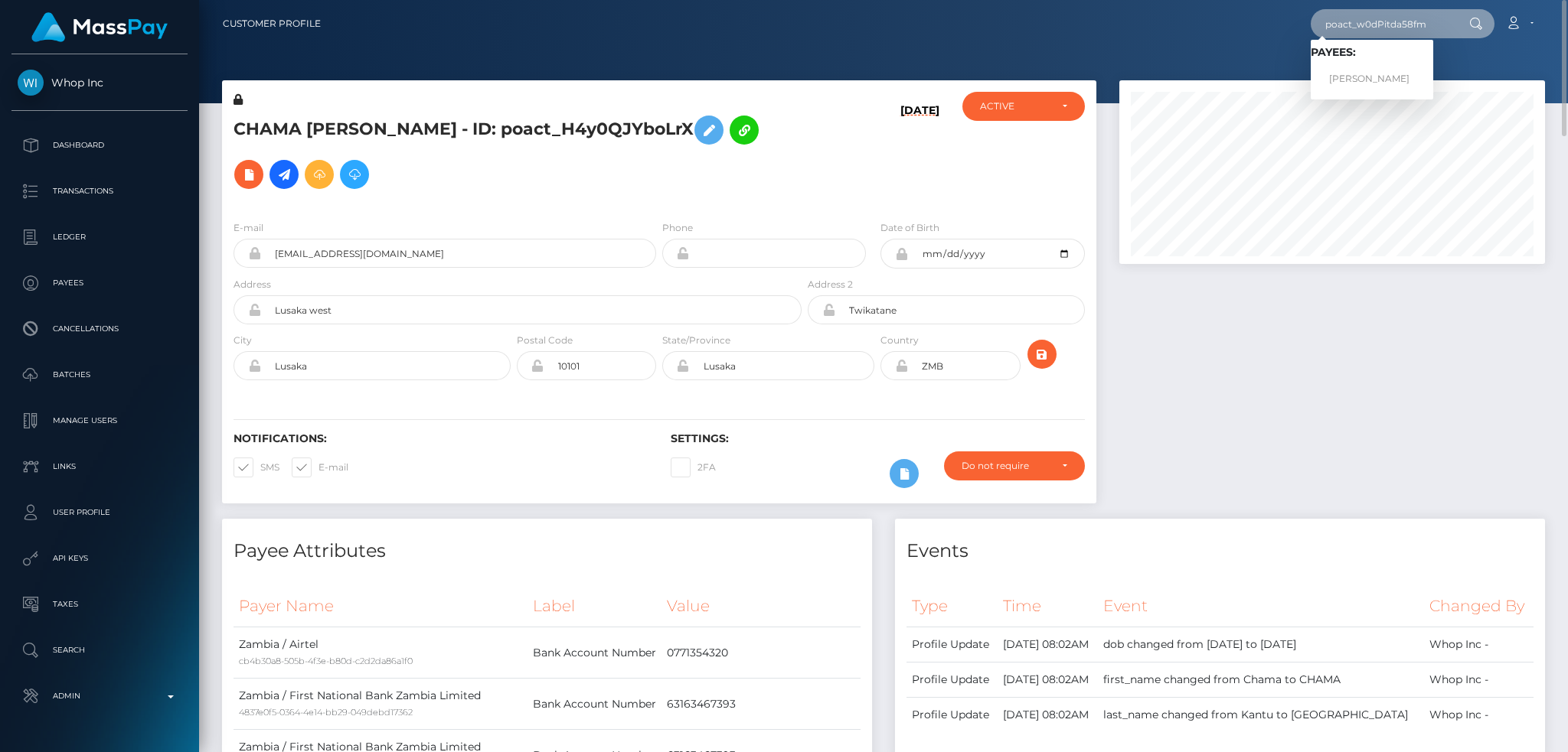
type input "poact_w0dPitda58fm"
click at [1401, 84] on link "Khaled Makhlouf" at bounding box center [1371, 79] width 122 height 28
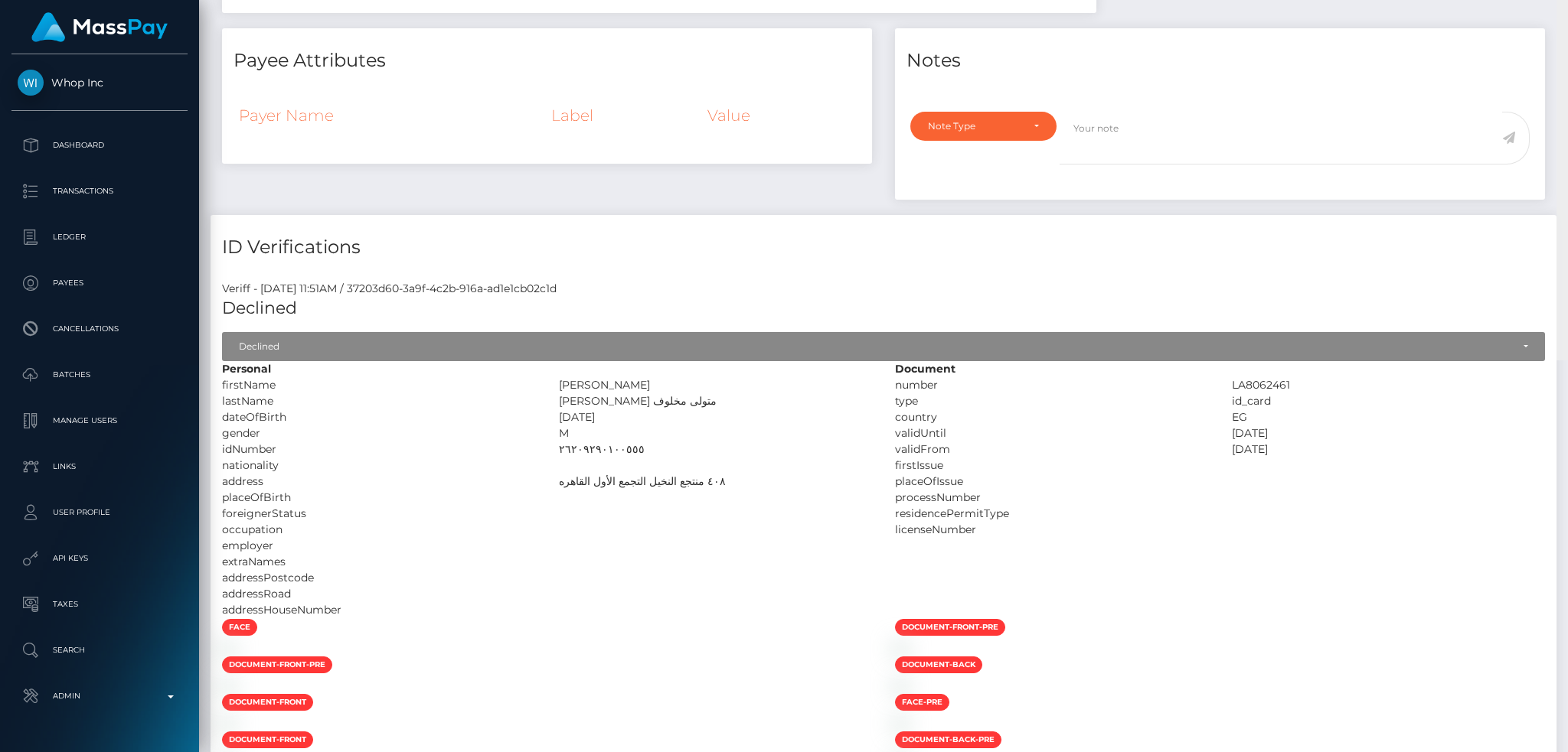
scroll to position [24, 0]
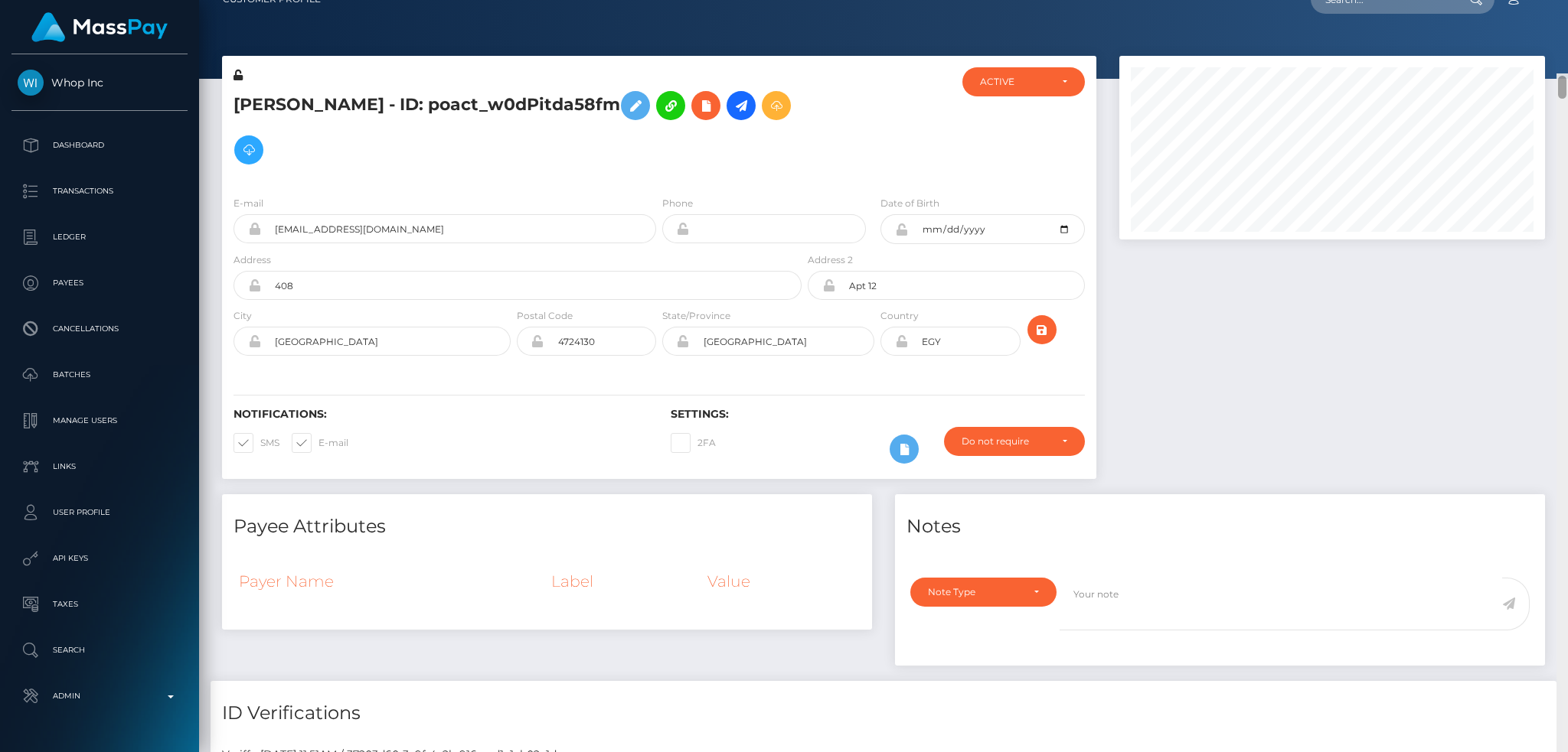
drag, startPoint x: 1562, startPoint y: 739, endPoint x: 1512, endPoint y: -2, distance: 742.7
click at [1512, 0] on html "Whop Inc Dashboard Transactions Ledger Payees Cancellations Links" at bounding box center [784, 376] width 1568 height 752
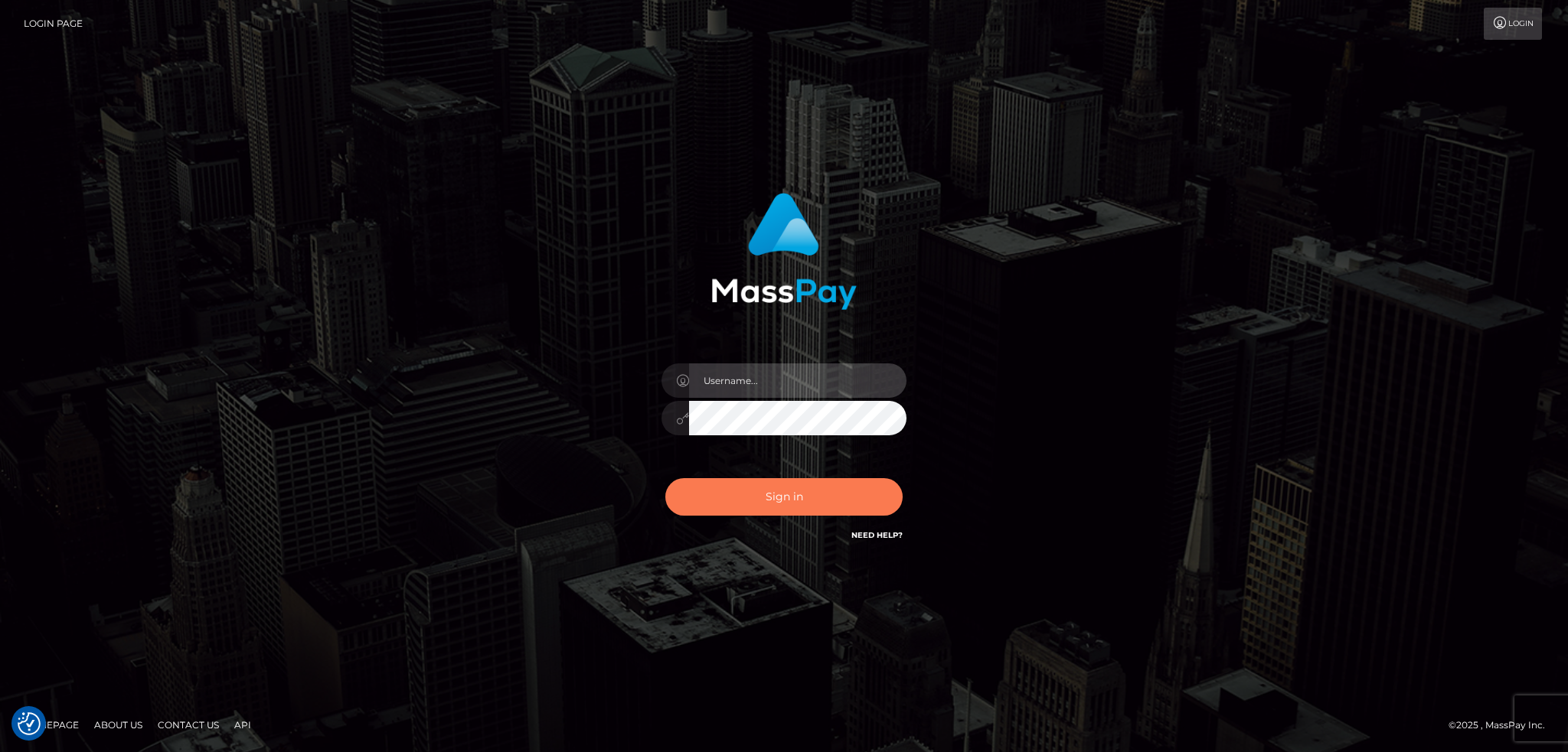
type input "alexstef"
click at [780, 494] on button "Sign in" at bounding box center [784, 497] width 238 height 38
type input "alexstef"
click at [776, 492] on button "Sign in" at bounding box center [784, 497] width 238 height 38
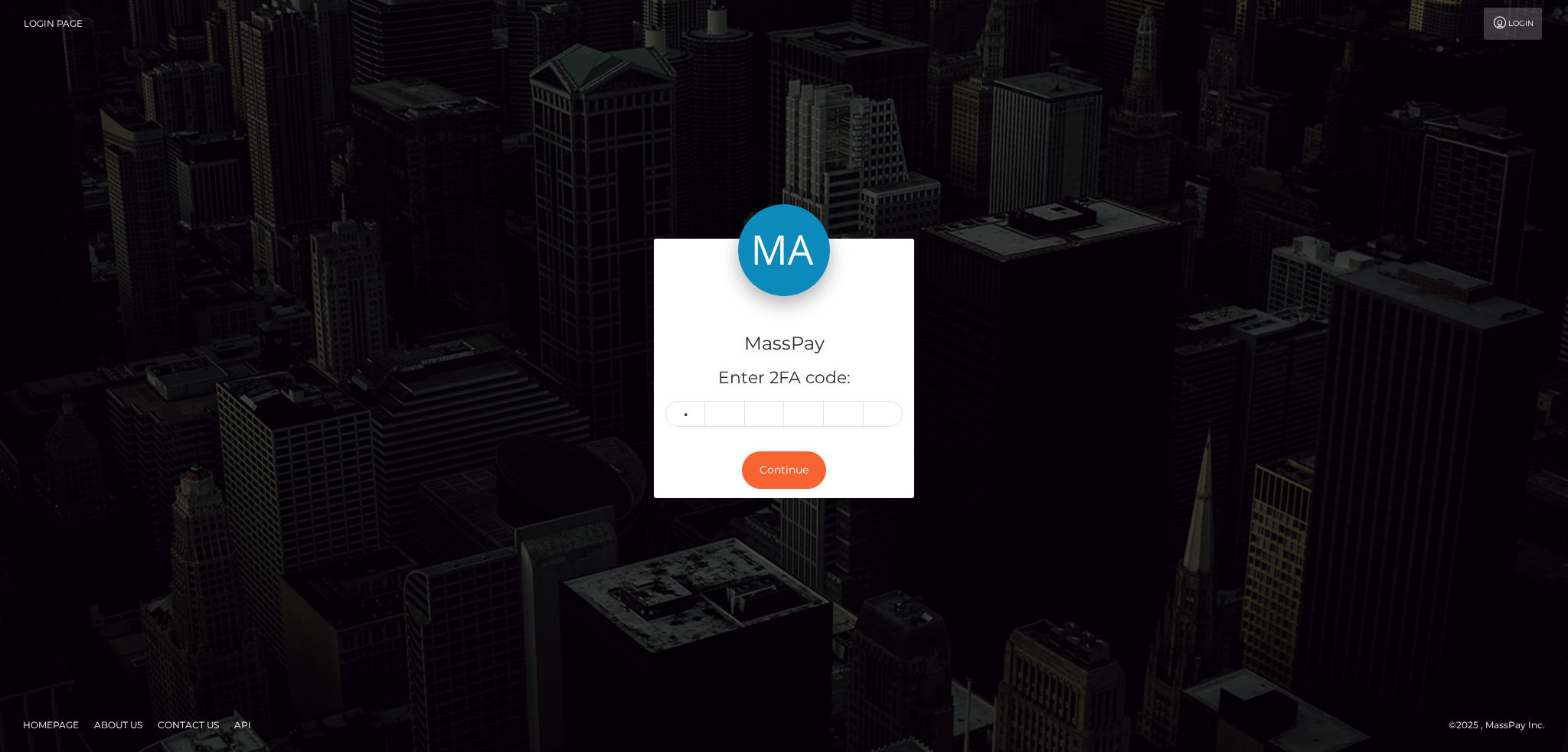
type input "5"
type input "4"
type input "0"
type input "7"
type input "1"
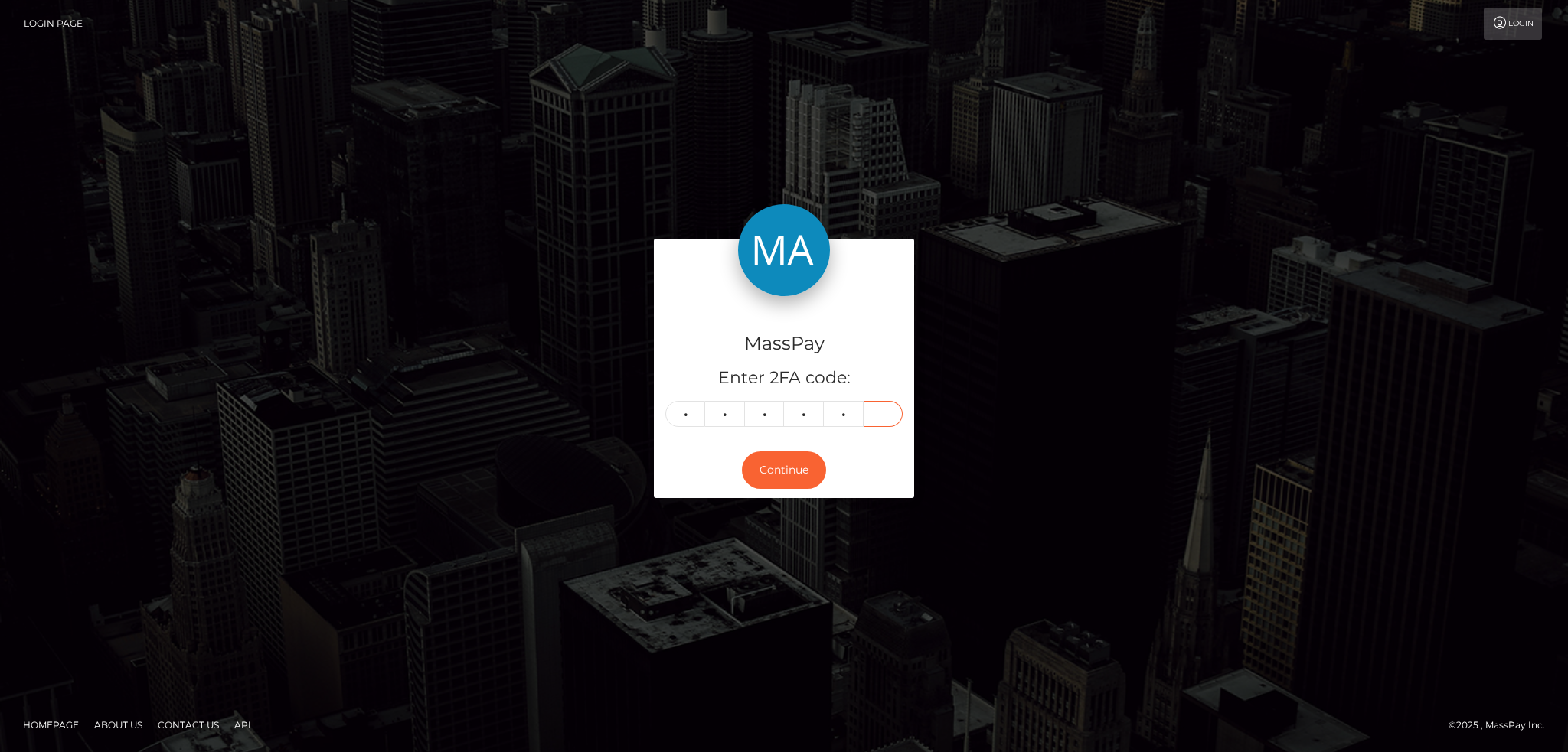
type input "5"
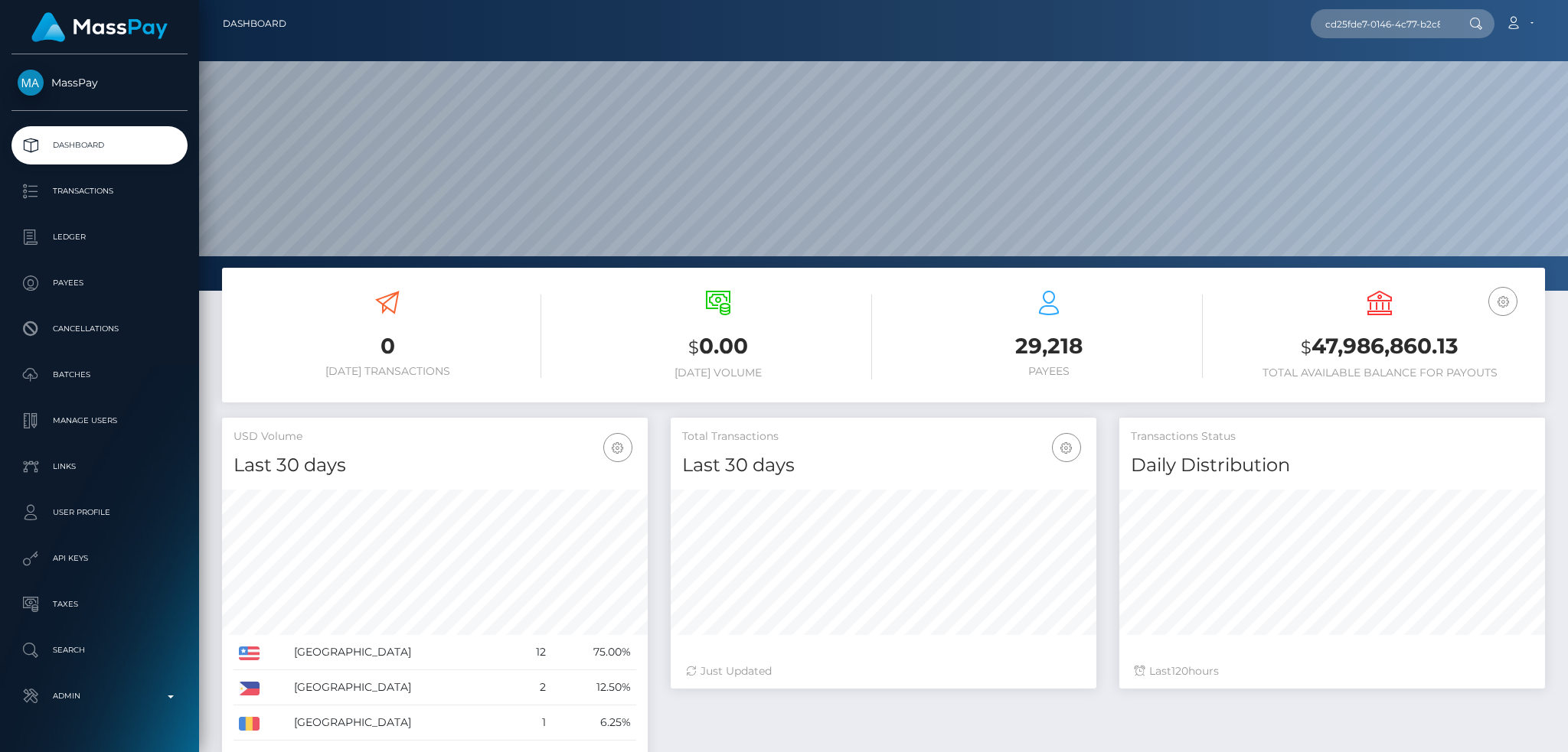
scroll to position [272, 425]
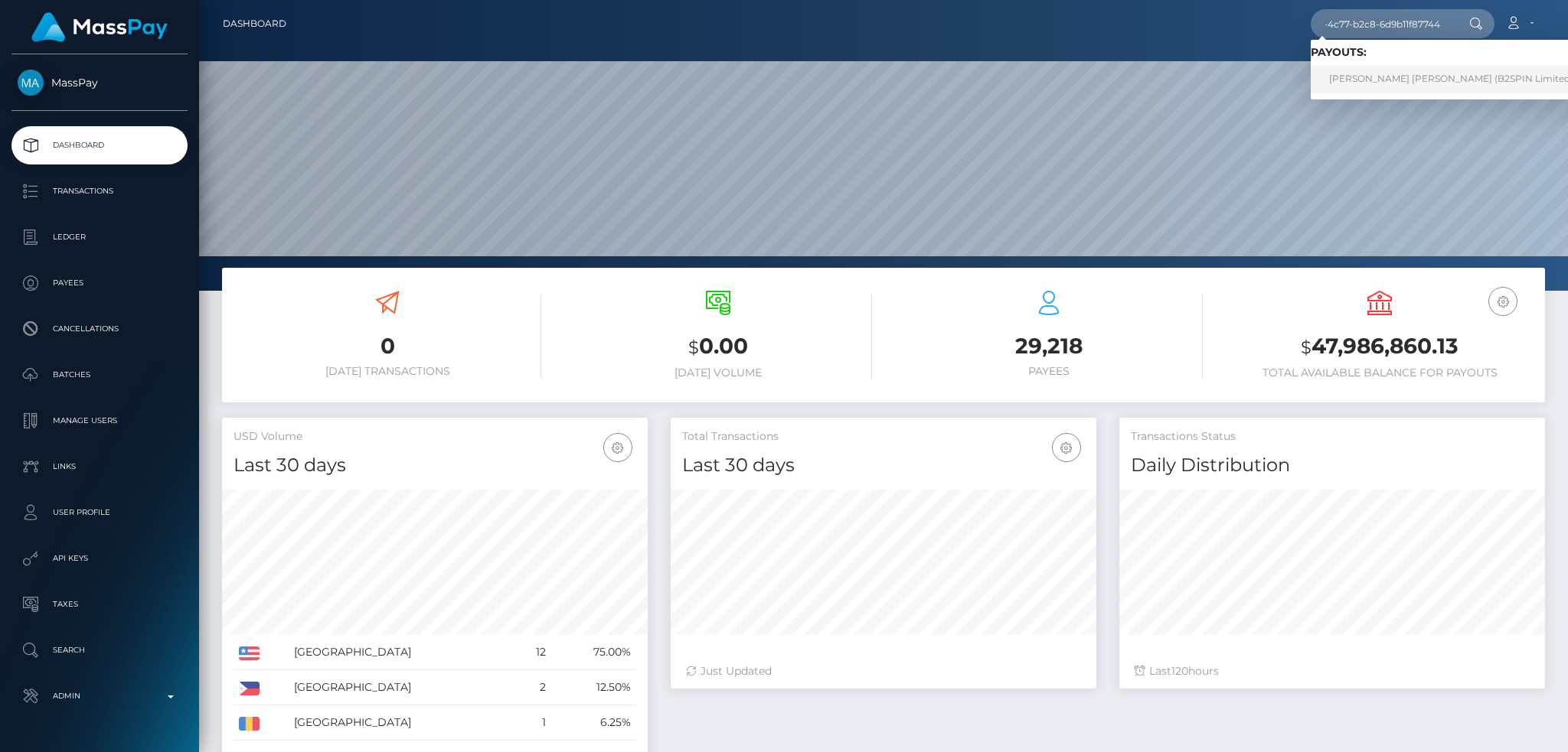
type input "cd25fde7-0146-4c77-b2c8-6d9b11f87744"
click at [1370, 79] on link "CARLOS JAVIER SALGADO DIAZ (B2SPIN Limited - )" at bounding box center [1454, 79] width 289 height 28
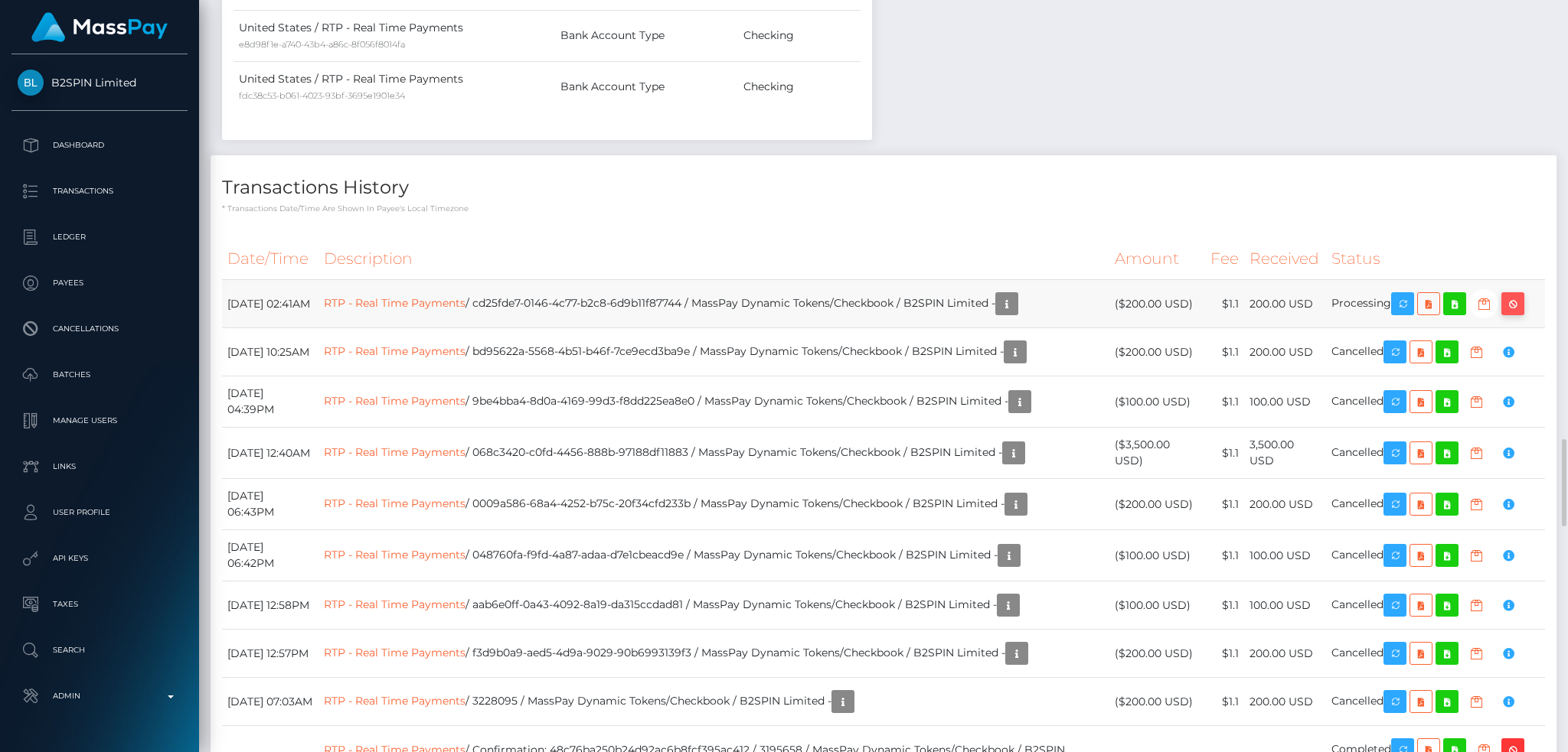
scroll to position [183, 425]
click at [1522, 309] on icon "button" at bounding box center [1512, 304] width 18 height 19
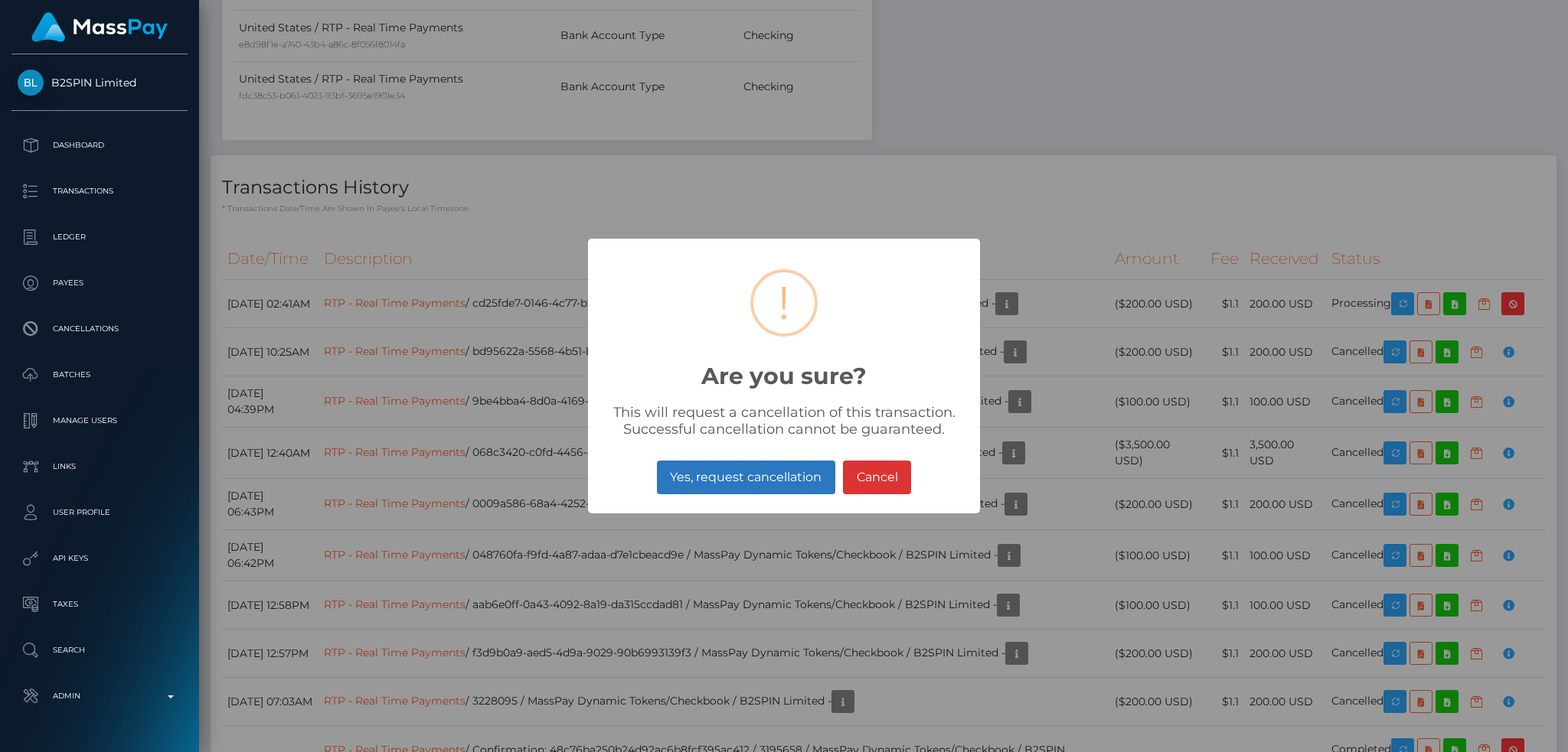
click at [797, 476] on button "Yes, request cancellation" at bounding box center [746, 477] width 178 height 34
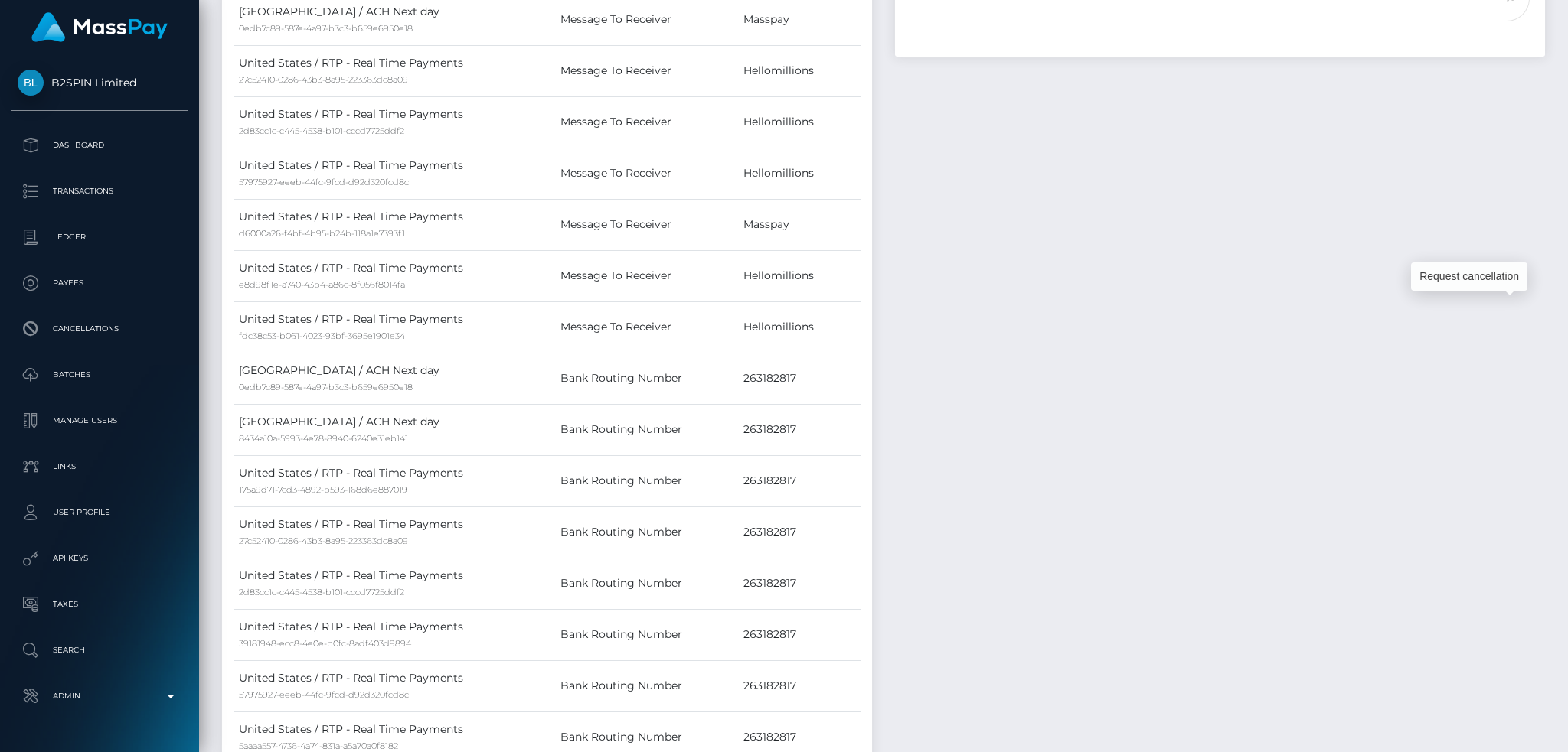
scroll to position [0, 0]
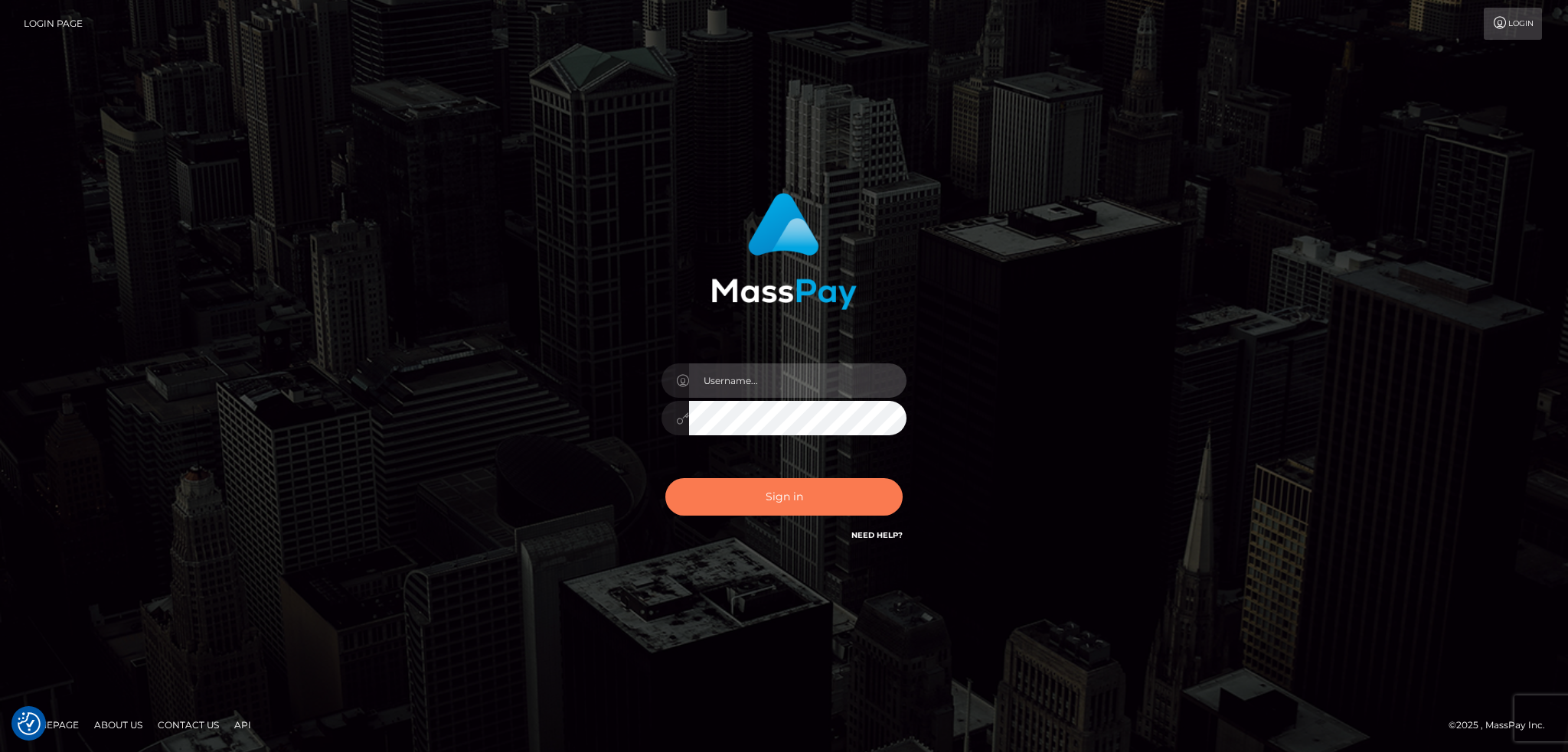
type input "alexstef"
click at [826, 489] on button "Sign in" at bounding box center [784, 497] width 238 height 38
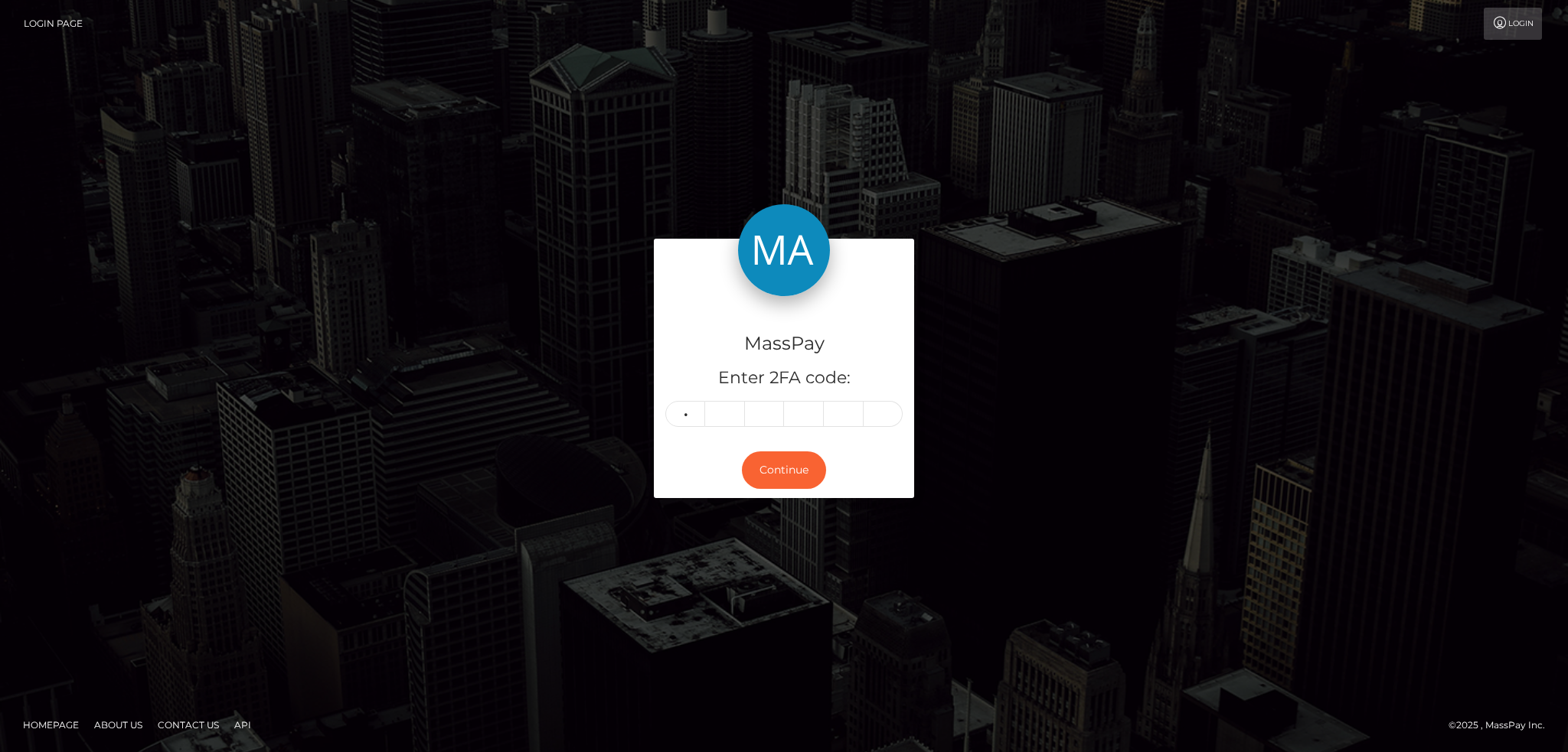
type input "8"
type input "1"
type input "0"
type input "8"
type input "0"
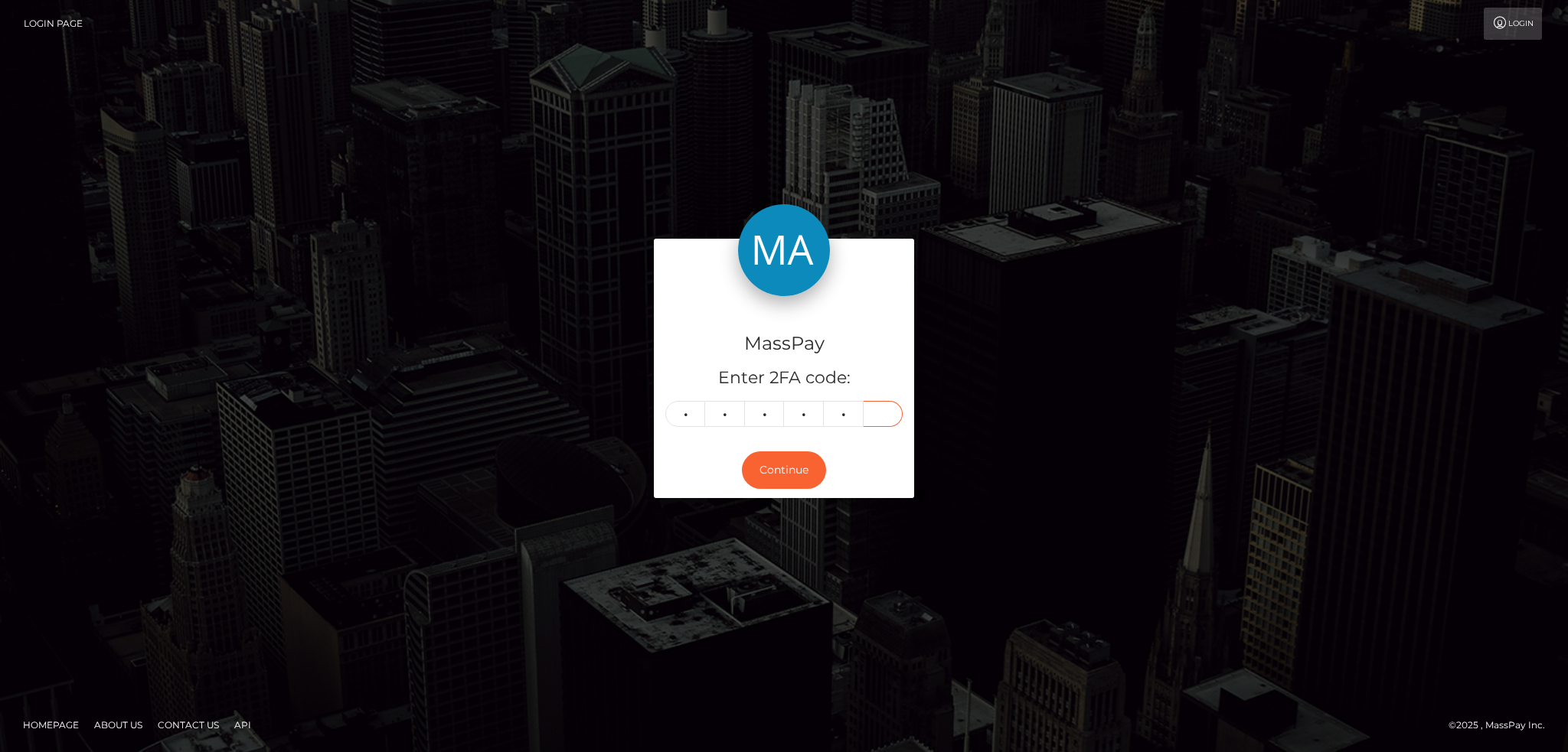
type input "5"
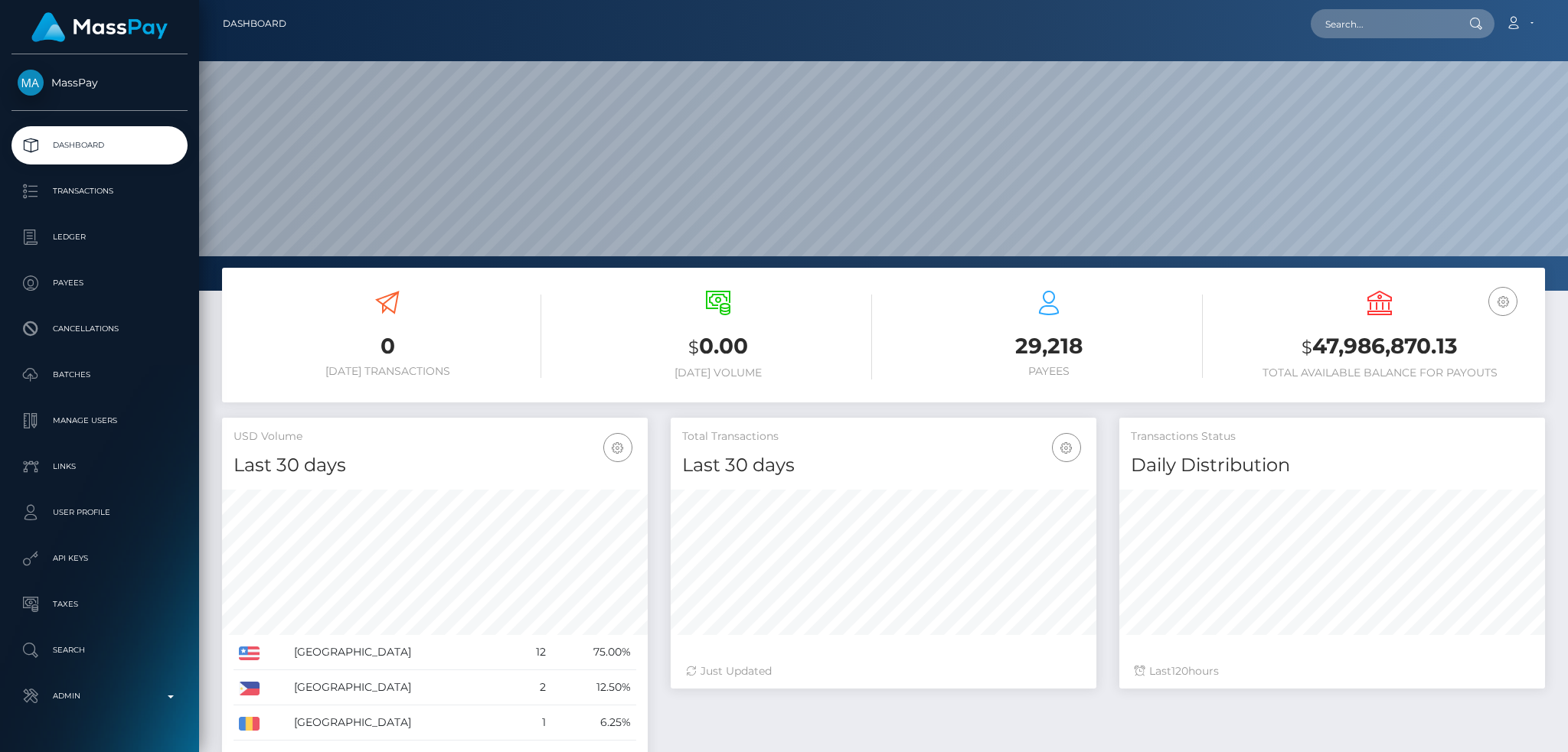
scroll to position [272, 425]
click at [1368, 37] on nav "Dashboard Loading... Loading... Account Edit Profile" at bounding box center [883, 24] width 1369 height 47
drag, startPoint x: 1371, startPoint y: 24, endPoint x: 1313, endPoint y: 20, distance: 58.1
click at [1371, 24] on input "text" at bounding box center [1382, 24] width 144 height 29
paste input "BEFT17430735947969"
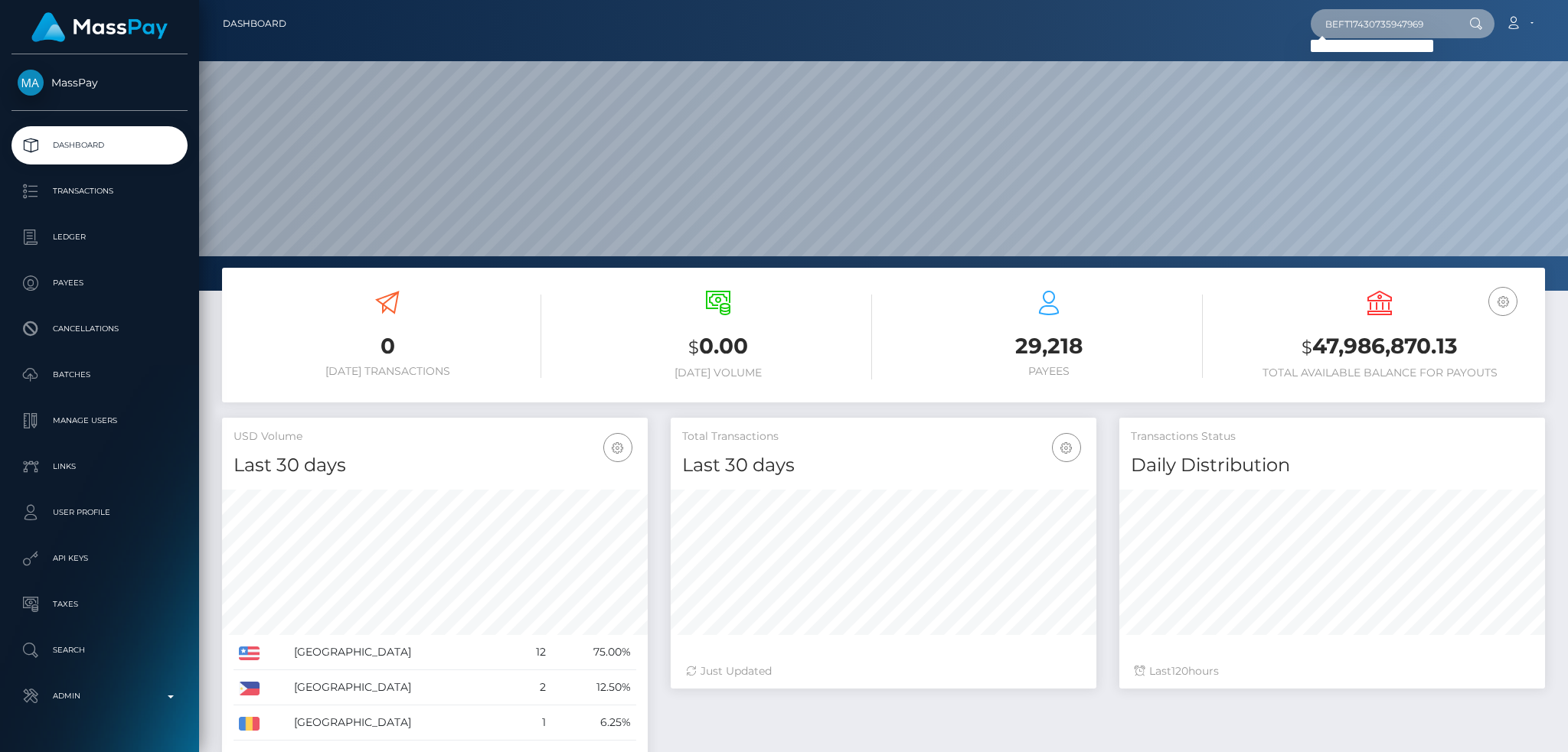
click at [1418, 24] on input "BEFT17430735947969" at bounding box center [1382, 24] width 144 height 29
click at [1321, 40] on div "Loading... Loading..." at bounding box center [1371, 46] width 122 height 12
paste input "a52a92b4-a659-11f0-bd75-060e06e9f077"
type input "a52a92b4-a659-11f0-bd75-060e06e9f077"
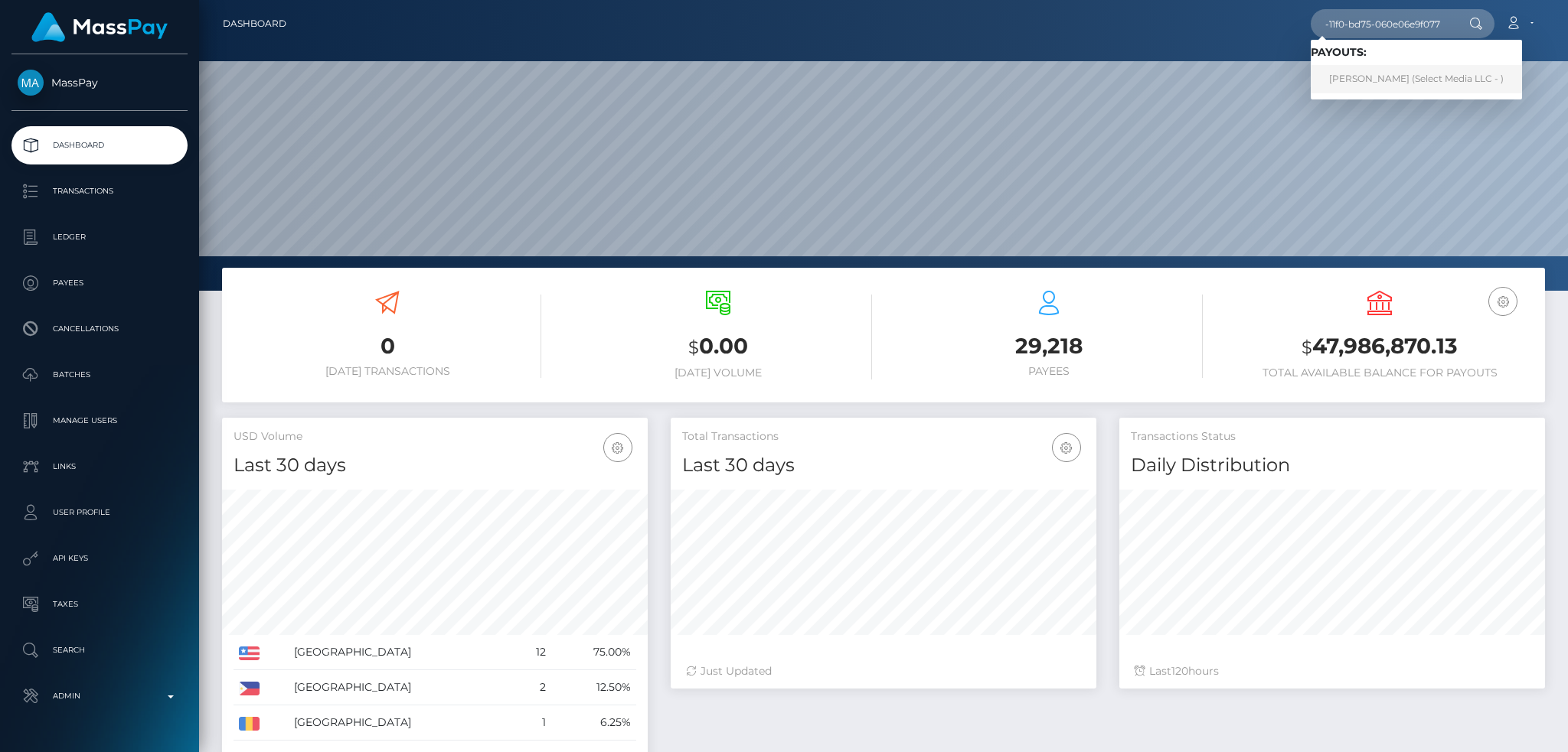
scroll to position [0, 0]
click at [1387, 79] on link "William Krieger (Select Media LLC - )" at bounding box center [1416, 79] width 211 height 28
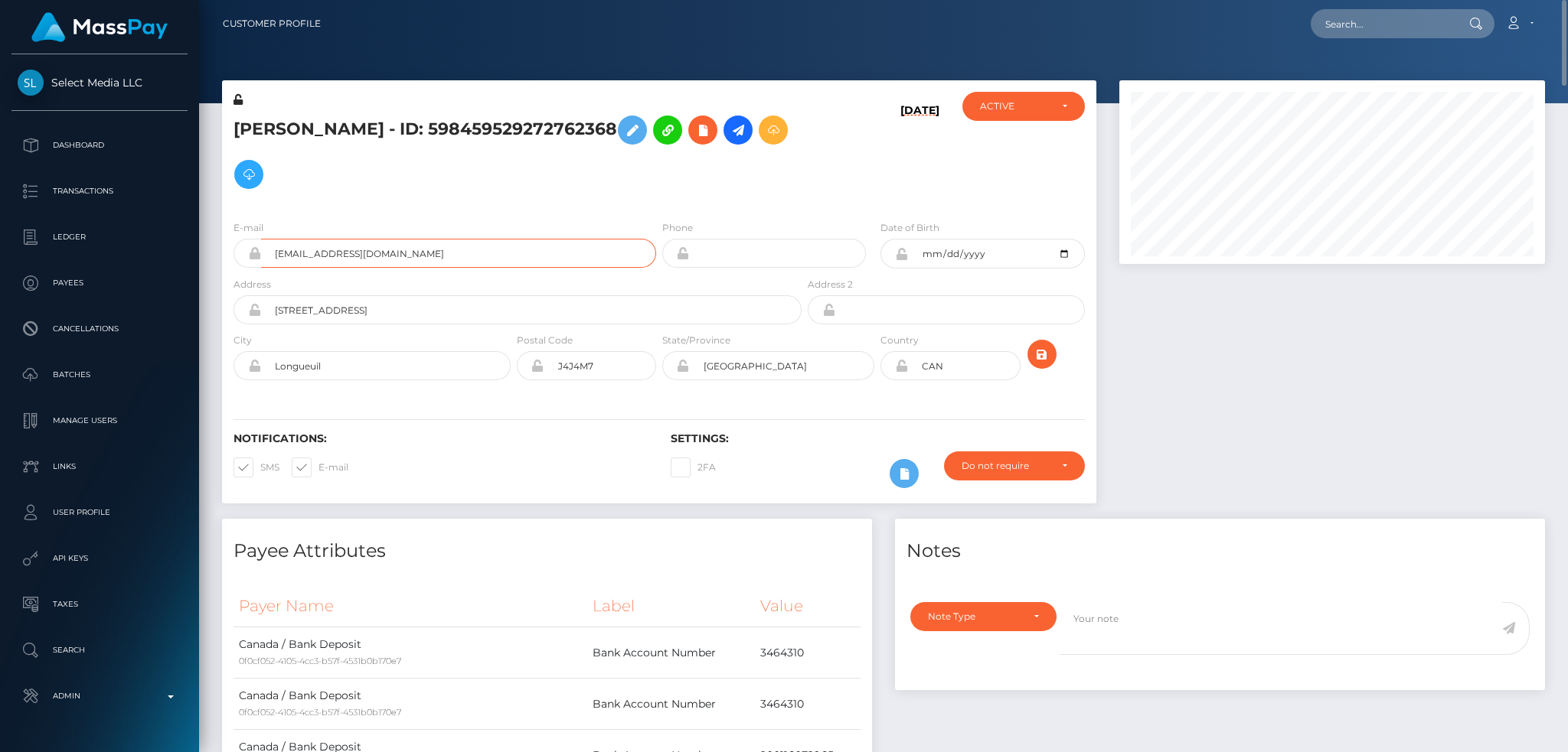
click at [437, 251] on input "poyopoyon9@gmail.com" at bounding box center [459, 252] width 395 height 29
click at [395, 121] on h5 "William Krieger - ID: 598459529272762368" at bounding box center [513, 153] width 560 height 89
copy h5 "William Krieger - ID: 598459529272762368"
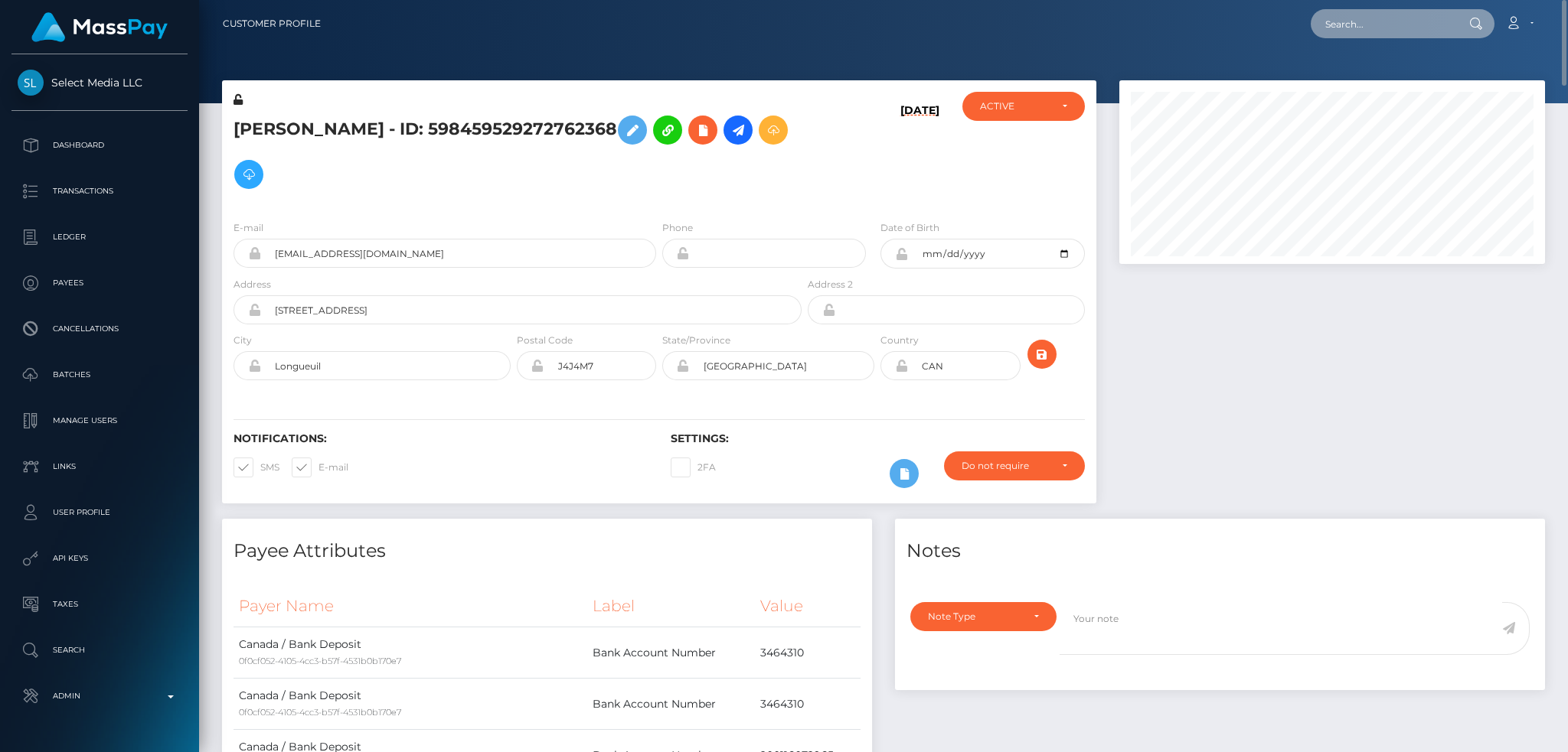
drag, startPoint x: 1370, startPoint y: 16, endPoint x: 1356, endPoint y: 22, distance: 15.2
click at [1370, 16] on input "text" at bounding box center [1382, 24] width 144 height 29
paste input "BEFT56172235358543"
click at [1375, 27] on input "BEFT56172235358543" at bounding box center [1382, 24] width 144 height 29
paste input "b12e76e1-a659-11f0-bd75-060e06e9f077"
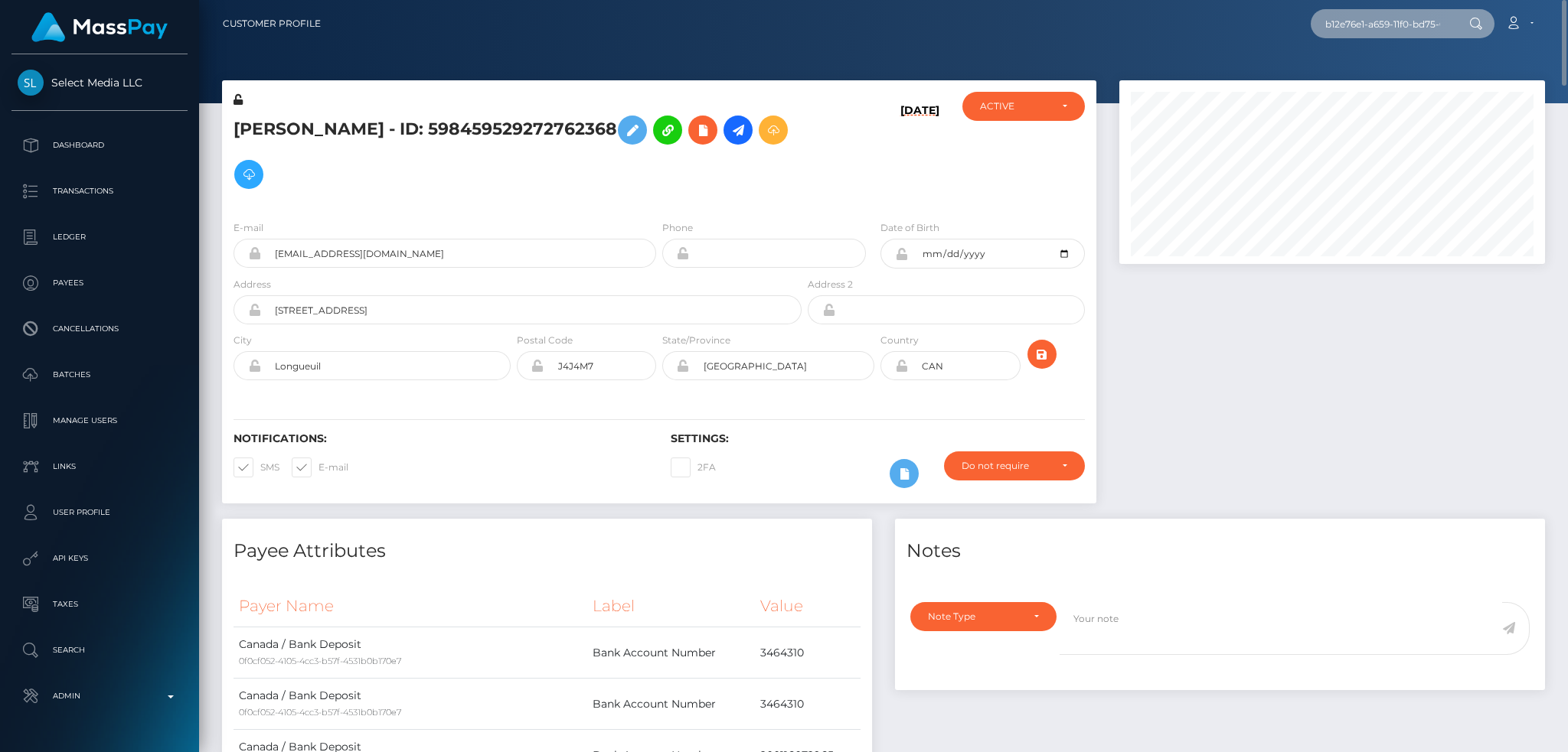
scroll to position [0, 66]
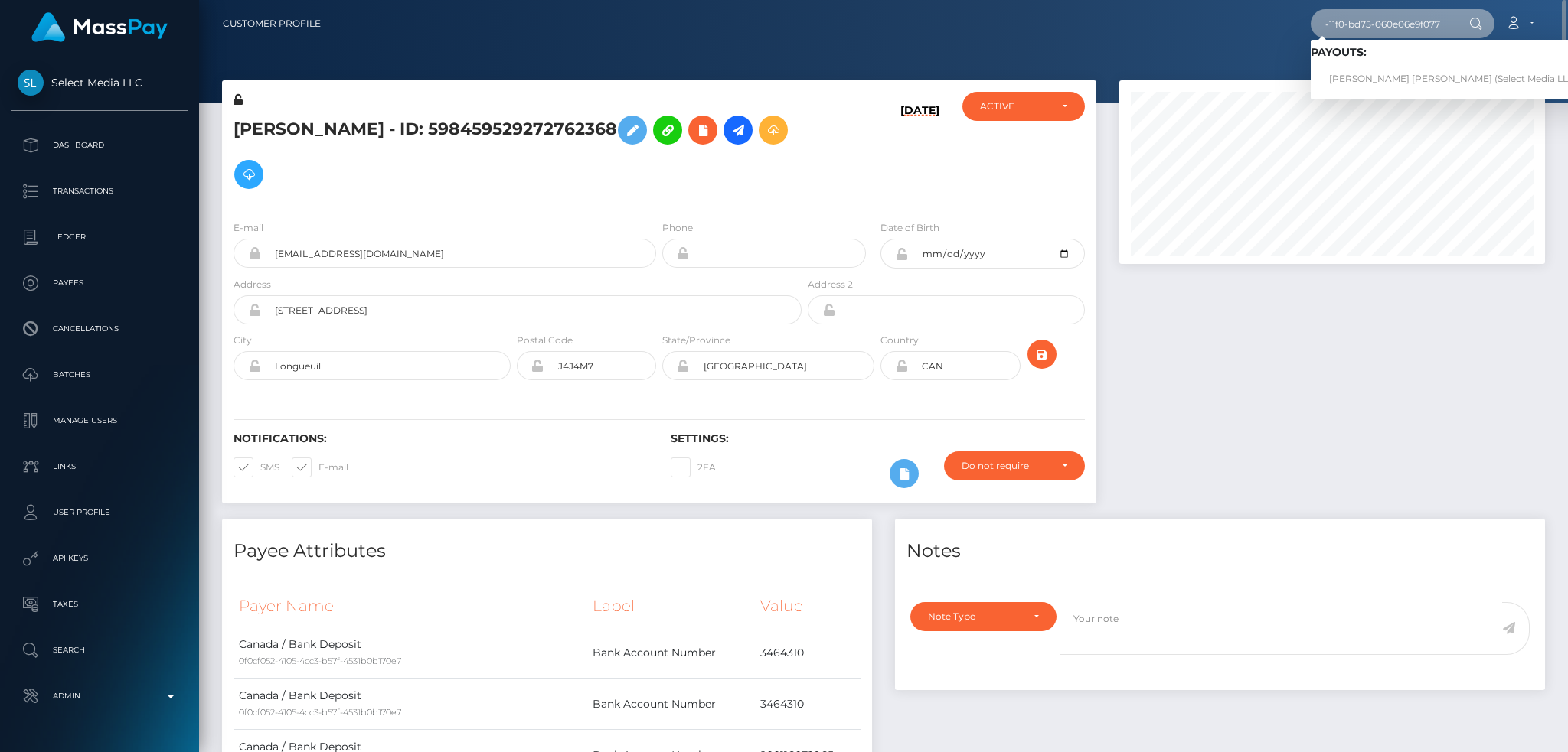
type input "b12e76e1-a659-11f0-bd75-060e06e9f077"
click at [1364, 74] on link "TAHJE MALIK NEWTON (Select Media LLC - )" at bounding box center [1457, 79] width 294 height 28
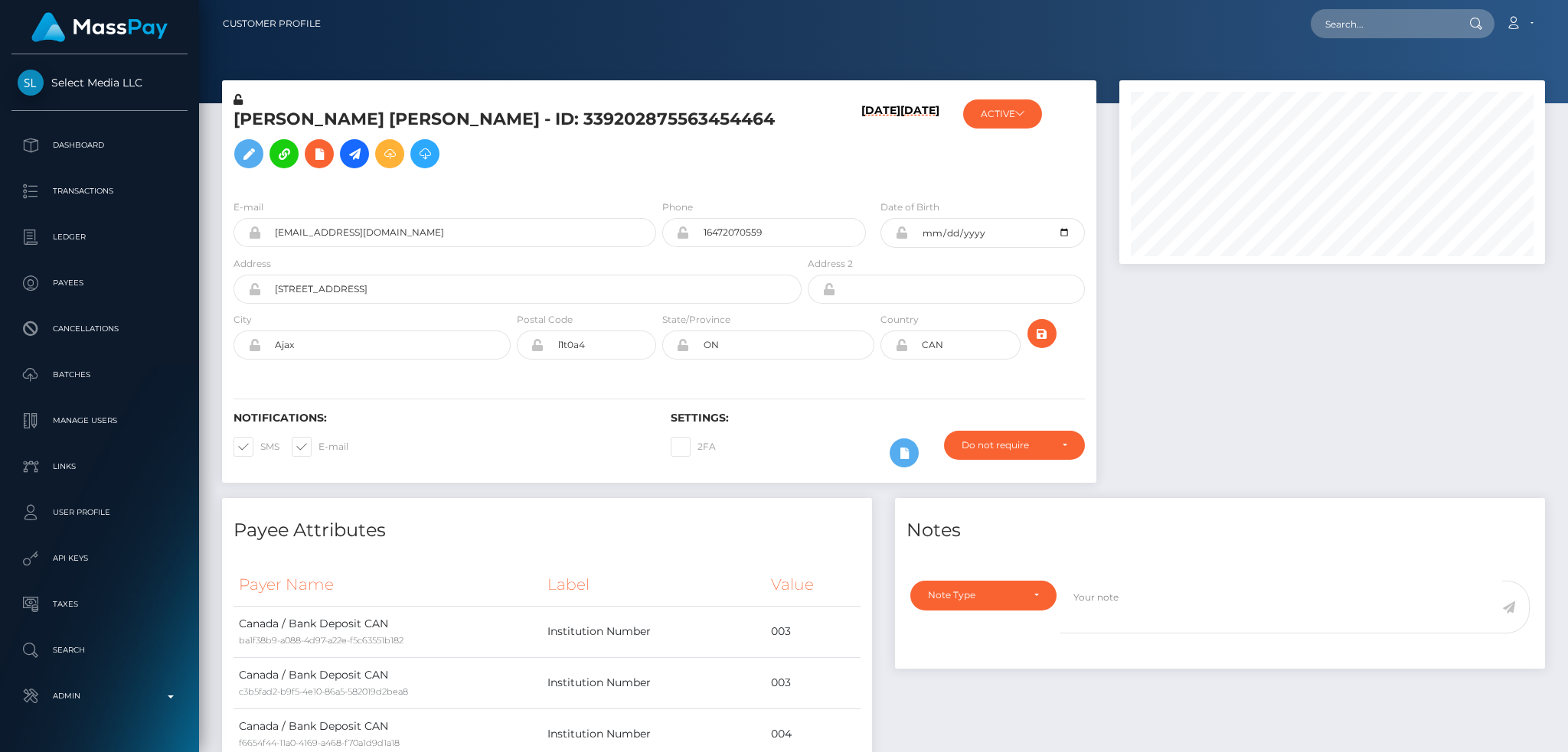
scroll to position [183, 425]
click at [446, 134] on h5 "TAHJE MALIK NEWTON - ID: 339202875563454464" at bounding box center [513, 142] width 560 height 68
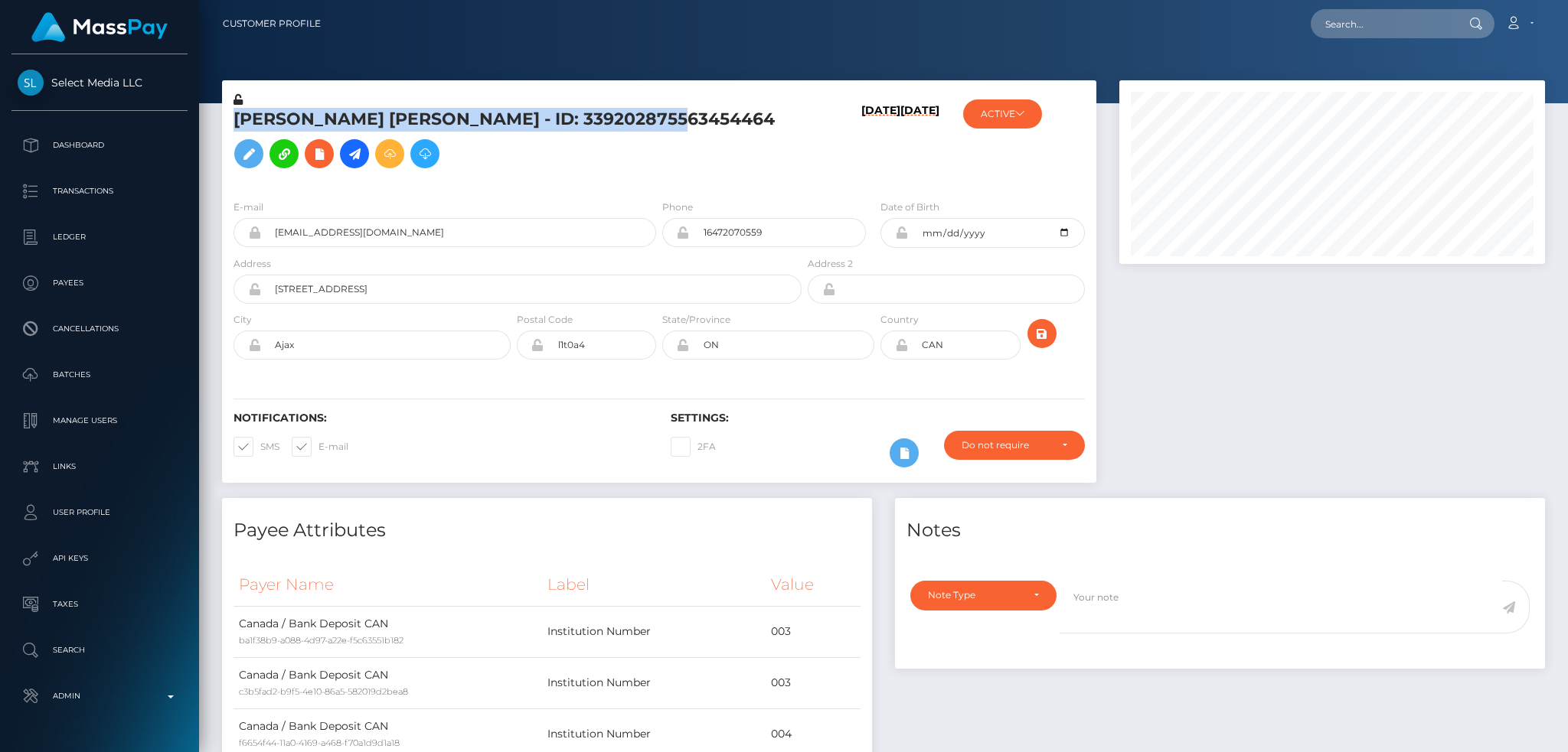
click at [446, 134] on h5 "TAHJE MALIK NEWTON - ID: 339202875563454464" at bounding box center [513, 142] width 560 height 68
copy h5 "TAHJE MALIK NEWTON - ID: 339202875563454464"
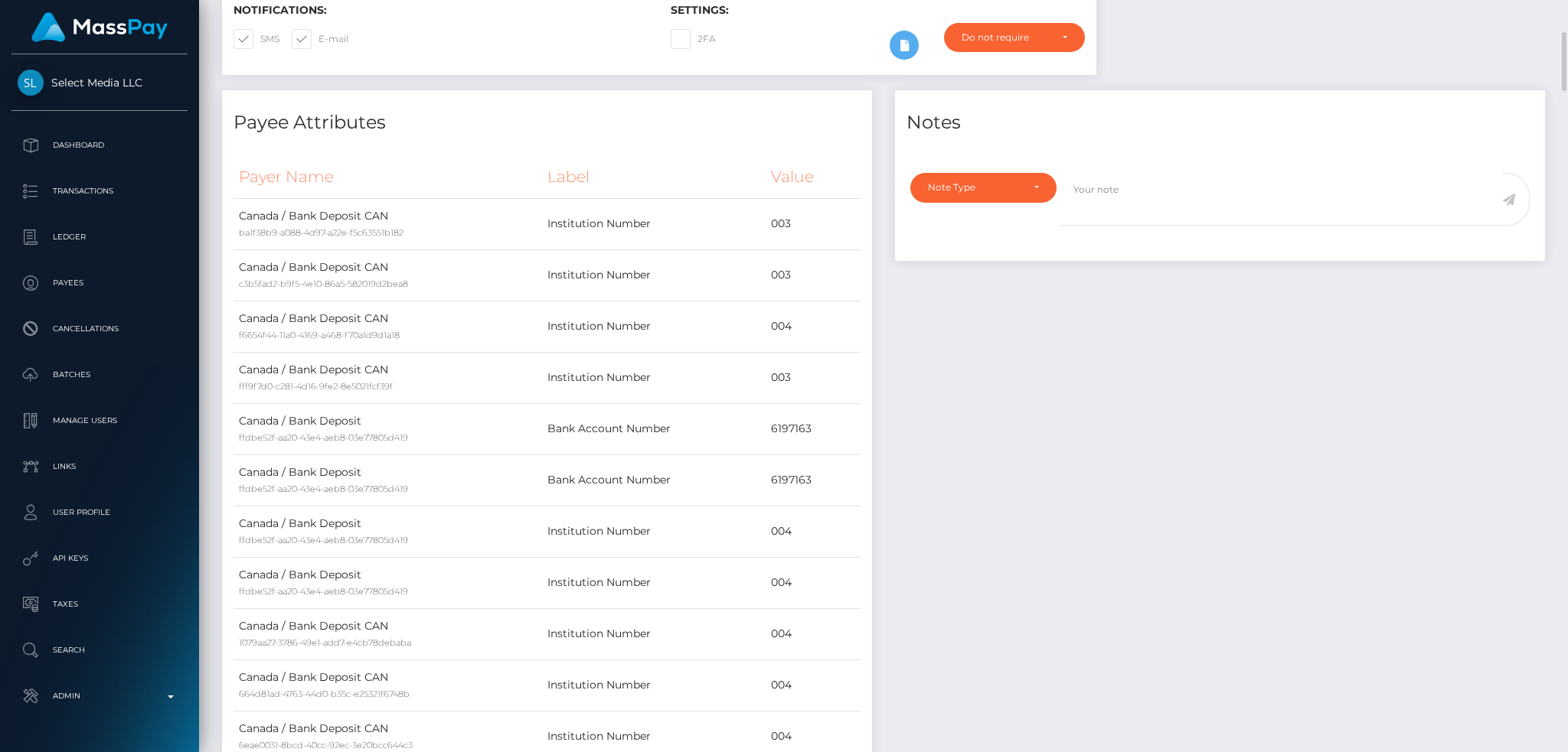
scroll to position [0, 0]
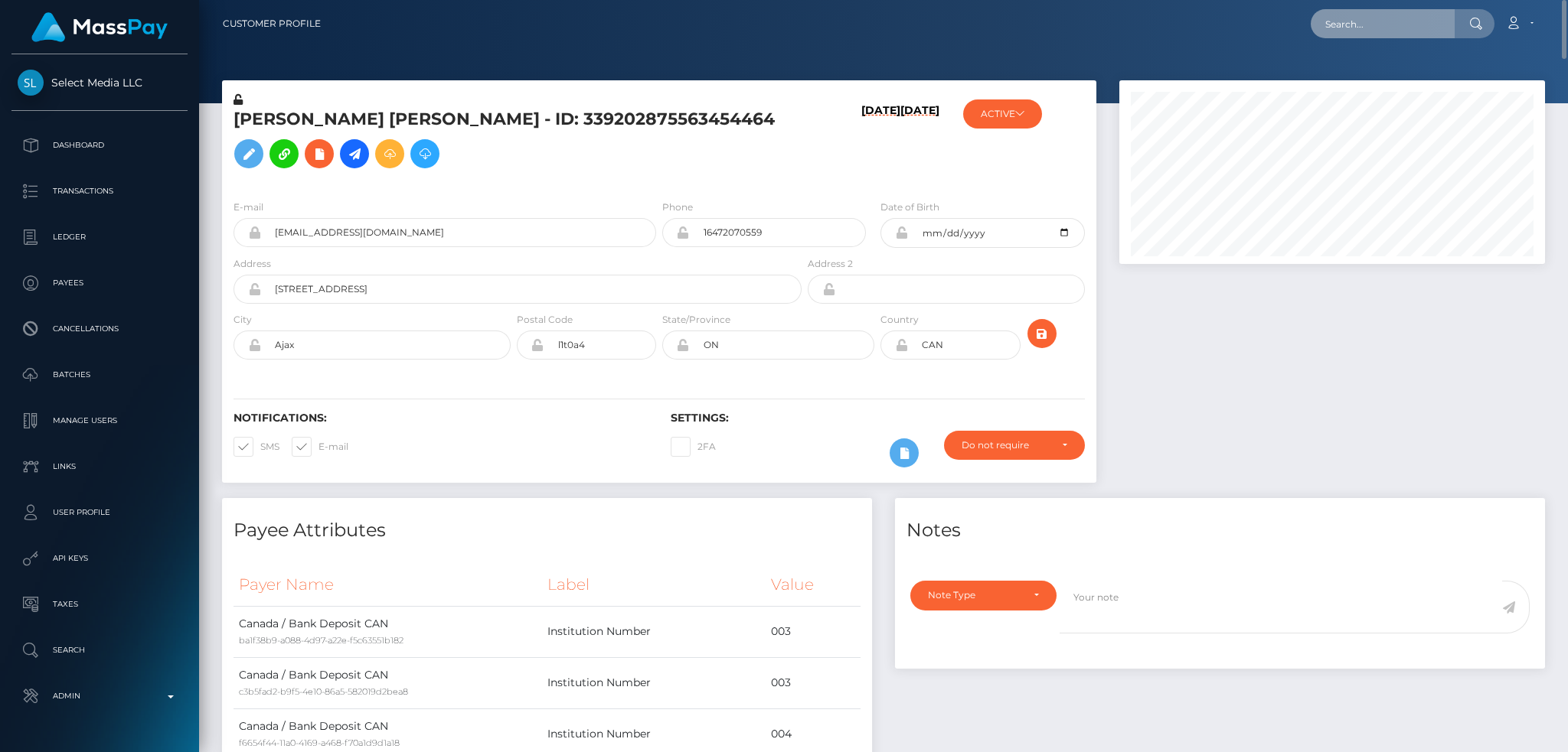
click at [1348, 37] on input "text" at bounding box center [1382, 24] width 144 height 29
paste input "758fbebb-a66a-11f0-bd75-060e06e9f077"
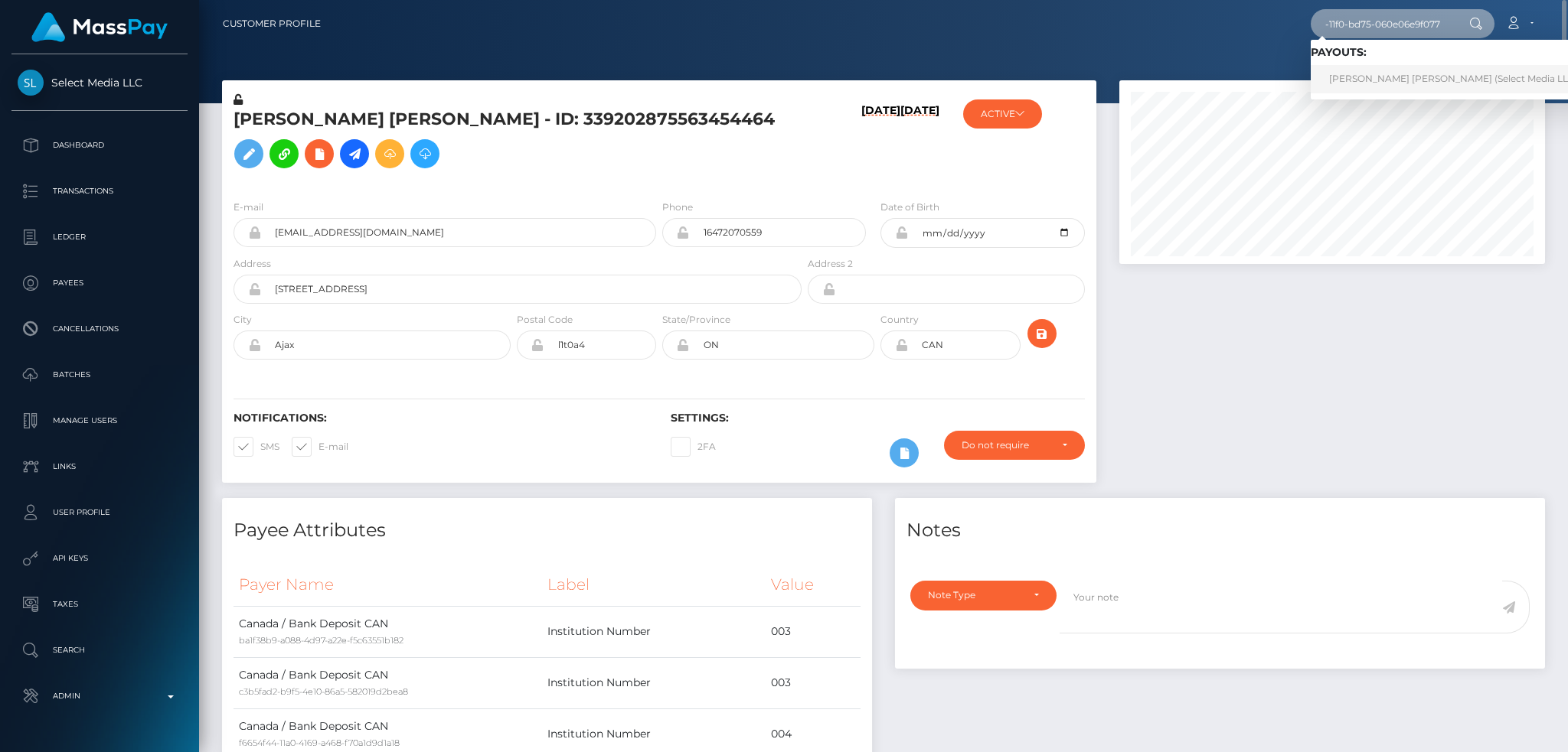
type input "758fbebb-a66a-11f0-bd75-060e06e9f077"
click at [1376, 72] on link "TAYLOR KATHLEEN LUNDAHL (Select Media LLC - )" at bounding box center [1457, 79] width 294 height 28
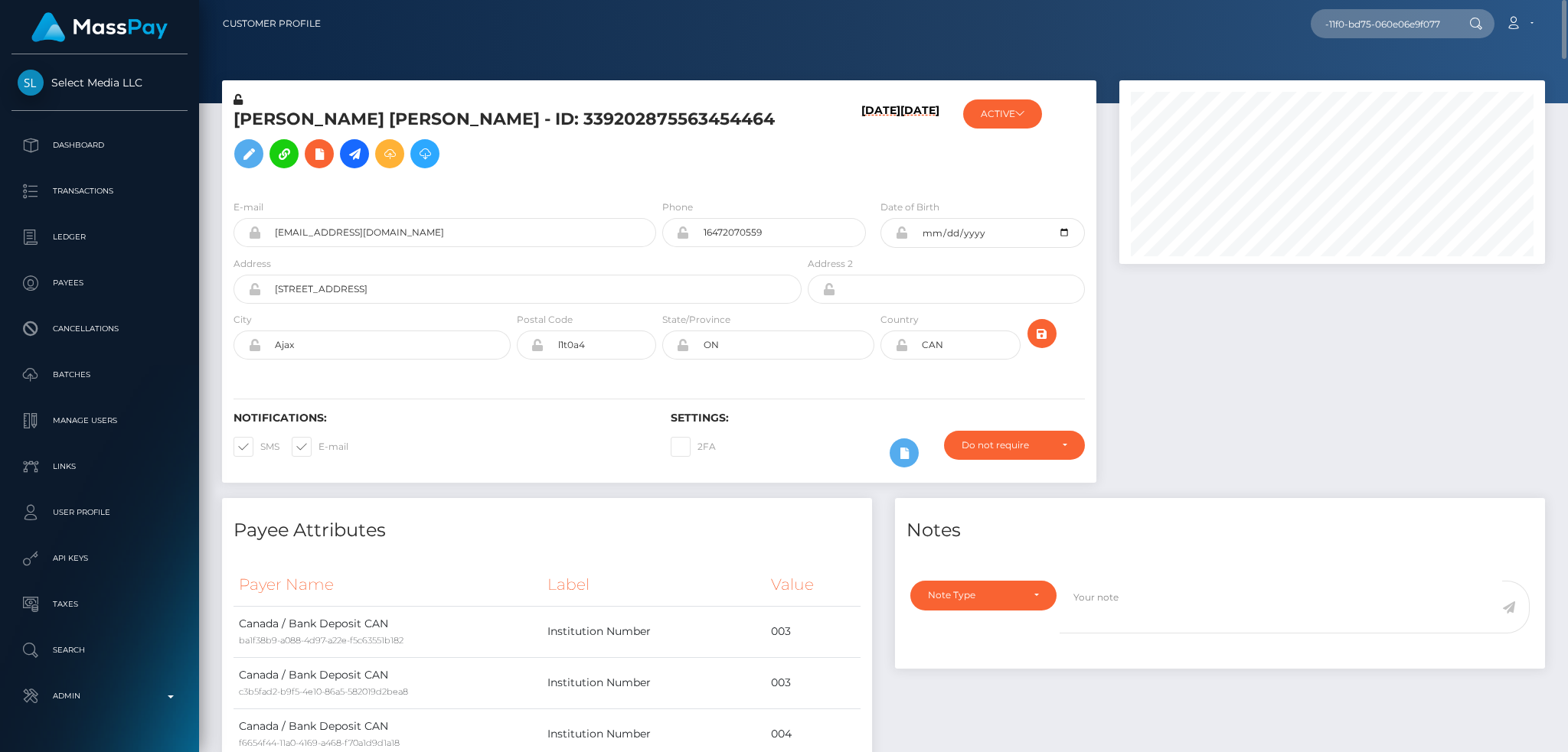
scroll to position [0, 0]
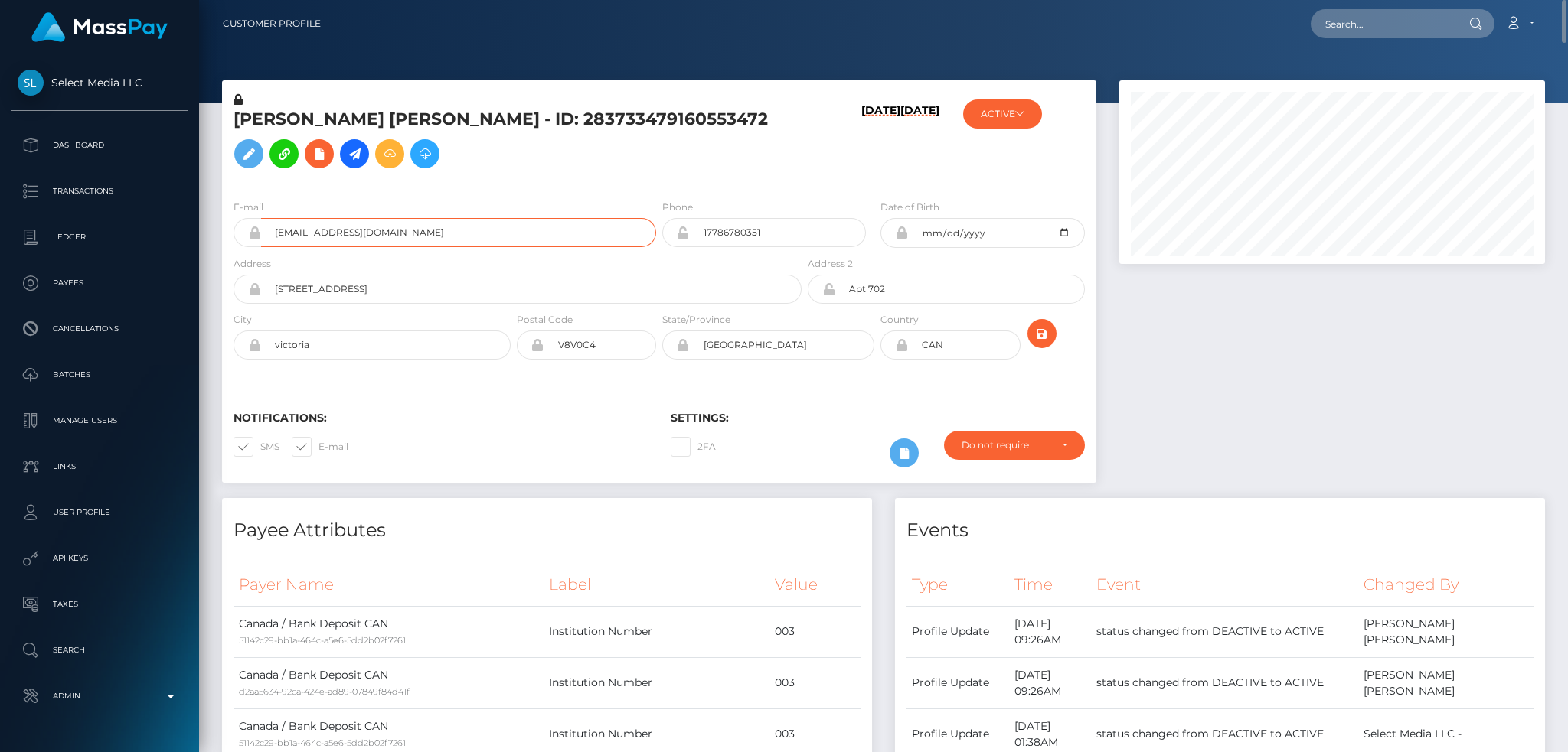
click at [467, 247] on input "taylorqmedia@gmail.com" at bounding box center [459, 232] width 395 height 29
click at [1240, 362] on div at bounding box center [1331, 289] width 448 height 417
click at [1384, 22] on input "text" at bounding box center [1382, 24] width 144 height 29
paste input "0b77e73e-a662-11f0-bd75-060e06e9f077"
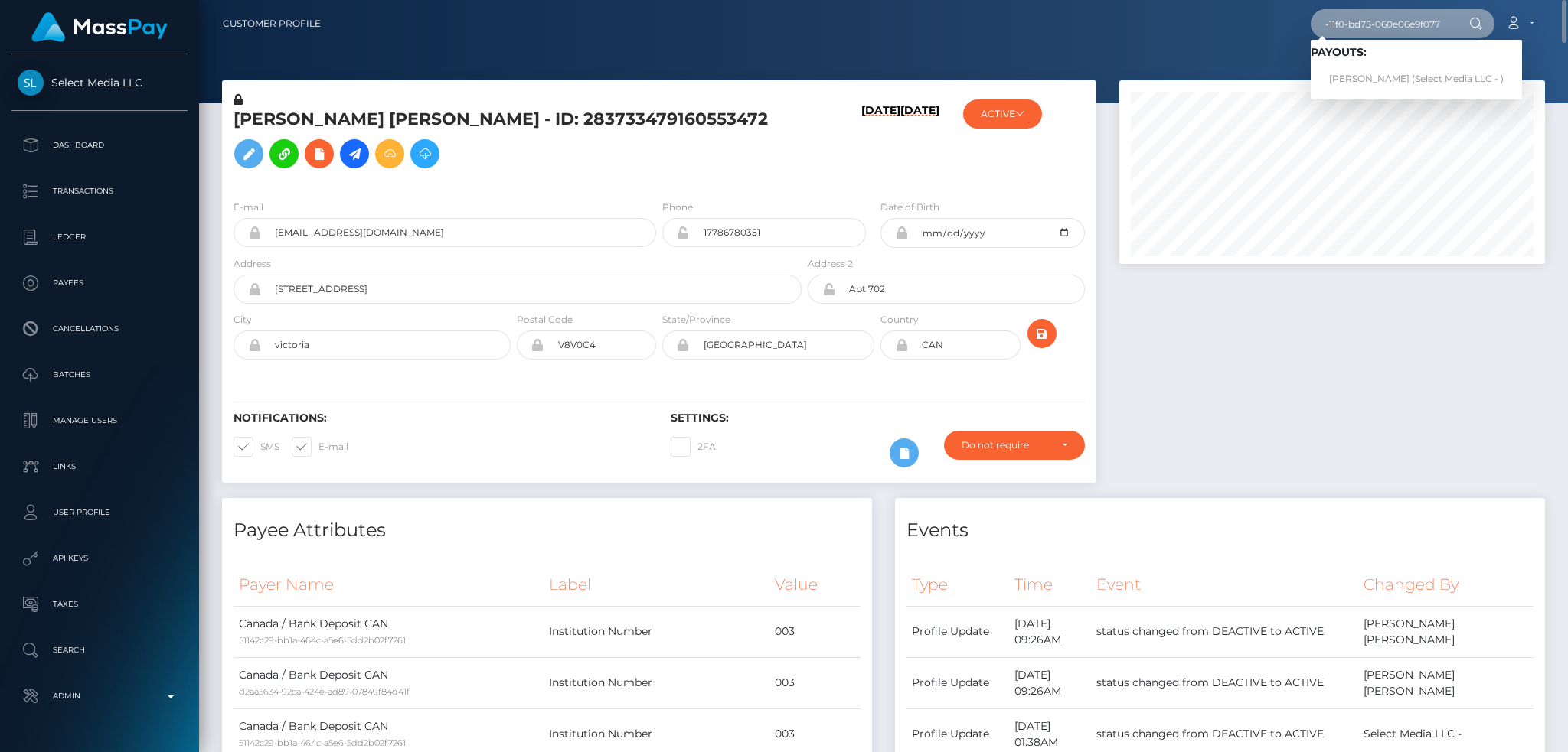
type input "0b77e73e-a662-11f0-bd75-060e06e9f077"
click at [1395, 72] on link "Sophia Jacobs (Select Media LLC - )" at bounding box center [1416, 79] width 211 height 28
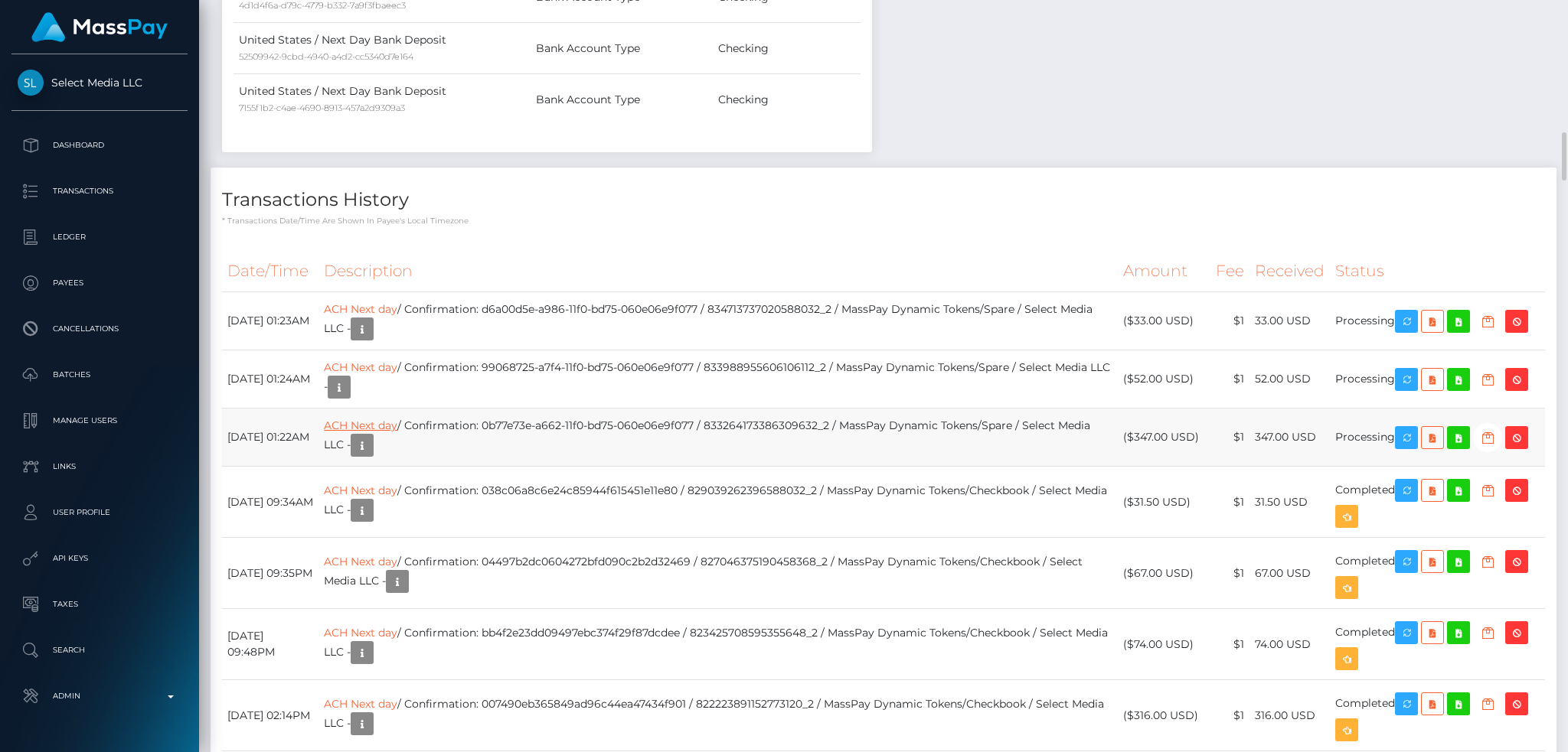
scroll to position [183, 425]
click at [397, 424] on link "ACH Next day" at bounding box center [361, 425] width 73 height 14
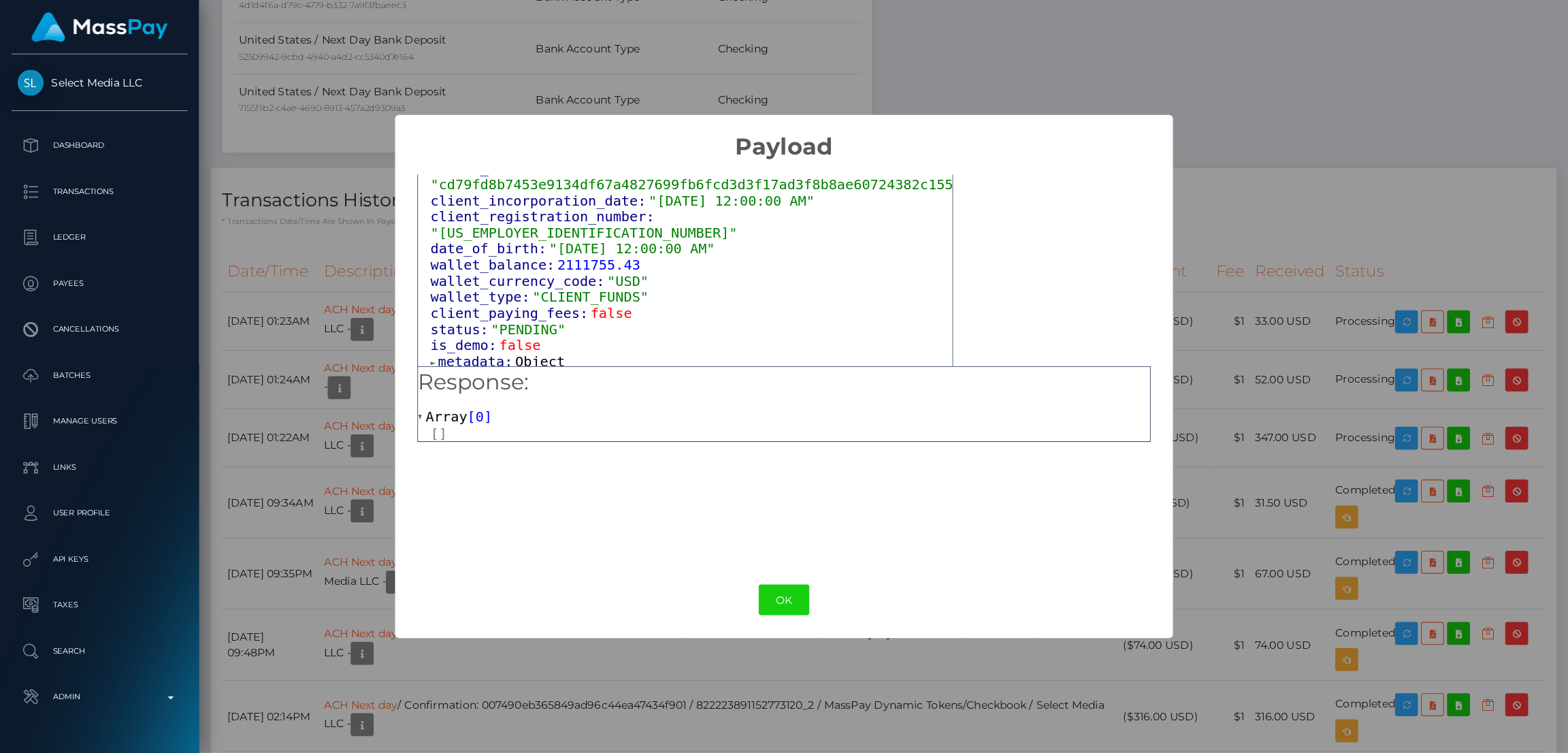
scroll to position [832, 0]
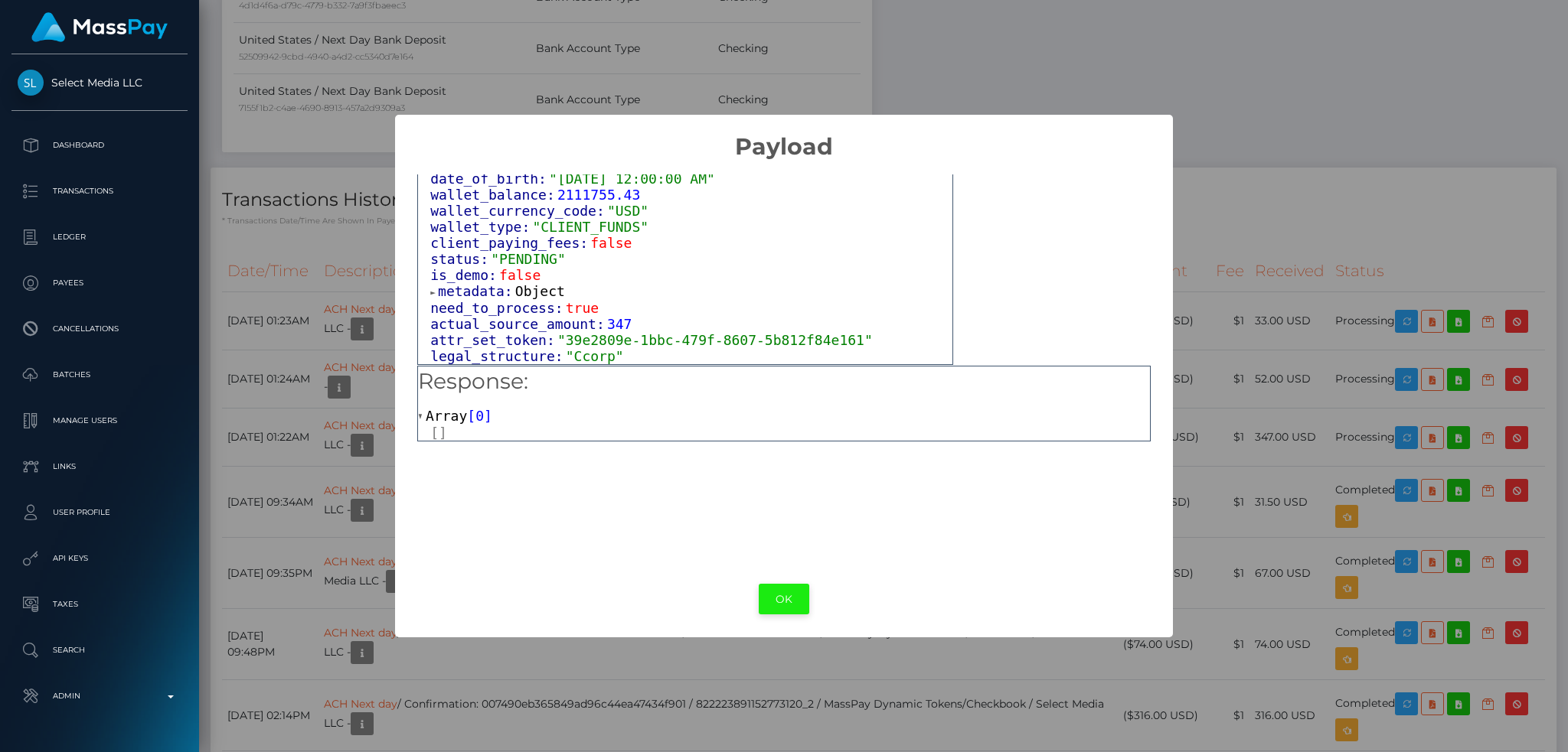
click at [783, 594] on button "OK" at bounding box center [784, 600] width 51 height 31
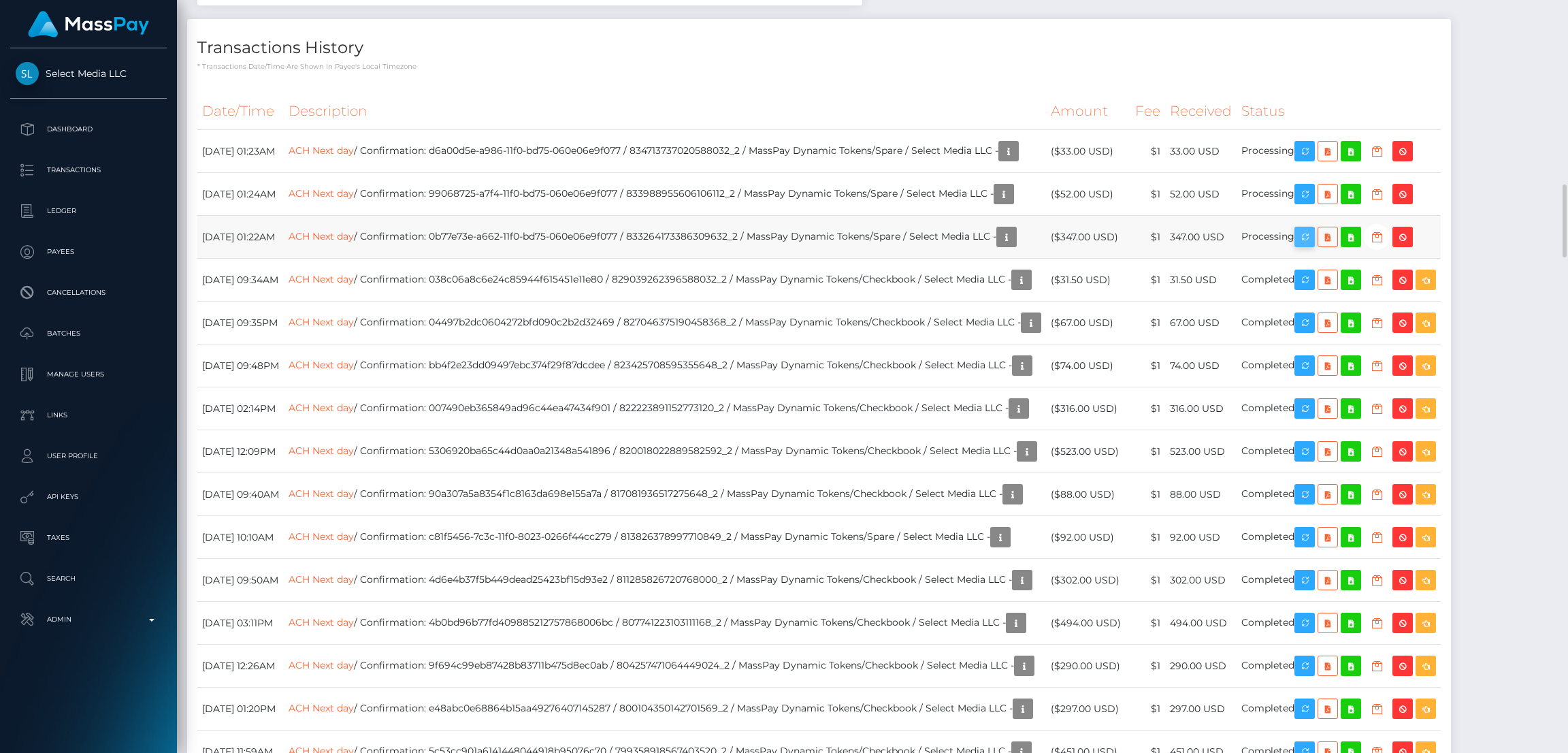
scroll to position [162, 436]
click at [1312, 242] on icon "button" at bounding box center [1304, 237] width 16 height 17
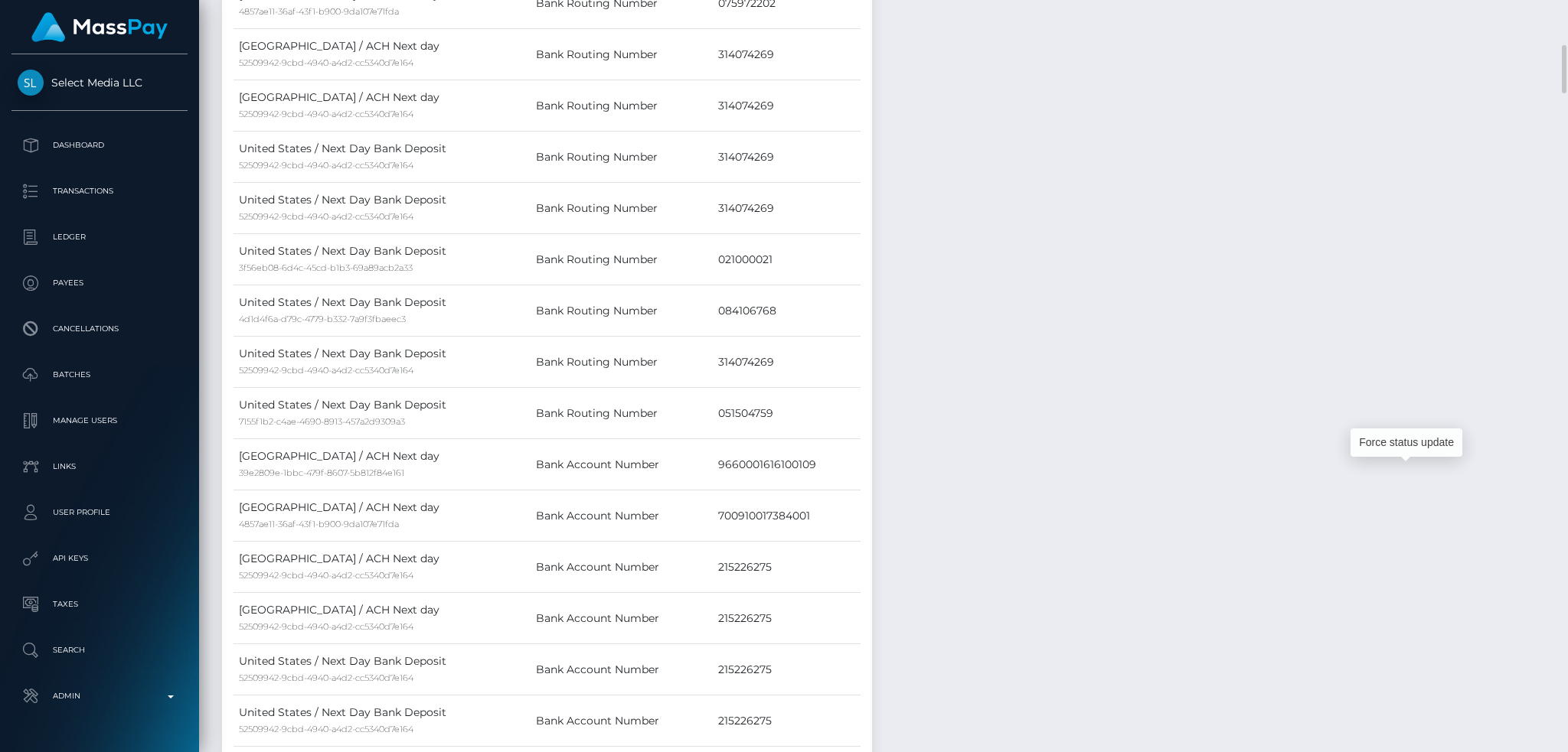
scroll to position [0, 0]
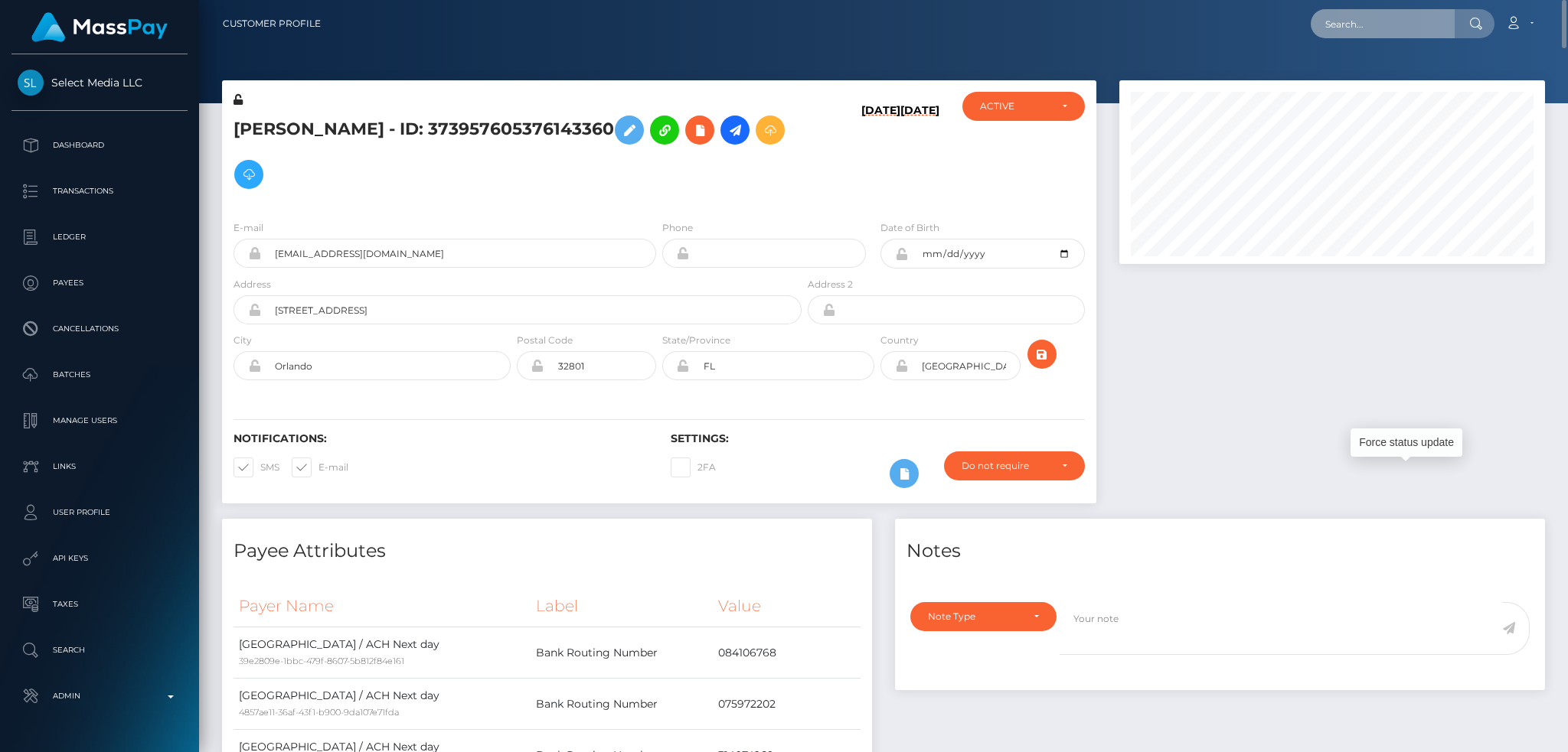
click at [1392, 20] on input "text" at bounding box center [1382, 24] width 144 height 29
paste input "RQC2kr47JeU5hT08aL25b0"
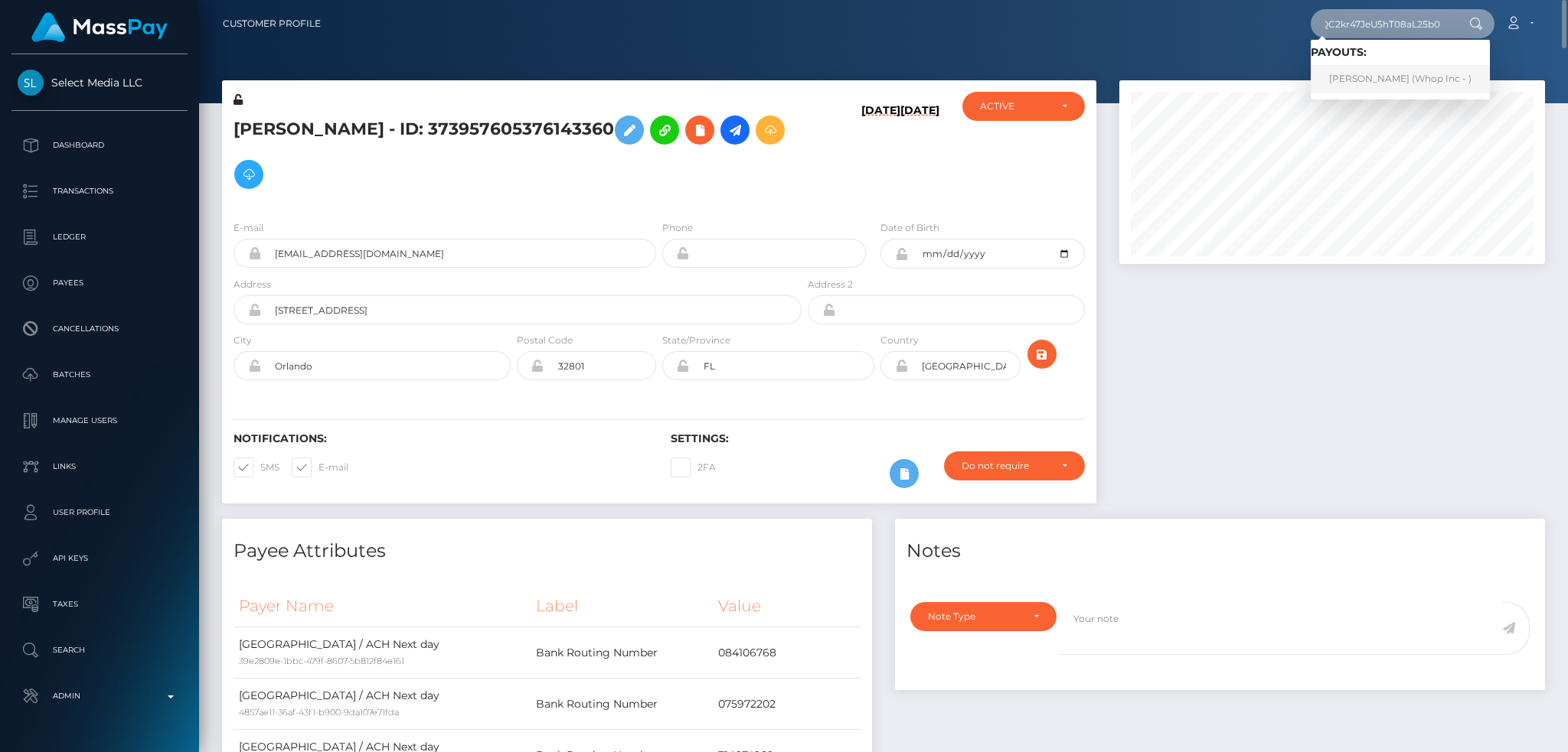
type input "RQC2kr47JeU5hT08aL25b0"
click at [1385, 79] on link "KHOLOFELO MANGENA (Whop Inc - )" at bounding box center [1399, 79] width 179 height 28
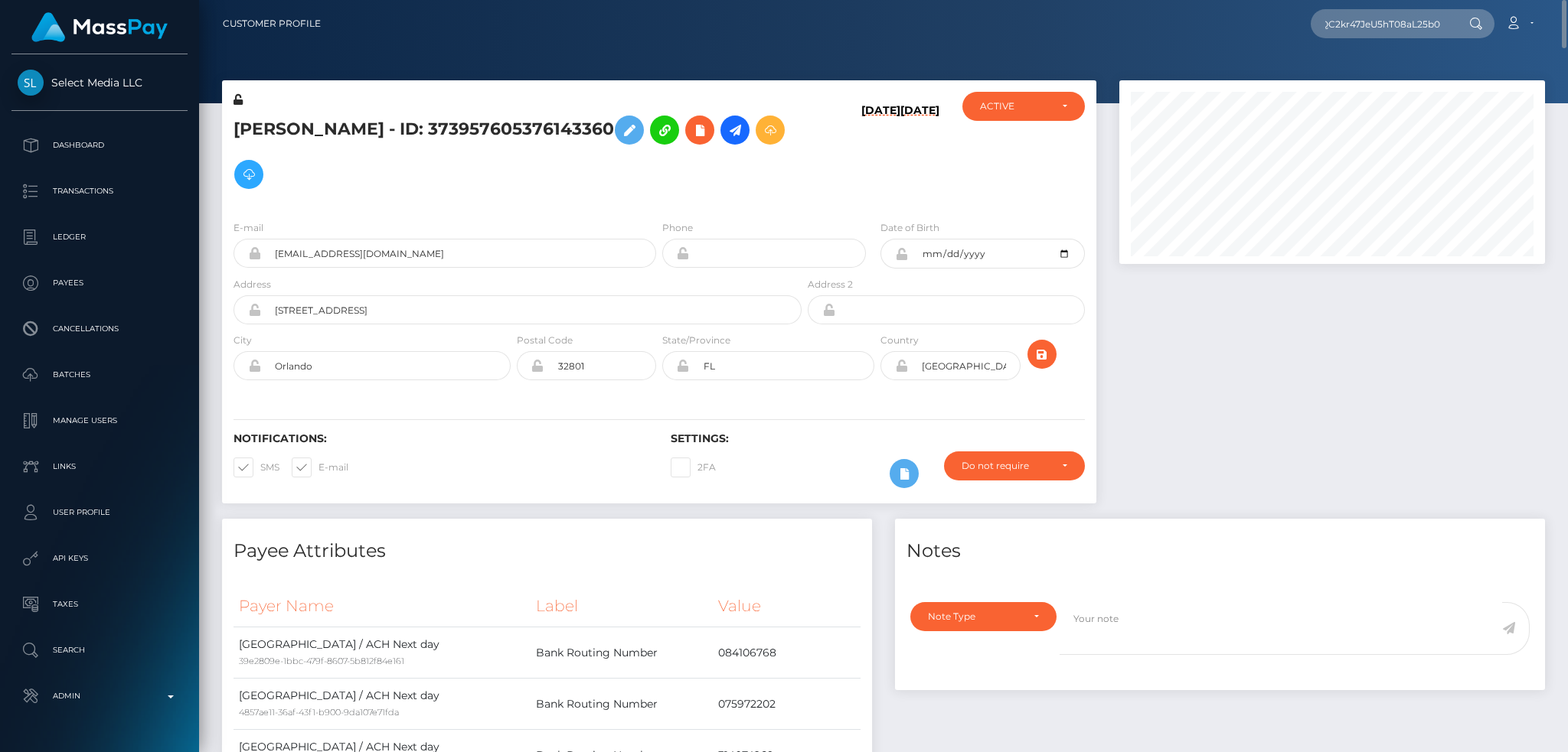
scroll to position [0, 0]
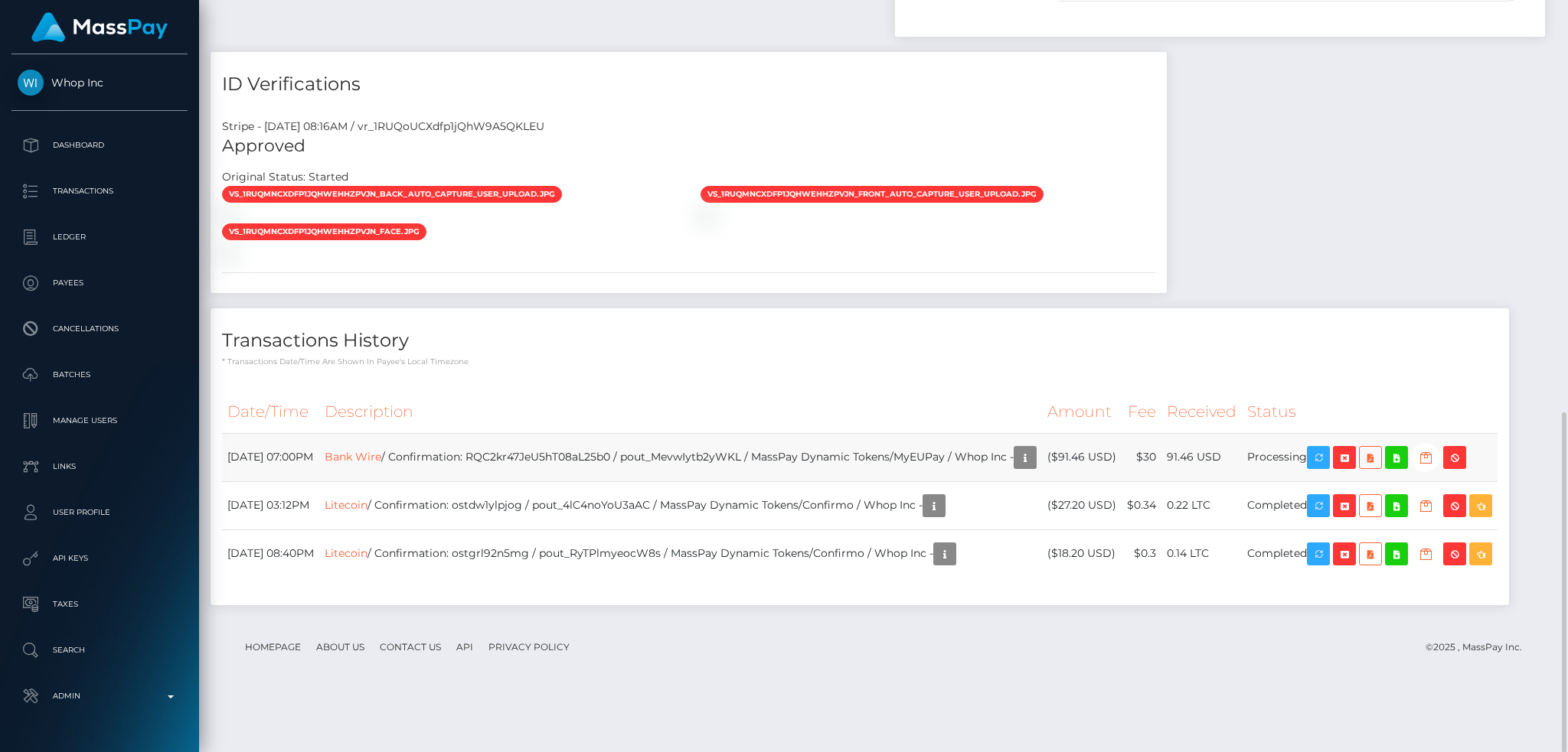
scroll to position [183, 425]
drag, startPoint x: 1215, startPoint y: 460, endPoint x: 1240, endPoint y: 460, distance: 25.0
click at [1240, 460] on td "91.46 USD" at bounding box center [1201, 457] width 80 height 48
copy td "91.46"
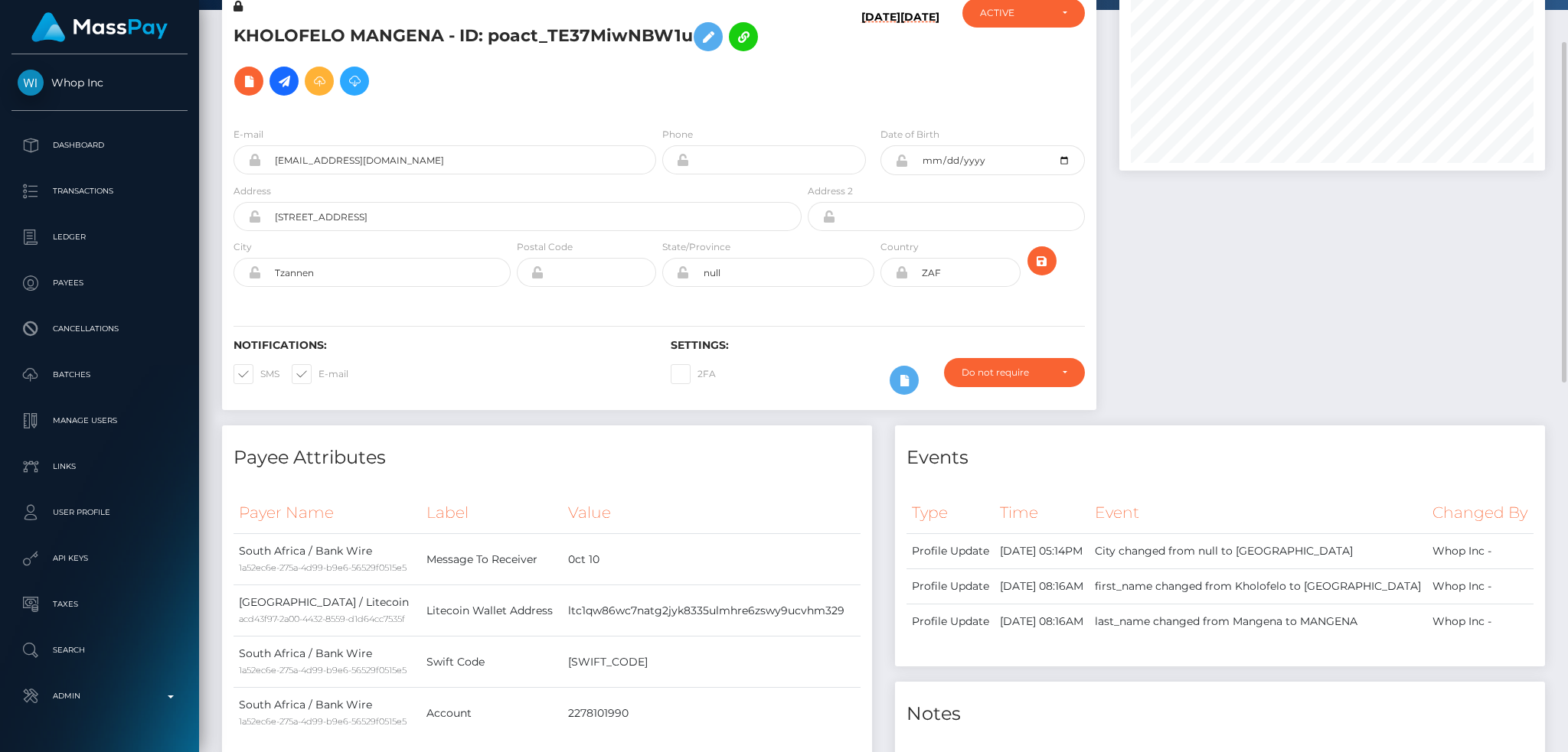
scroll to position [0, 0]
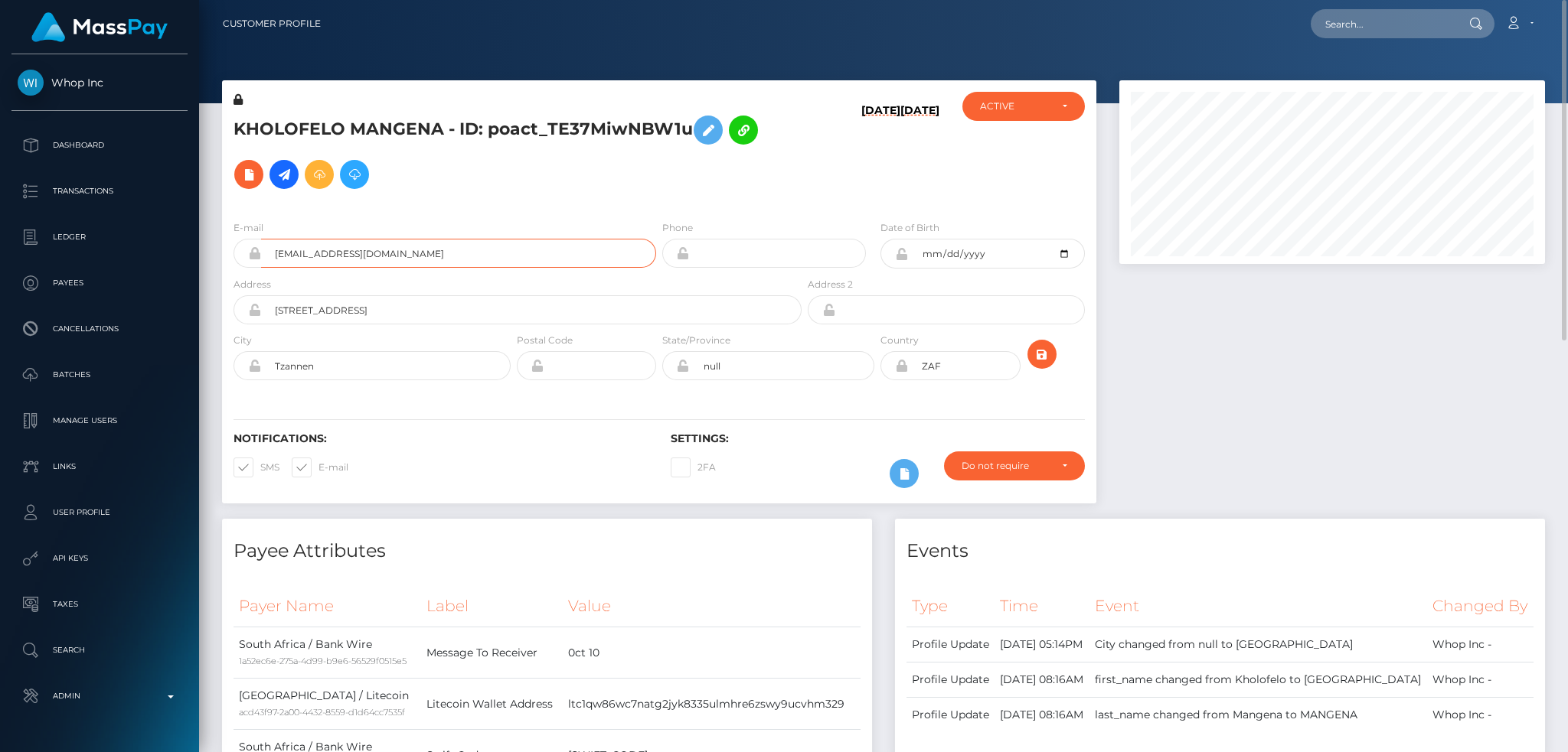
click at [407, 258] on input "[EMAIL_ADDRESS][DOMAIN_NAME]" at bounding box center [459, 252] width 395 height 29
click at [1283, 397] on div at bounding box center [1331, 300] width 448 height 438
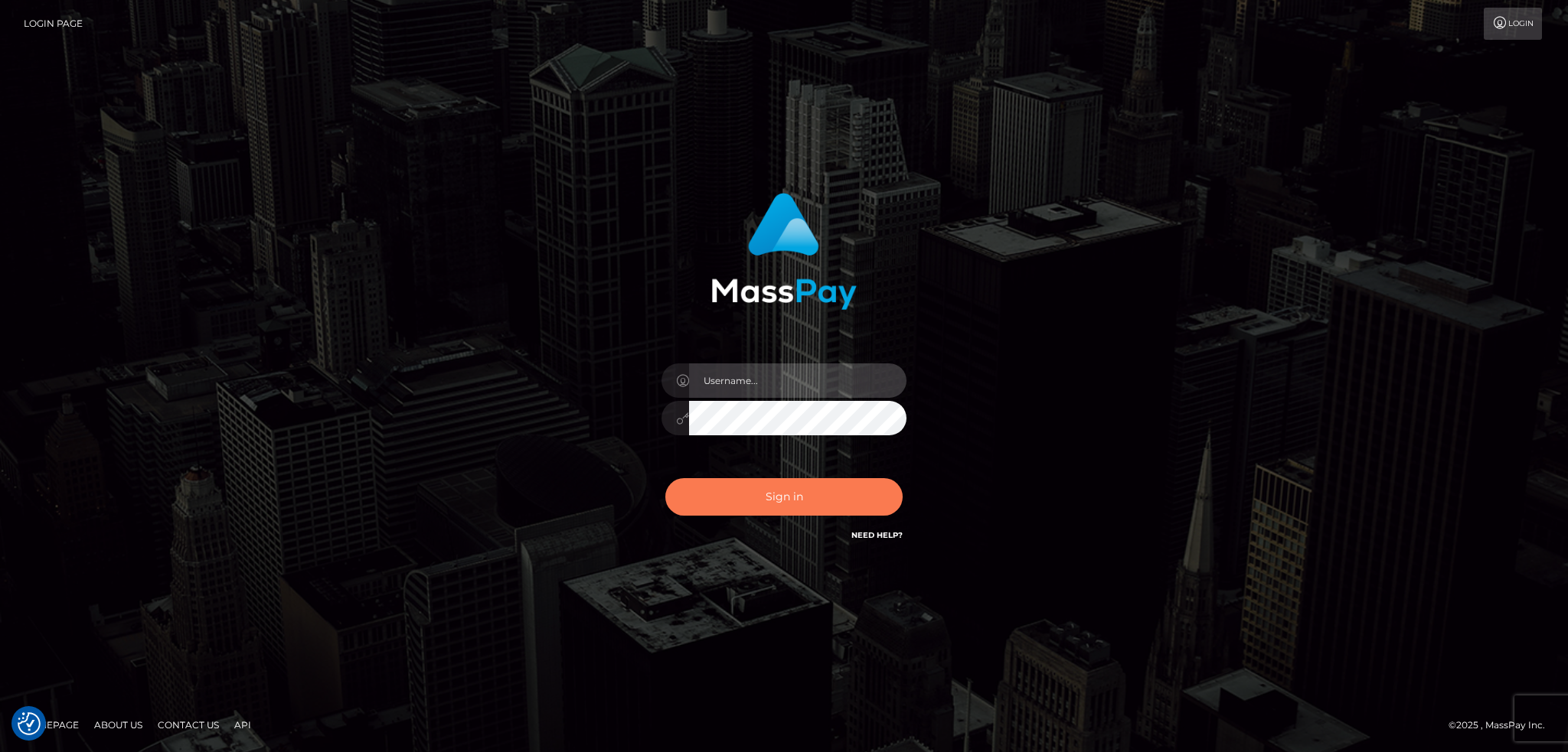
type input "alexstef"
click at [821, 494] on button "Sign in" at bounding box center [784, 497] width 238 height 38
type input "alexstef"
click at [787, 487] on button "Sign in" at bounding box center [784, 497] width 238 height 38
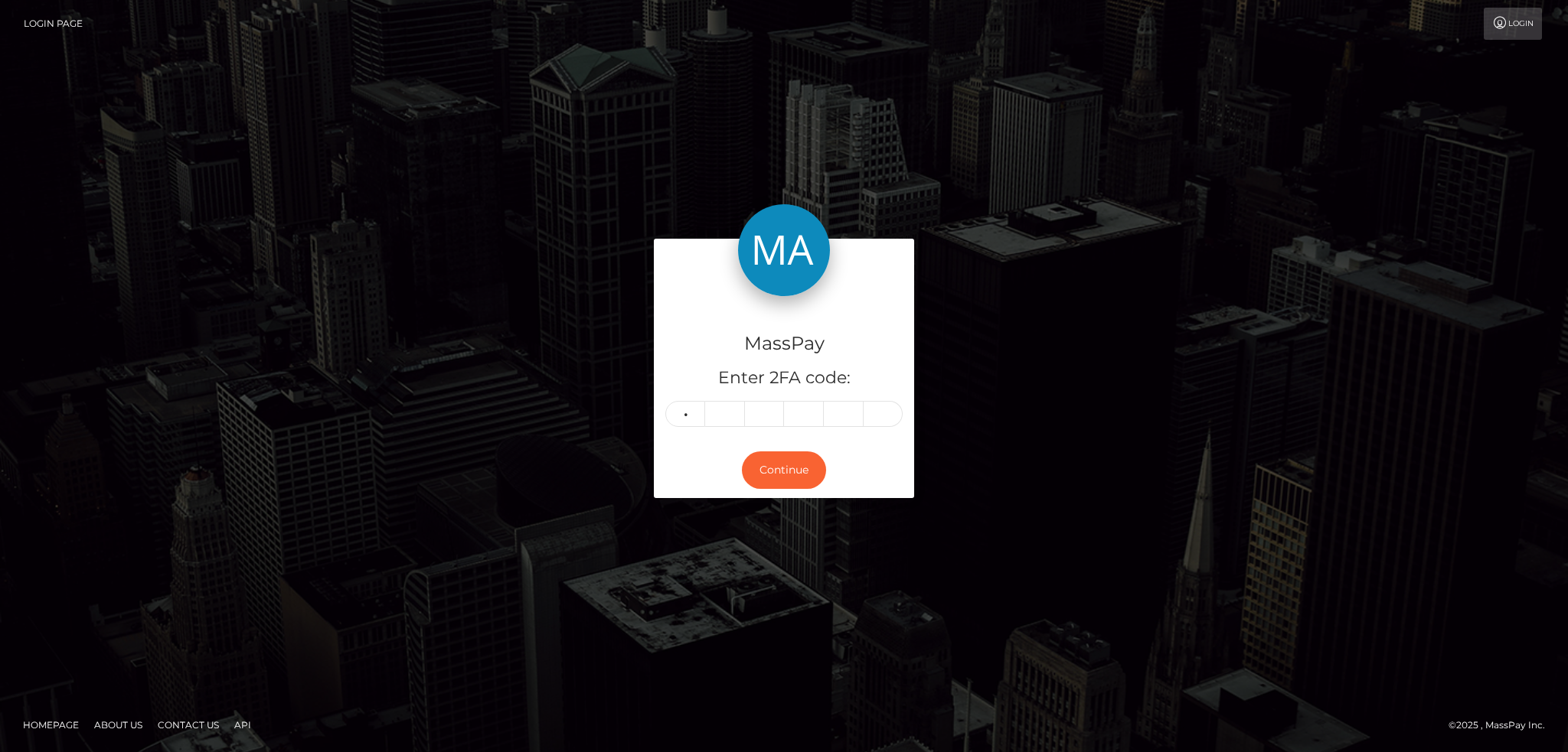
type input "8"
type input "5"
type input "6"
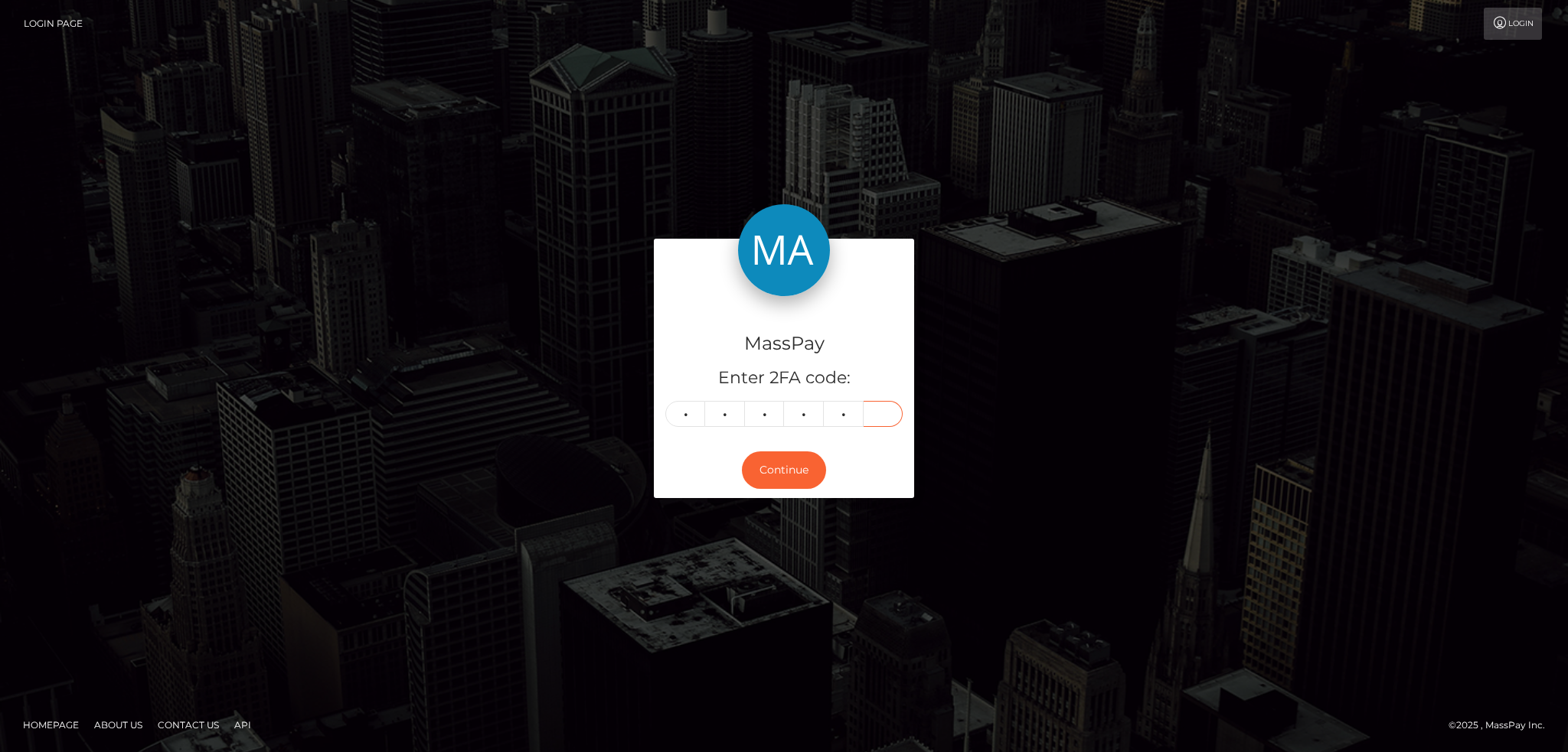
type input "2"
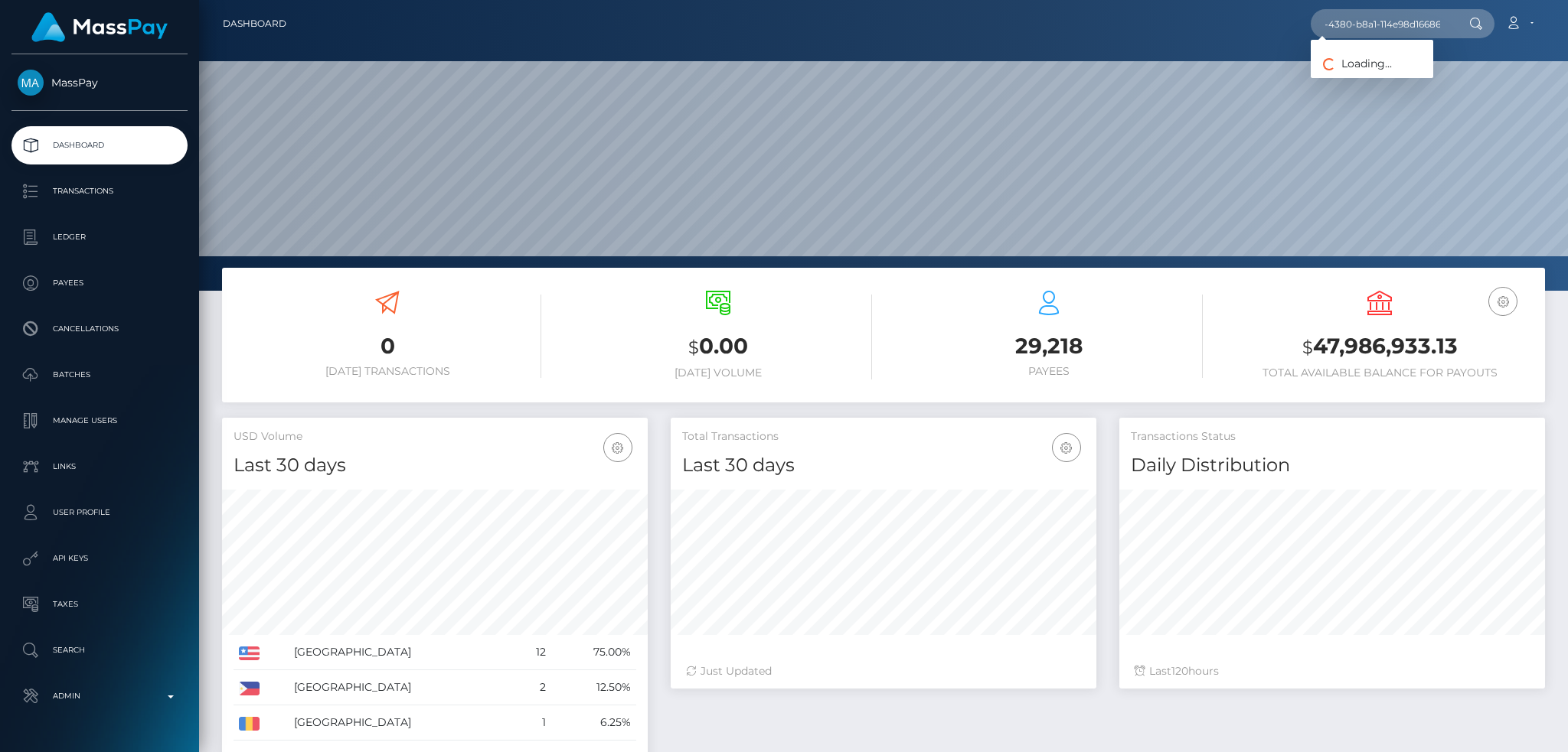
scroll to position [272, 425]
type input "888423fb-5c08-4380-b8a1-114e98d16686"
click at [1376, 78] on link "SIMONE LEANNE L LAMBERT (Unlockt.me - )" at bounding box center [1459, 79] width 298 height 28
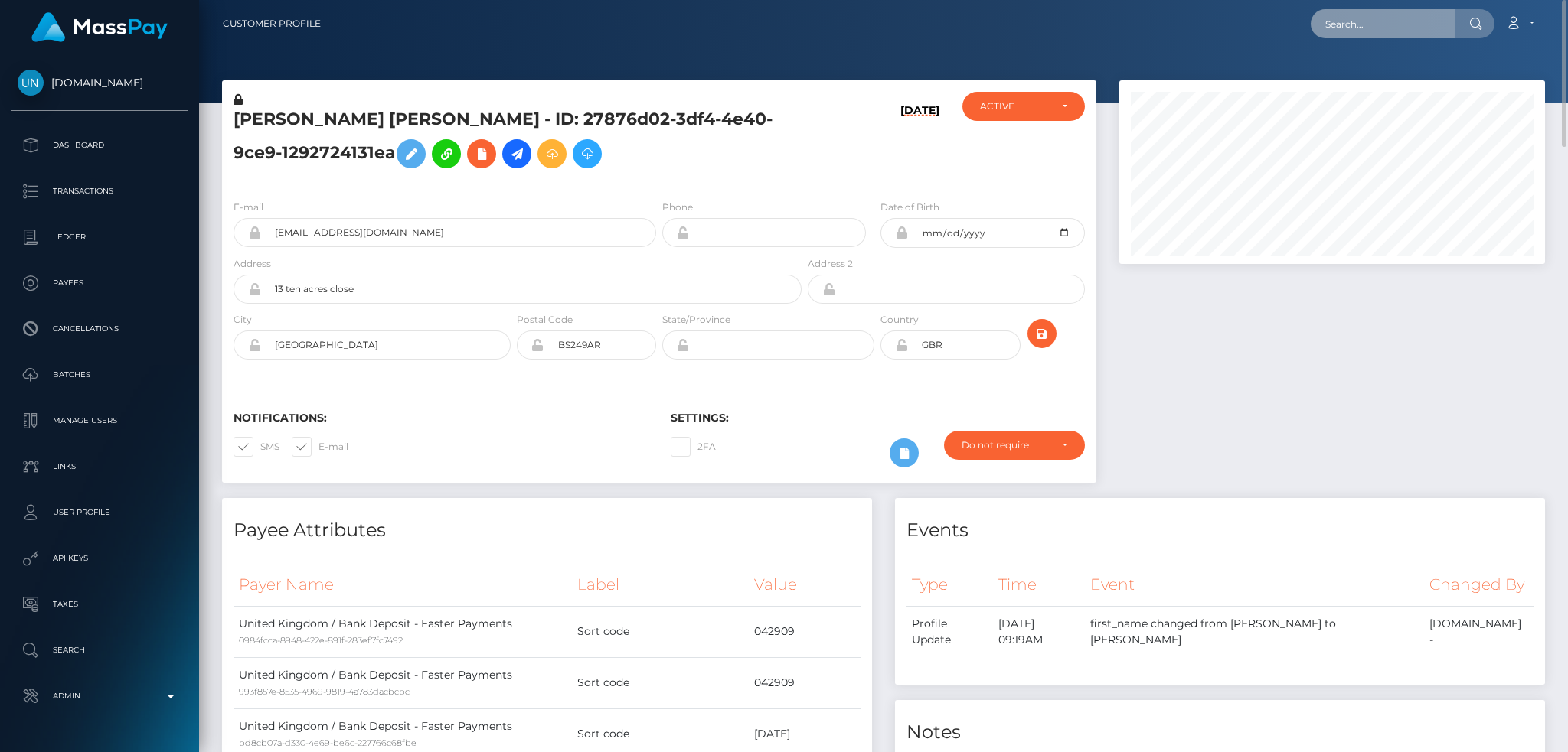
click at [1377, 19] on input "text" at bounding box center [1382, 24] width 144 height 29
paste input "bettyvou@exlexx.com"
type input "bettyvou@exlexx.com"
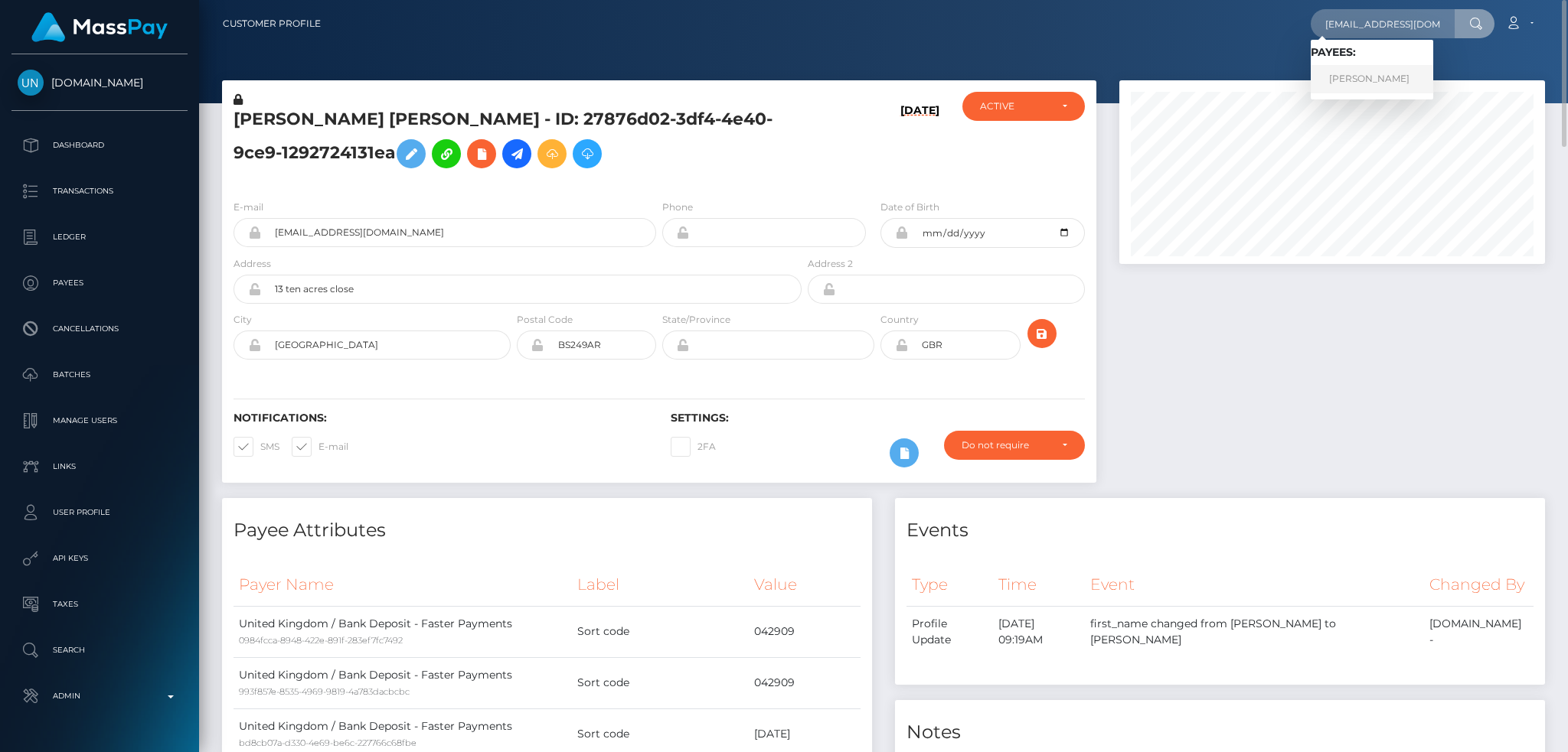
click at [1368, 74] on link "Marina Tolkacheva" at bounding box center [1371, 79] width 122 height 28
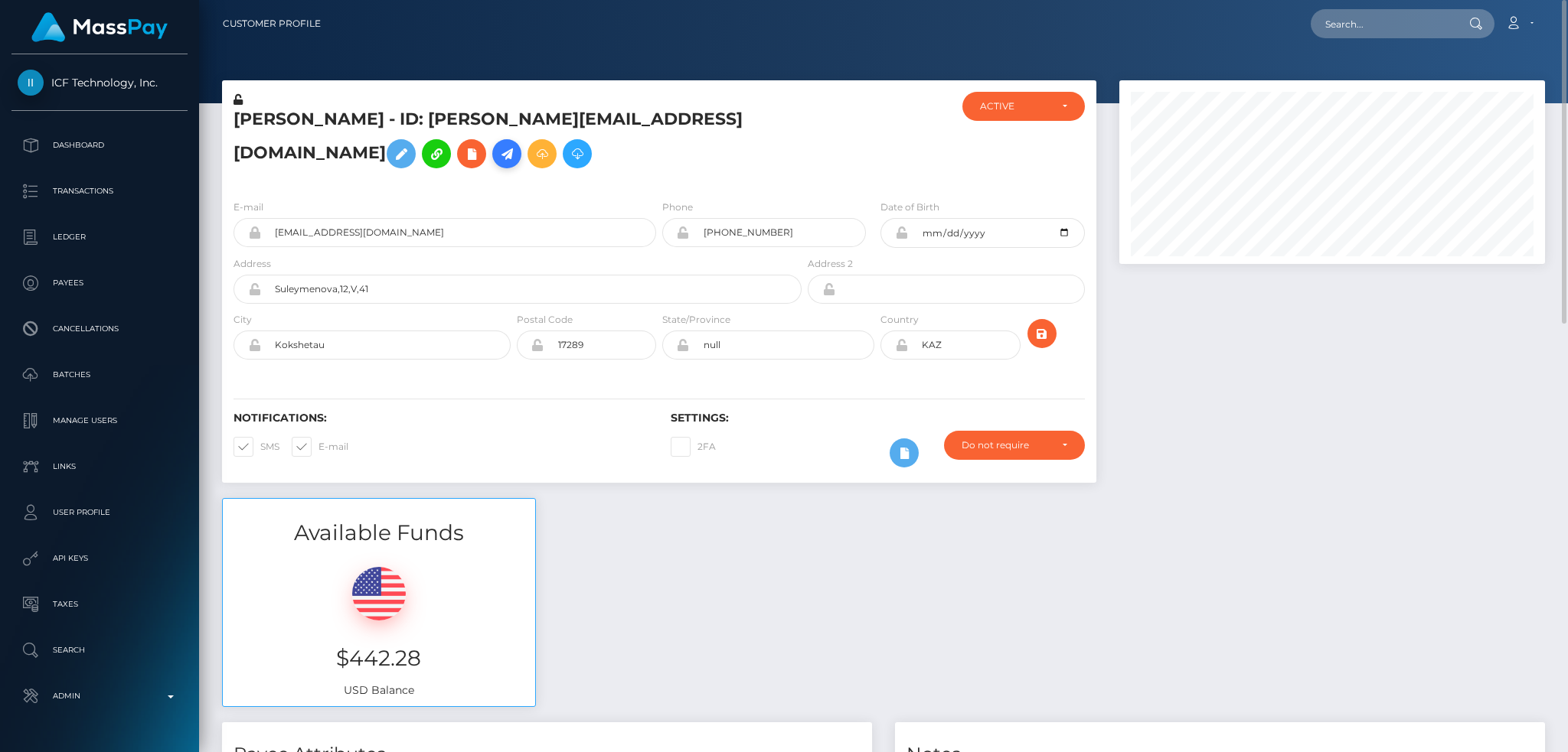
click at [516, 145] on icon at bounding box center [507, 155] width 18 height 19
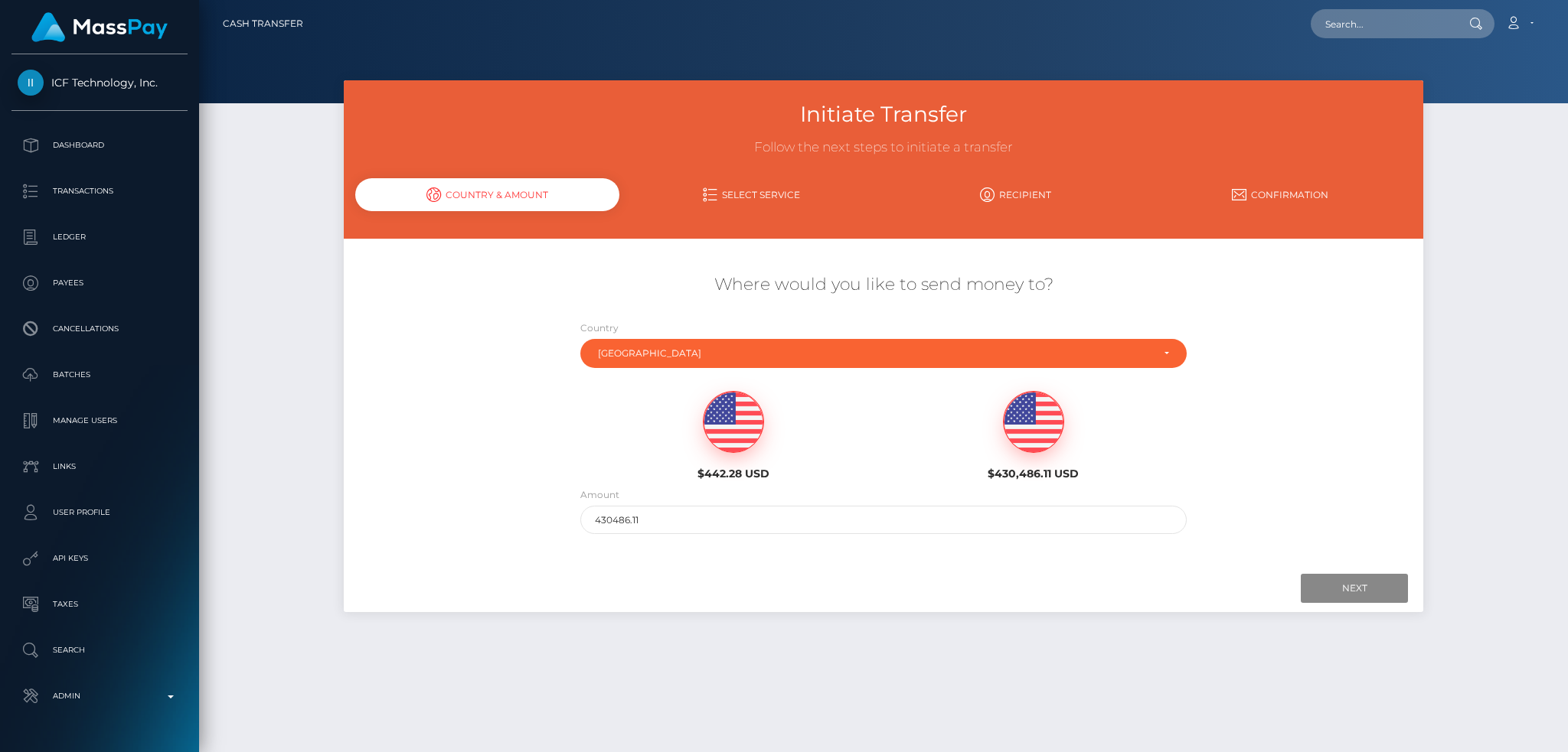
click at [720, 415] on img at bounding box center [733, 423] width 59 height 61
type input "442.28"
click at [1325, 584] on input "Next" at bounding box center [1354, 588] width 107 height 29
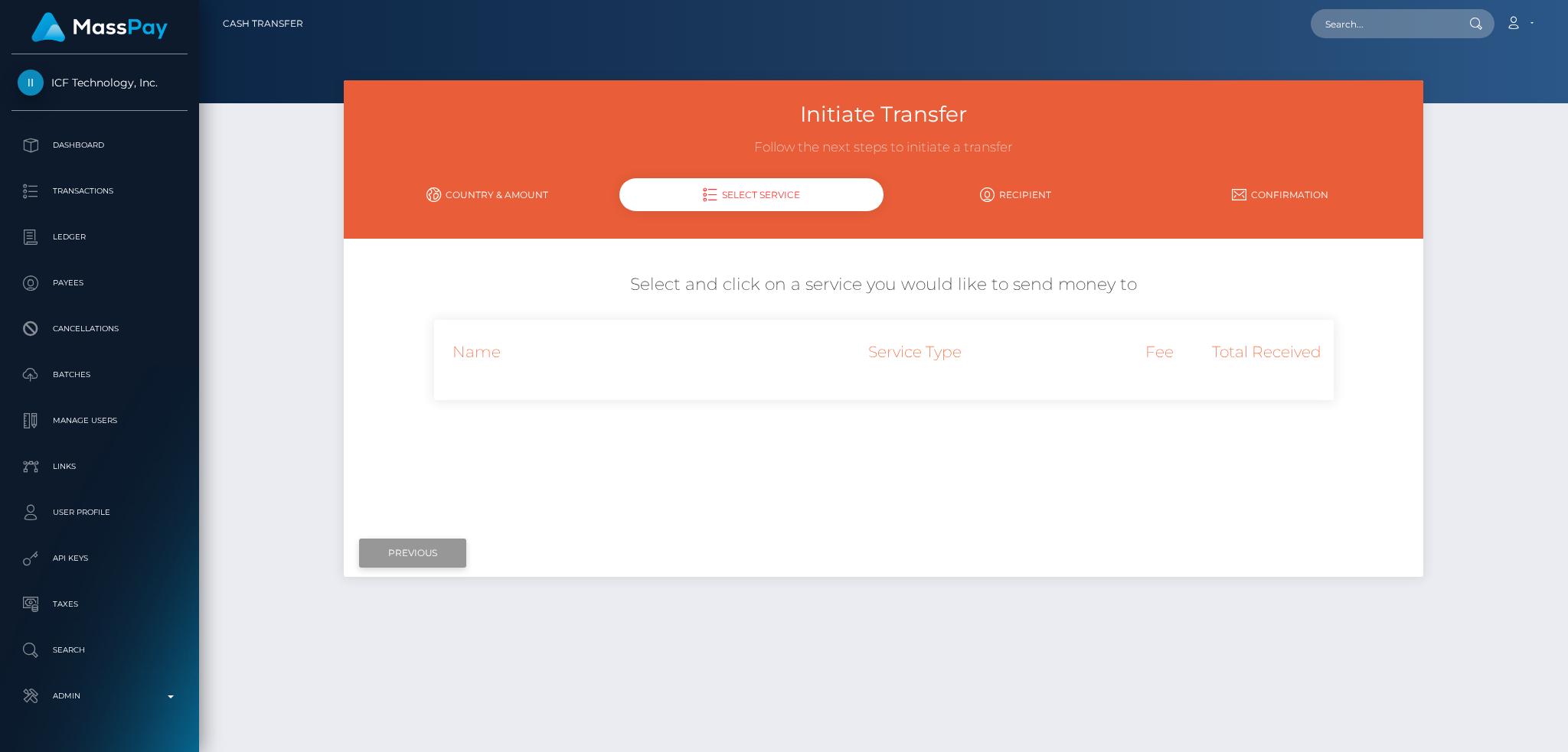
click at [434, 542] on input "Previous" at bounding box center [412, 553] width 107 height 29
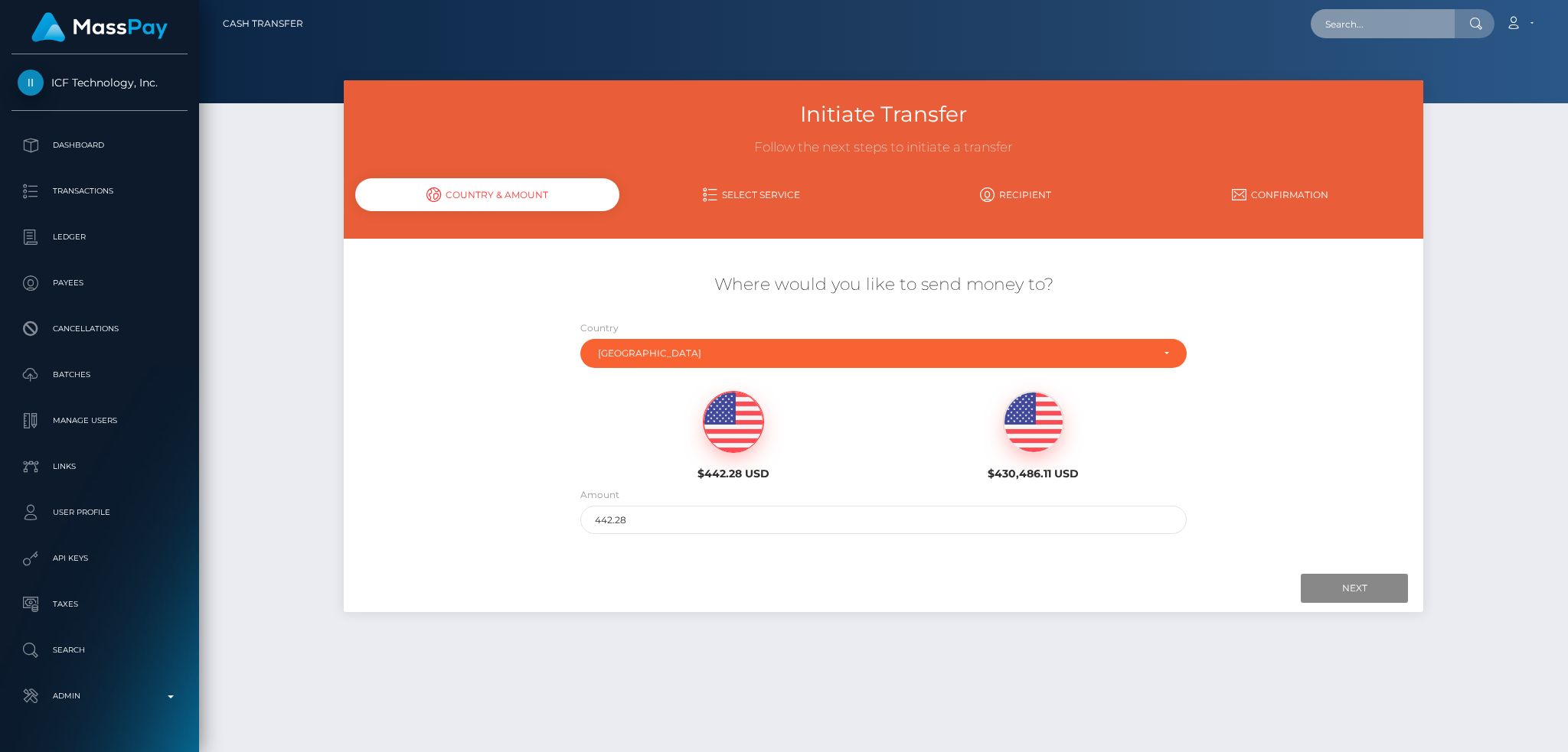
click at [1364, 19] on input "text" at bounding box center [1382, 24] width 144 height 29
paste input "bettyvou@exlexx.com"
type input "bettyvou@exlexx.com"
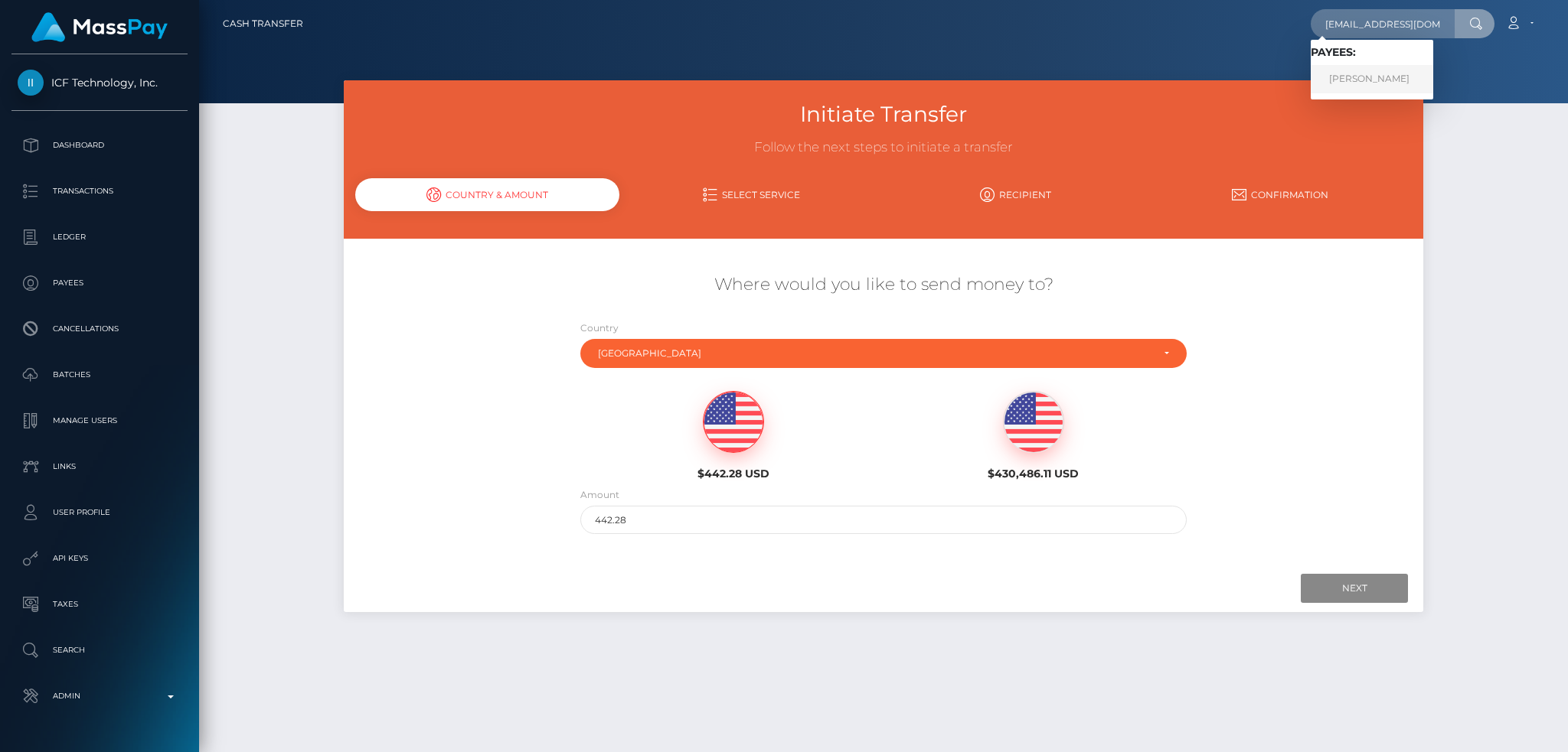
click at [1376, 79] on link "Marina Tolkacheva" at bounding box center [1371, 79] width 122 height 28
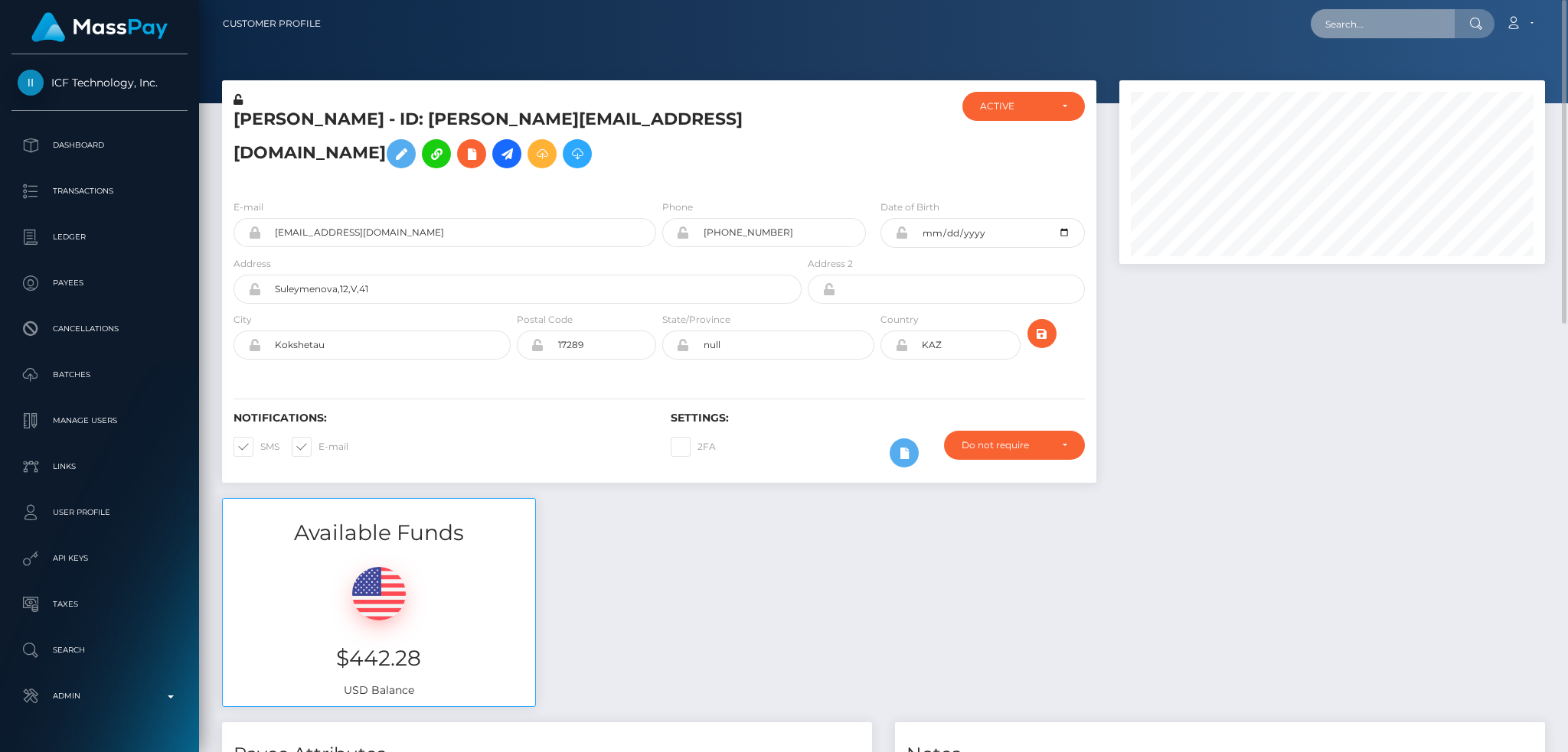
drag, startPoint x: 1382, startPoint y: 23, endPoint x: 1361, endPoint y: 22, distance: 21.0
click at [1381, 23] on input "text" at bounding box center [1382, 24] width 144 height 29
paste input "7e6f9eeee88b4330a1ed1a17160786cd"
type input "7e6f9eeee88b4330a1ed1a17160786cd"
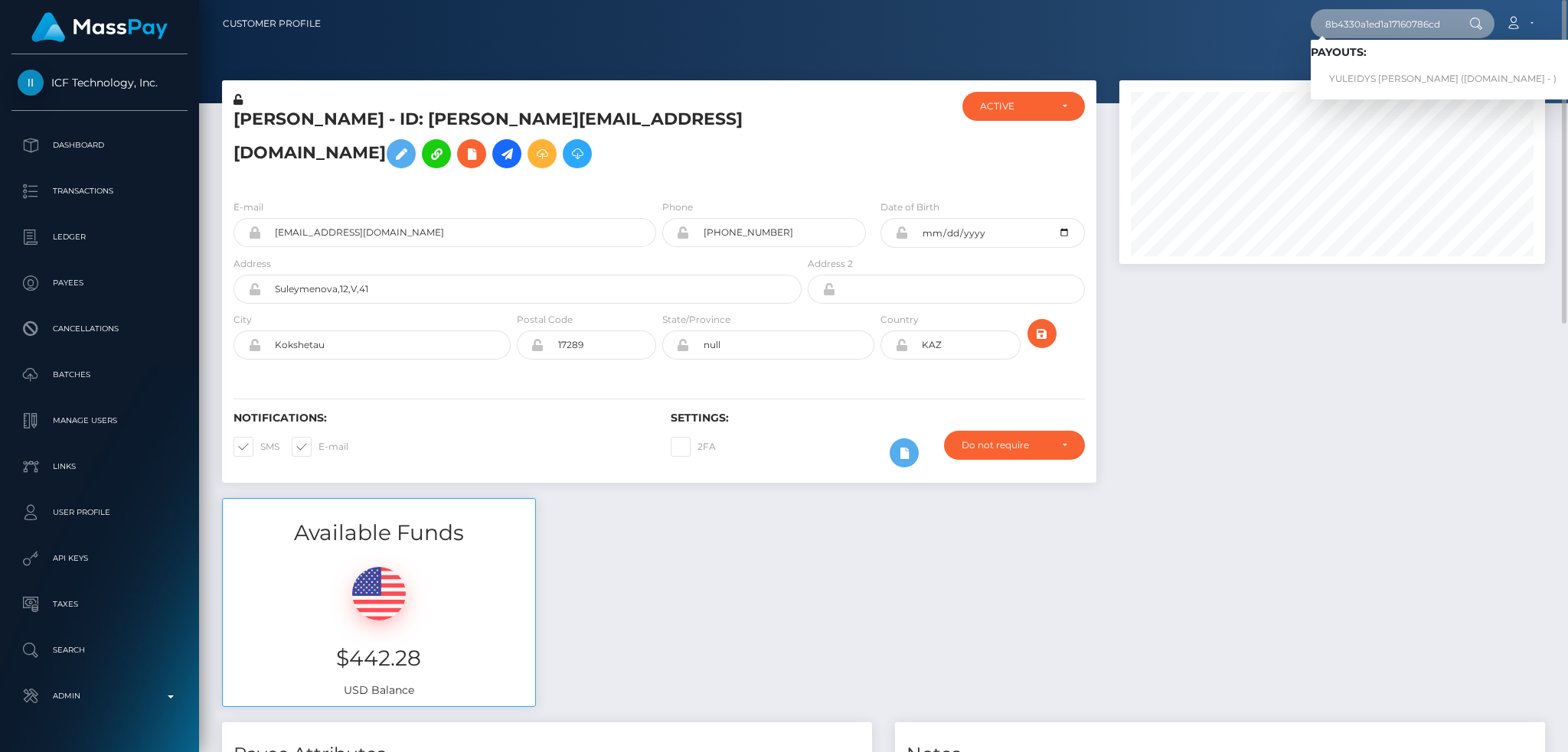
scroll to position [0, 0]
click at [1382, 72] on link "YULEIDYS JOSEFINA ROJAS SANCHEZ (Unlockt.me - )" at bounding box center [1442, 79] width 264 height 28
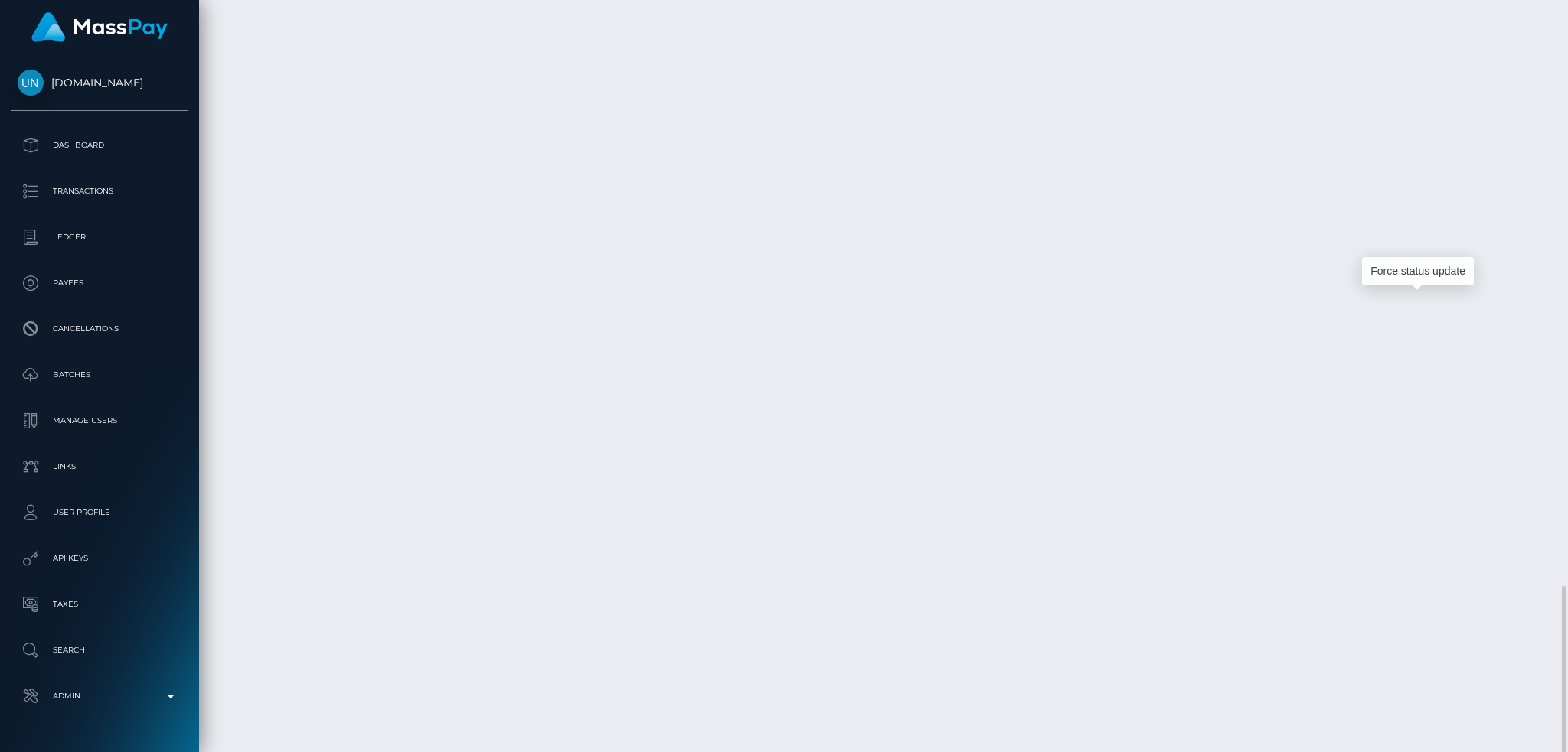
scroll to position [183, 425]
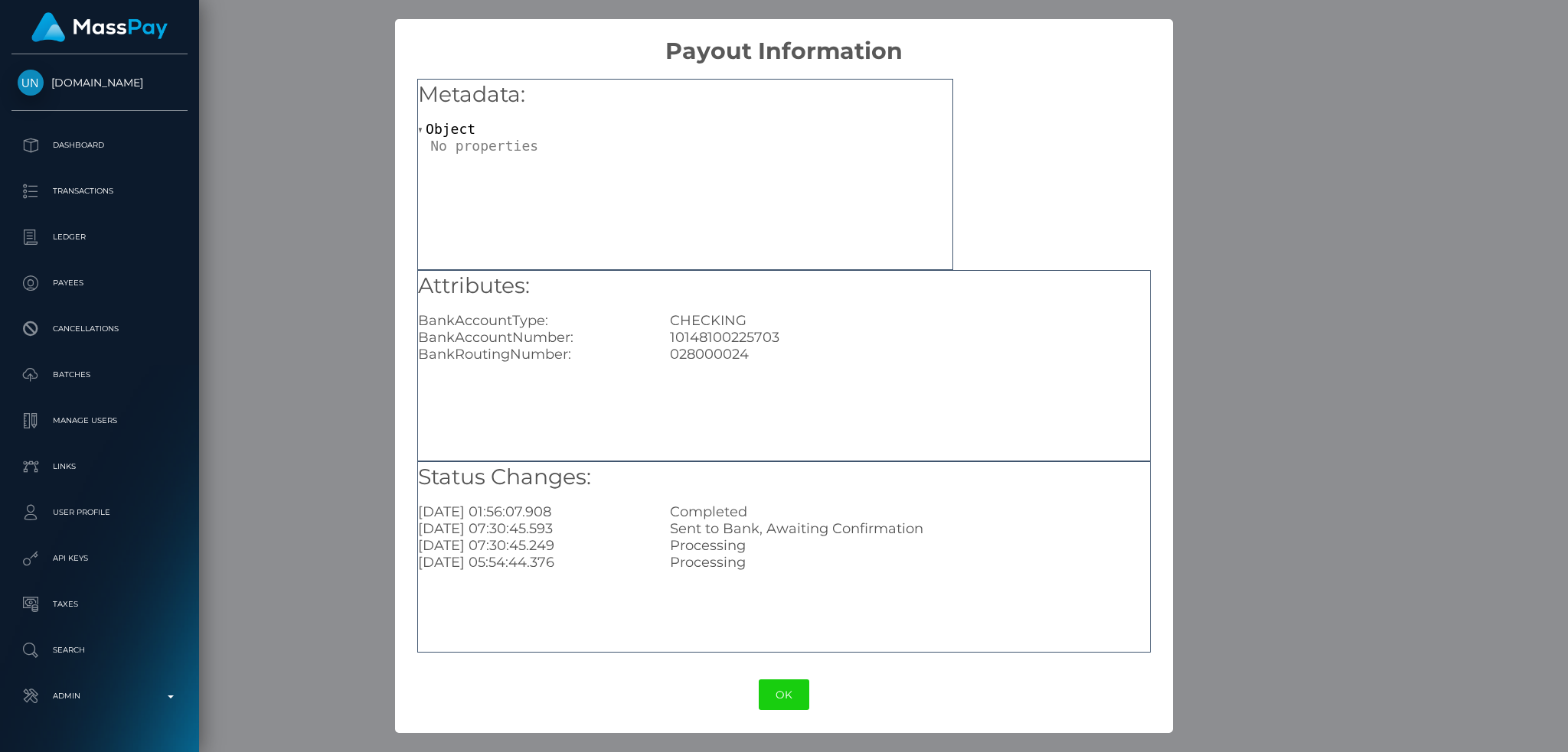
click at [745, 328] on div "CHECKING" at bounding box center [910, 321] width 503 height 17
copy div
click at [760, 331] on div "10148100225703" at bounding box center [910, 337] width 503 height 17
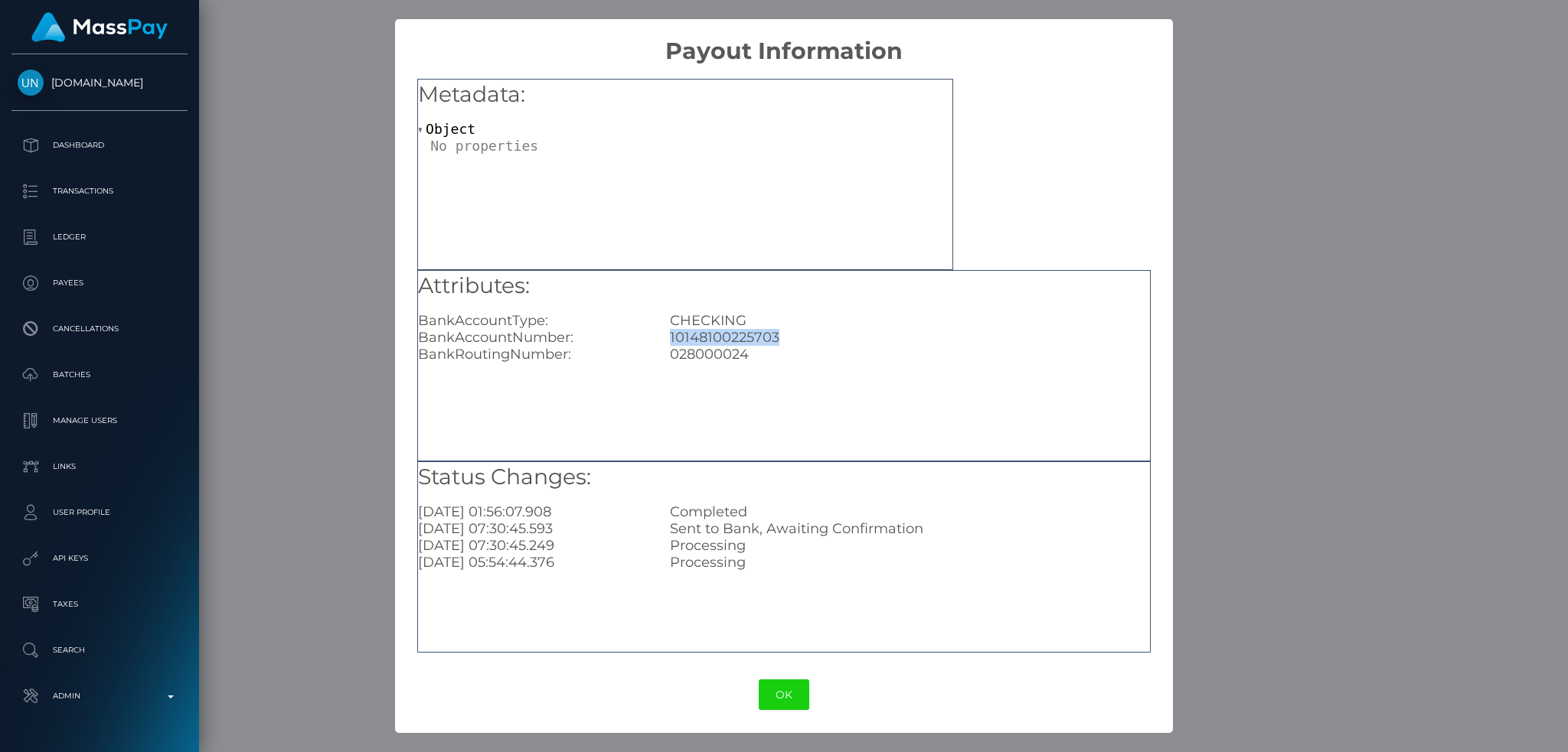
copy div "10148100225703"
click at [1249, 215] on div "× Payout Information Metadata: Object Attributes: BankAccountType: CHECKING Ban…" at bounding box center [784, 376] width 1568 height 752
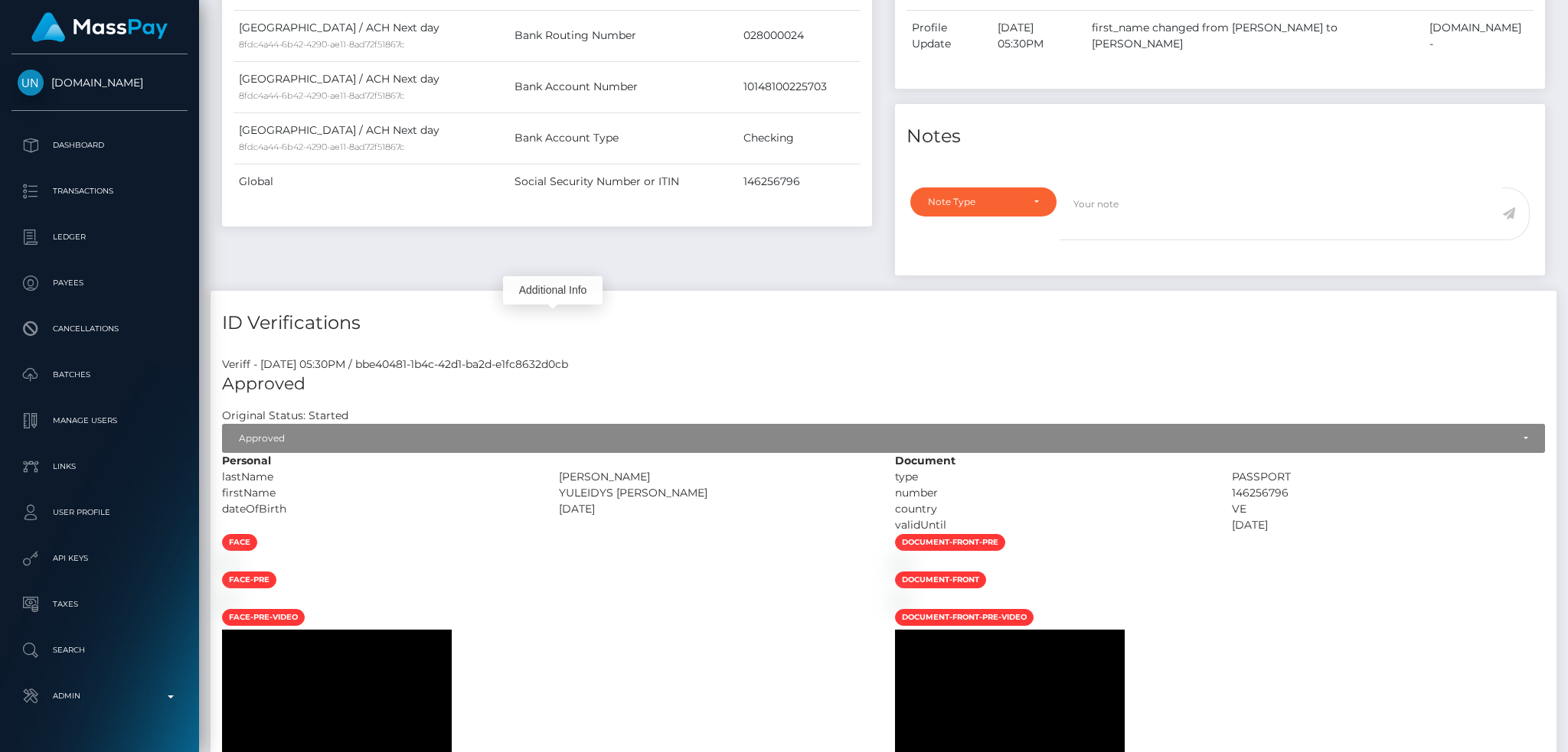
scroll to position [0, 0]
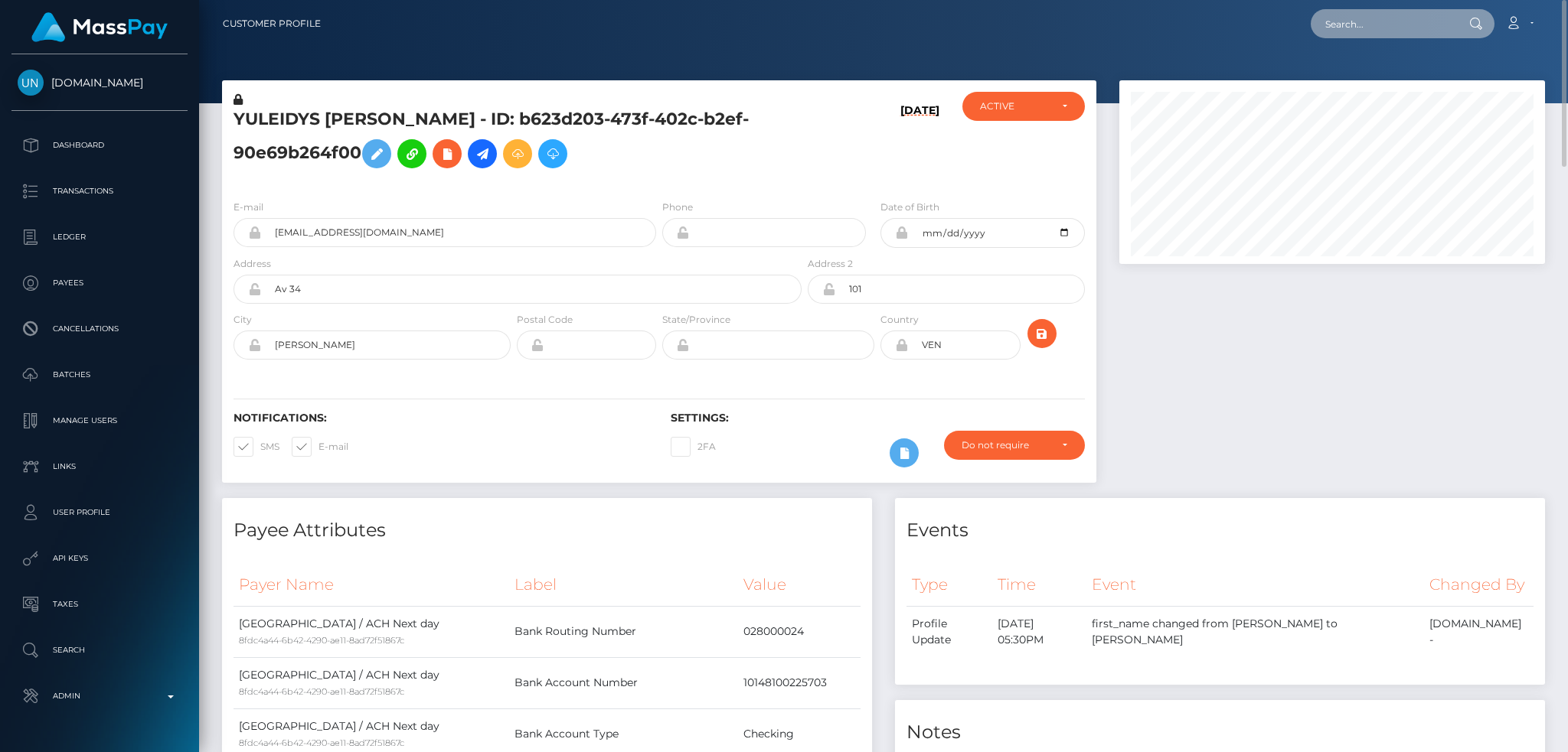
click at [1381, 23] on input "text" at bounding box center [1382, 24] width 144 height 29
paste input "d0255a0a-84c5-4168-9912-089fb0dfa782"
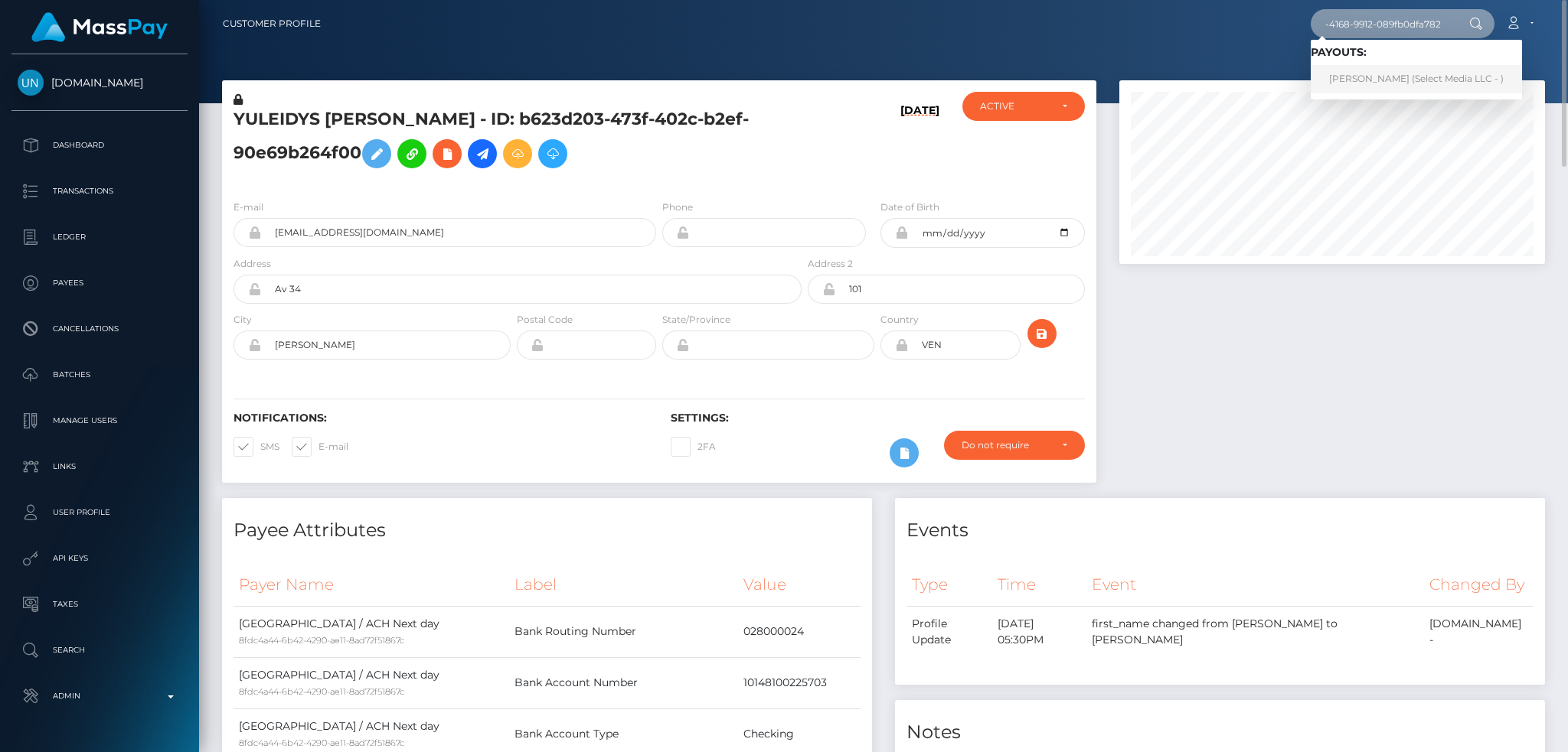
type input "d0255a0a-84c5-4168-9912-089fb0dfa782"
click at [1375, 88] on link "Pedro ryan De Souza Lima (Select Media LLC - )" at bounding box center [1416, 79] width 211 height 28
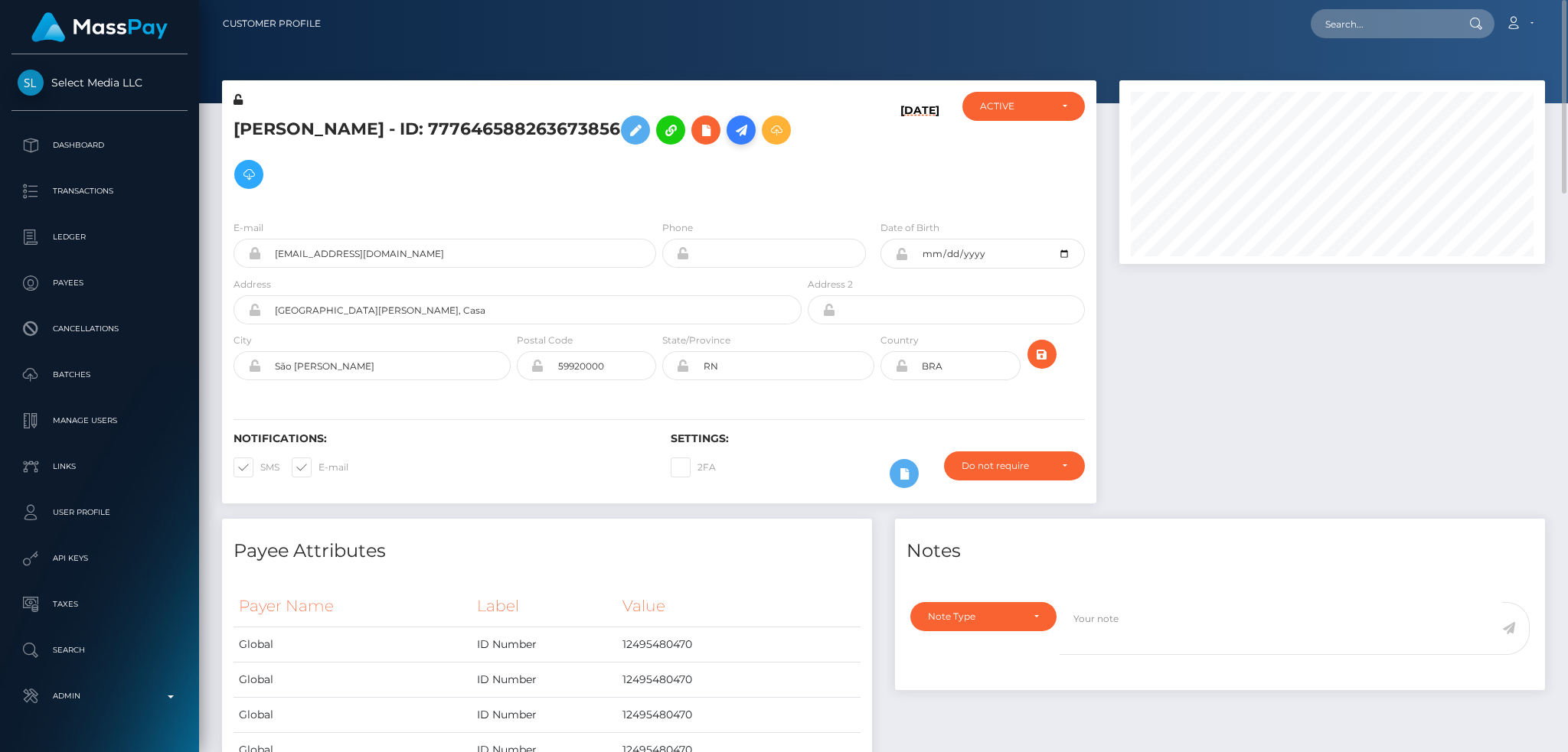
click at [732, 140] on icon at bounding box center [741, 130] width 18 height 19
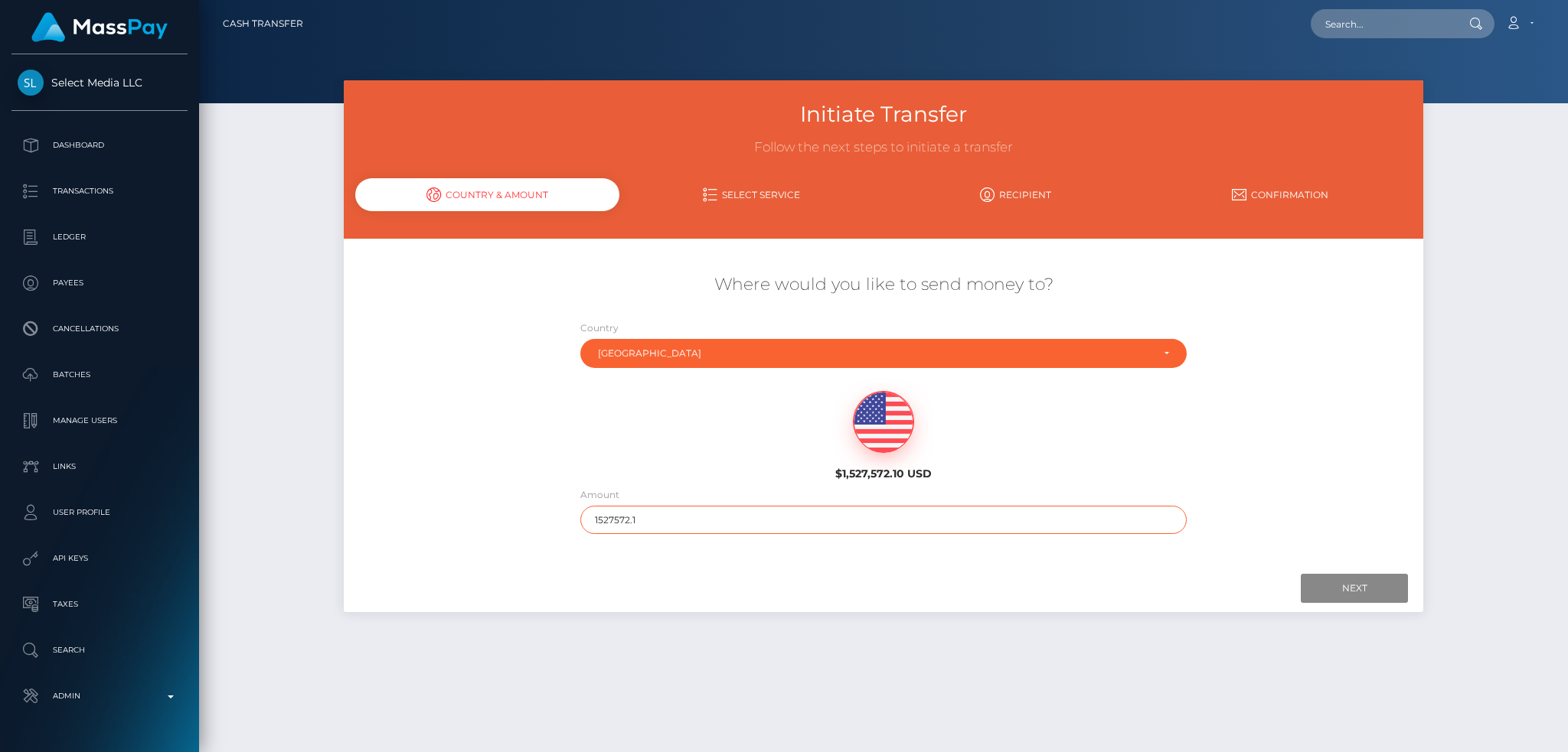
drag, startPoint x: 683, startPoint y: 515, endPoint x: 525, endPoint y: 514, distance: 158.0
click at [525, 514] on div "Where would you like to send money to? Country Abkhazia [GEOGRAPHIC_DATA] [GEOG…" at bounding box center [882, 404] width 1079 height 276
type input "200"
click at [1362, 585] on input "Next" at bounding box center [1354, 588] width 107 height 29
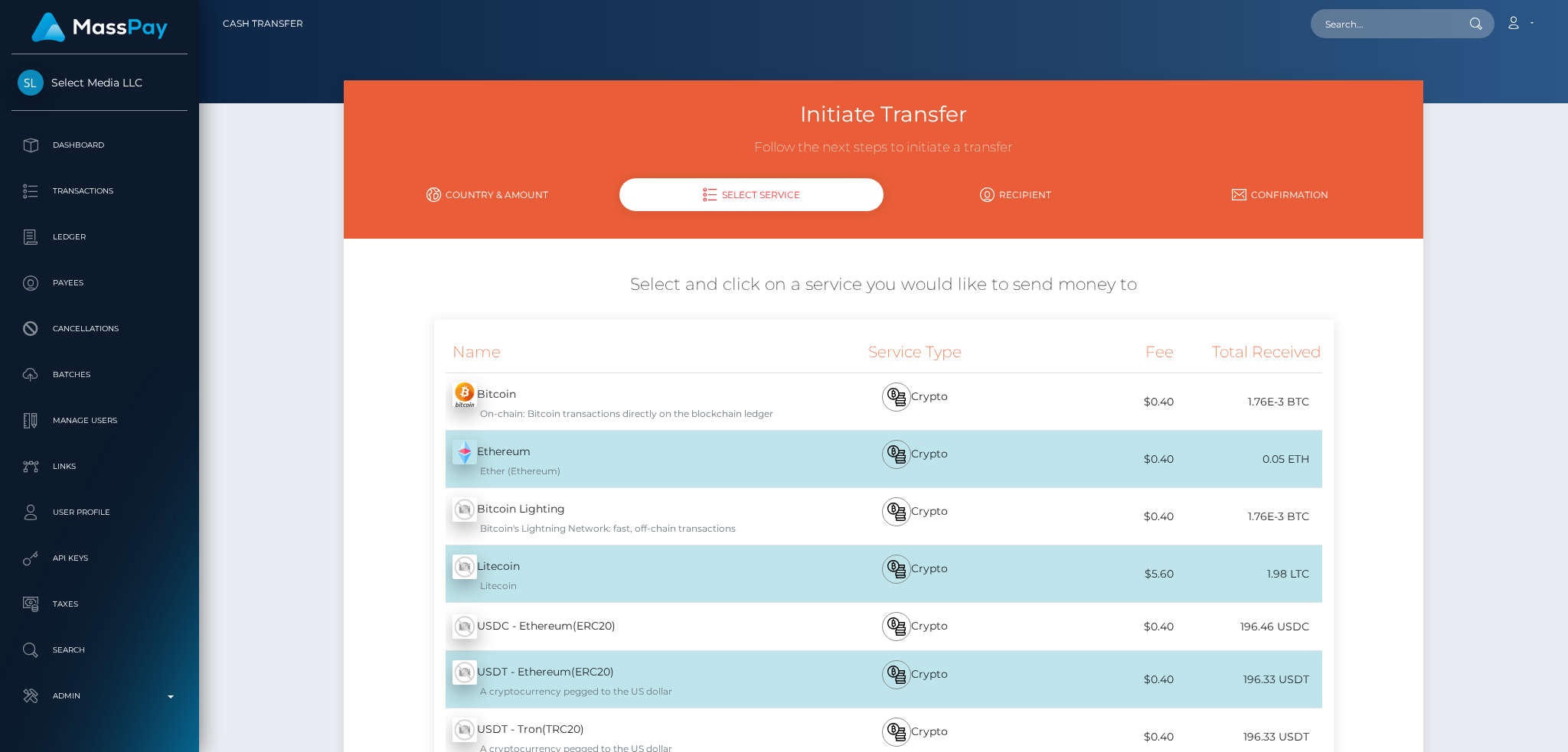
scroll to position [217, 0]
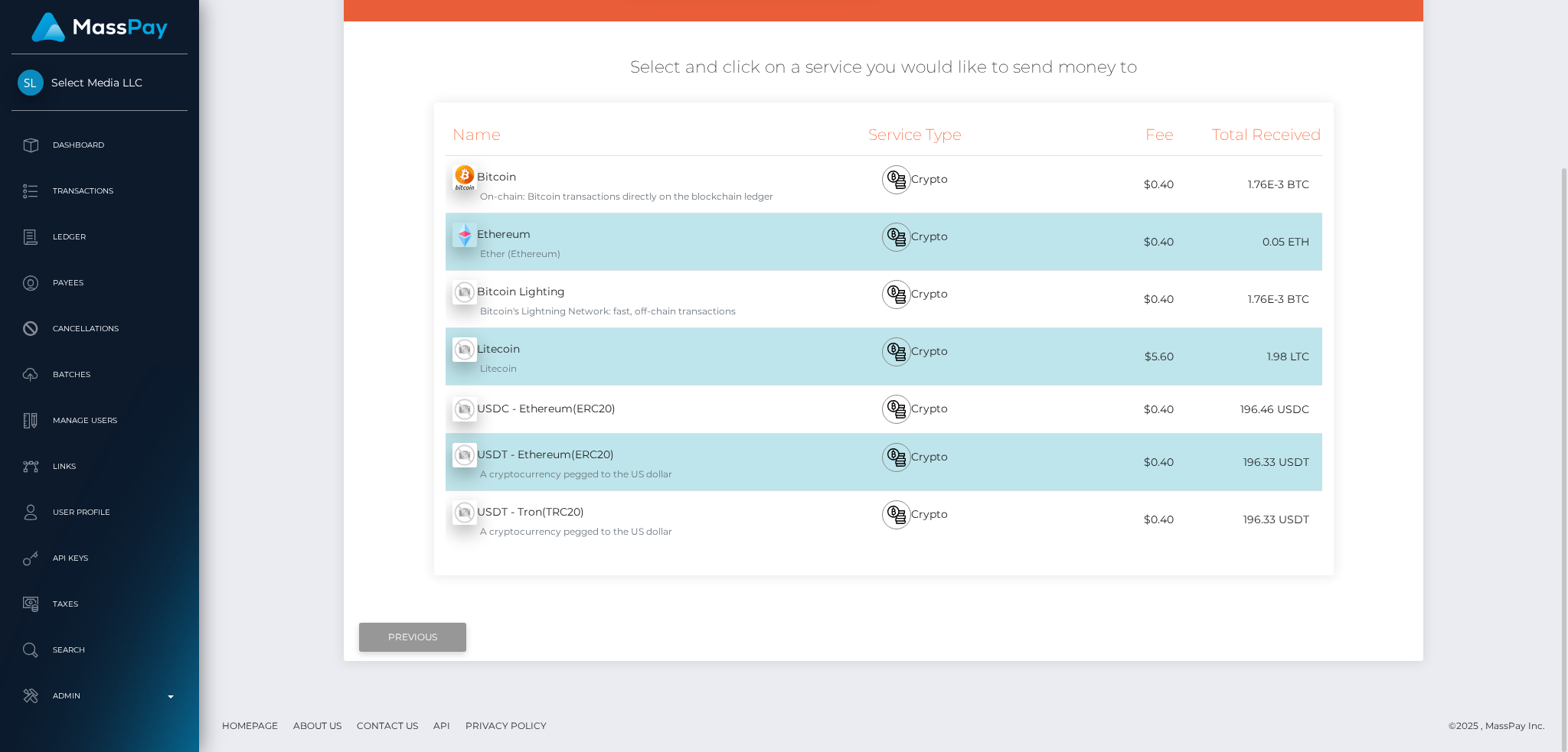
click at [397, 640] on input "Previous" at bounding box center [412, 637] width 107 height 29
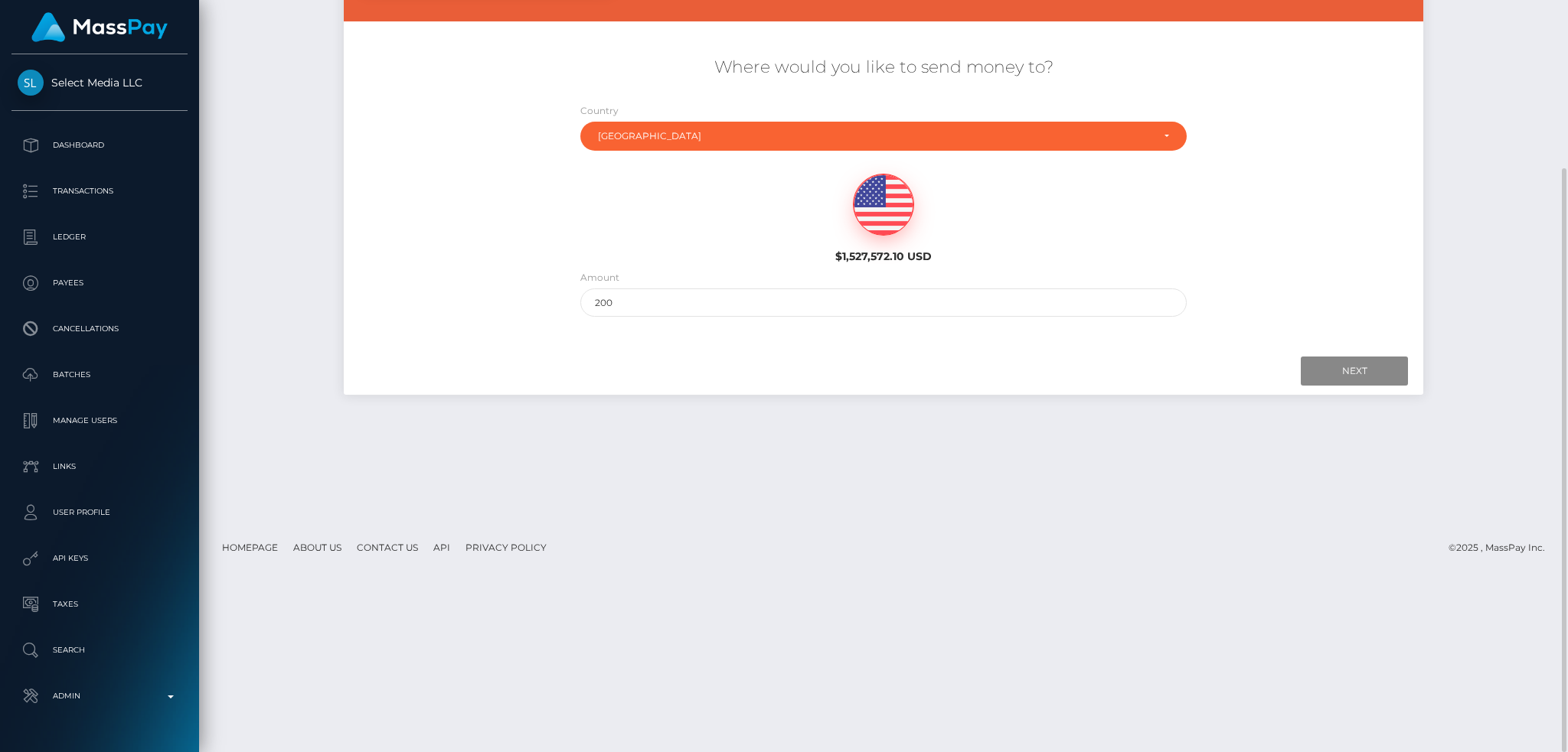
scroll to position [0, 0]
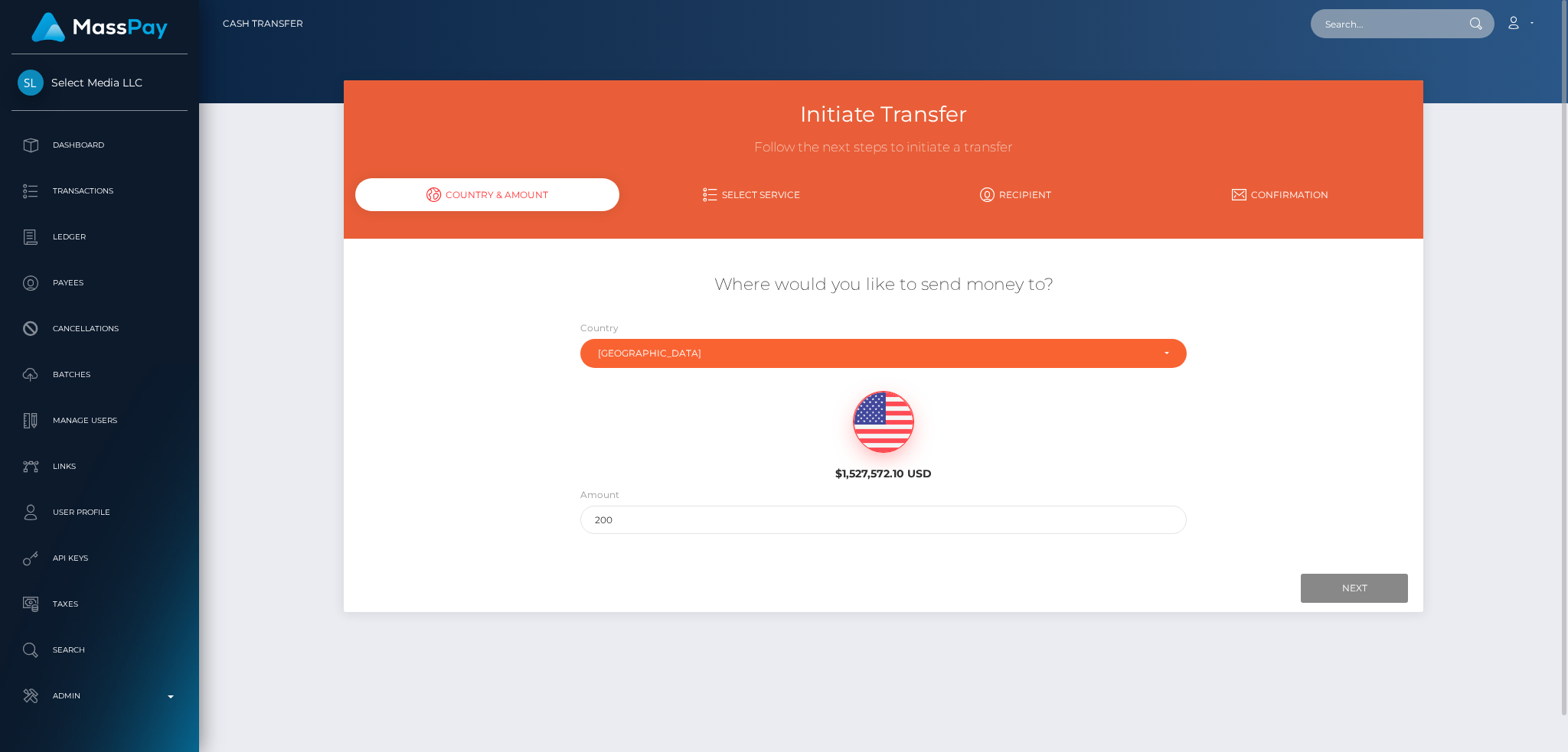
click at [1372, 20] on input "text" at bounding box center [1382, 24] width 144 height 29
paste input "305cd743-a964-467d-8f14-42e304a4b991"
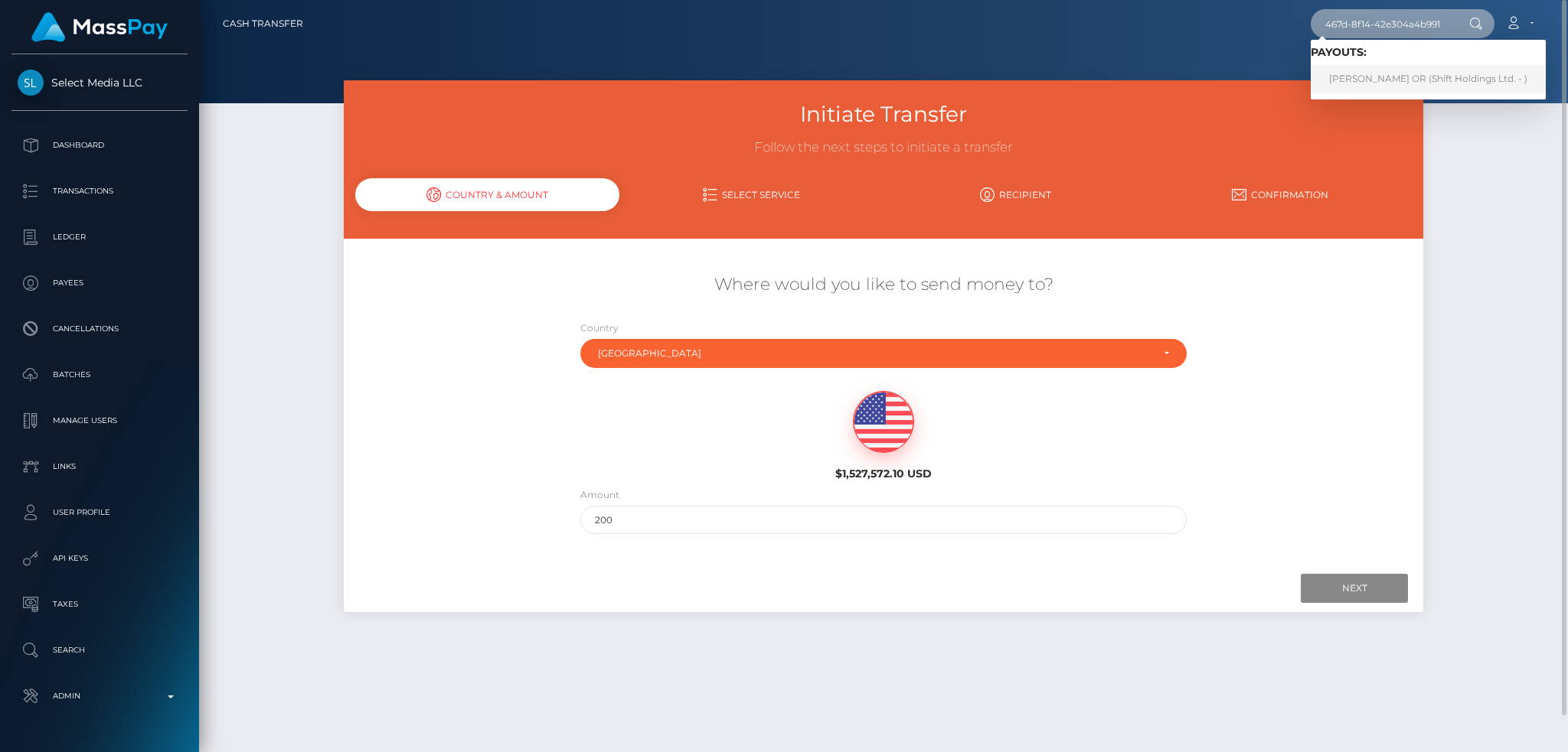
type input "305cd743-a964-467d-8f14-42e304a4b991"
click at [1396, 78] on link "[PERSON_NAME] OR (Shift Holdings Ltd. - )" at bounding box center [1427, 79] width 235 height 28
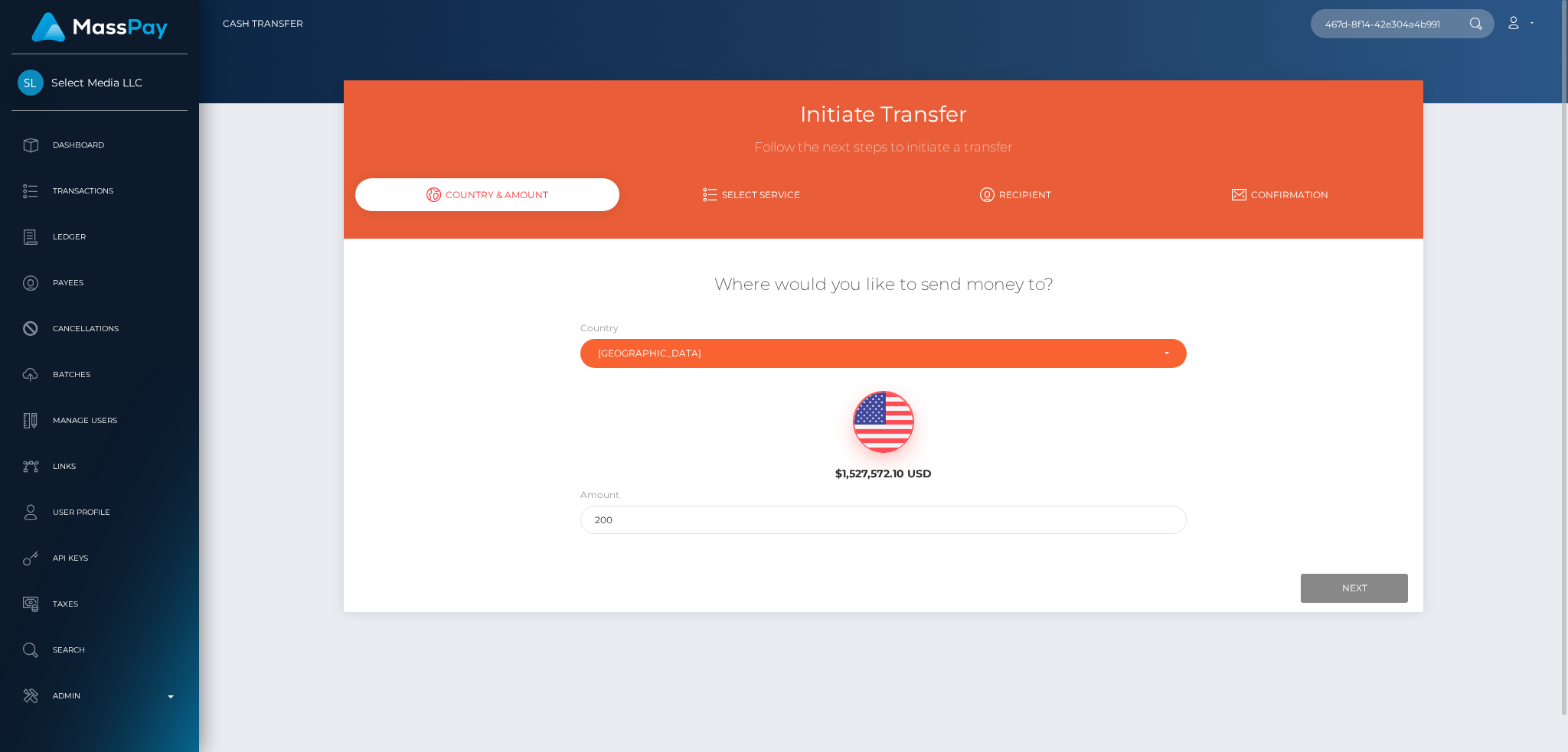
scroll to position [0, 0]
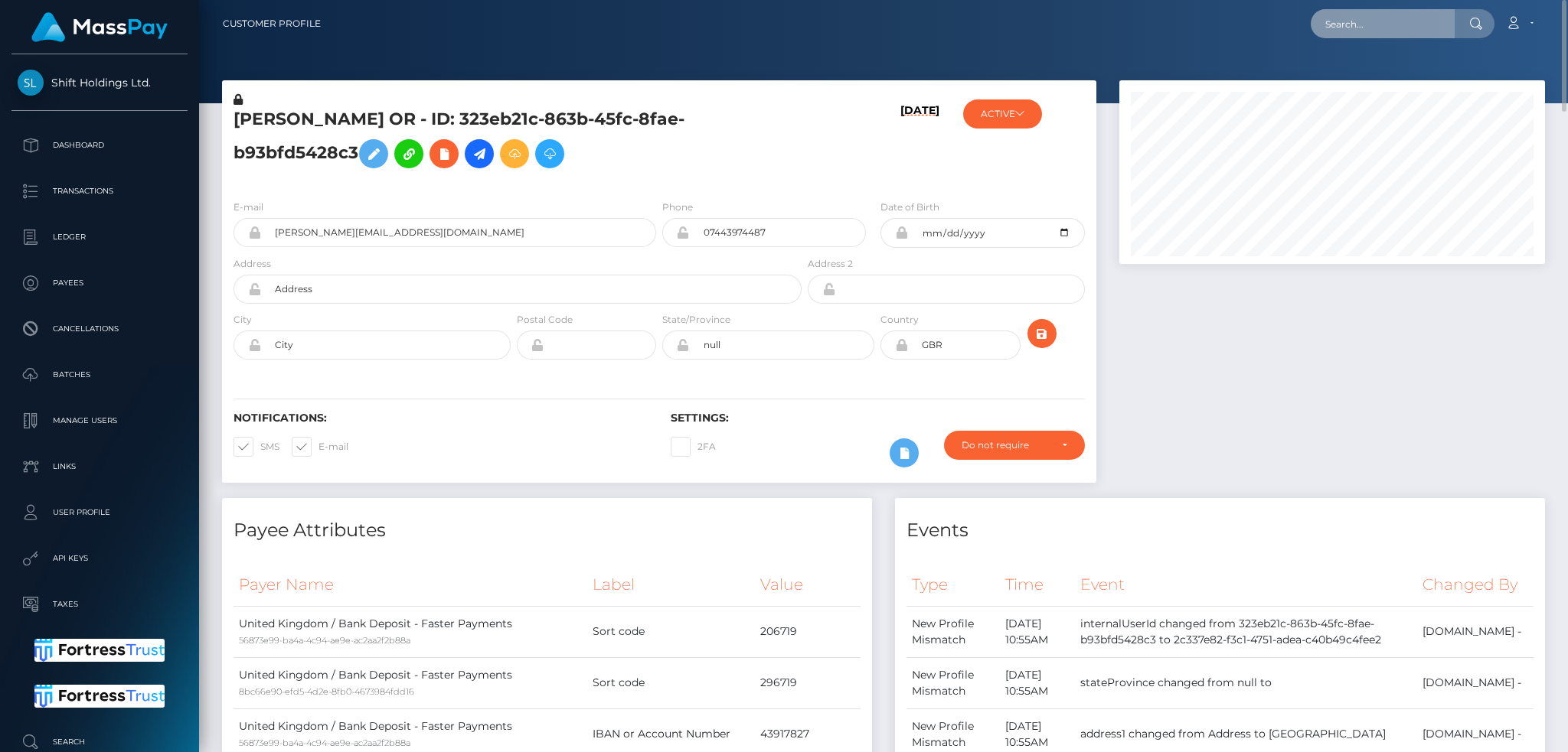
click at [1372, 28] on input "text" at bounding box center [1382, 24] width 144 height 29
paste input "2cc14778-52dd-4f7b-b65d-74d1eeab2fb2"
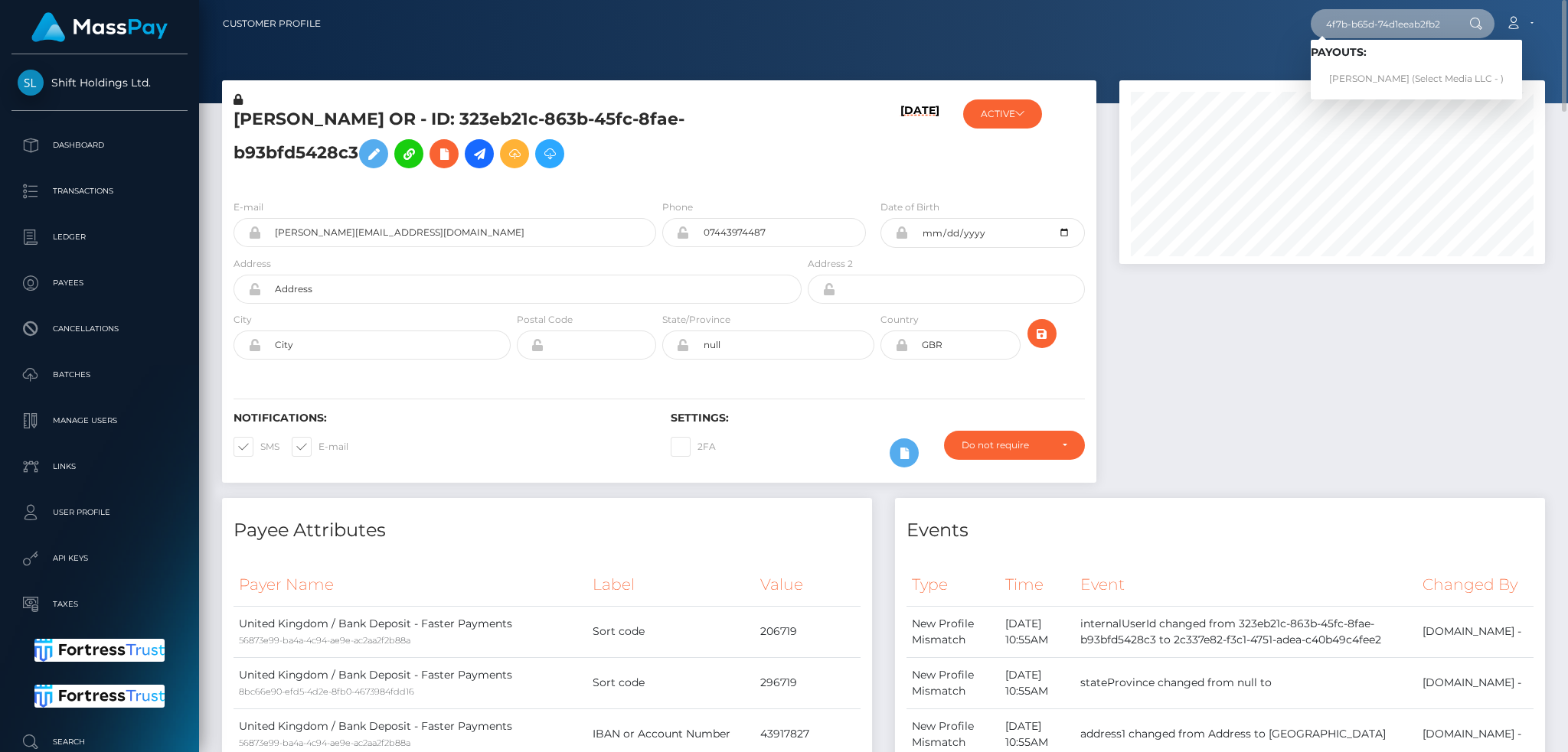
type input "2cc14778-52dd-4f7b-b65d-74d1eeab2fb2"
click at [1368, 74] on link "[PERSON_NAME] (Select Media LLC - )" at bounding box center [1416, 79] width 211 height 28
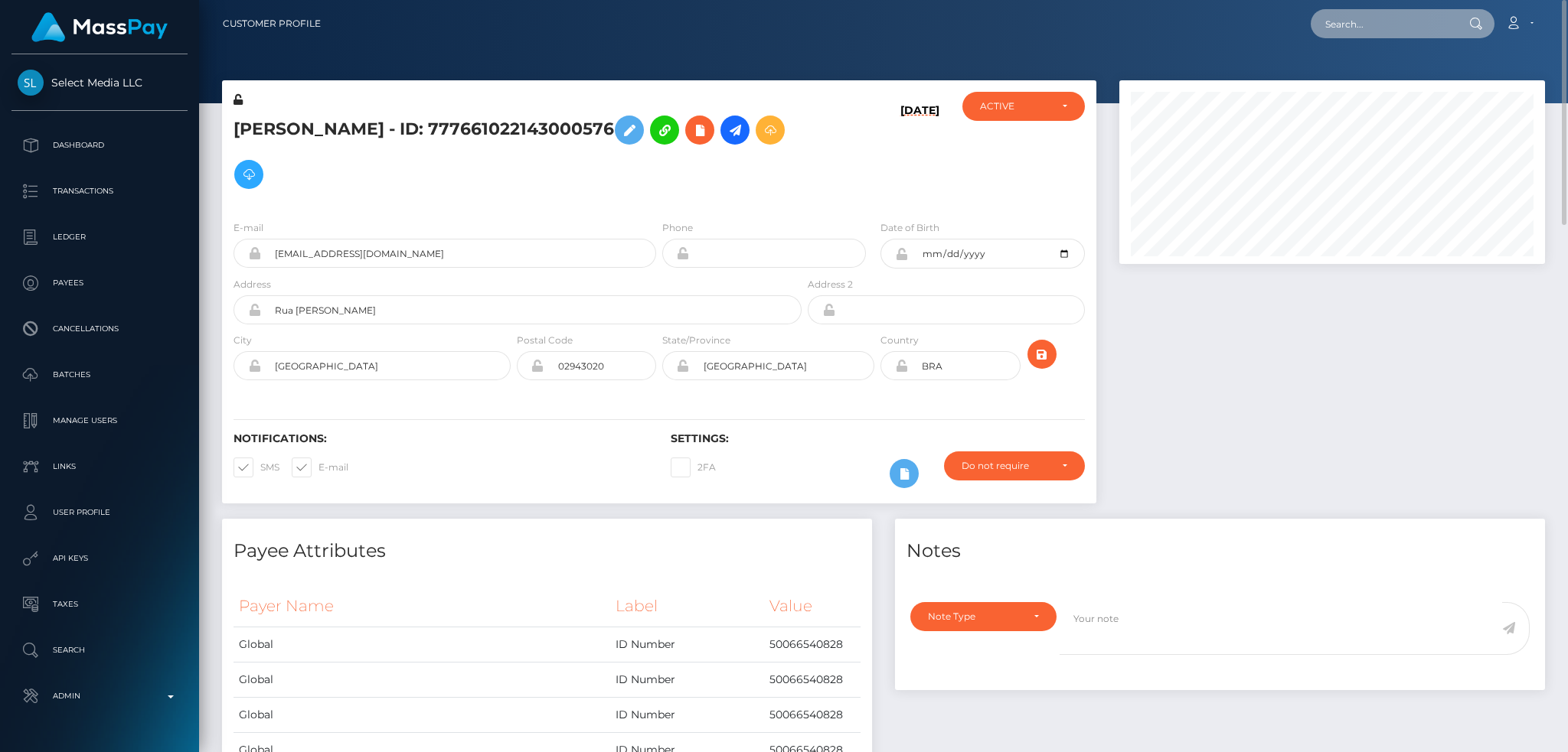
click at [1345, 17] on input "text" at bounding box center [1382, 24] width 144 height 29
paste input "e0529b21-a812-11f0-adfd-49f9812909aa"
click at [1423, 17] on input "e0529b21-a812-11f0-adfd-49f9812909aa" at bounding box center [1382, 24] width 144 height 29
paste input "1f86ceb3-18cf-11ef-9e42-062d9cd50a19"
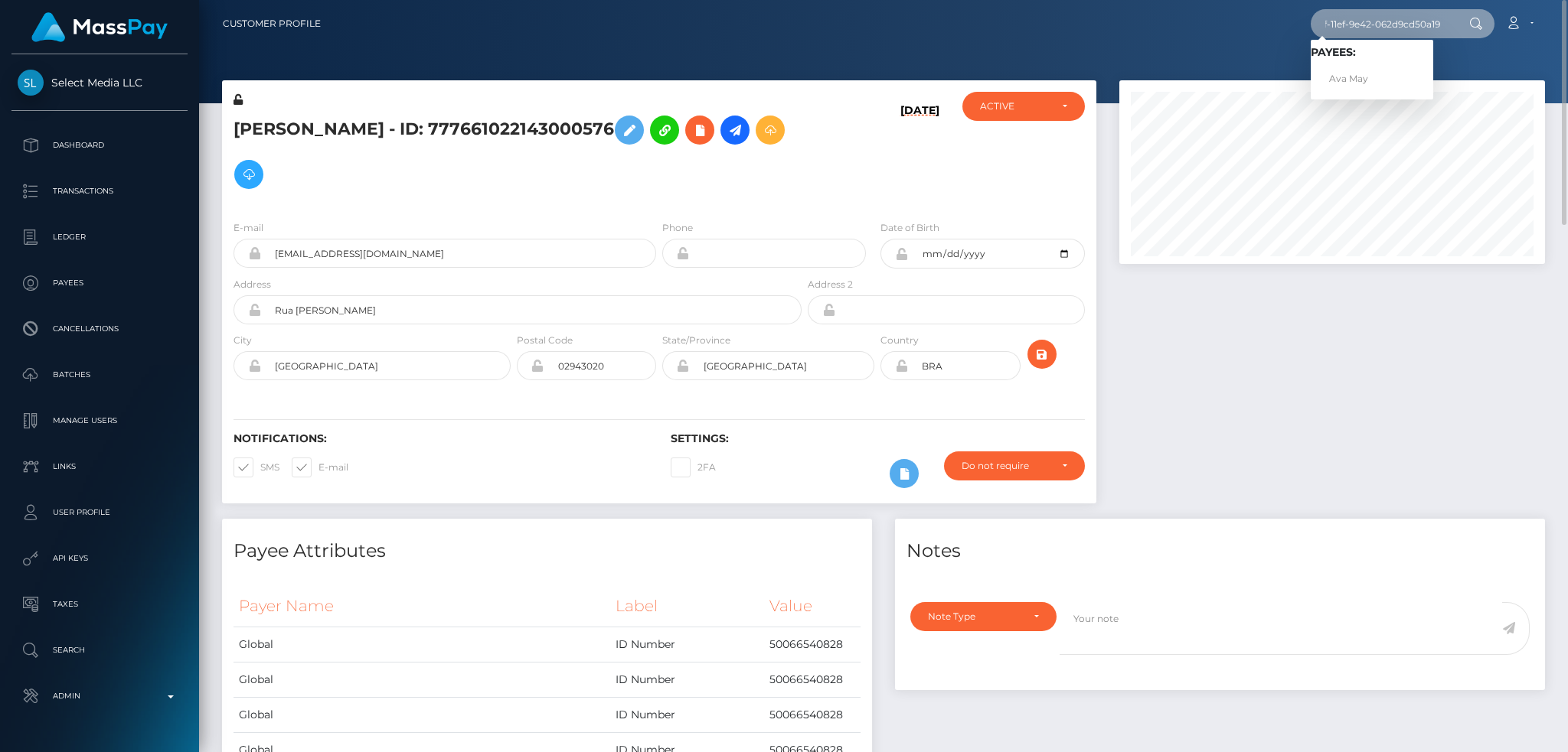
type input "1f86ceb3-18cf-11ef-9e42-062d9cd50a19"
click at [866, 57] on div at bounding box center [883, 52] width 1369 height 103
click at [1386, 20] on input "1f86ceb3-18cf-11ef-9e42-062d9cd50a19" at bounding box center [1382, 24] width 144 height 29
click at [1365, 80] on link "Ava May" at bounding box center [1371, 79] width 122 height 28
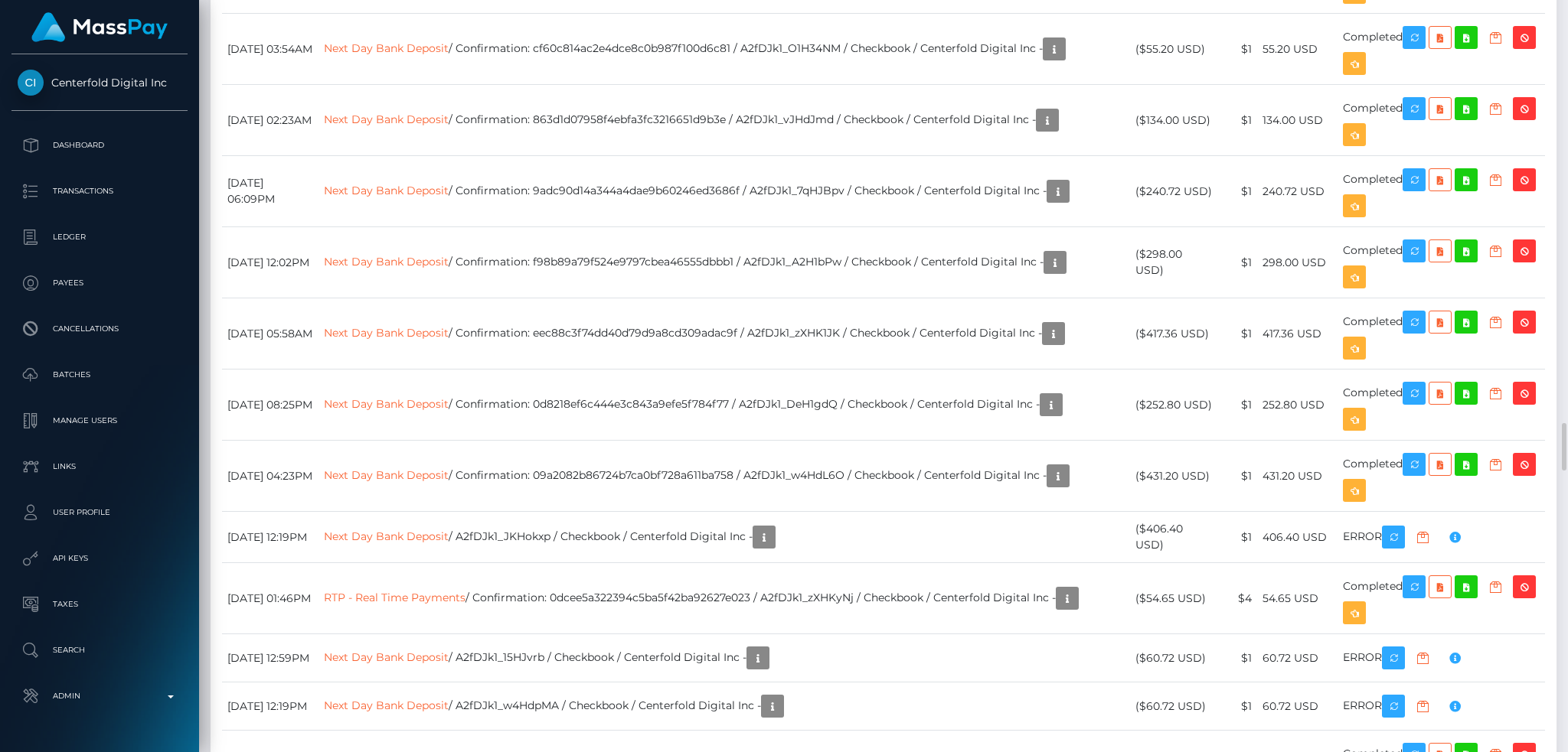
scroll to position [5102, 0]
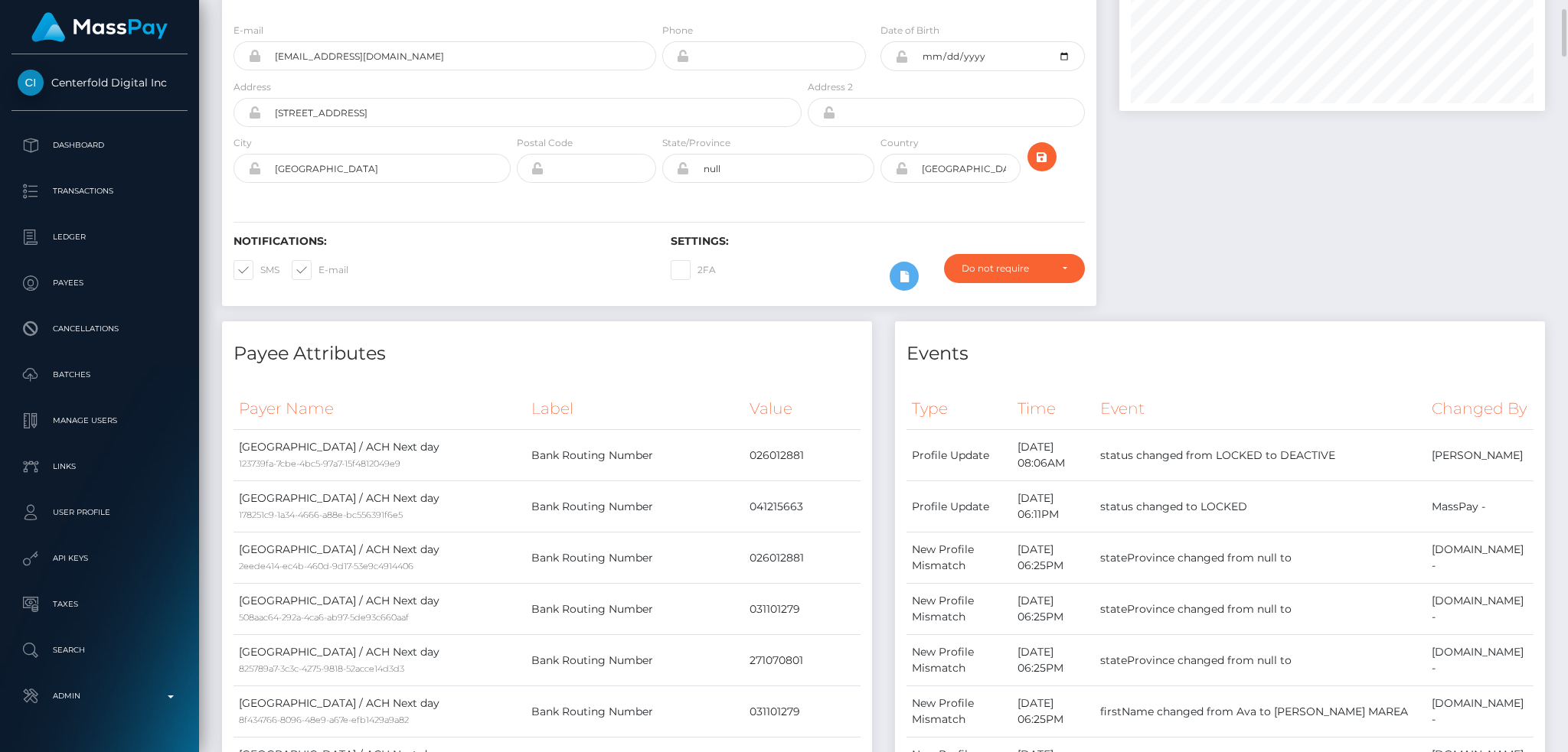
scroll to position [0, 0]
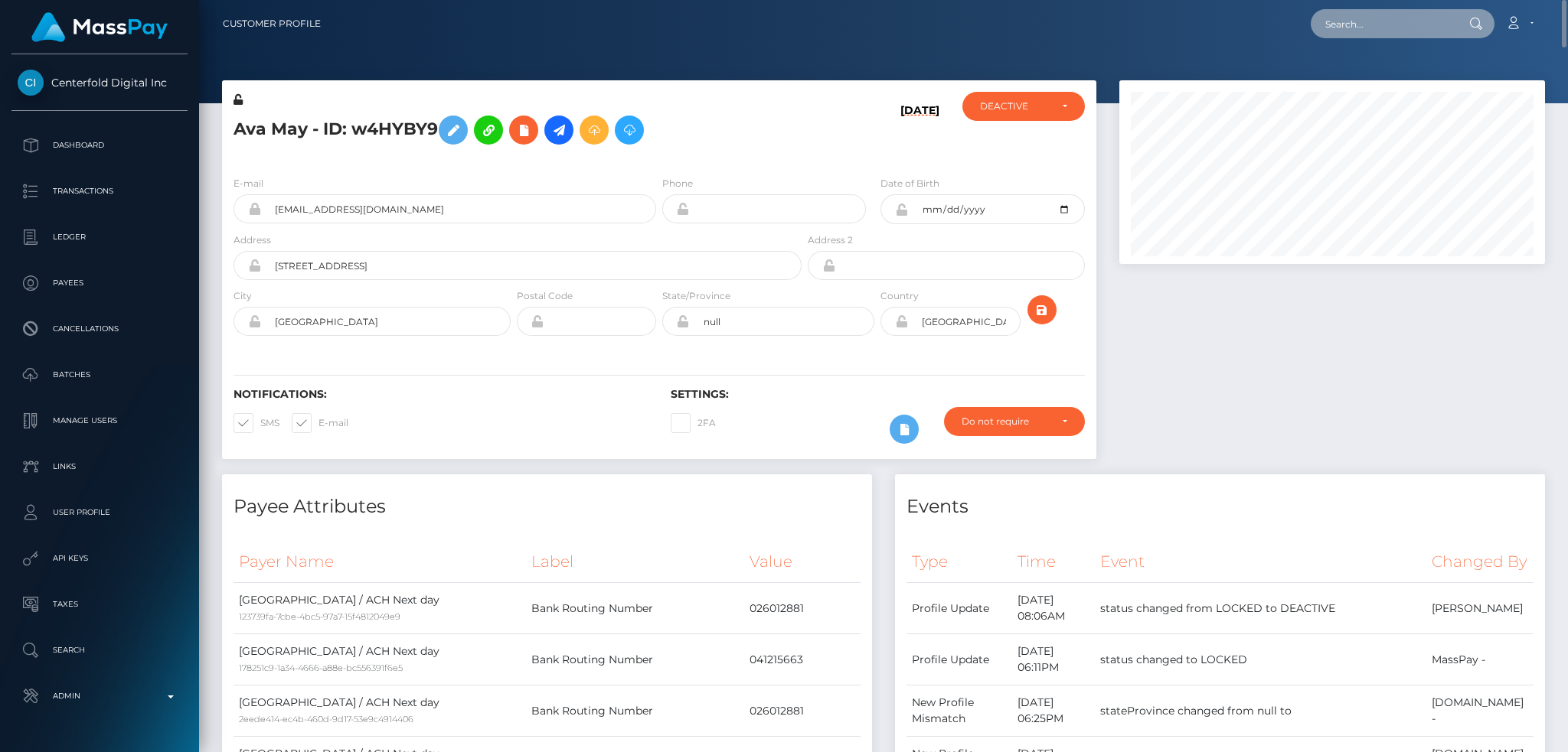
click at [1388, 16] on input "text" at bounding box center [1382, 24] width 144 height 29
paste input "MSP2838a72dec3d84a"
type input "MSP2838a72dec3d84a"
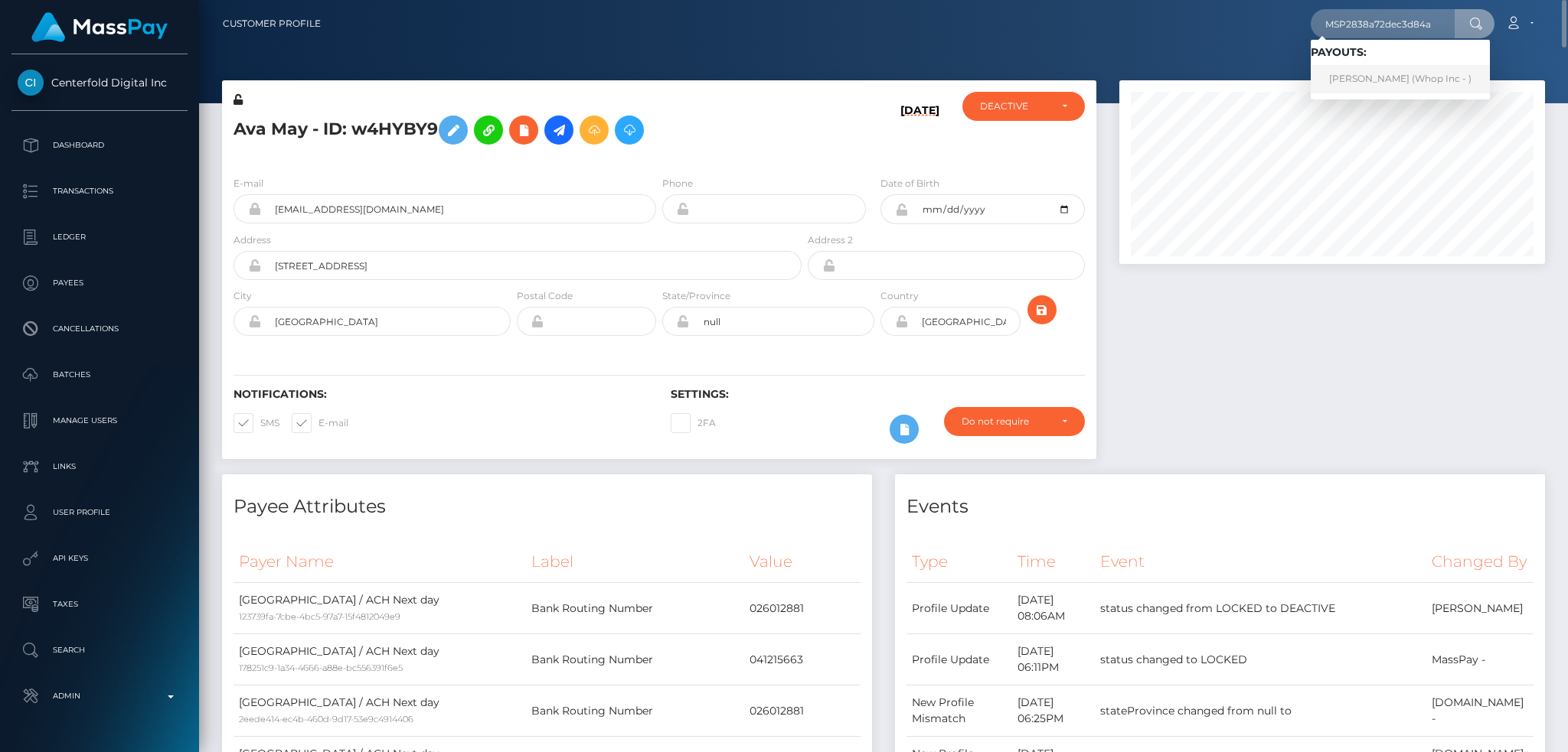
click at [1374, 74] on link "HARIS MUHAMMAD KHAN (Whop Inc - )" at bounding box center [1399, 79] width 179 height 28
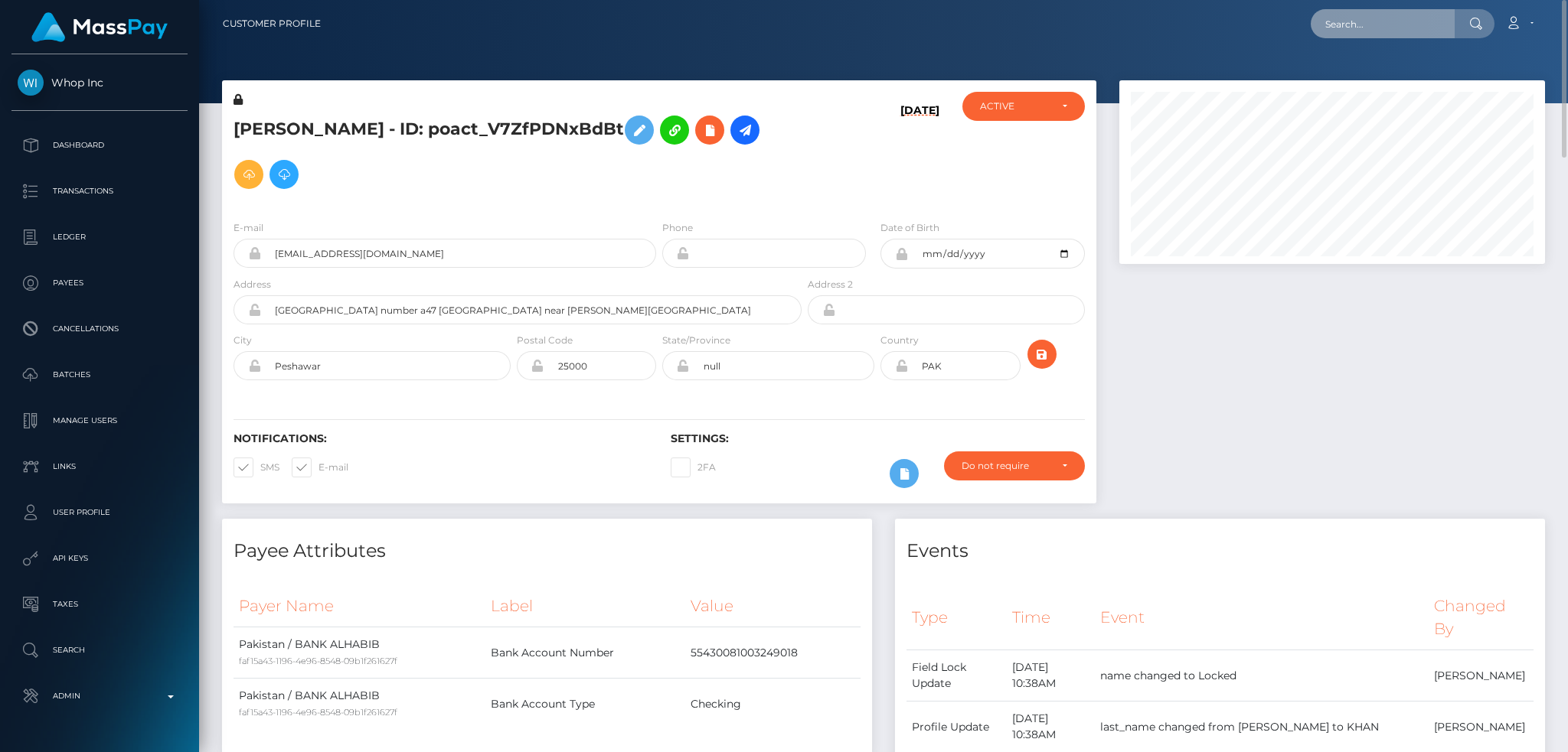
drag, startPoint x: 1395, startPoint y: 24, endPoint x: 1364, endPoint y: 28, distance: 31.3
click at [1395, 24] on input "text" at bounding box center [1382, 24] width 144 height 29
paste input "d69f69979da94a6e95676aa6bc39be5c"
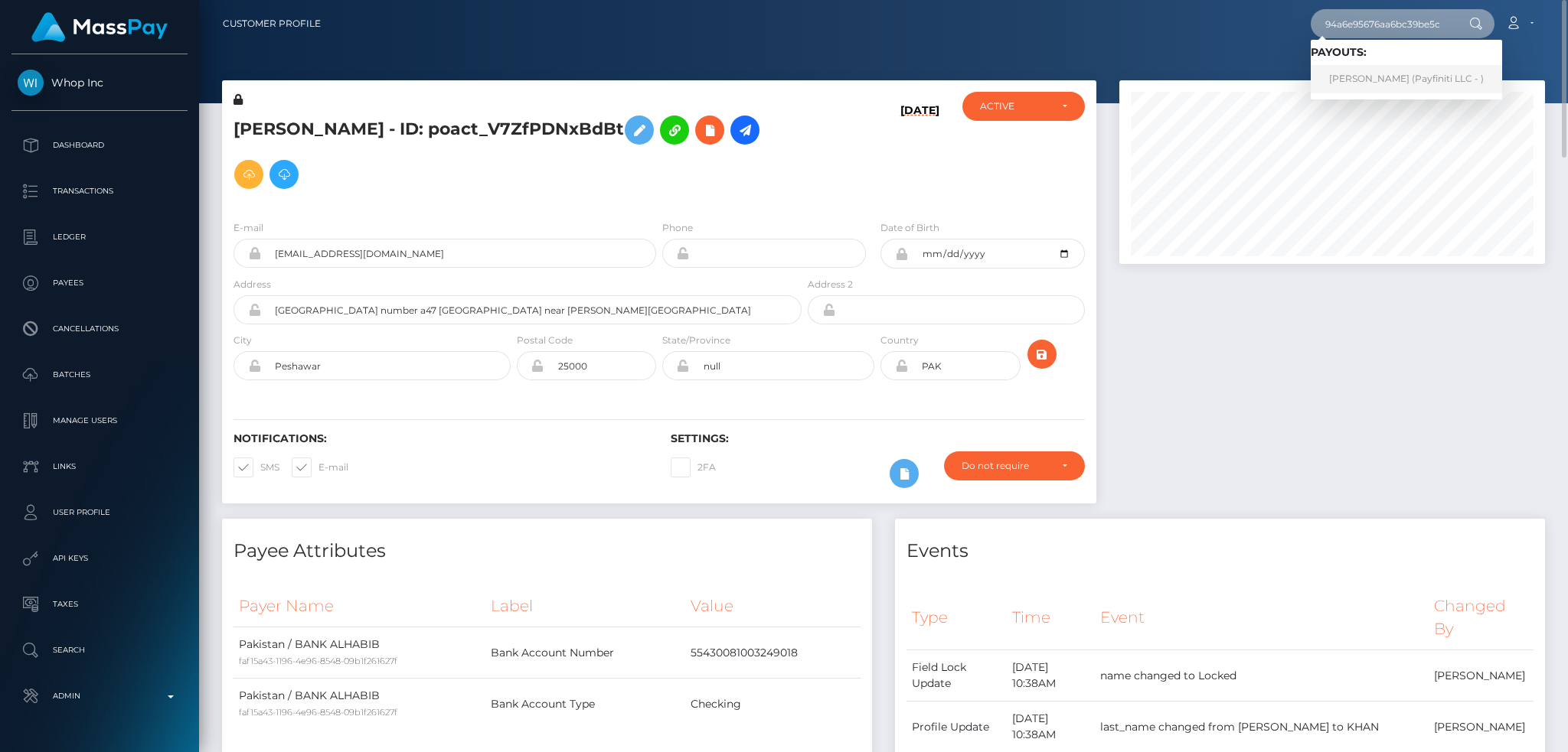
type input "d69f69979da94a6e95676aa6bc39be5c"
click at [1361, 74] on link "Francois Claessens (Payfiniti LLC - )" at bounding box center [1406, 79] width 191 height 28
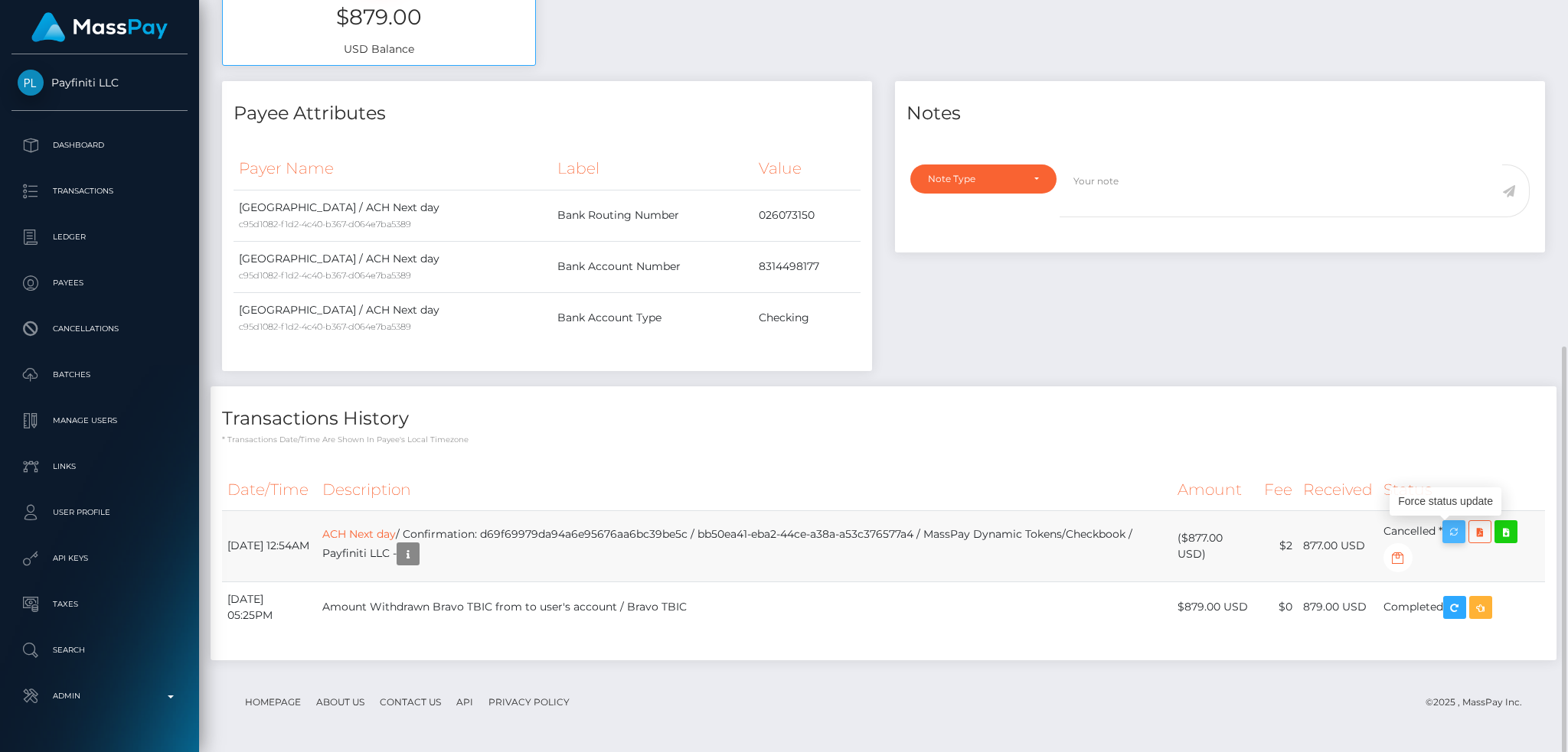
scroll to position [183, 425]
click at [1451, 530] on icon "button" at bounding box center [1453, 532] width 18 height 19
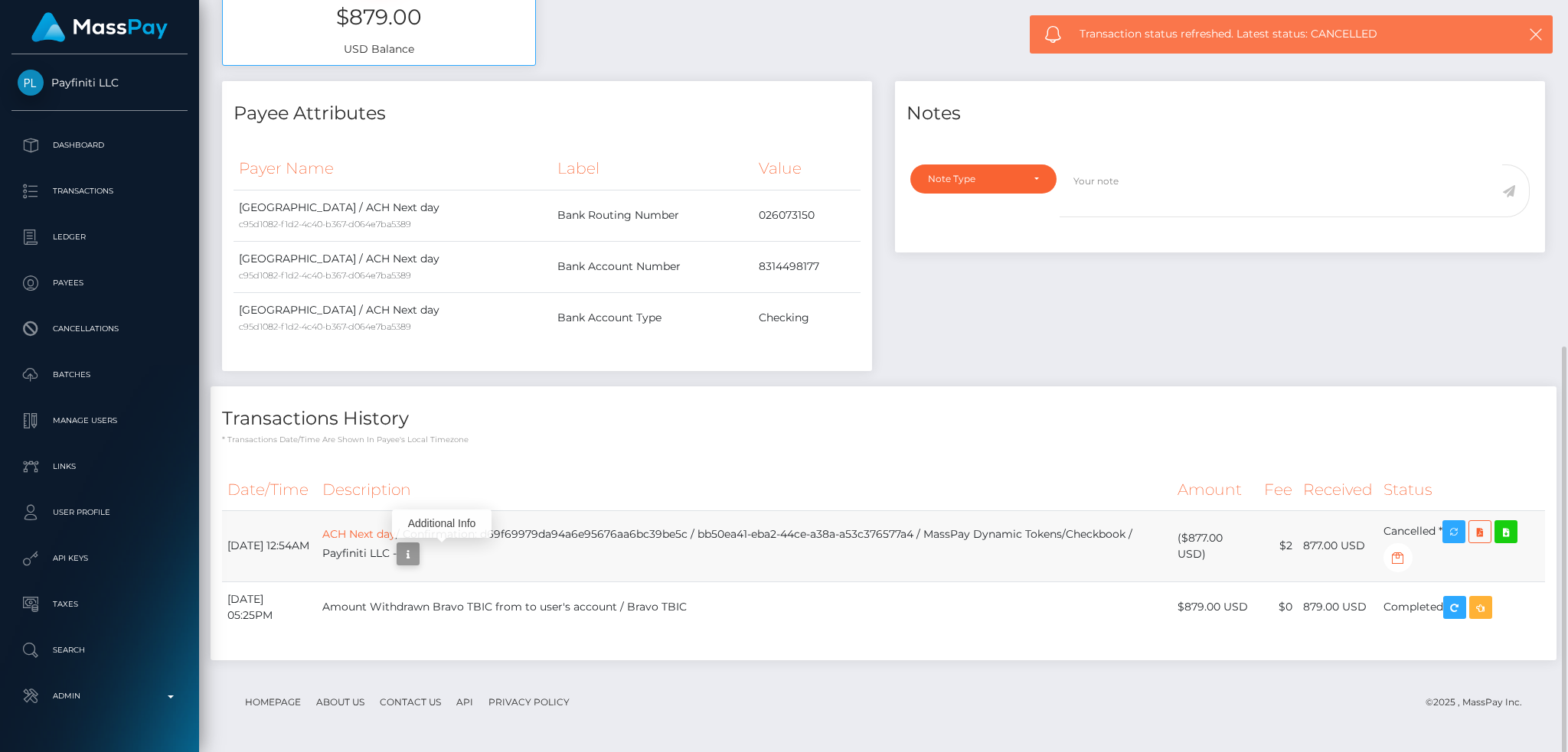
click at [418, 554] on icon "button" at bounding box center [408, 555] width 18 height 19
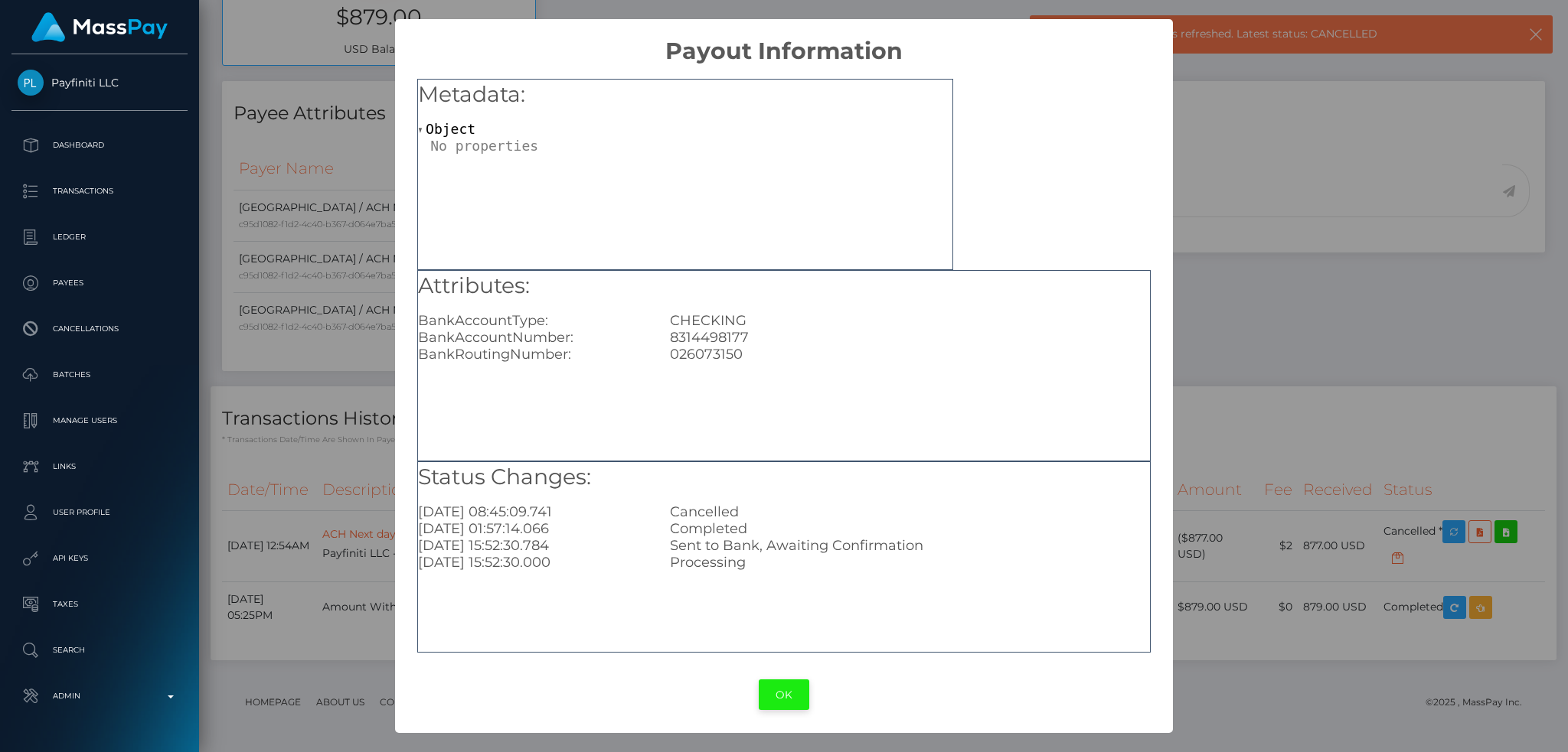
click at [780, 697] on button "OK" at bounding box center [784, 695] width 51 height 31
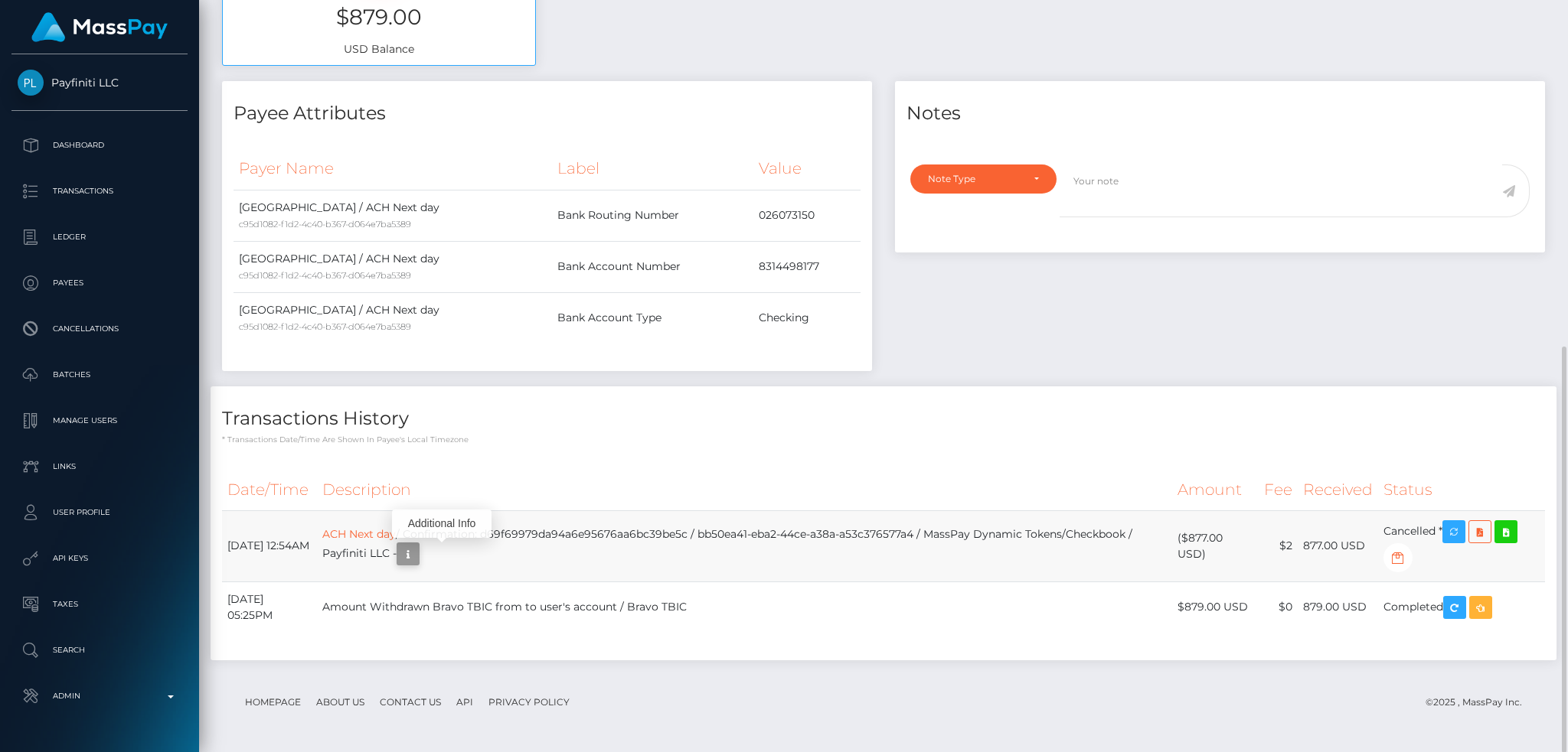
click at [418, 562] on icon "button" at bounding box center [408, 555] width 18 height 19
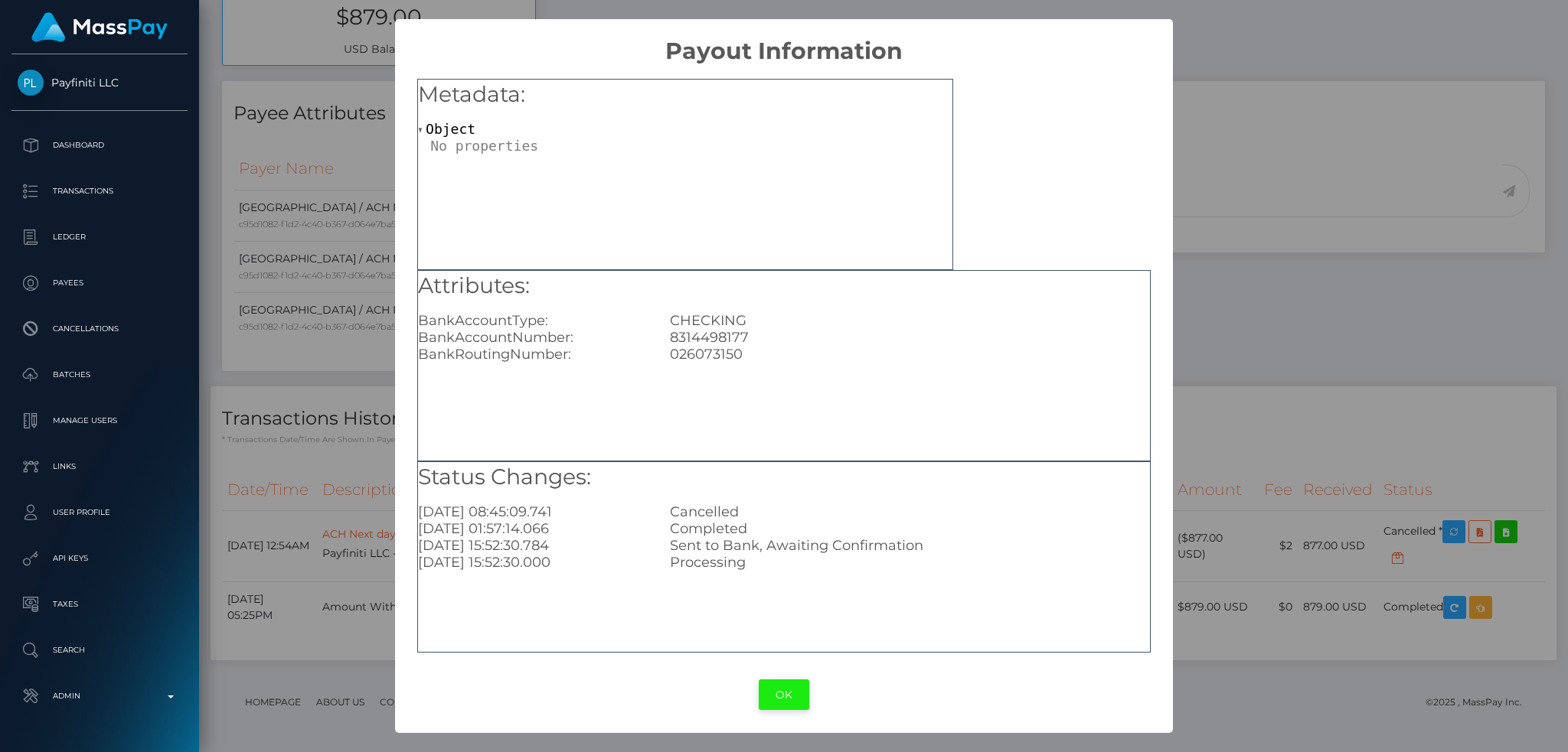
click at [791, 698] on button "OK" at bounding box center [784, 695] width 51 height 31
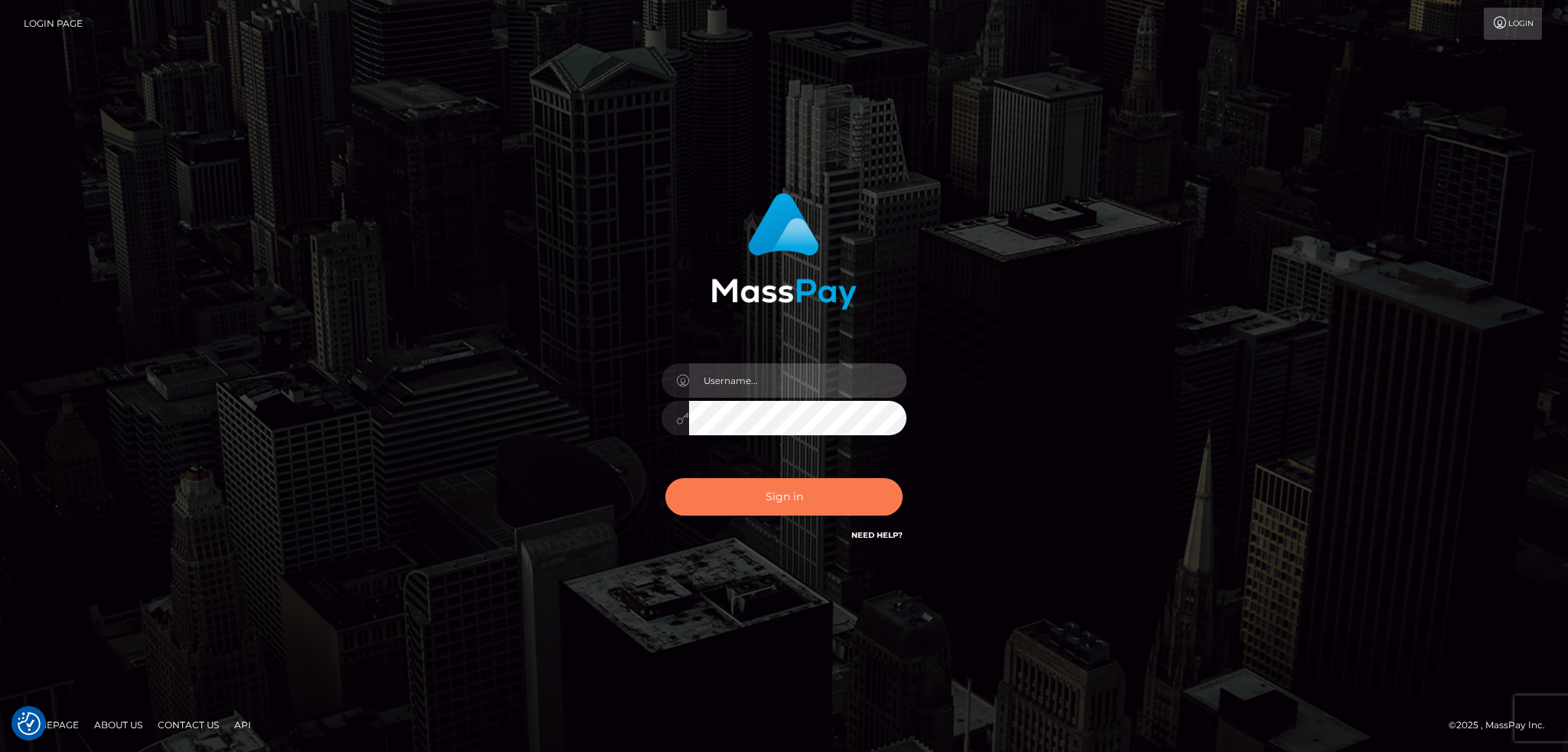
type input "alexstef"
click at [802, 496] on button "Sign in" at bounding box center [784, 497] width 238 height 38
type input "alexstef"
click at [745, 499] on button "Sign in" at bounding box center [784, 497] width 238 height 38
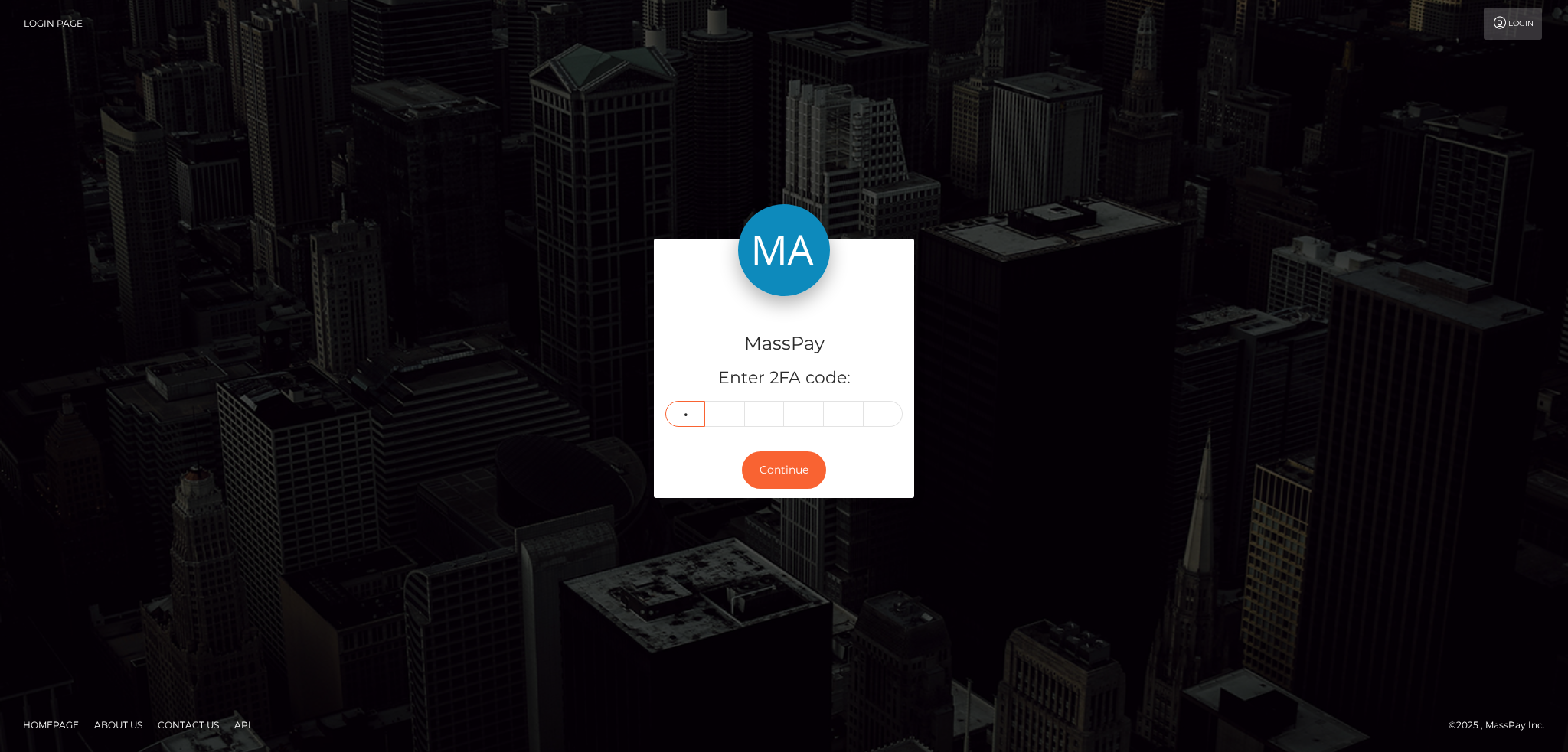
type input "3"
type input "7"
type input "1"
type input "2"
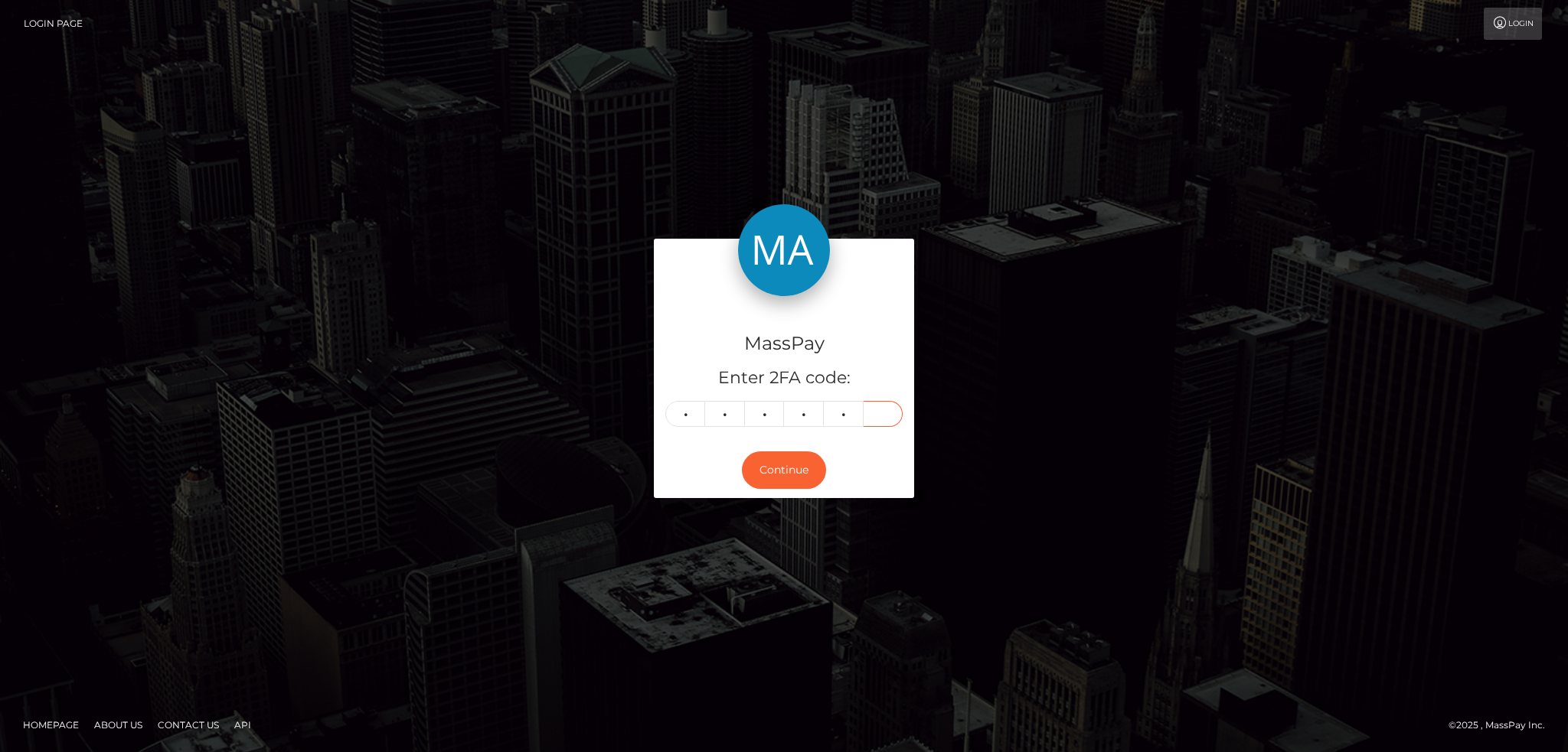
type input "9"
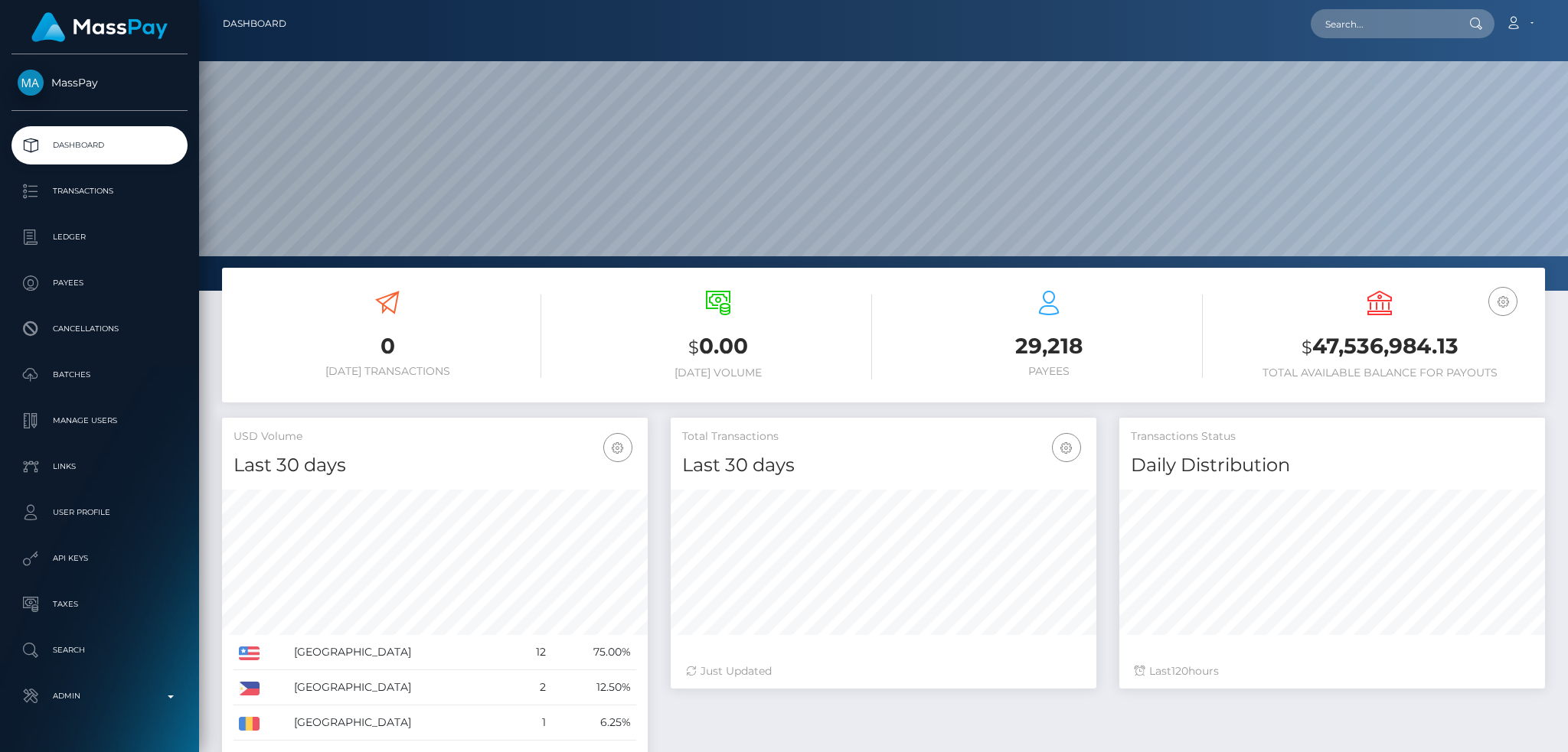
scroll to position [272, 425]
click at [1411, 22] on input "text" at bounding box center [1382, 24] width 144 height 29
paste input "MSP0945b5b6f5ebf18"
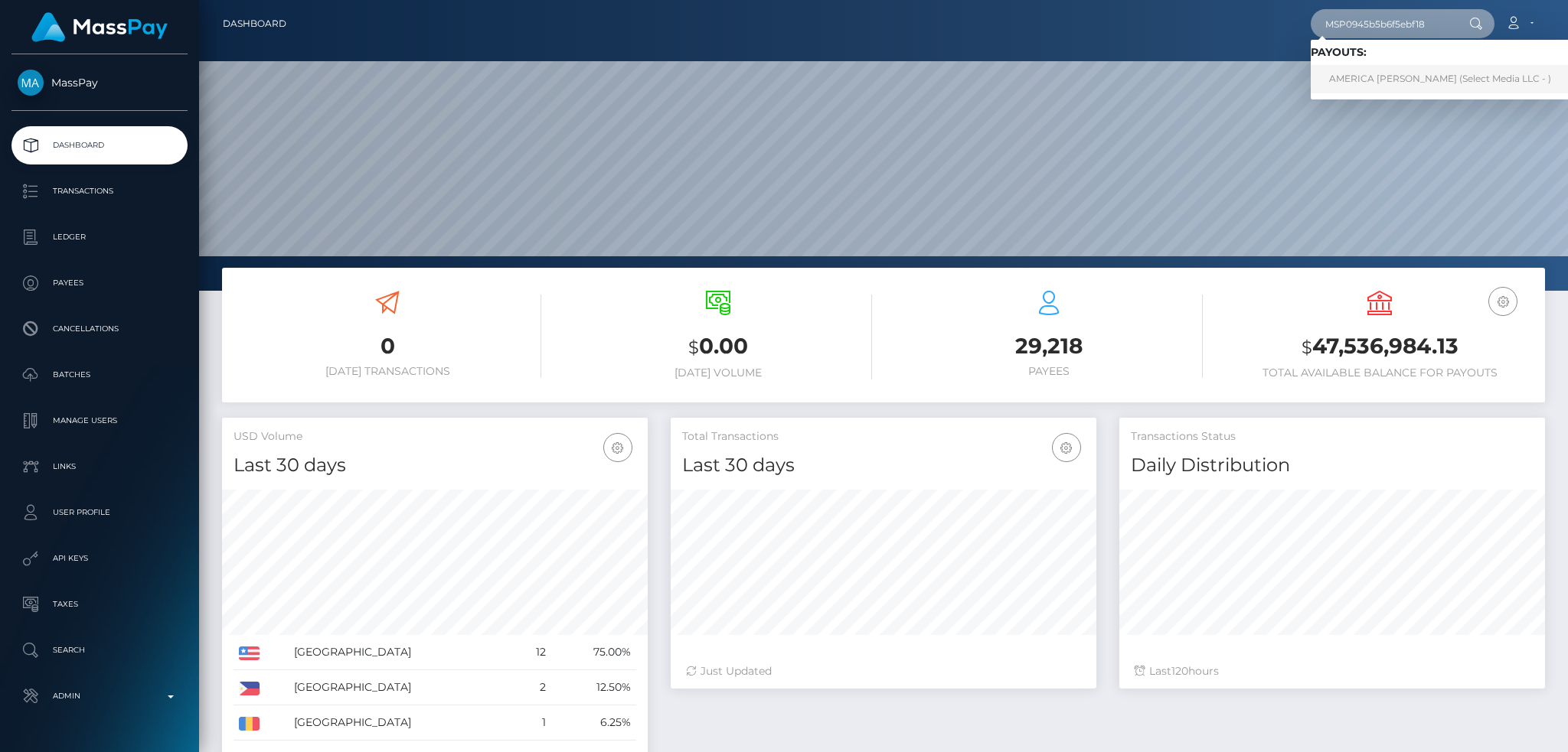
type input "MSP0945b5b6f5ebf18"
click at [1369, 71] on link "AMERICA QUETZALI CAJIGAL RAMON (Select Media LLC - )" at bounding box center [1440, 79] width 259 height 28
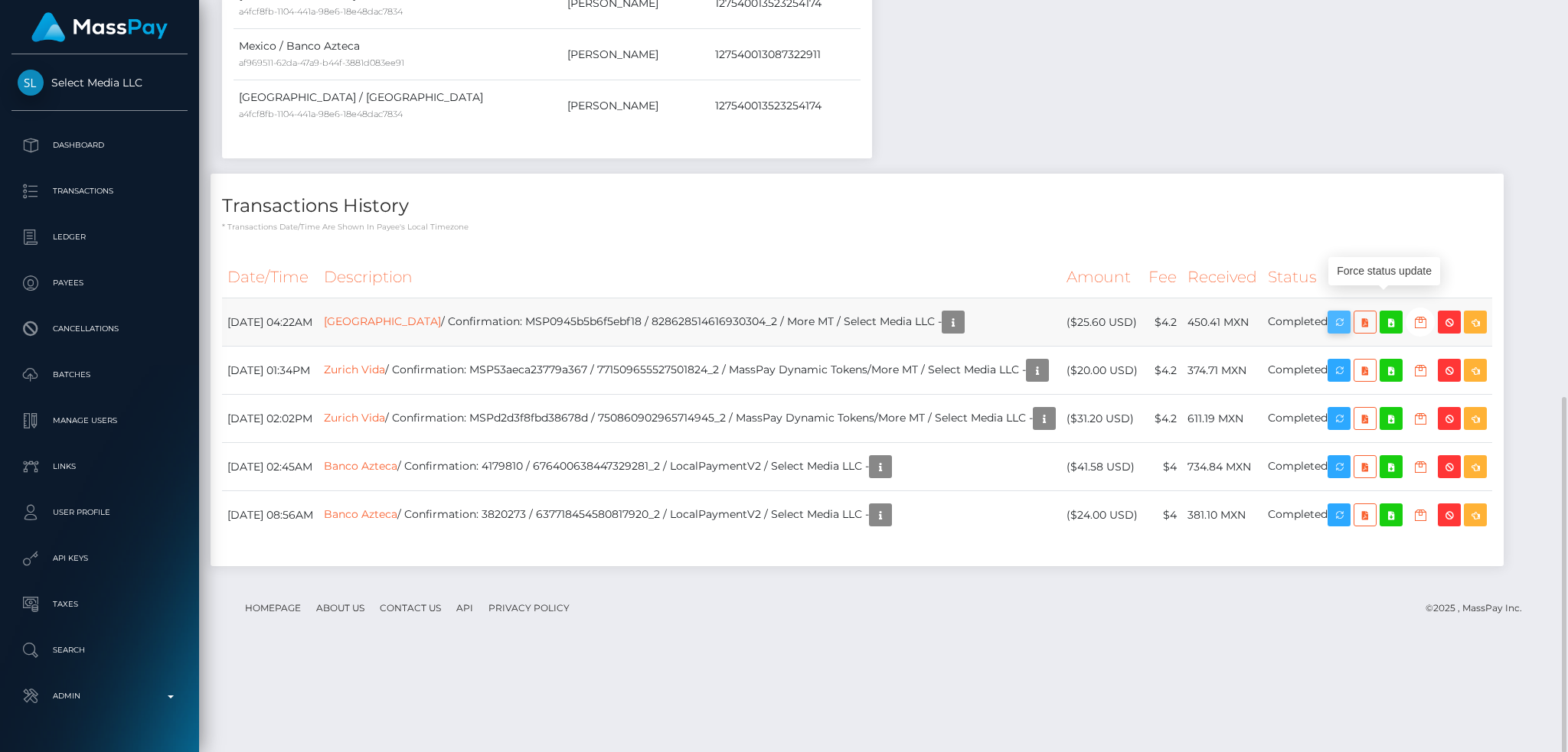
scroll to position [183, 425]
click at [1348, 313] on icon "button" at bounding box center [1338, 322] width 18 height 19
click at [962, 319] on icon "button" at bounding box center [952, 322] width 18 height 19
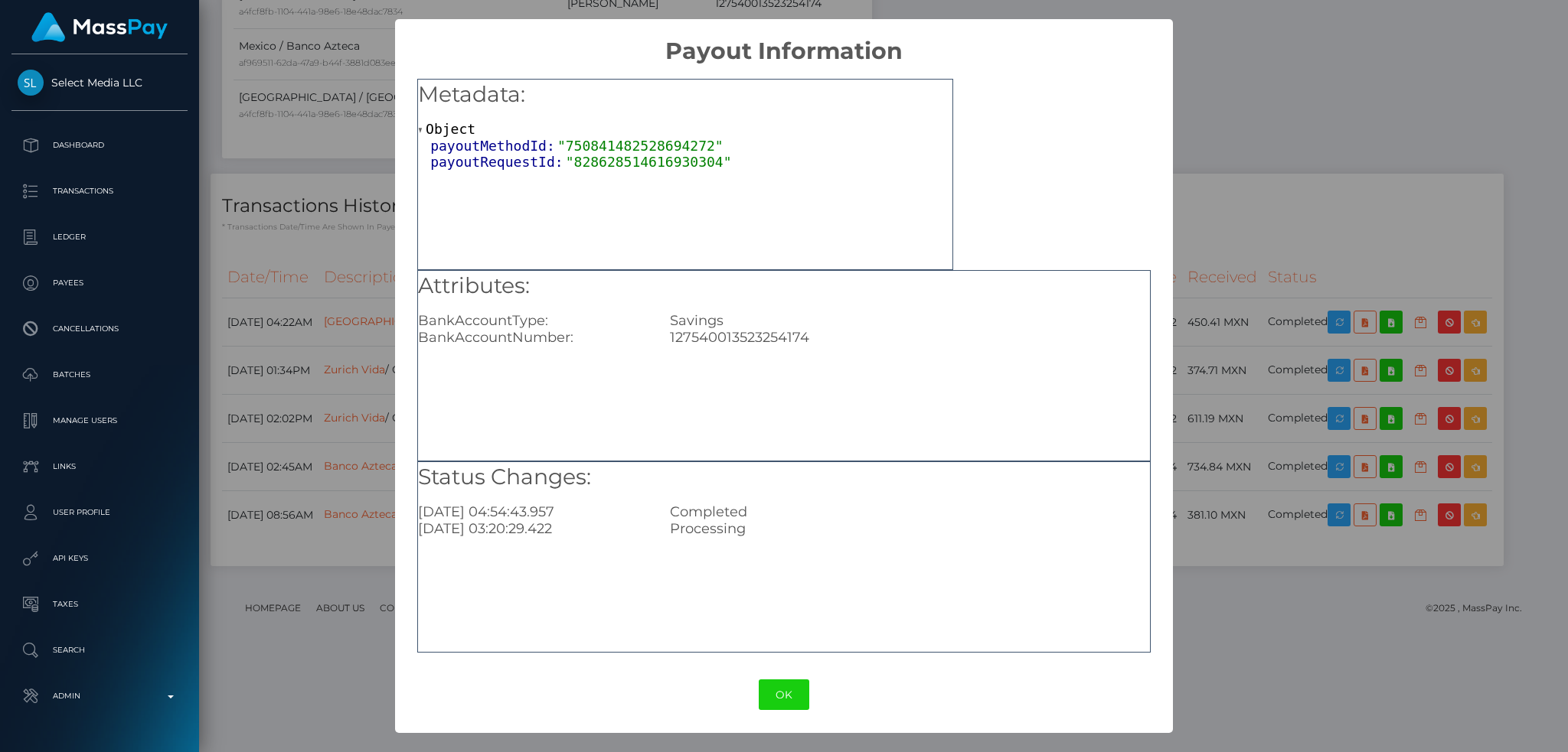
click at [753, 337] on div "127540013523254174" at bounding box center [910, 337] width 503 height 17
copy div "127540013523254174"
click at [1355, 160] on div "× Payout Information Metadata: Object payoutMethodId: "750841482528694272" payo…" at bounding box center [784, 376] width 1568 height 752
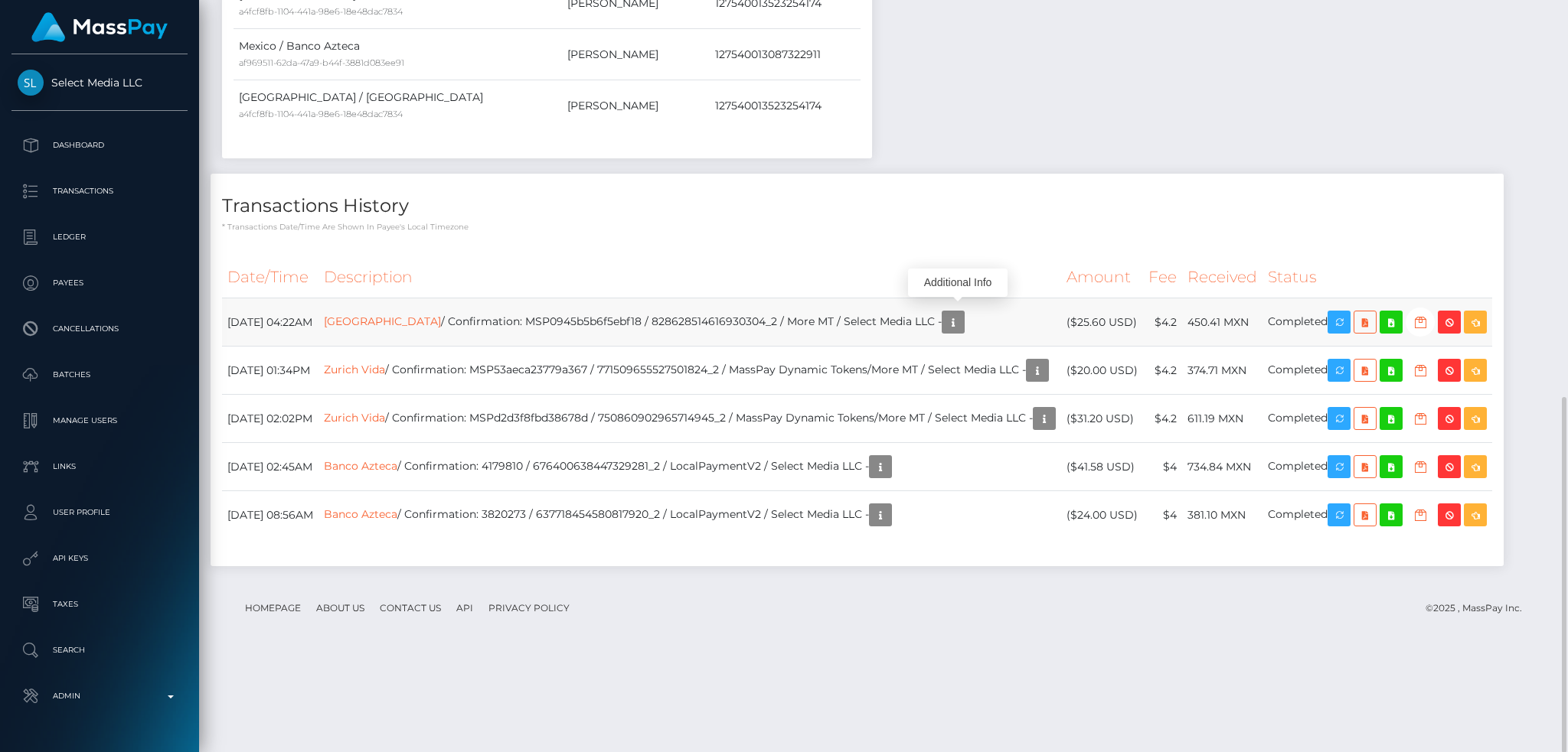
click at [574, 309] on td "ZURICHVI / Confirmation: MSP0945b5b6f5ebf18 / 828628514616930304_2 / More MT / …" at bounding box center [690, 322] width 743 height 48
copy td "MSP0945b5b6f5ebf18"
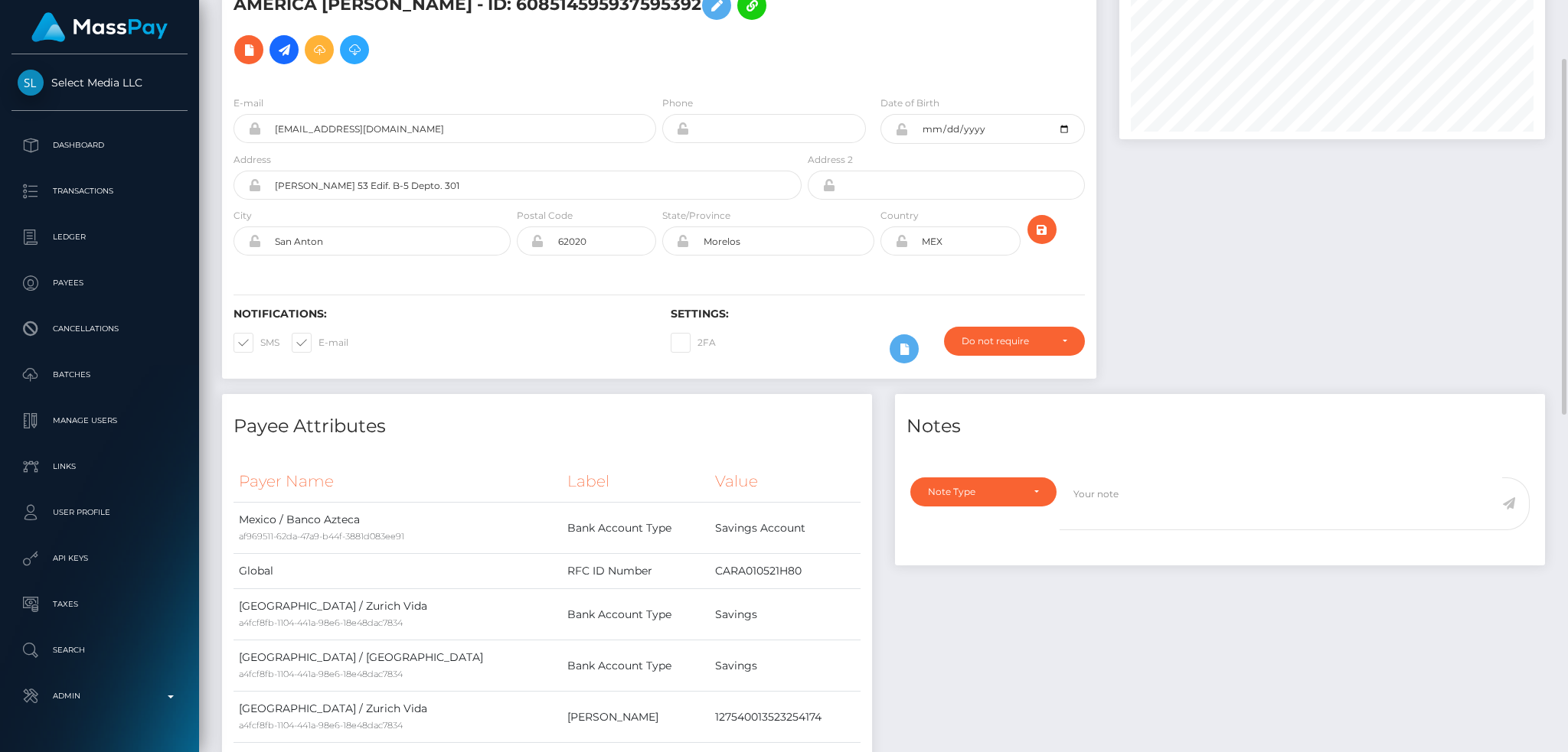
scroll to position [0, 0]
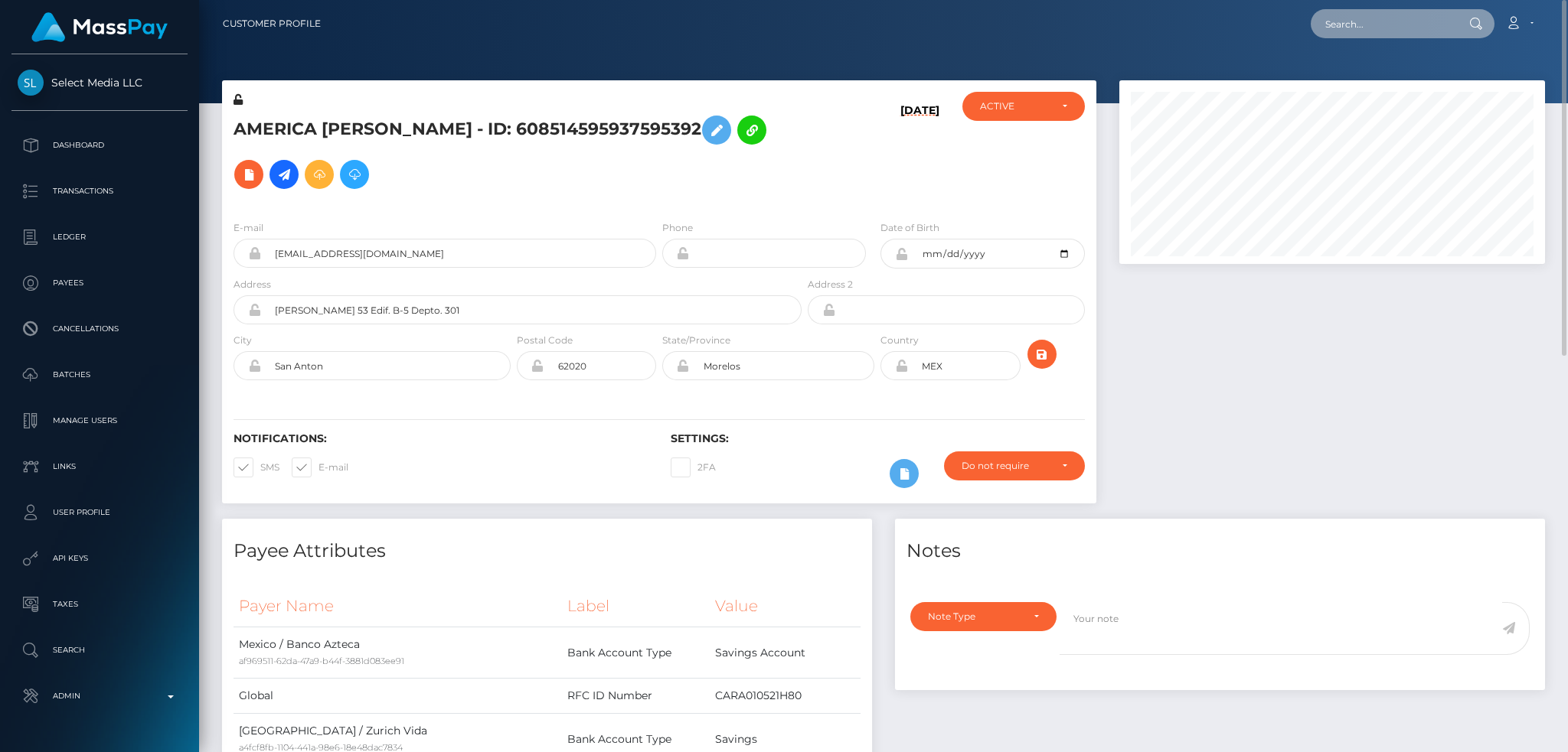
click at [1340, 16] on input "text" at bounding box center [1382, 24] width 144 height 29
paste input "470c8a73153c40aa8136f998b8ea936a"
type input "470c8a73153c40aa8136f998b8ea936a"
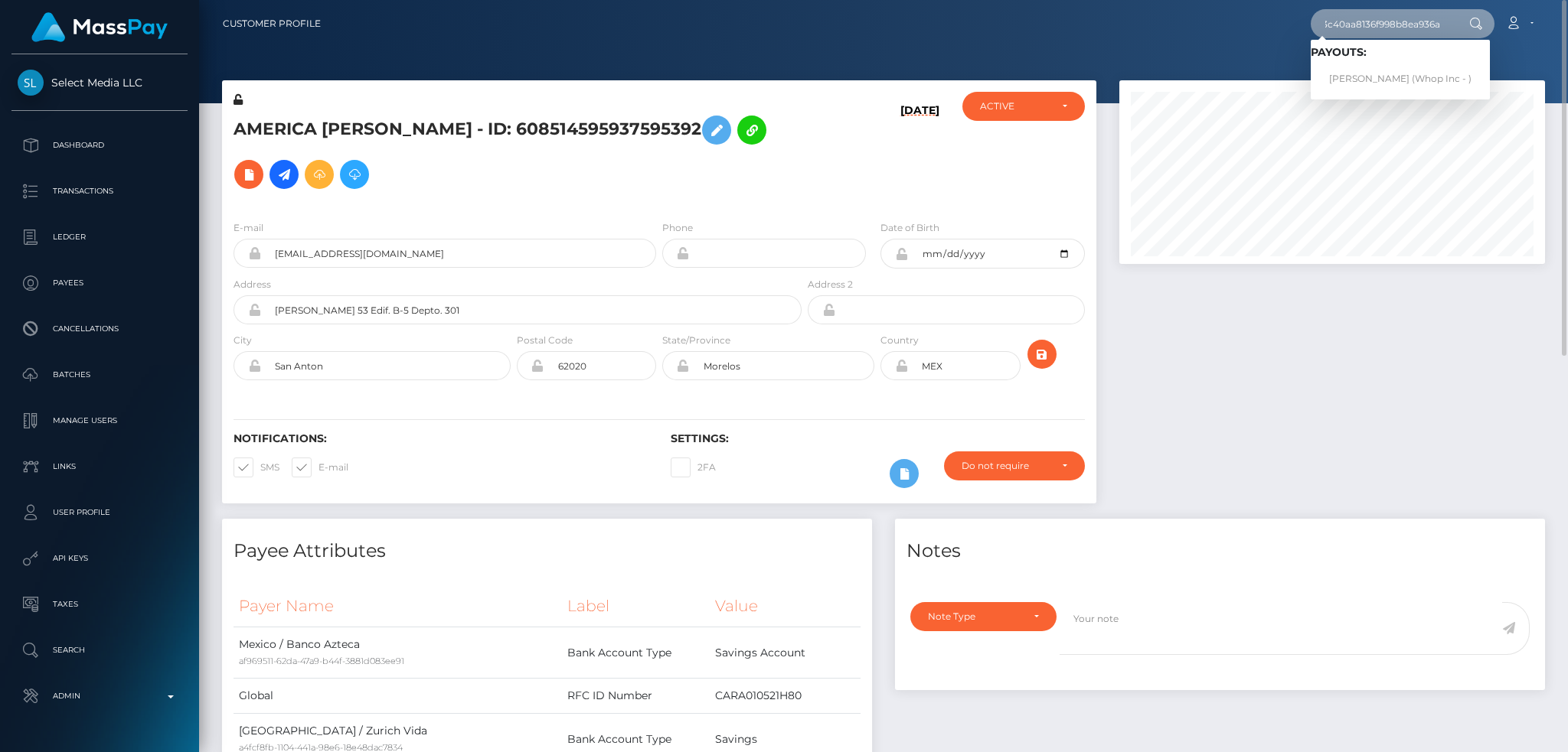
scroll to position [0, 0]
click at [1381, 80] on link "EMMANUEL MUCTAR KROMAH (Whop Inc - )" at bounding box center [1399, 79] width 179 height 28
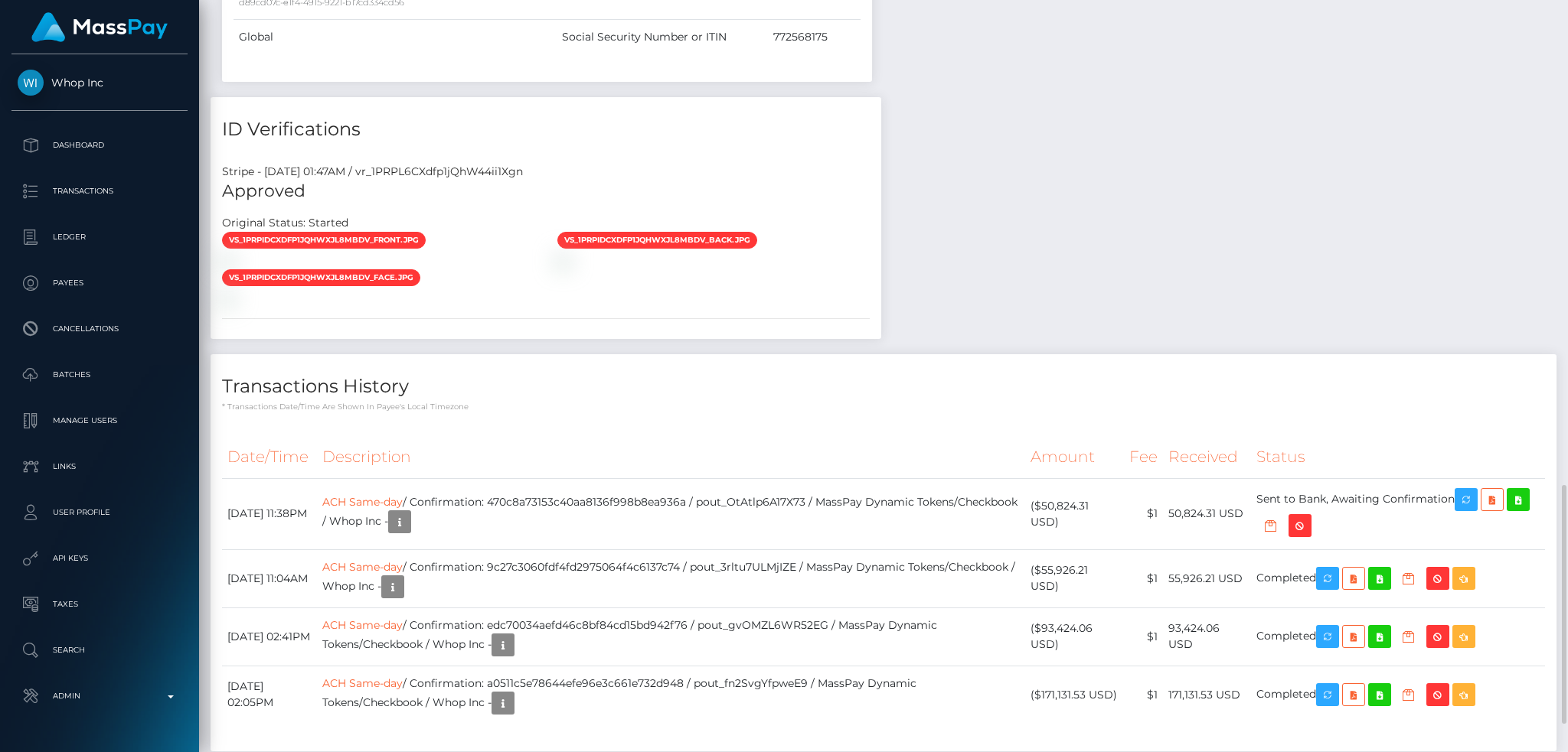
scroll to position [1622, 0]
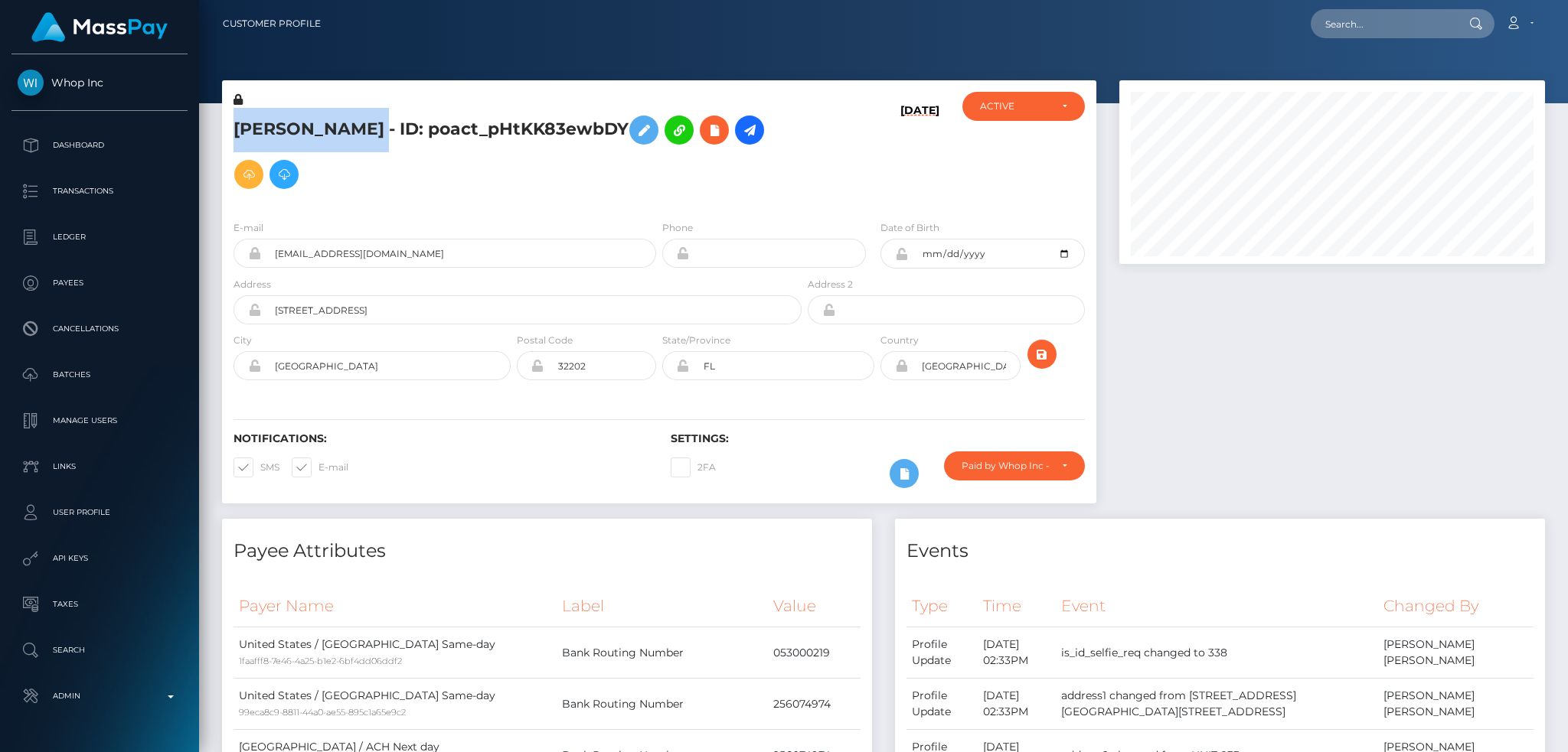
click at [236, 132] on h5 "[PERSON_NAME] - ID: poact_pHtKK83ewbDY" at bounding box center [513, 153] width 560 height 89
click at [421, 248] on input "3b2cb1ac-0144-4164-a92a-d08bd2e4b882@payouts.whop.com" at bounding box center [459, 252] width 395 height 29
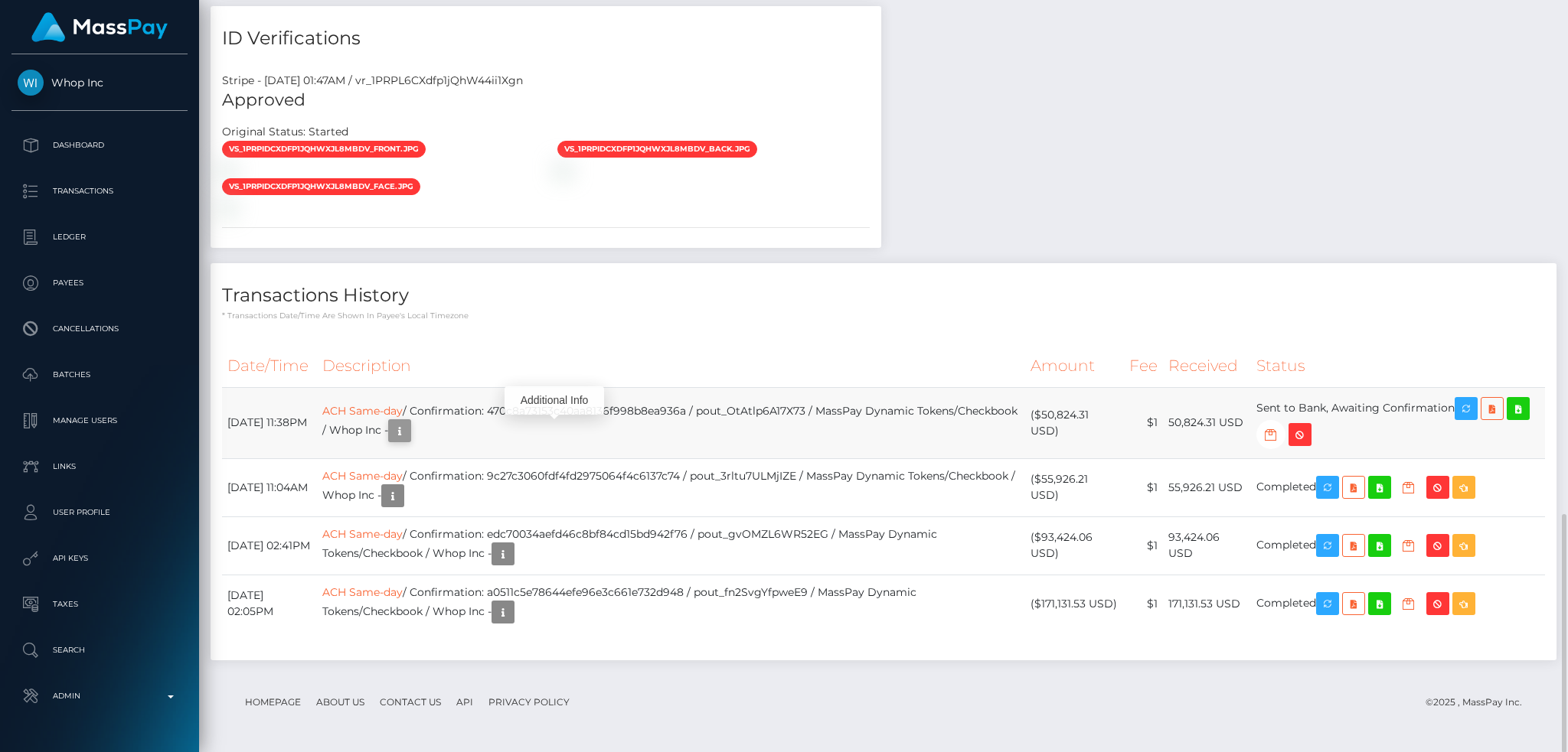
click at [409, 431] on icon "button" at bounding box center [399, 431] width 18 height 19
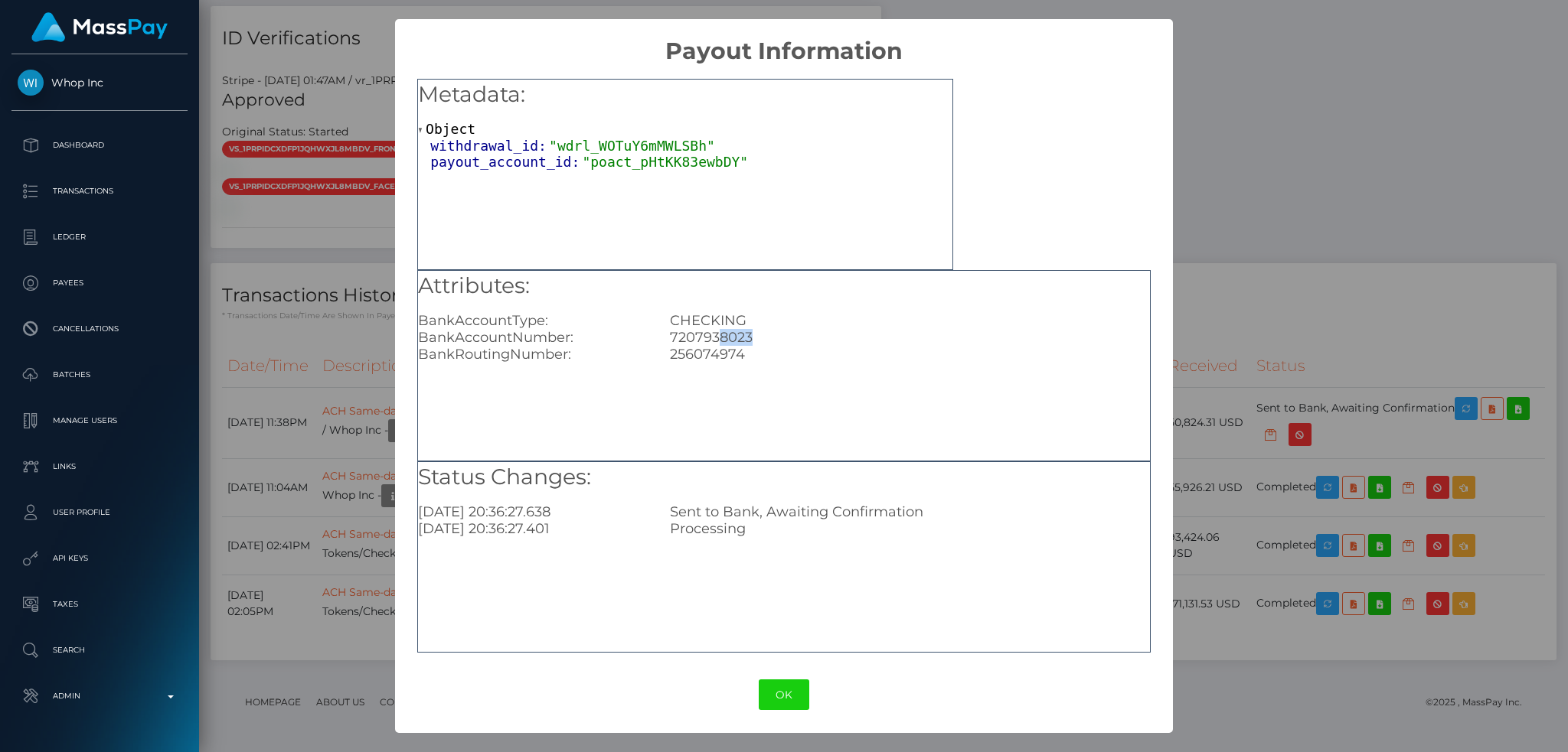
click at [719, 336] on div "7207938023" at bounding box center [910, 337] width 503 height 17
copy div "8023"
click at [725, 358] on div "256074974" at bounding box center [910, 354] width 503 height 17
copy div "256074974"
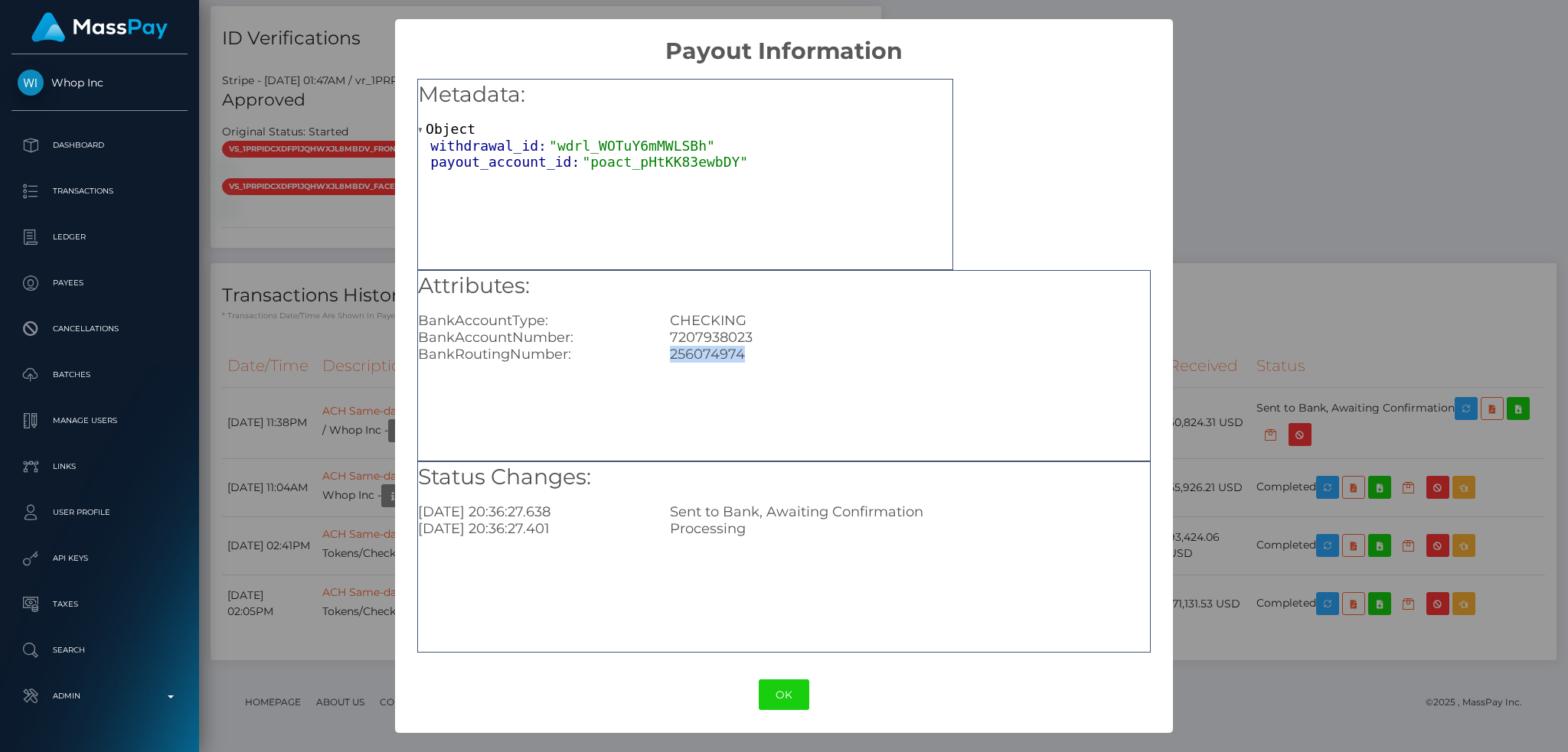
click at [1215, 396] on div "× Payout Information Metadata: Object withdrawal_id: "wdrl_WOTuY6mMWLSBh" payou…" at bounding box center [784, 376] width 1568 height 752
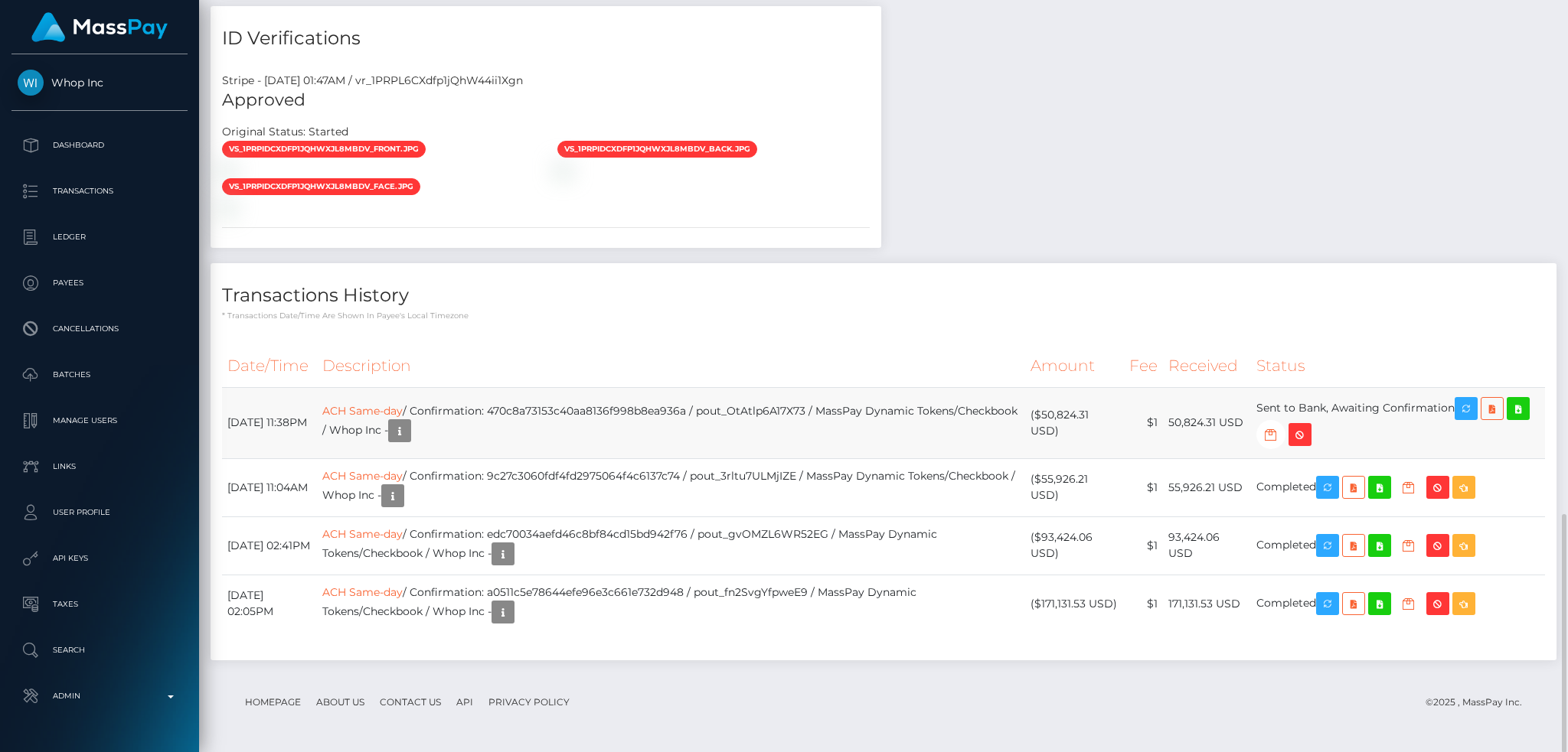
drag, startPoint x: 1185, startPoint y: 422, endPoint x: 1255, endPoint y: 421, distance: 70.0
click at [1251, 421] on td "50,824.31 USD" at bounding box center [1206, 422] width 88 height 71
copy td "50,824.31 USD"
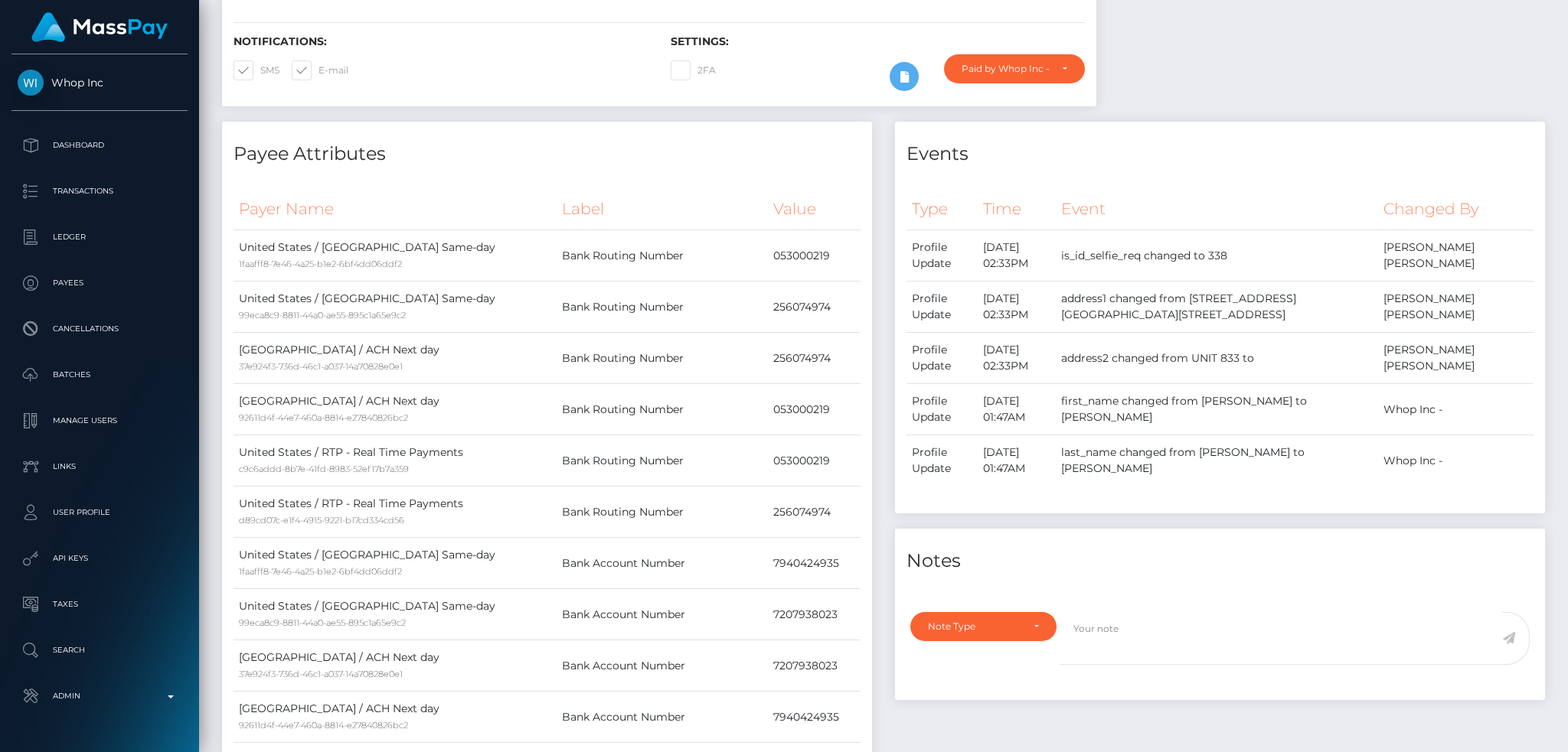
scroll to position [0, 0]
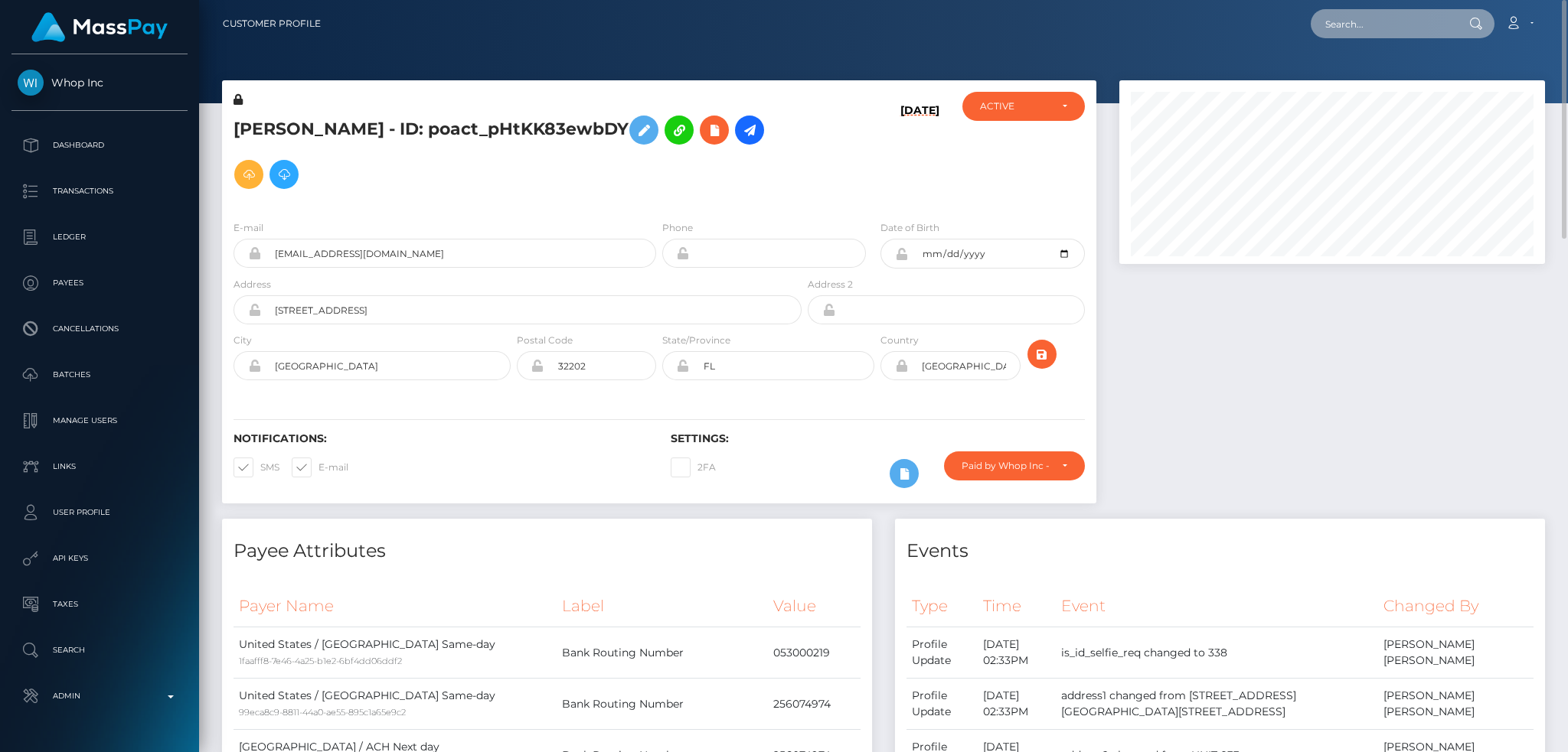
click at [1408, 16] on input "text" at bounding box center [1382, 24] width 144 height 29
paste input "b3195b41-5577-4164-a7b8-5afc6703c1e1"
type input "b3195b41-5577-4164-a7b8-5afc6703c1e1"
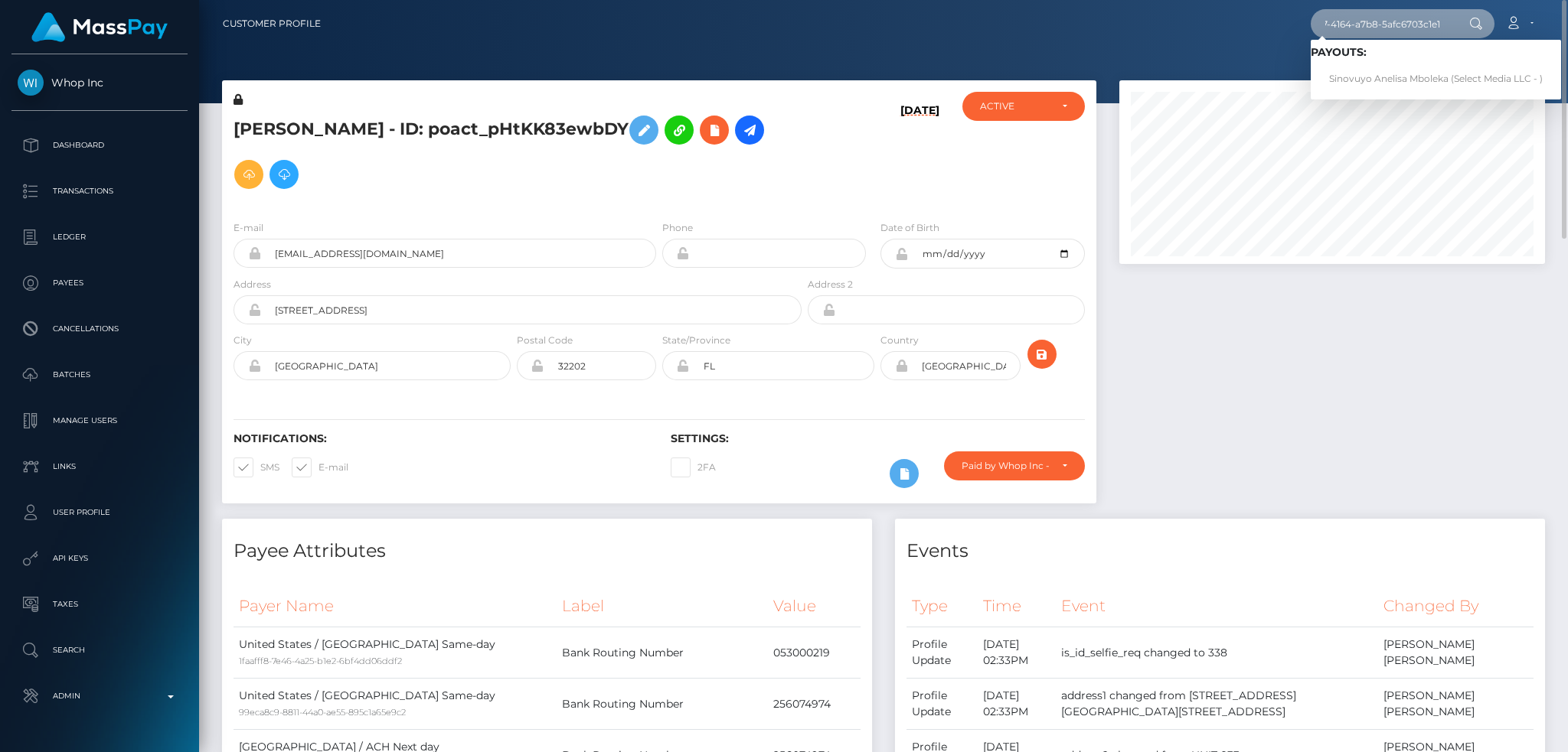
scroll to position [0, 0]
click at [1378, 80] on link "Sinovuyo Anelisa Mboleka (Select Media LLC - )" at bounding box center [1435, 79] width 251 height 28
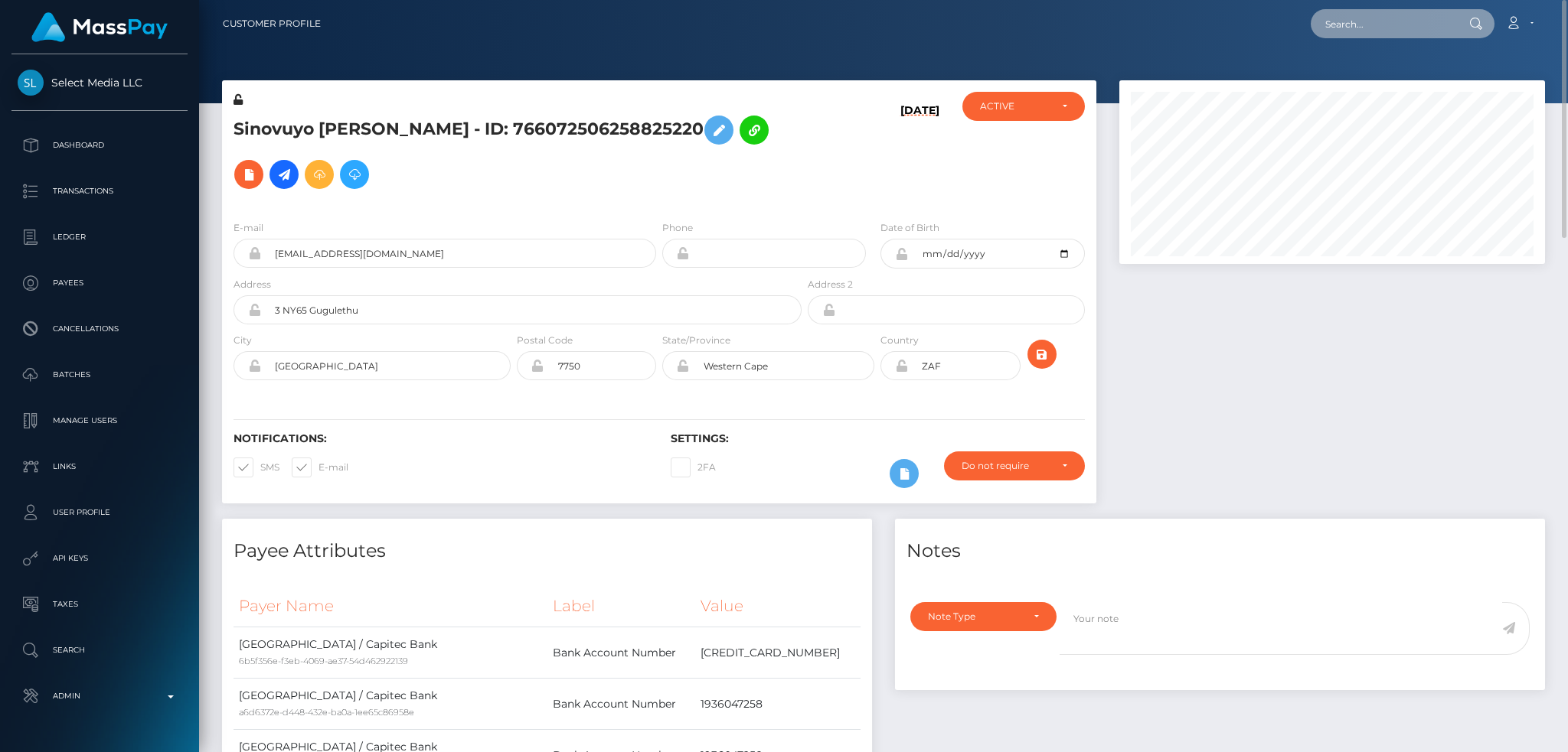
click at [1393, 16] on input "text" at bounding box center [1382, 24] width 144 height 29
paste input "[EMAIL_ADDRESS][DOMAIN_NAME]"
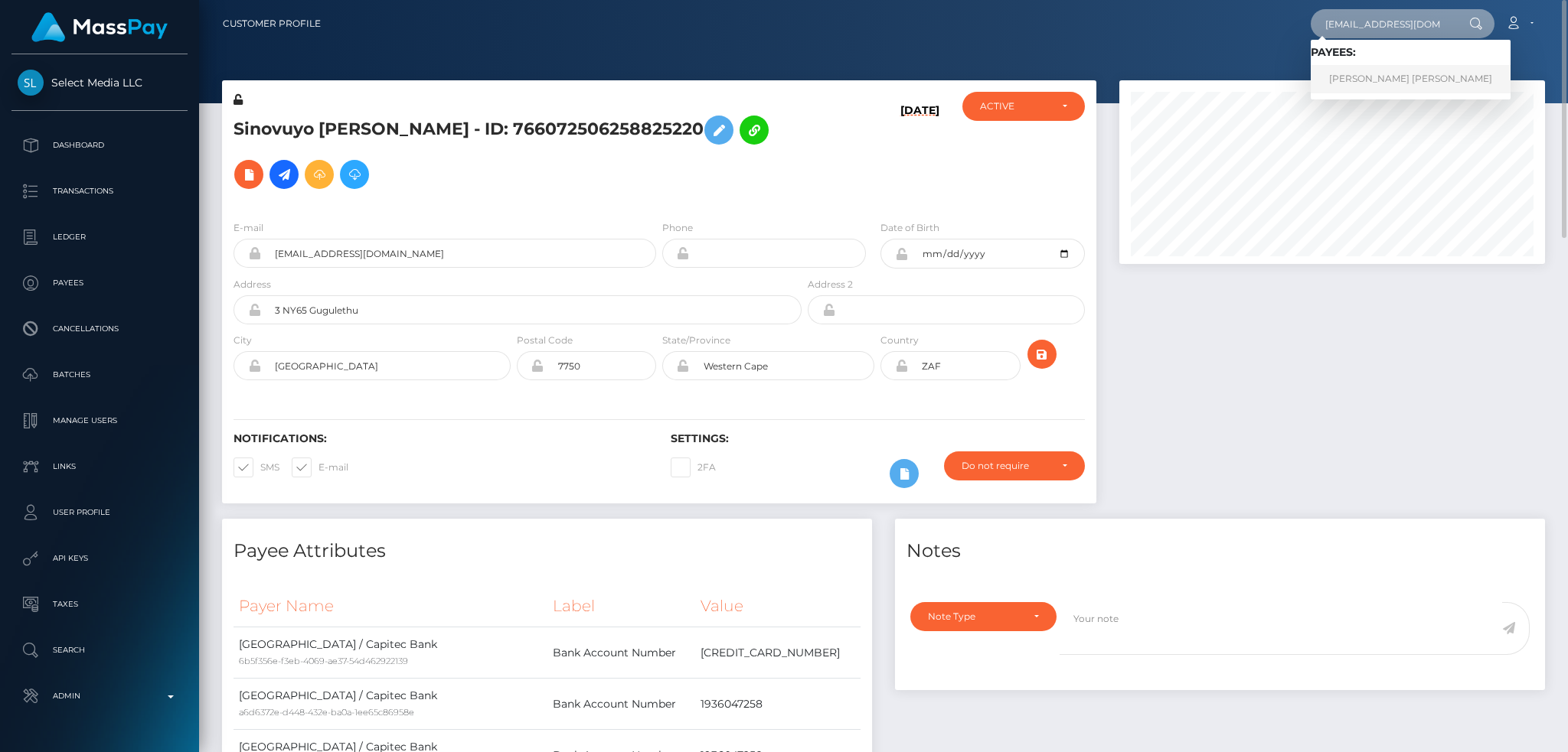
type input "[EMAIL_ADDRESS][DOMAIN_NAME]"
drag, startPoint x: 1394, startPoint y: 78, endPoint x: 1364, endPoint y: 78, distance: 30.0
click at [1396, 78] on link "RÉGINA LUCIE LACERDA FERREIRA" at bounding box center [1410, 79] width 200 height 28
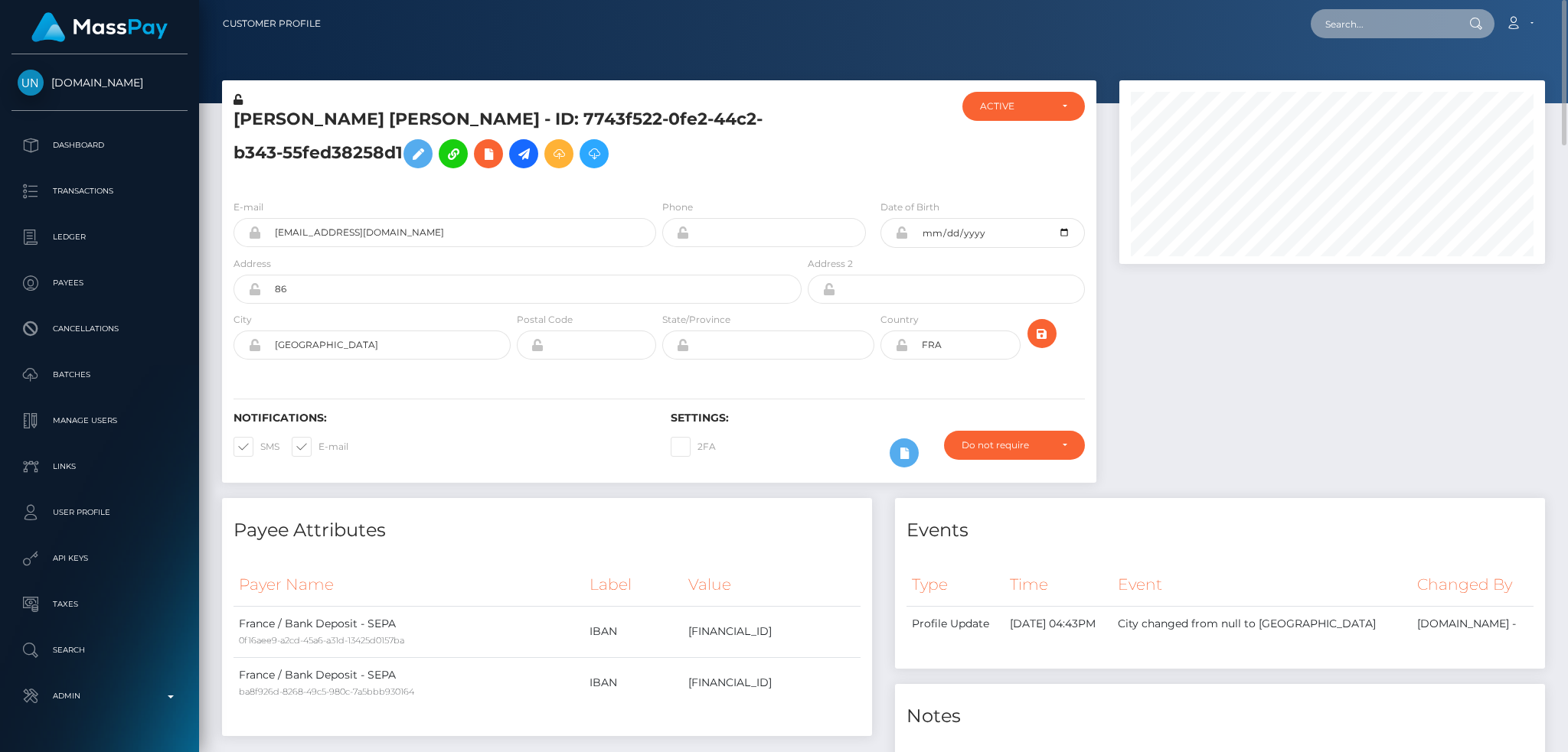
click at [1390, 22] on input "text" at bounding box center [1382, 24] width 144 height 29
paste input "FVW-20251006-608"
type input "FVW-20251006-608"
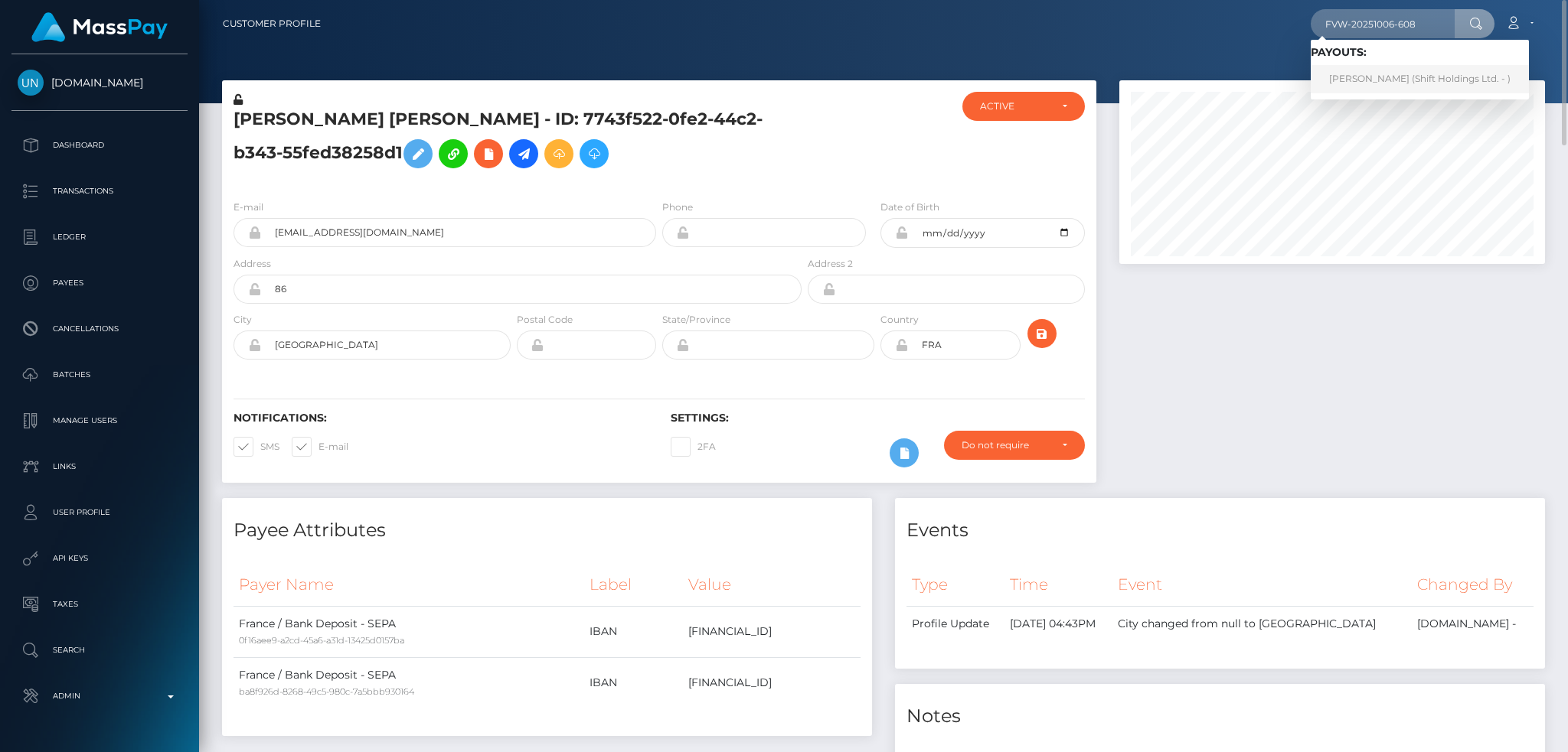
click at [1379, 73] on link "ROCIO RODRIGUEZ (Shift Holdings Ltd. - )" at bounding box center [1419, 79] width 218 height 28
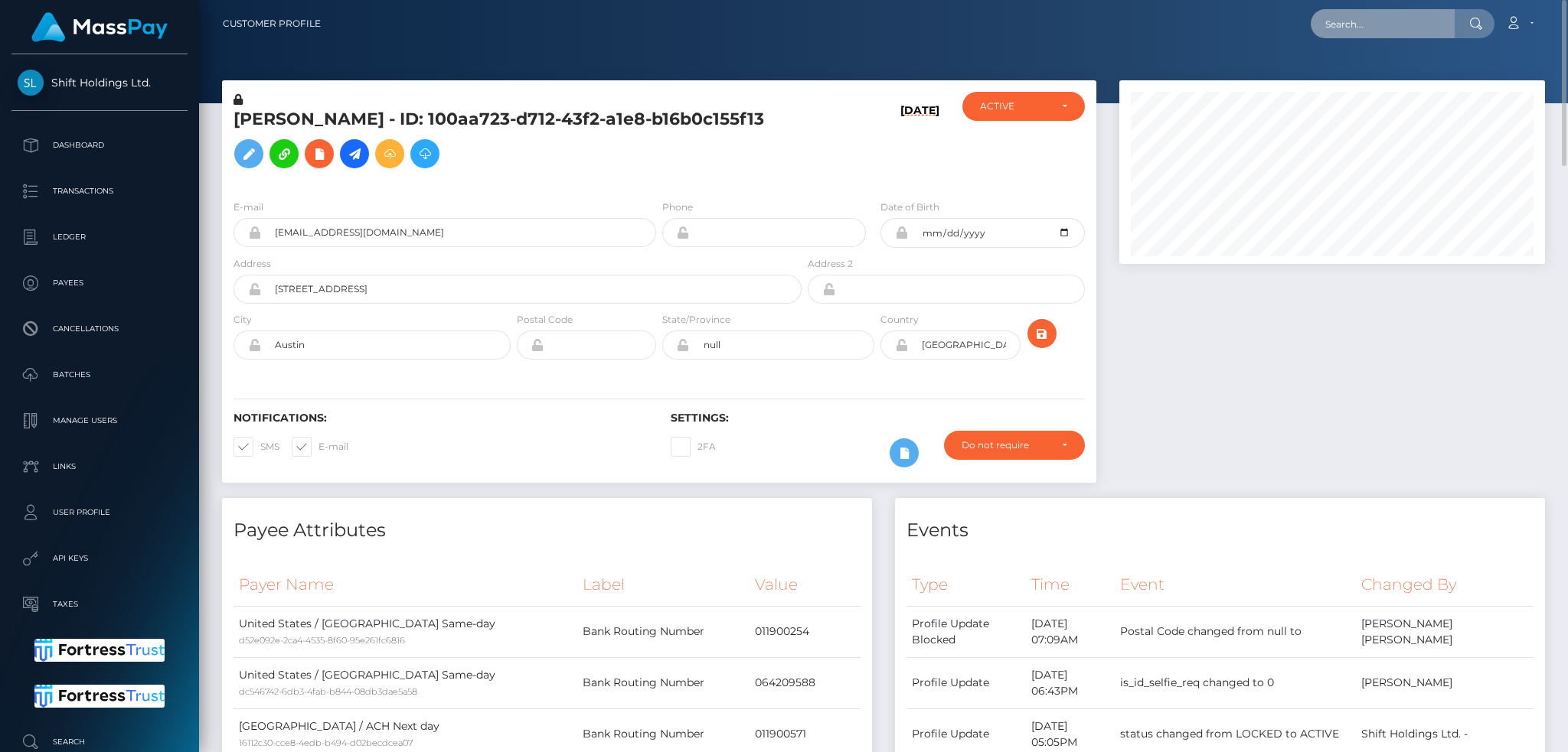
click at [1351, 34] on input "text" at bounding box center [1382, 24] width 144 height 29
paste input "poact_Ra5vJNrMbHR9"
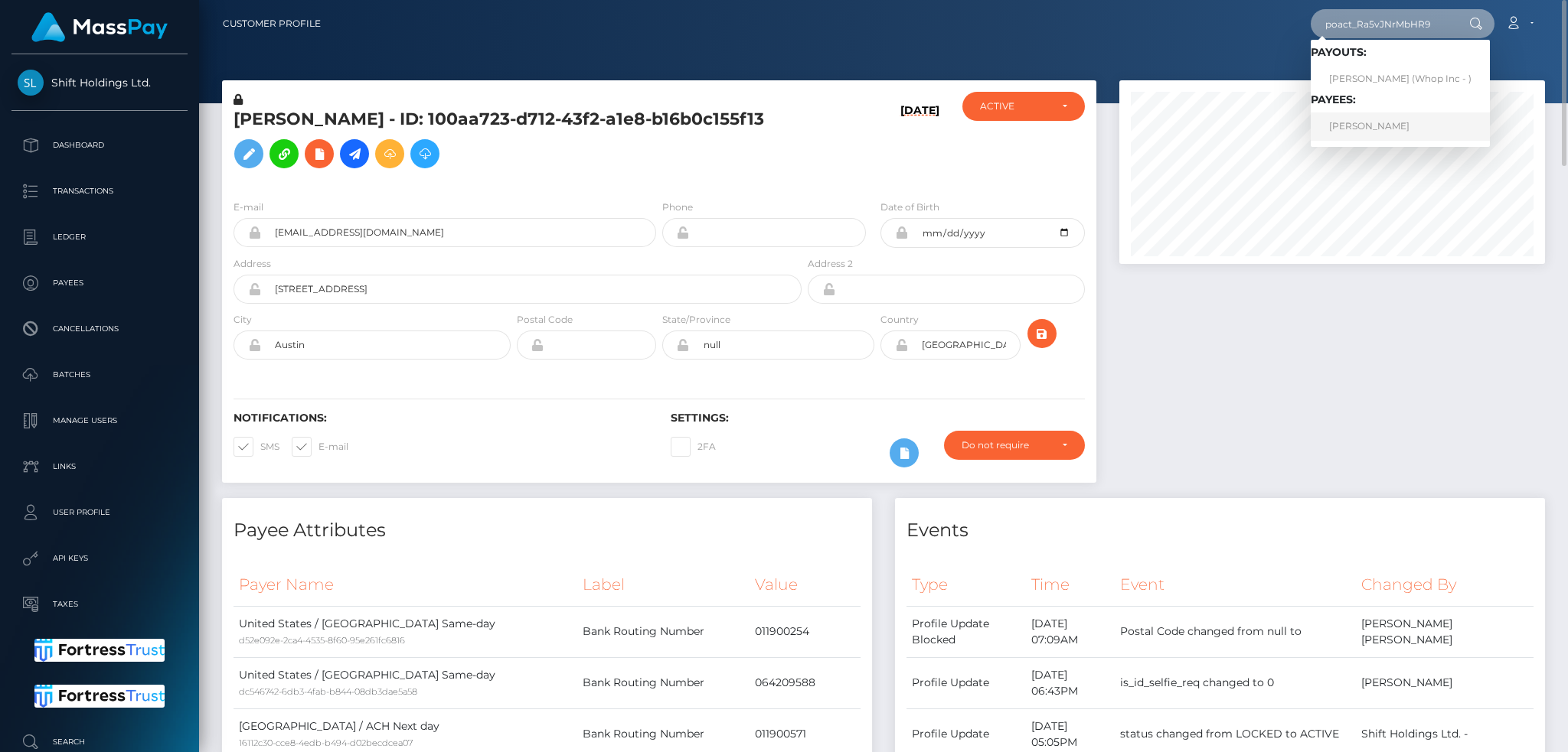
type input "poact_Ra5vJNrMbHR9"
click at [1376, 125] on link "ROMEO RAMIREZ RANGEL" at bounding box center [1399, 127] width 179 height 28
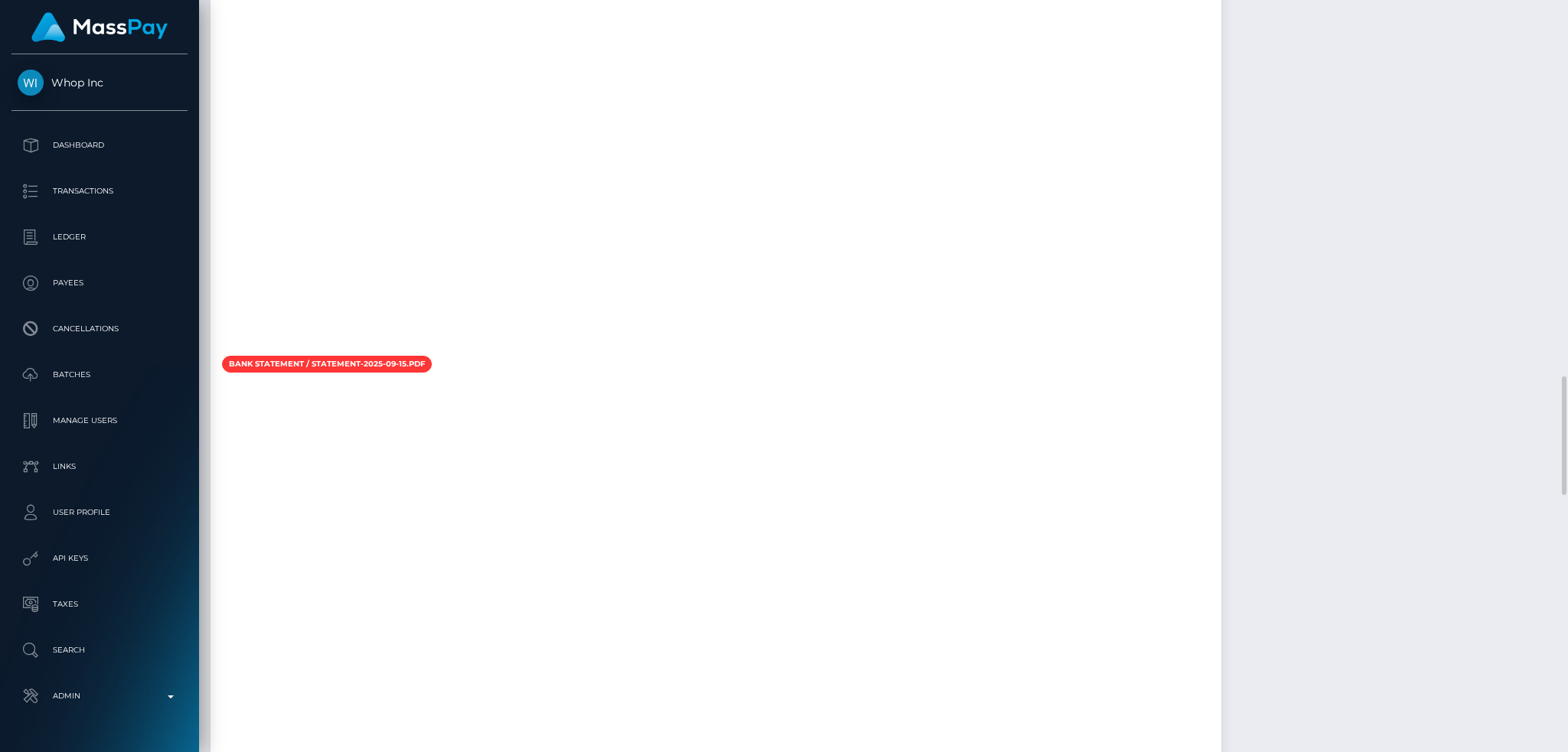
scroll to position [1735, 0]
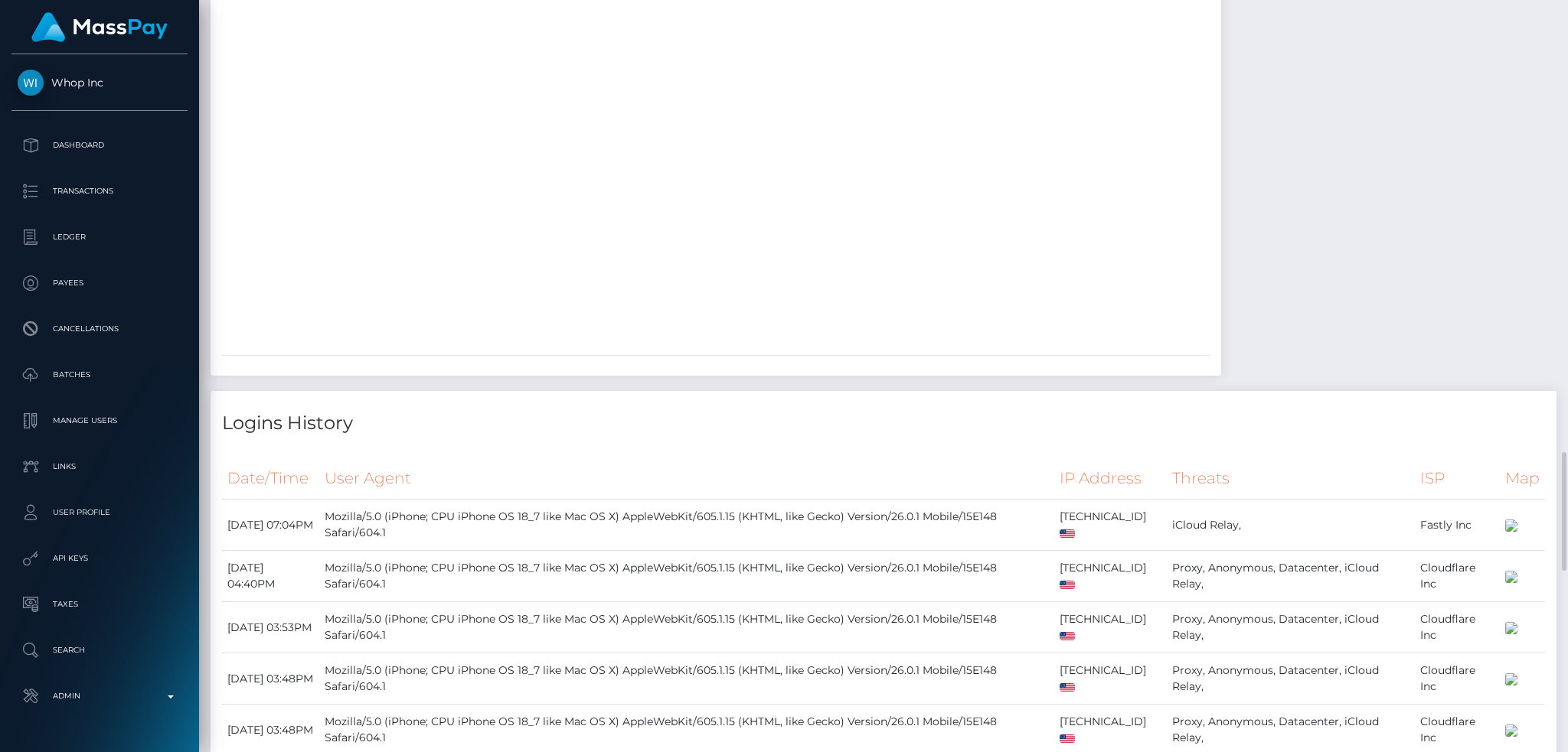
click at [333, 343] on div at bounding box center [336, 151] width 230 height 383
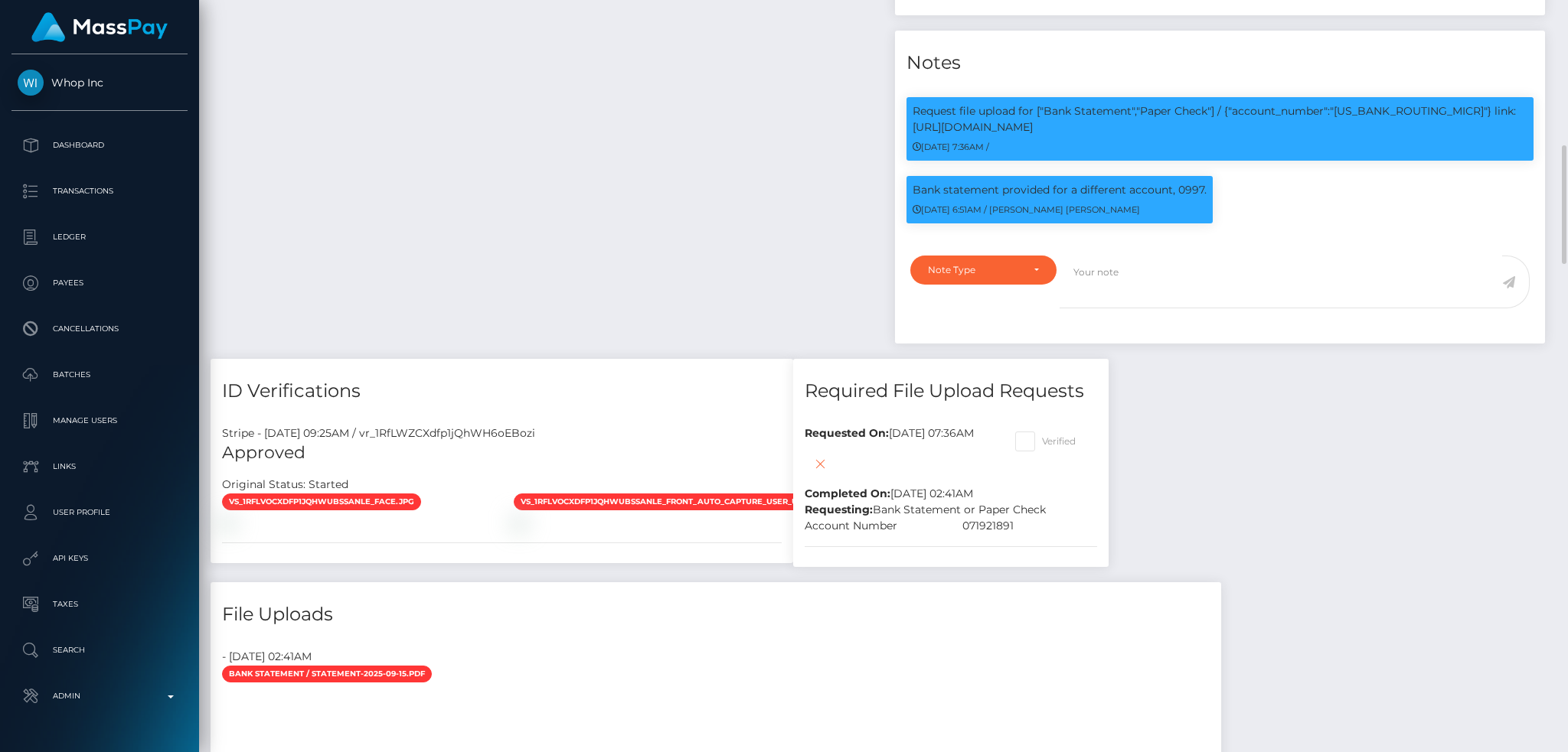
scroll to position [183, 425]
click at [1360, 107] on p "Request file upload for ["Bank Statement","Paper Check"] / {"account_number":"0…" at bounding box center [1219, 119] width 615 height 32
copy p "071921891"
click at [1185, 189] on p "Bank statement provided for a different account, 0997." at bounding box center [1059, 190] width 294 height 16
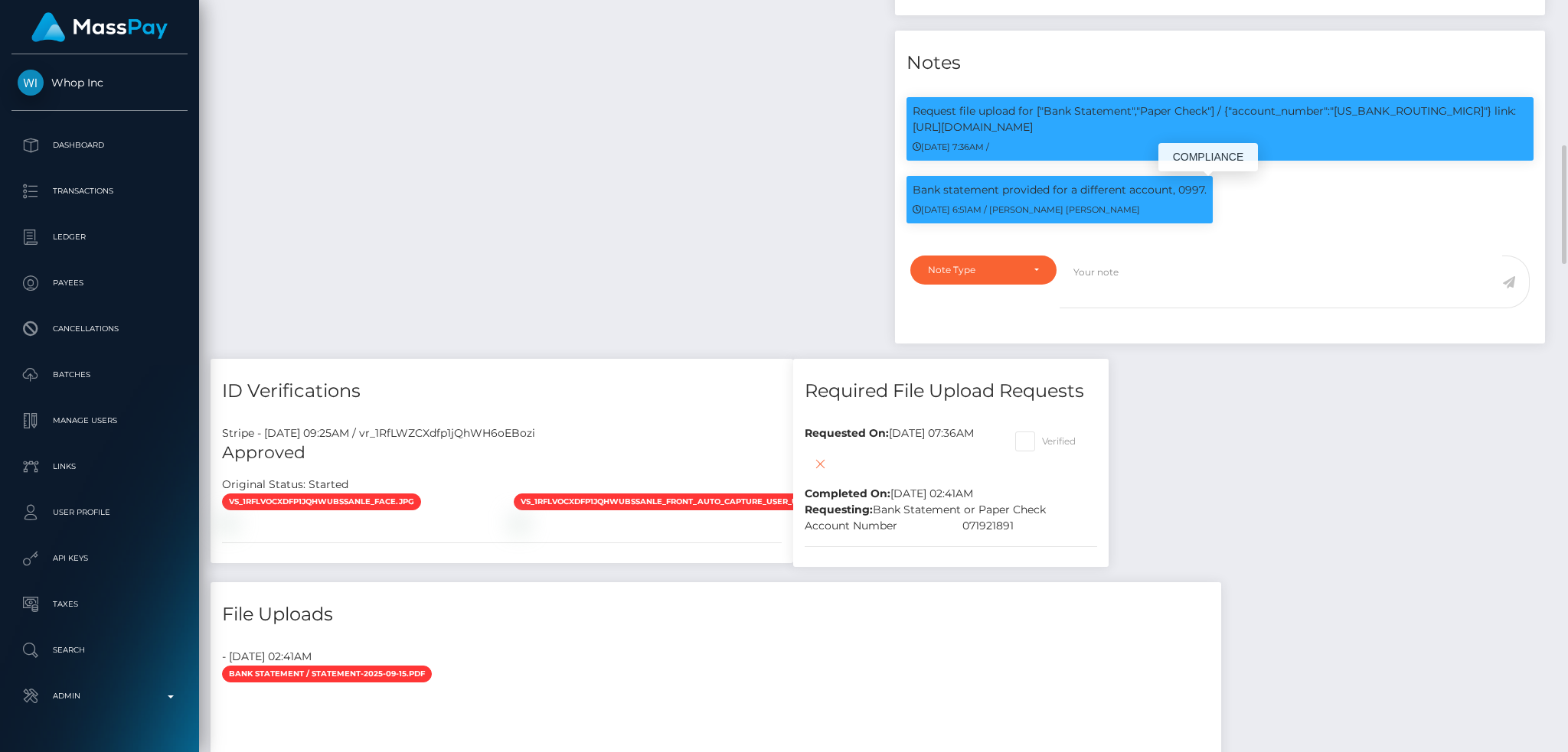
click at [1185, 189] on p "Bank statement provided for a different account, 0997." at bounding box center [1059, 190] width 294 height 16
copy p "0997"
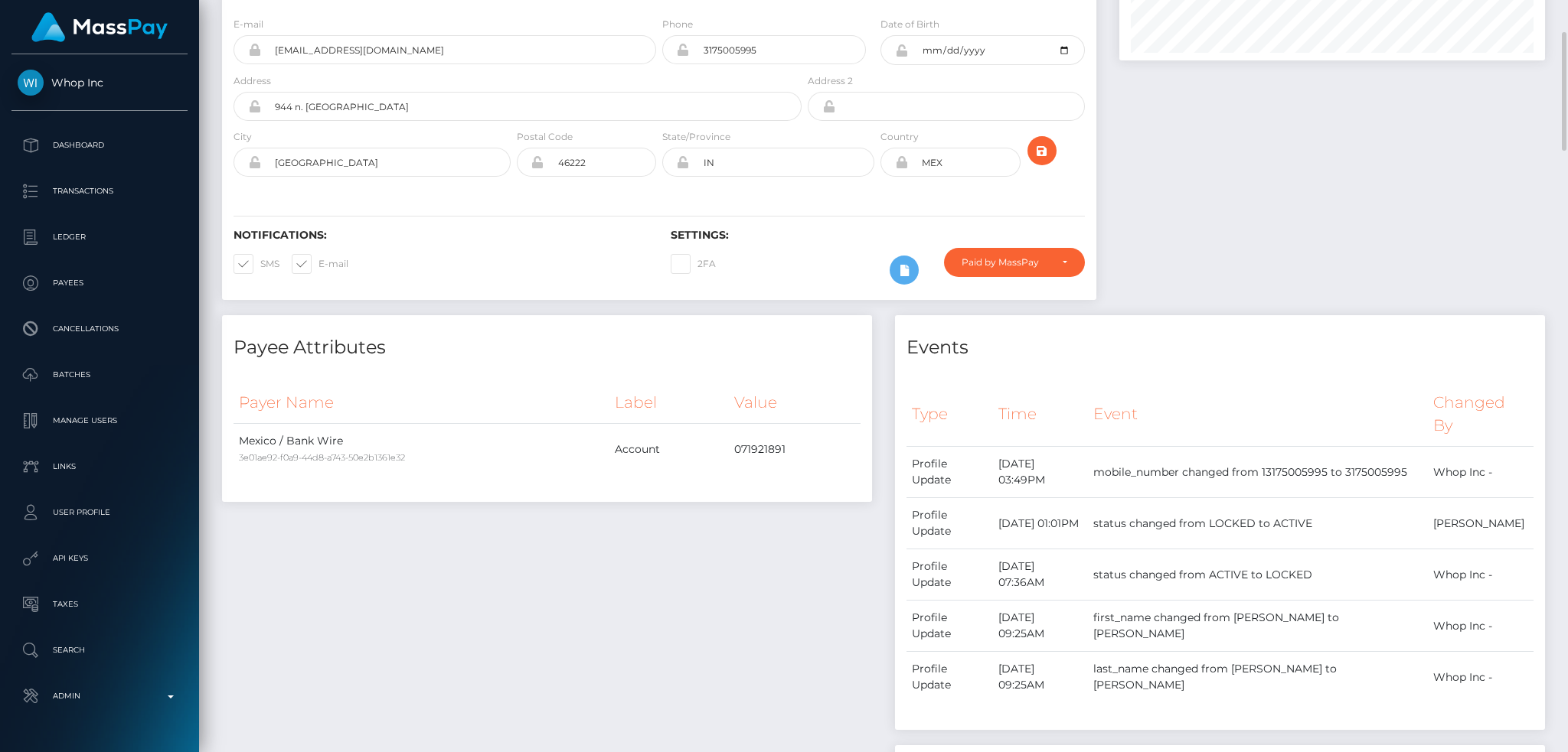
scroll to position [0, 0]
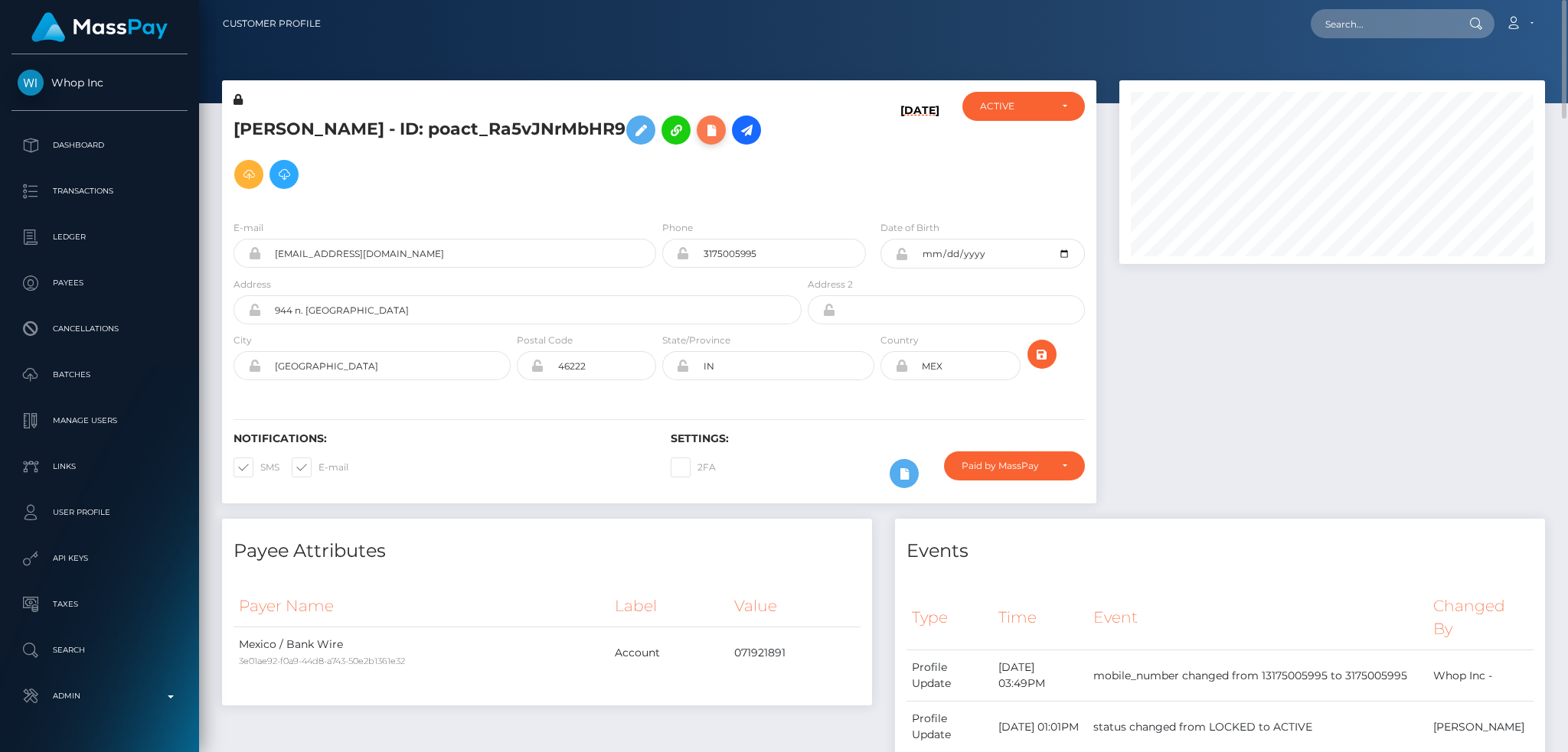
click at [702, 140] on icon at bounding box center [711, 130] width 18 height 19
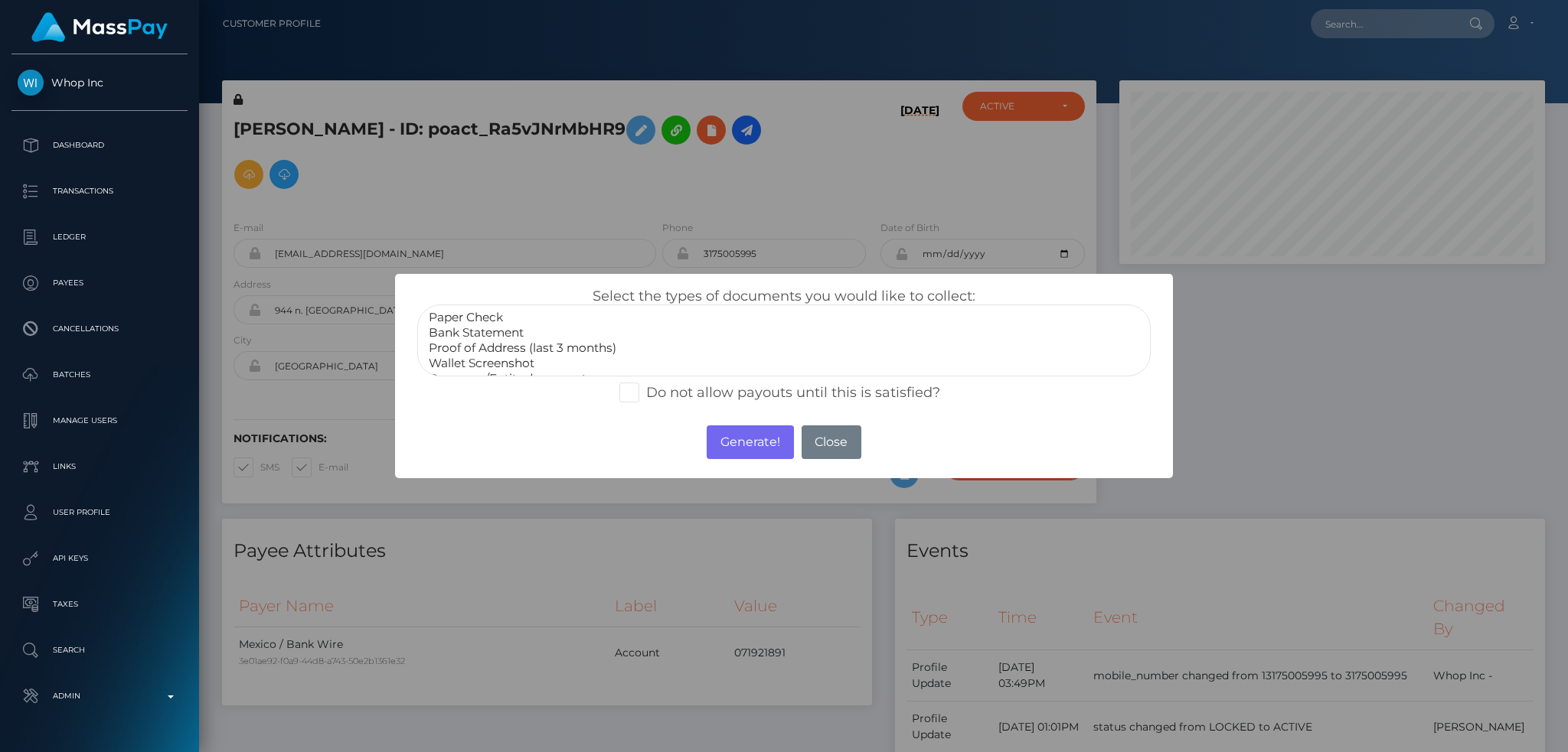
select select "Bank Statement"
click at [512, 331] on option "Bank Statement" at bounding box center [784, 333] width 714 height 16
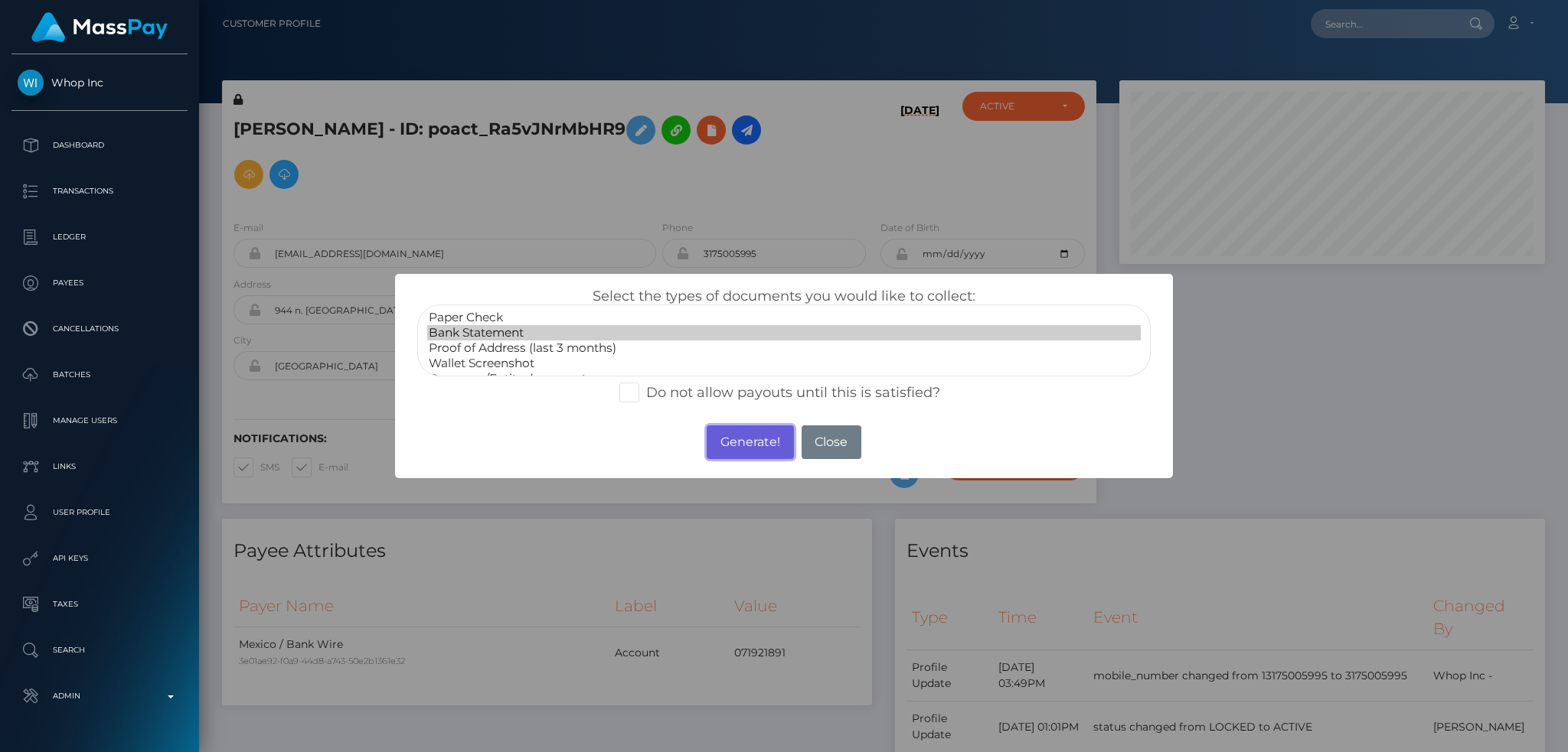
click at [738, 435] on button "Generate!" at bounding box center [749, 442] width 86 height 34
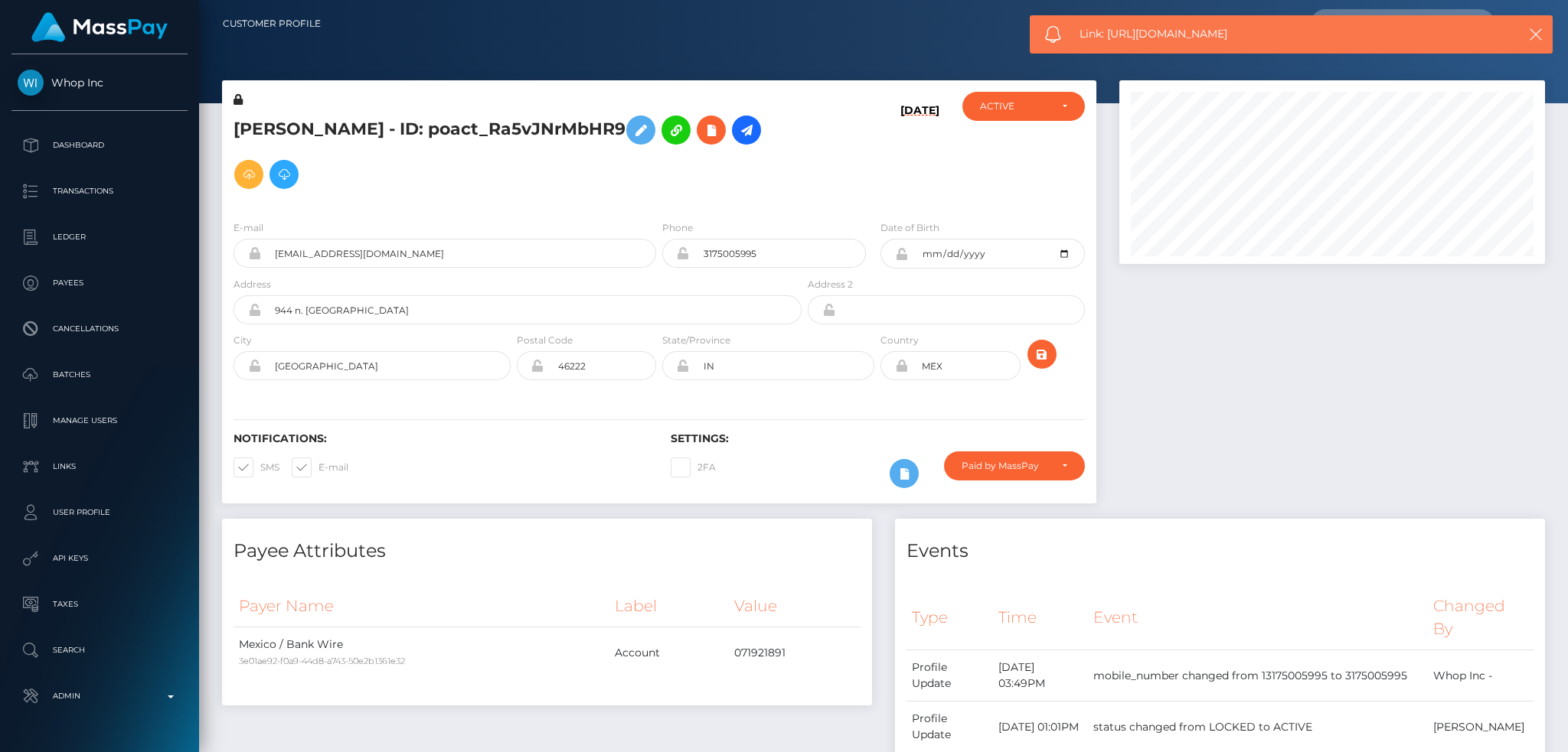
click at [1136, 39] on span "Link: https://l.maspay.io/ElVK8" at bounding box center [1282, 34] width 407 height 16
copy span "Link: https://l.maspay.io/ElVK8"
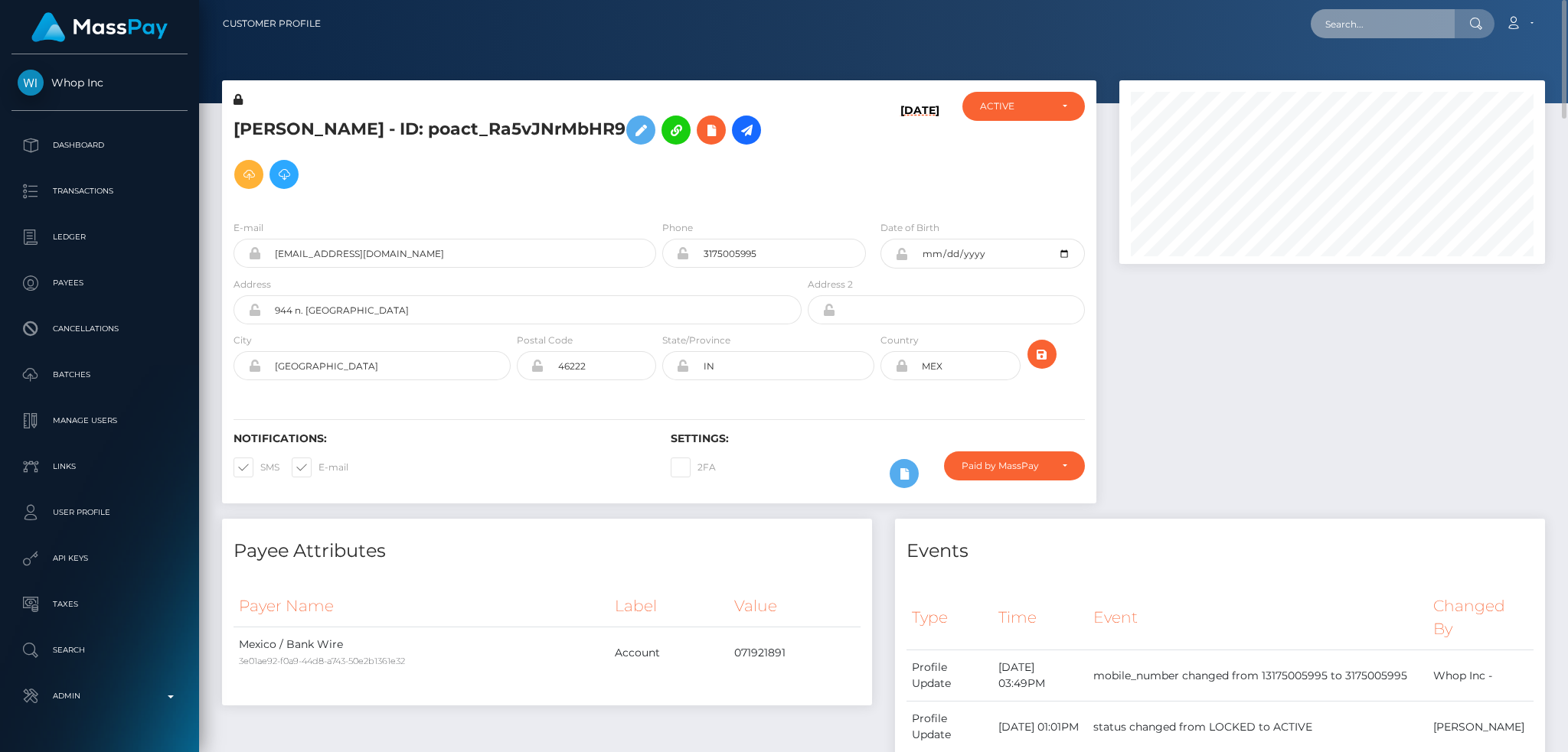
click at [1394, 17] on input "text" at bounding box center [1382, 24] width 144 height 29
paste input "afw123go@gmail.com"
click at [1326, 22] on input "afw123go@gmail.com" at bounding box center [1382, 24] width 144 height 29
paste input "j"
type input "ajw123go@gmail.com"
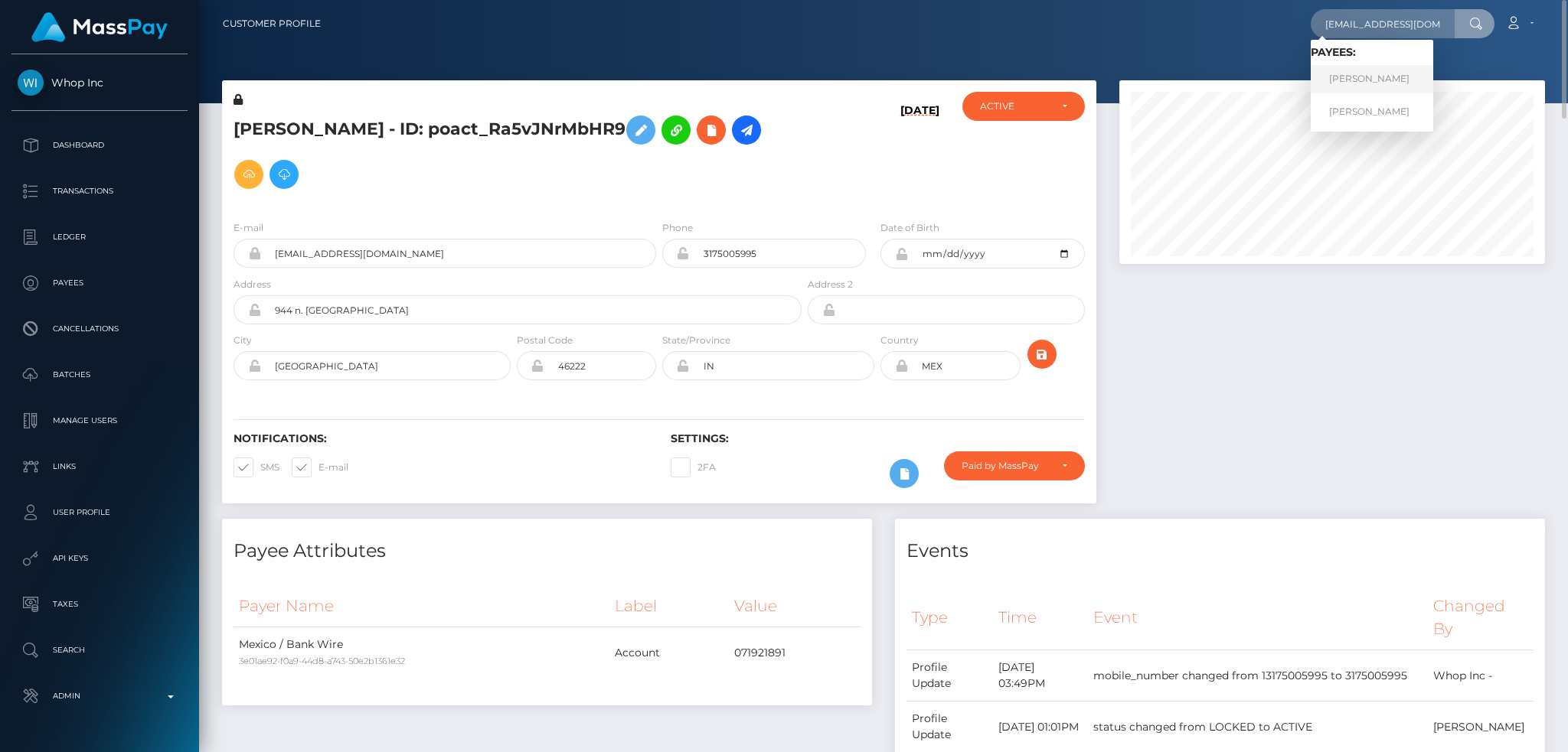
click at [1352, 79] on link "Aaron Winders" at bounding box center [1371, 79] width 122 height 28
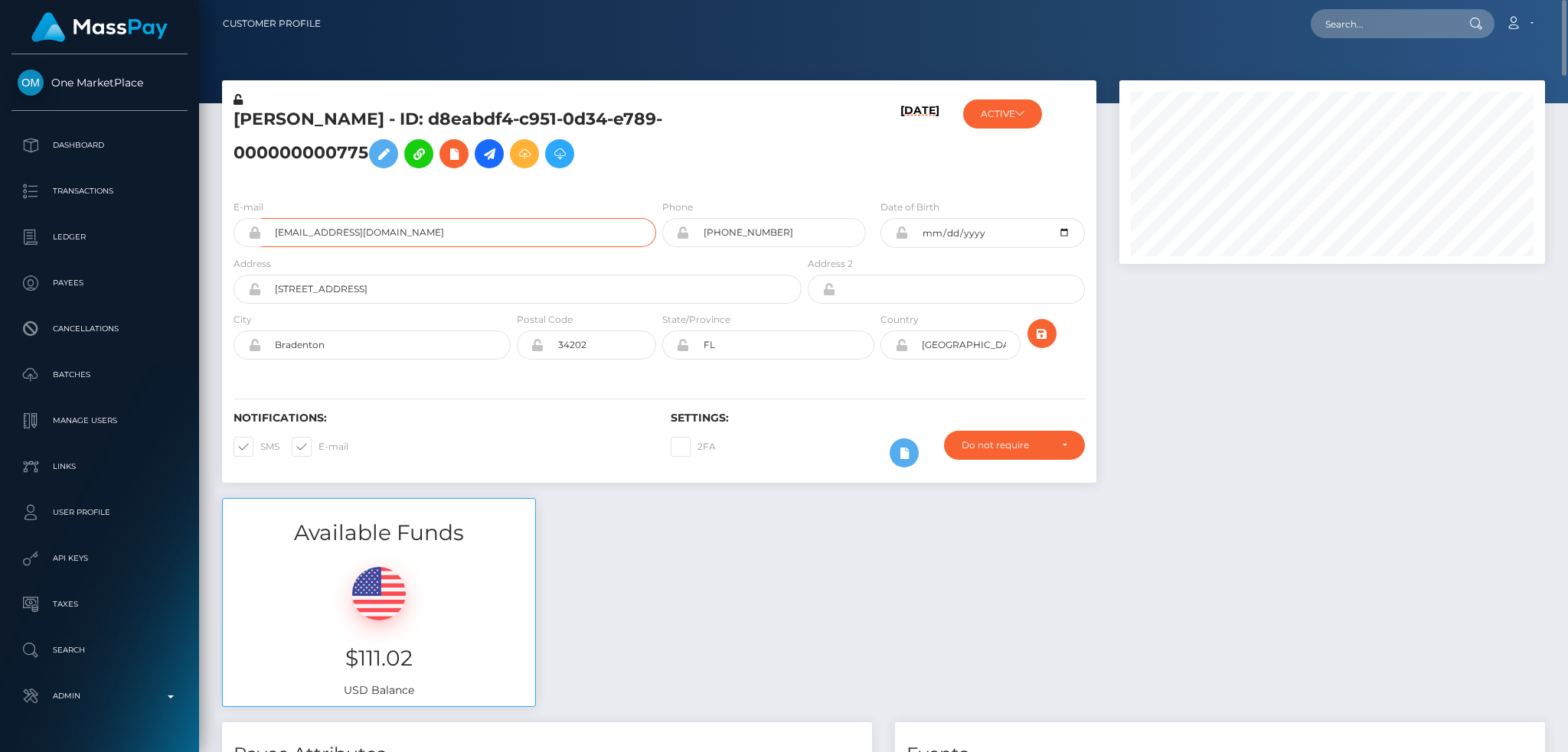
click at [436, 234] on input "ajw123go@gmail.com" at bounding box center [459, 232] width 395 height 29
click at [1379, 23] on input "text" at bounding box center [1382, 24] width 144 height 29
paste input "offer-169306-7b3268"
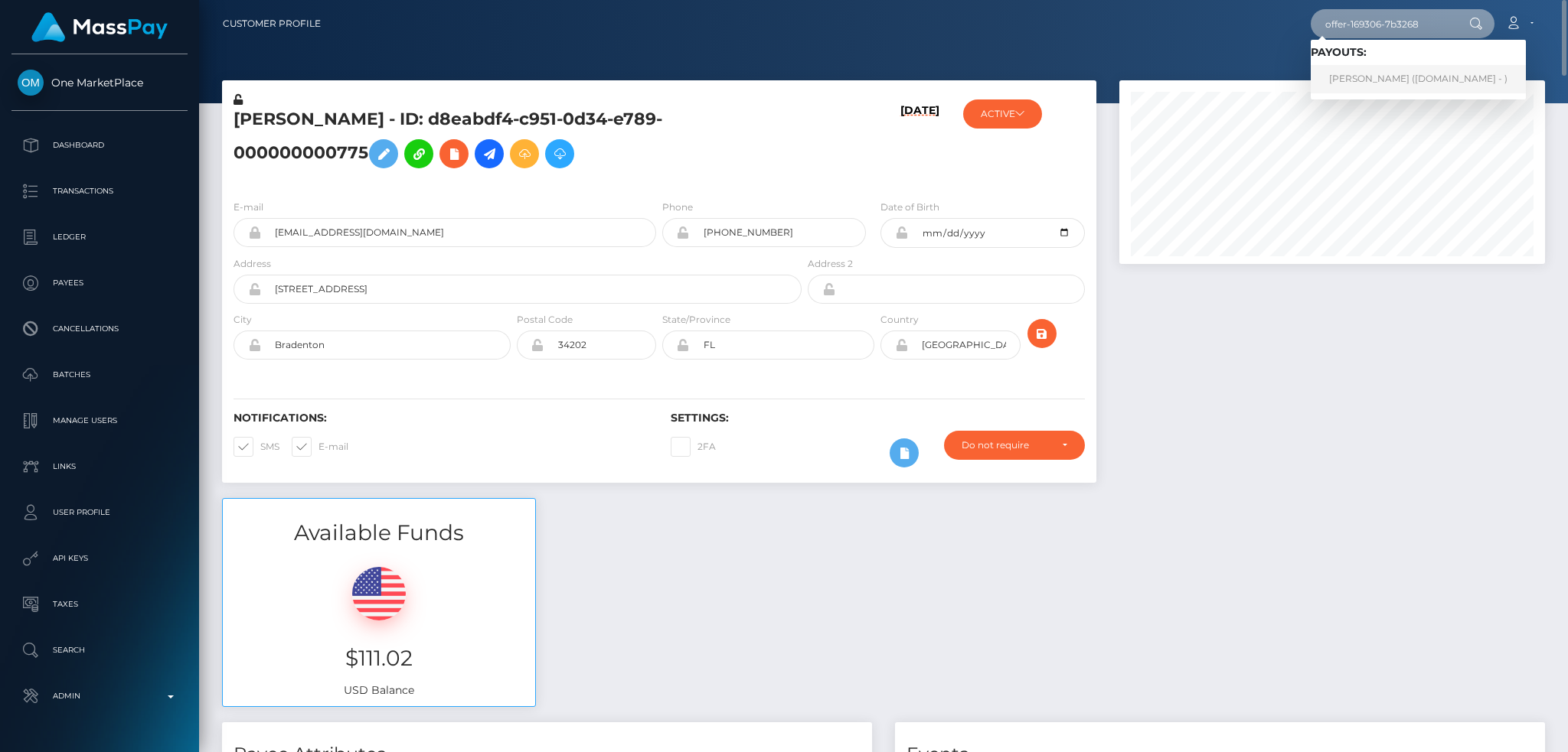
type input "offer-169306-7b3268"
click at [1380, 71] on link "jordan duperre (Skin.Land - )" at bounding box center [1418, 79] width 215 height 28
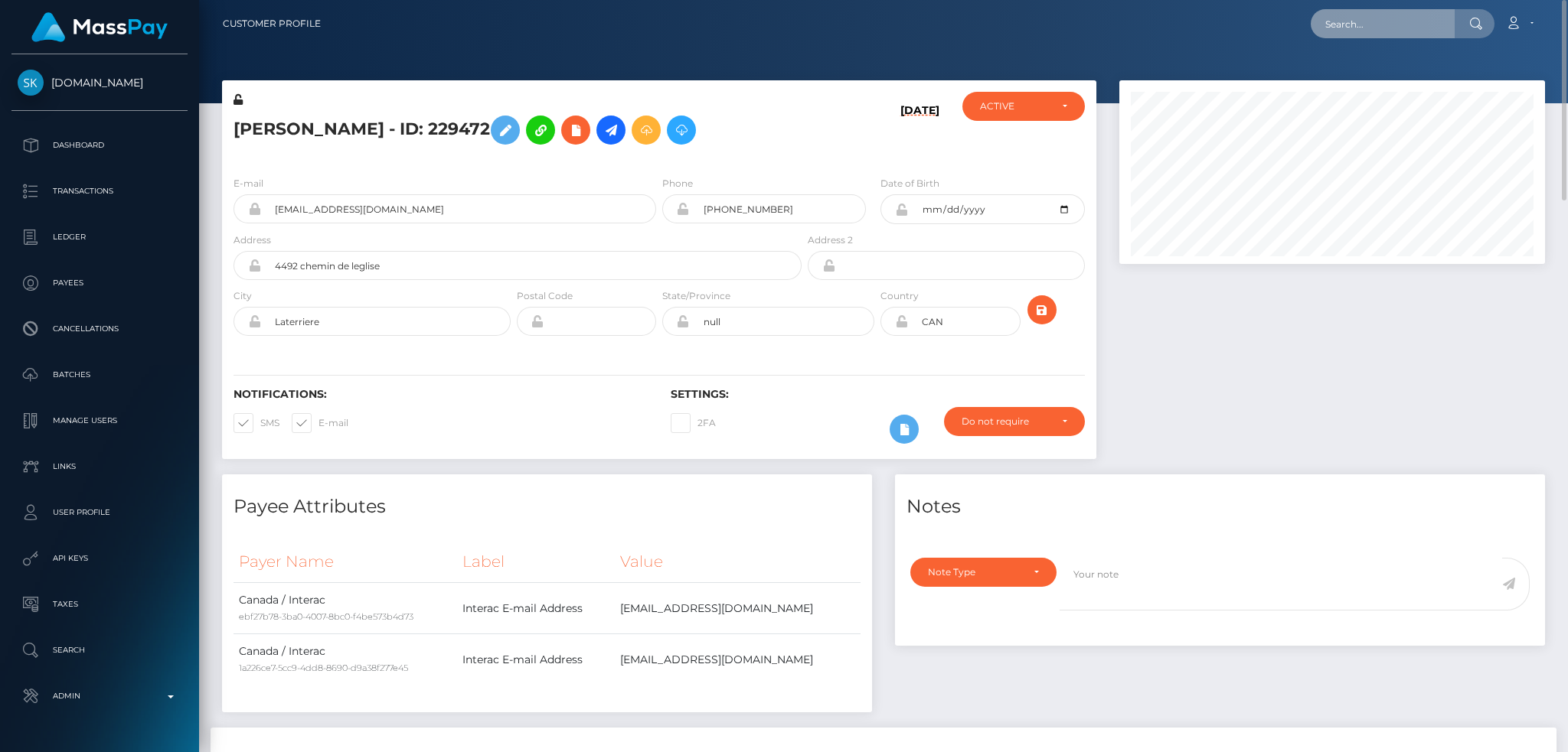
click at [1378, 27] on input "text" at bounding box center [1382, 24] width 144 height 29
paste input "offer-169529-097400"
type input "offer-169529-097400"
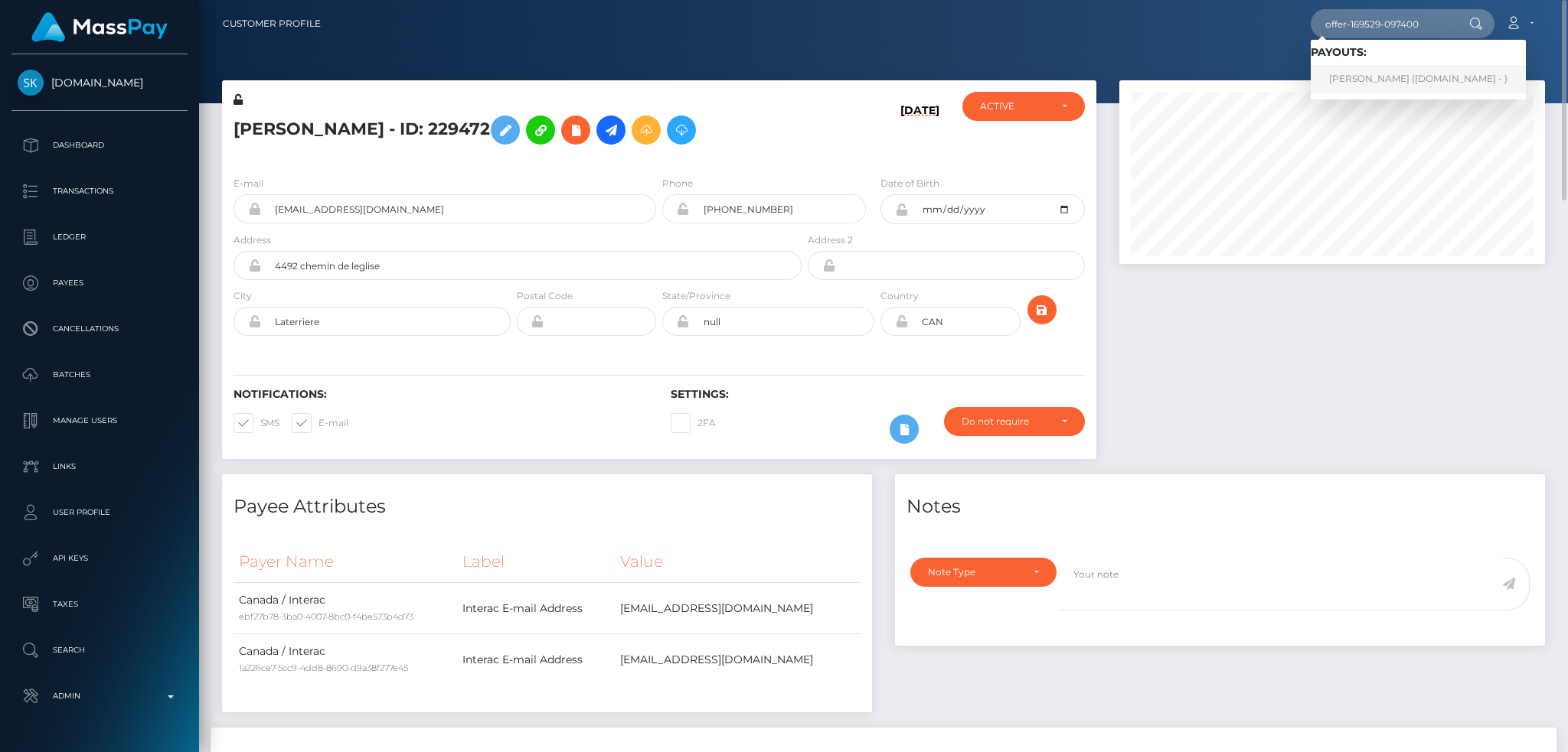
click at [1348, 72] on link "Alex Harrison (Skin.Land - )" at bounding box center [1418, 79] width 215 height 28
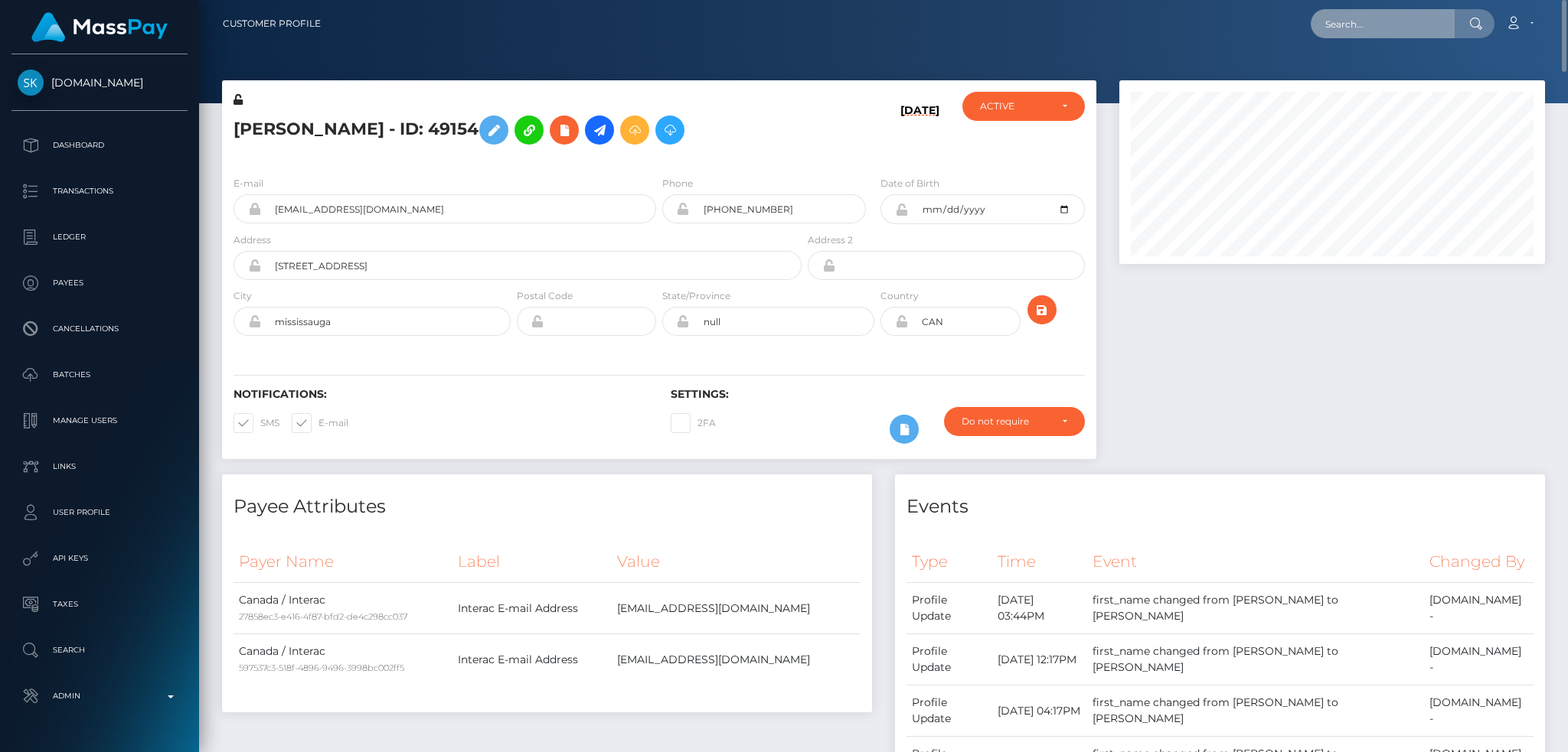
click at [1426, 31] on input "text" at bounding box center [1382, 24] width 144 height 29
paste input "offer-166640-c9d792"
type input "offer-166640-c9d792"
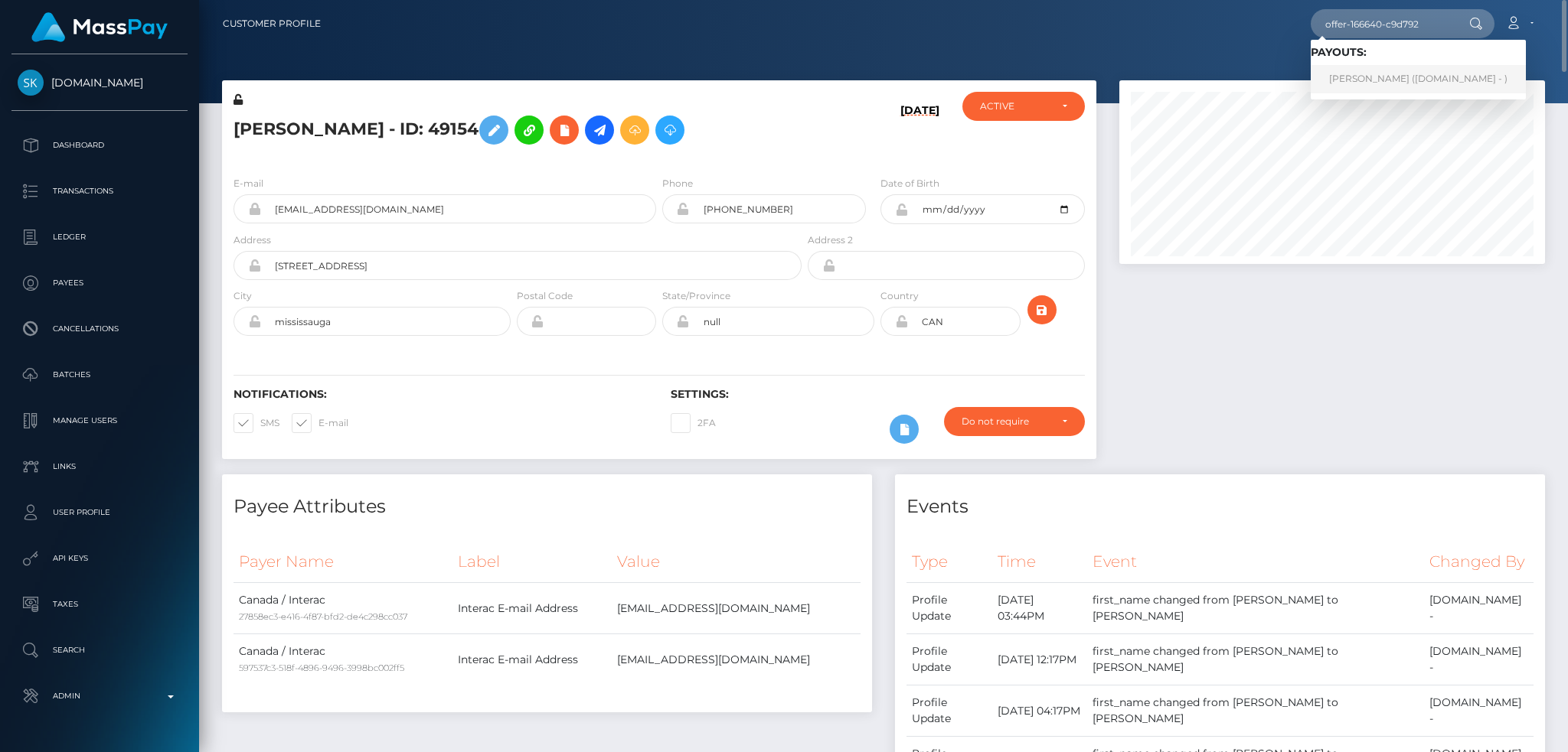
click at [1389, 79] on link "[PERSON_NAME] ([DOMAIN_NAME] - )" at bounding box center [1418, 79] width 215 height 28
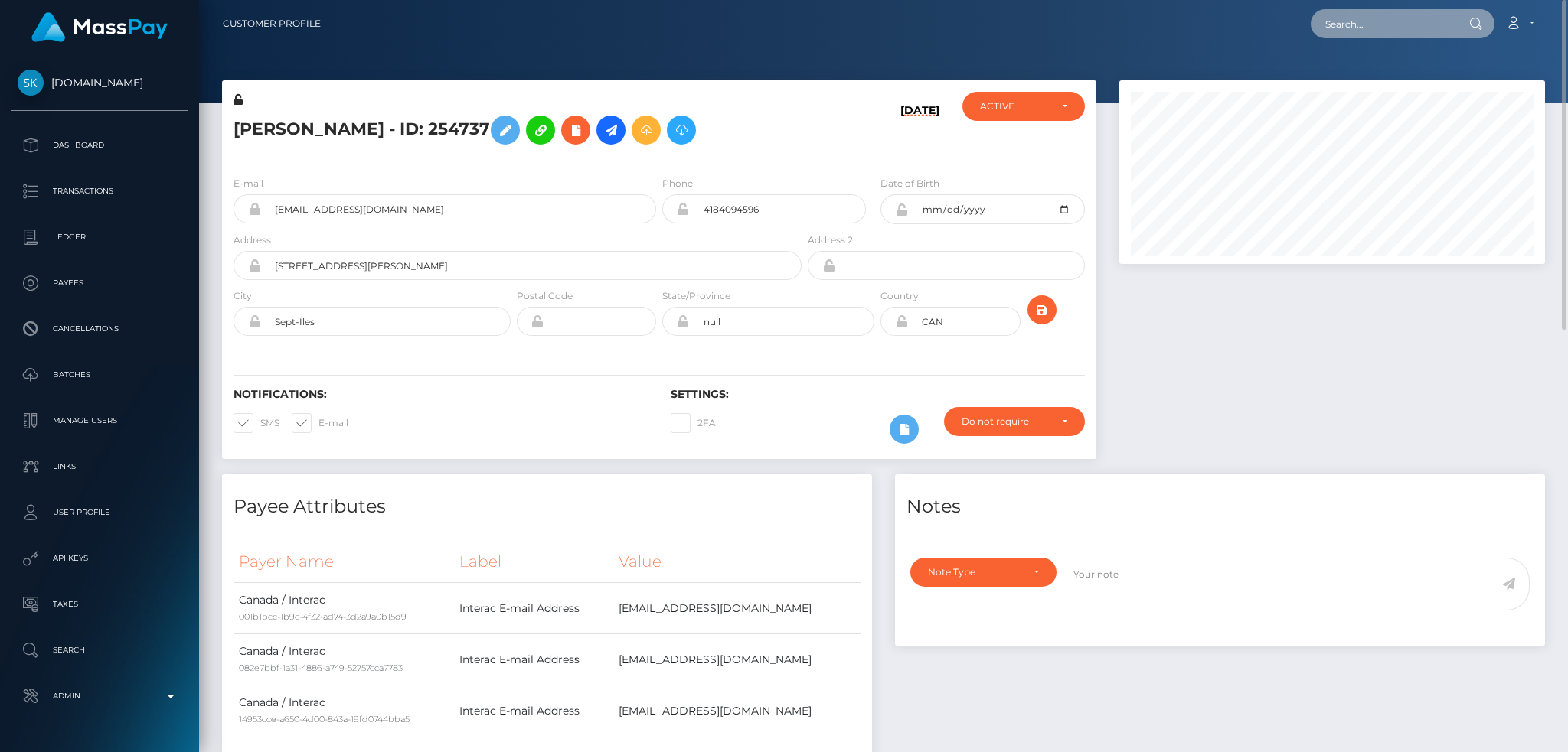
click at [1359, 11] on input "text" at bounding box center [1382, 24] width 144 height 29
paste input "FVW-20250918-64"
type input "FVW-20250918-64"
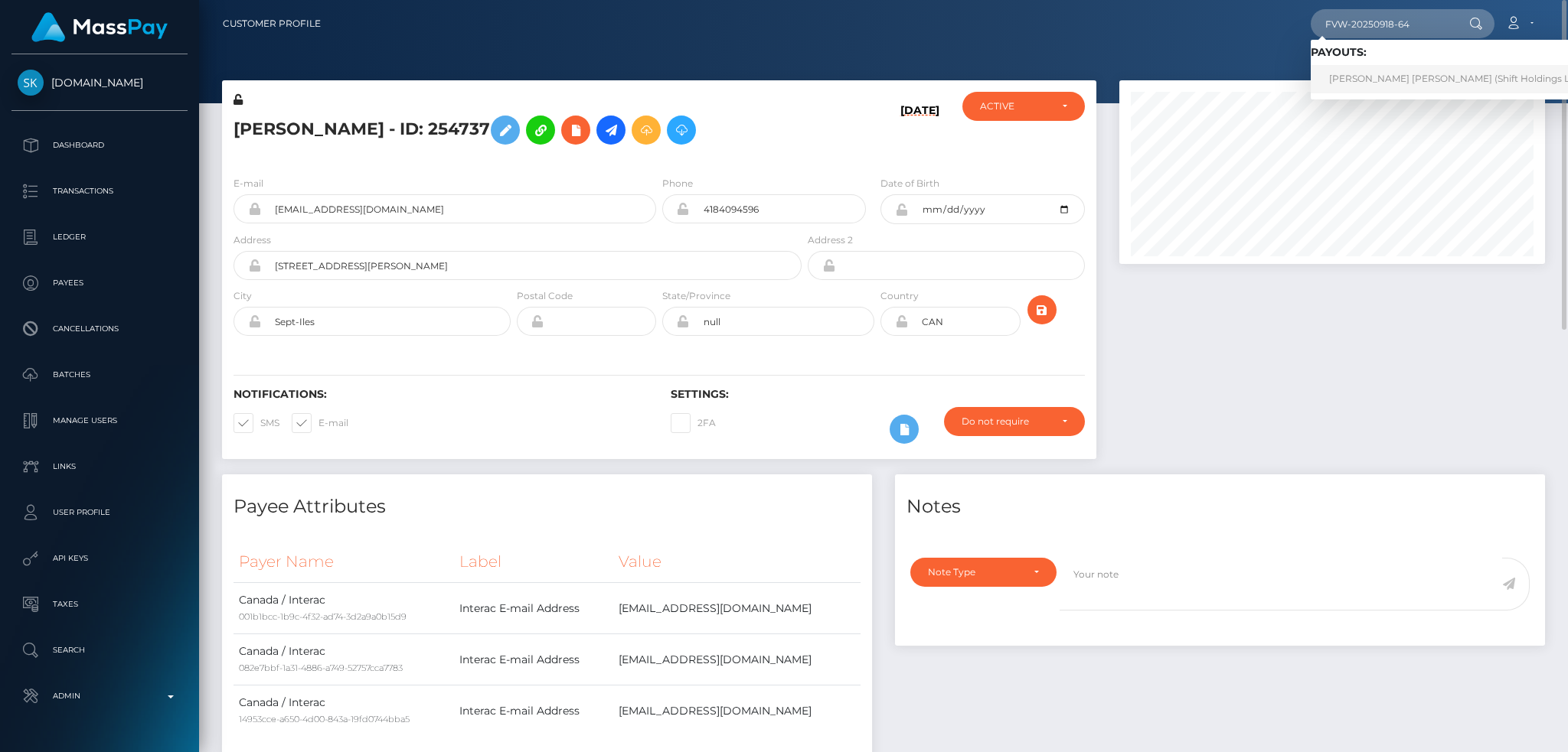
click at [1401, 85] on link "GABRIEL SANCHEZ GIL (Shift Holdings Ltd. - )" at bounding box center [1461, 79] width 300 height 28
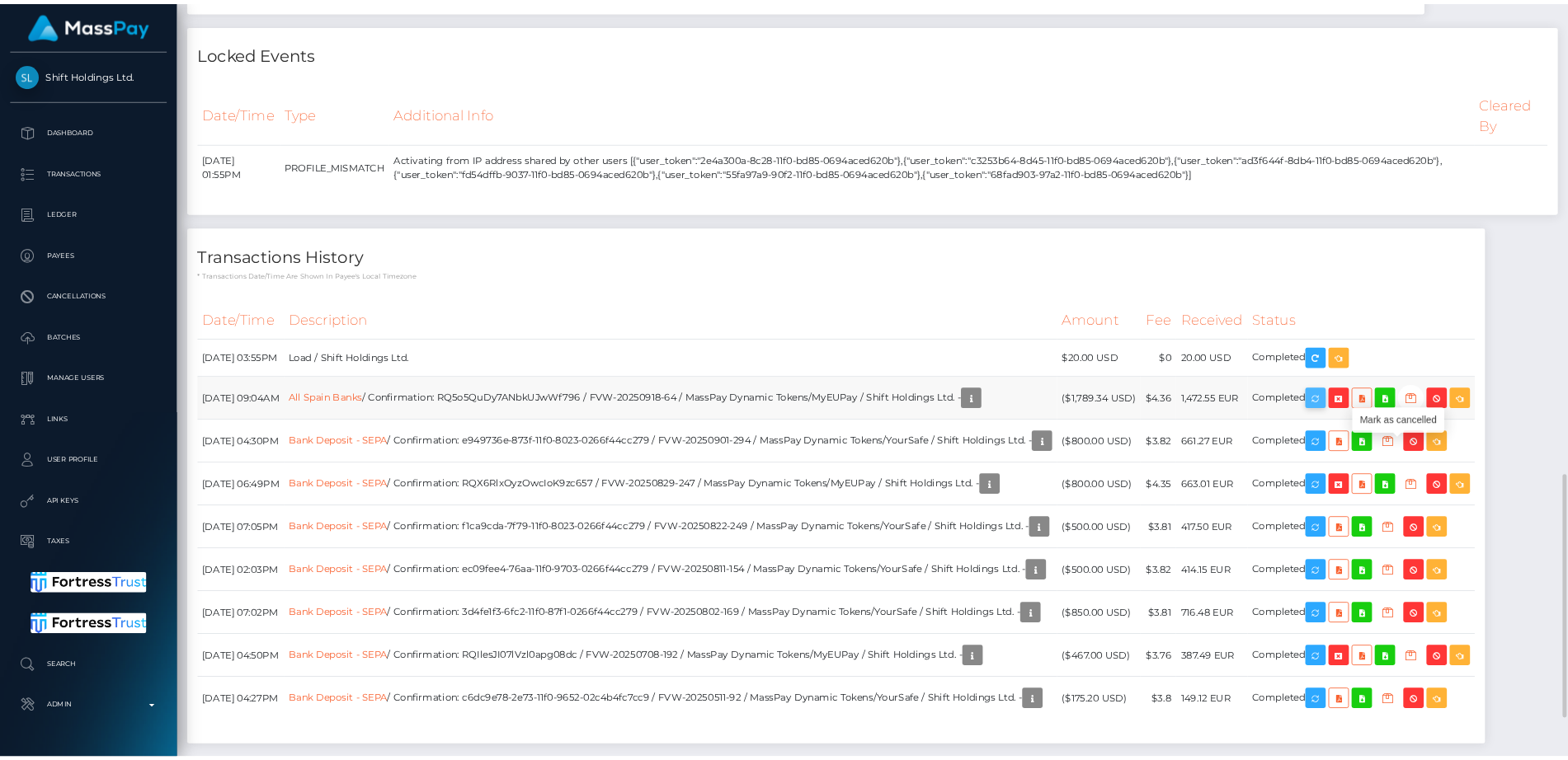
scroll to position [197, 529]
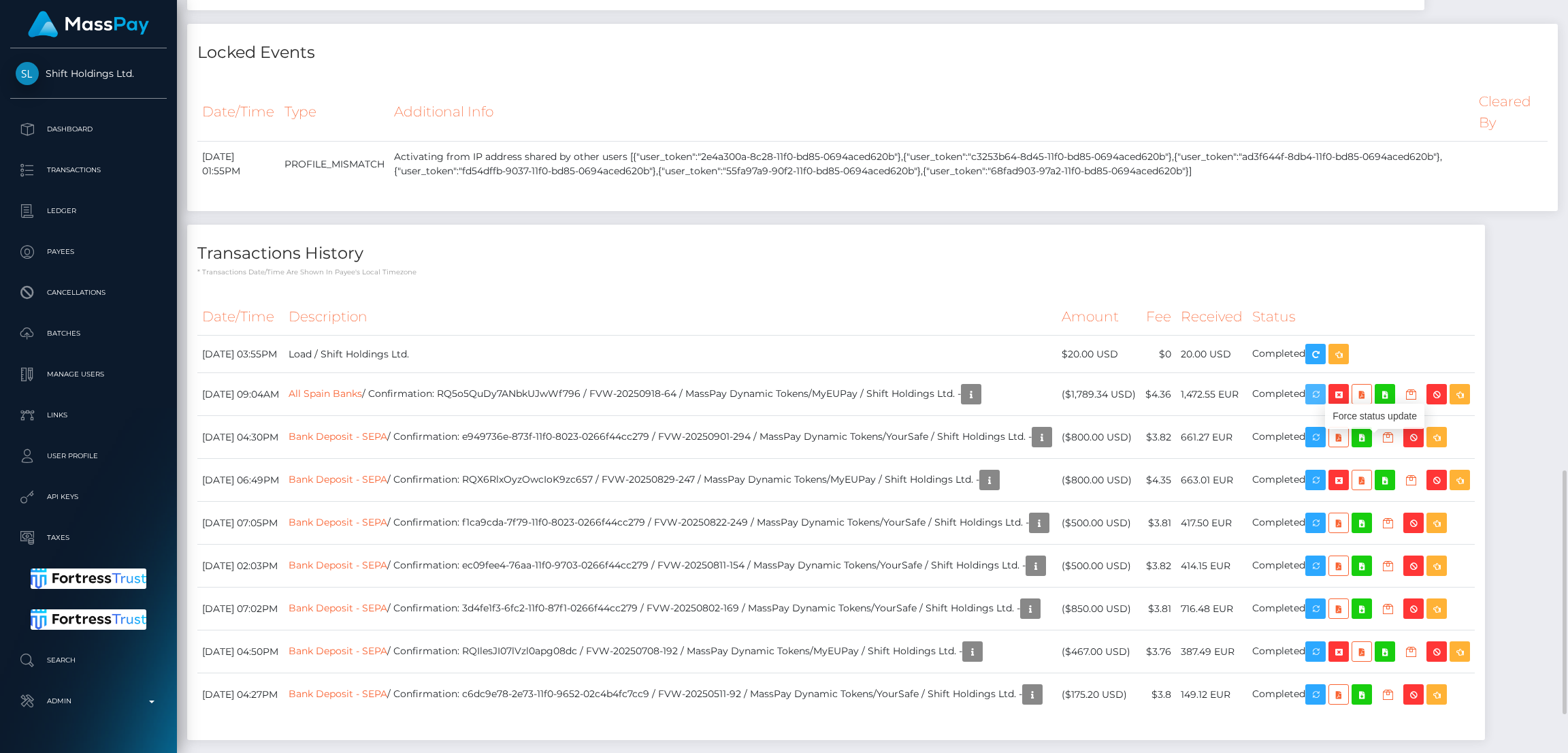
drag, startPoint x: 1366, startPoint y: 441, endPoint x: 926, endPoint y: 348, distance: 449.7
click at [1323, 403] on icon "button" at bounding box center [1315, 395] width 16 height 17
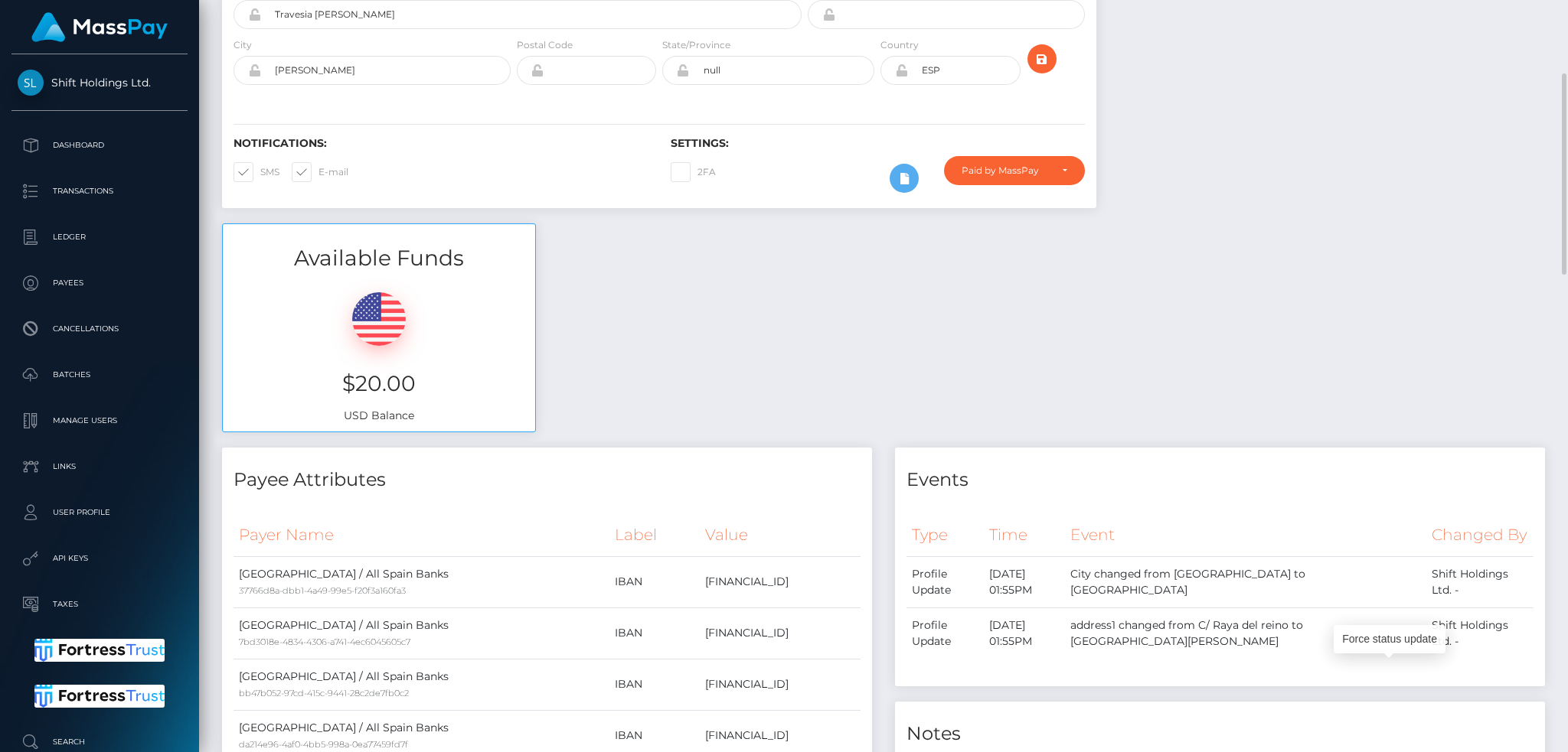
scroll to position [0, 0]
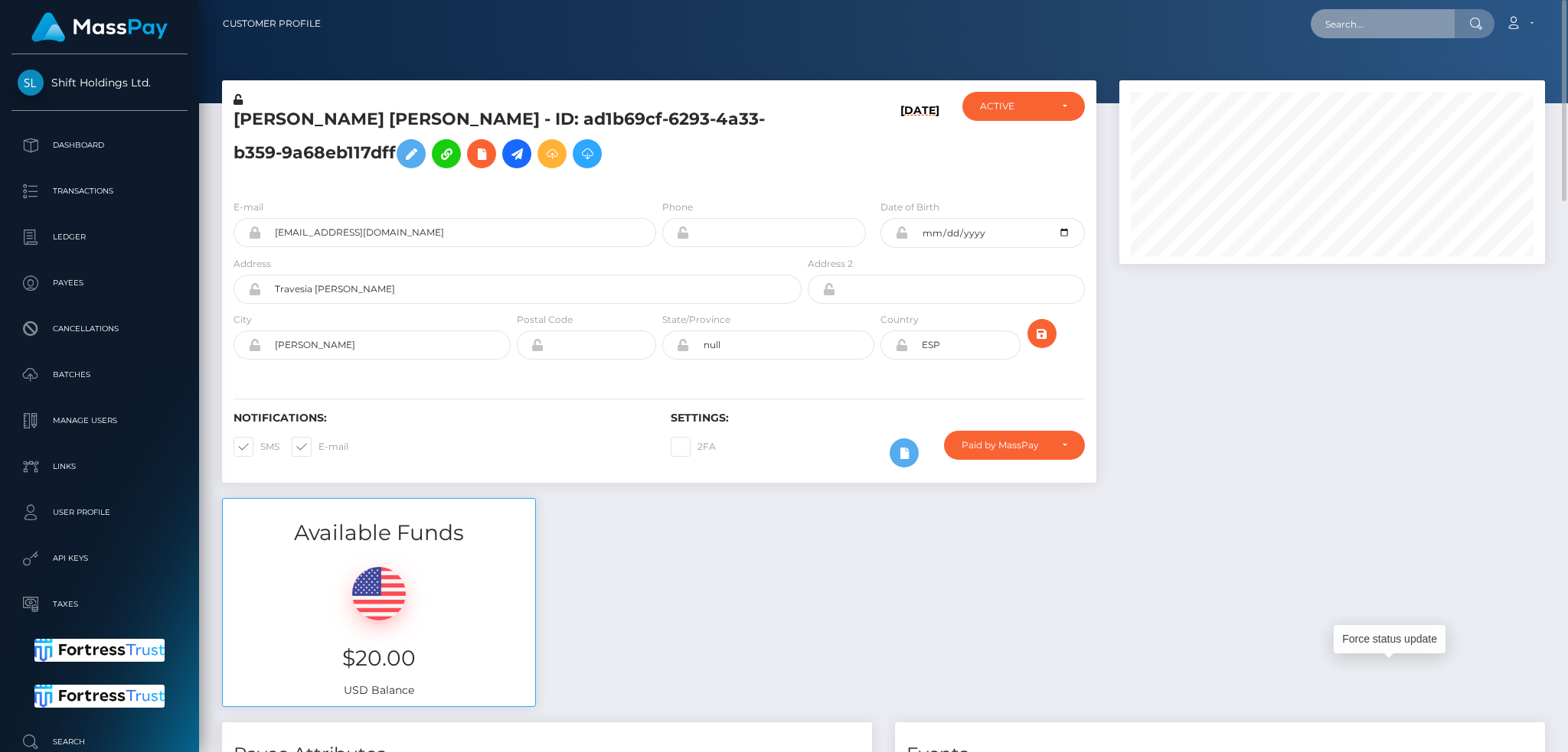
click at [1403, 34] on input "text" at bounding box center [1382, 24] width 144 height 29
paste input "MSPcb735b9c6f3a9f7"
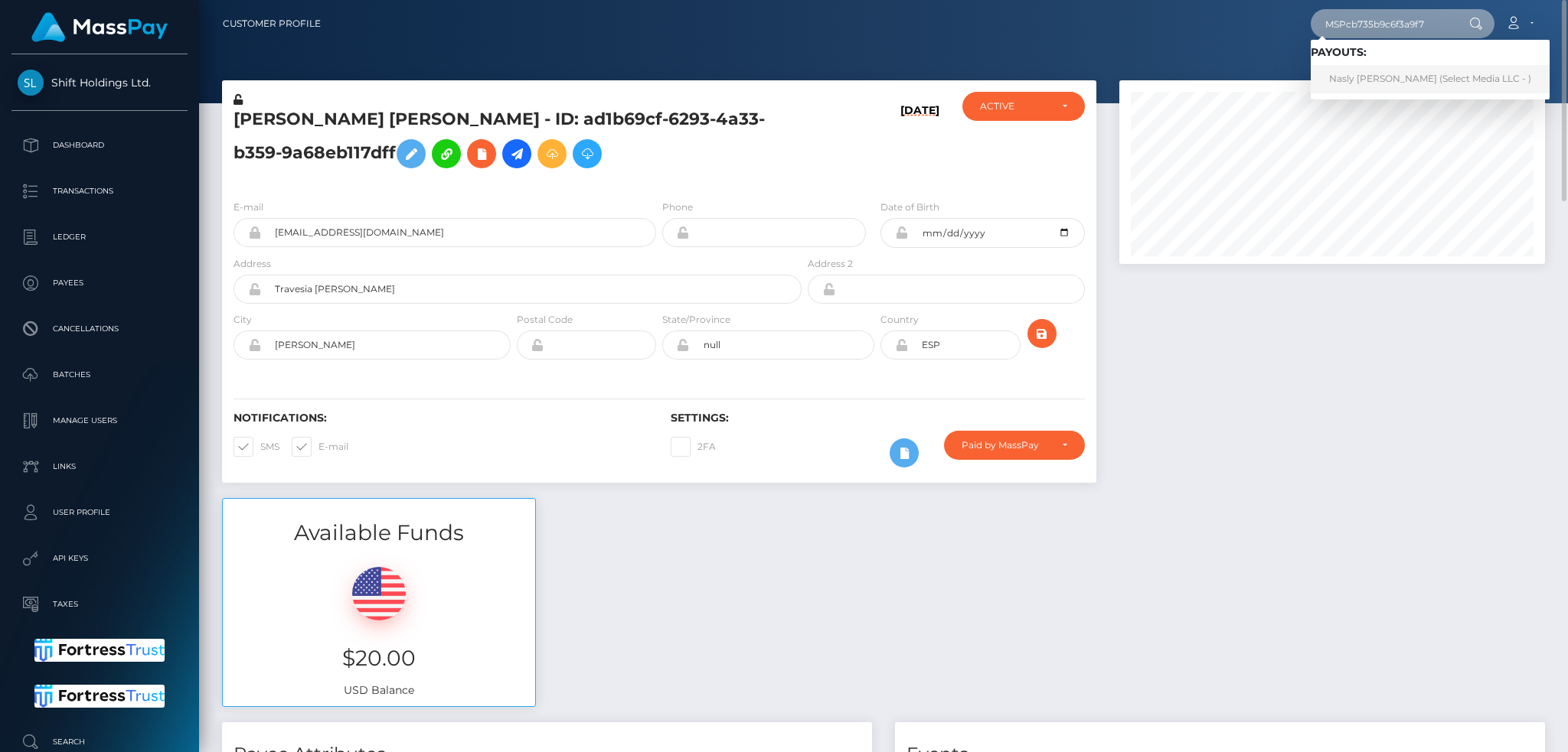
type input "MSPcb735b9c6f3a9f7"
click at [1419, 73] on link "Nasly Dayana Hernandez Pachon (Select Media LLC - )" at bounding box center [1429, 79] width 238 height 28
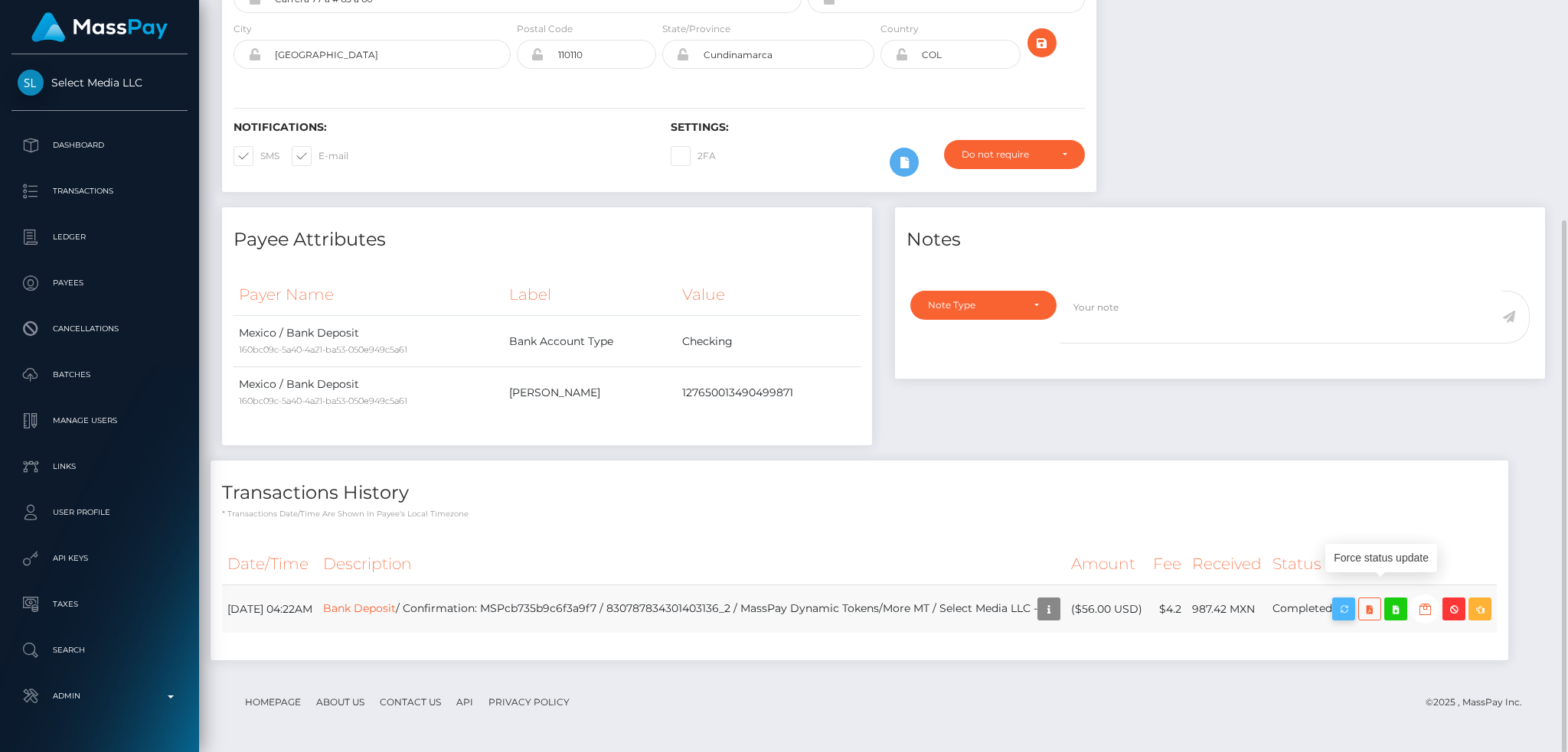
scroll to position [183, 425]
click at [1352, 613] on icon "button" at bounding box center [1343, 610] width 18 height 19
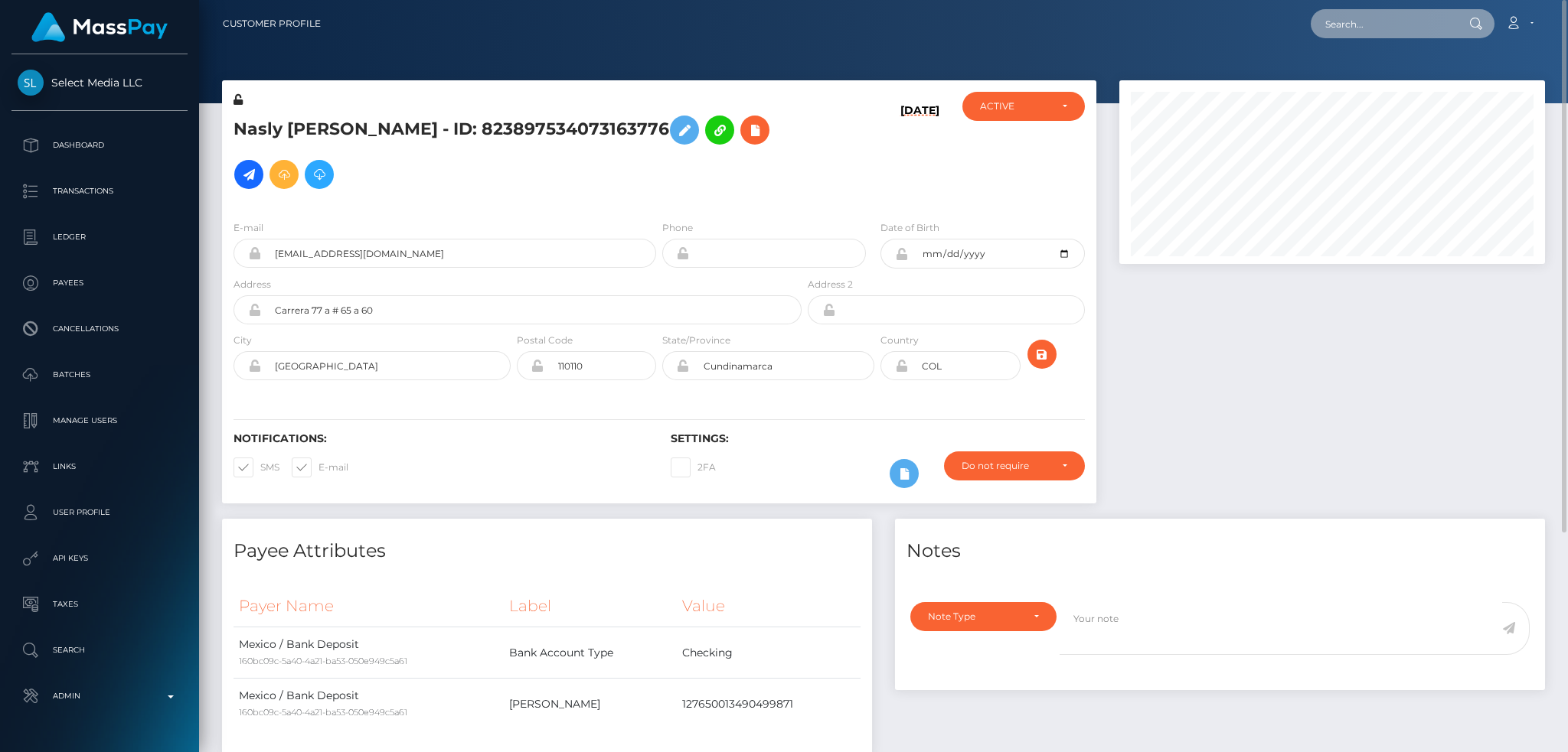
click at [1399, 22] on input "text" at bounding box center [1382, 24] width 144 height 29
paste input "737178533c8b4297873710c481b6016a"
type input "737178533c8b4297873710c481b6016a"
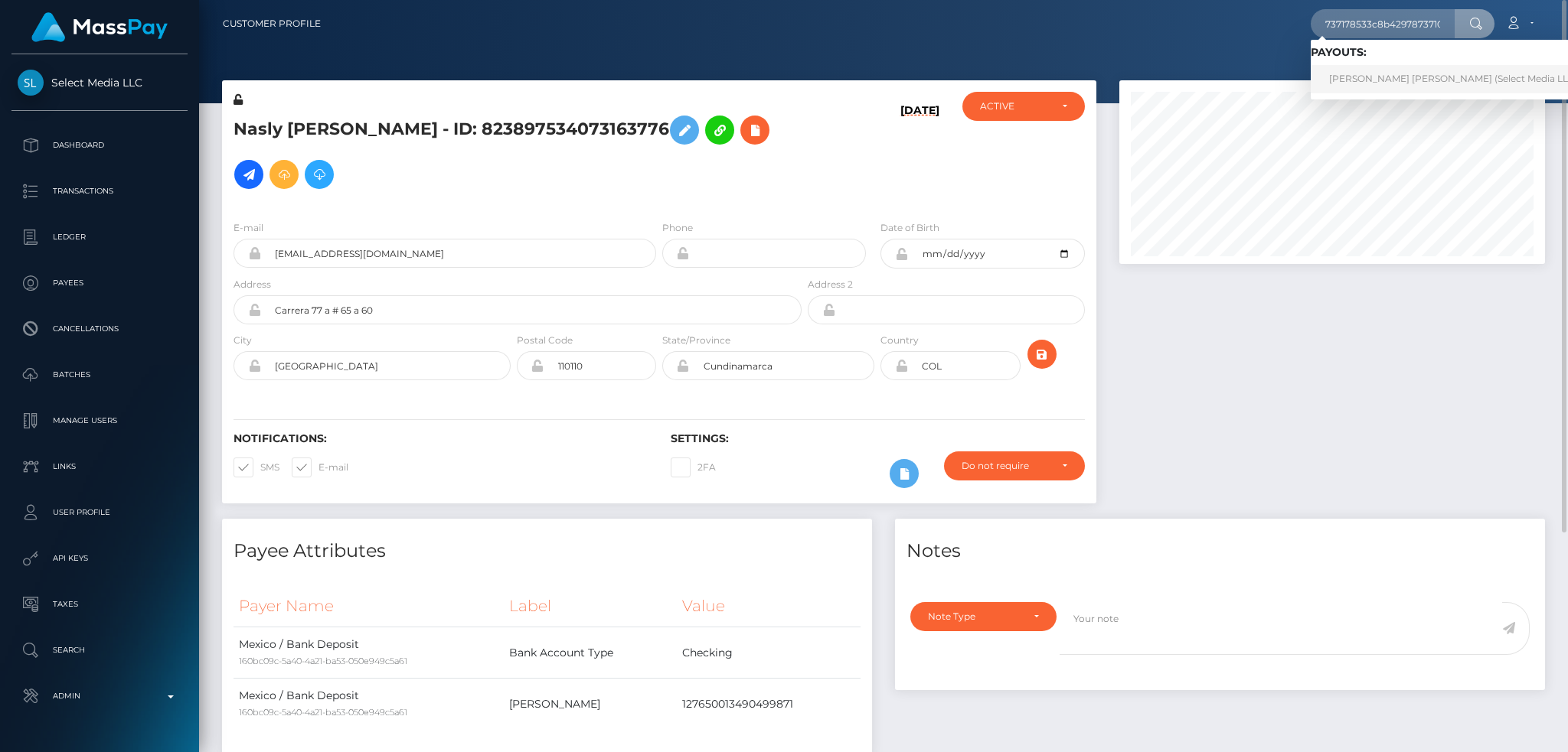
click at [1395, 80] on link "SOPHIA PAIGE Dawson (Select Media LLC - )" at bounding box center [1457, 79] width 294 height 28
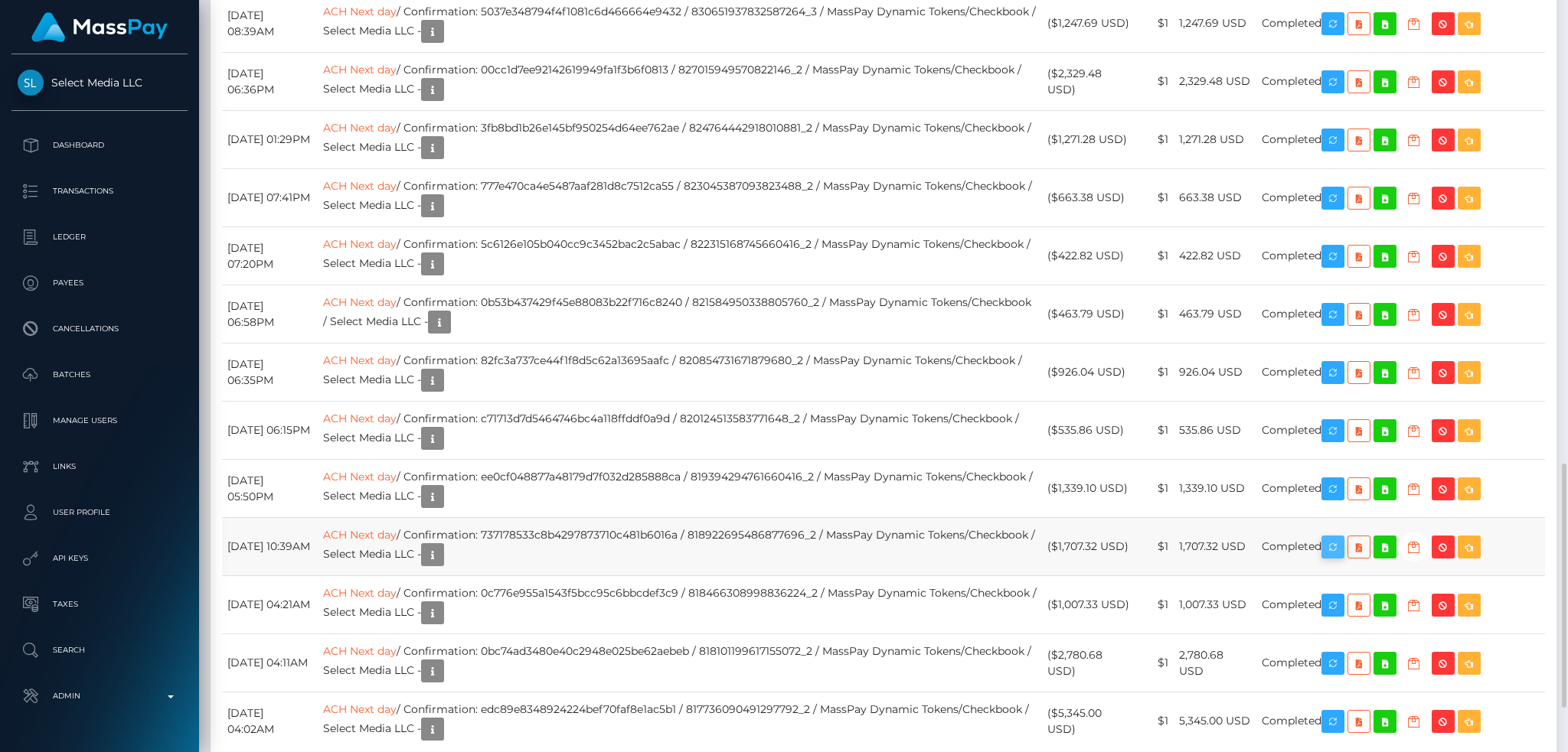
scroll to position [183, 425]
click at [1342, 557] on icon "button" at bounding box center [1332, 548] width 18 height 19
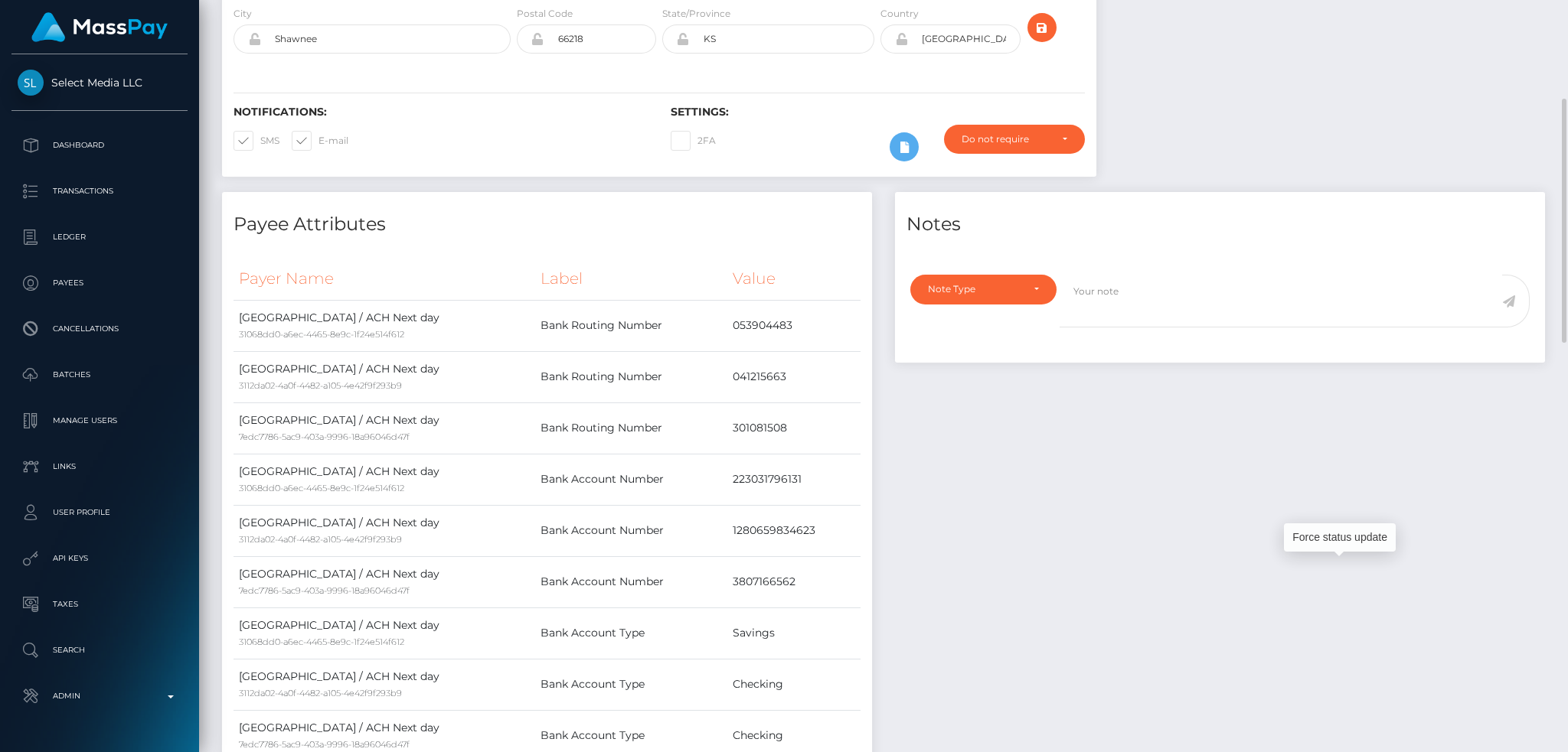
scroll to position [0, 0]
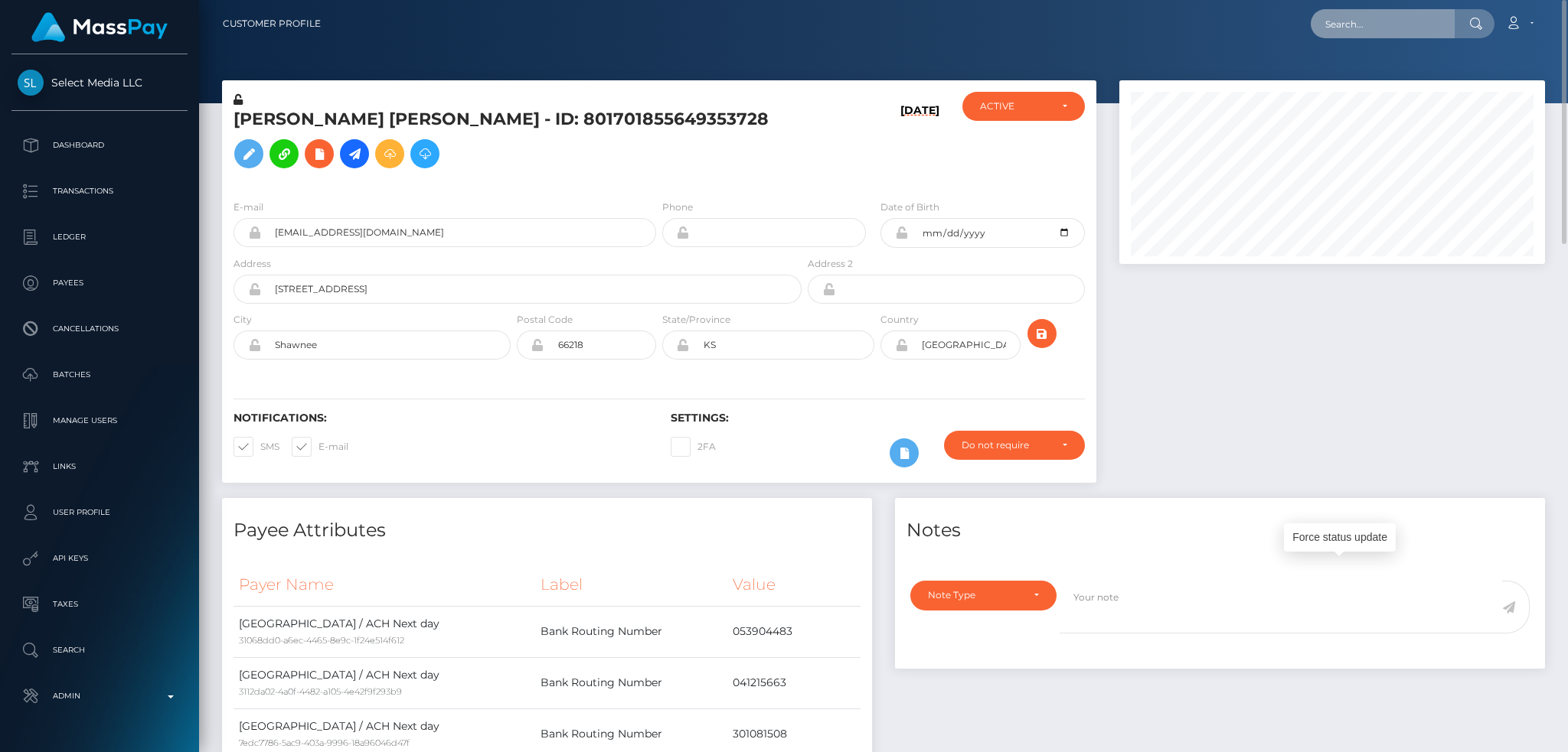
click at [1389, 19] on input "text" at bounding box center [1382, 24] width 144 height 29
paste input "MSPb5ea62dee9f2303"
type input "MSPb5ea62dee9f2303"
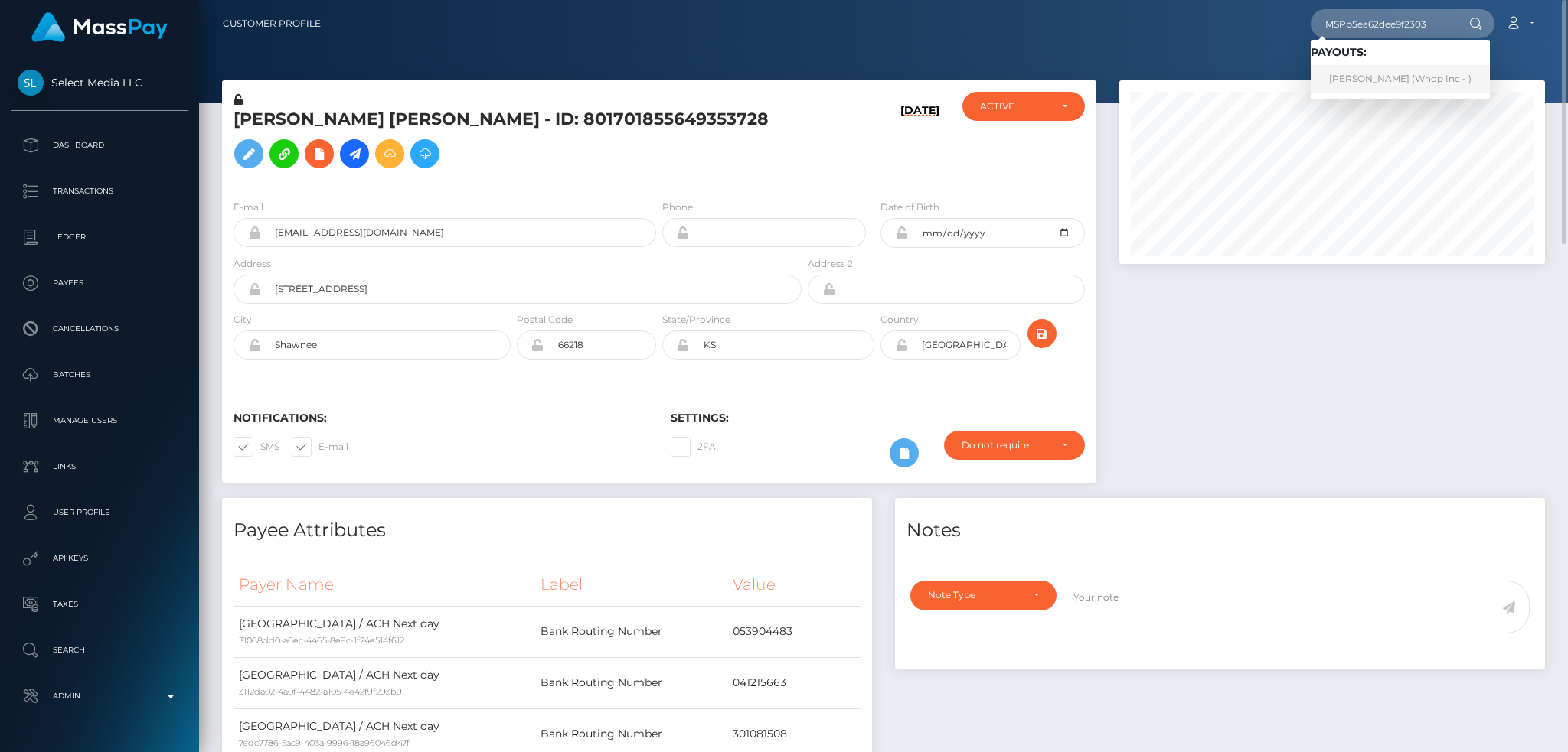
click at [1357, 74] on link "HASSAN ALI (Whop Inc - )" at bounding box center [1399, 79] width 179 height 28
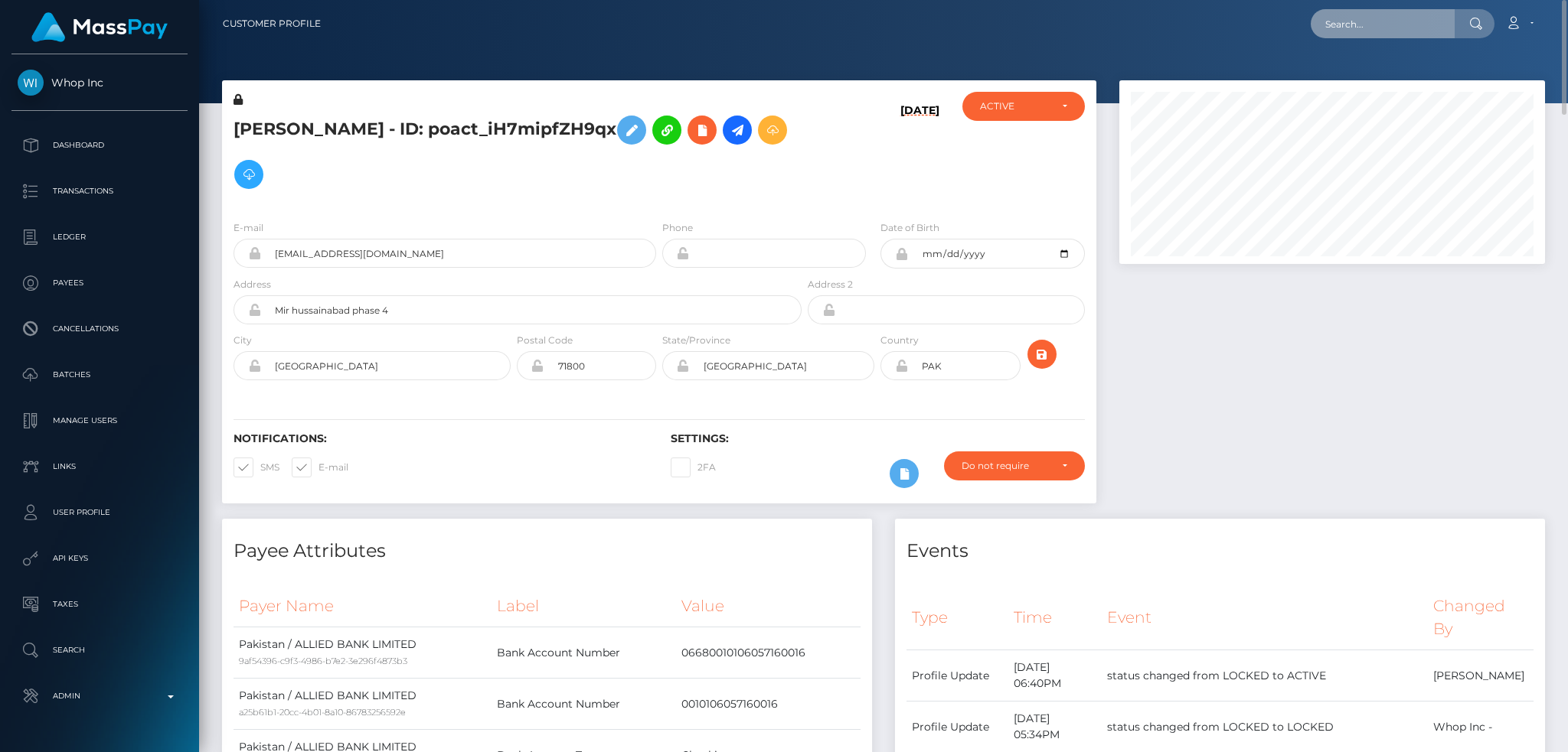
drag, startPoint x: 1396, startPoint y: 15, endPoint x: 1378, endPoint y: 16, distance: 18.0
click at [1396, 15] on input "text" at bounding box center [1382, 24] width 144 height 29
paste input "2bef68de-4695-4b35-979f-c6f8767f1611"
type input "2bef68de-4695-4b35-979f-c6f8767f1611"
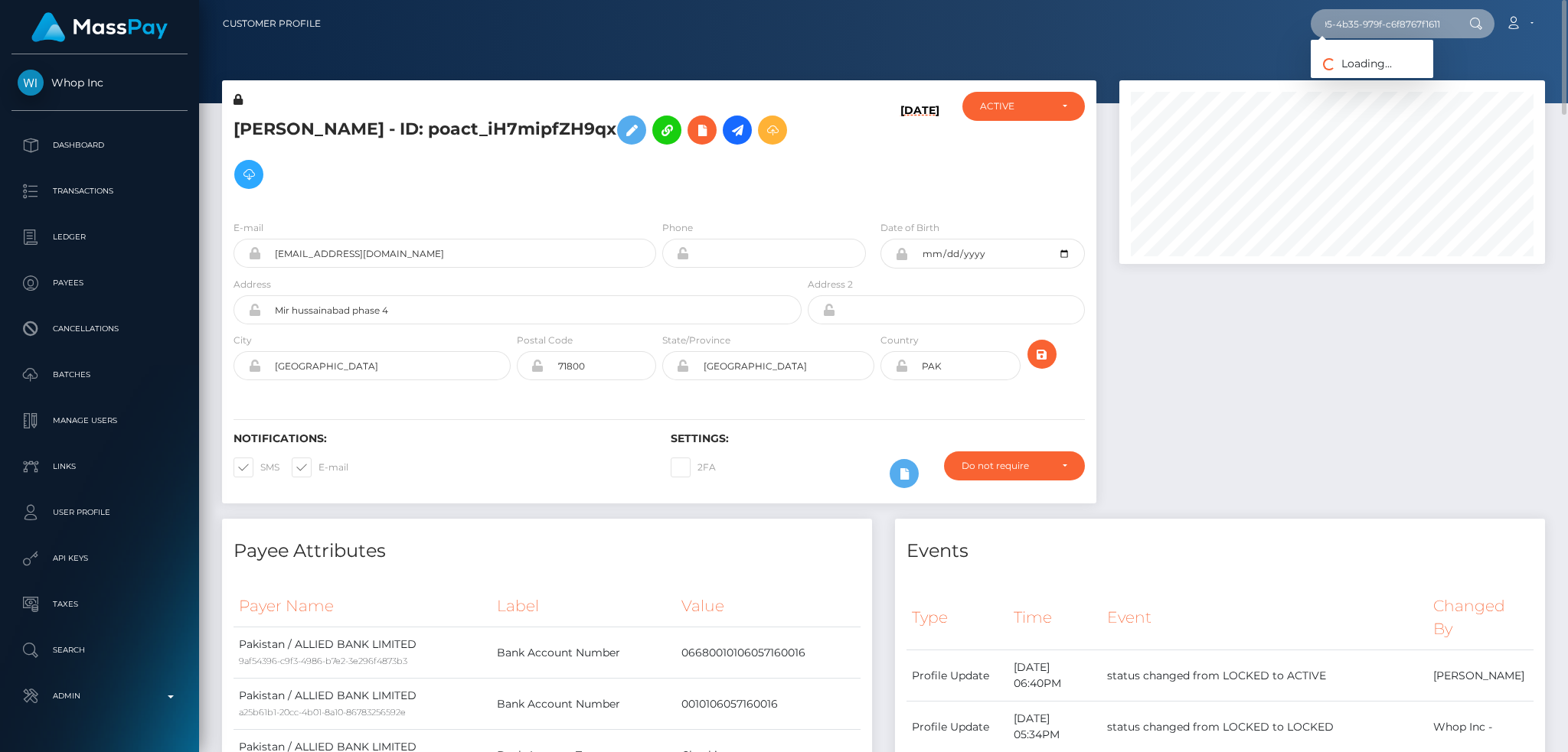
scroll to position [0, 0]
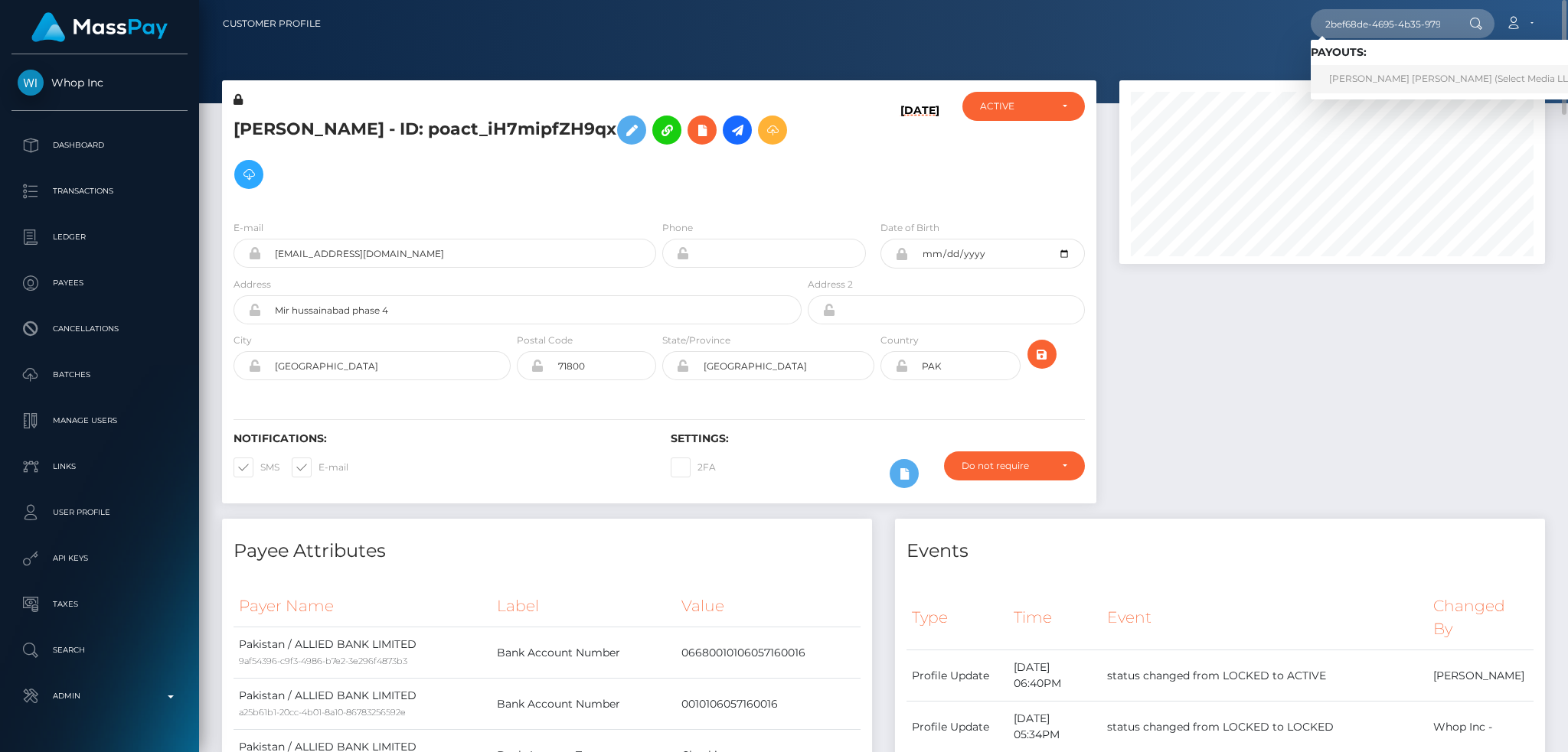
click at [1371, 79] on link "Fernando Crotto Baigorria (Select Media LLC - )" at bounding box center [1457, 79] width 294 height 28
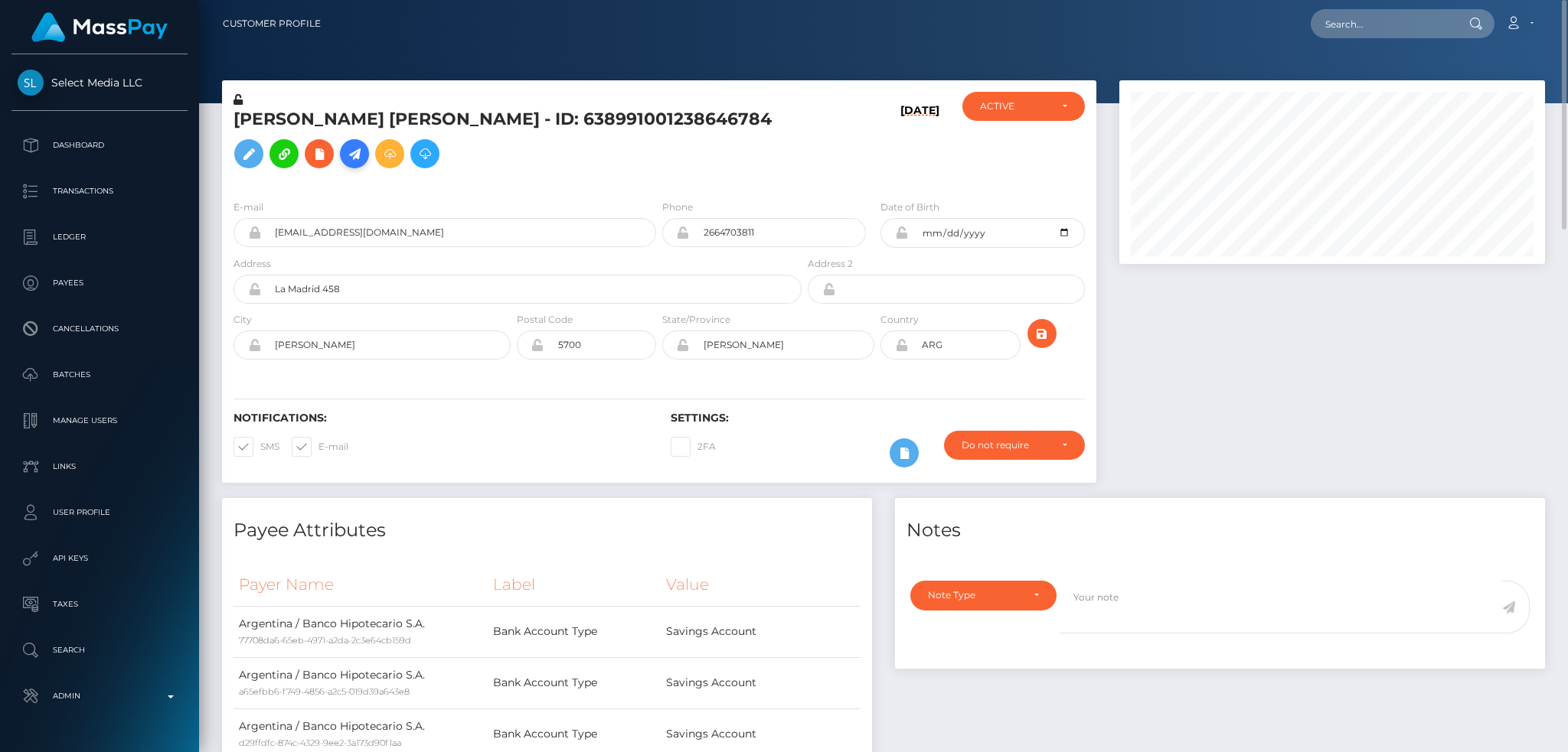
click at [345, 164] on icon at bounding box center [354, 155] width 18 height 19
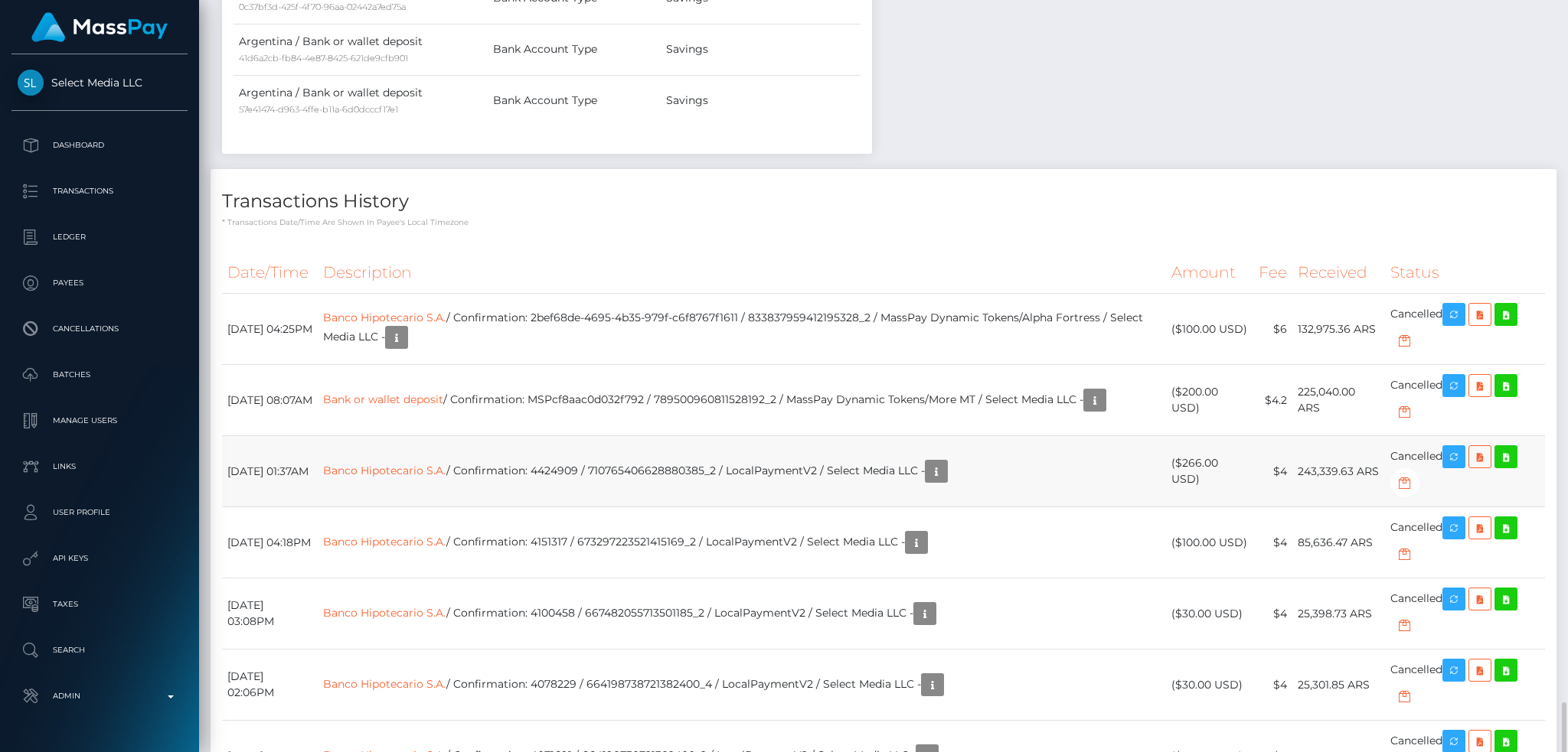
scroll to position [1710, 0]
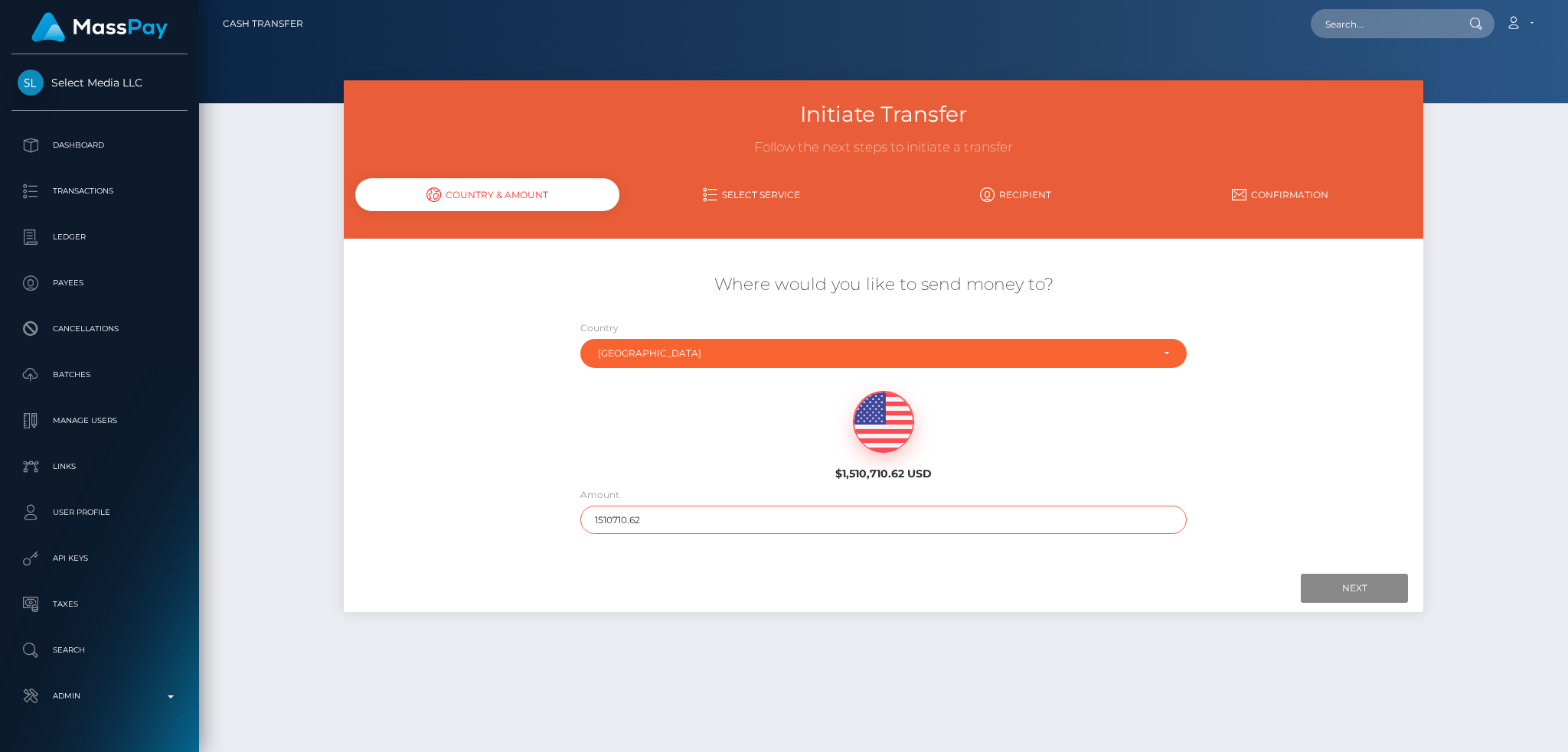
click at [679, 515] on input "1510710.62" at bounding box center [883, 520] width 607 height 28
type input "200"
click at [1307, 587] on input "Next" at bounding box center [1354, 588] width 107 height 29
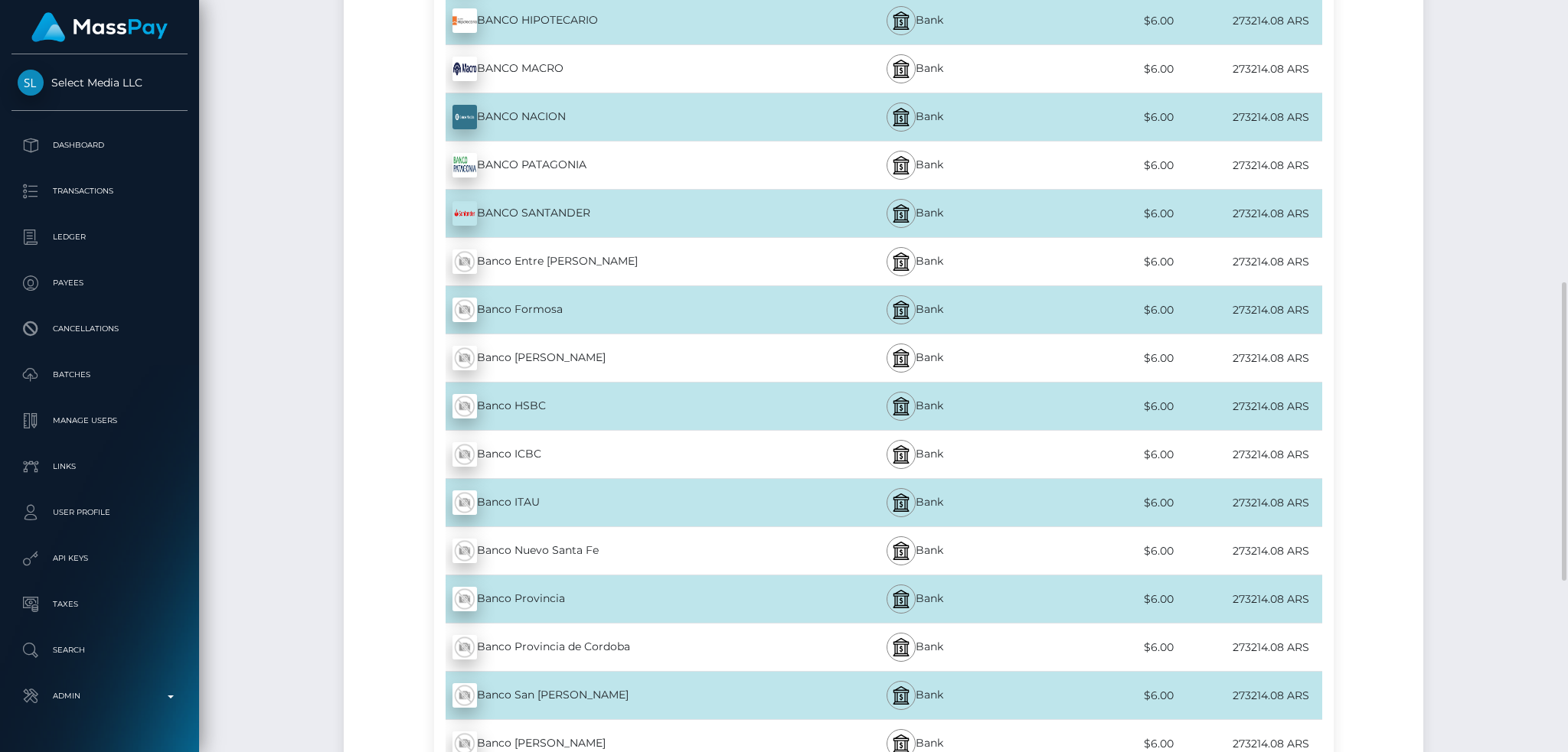
scroll to position [1147, 0]
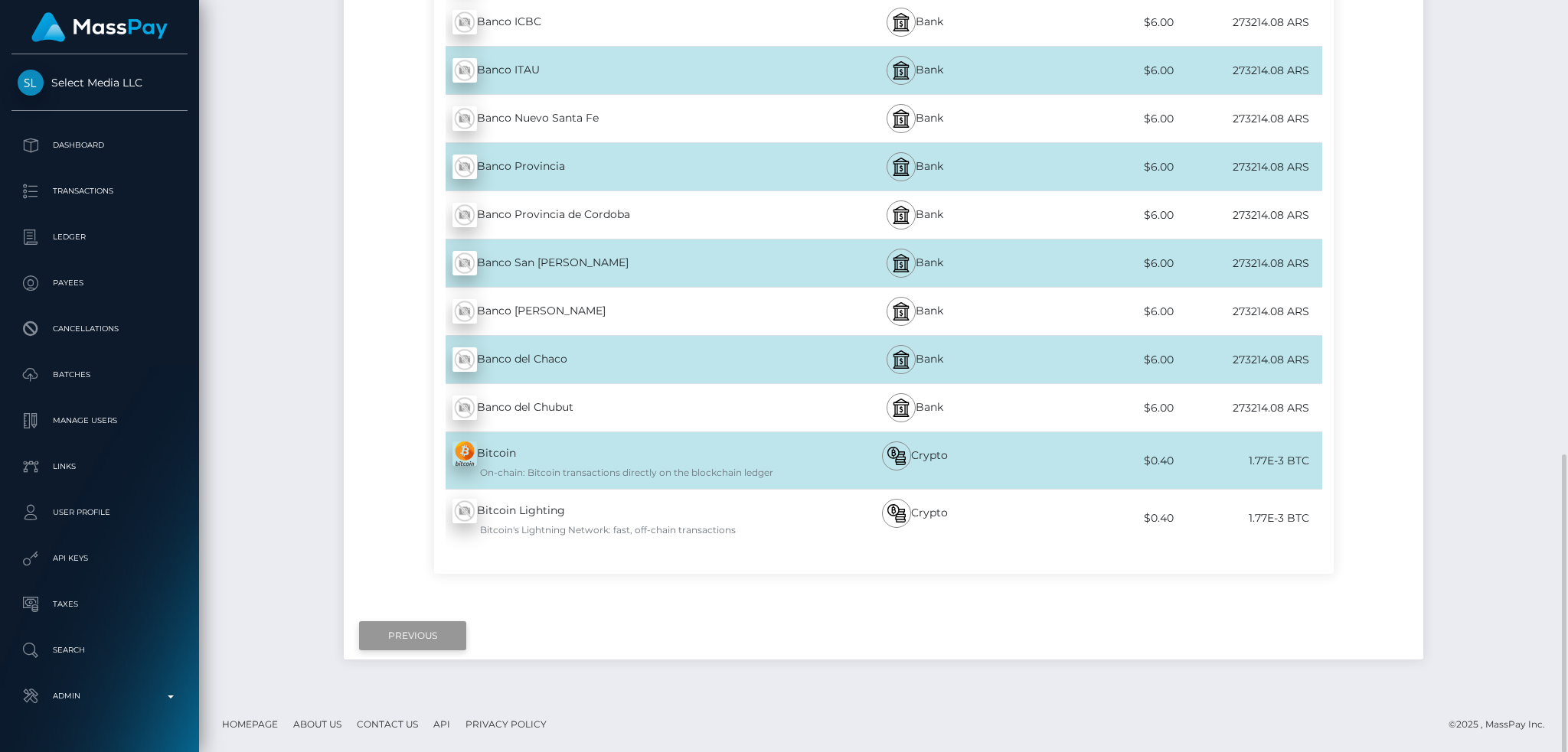
click at [421, 632] on input "Previous" at bounding box center [412, 636] width 107 height 29
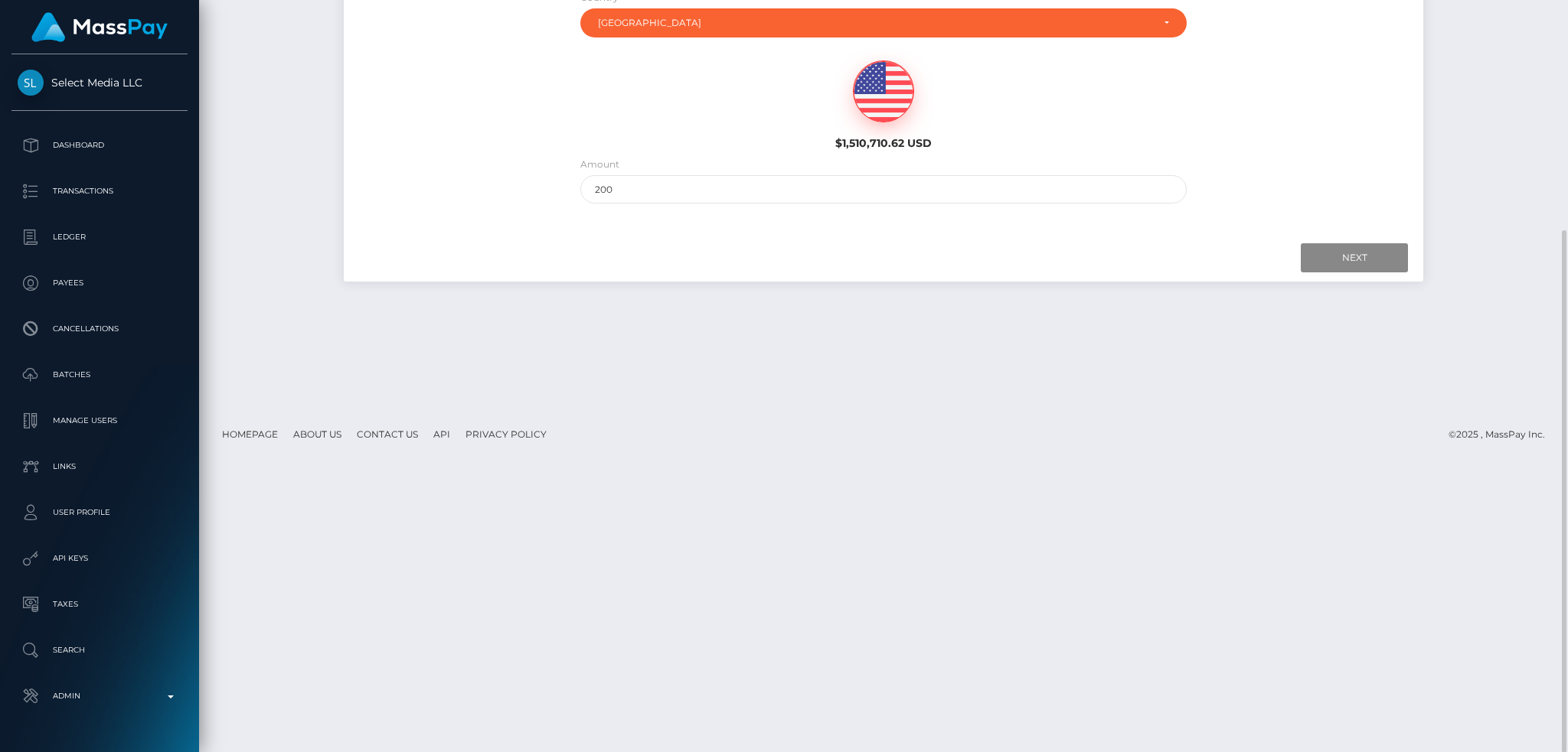
scroll to position [0, 0]
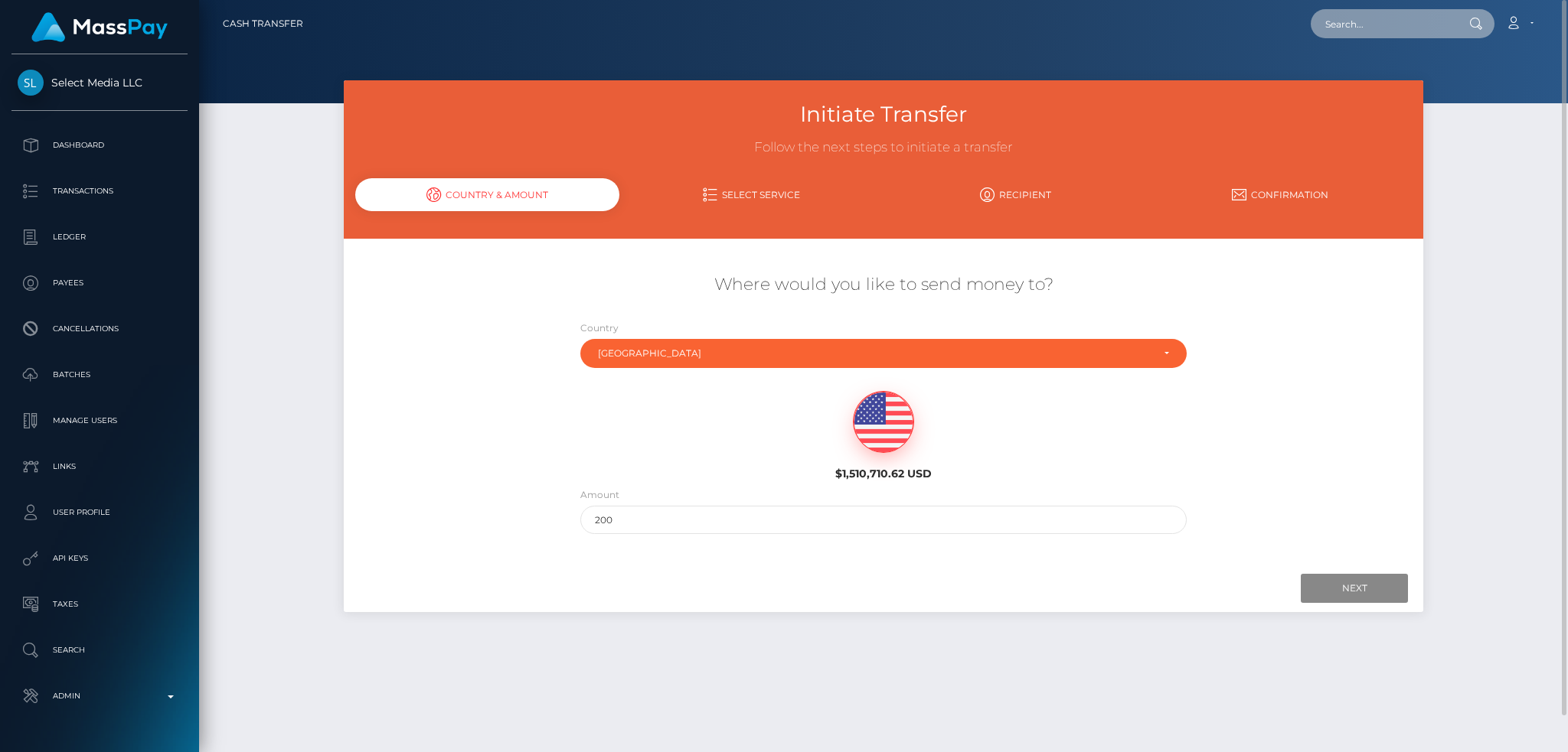
click at [1379, 22] on input "text" at bounding box center [1382, 24] width 144 height 29
paste input "8eaaac14b7ef482dbf5f8b20b17b30d8"
type input "8eaaac14b7ef482dbf5f8b20b17b30d8"
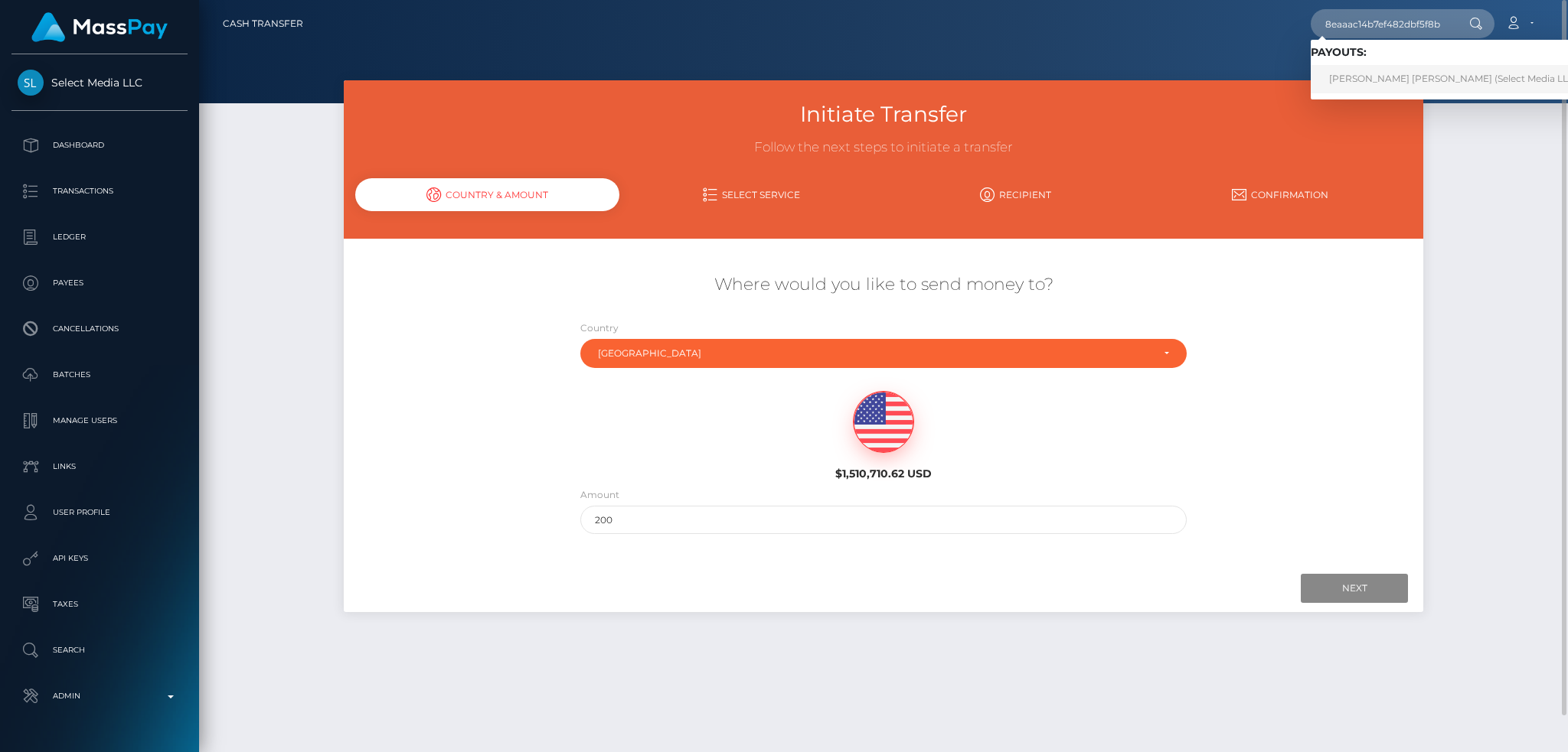
click at [1385, 77] on link "[PERSON_NAME] [PERSON_NAME] (Select Media LLC - )" at bounding box center [1457, 79] width 294 height 28
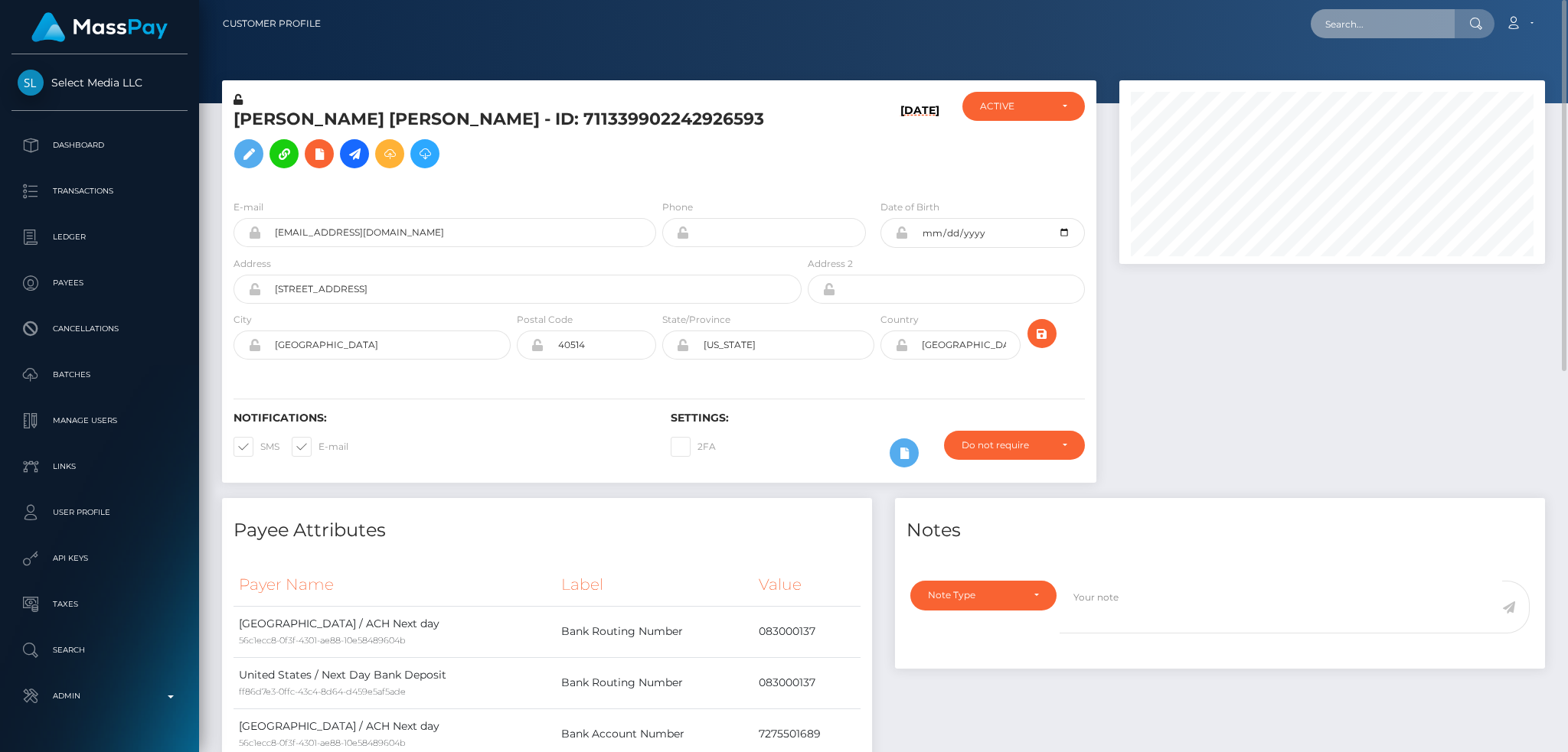
click at [1403, 26] on input "text" at bounding box center [1382, 24] width 144 height 29
paste input "[EMAIL_ADDRESS][DOMAIN_NAME]"
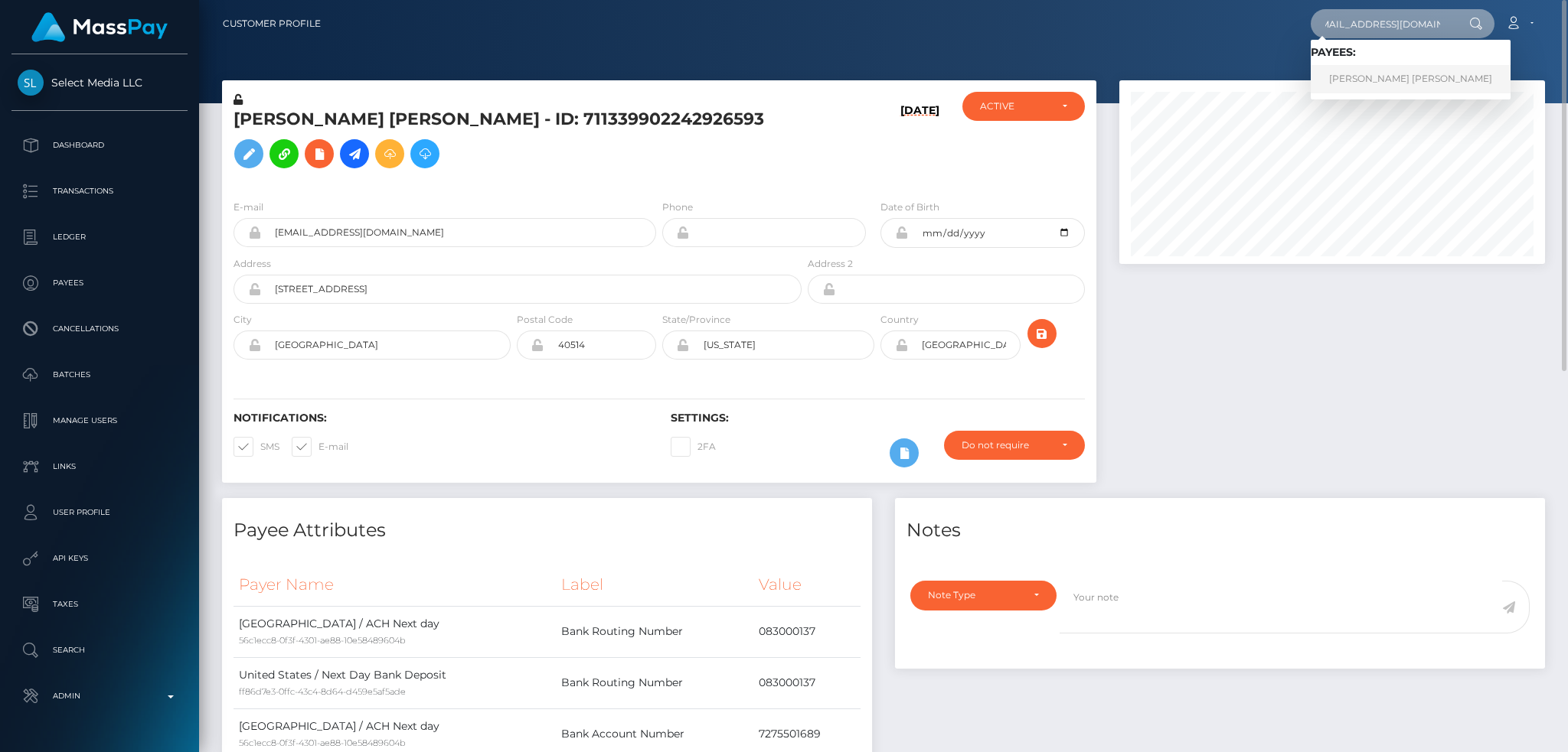
type input "[EMAIL_ADDRESS][DOMAIN_NAME]"
click at [1380, 73] on link "Victoria Jane Whitby" at bounding box center [1410, 79] width 200 height 28
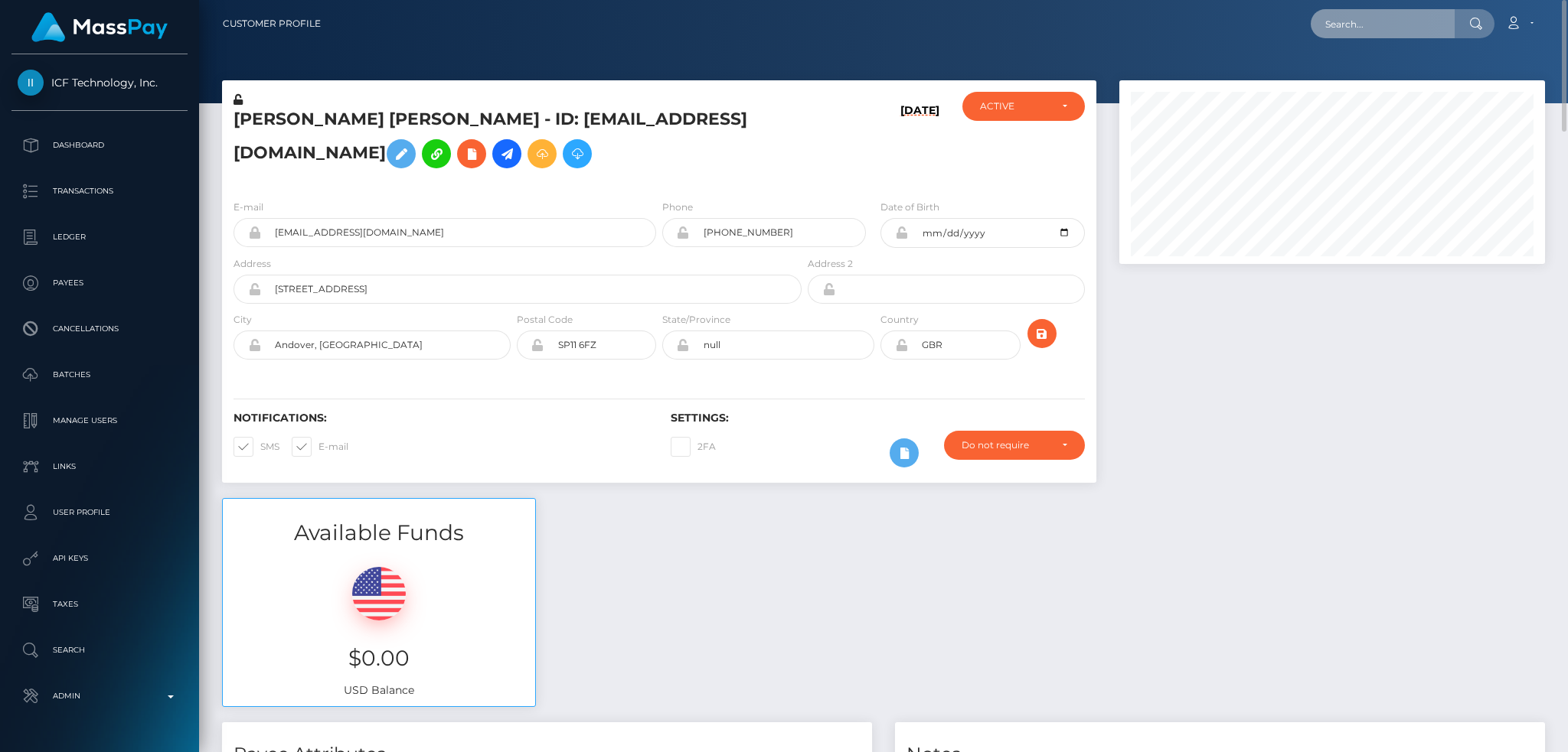
click at [1385, 18] on input "text" at bounding box center [1382, 24] width 144 height 29
paste input "17c8b34cb8284a0eb581a94af05e480f"
type input "17c8b34cb8284a0eb581a94af05e480f"
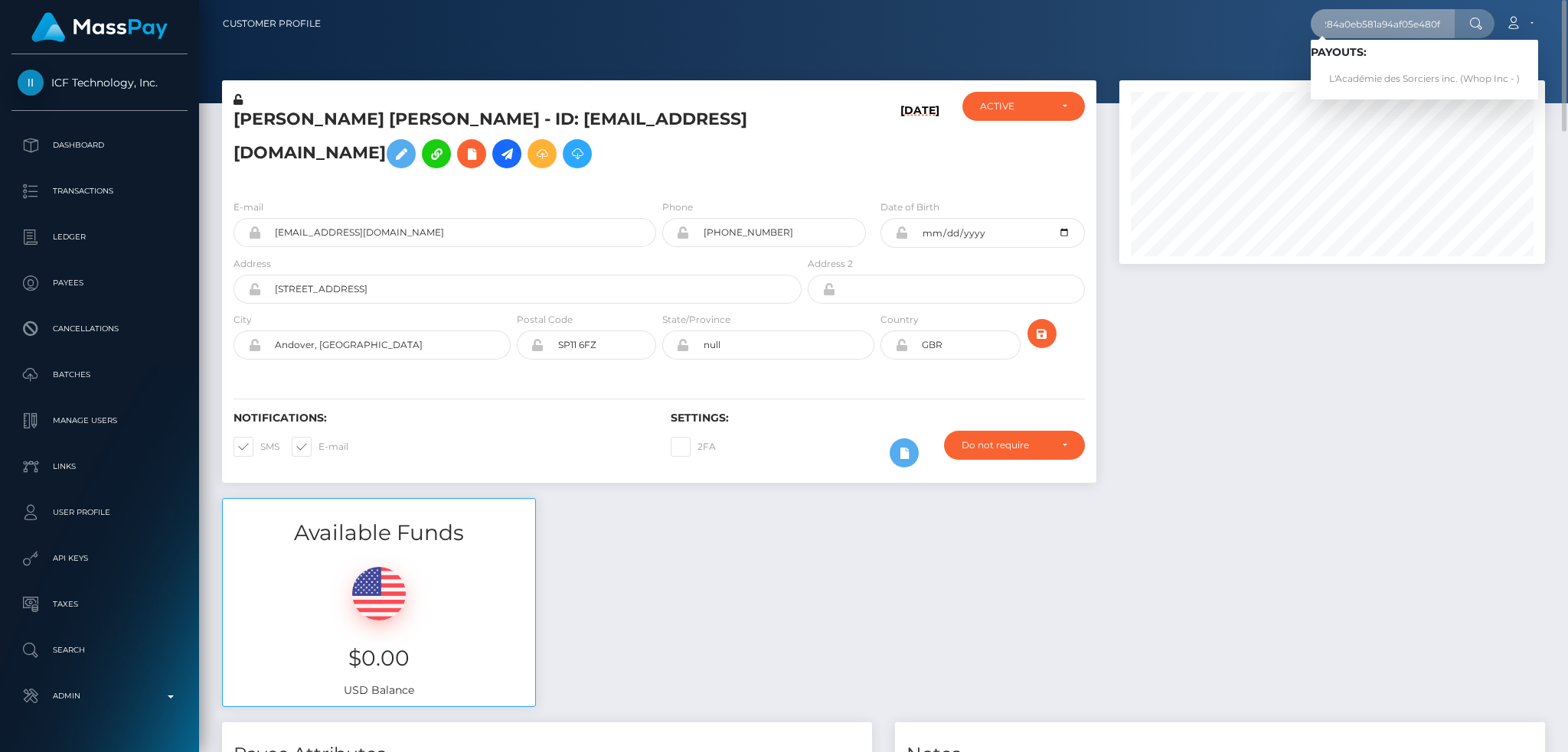
scroll to position [0, 0]
click at [1369, 80] on link "L'Académie des Sorciers inc. (Whop Inc - )" at bounding box center [1424, 79] width 227 height 28
